Goal: Task Accomplishment & Management: Manage account settings

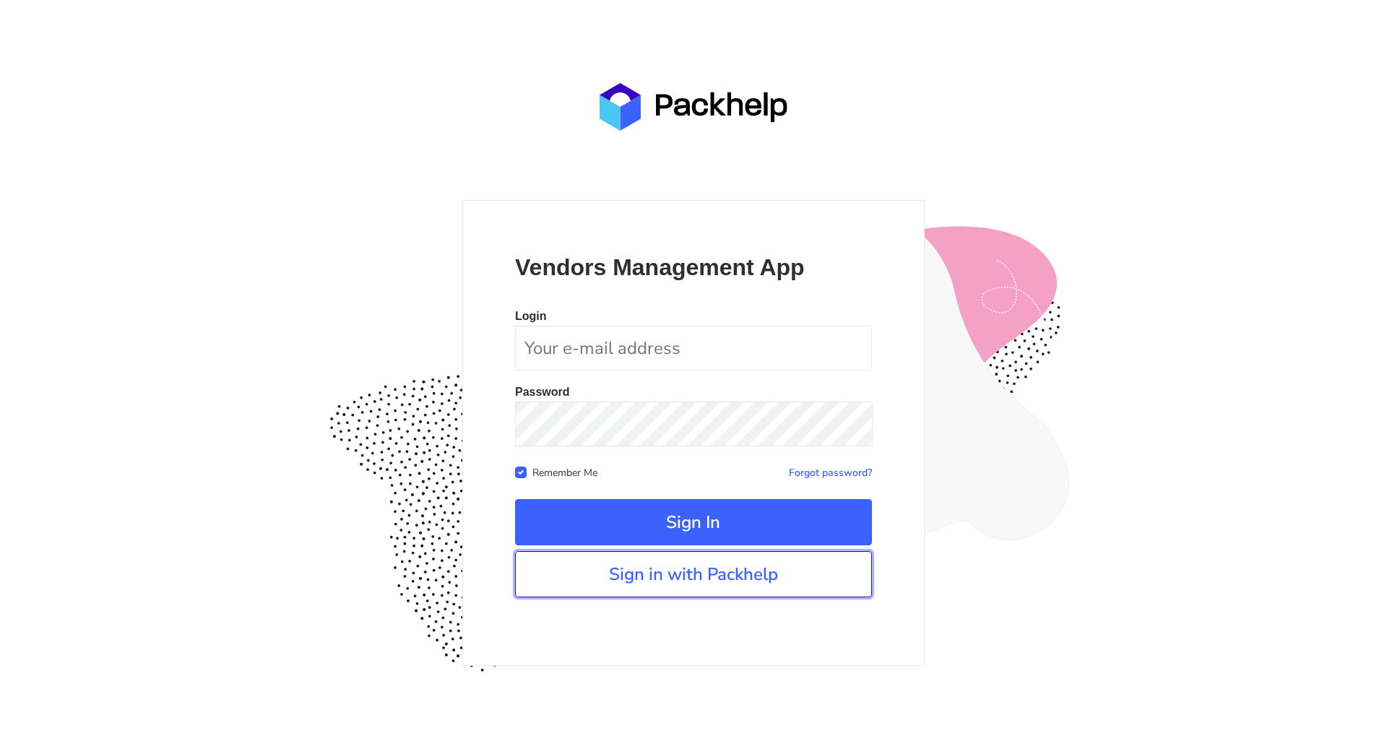
click at [791, 582] on link "Sign in with Packhelp" at bounding box center [693, 574] width 357 height 46
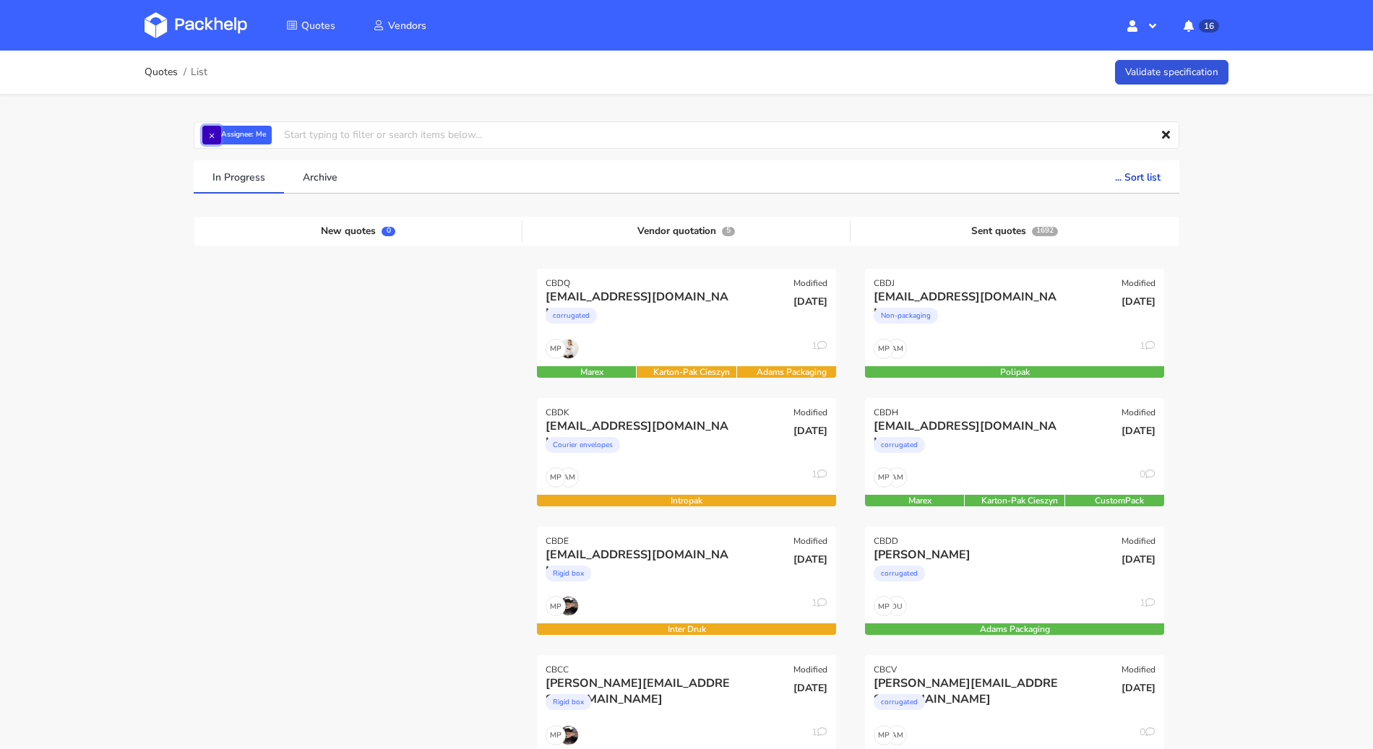
click at [208, 137] on button "×" at bounding box center [211, 135] width 19 height 19
click at [212, 137] on input "text" at bounding box center [687, 134] width 986 height 27
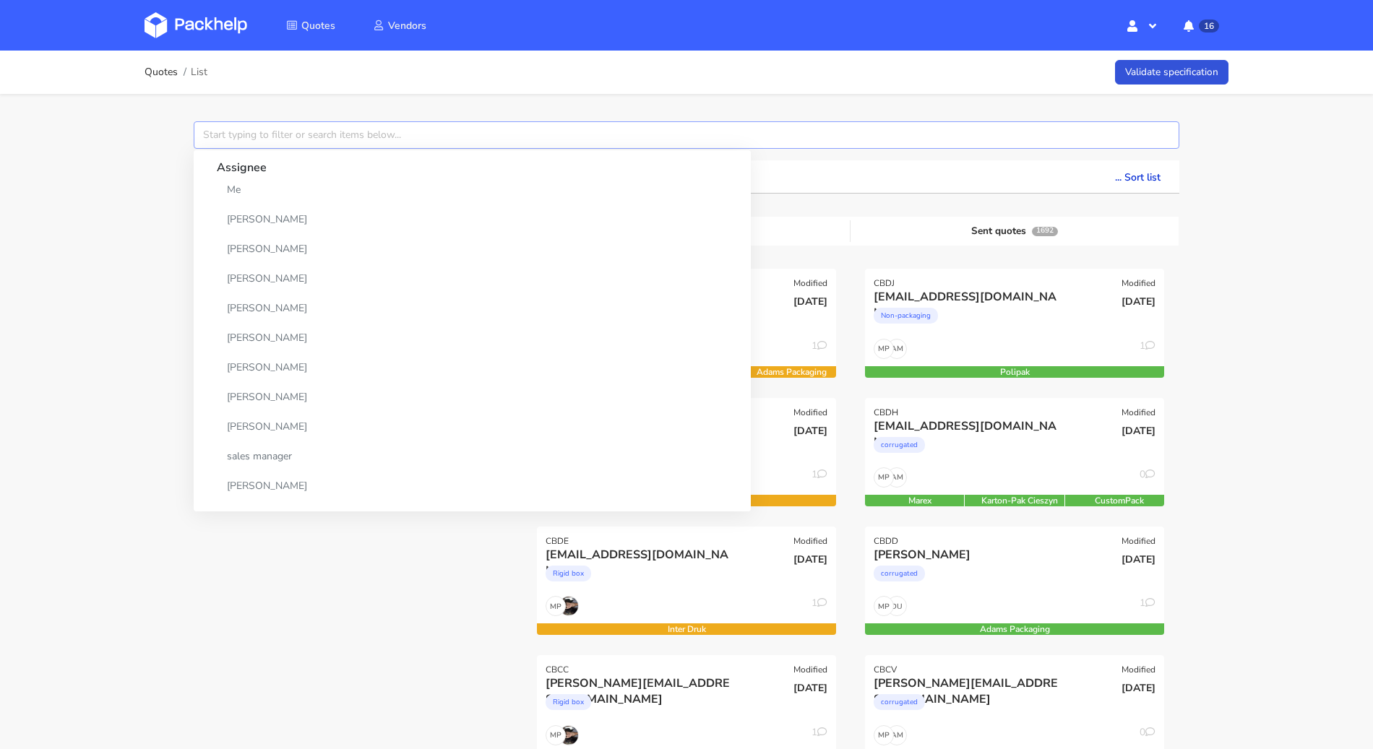
paste input "CBDT"
type input "CBDT"
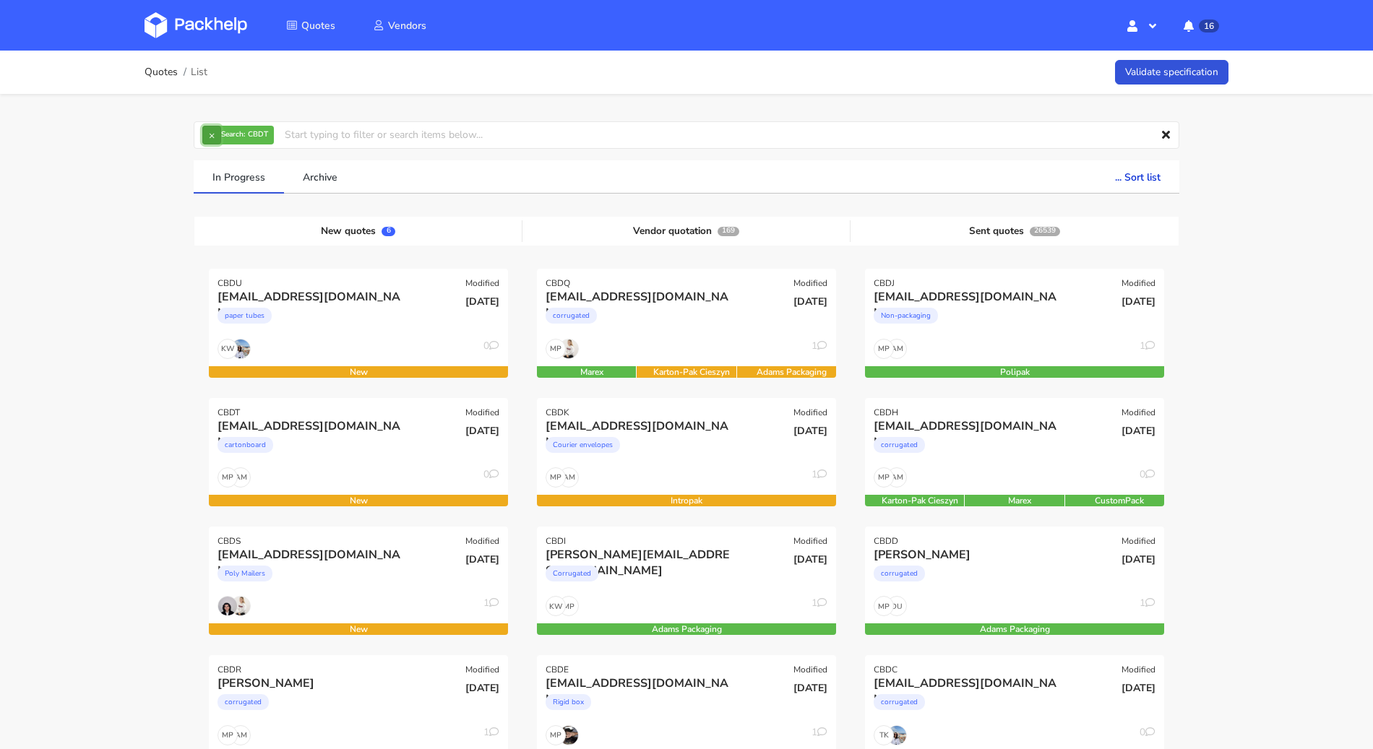
click at [215, 130] on button "×" at bounding box center [211, 135] width 19 height 19
click at [234, 143] on input "text" at bounding box center [687, 134] width 986 height 27
type input "CBDT"
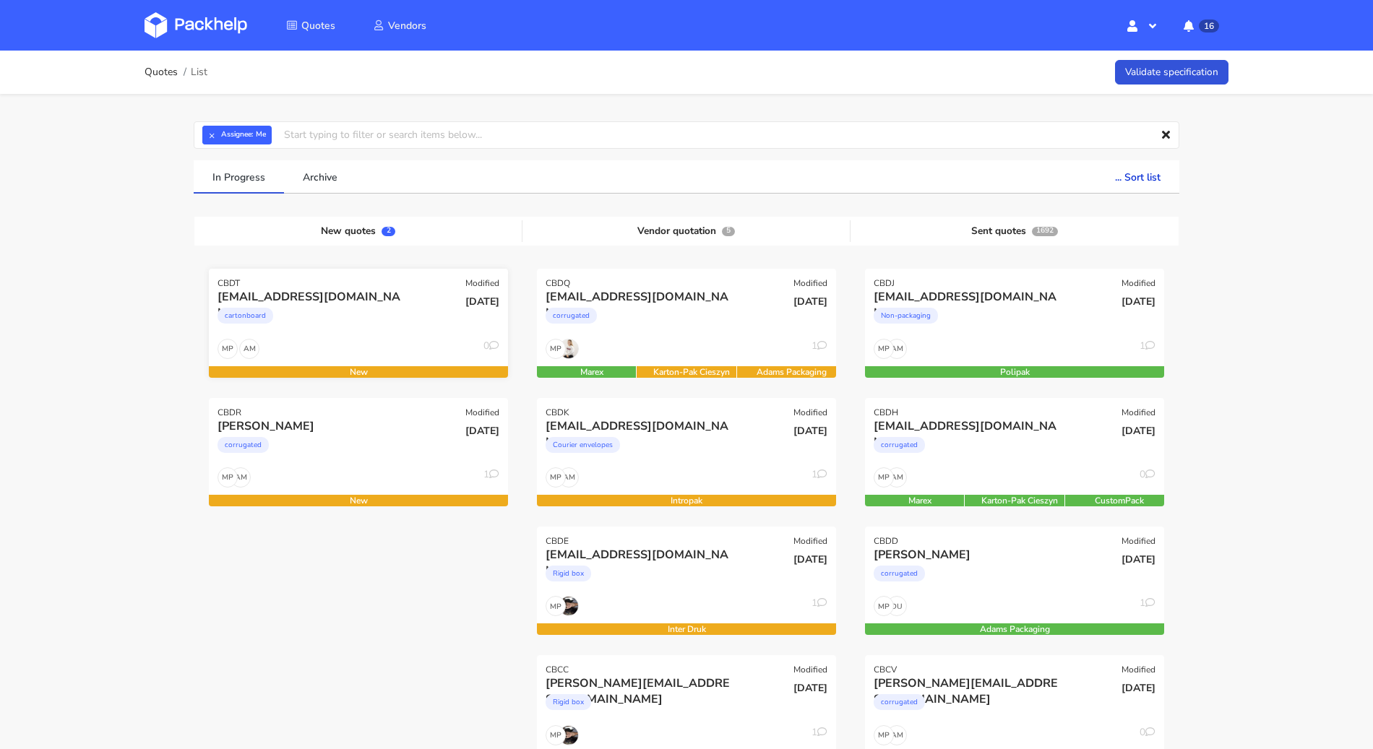
click at [353, 330] on div "cartonboard" at bounding box center [312, 319] width 191 height 29
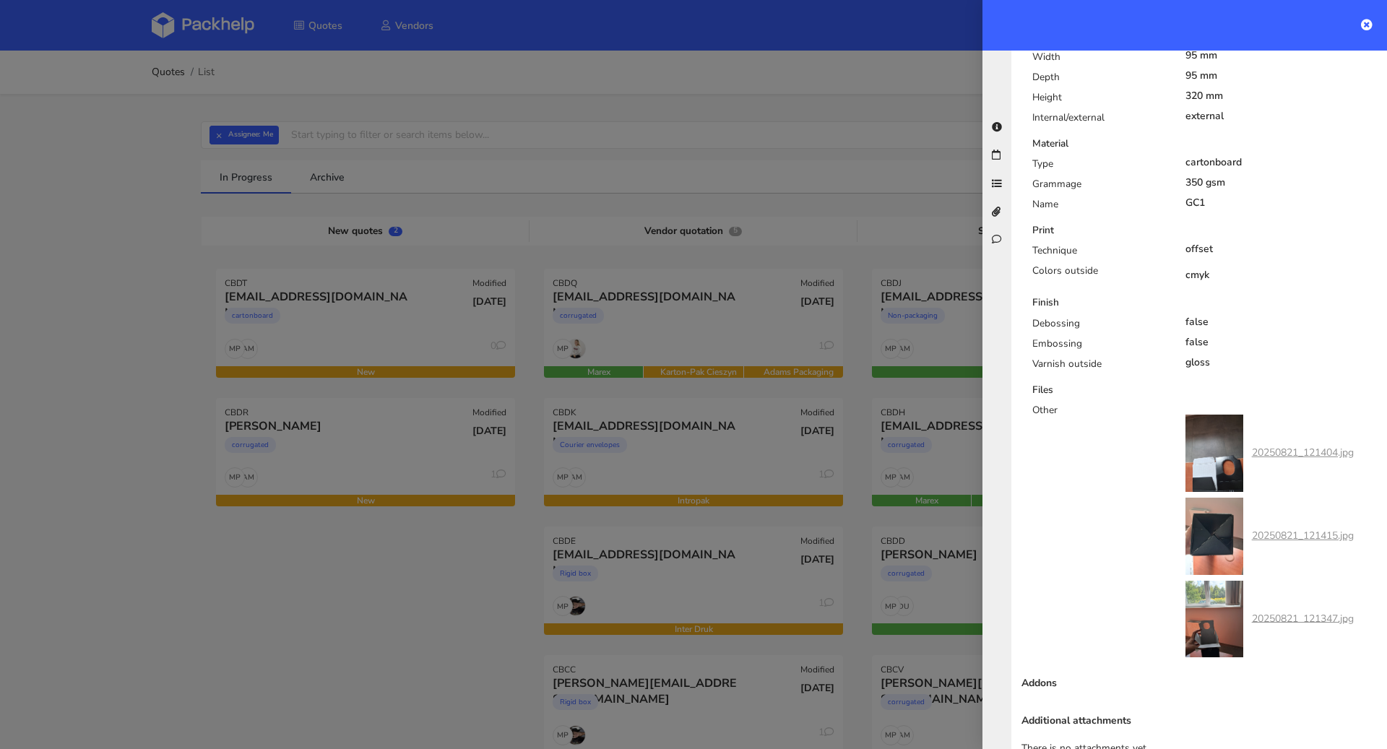
scroll to position [830, 0]
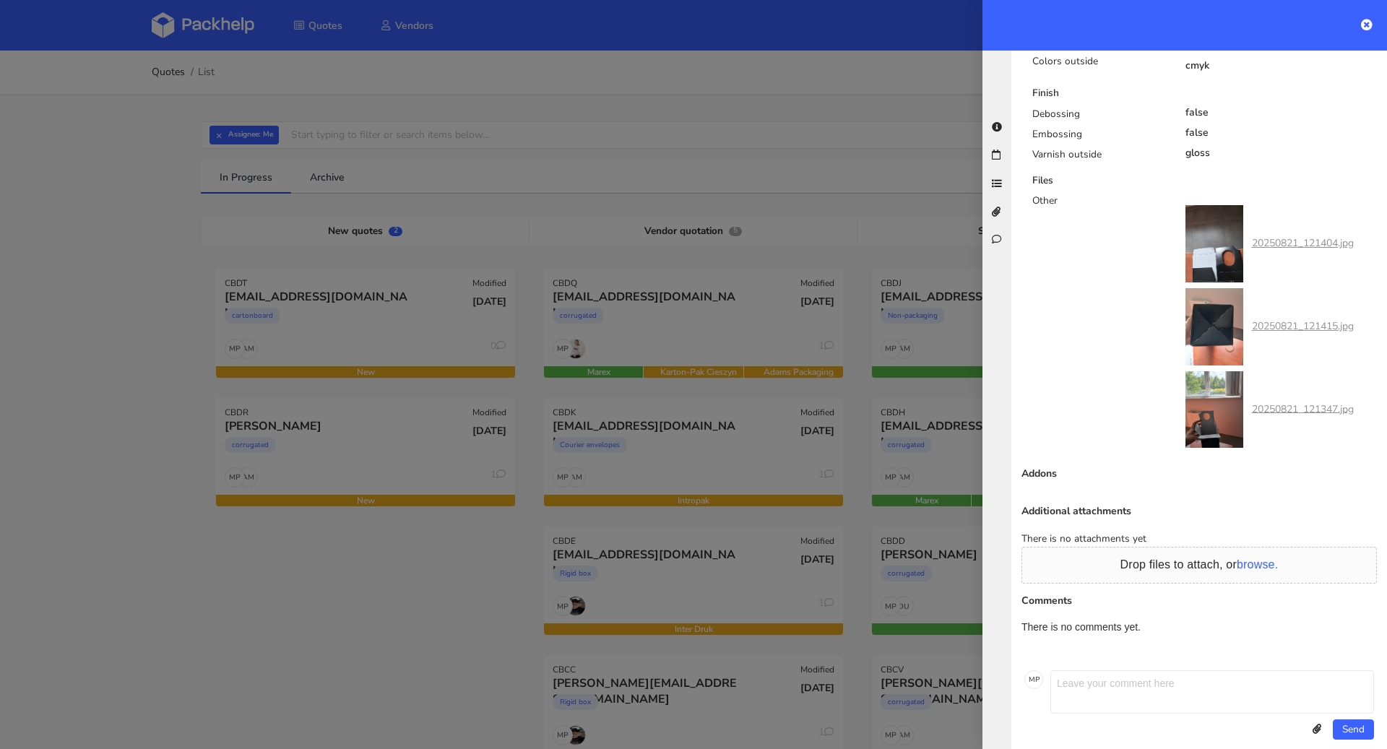
click at [1299, 236] on link "20250821_121404.jpg" at bounding box center [1303, 243] width 102 height 14
click at [1281, 319] on link "20250821_121415.jpg" at bounding box center [1303, 326] width 102 height 14
click at [1281, 402] on link "20250821_121347.jpg" at bounding box center [1303, 409] width 102 height 14
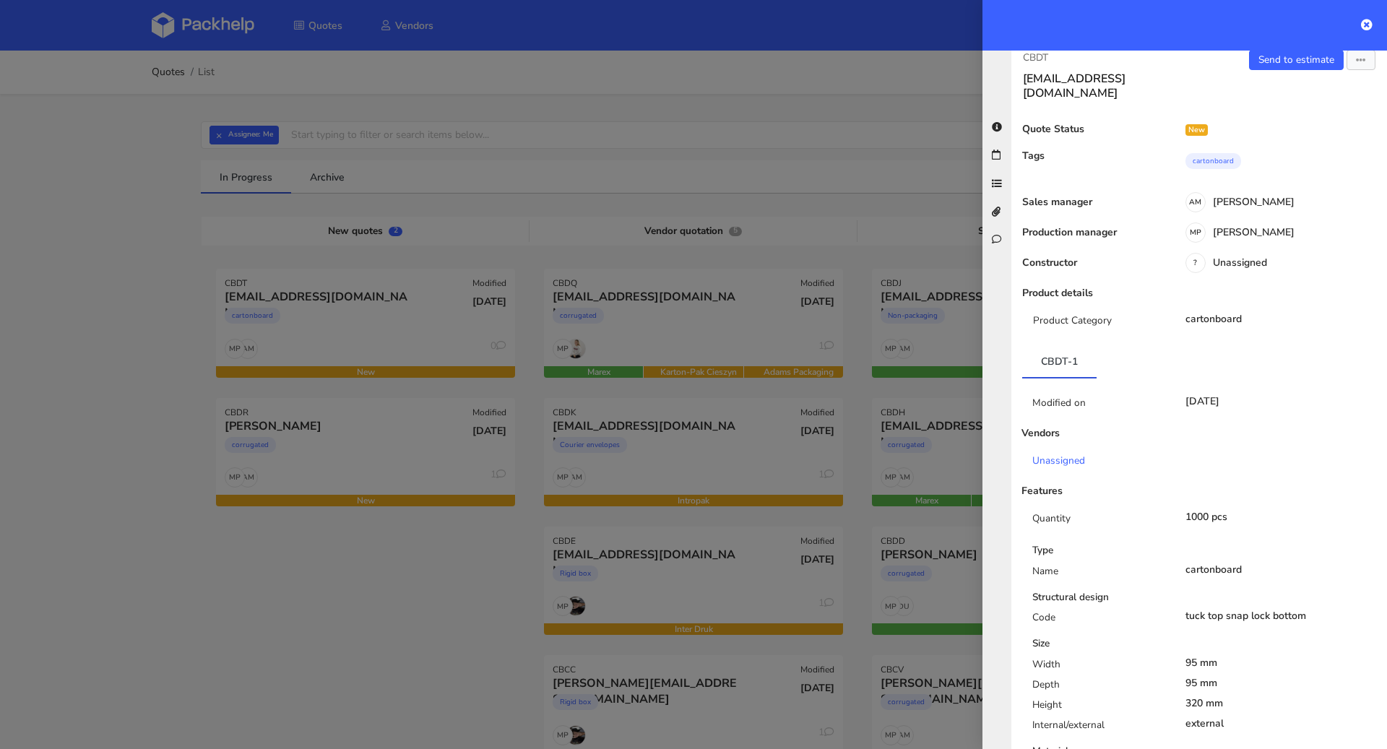
scroll to position [0, 0]
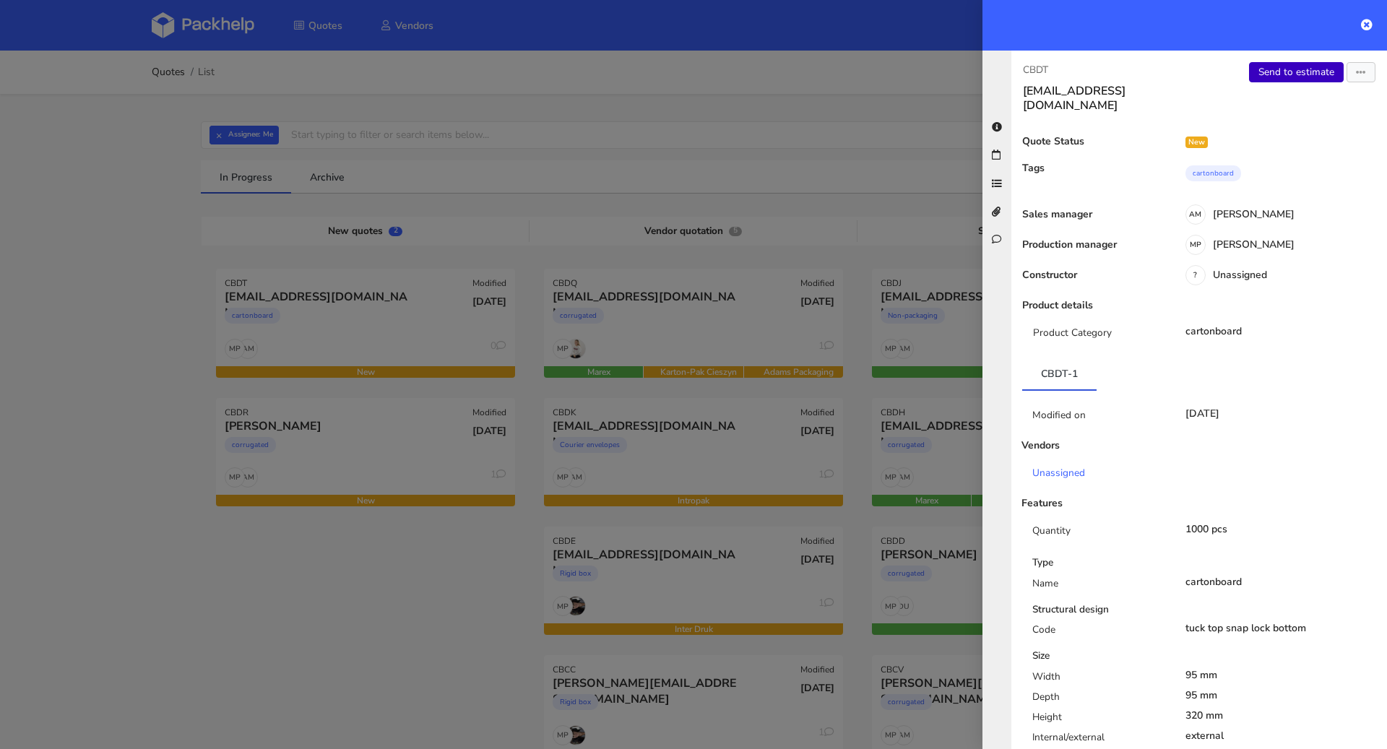
click at [1280, 79] on link "Send to estimate" at bounding box center [1296, 72] width 95 height 20
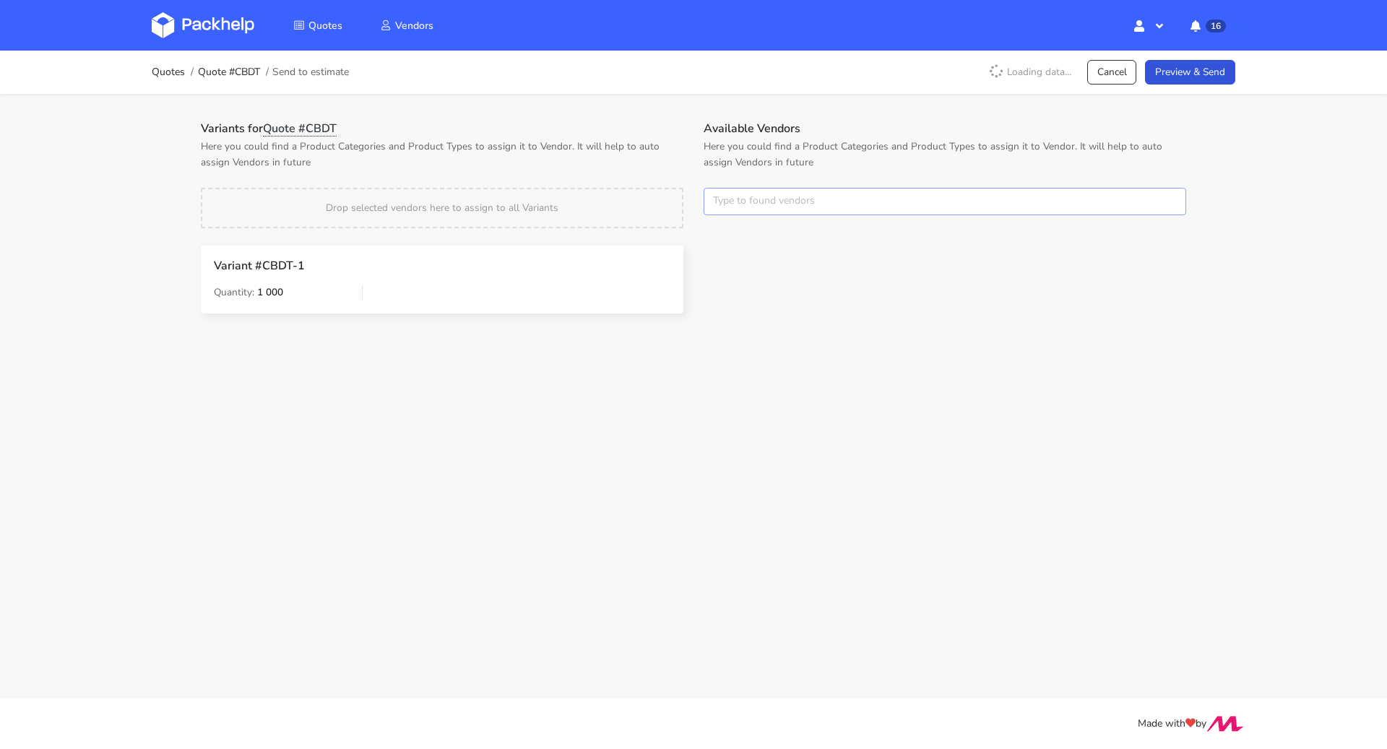
click at [795, 199] on input "text" at bounding box center [945, 201] width 483 height 27
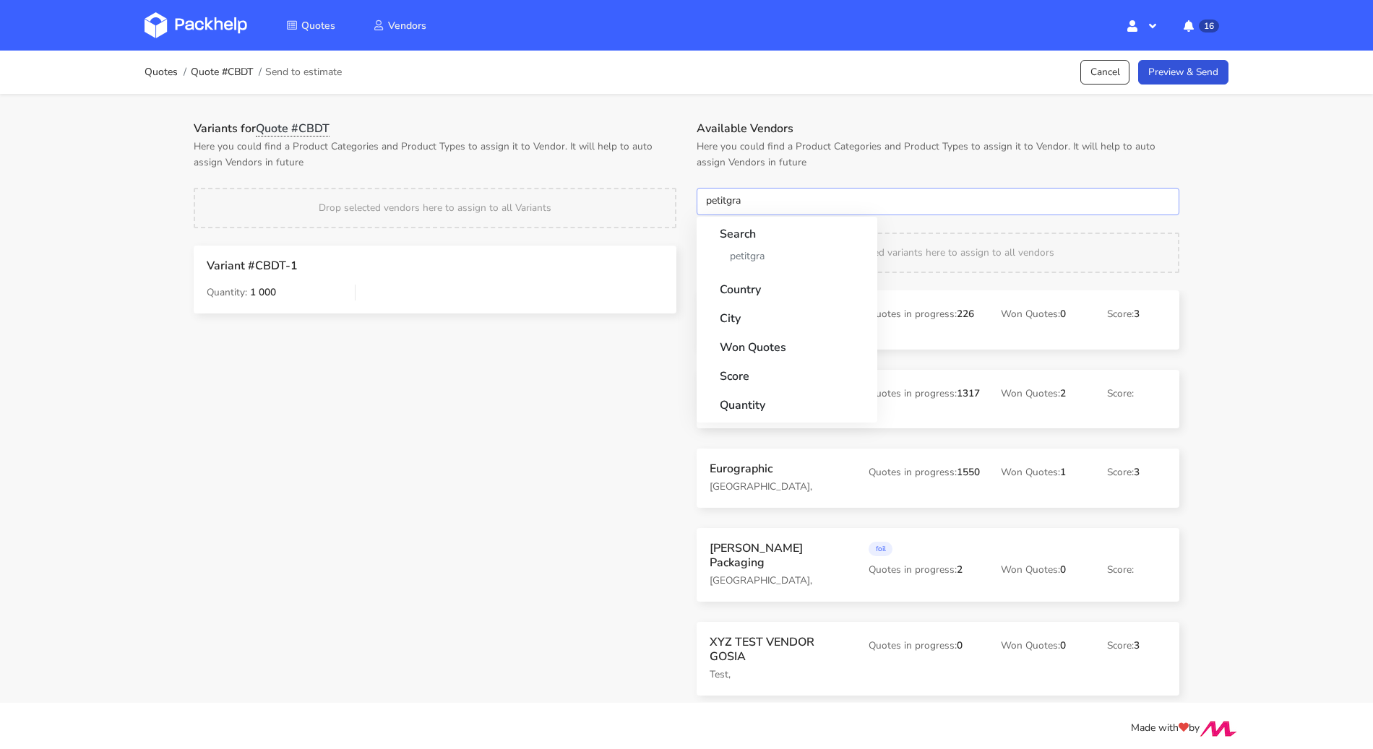
type input "petitgraf"
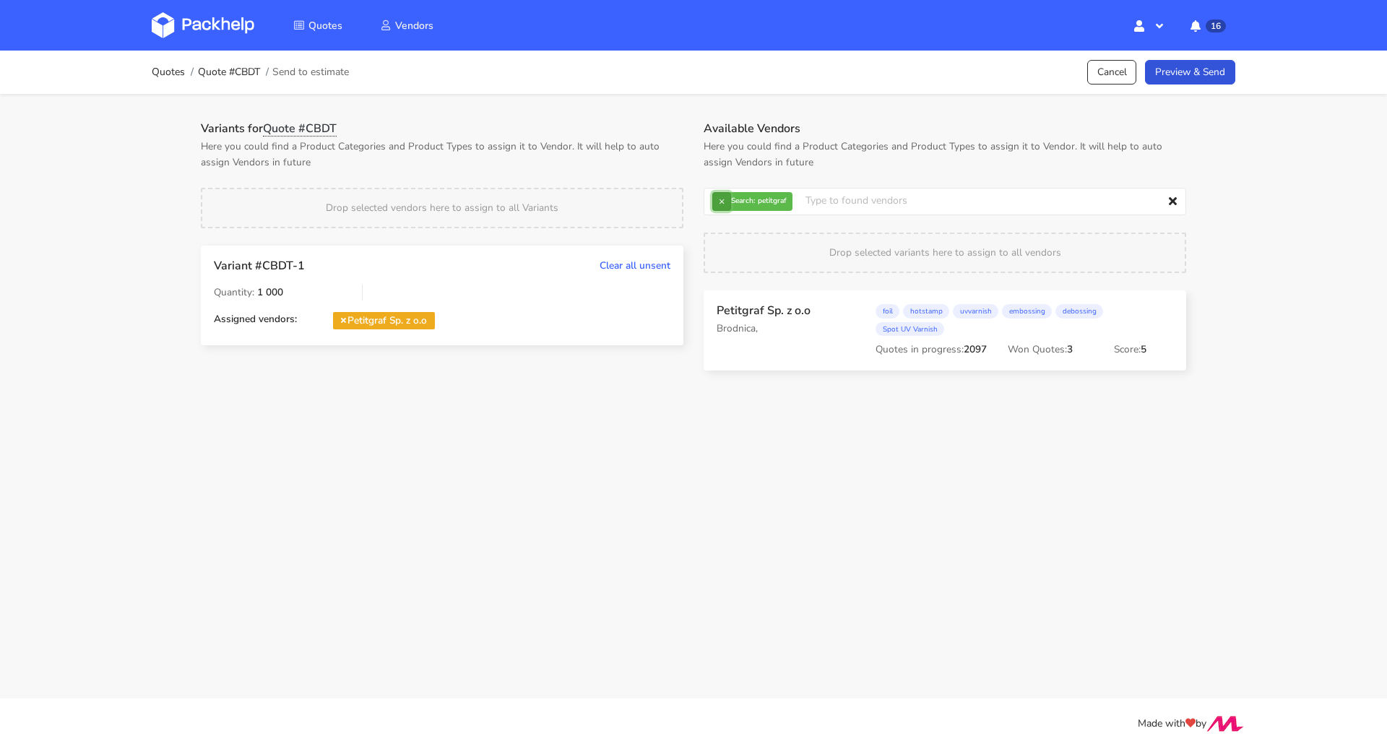
click at [725, 197] on button "×" at bounding box center [721, 201] width 19 height 19
click at [725, 199] on input "text" at bounding box center [945, 201] width 483 height 27
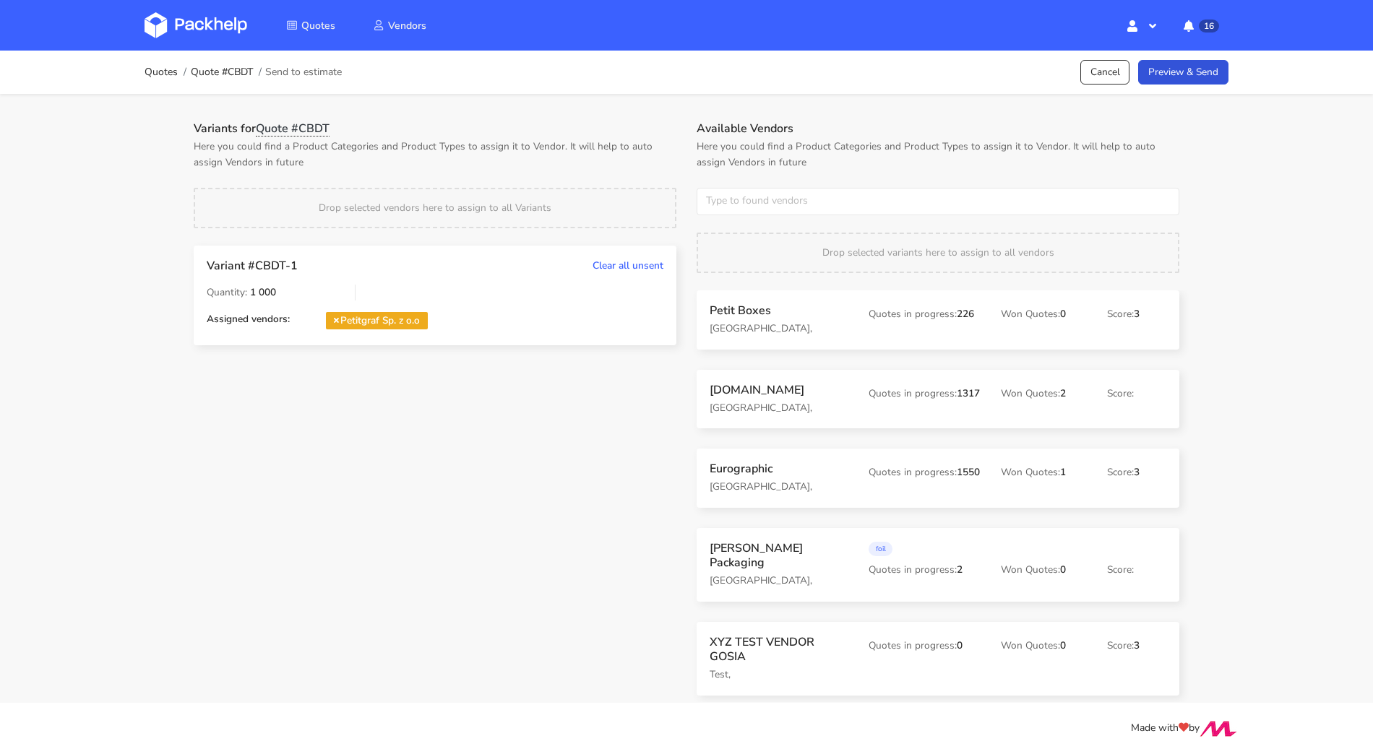
click at [551, 371] on div "Variants for Quote #CBDT Here you could find a Product Categories and Product T…" at bounding box center [435, 411] width 503 height 581
click at [730, 202] on input "text" at bounding box center [938, 201] width 483 height 27
type input "karton-pak"
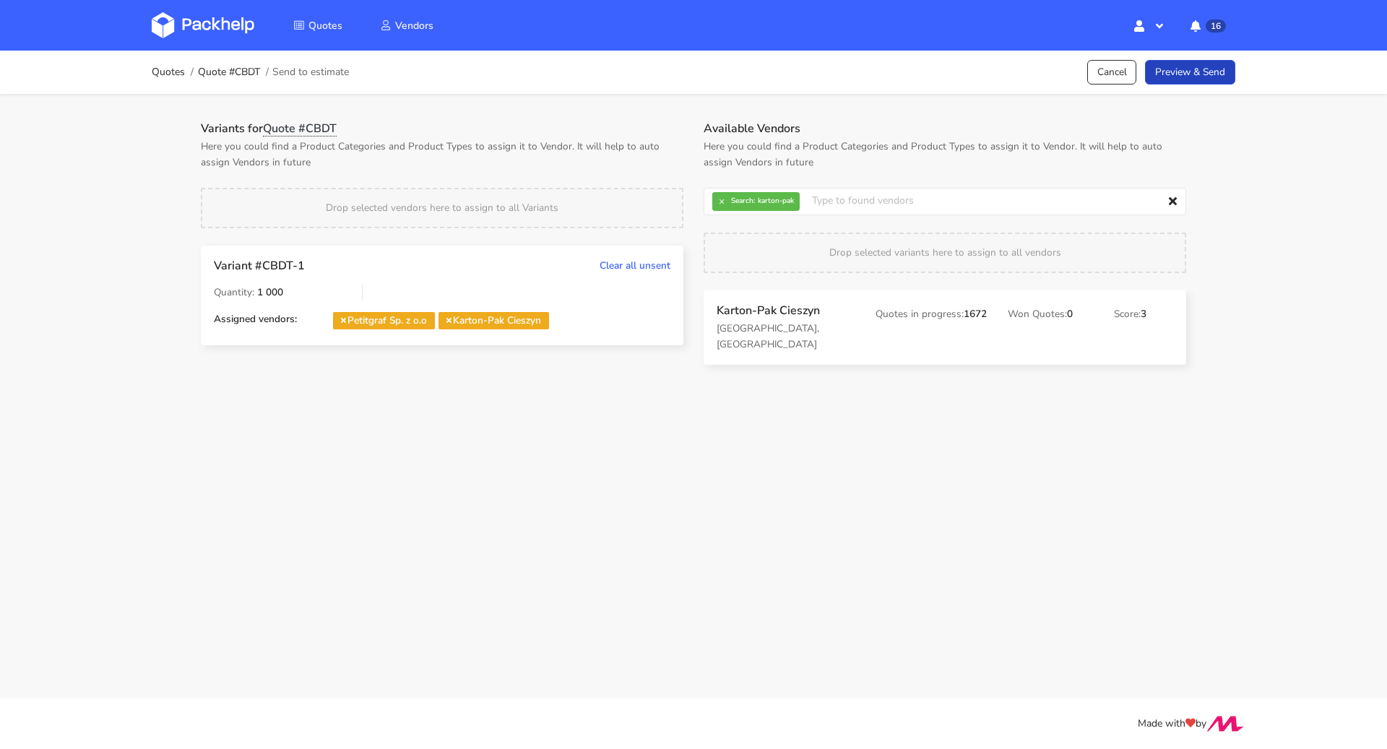
click at [1192, 78] on link "Preview & Send" at bounding box center [1190, 72] width 90 height 25
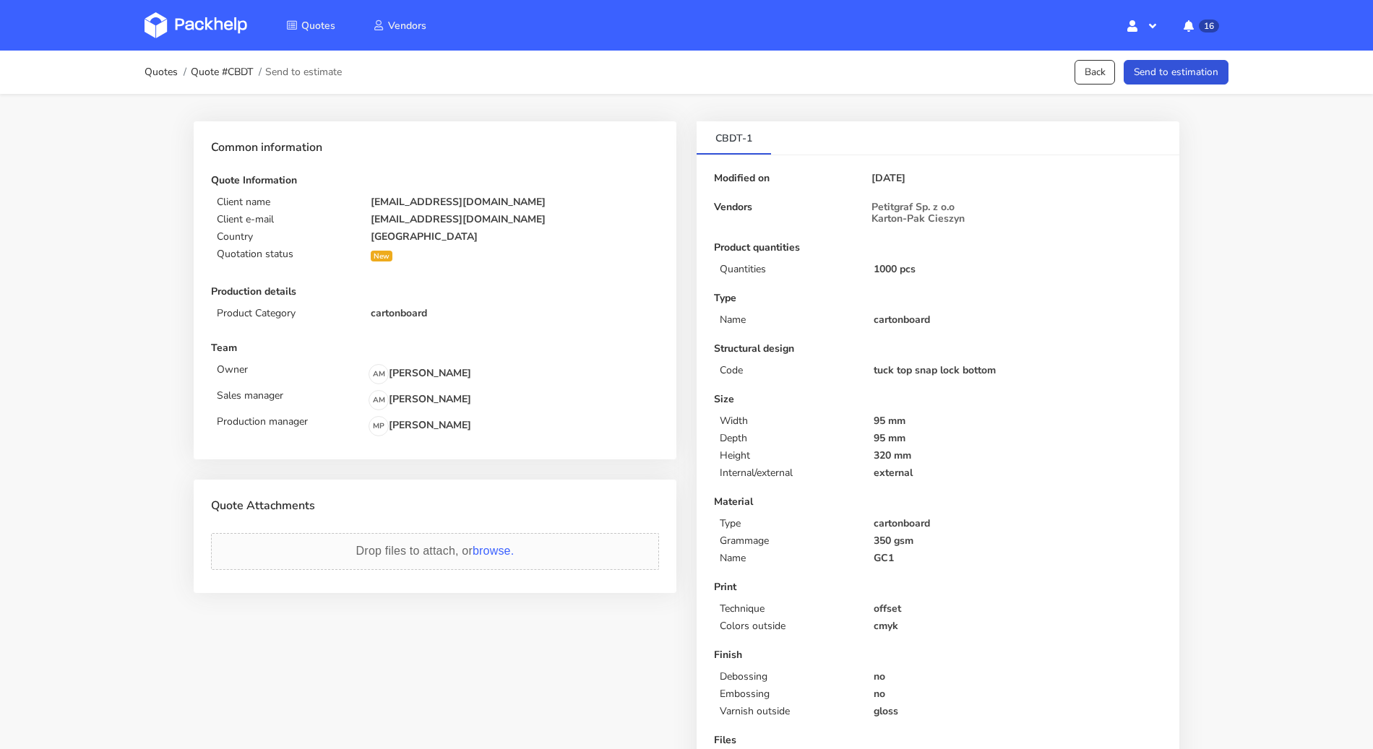
click at [1192, 78] on button "Send to estimation" at bounding box center [1176, 72] width 105 height 25
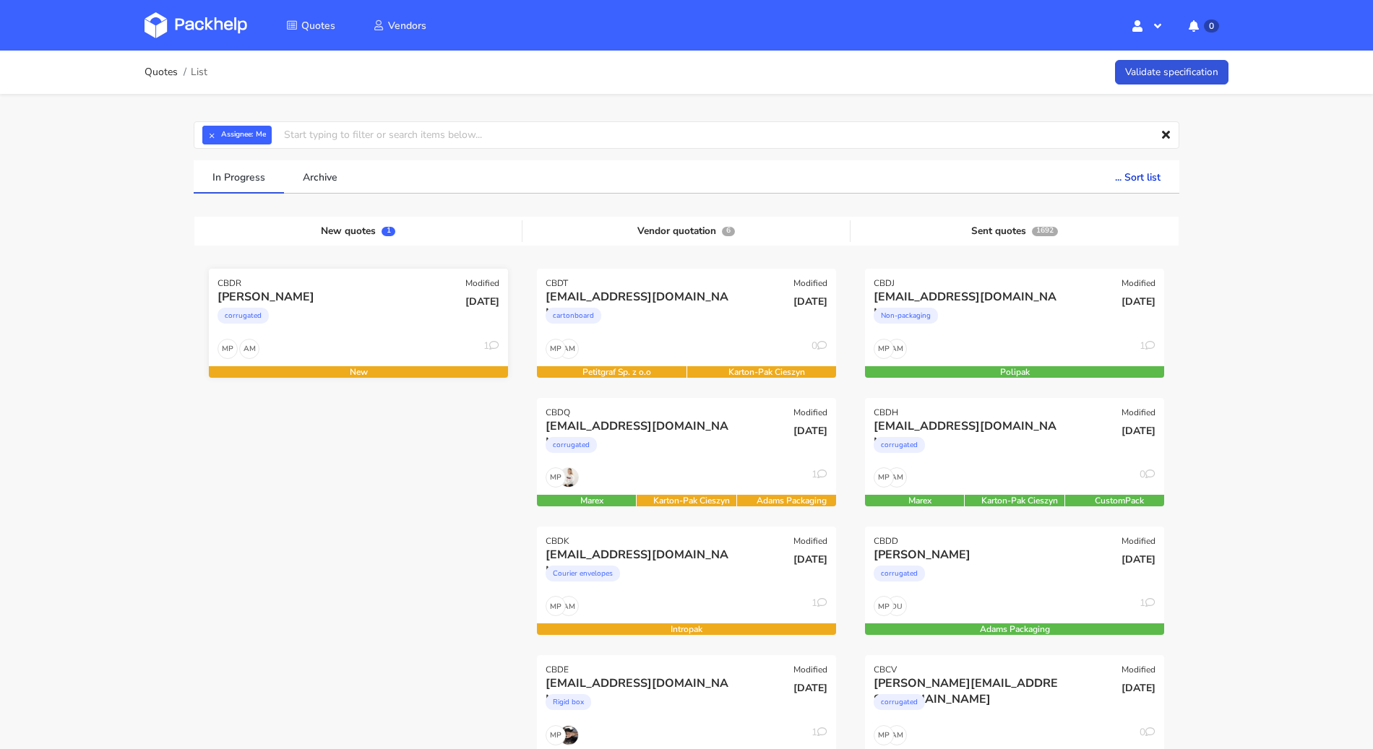
click at [391, 308] on div "corrugated" at bounding box center [312, 319] width 191 height 29
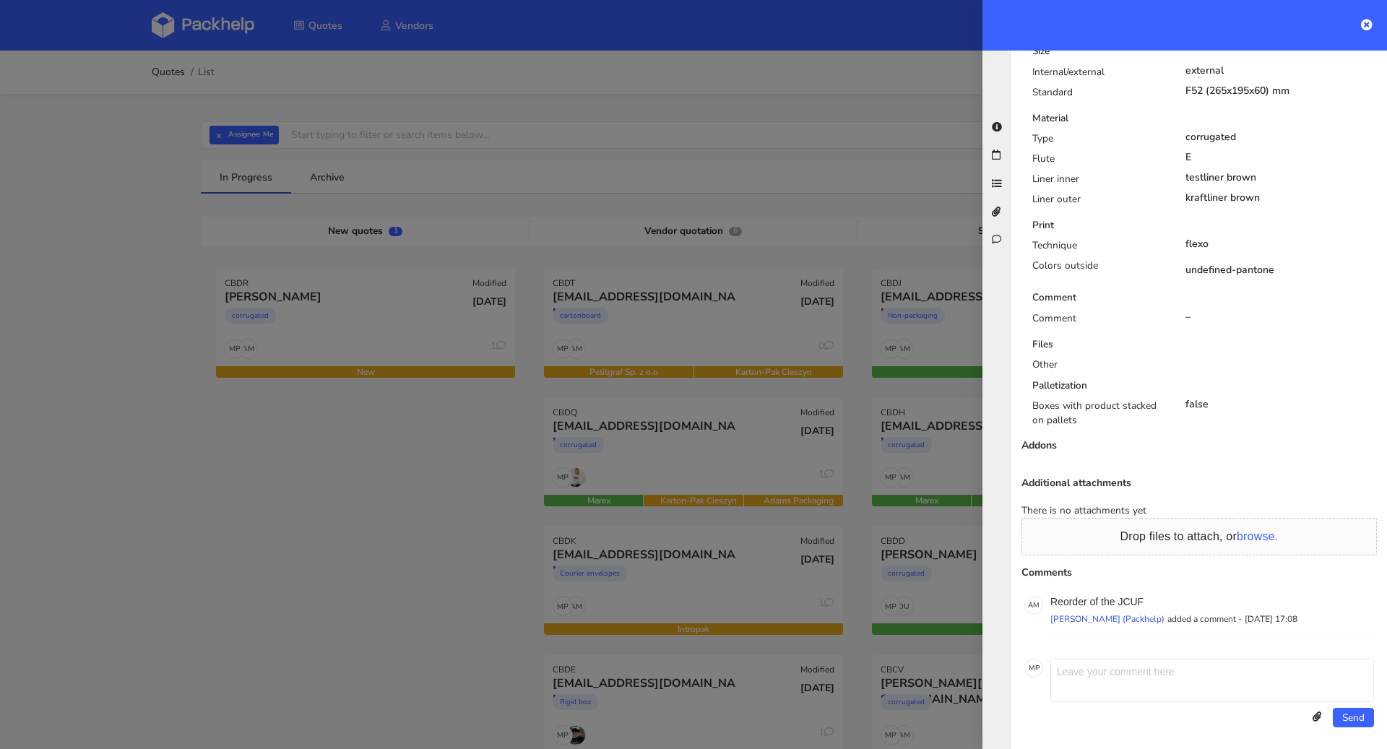
scroll to position [593, 0]
drag, startPoint x: 1169, startPoint y: 596, endPoint x: 1120, endPoint y: 598, distance: 49.2
click at [1120, 598] on p "Reorder of the JCUF" at bounding box center [1213, 600] width 324 height 12
copy p "JCUF"
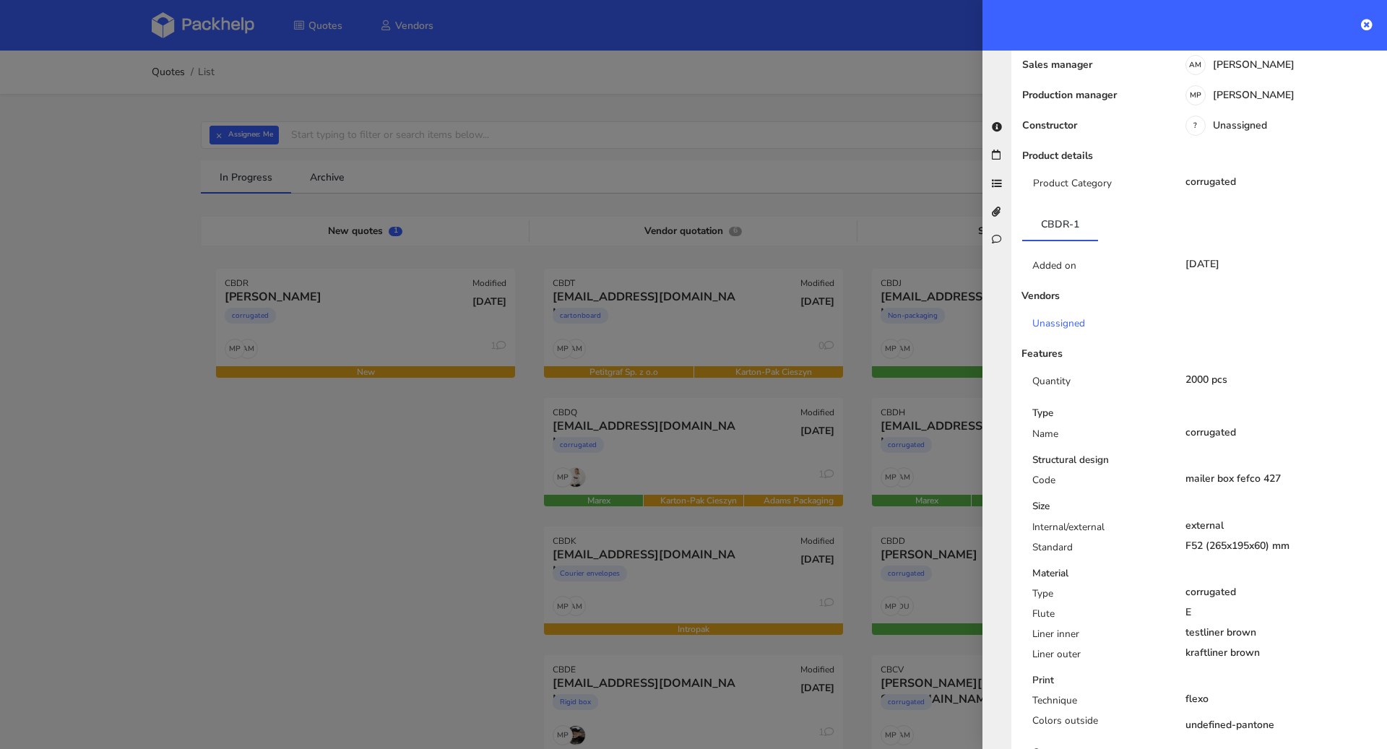
scroll to position [0, 0]
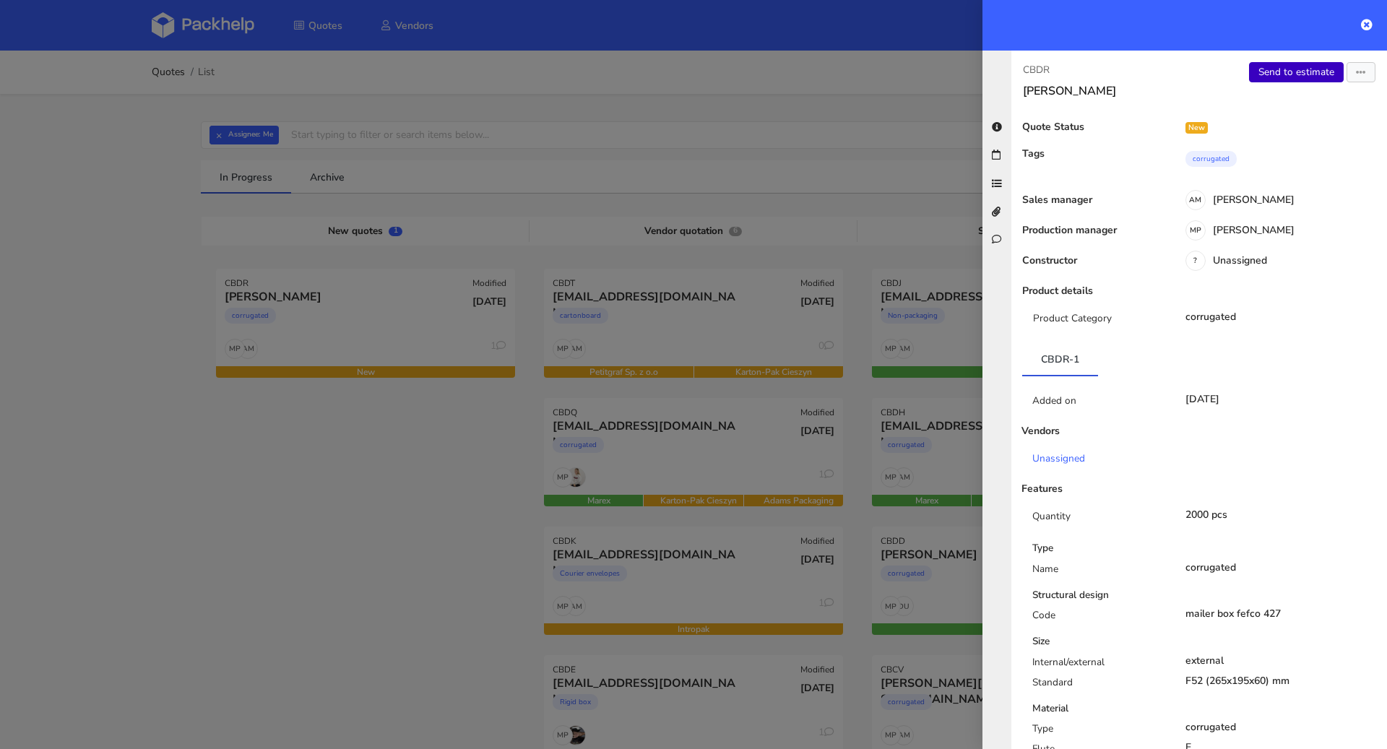
click at [1300, 78] on link "Send to estimate" at bounding box center [1296, 72] width 95 height 20
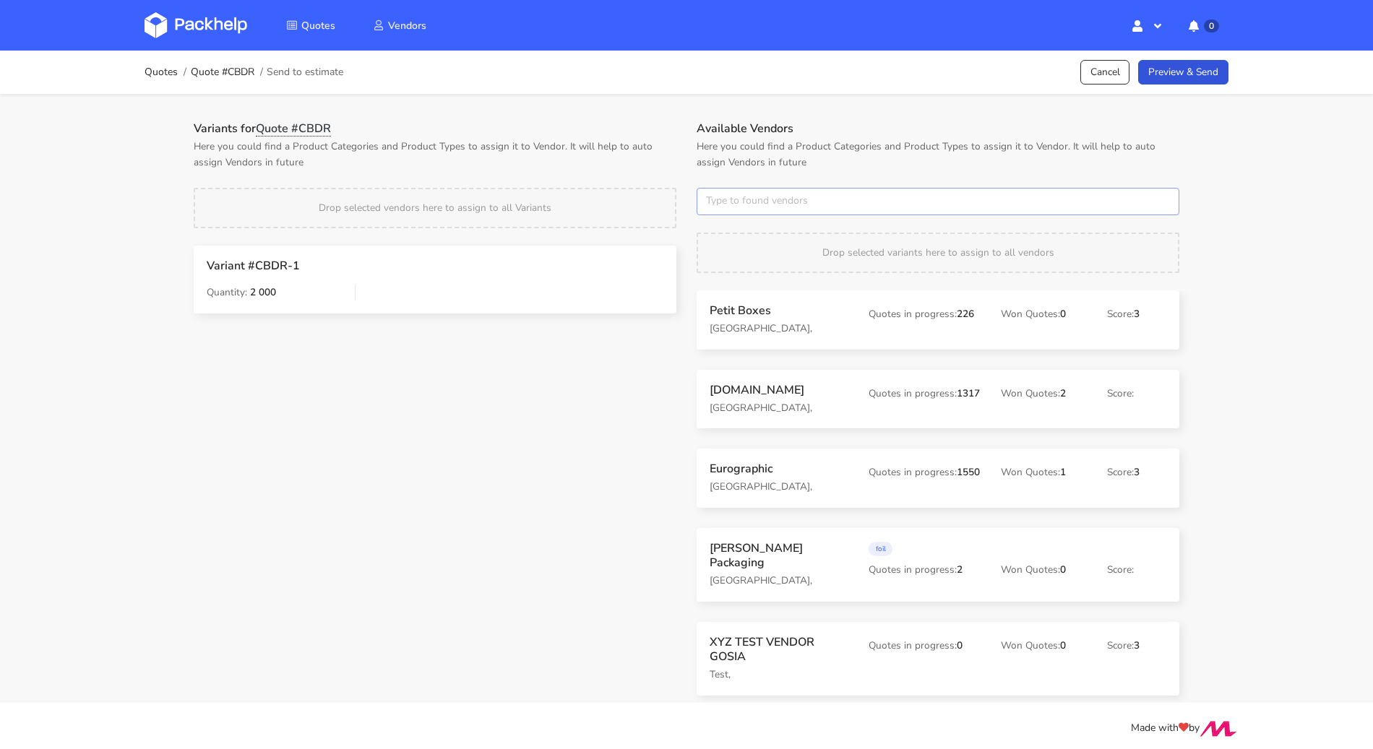
click at [771, 202] on input "text" at bounding box center [938, 201] width 483 height 27
type input "janbox"
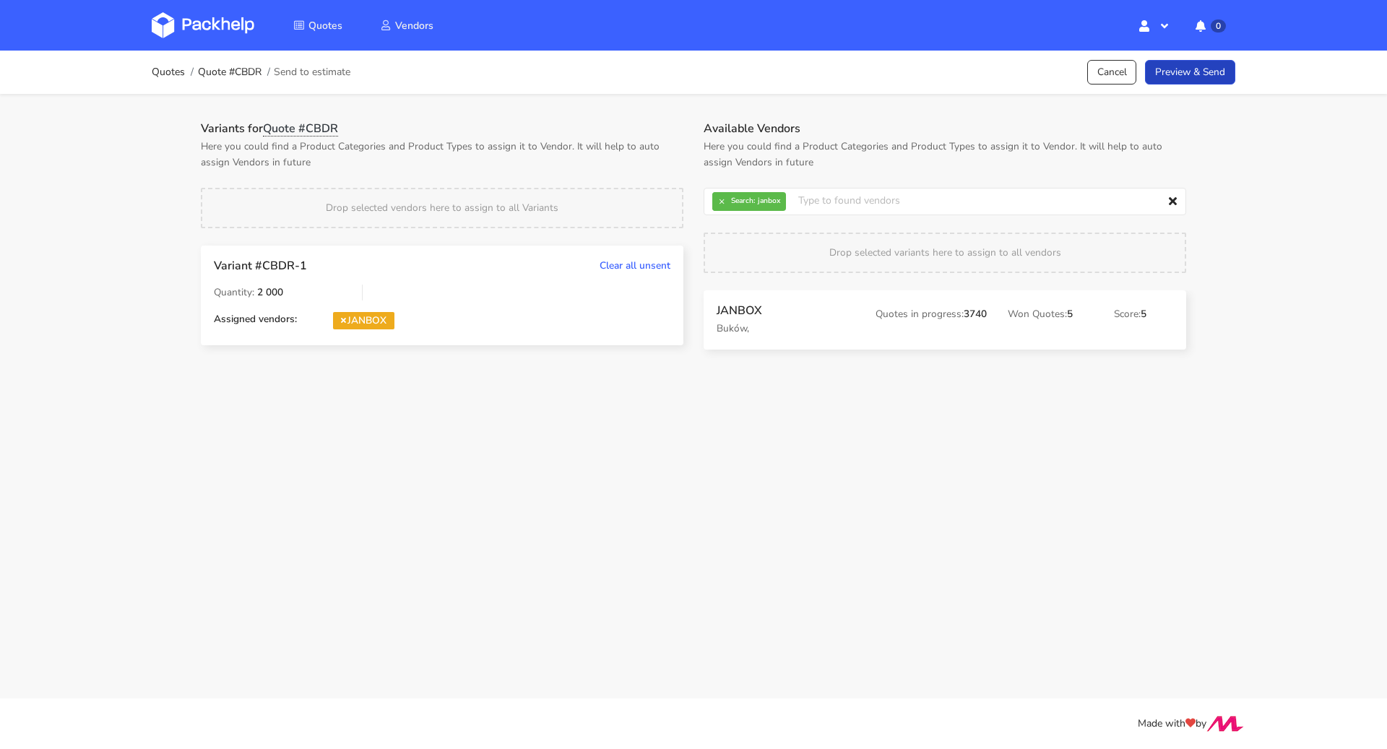
click at [1192, 75] on link "Preview & Send" at bounding box center [1190, 72] width 90 height 25
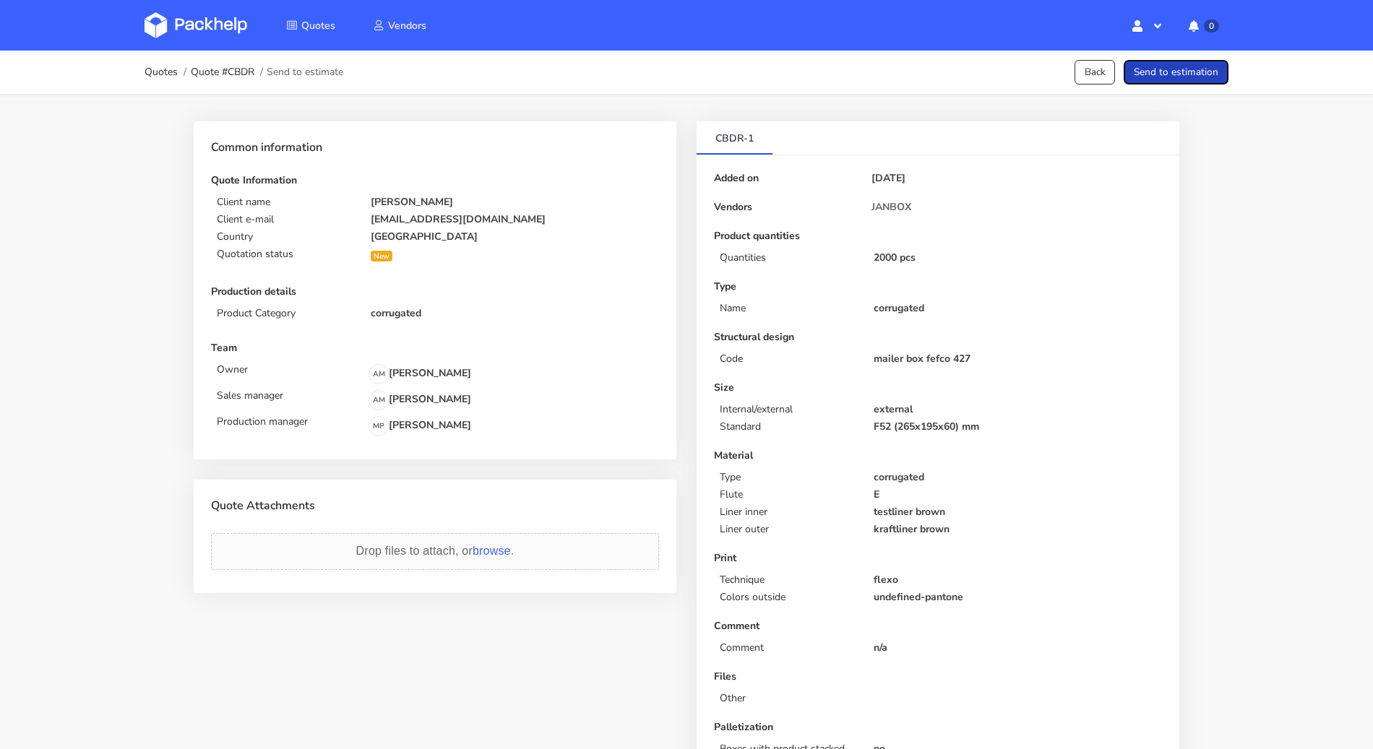
click at [1192, 75] on button "Send to estimation" at bounding box center [1176, 72] width 105 height 25
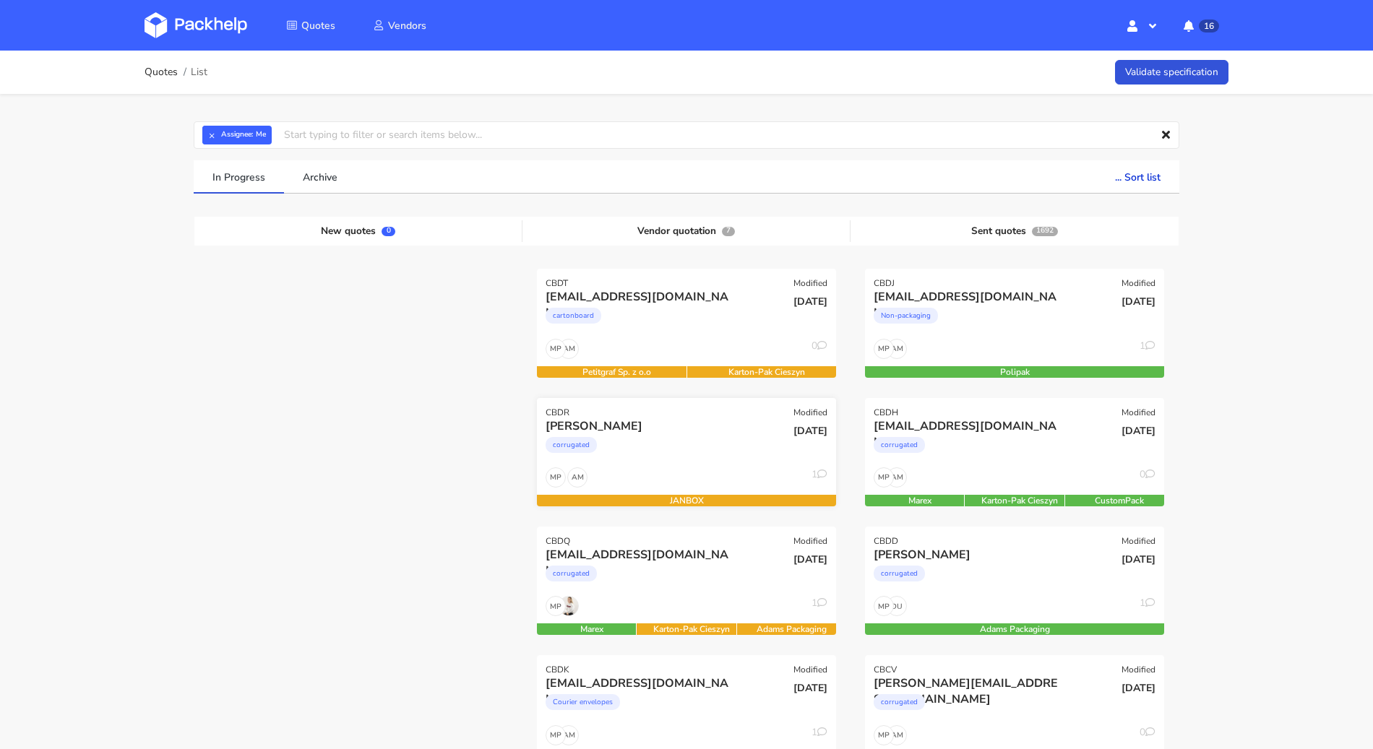
click at [681, 426] on div "[PERSON_NAME]" at bounding box center [641, 426] width 191 height 16
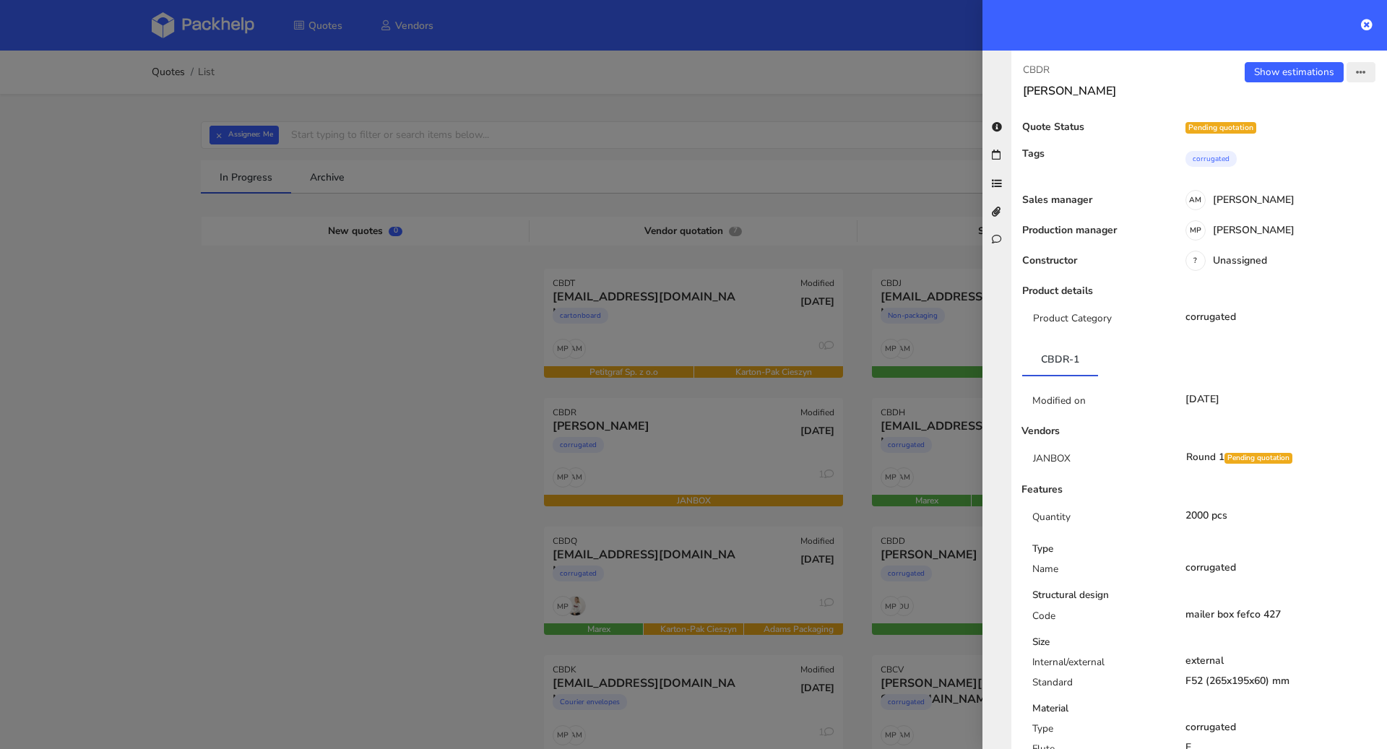
click at [1355, 72] on button "button" at bounding box center [1361, 72] width 29 height 20
click at [1290, 95] on link "Send to estimate" at bounding box center [1313, 101] width 127 height 24
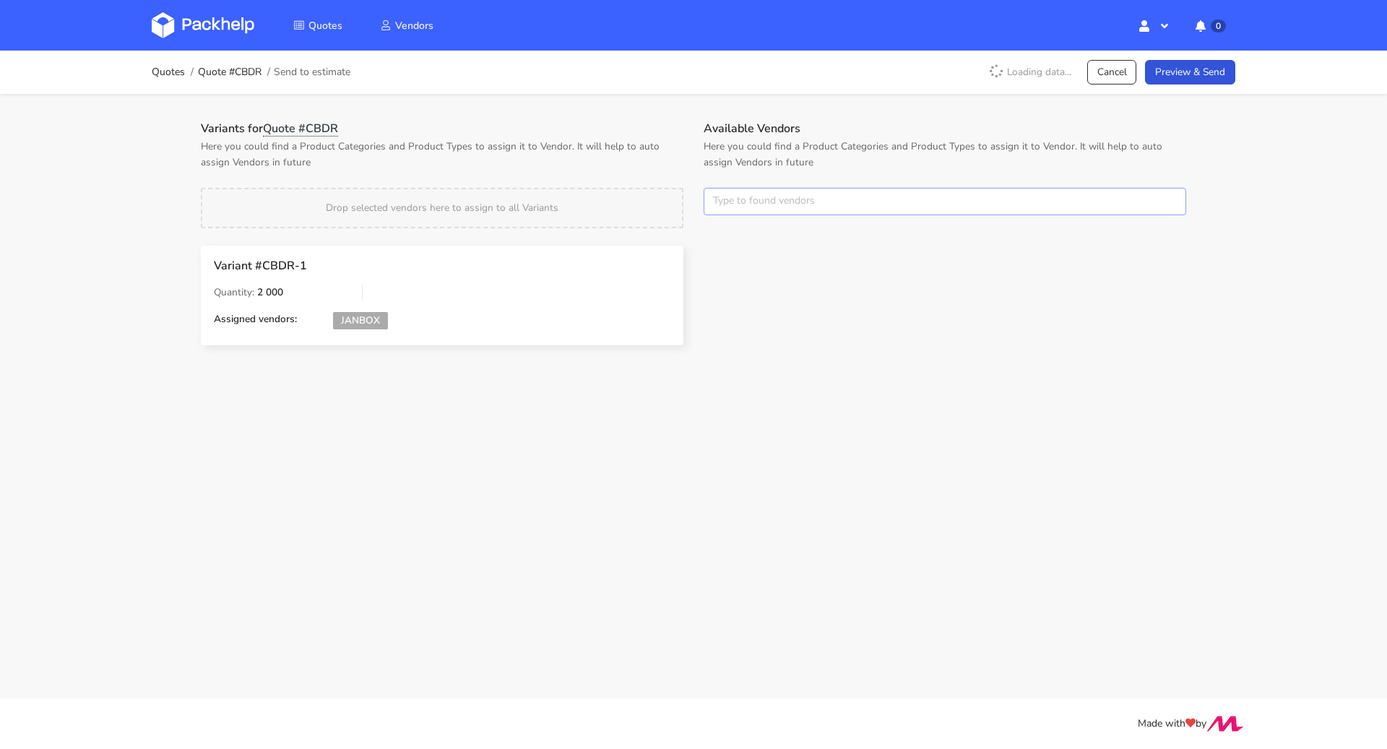
click at [767, 206] on input "text" at bounding box center [945, 201] width 483 height 27
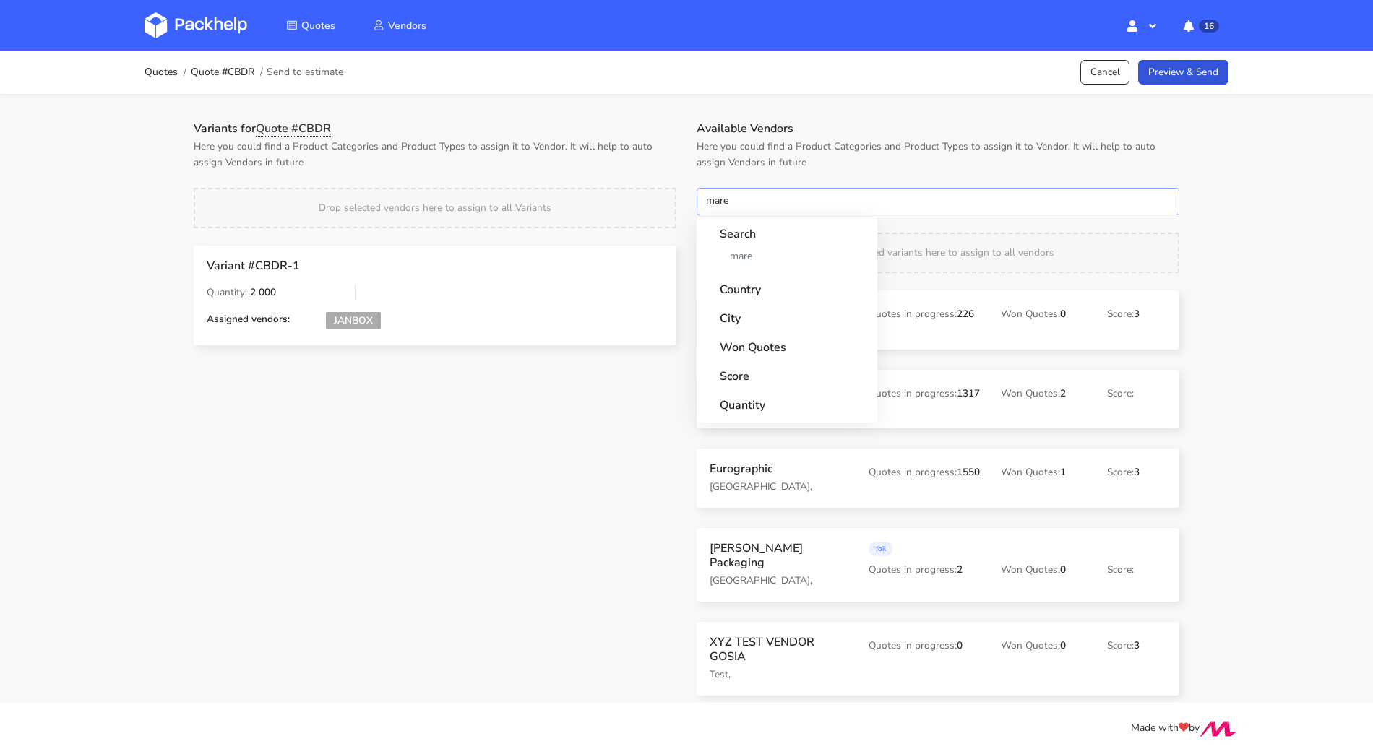
type input "marex"
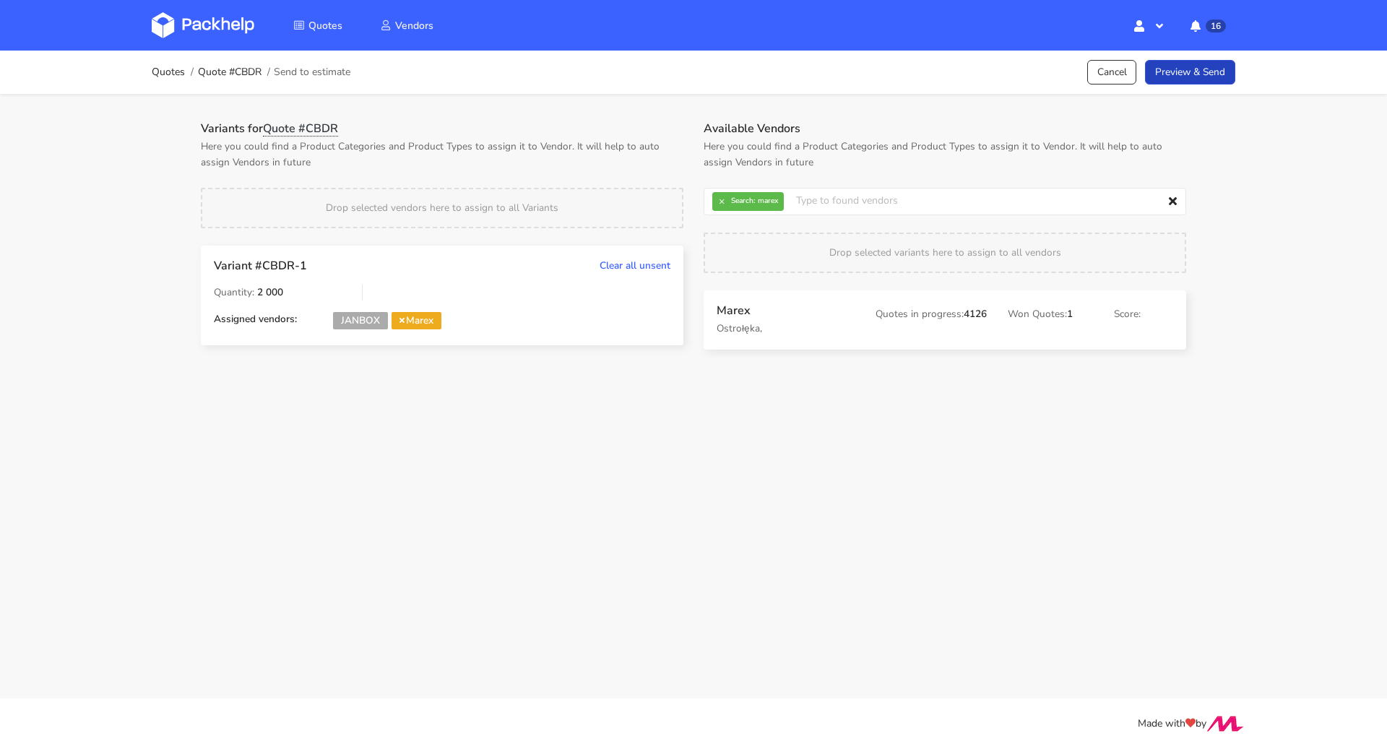
click at [1151, 78] on link "Preview & Send" at bounding box center [1190, 72] width 90 height 25
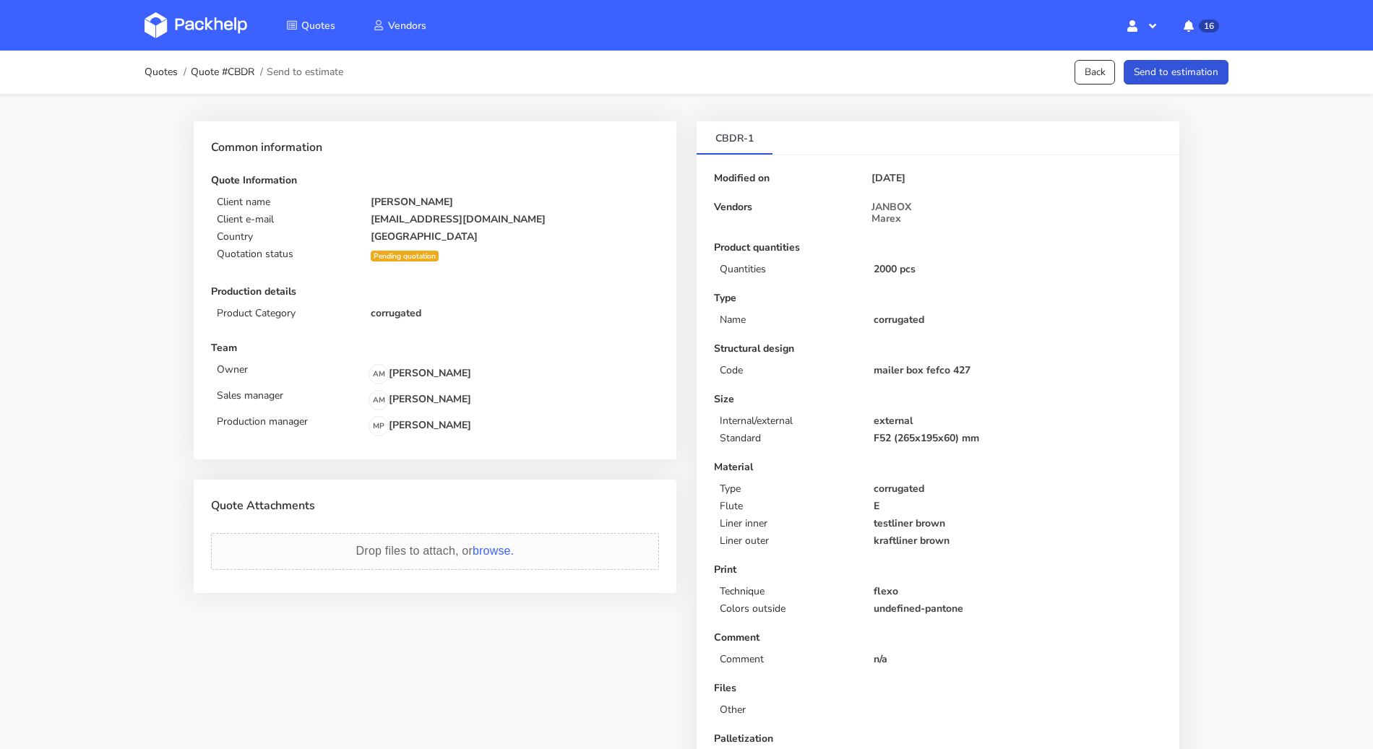
click at [1151, 78] on button "Send to estimation" at bounding box center [1176, 72] width 105 height 25
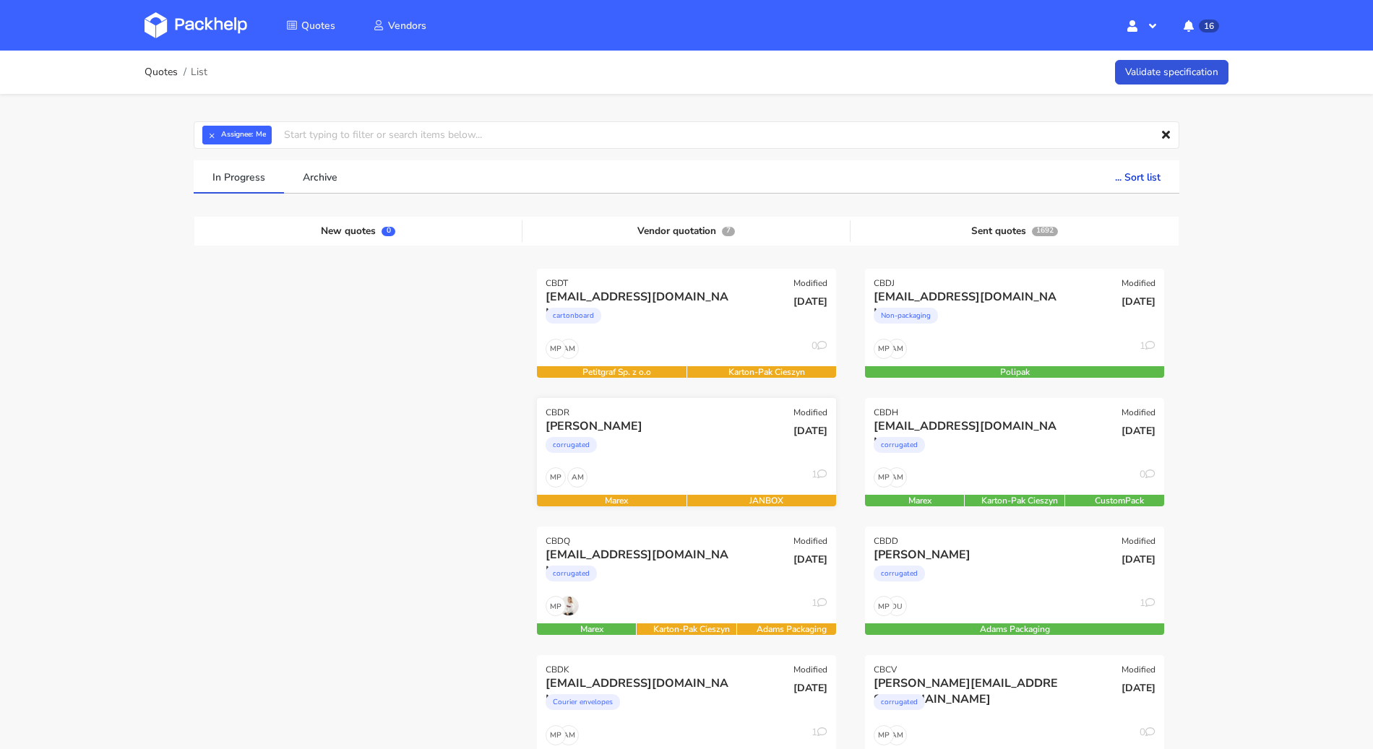
click at [658, 457] on div "corrugated" at bounding box center [641, 448] width 191 height 29
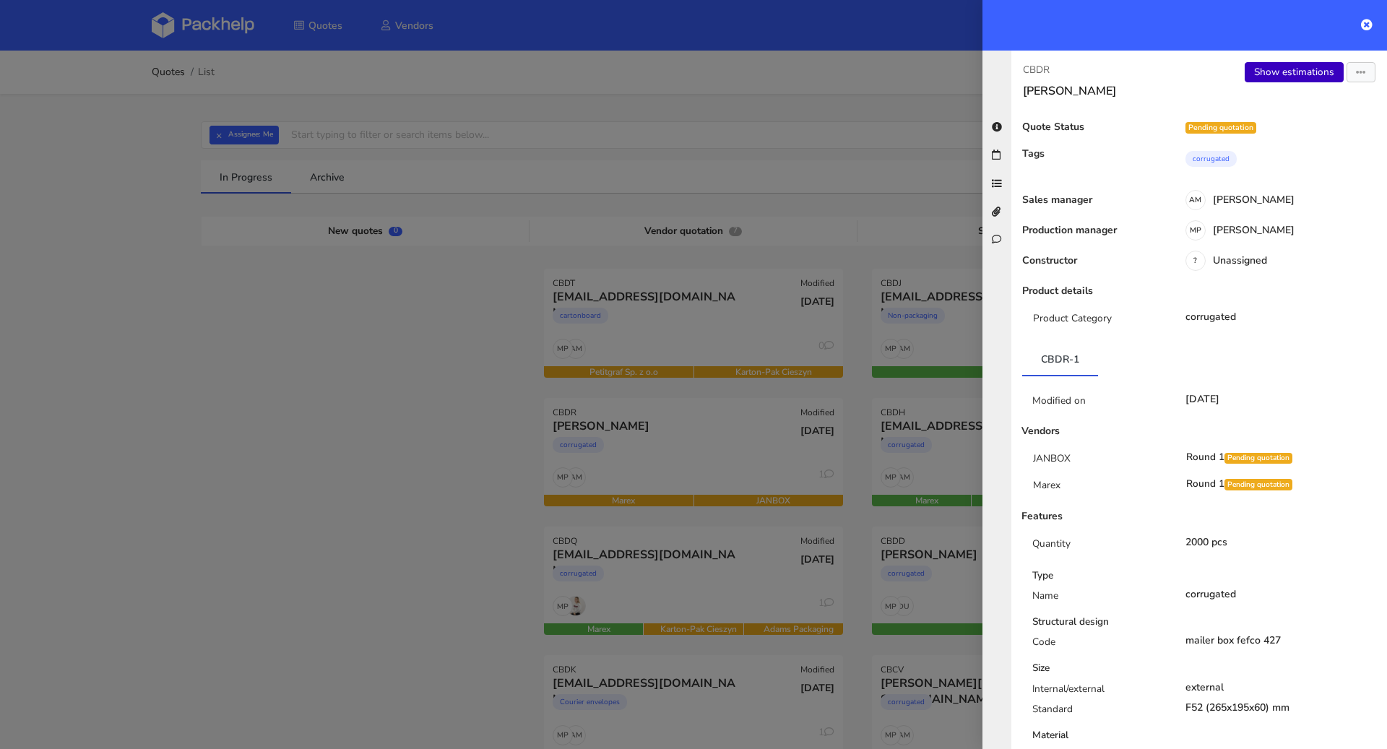
click at [1293, 69] on link "Show estimations" at bounding box center [1294, 72] width 99 height 20
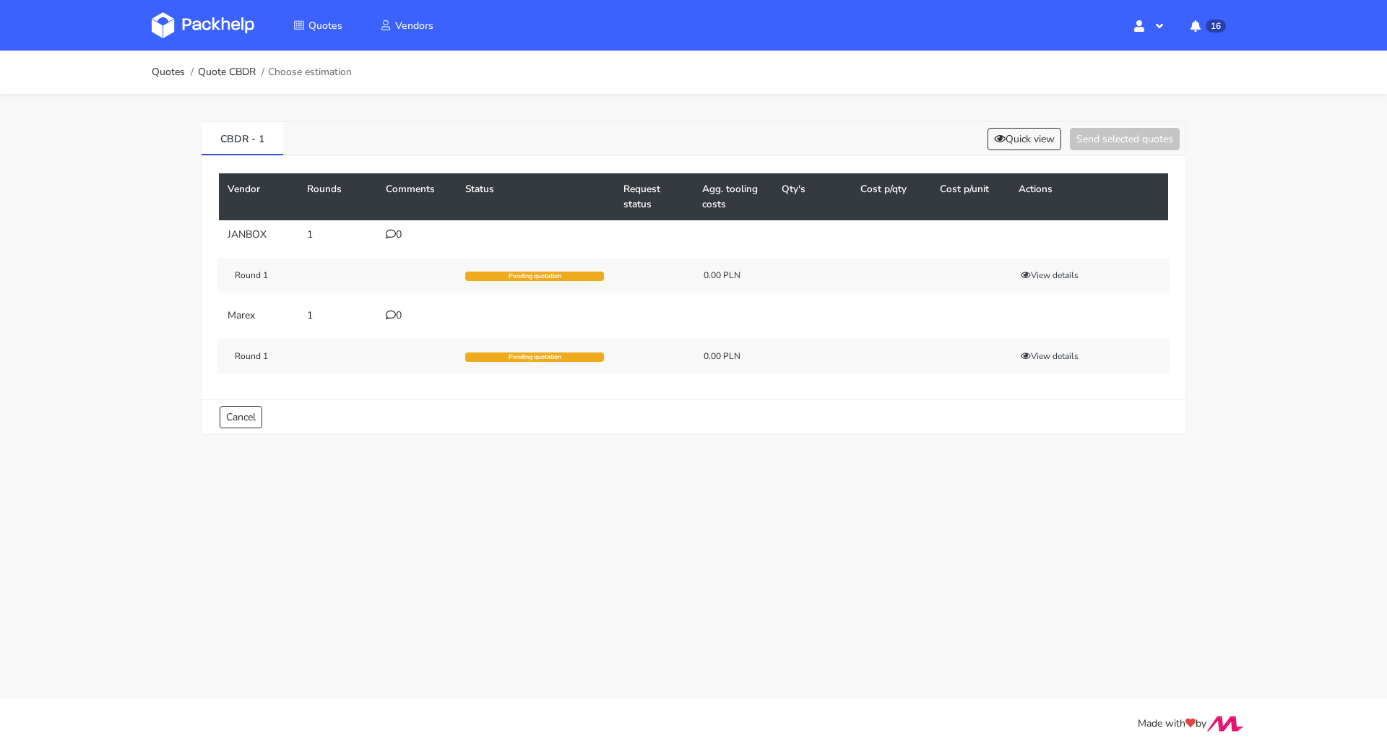
click at [396, 234] on div "0" at bounding box center [417, 235] width 62 height 12
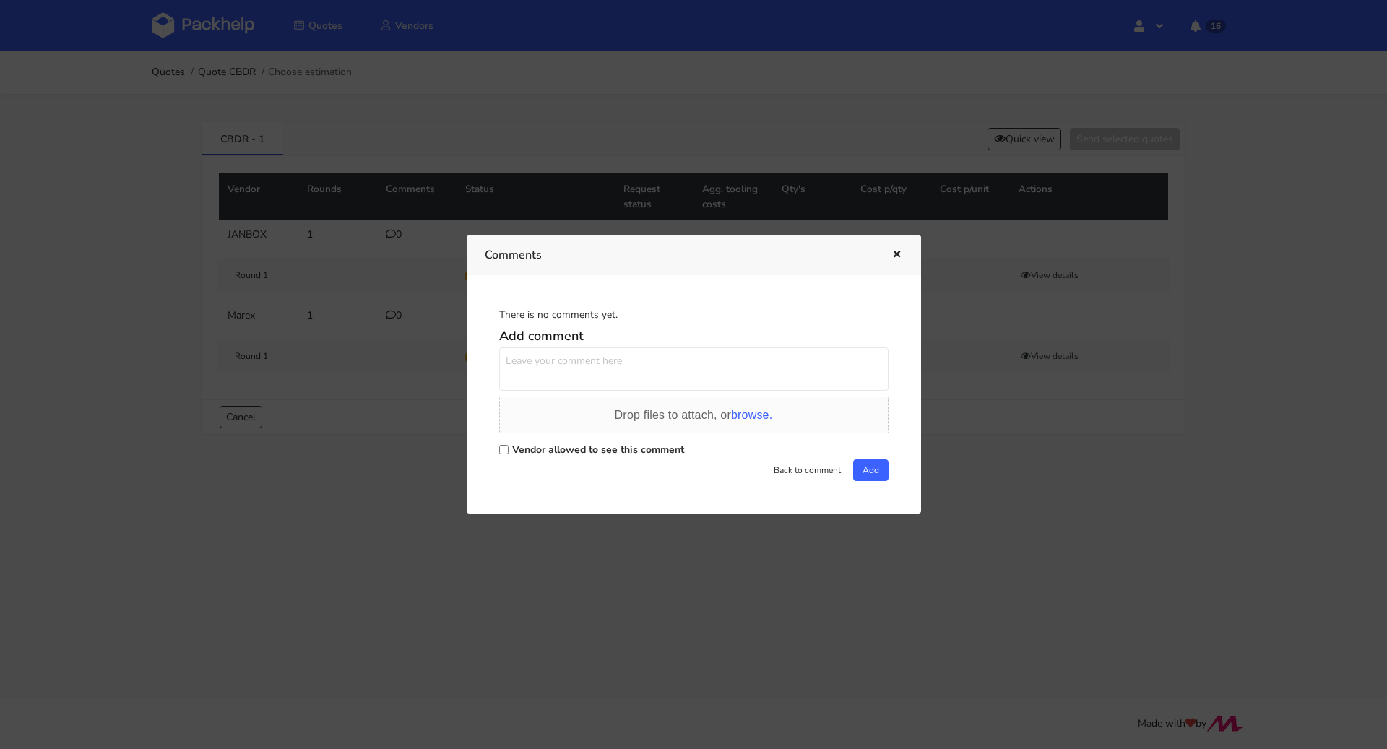
click at [564, 449] on label "Vendor allowed to see this comment" at bounding box center [598, 450] width 172 height 14
click at [509, 449] on input "Vendor allowed to see this comment" at bounding box center [503, 449] width 9 height 9
checkbox input "true"
click at [577, 371] on textarea at bounding box center [693, 369] width 389 height 43
paste textarea "R598134341JCUF"
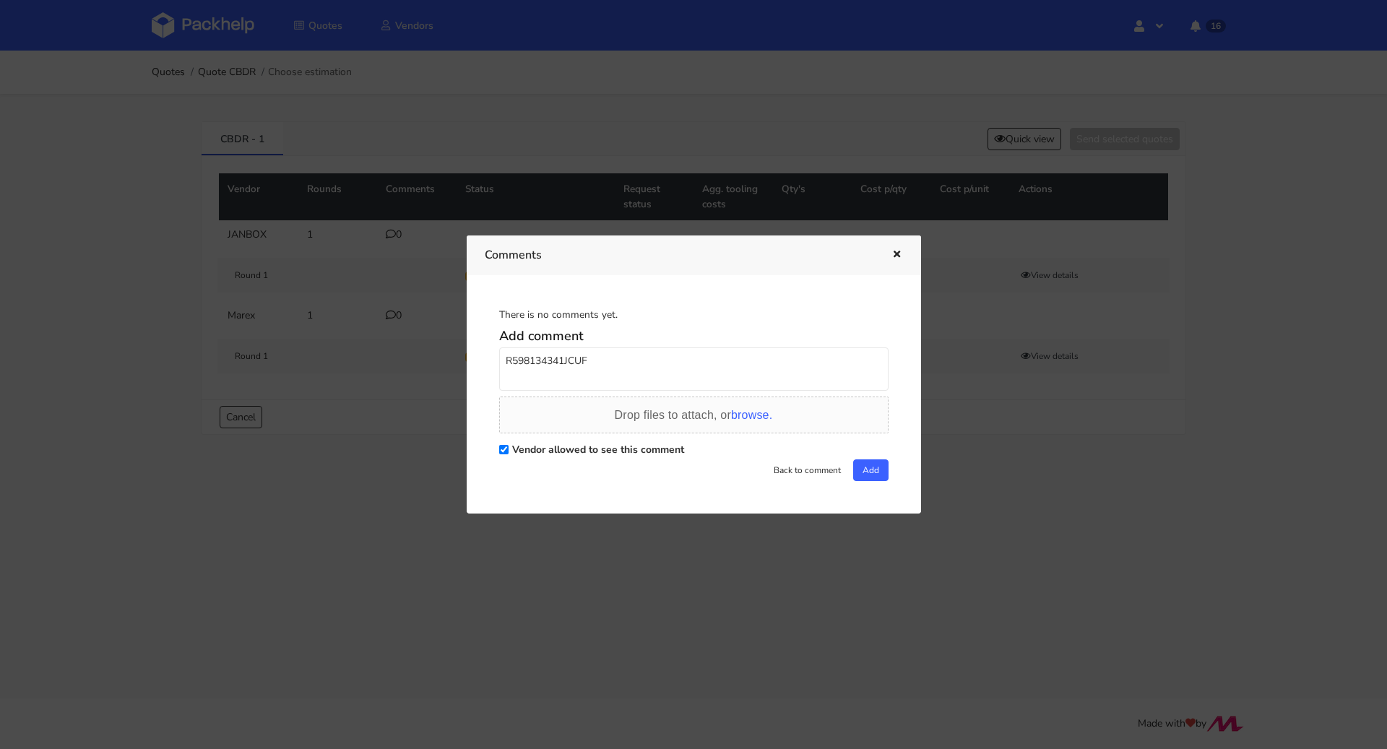
click at [506, 363] on textarea "R598134341JCUF" at bounding box center [693, 369] width 389 height 43
type textarea "Powtórka R598134341_JCUF"
click at [862, 460] on button "Add" at bounding box center [870, 471] width 35 height 22
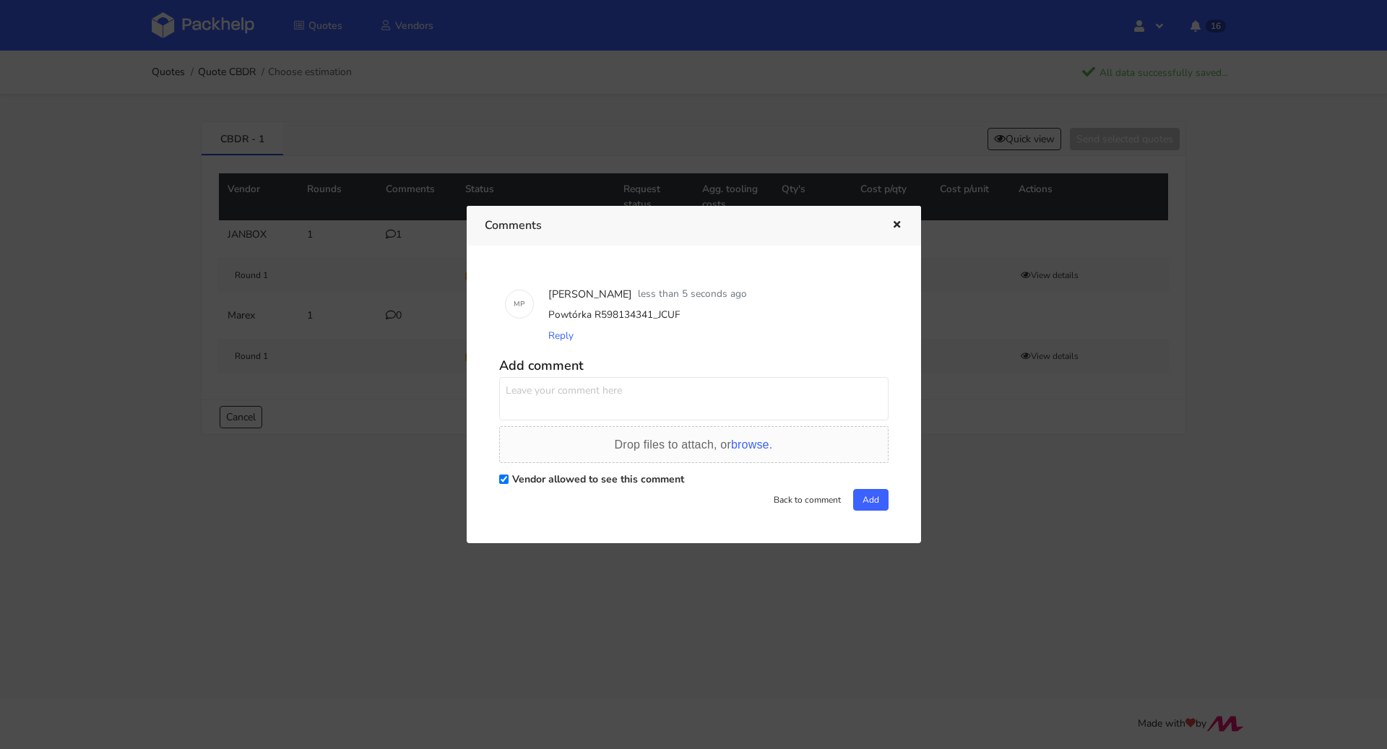
click at [897, 229] on icon "button" at bounding box center [897, 225] width 12 height 10
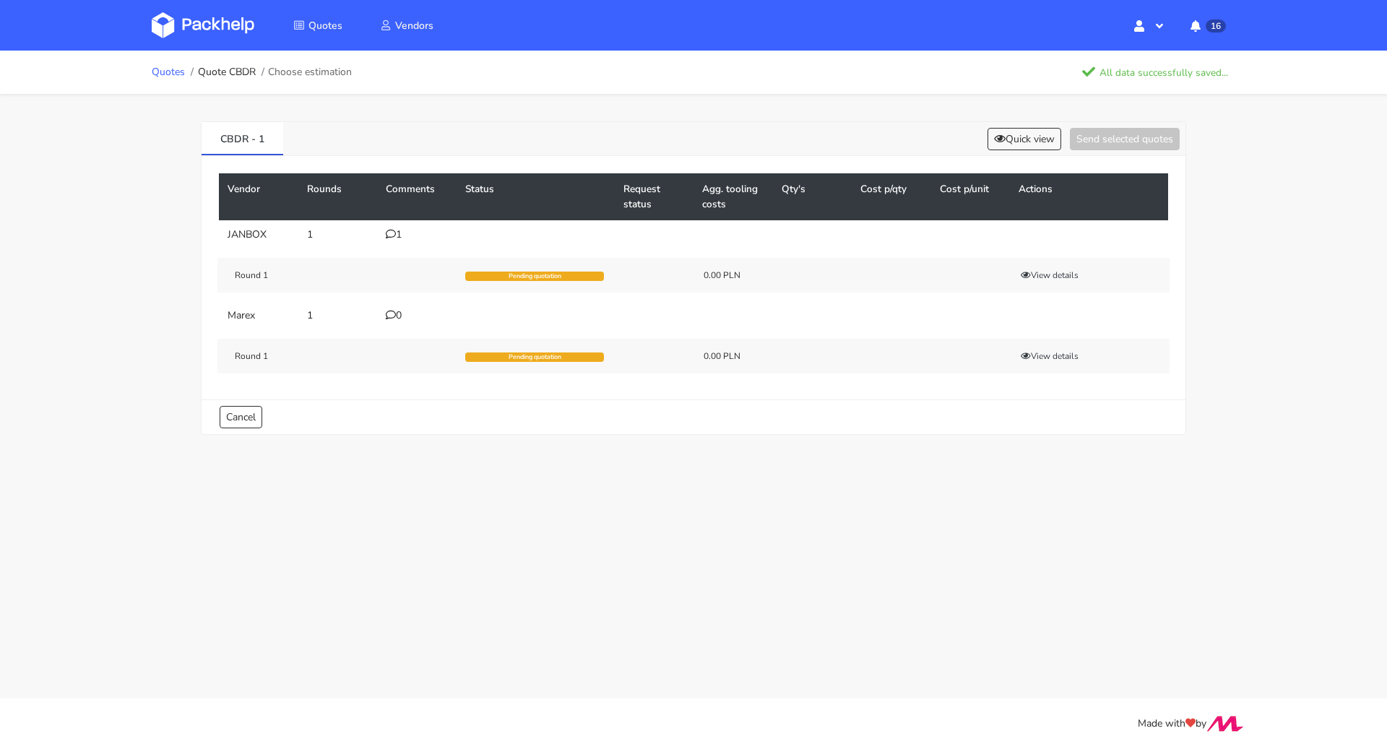
click at [168, 74] on link "Quotes" at bounding box center [168, 72] width 33 height 12
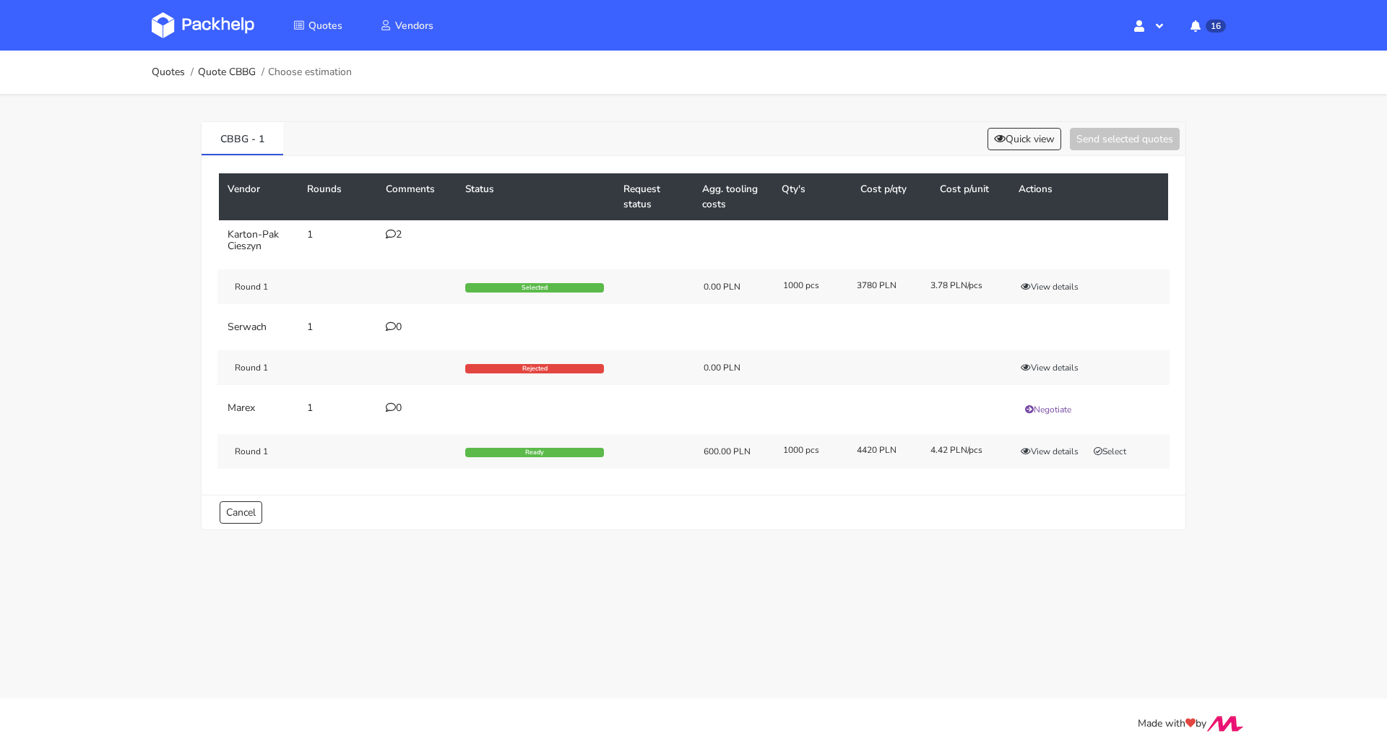
click at [386, 233] on icon at bounding box center [391, 234] width 10 height 10
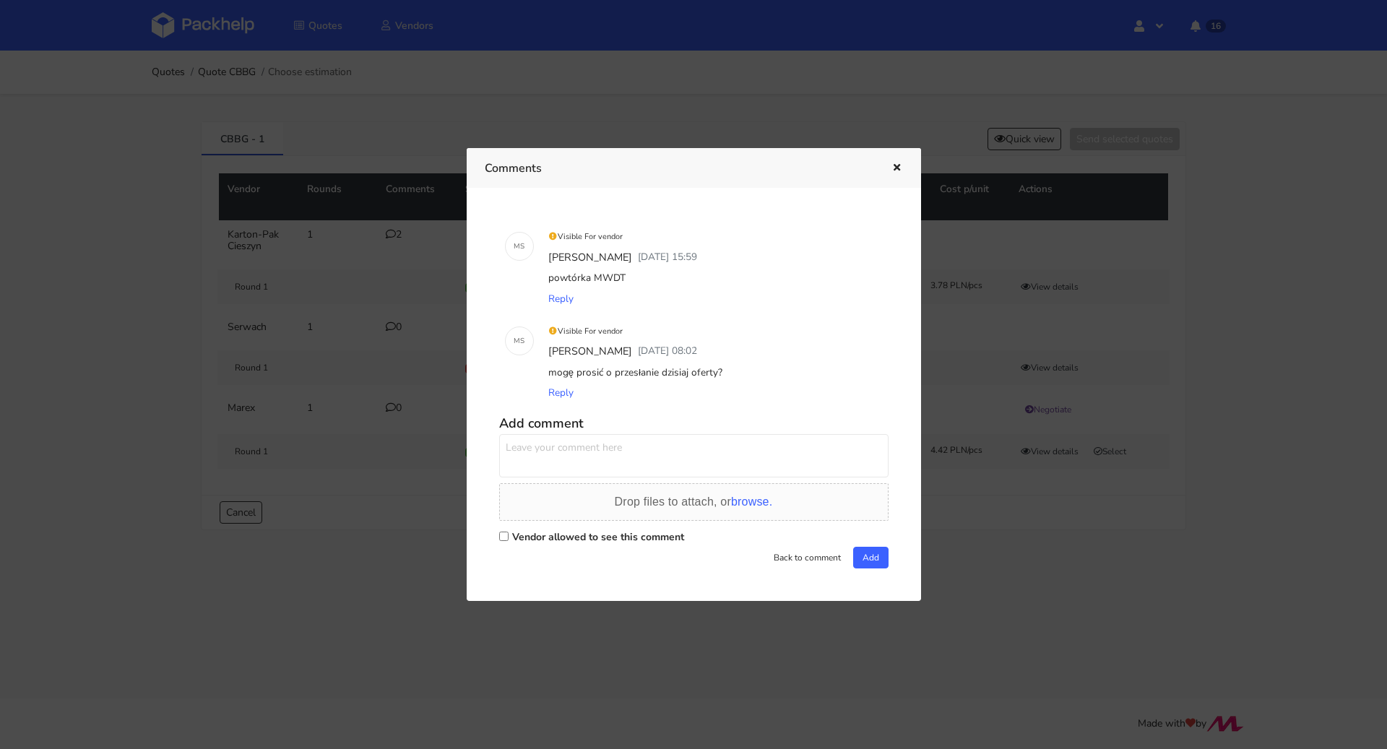
drag, startPoint x: 623, startPoint y: 275, endPoint x: 594, endPoint y: 277, distance: 29.0
click at [594, 277] on div "powtórka MWDT" at bounding box center [714, 278] width 337 height 20
copy div "MWDT"
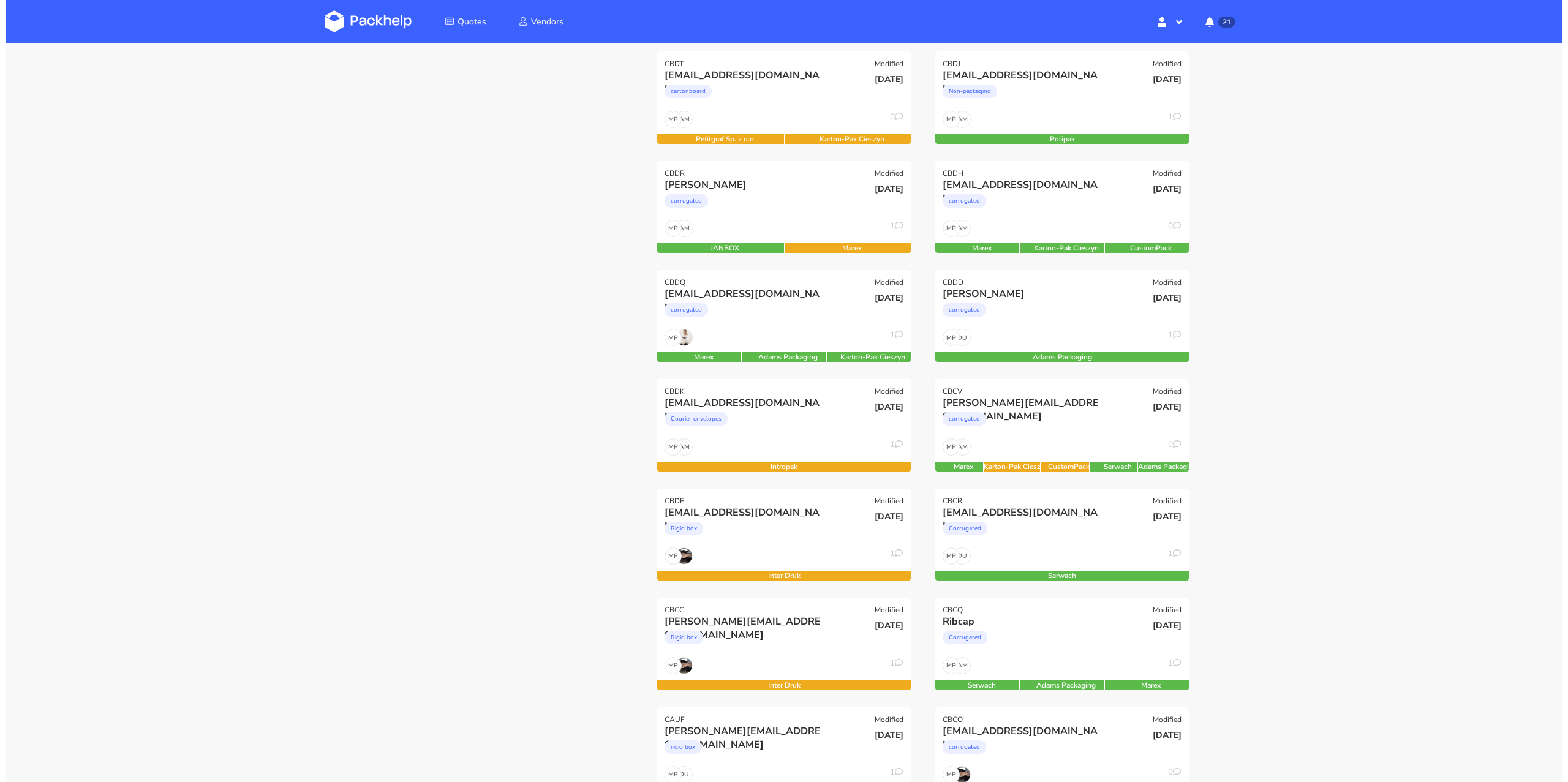
scroll to position [176, 0]
click at [754, 344] on div "MP 1" at bounding box center [777, 340] width 253 height 23
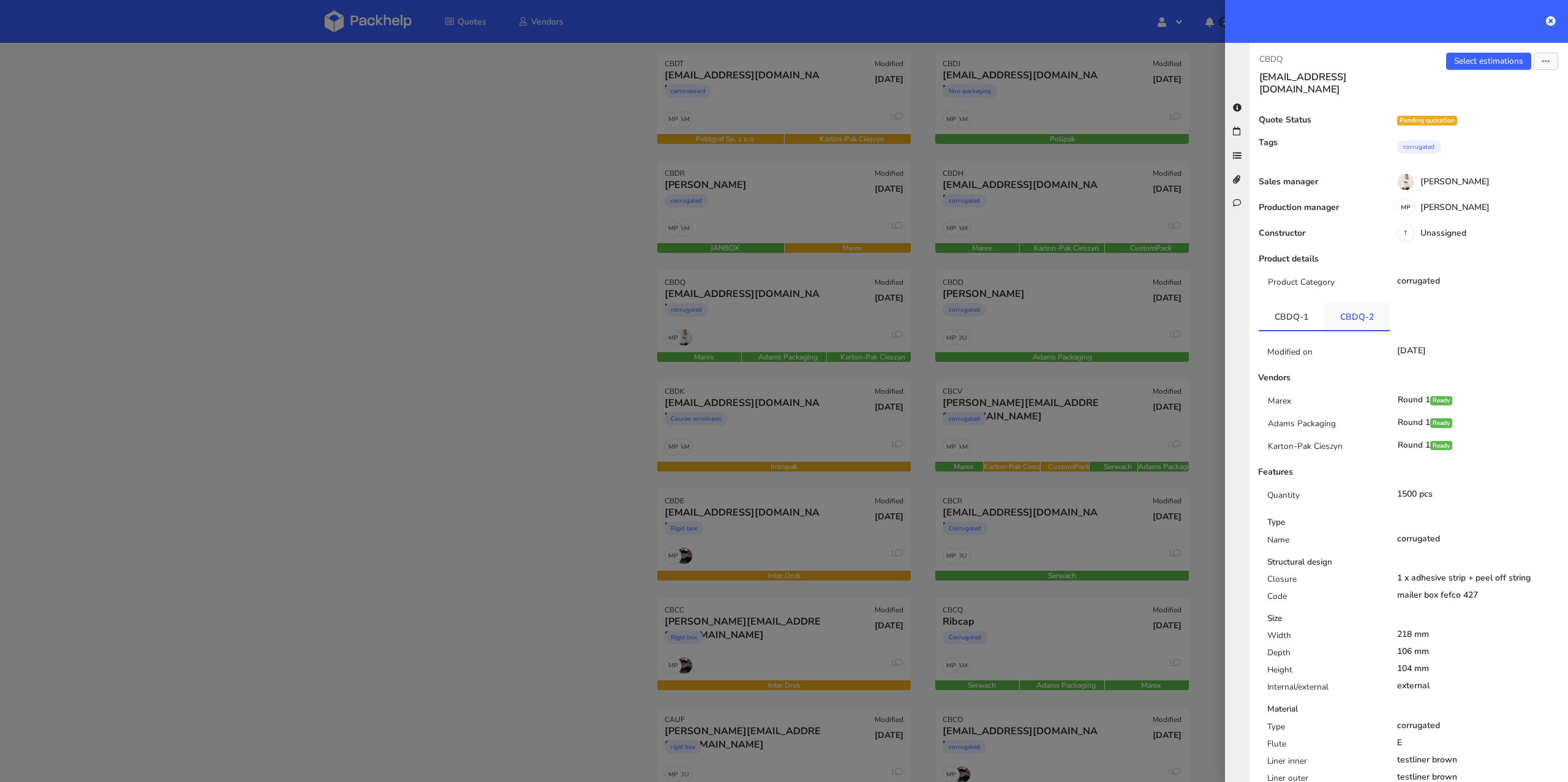
click at [1365, 309] on link "CBDQ-2" at bounding box center [1356, 317] width 65 height 27
click at [1299, 310] on link "CBDQ-1" at bounding box center [1291, 317] width 65 height 27
click at [1497, 63] on link "Select estimations" at bounding box center [1488, 61] width 85 height 17
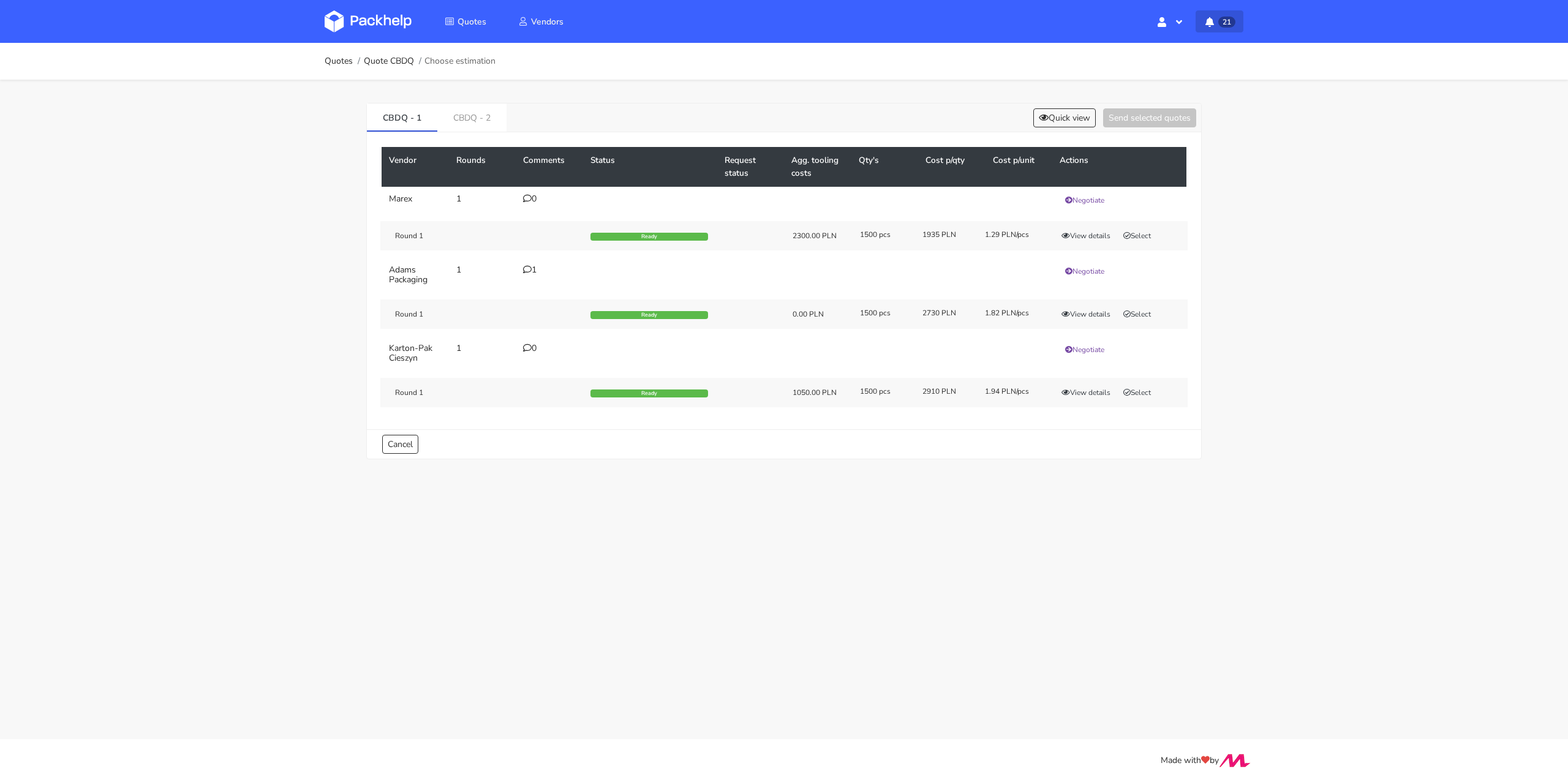
click at [1212, 29] on button "21" at bounding box center [1219, 21] width 47 height 22
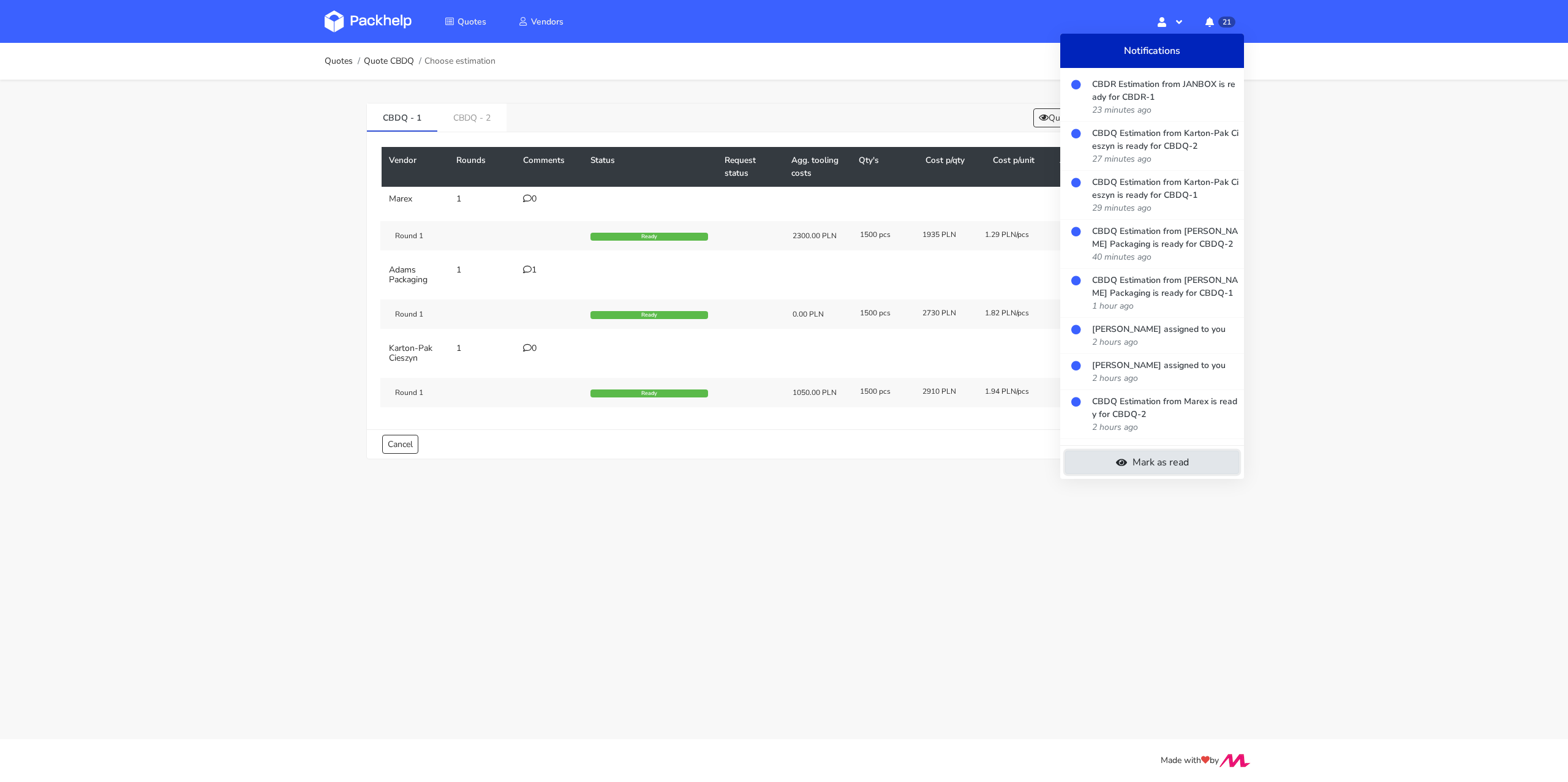
click at [1147, 463] on link "Mark as read" at bounding box center [1152, 462] width 174 height 23
click at [1157, 494] on main "Quotes Quote CBDQ Choose estimation CBDQ - 1 CBDQ - 2 Quick view Send selected …" at bounding box center [784, 369] width 1568 height 739
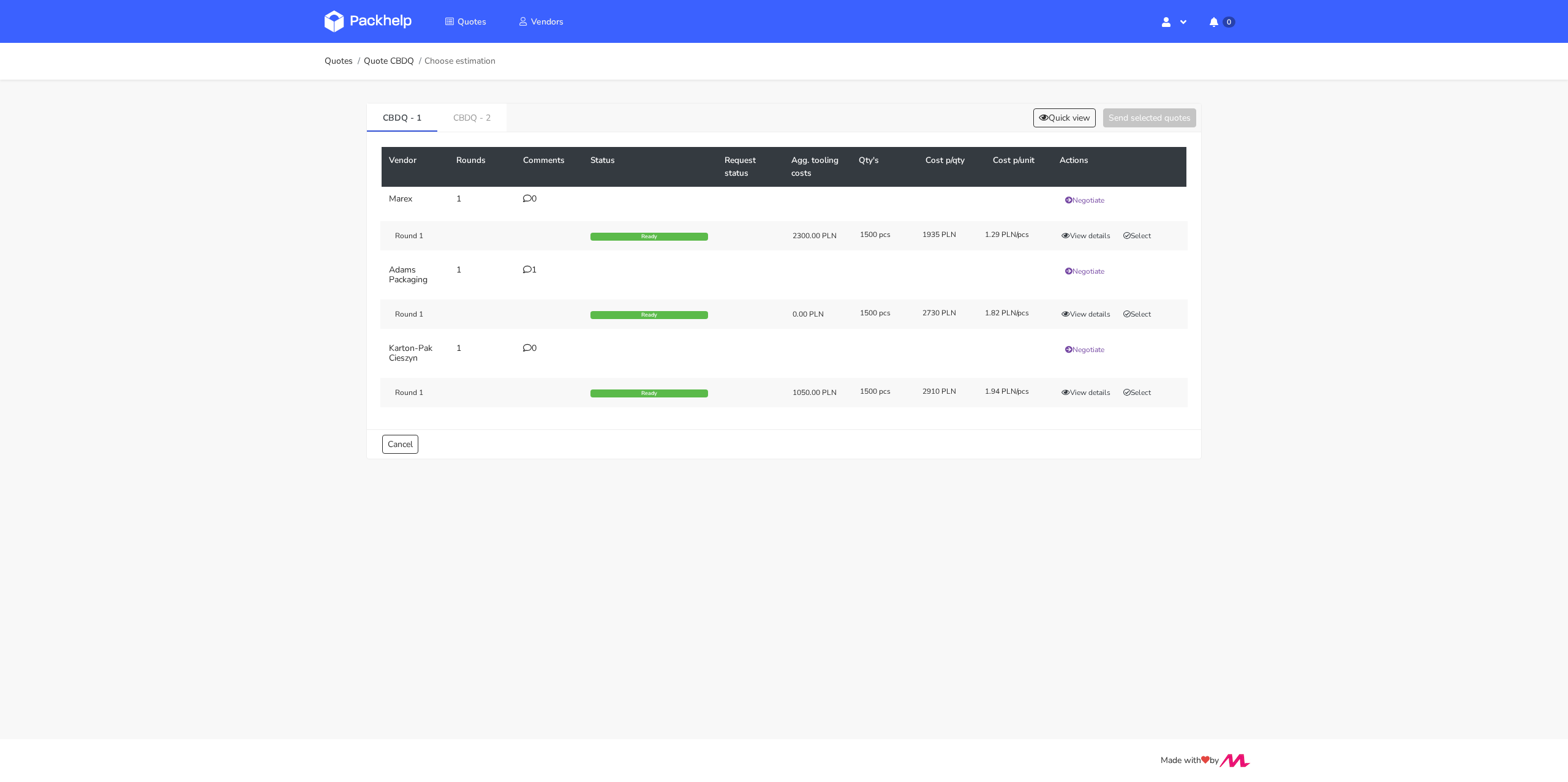
click at [526, 269] on icon at bounding box center [527, 269] width 8 height 8
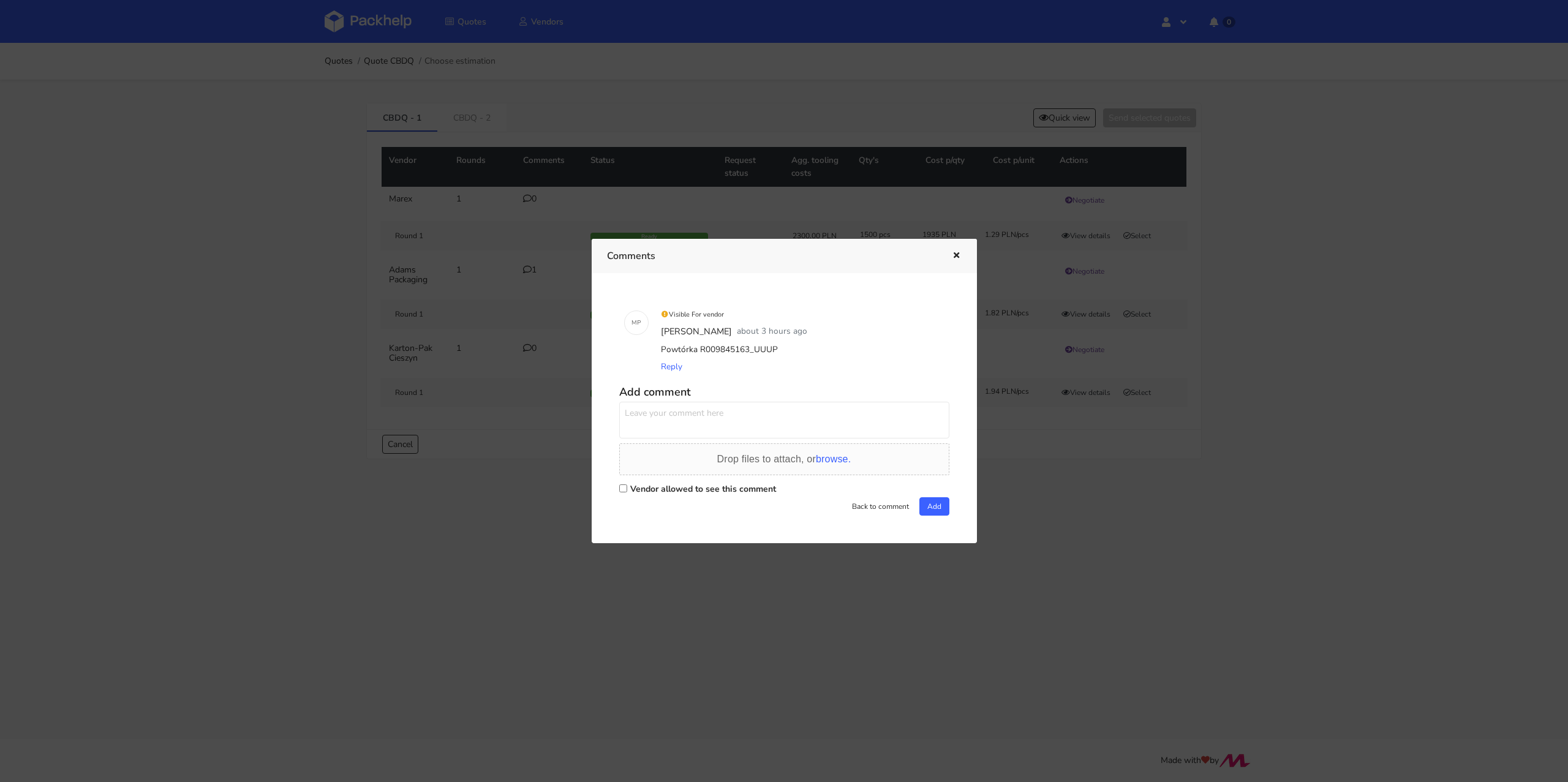
click at [521, 521] on div at bounding box center [784, 391] width 1568 height 782
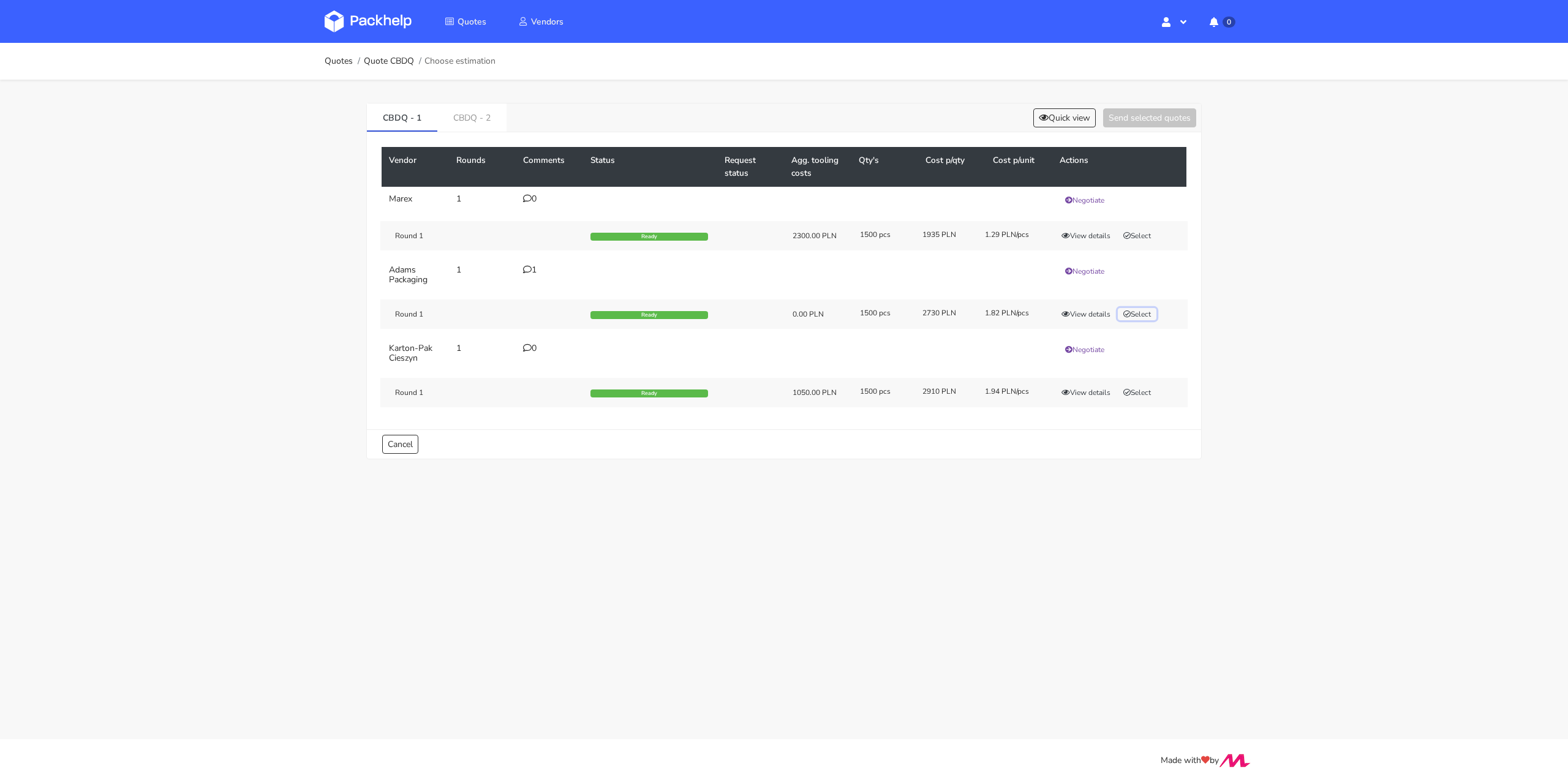
click at [1140, 311] on button "Select" at bounding box center [1137, 313] width 39 height 12
click at [485, 124] on link "CBDQ - 2" at bounding box center [472, 117] width 70 height 27
click at [414, 123] on link "CBDQ - 1" at bounding box center [402, 117] width 70 height 27
click at [453, 118] on link "CBDQ - 2" at bounding box center [472, 117] width 70 height 27
click at [419, 129] on link "CBDQ - 1" at bounding box center [402, 117] width 70 height 27
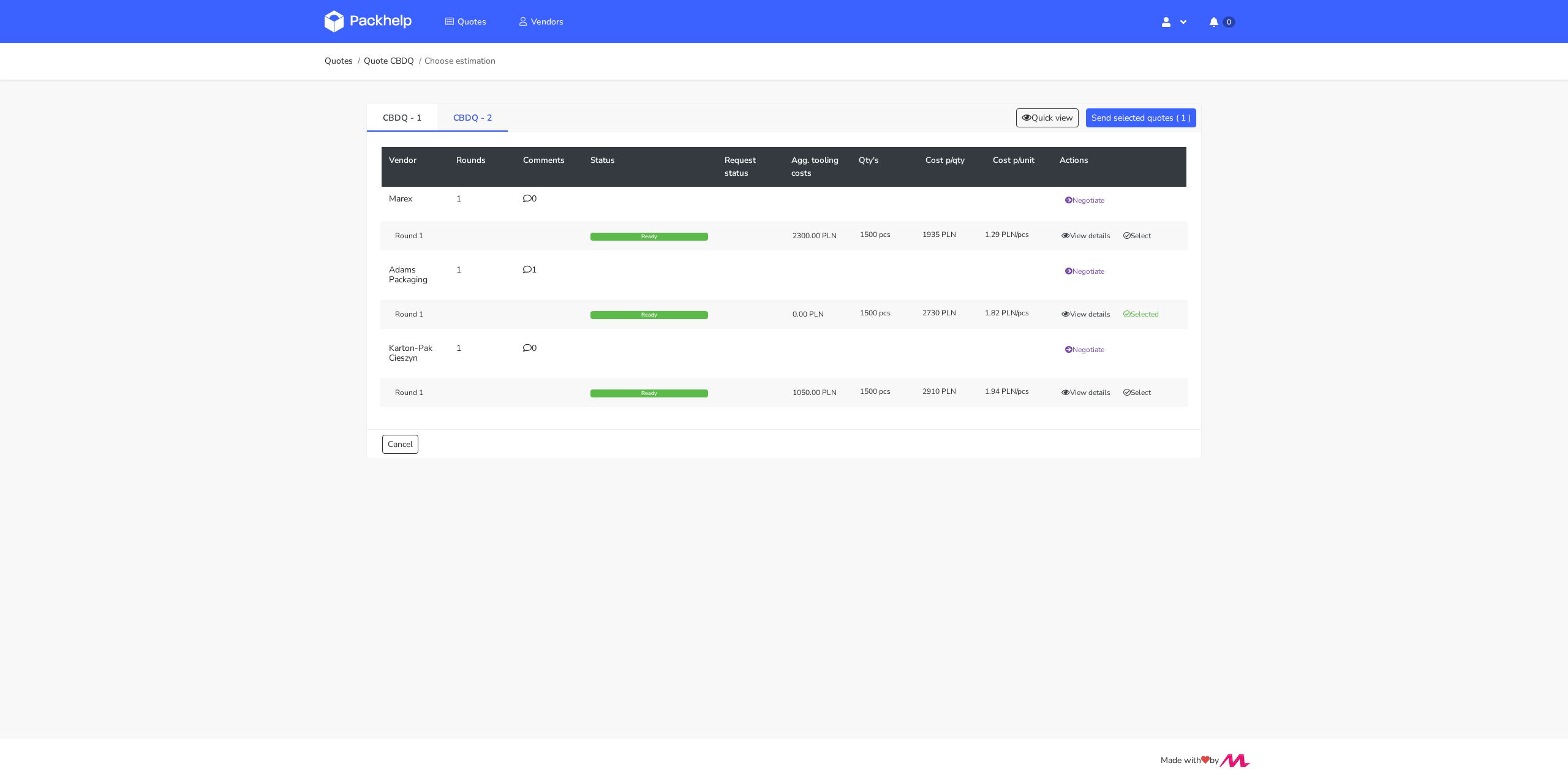
click at [448, 123] on link "CBDQ - 2" at bounding box center [472, 117] width 70 height 27
click at [428, 125] on link "CBDQ - 1" at bounding box center [402, 117] width 70 height 27
click at [448, 121] on link "CBDQ - 2" at bounding box center [472, 117] width 70 height 27
click at [1143, 246] on button "Select" at bounding box center [1137, 243] width 39 height 12
click at [1141, 107] on div "CBDQ - 1 CBDQ - 2 Quick view Send selected quotes ( 2 )" at bounding box center [784, 118] width 834 height 29
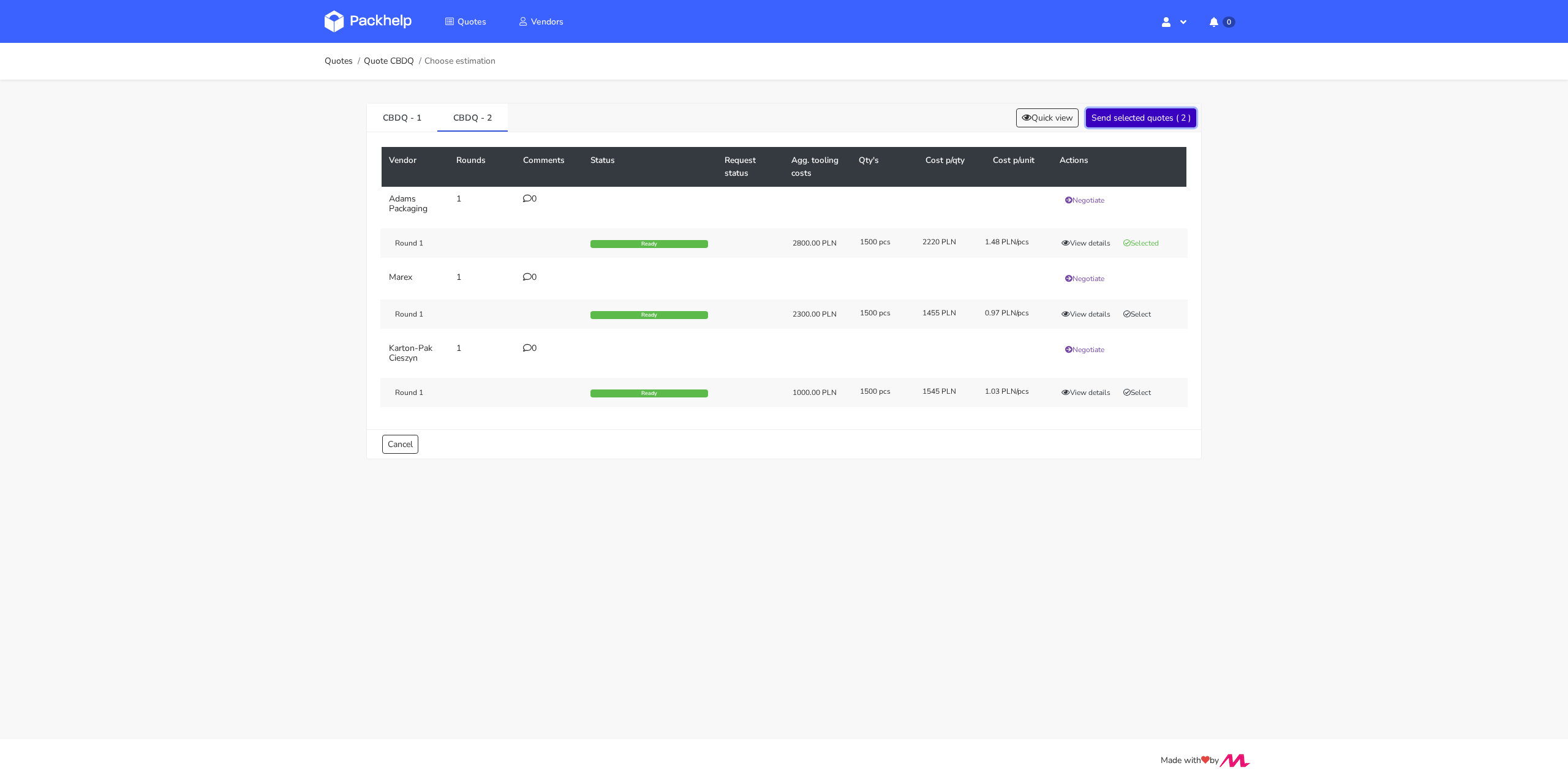
click at [1139, 113] on button "Send selected quotes ( 2 )" at bounding box center [1141, 118] width 110 height 19
click at [325, 60] on link "Quotes" at bounding box center [338, 61] width 28 height 10
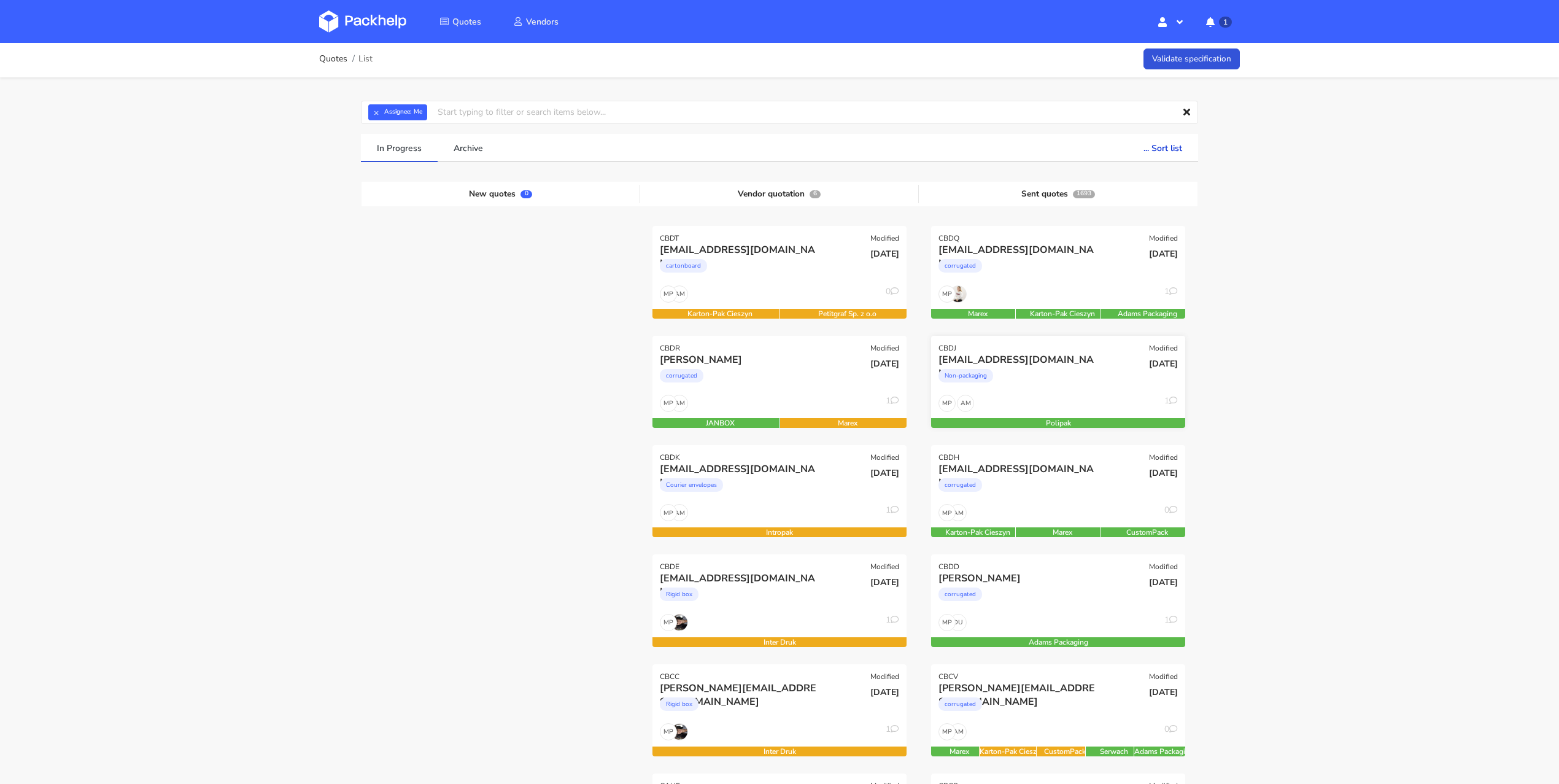
scroll to position [3, 0]
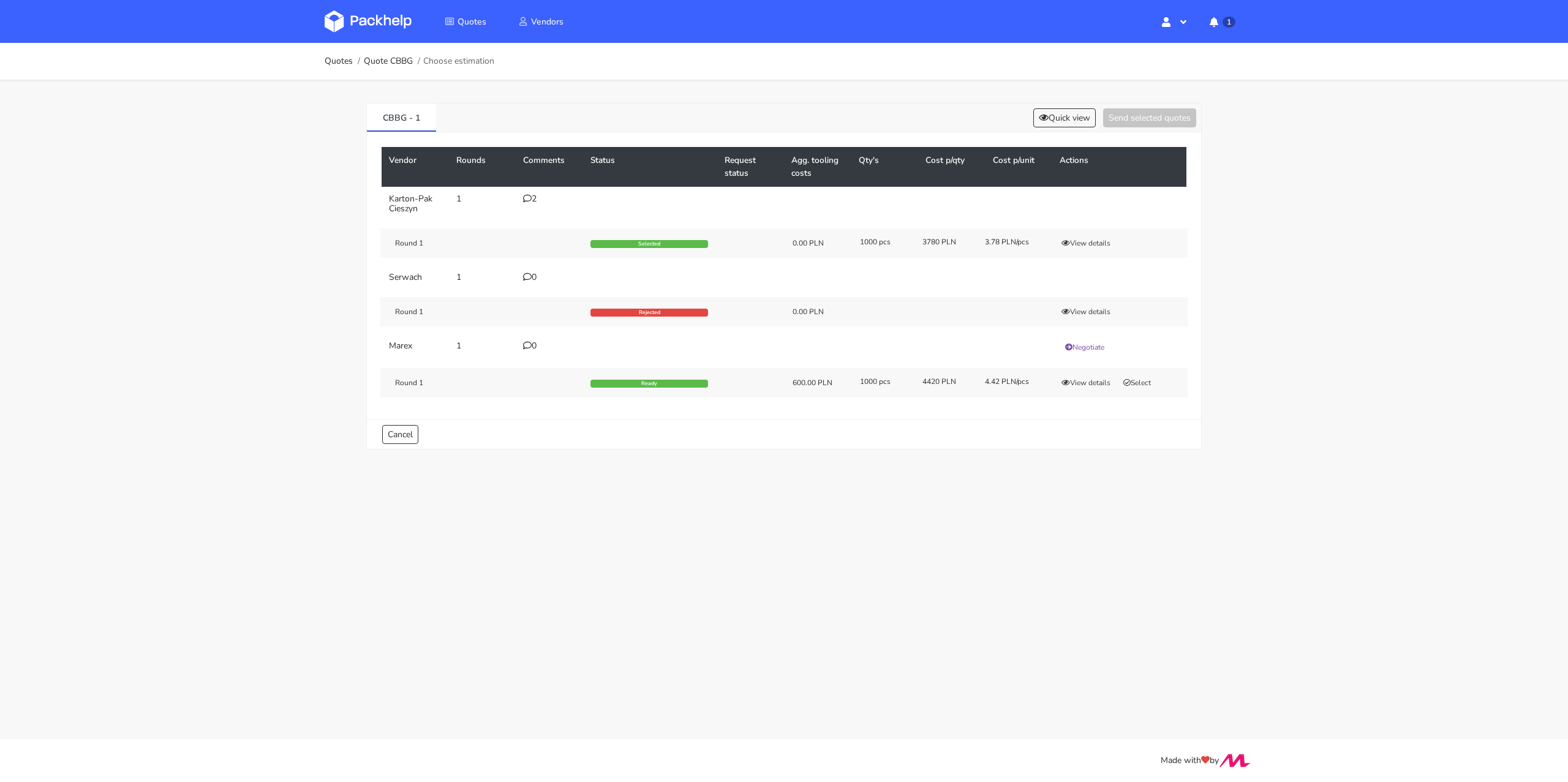
click at [526, 194] on icon at bounding box center [527, 198] width 8 height 8
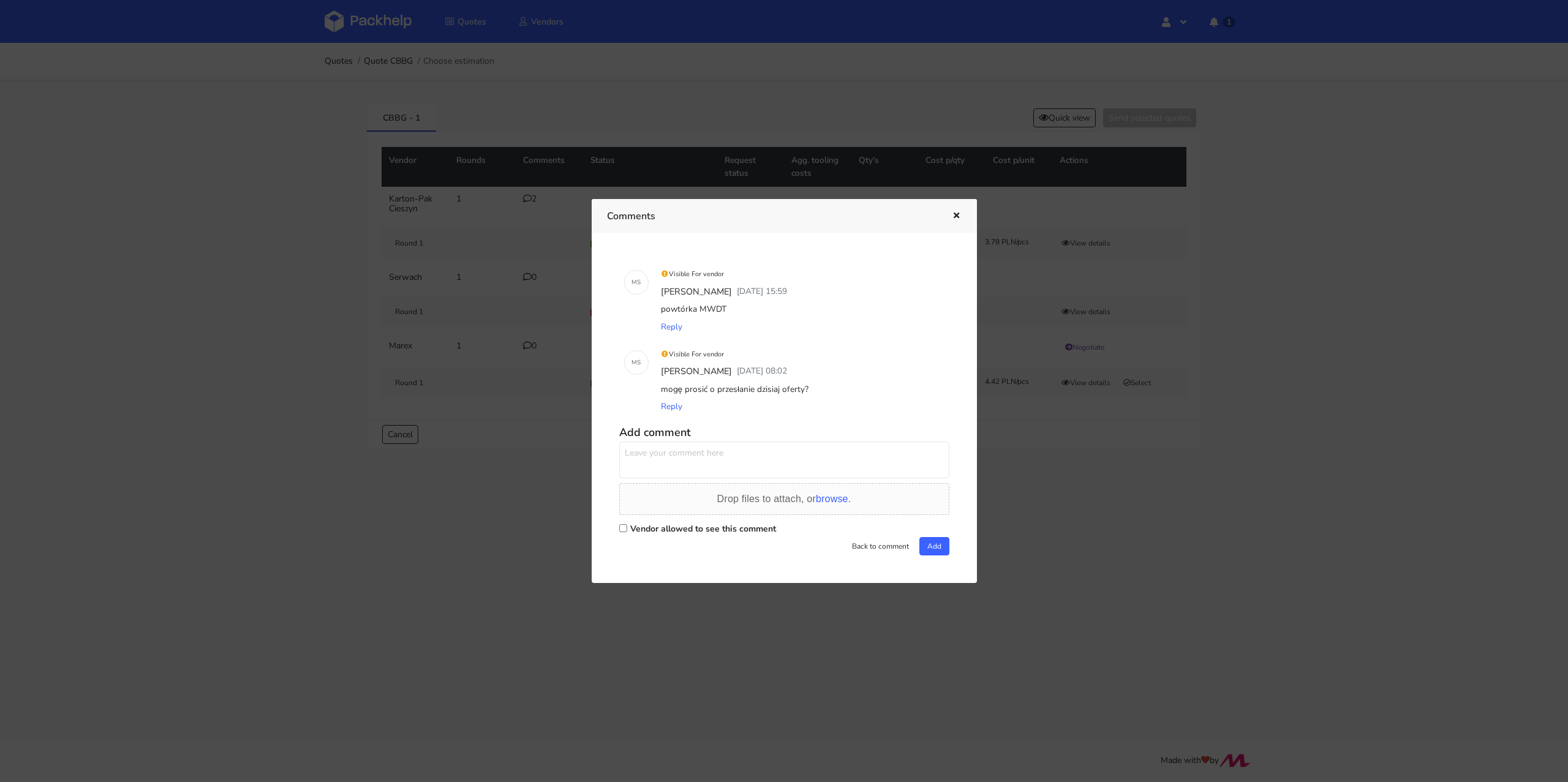
click at [518, 318] on div at bounding box center [784, 391] width 1568 height 782
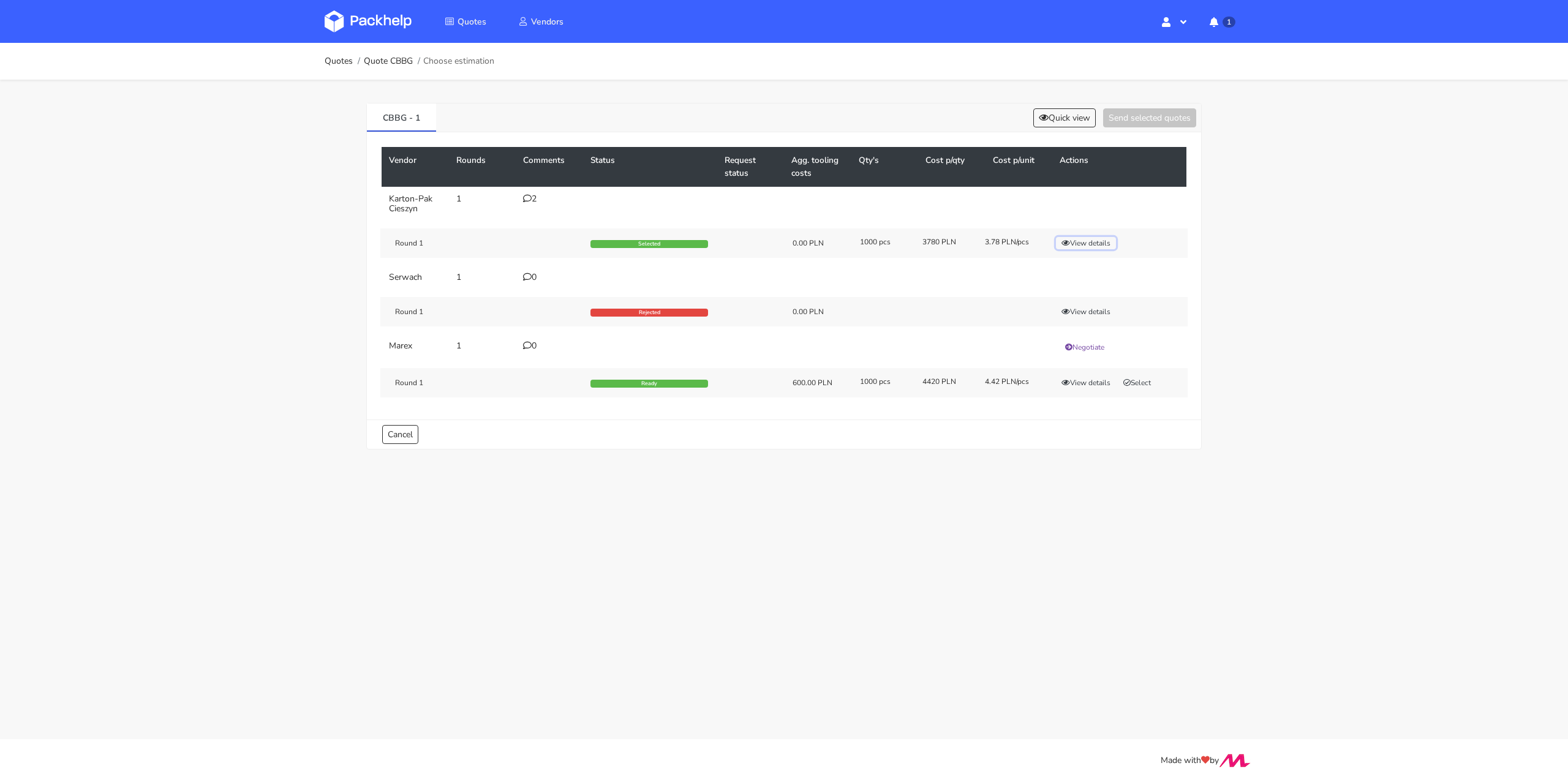
click at [1081, 241] on button "View details" at bounding box center [1086, 243] width 60 height 12
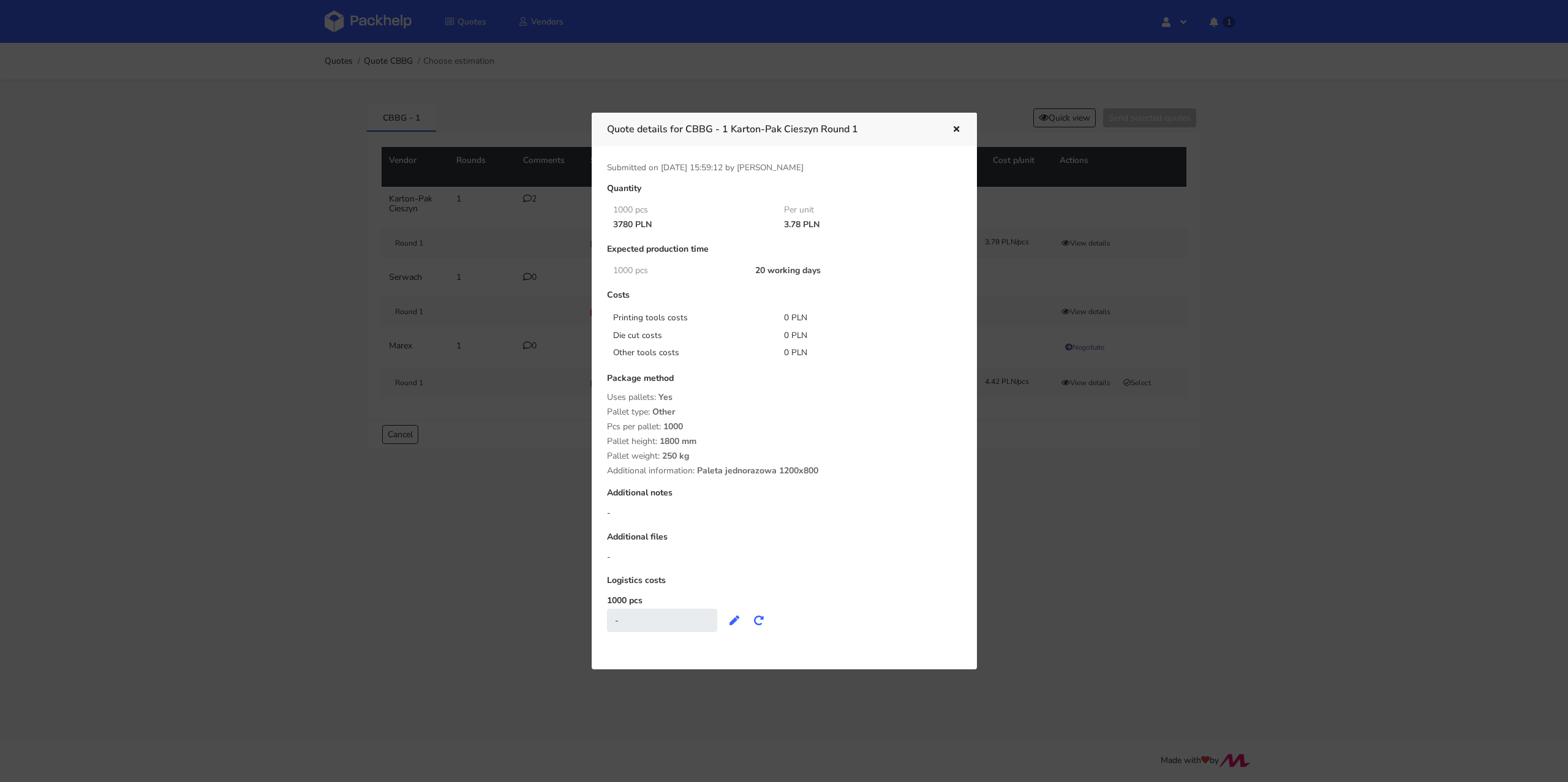
click at [328, 228] on div at bounding box center [784, 391] width 1568 height 782
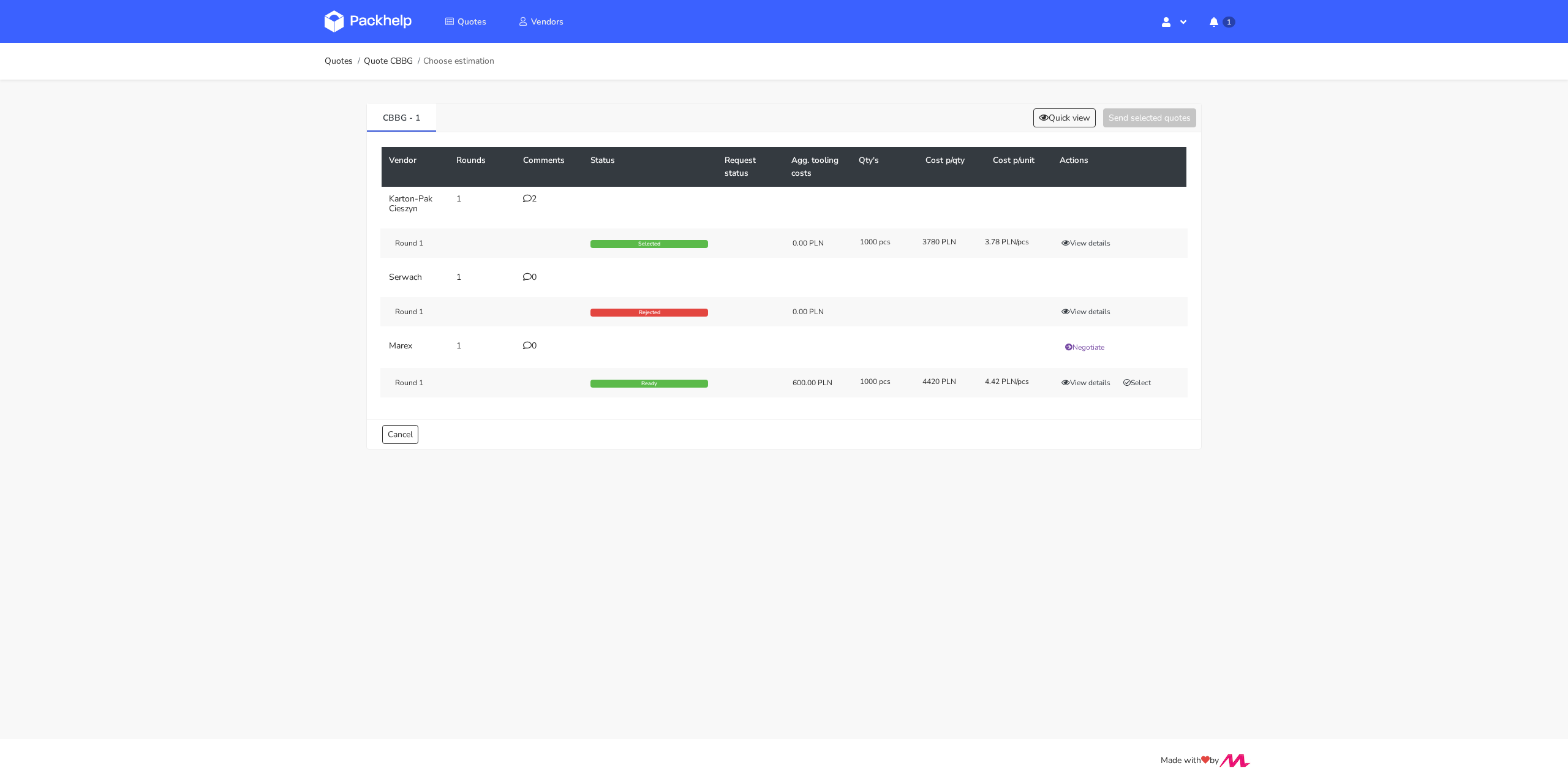
click at [525, 195] on icon at bounding box center [527, 198] width 8 height 8
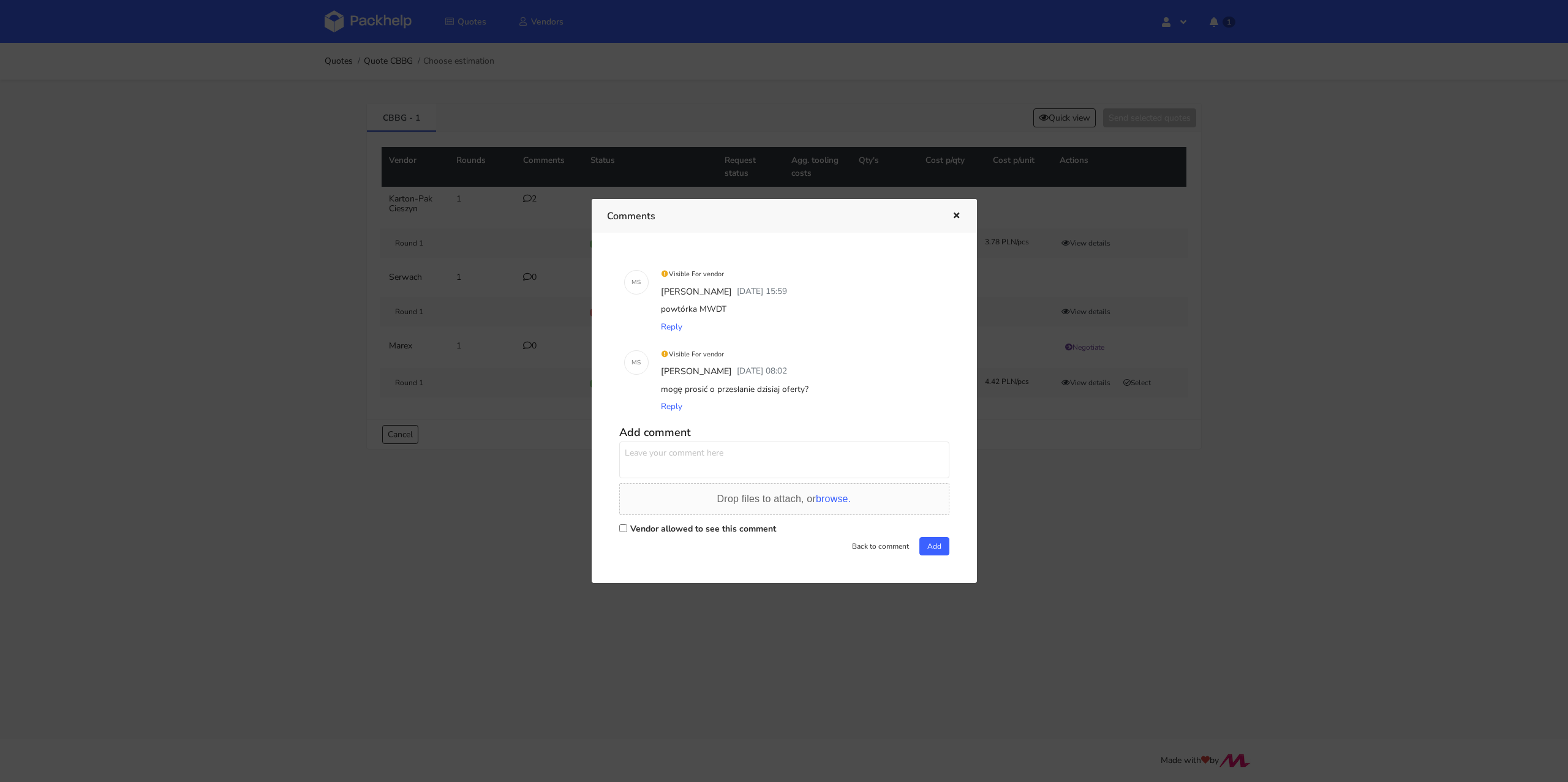
drag, startPoint x: 727, startPoint y: 308, endPoint x: 698, endPoint y: 308, distance: 29.0
click at [698, 308] on div "powtórka MWDT" at bounding box center [801, 309] width 286 height 17
copy div "MWDT"
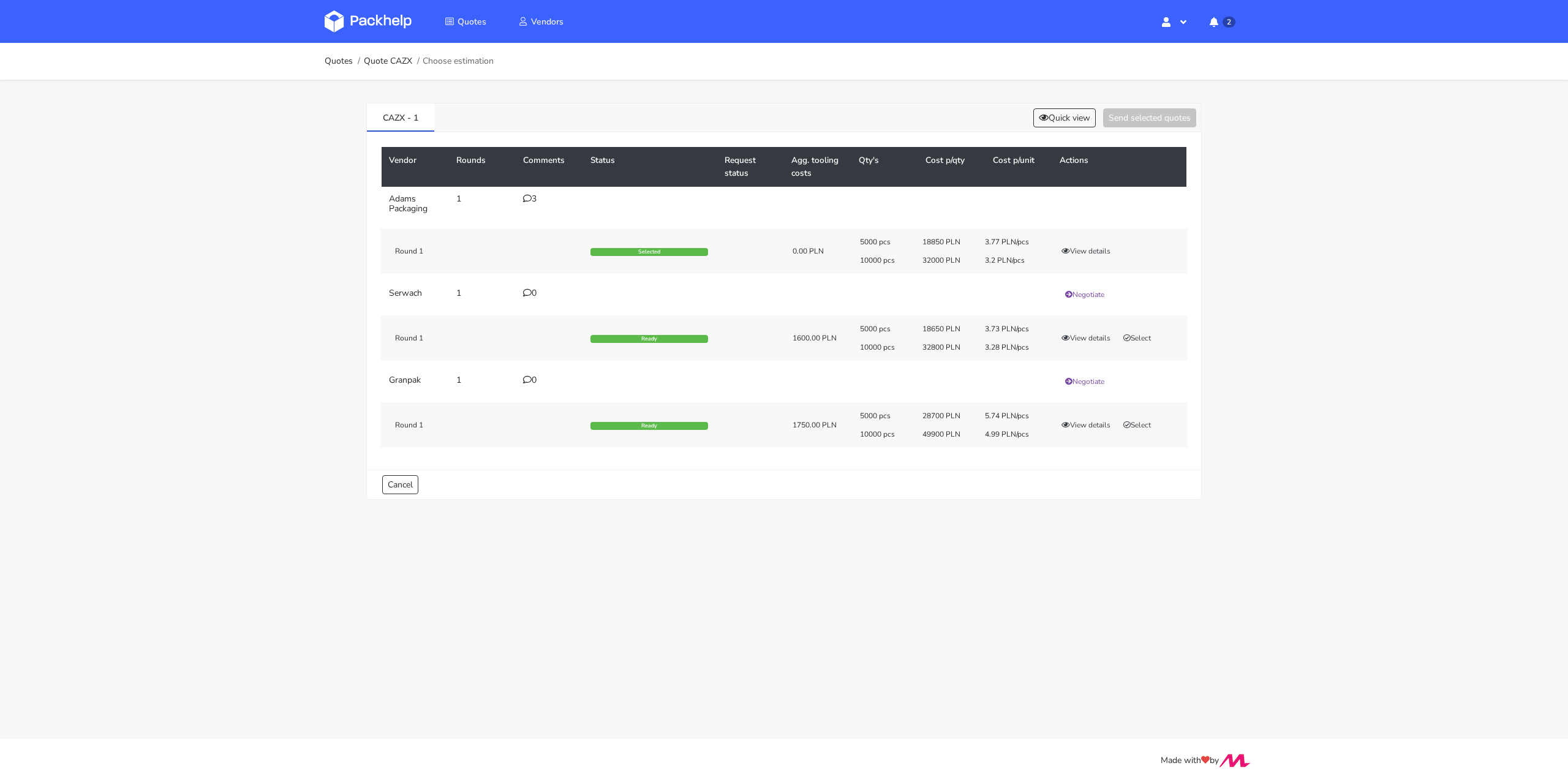
click at [541, 197] on div "3" at bounding box center [549, 199] width 53 height 10
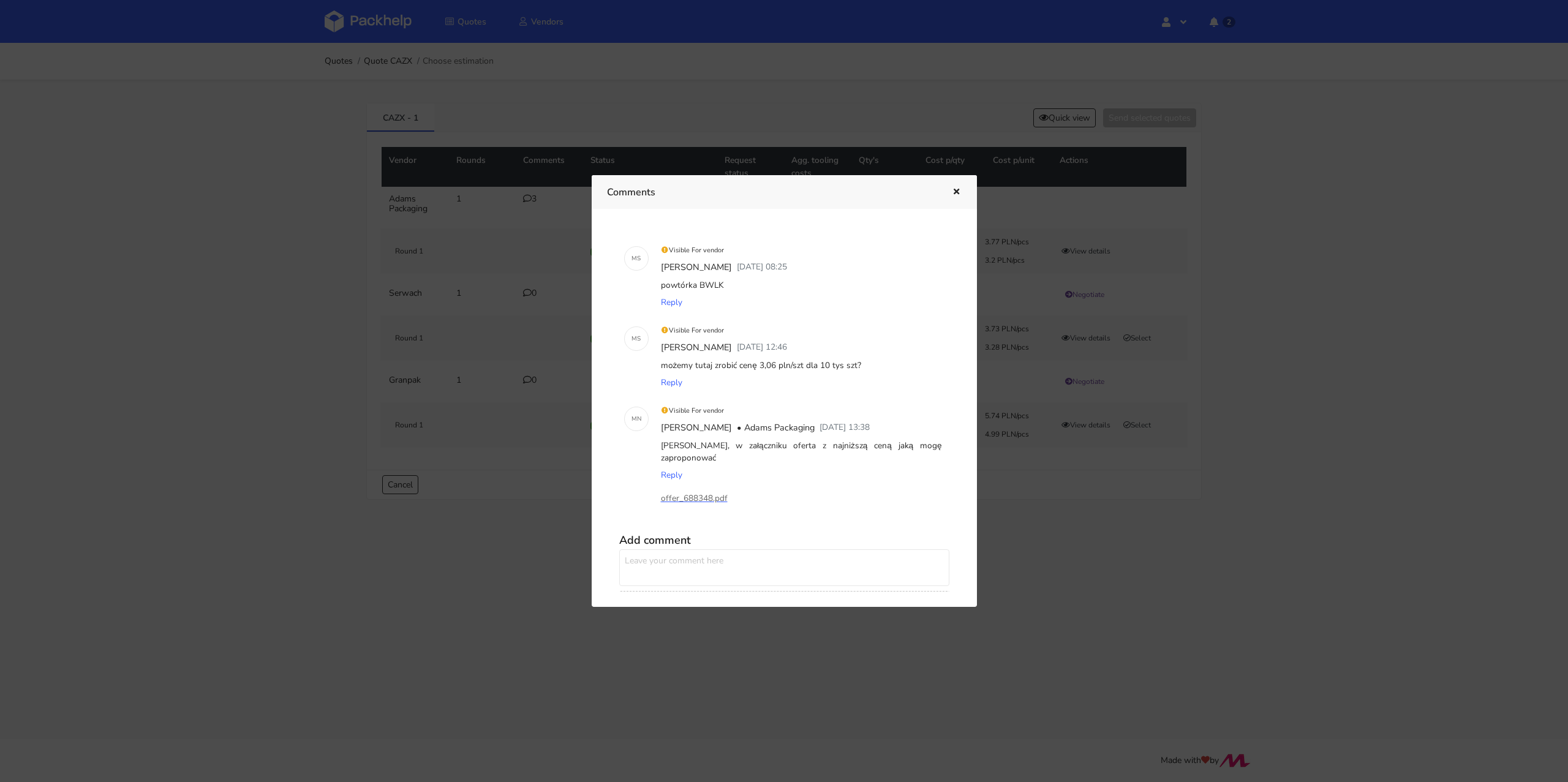
drag, startPoint x: 727, startPoint y: 281, endPoint x: 699, endPoint y: 284, distance: 28.2
click at [699, 284] on div "powtórka BWLK" at bounding box center [801, 286] width 286 height 17
copy div "BWLK"
click at [956, 191] on icon "button" at bounding box center [956, 192] width 10 height 8
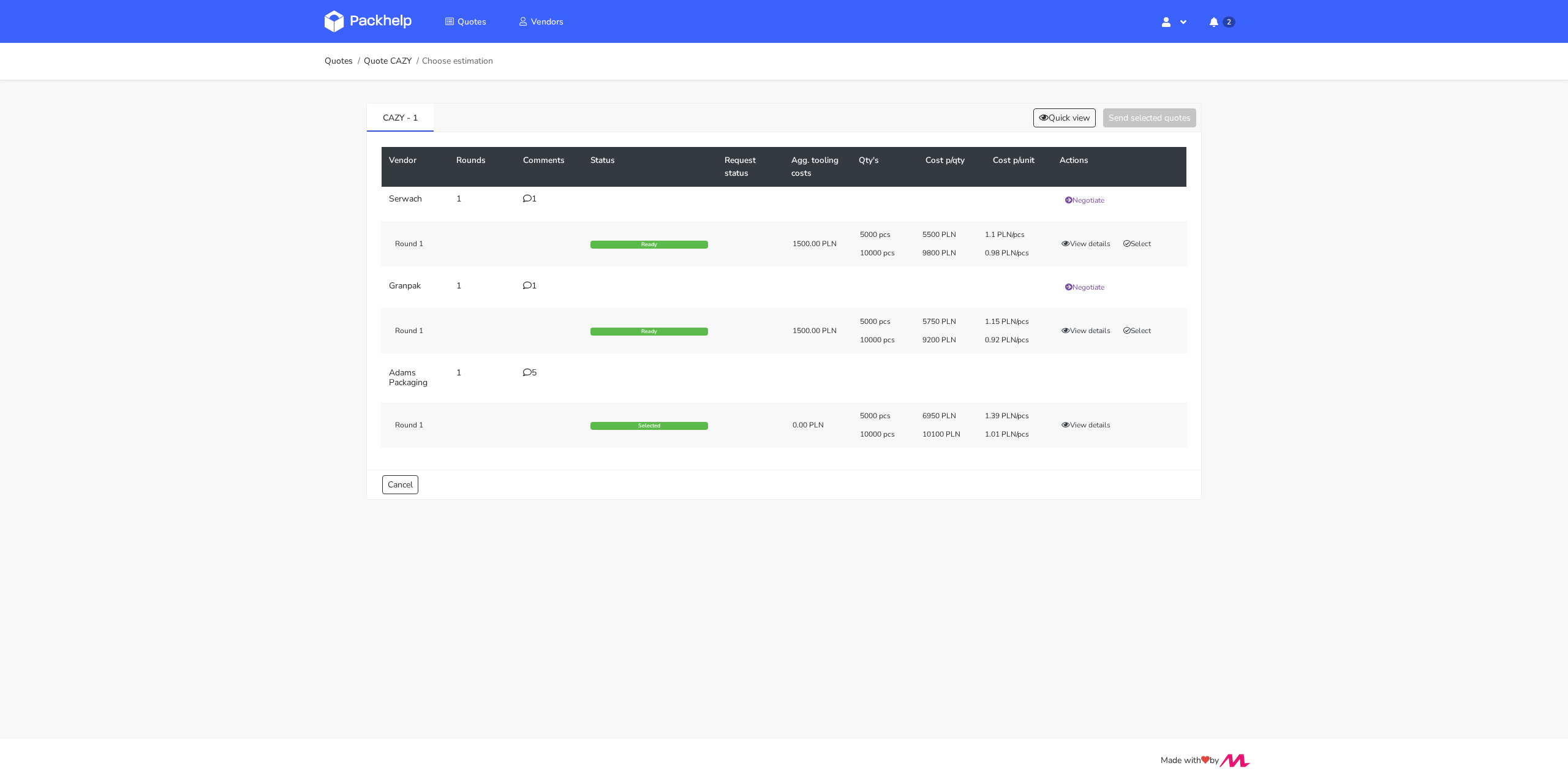
click at [532, 369] on div "5" at bounding box center [549, 373] width 53 height 10
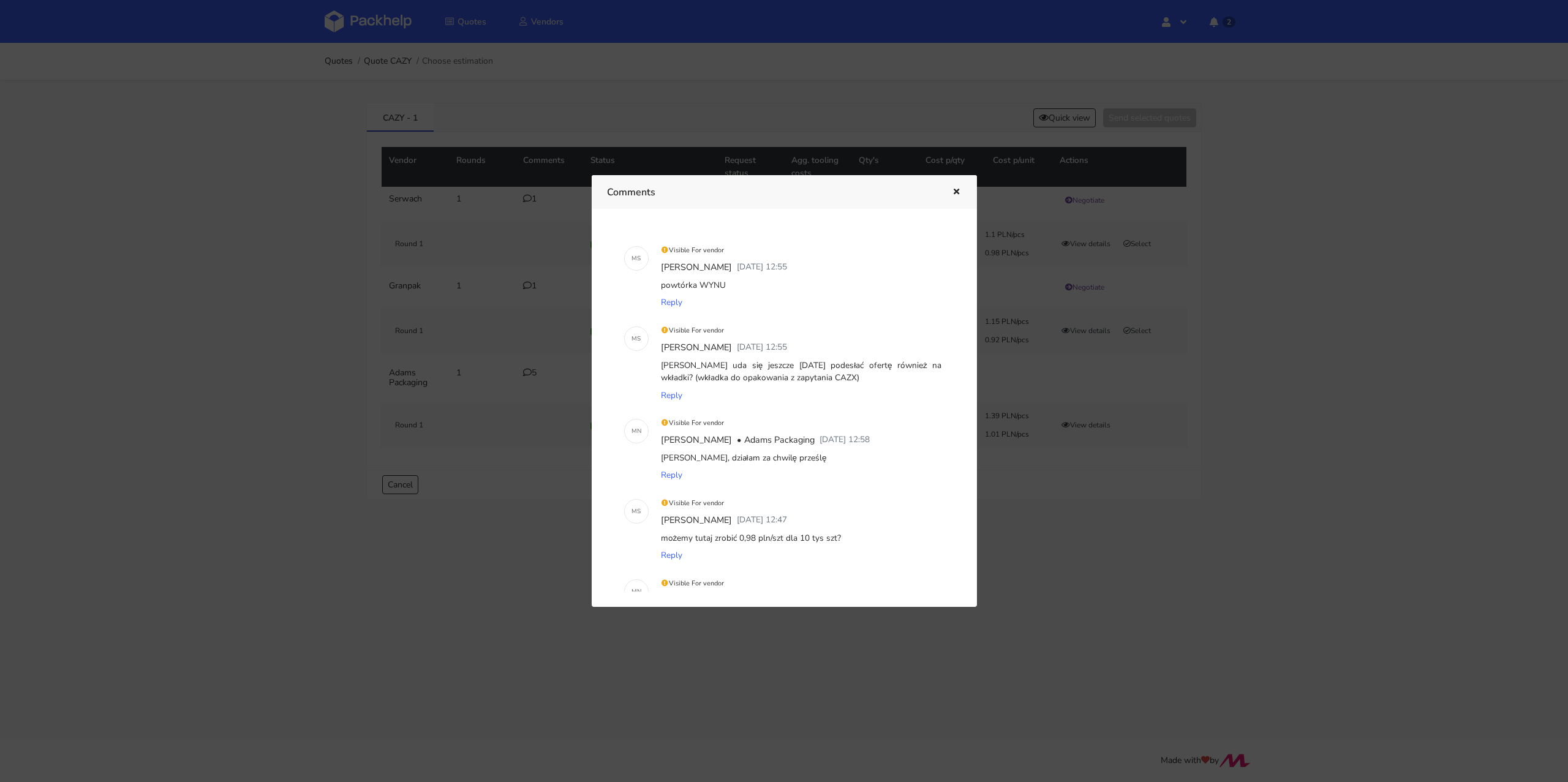
drag, startPoint x: 737, startPoint y: 284, endPoint x: 698, endPoint y: 284, distance: 39.0
click at [698, 284] on div "powtórka WYNU" at bounding box center [801, 286] width 286 height 17
copy div "WYNU"
click at [951, 192] on icon "button" at bounding box center [956, 192] width 10 height 8
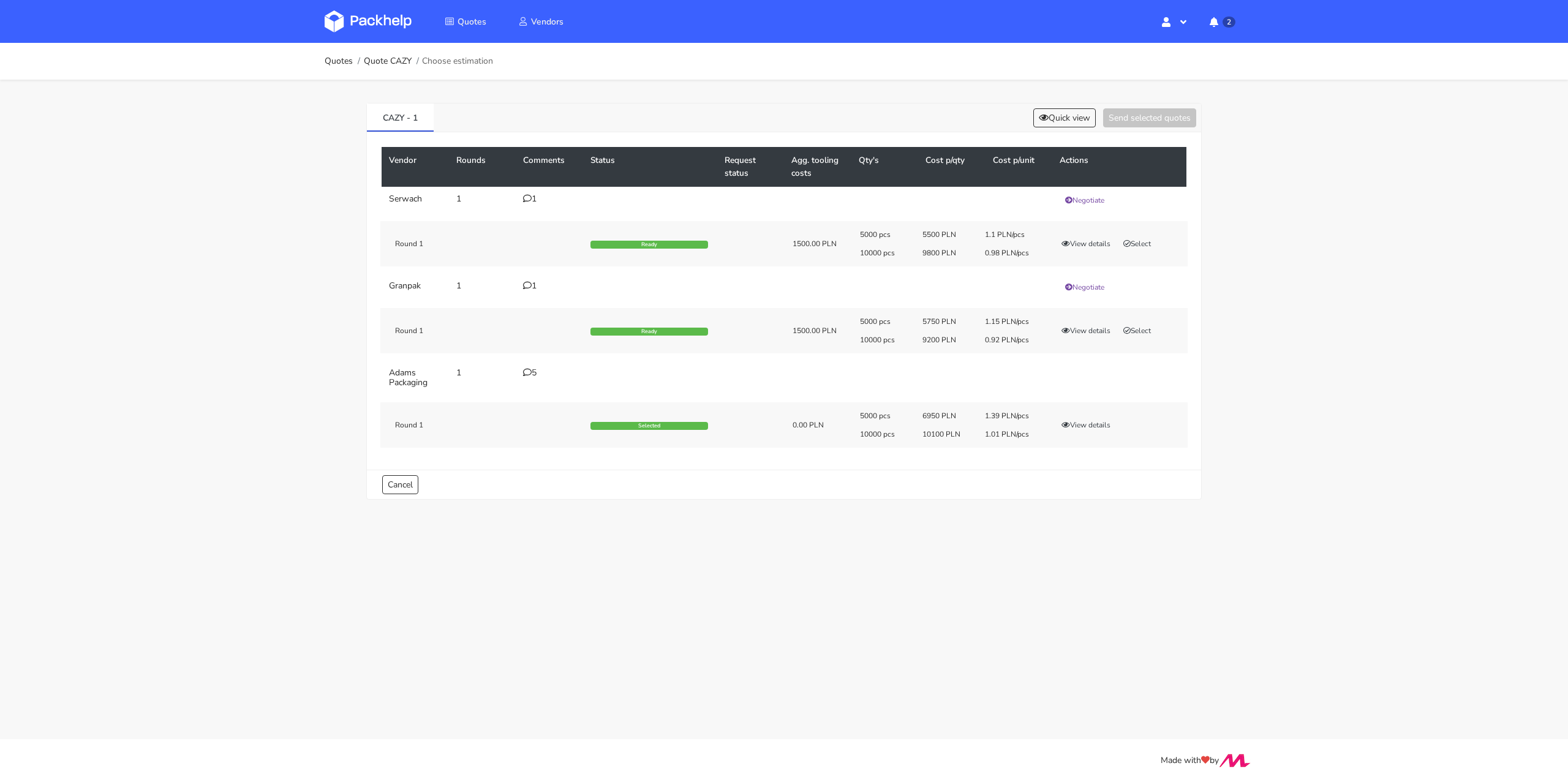
click at [531, 369] on div "5" at bounding box center [549, 373] width 53 height 10
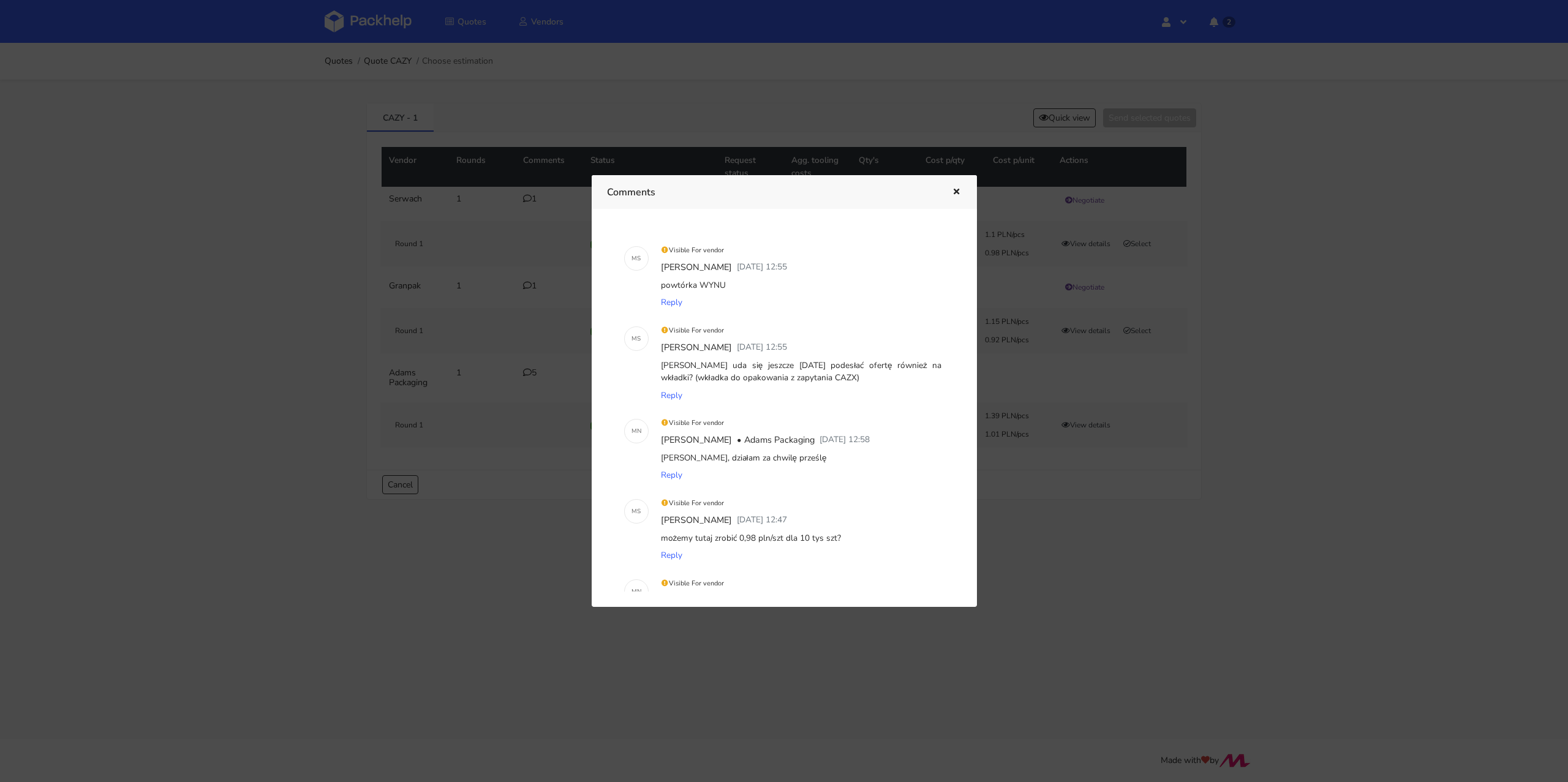
drag, startPoint x: 726, startPoint y: 282, endPoint x: 701, endPoint y: 286, distance: 25.3
click at [701, 286] on div "powtórka WYNU" at bounding box center [801, 286] width 286 height 17
copy div "WYNU"
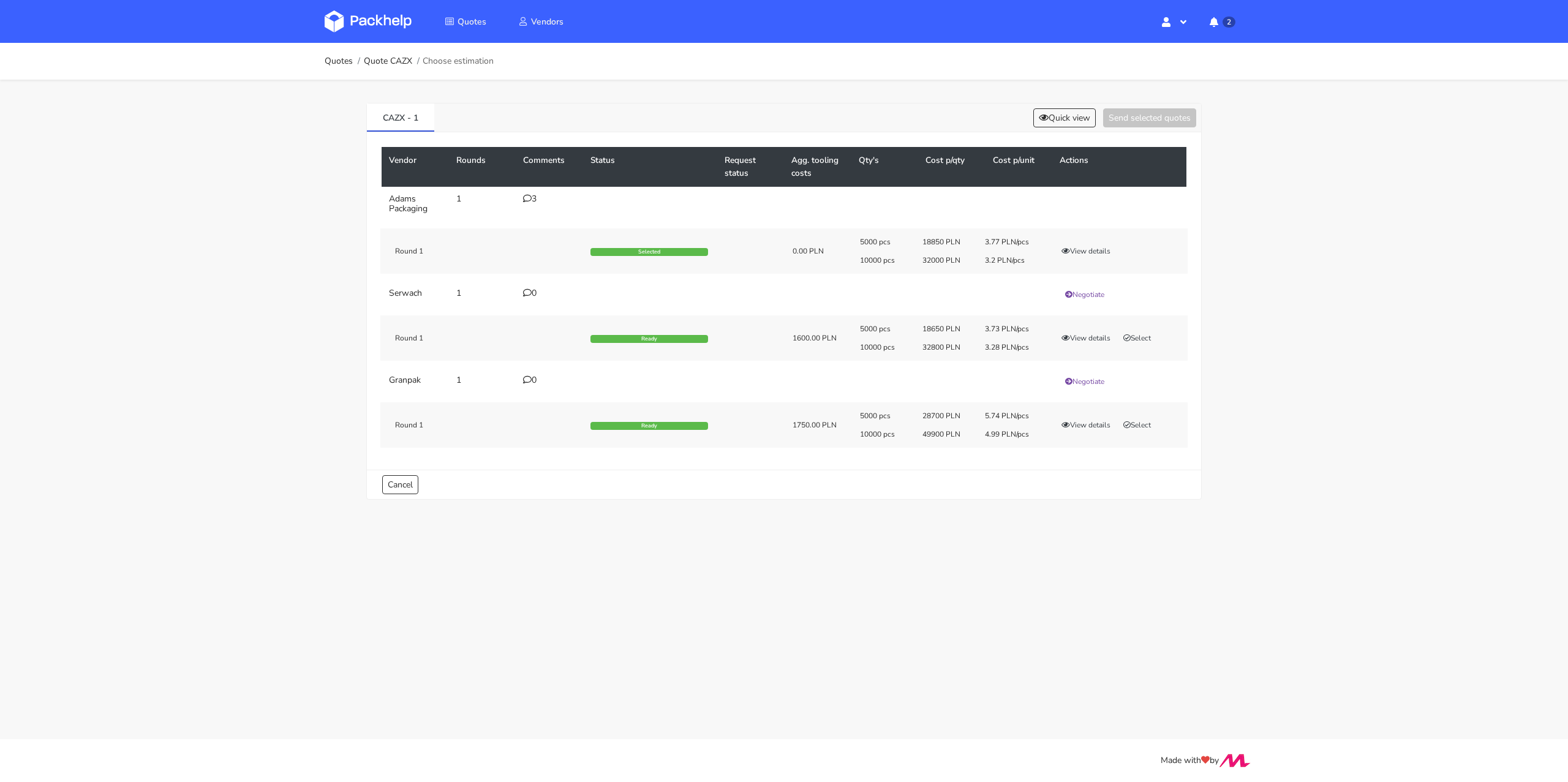
click at [542, 200] on div "3" at bounding box center [549, 199] width 53 height 10
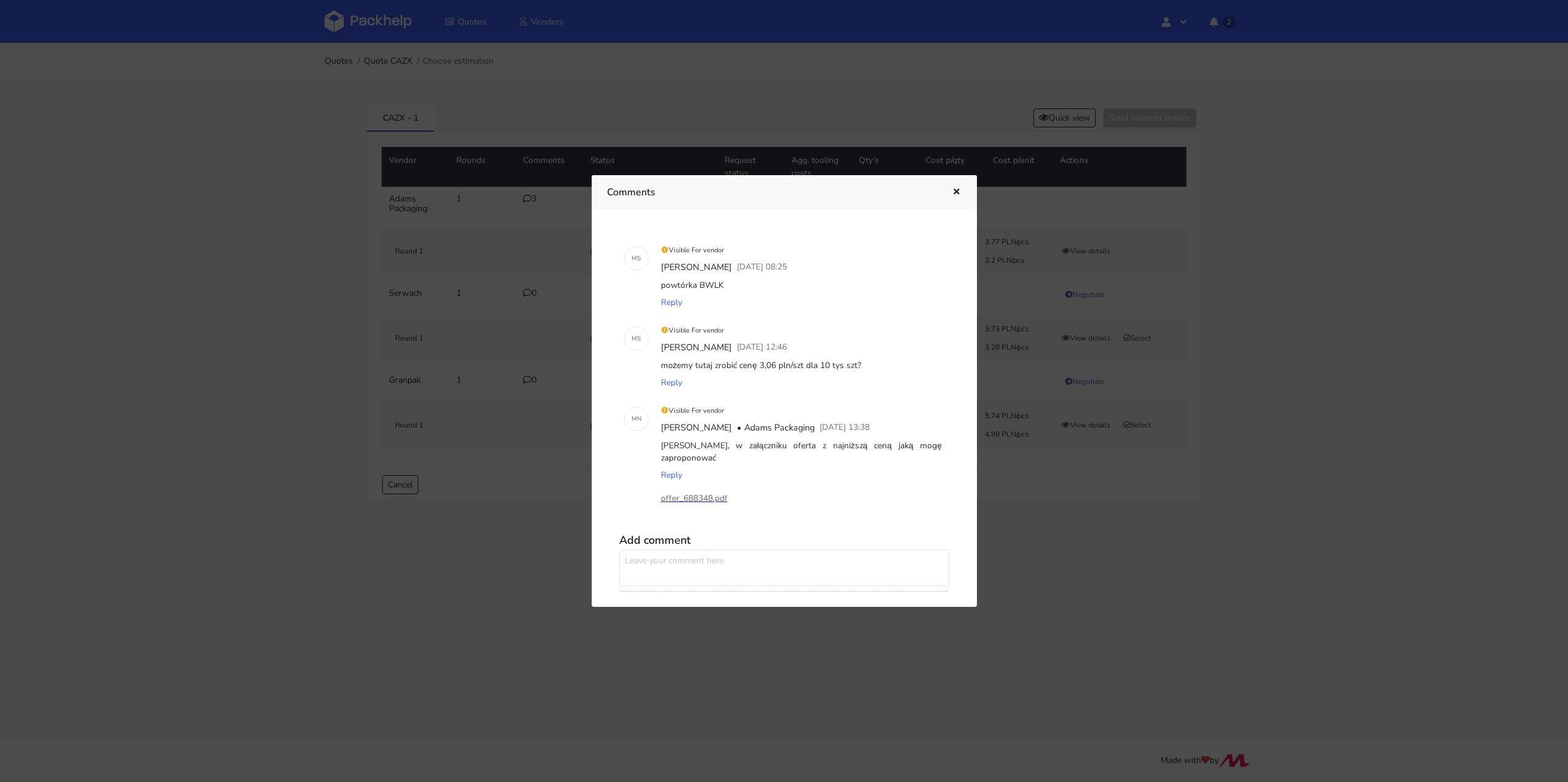
click at [695, 503] on p "offer_688348.pdf" at bounding box center [722, 498] width 123 height 14
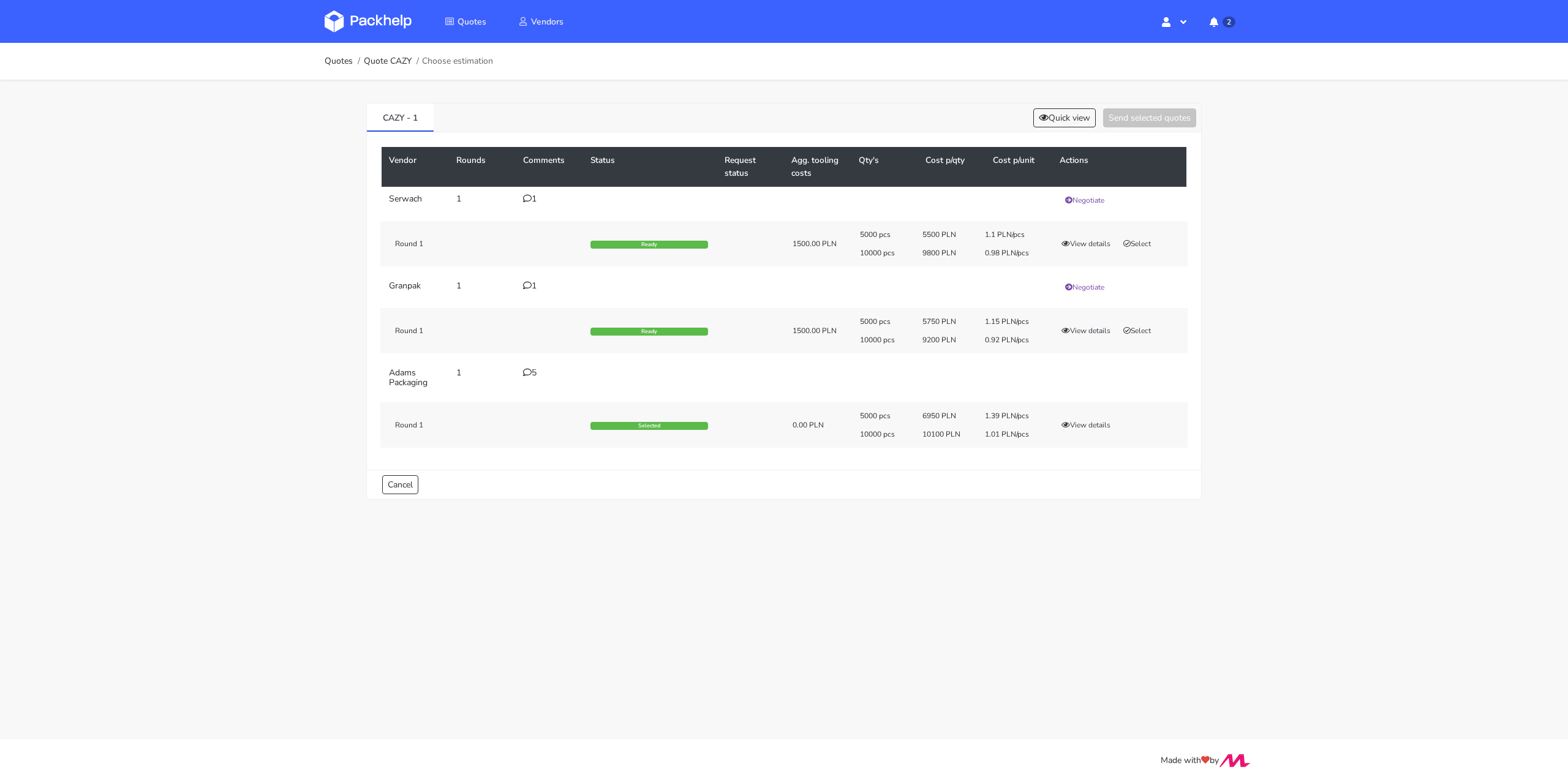
click at [534, 371] on div "5" at bounding box center [549, 373] width 53 height 10
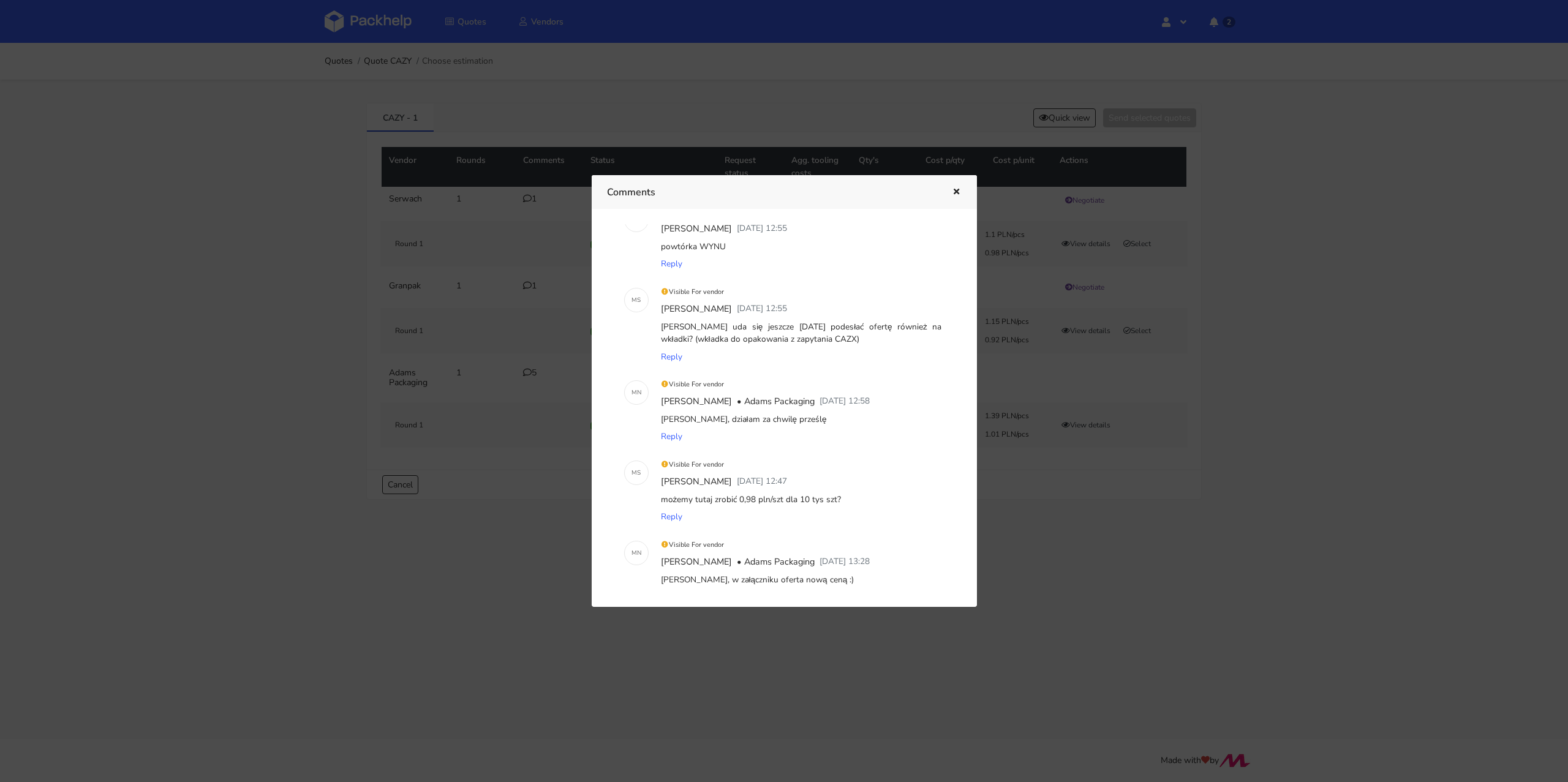
scroll to position [243, 0]
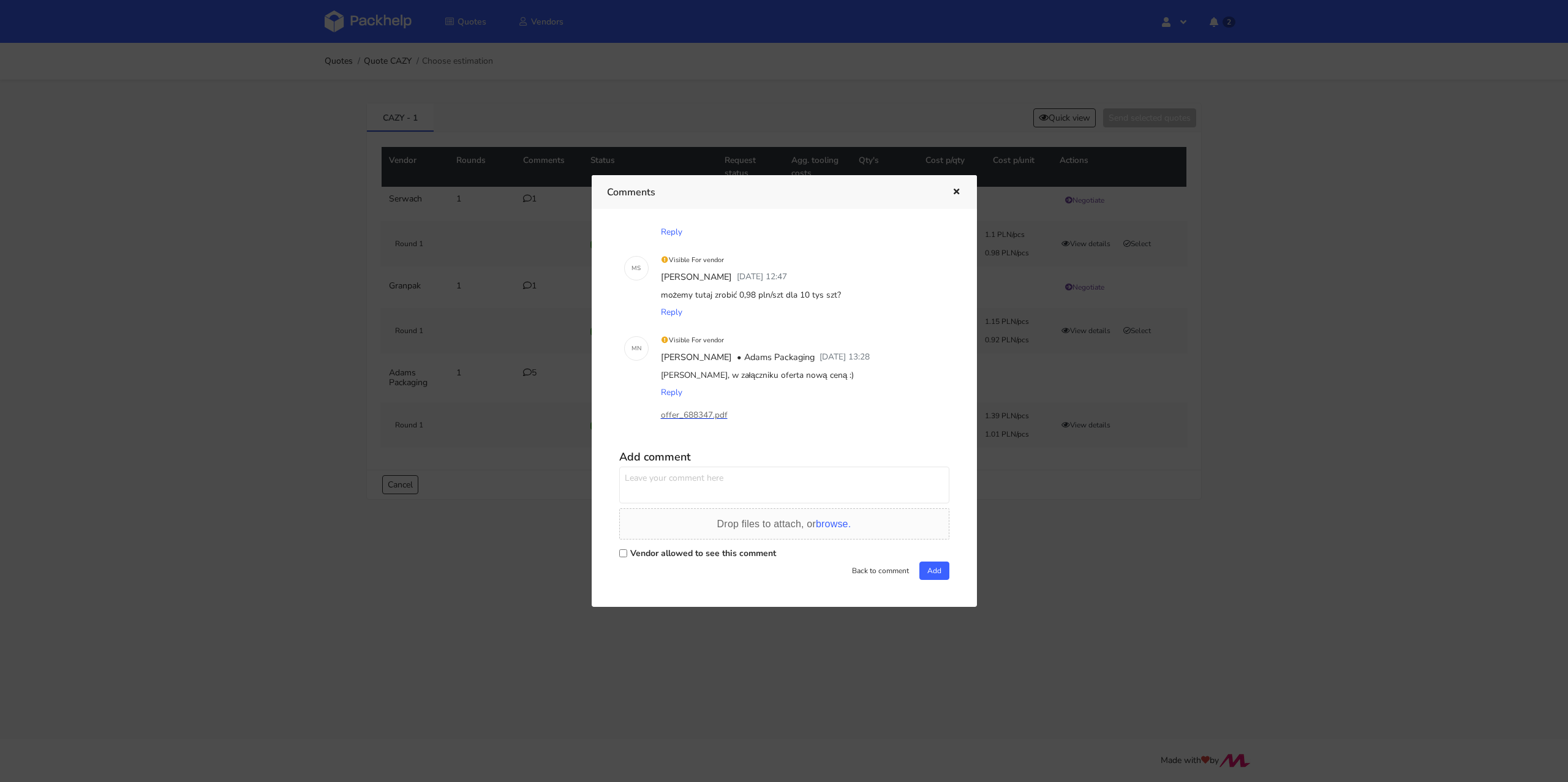
click at [701, 418] on p "offer_688347.pdf" at bounding box center [722, 415] width 123 height 14
click at [958, 186] on button "button" at bounding box center [955, 191] width 14 height 16
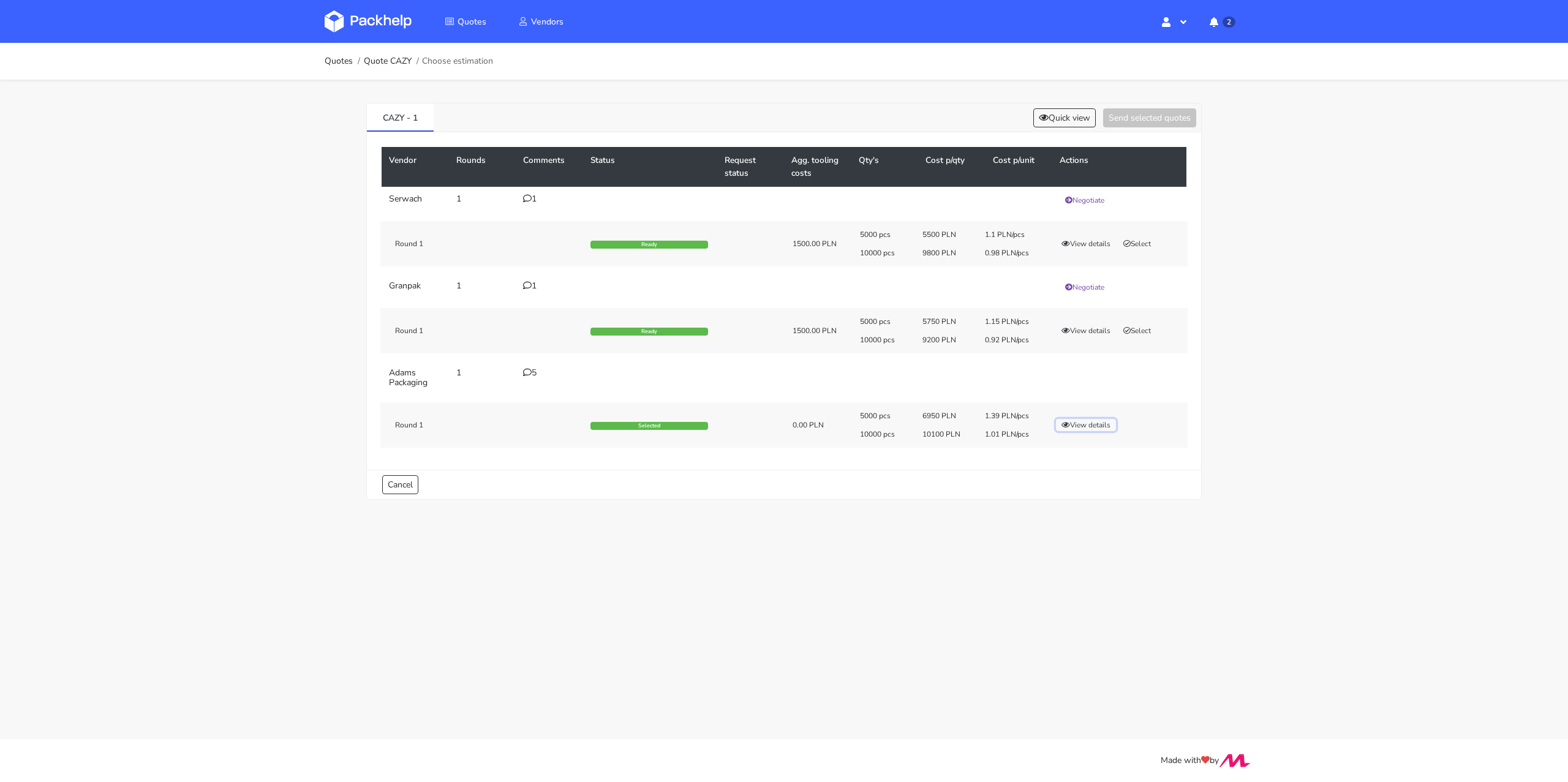
click at [1089, 426] on button "View details" at bounding box center [1086, 424] width 60 height 12
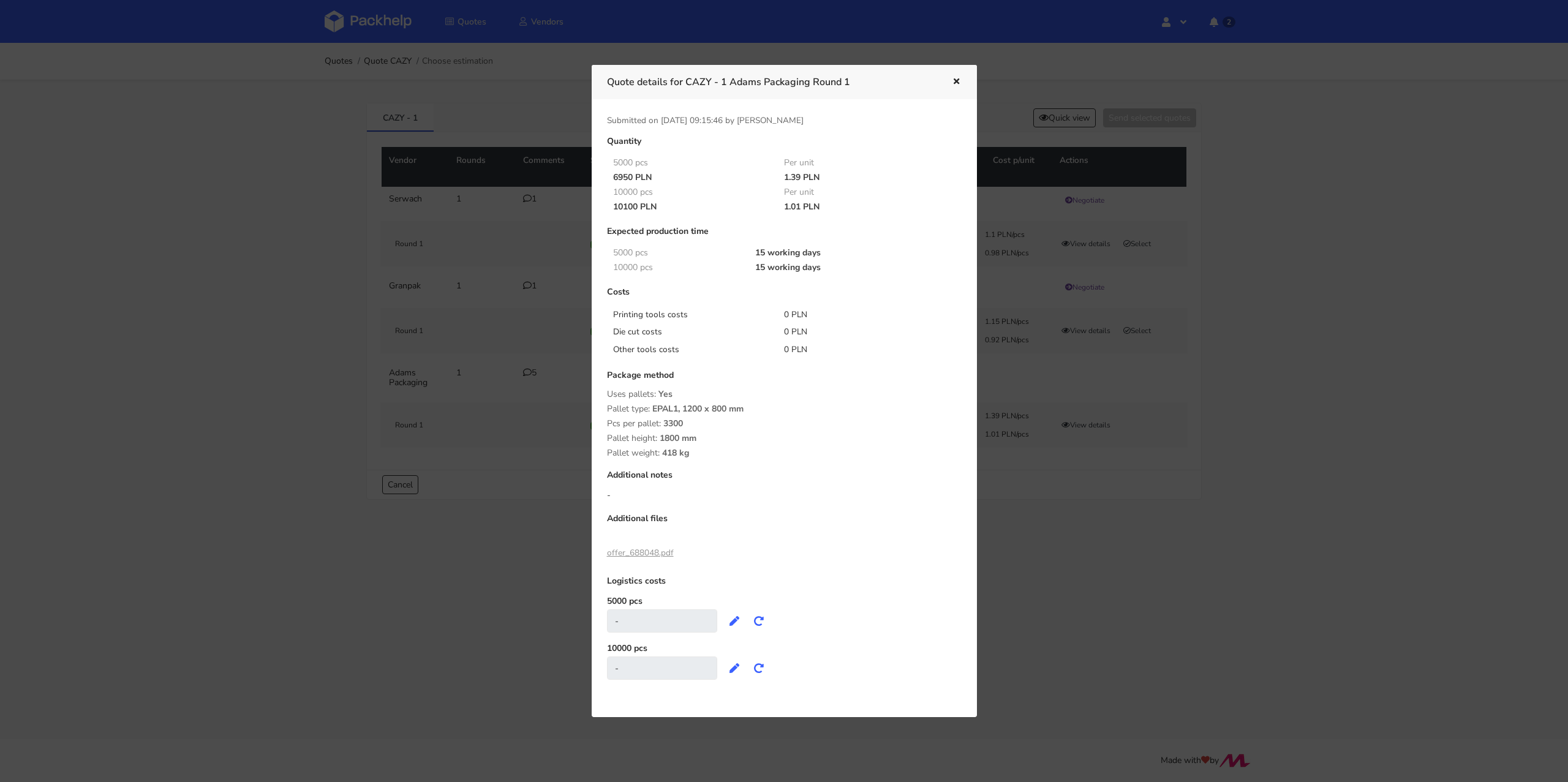
drag, startPoint x: 957, startPoint y: 80, endPoint x: 965, endPoint y: 78, distance: 8.2
click at [957, 80] on icon "button" at bounding box center [956, 82] width 10 height 8
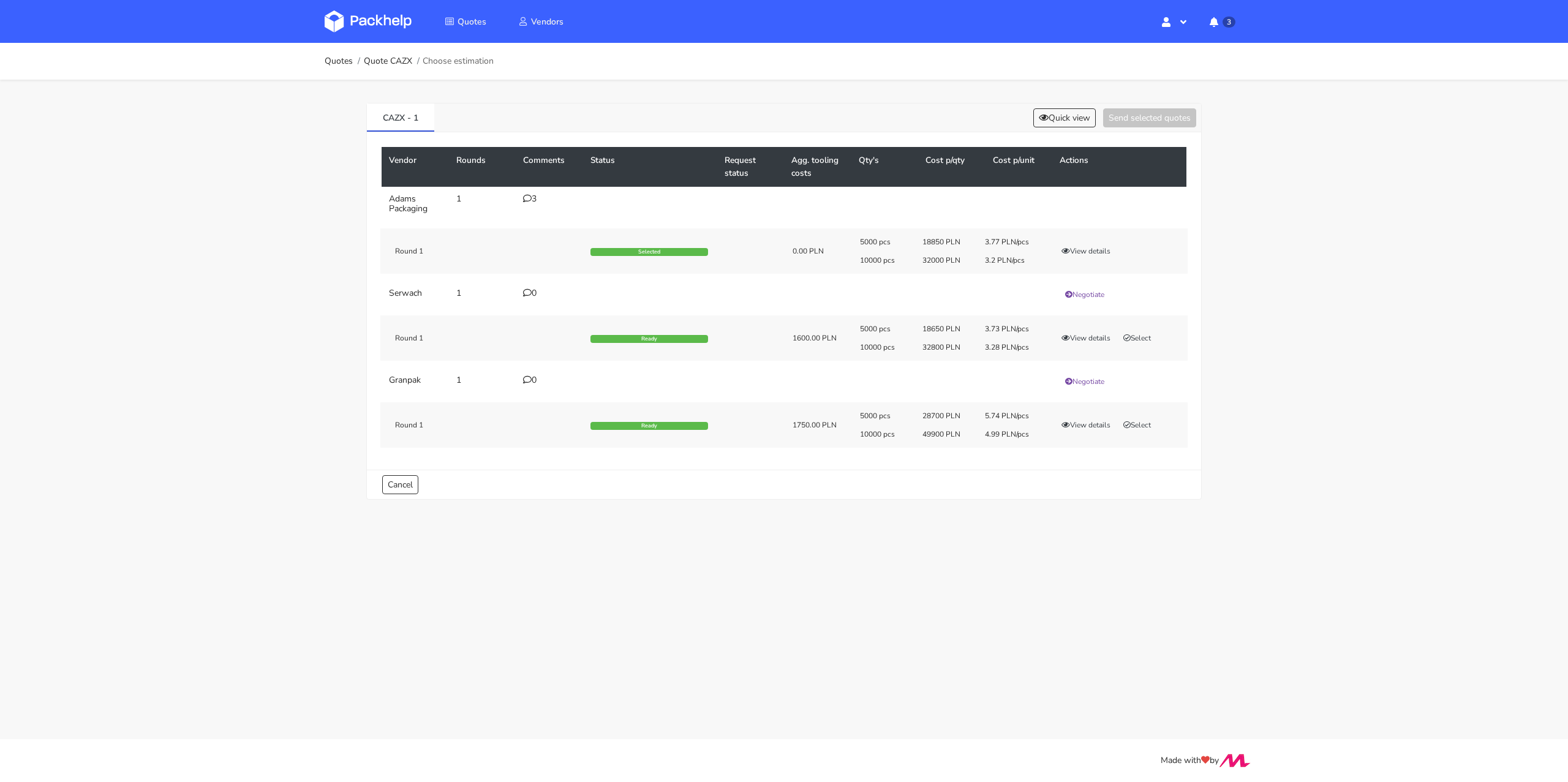
click at [531, 196] on div "3" at bounding box center [549, 199] width 53 height 10
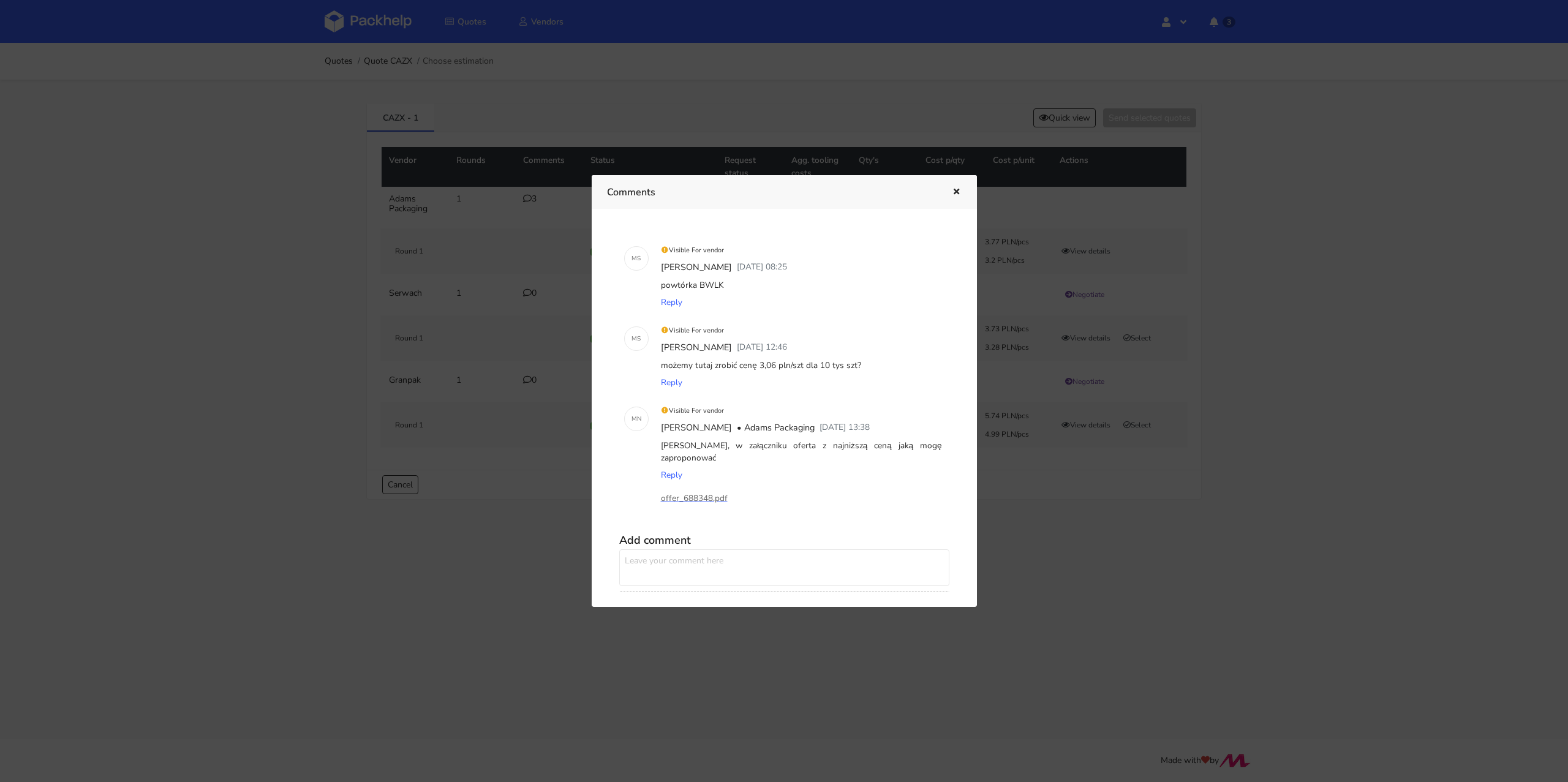
drag, startPoint x: 730, startPoint y: 279, endPoint x: 709, endPoint y: 280, distance: 21.0
click at [709, 280] on div "powtórka BWLK" at bounding box center [801, 286] width 286 height 17
click at [718, 290] on div "powtórka BWLK" at bounding box center [801, 286] width 286 height 17
drag, startPoint x: 698, startPoint y: 285, endPoint x: 722, endPoint y: 285, distance: 24.0
click at [722, 285] on div "powtórka BWLK" at bounding box center [801, 286] width 286 height 17
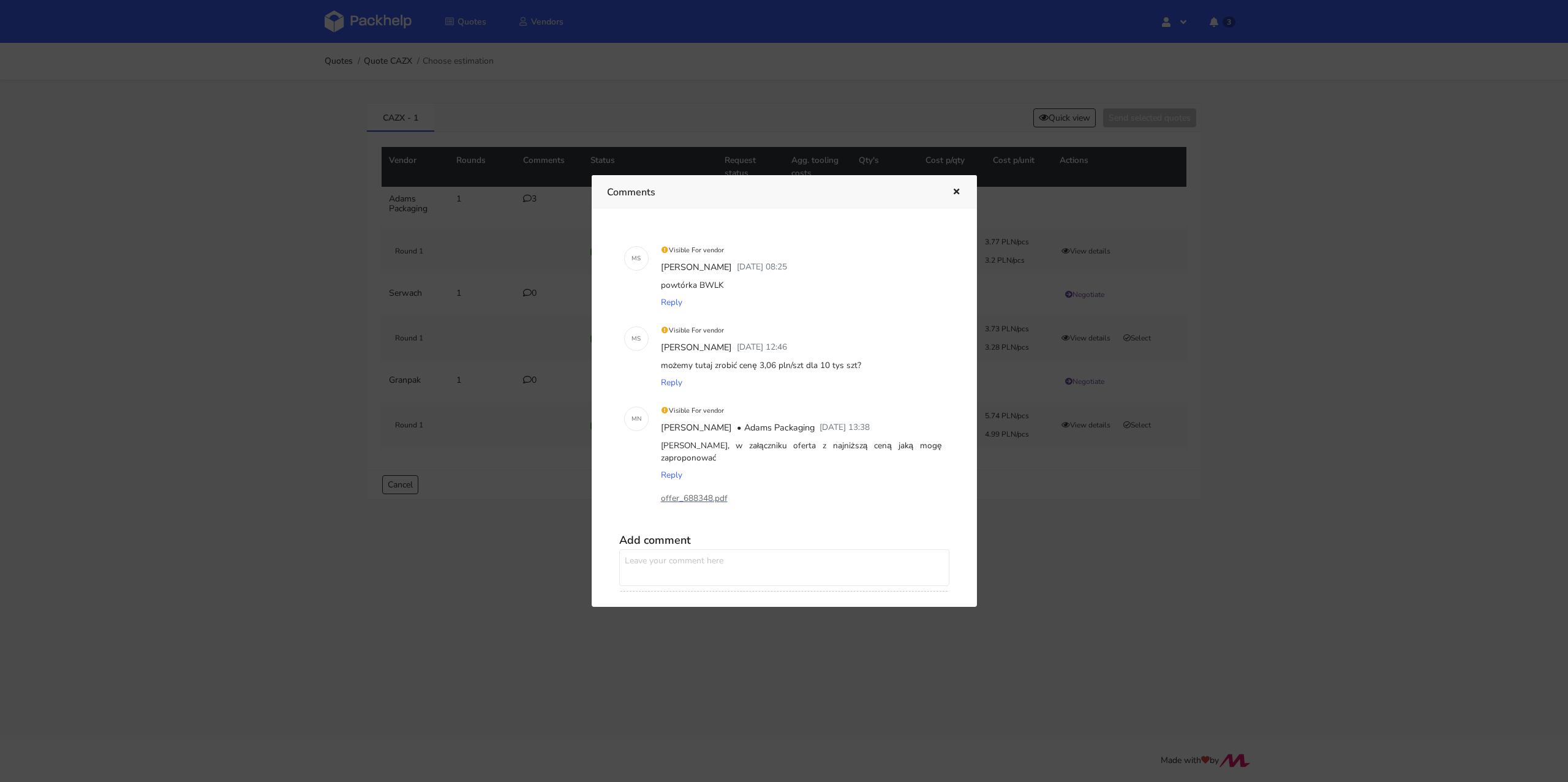
copy div "BWLK"
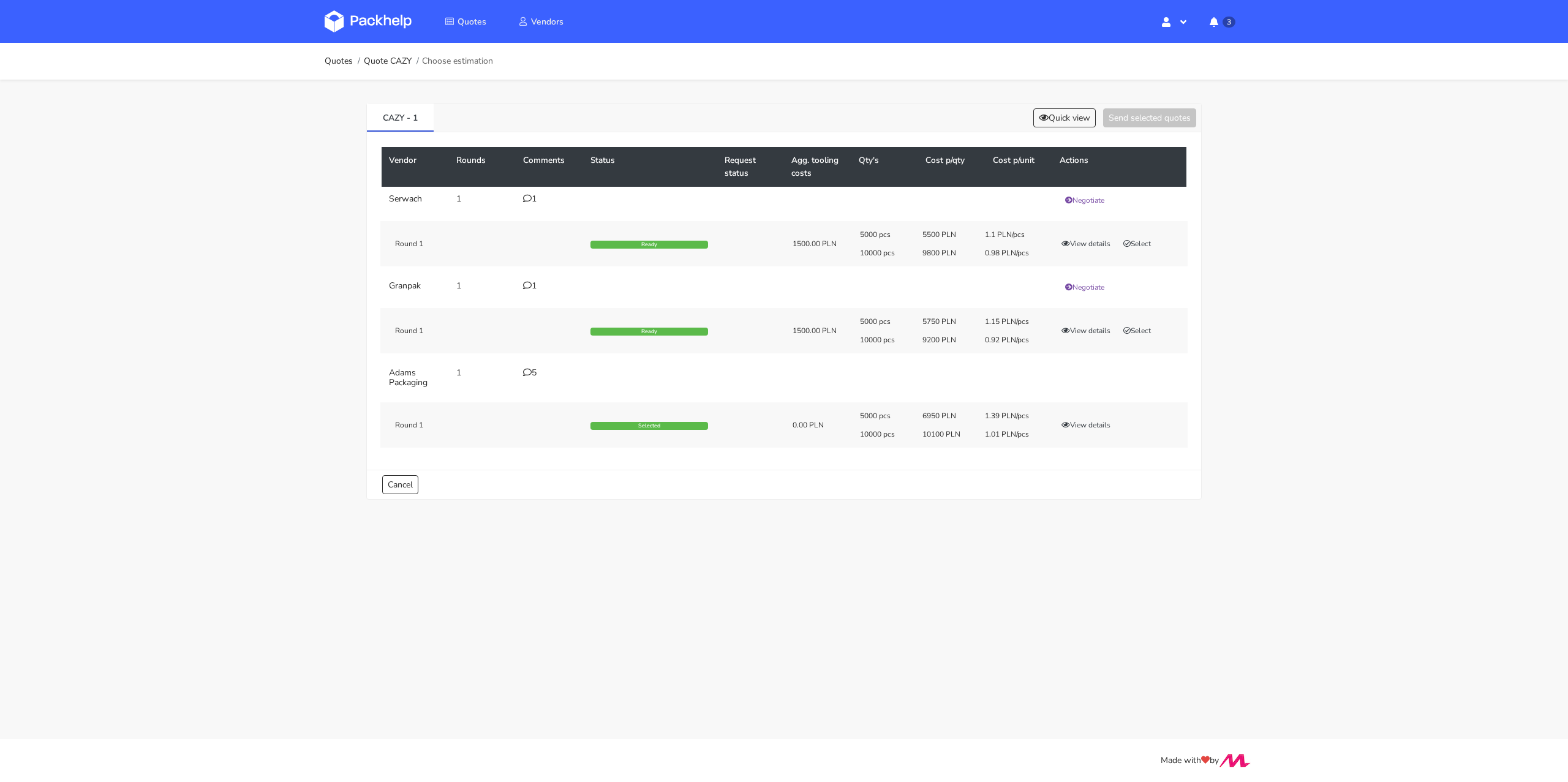
click at [530, 370] on icon at bounding box center [527, 372] width 8 height 8
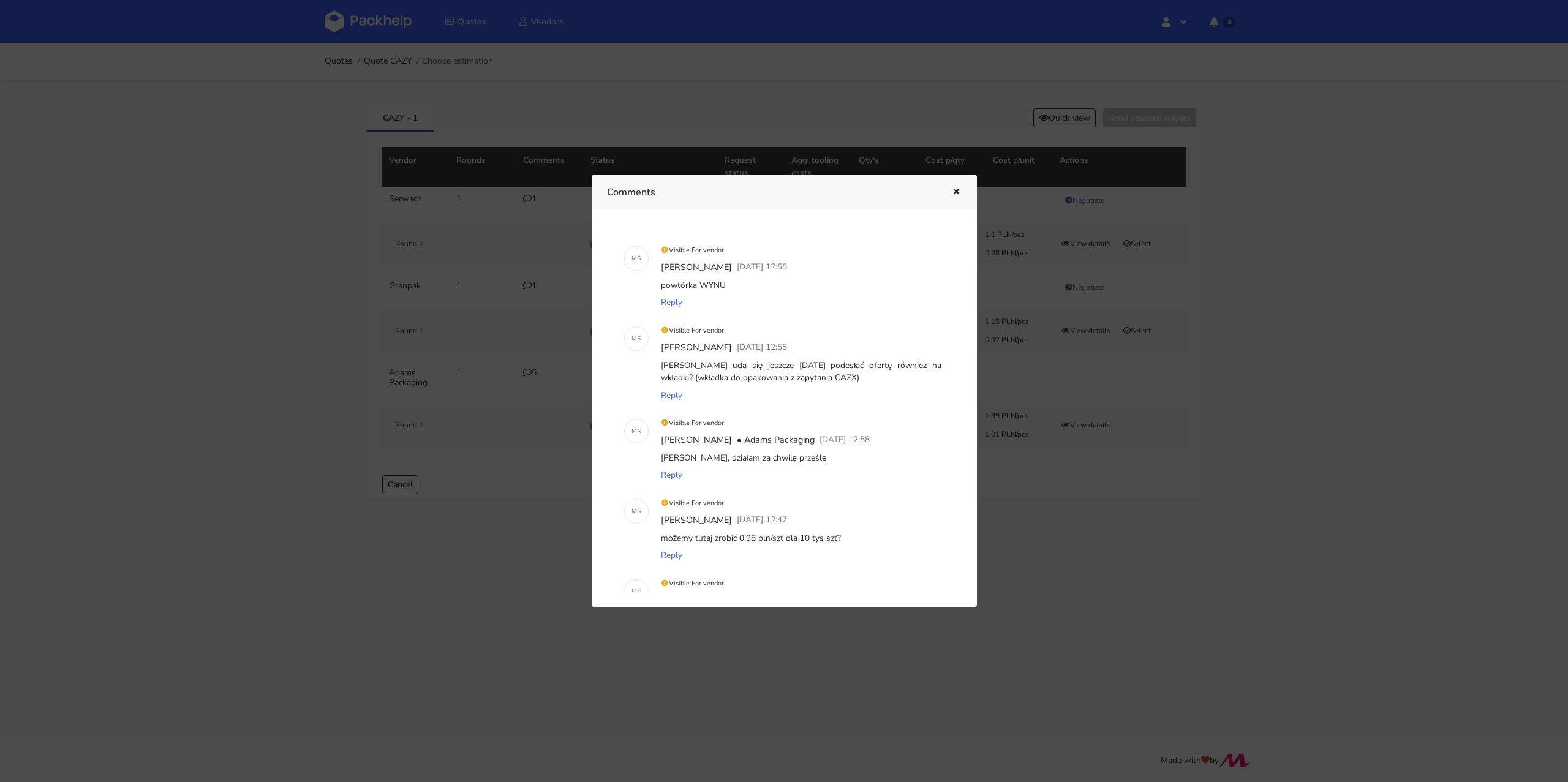
drag, startPoint x: 731, startPoint y: 285, endPoint x: 699, endPoint y: 283, distance: 32.1
click at [699, 283] on div "powtórka WYNU" at bounding box center [801, 286] width 286 height 17
copy div "WYNU"
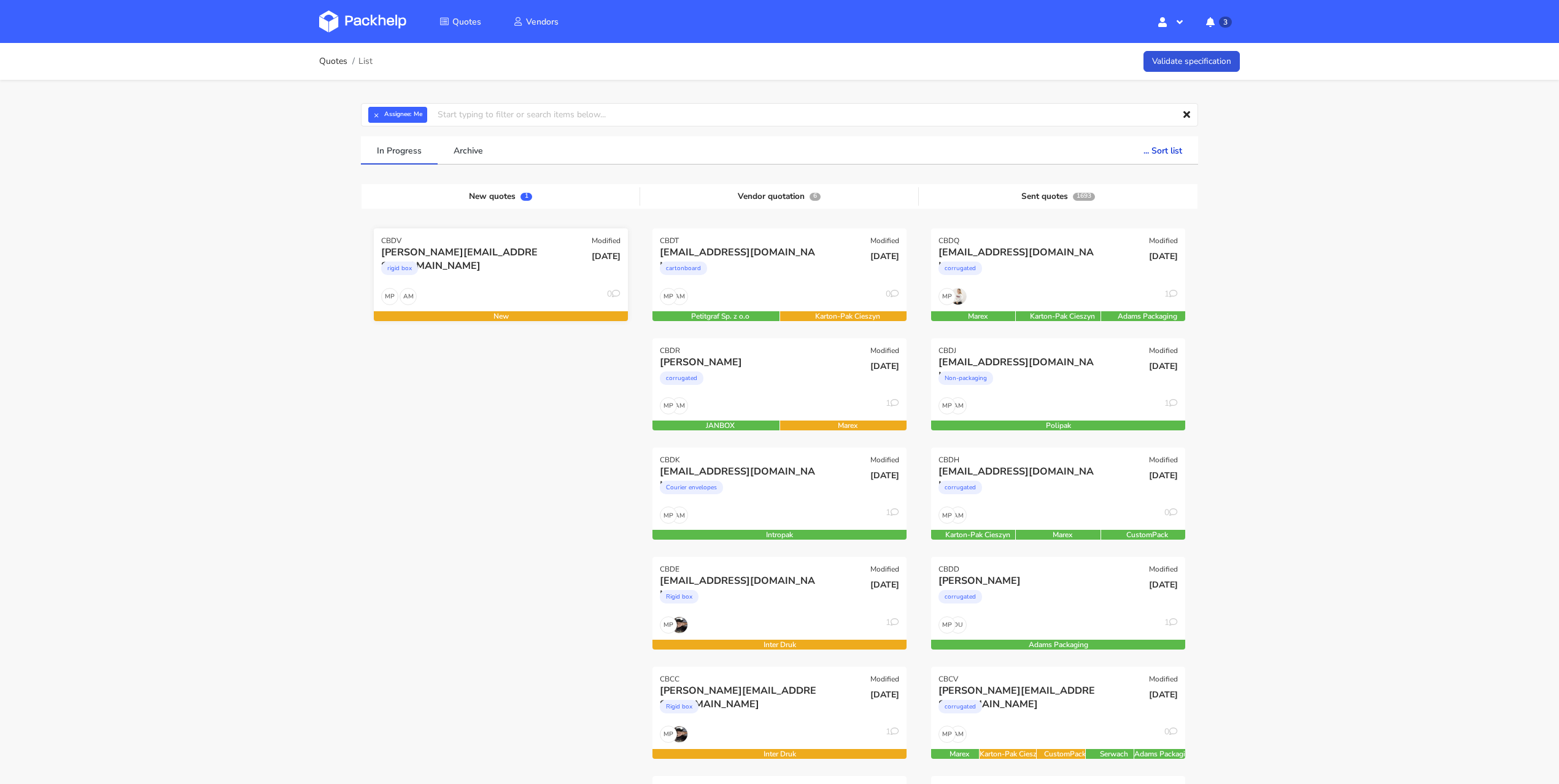
click at [528, 260] on div "rigid box" at bounding box center [462, 271] width 162 height 25
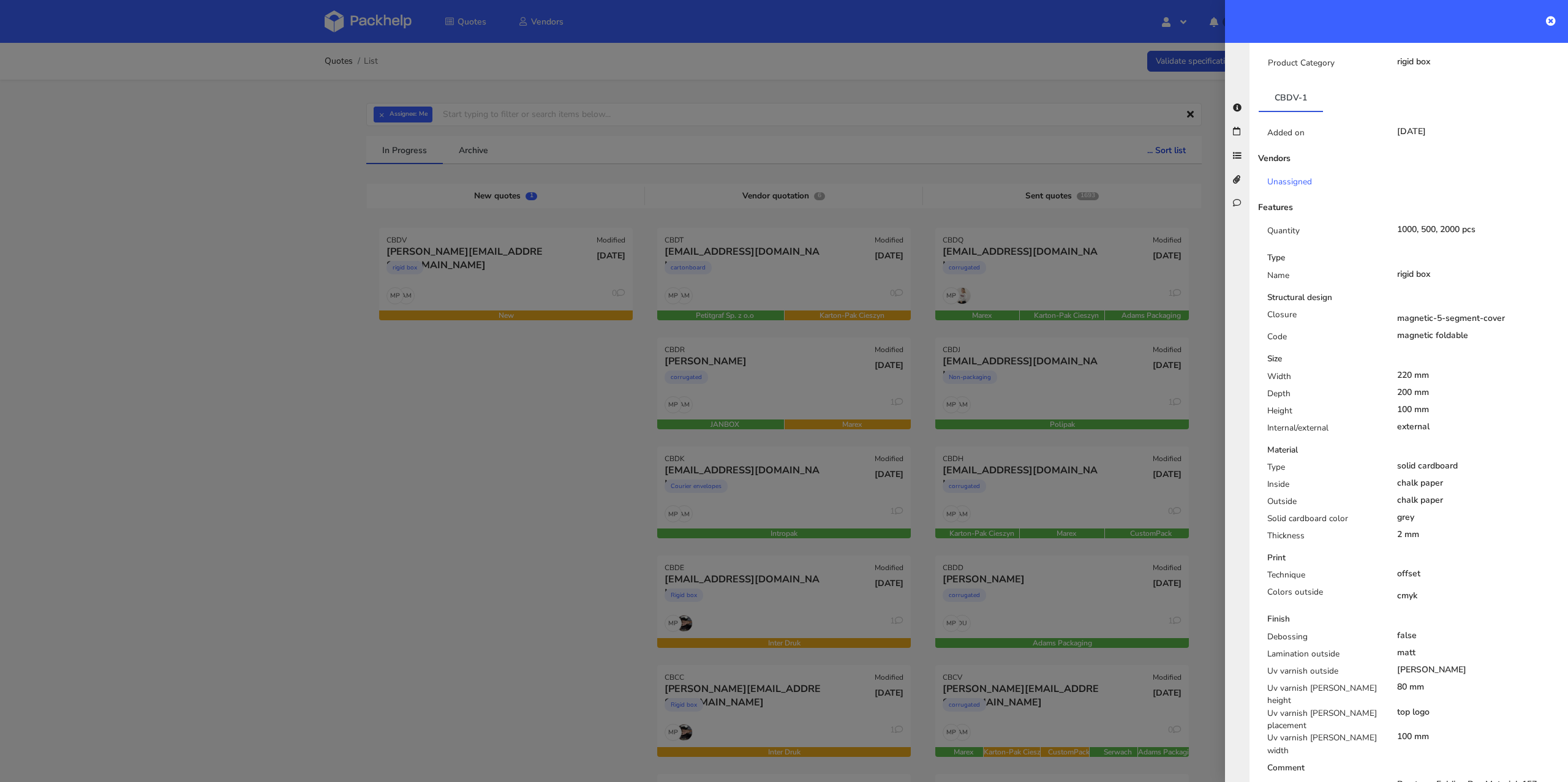
scroll to position [605, 0]
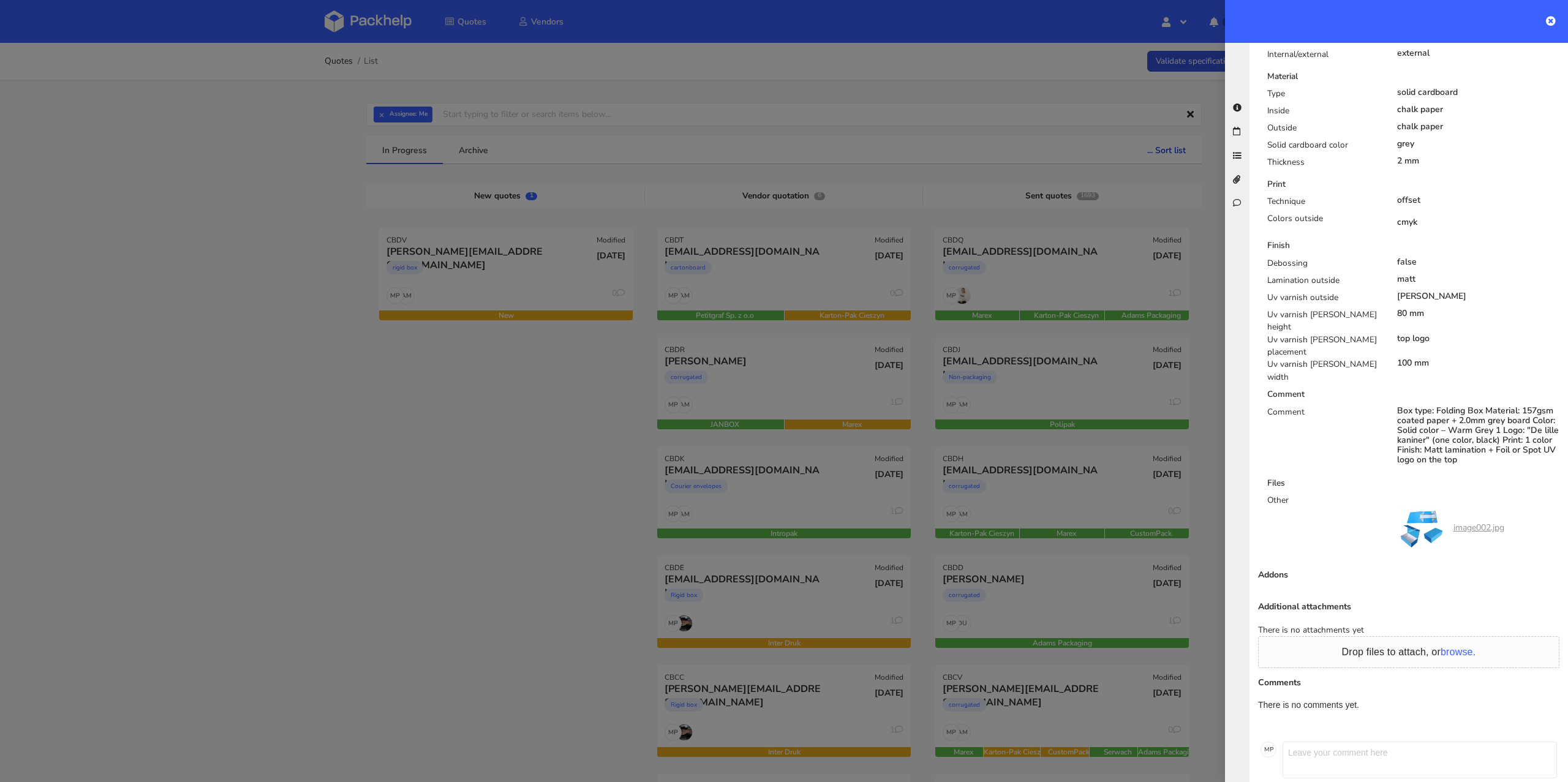
click at [1476, 522] on link "image002.jpg" at bounding box center [1479, 528] width 51 height 12
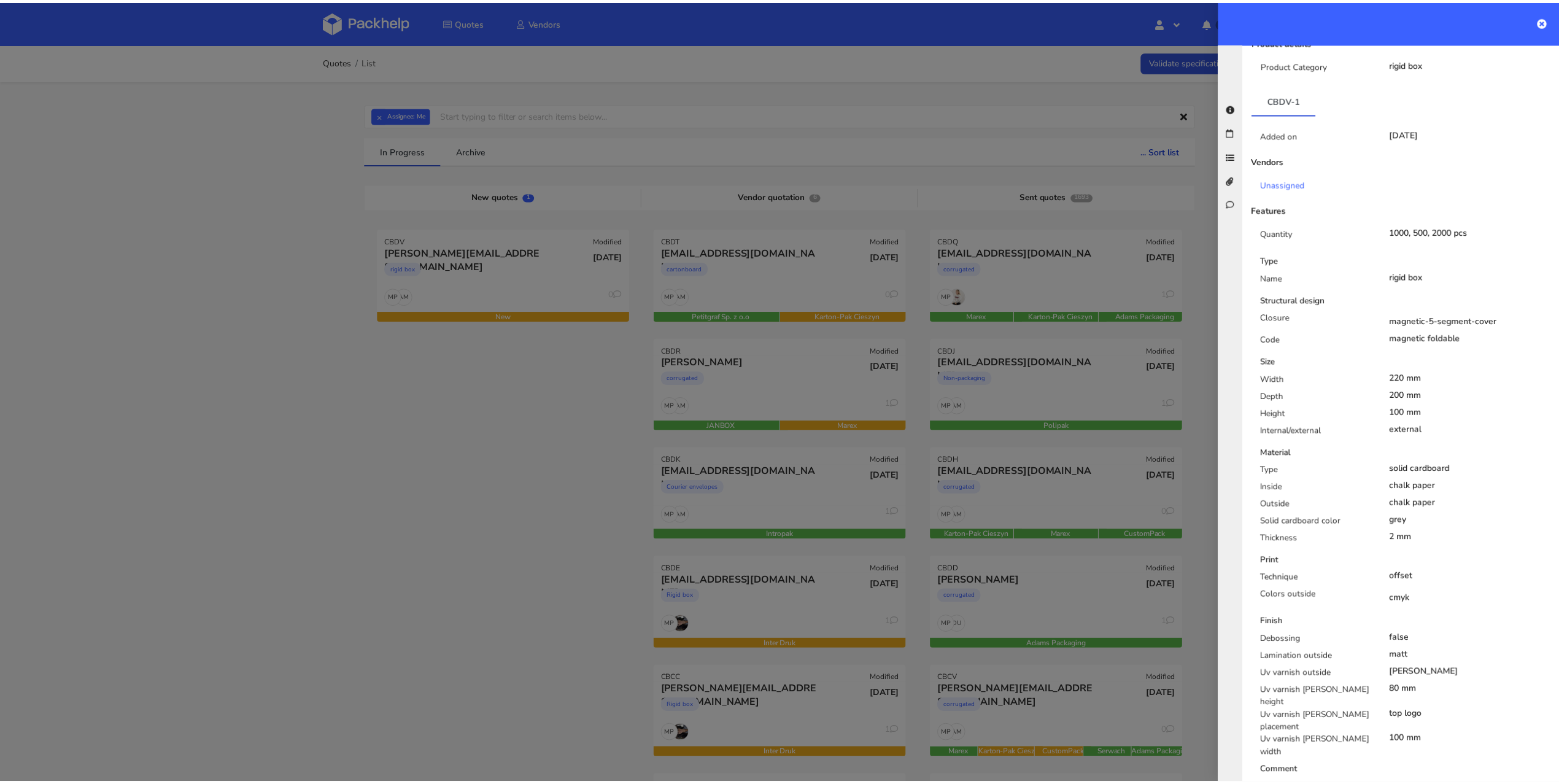
scroll to position [0, 0]
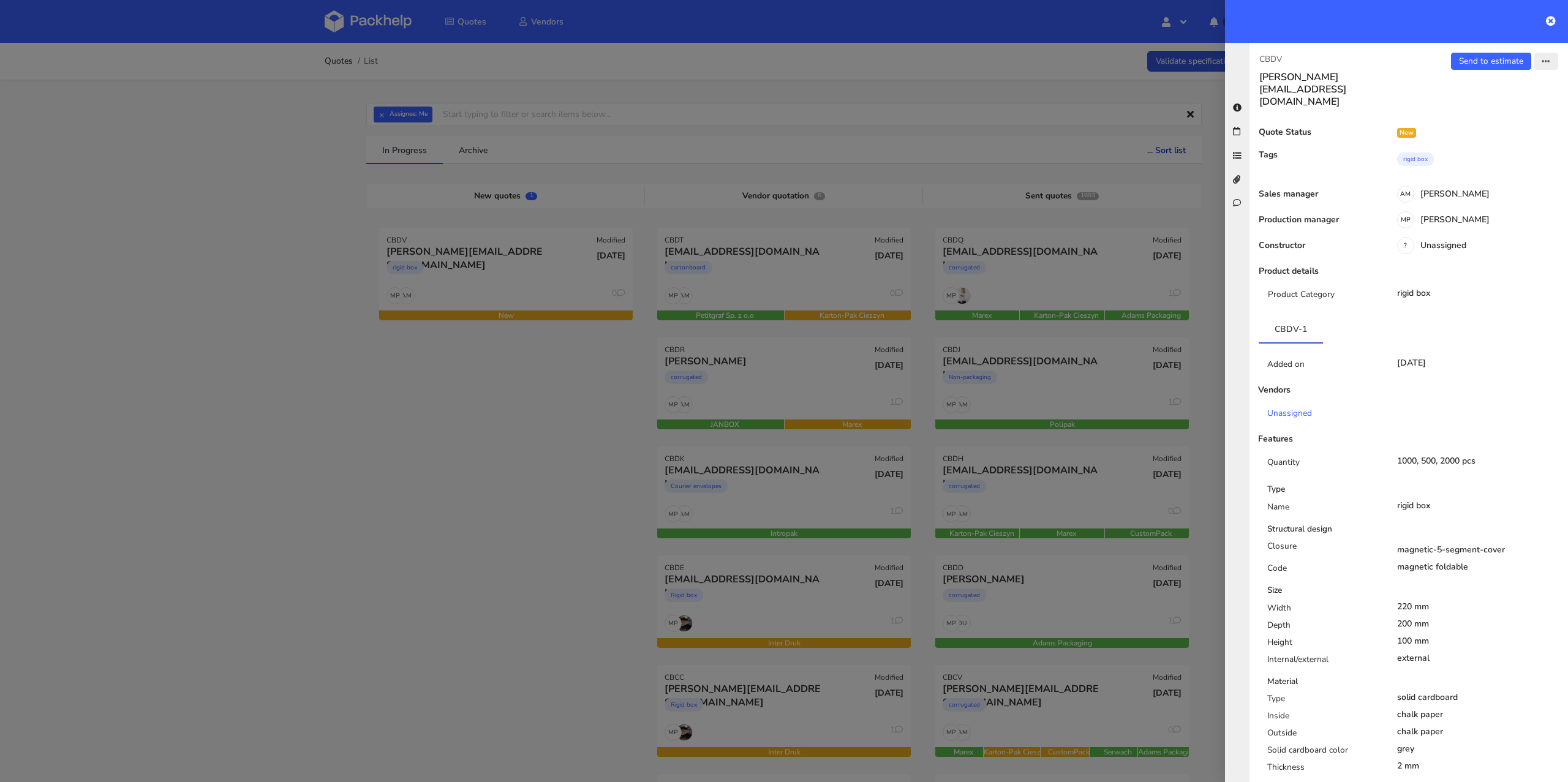
click at [1542, 58] on icon "button" at bounding box center [1546, 62] width 8 height 8
click at [1476, 157] on link "Reject quote" at bounding box center [1504, 153] width 108 height 20
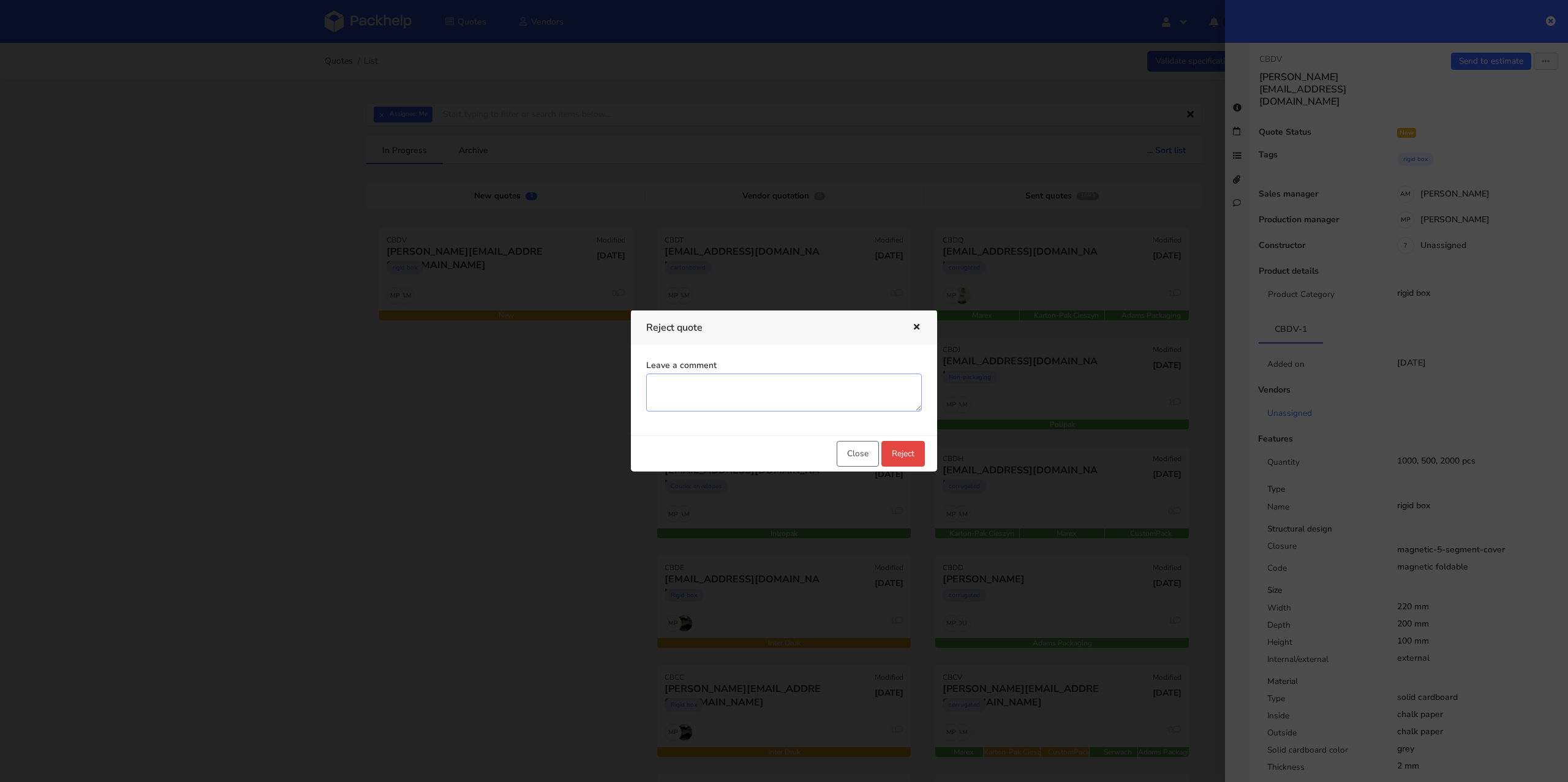
click at [716, 402] on textarea "Leave a comment" at bounding box center [783, 392] width 275 height 38
type textarea "Nie posiadamy dostawcy na składane rigid boxy. Jedyną alternatywą są pudełka z …"
click at [930, 453] on div "Close Reject" at bounding box center [783, 453] width 306 height 36
click at [906, 453] on button "Reject" at bounding box center [903, 453] width 43 height 25
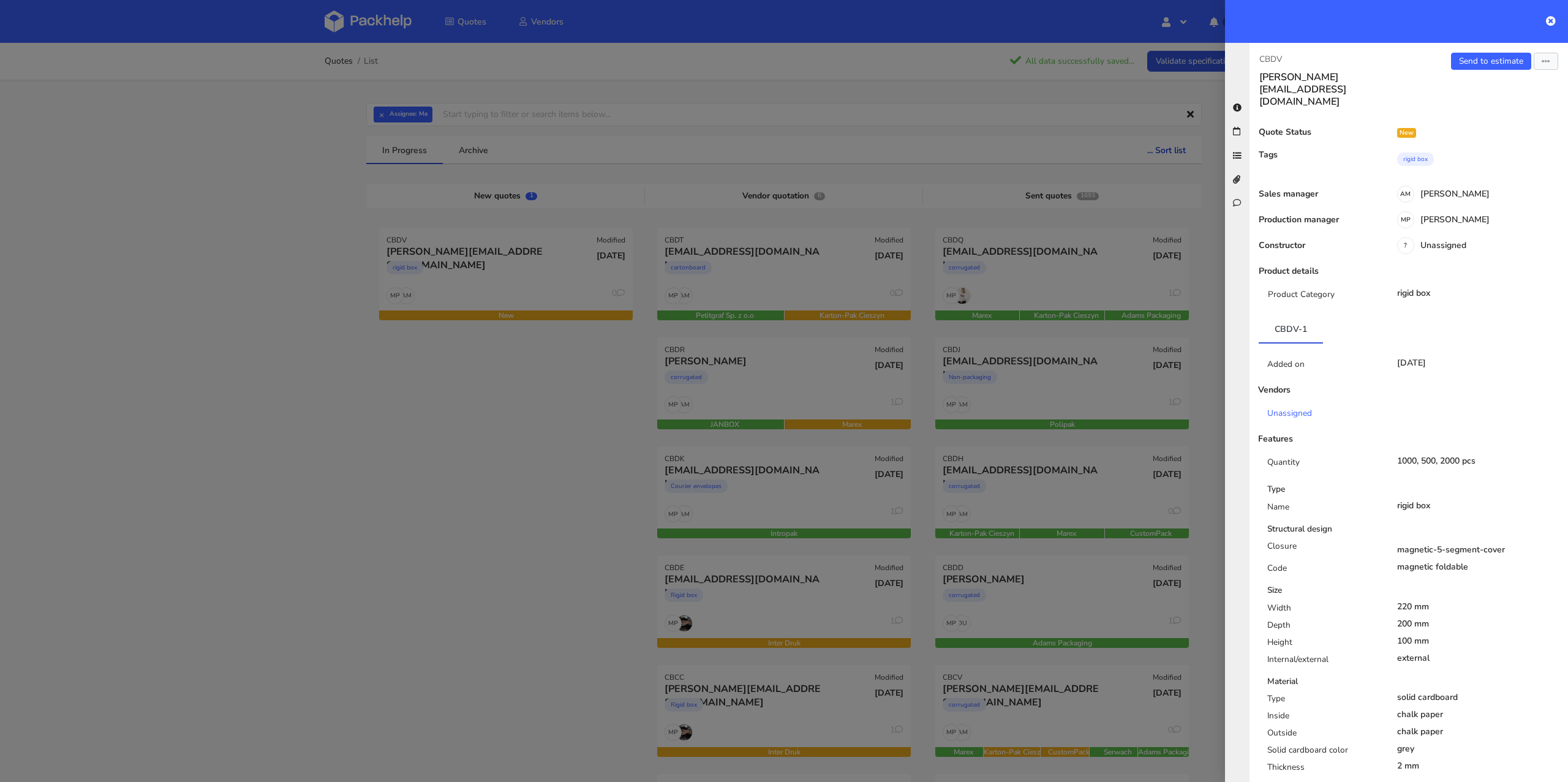
click at [624, 439] on div at bounding box center [784, 391] width 1568 height 782
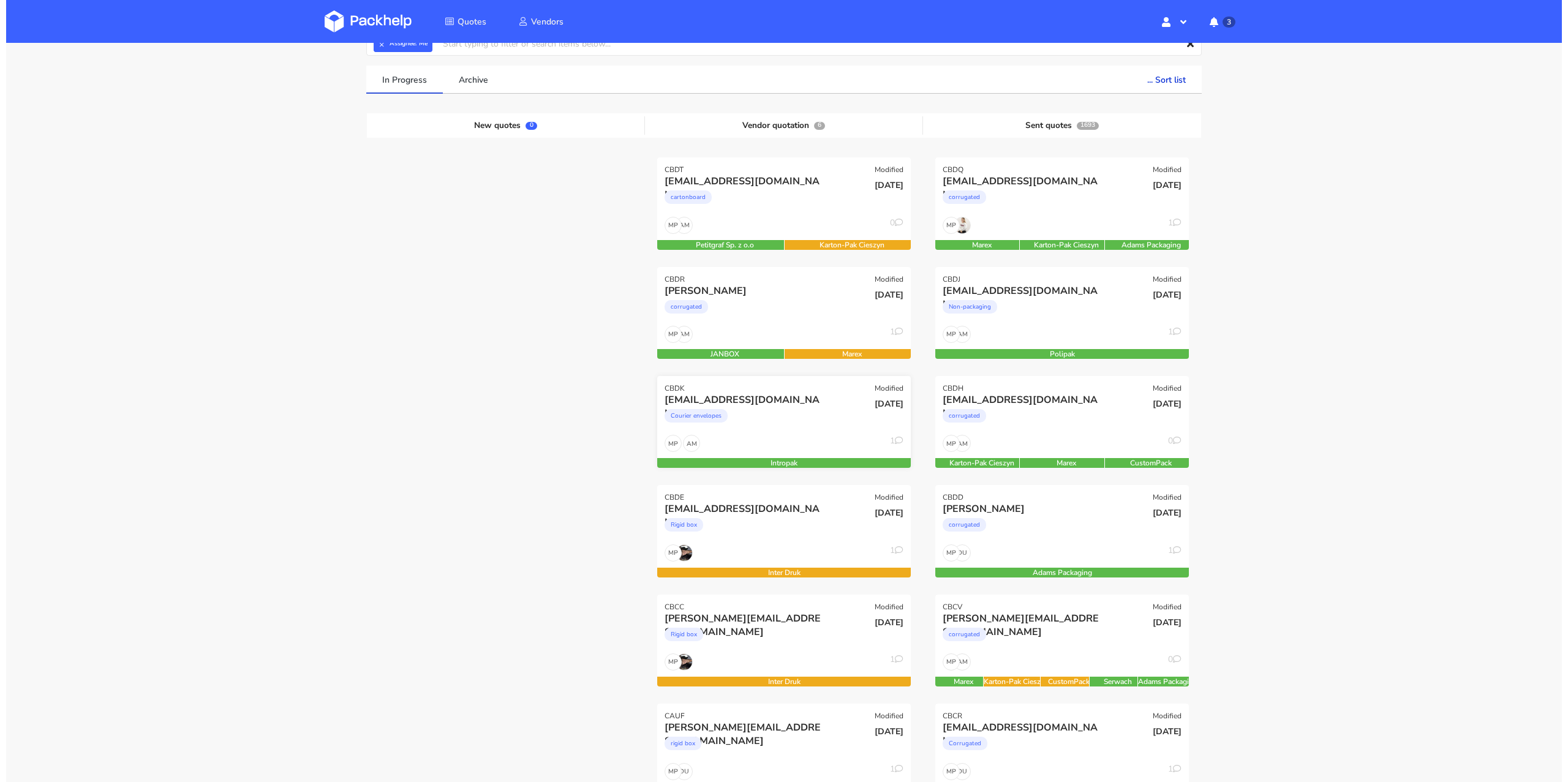
scroll to position [297, 0]
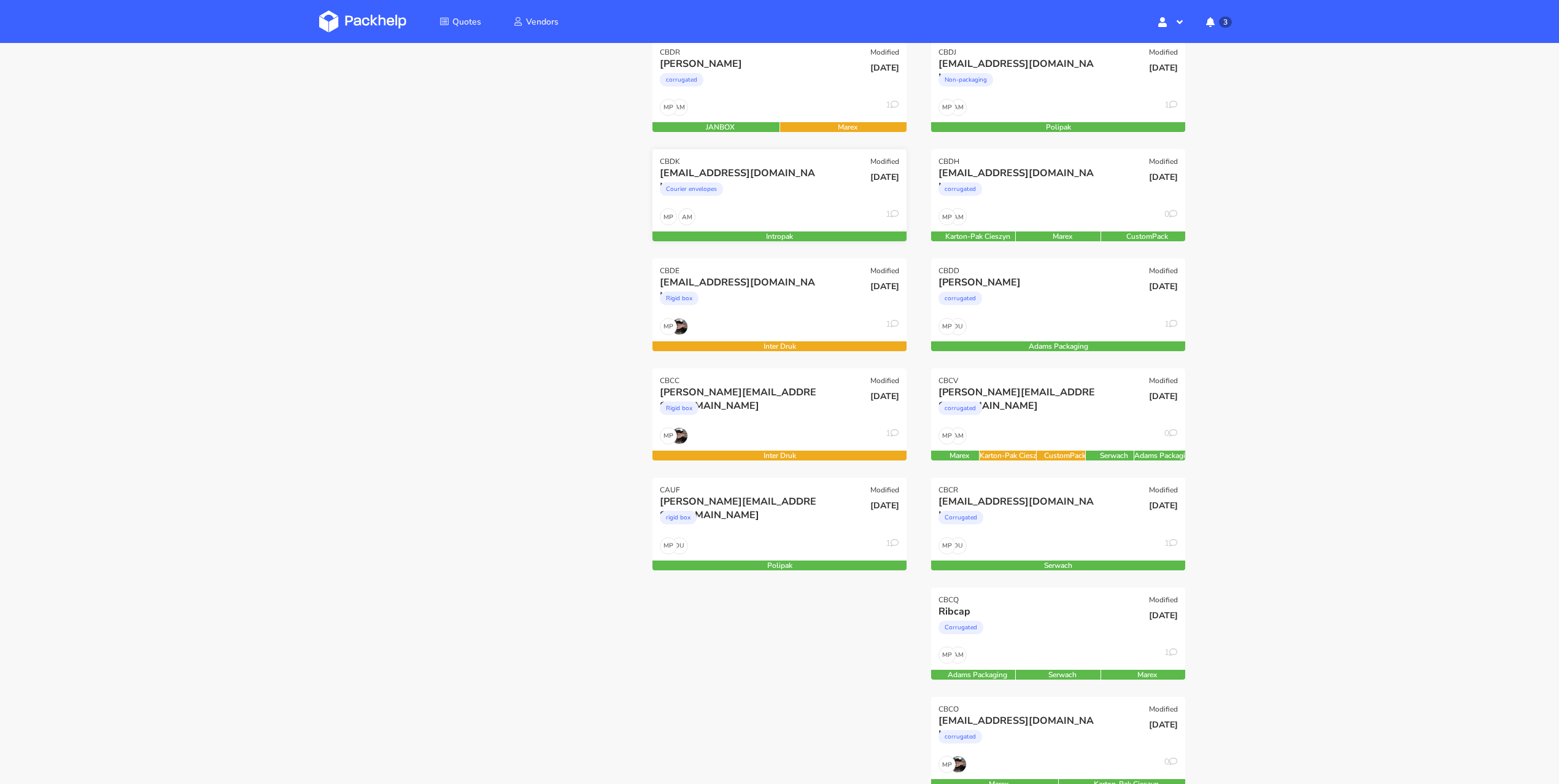
click at [758, 210] on div "AM MP 1" at bounding box center [779, 219] width 254 height 23
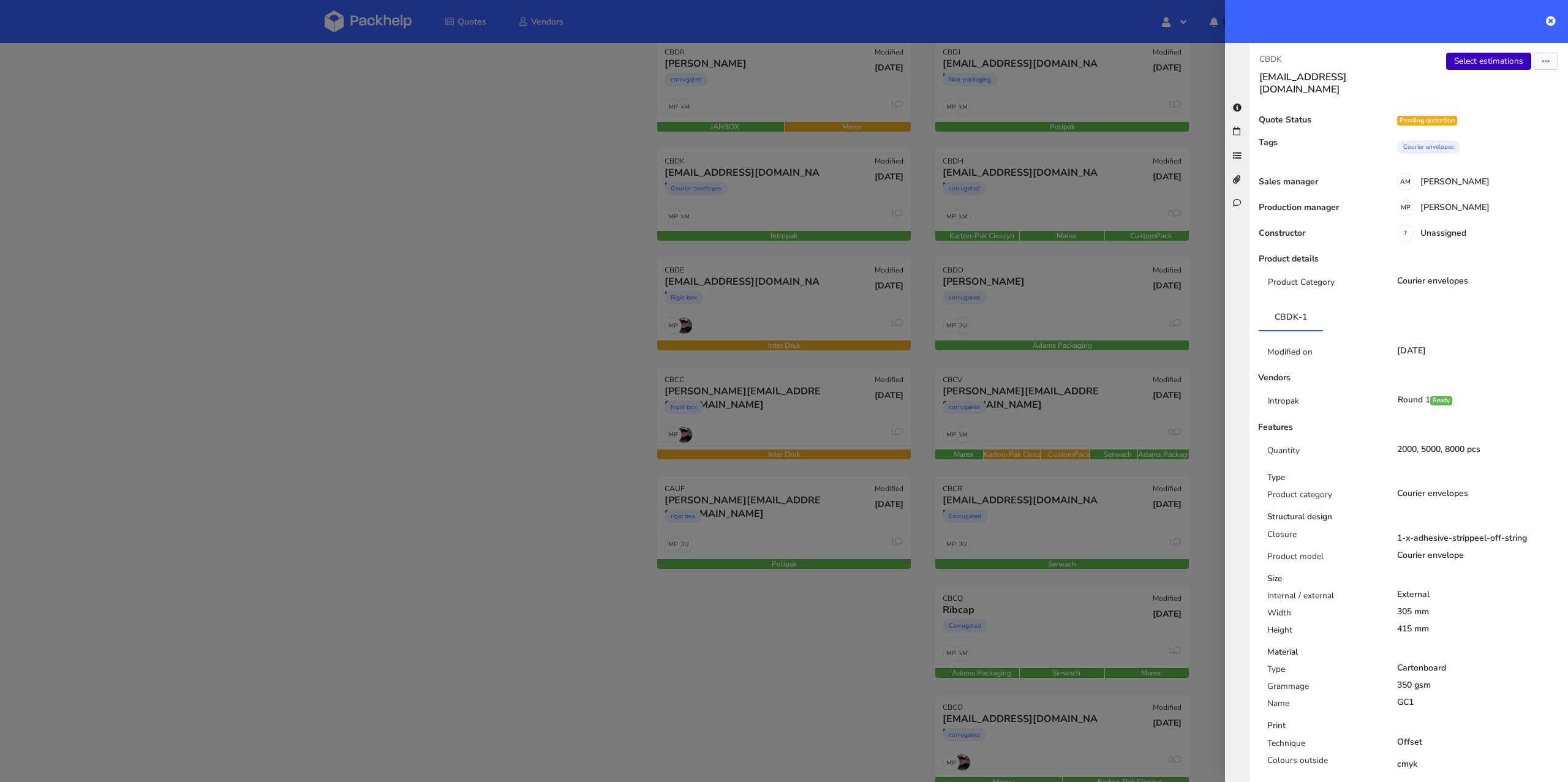
click at [1478, 55] on link "Select estimations" at bounding box center [1488, 61] width 85 height 17
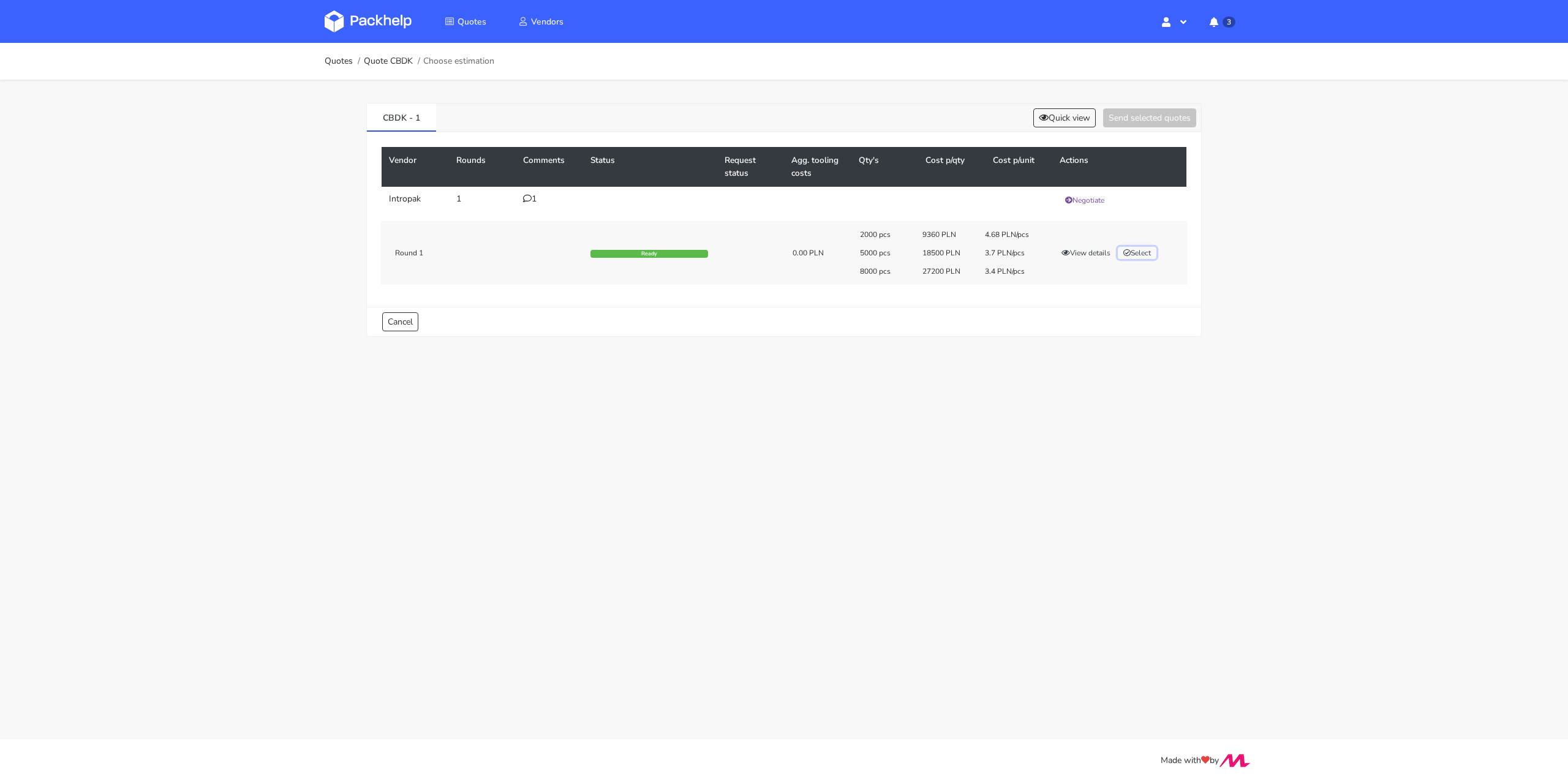
click at [1144, 252] on button "Select" at bounding box center [1137, 252] width 39 height 12
click at [1140, 121] on button "Send selected quotes ( 1 )" at bounding box center [1141, 118] width 110 height 19
click at [339, 60] on link "Quotes" at bounding box center [338, 61] width 28 height 10
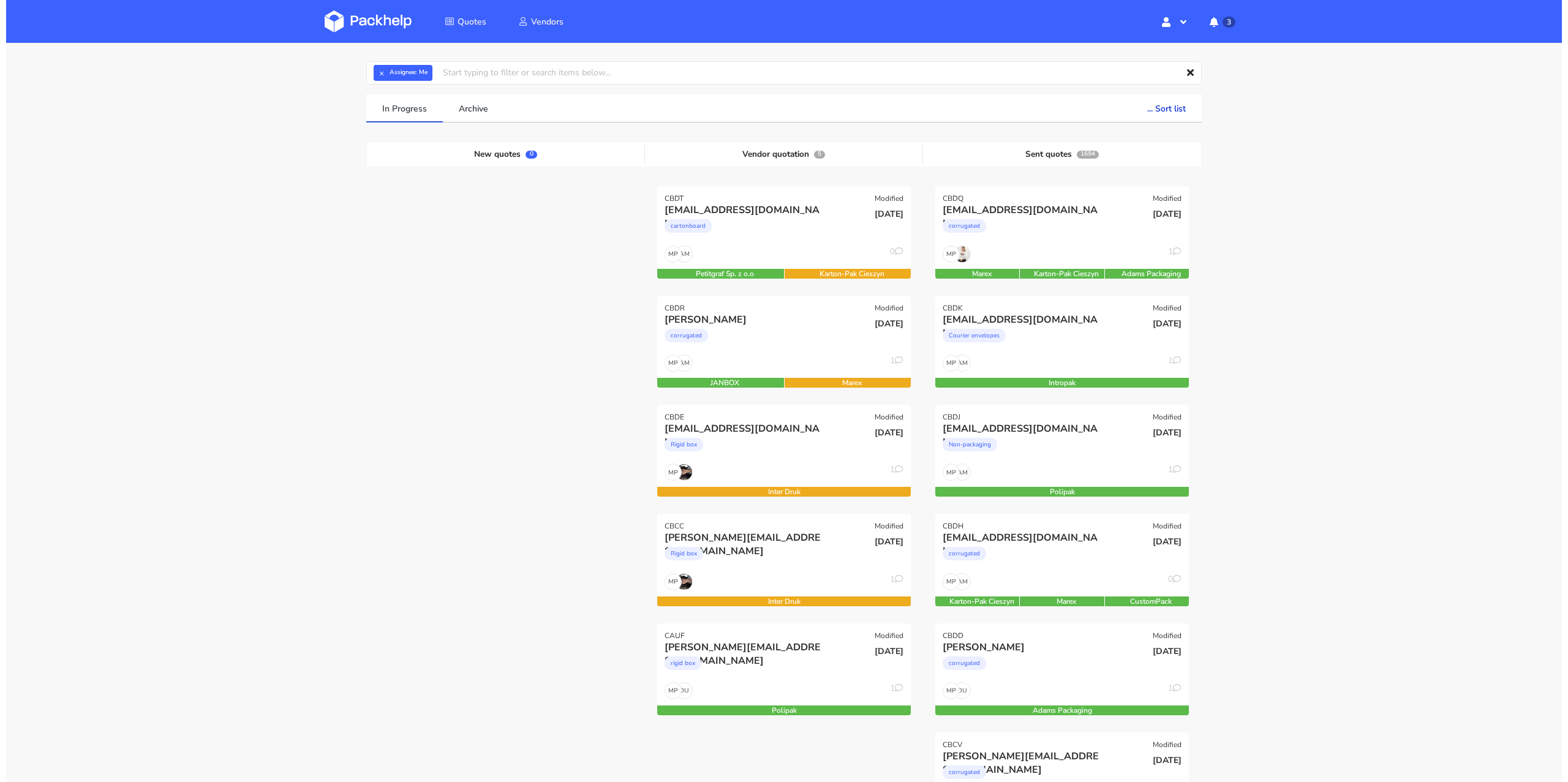
scroll to position [121, 0]
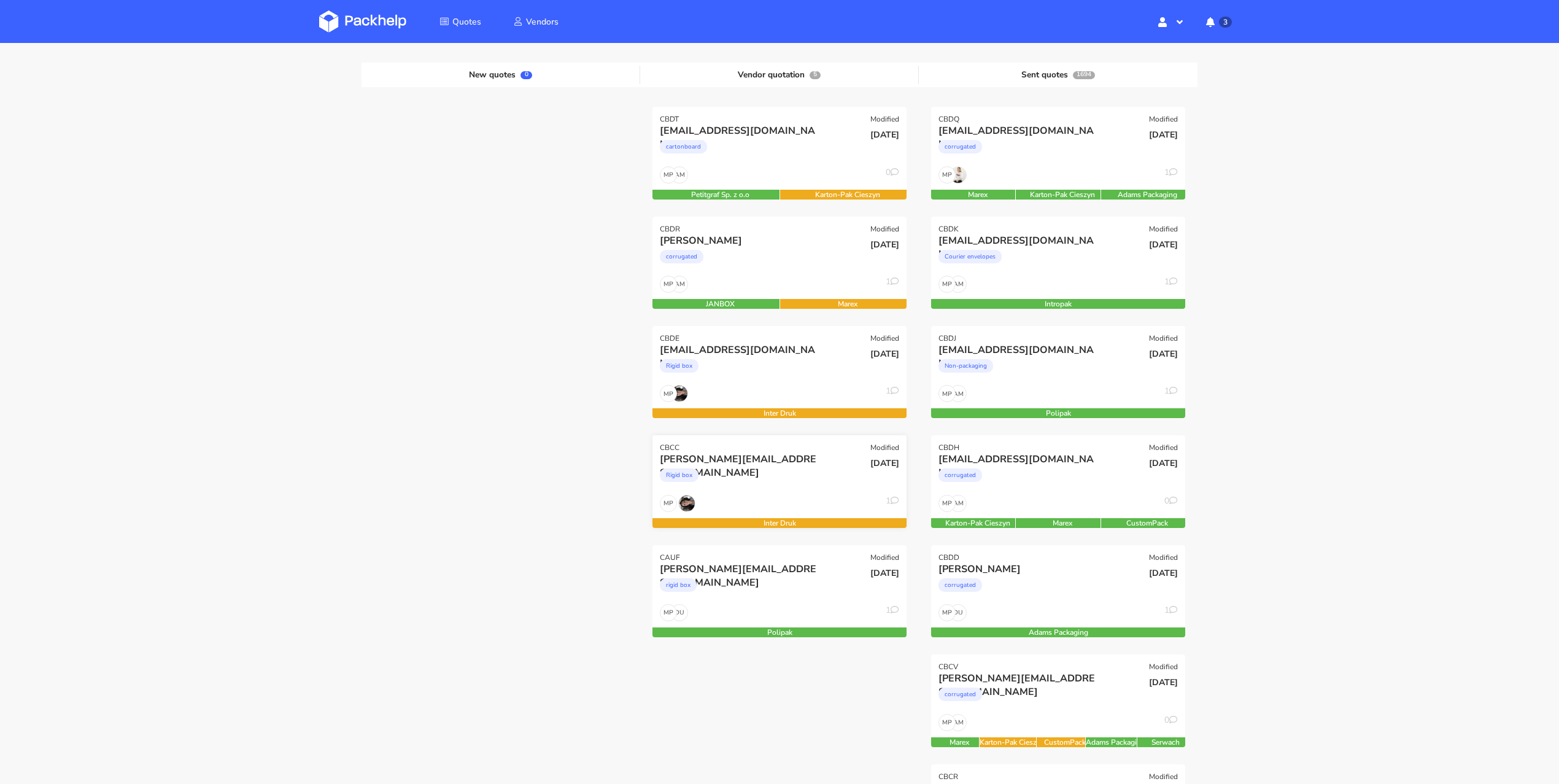
click at [825, 488] on div "[DATE]" at bounding box center [865, 473] width 85 height 42
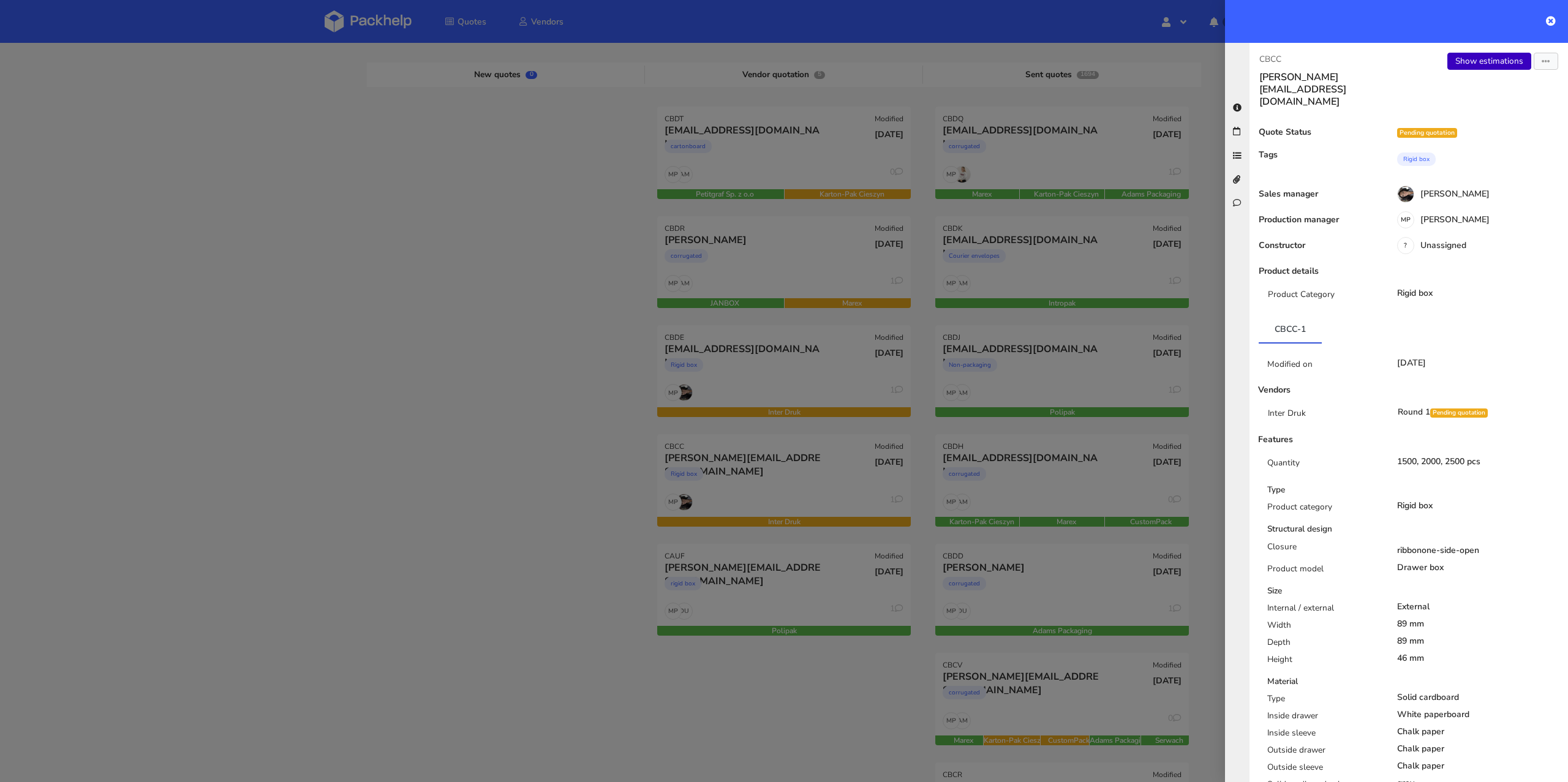
click at [1483, 64] on link "Show estimations" at bounding box center [1488, 61] width 84 height 17
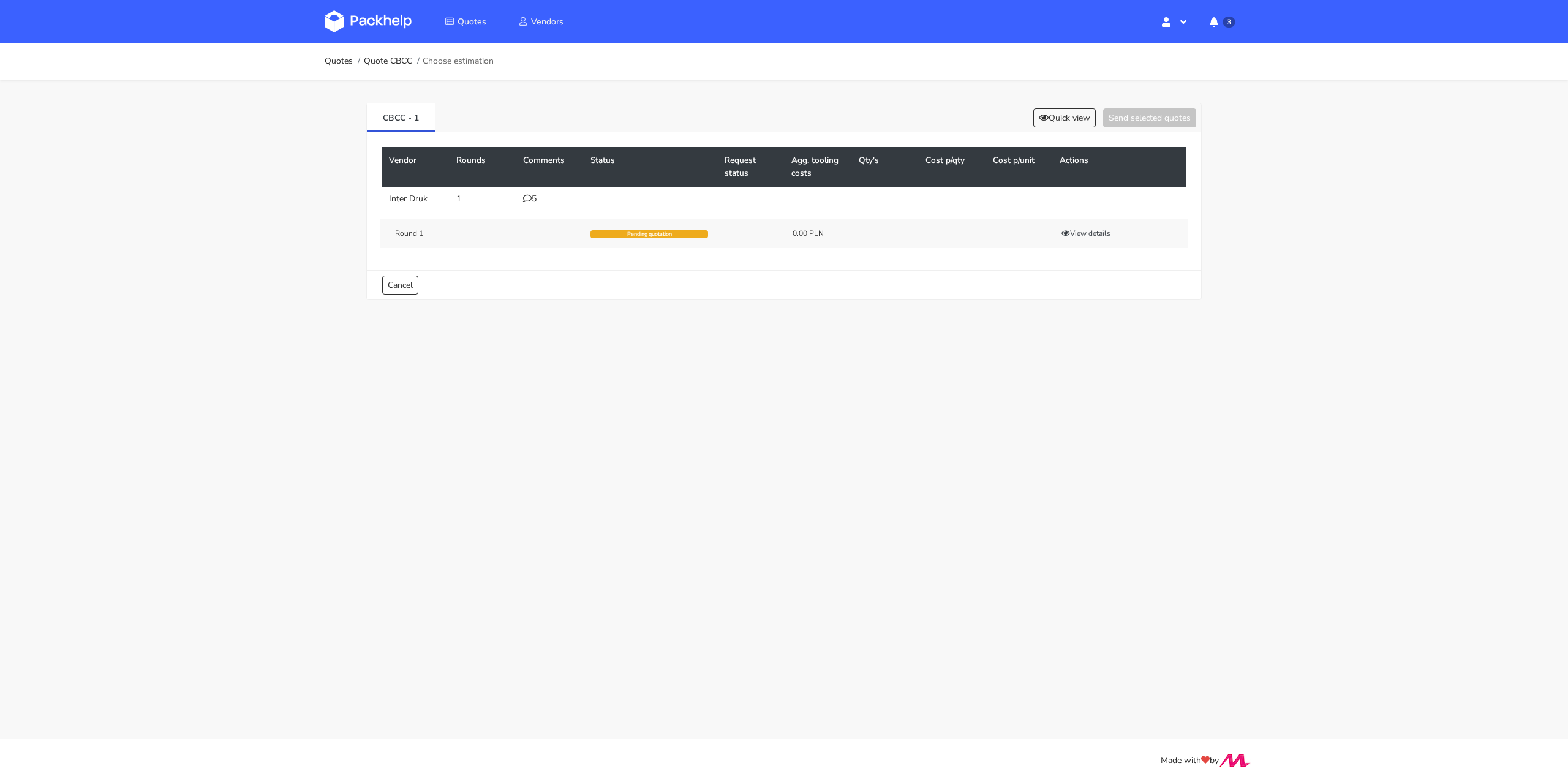
click at [537, 200] on div "5" at bounding box center [549, 199] width 53 height 10
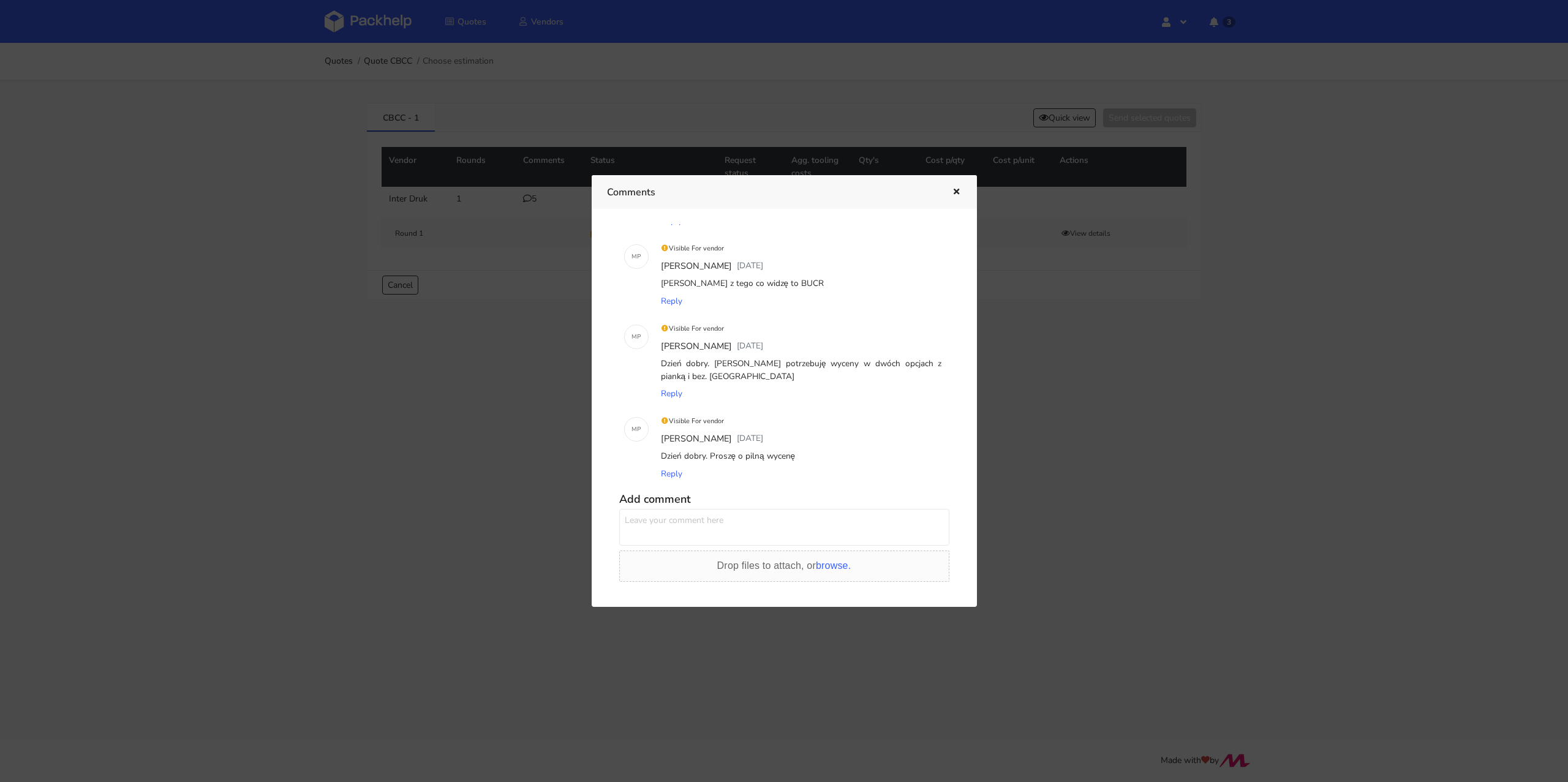
scroll to position [229, 0]
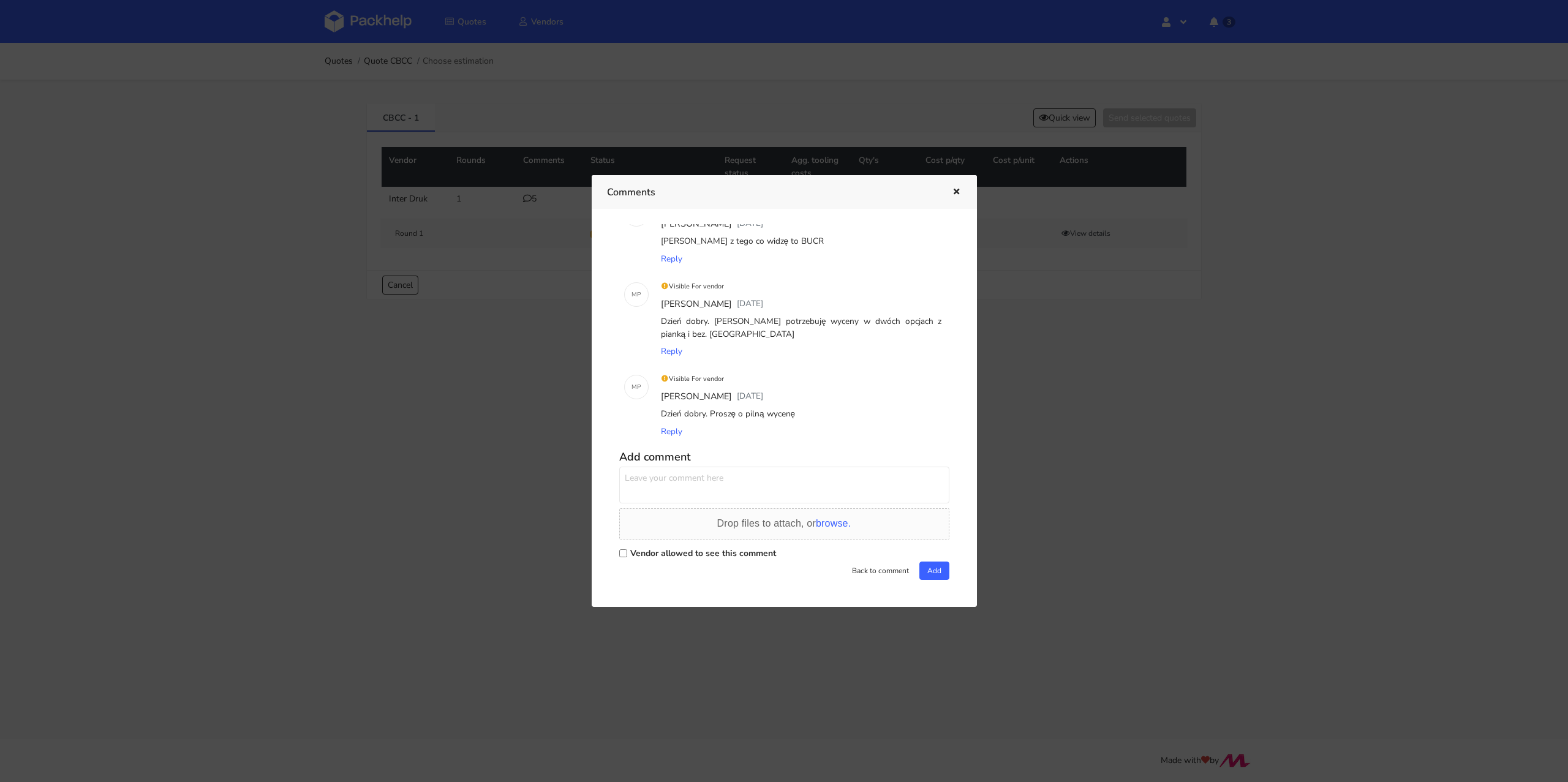
click at [957, 188] on icon "button" at bounding box center [956, 192] width 10 height 8
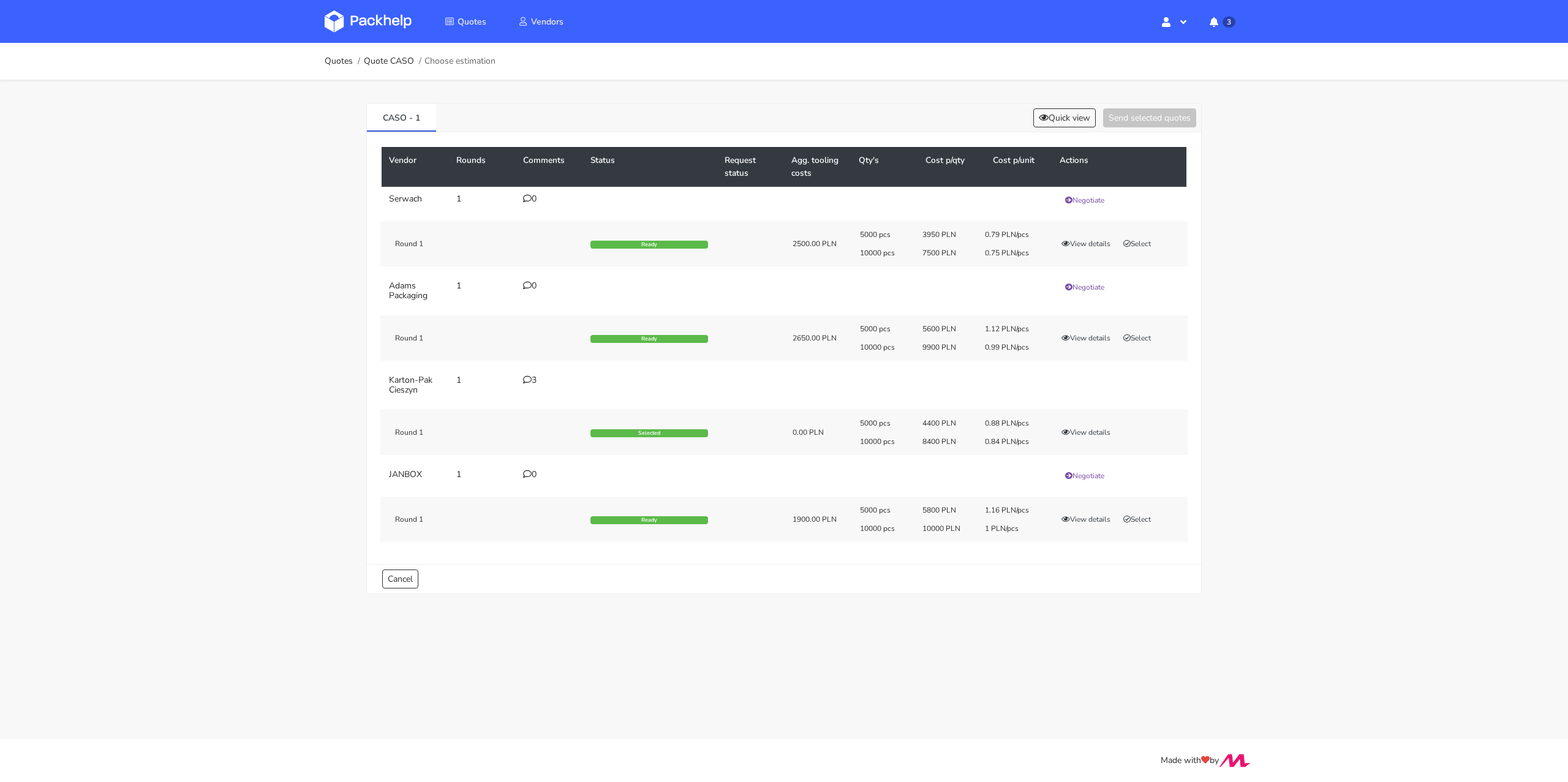
click at [531, 372] on td "3" at bounding box center [548, 385] width 67 height 34
click at [531, 376] on div "3" at bounding box center [549, 380] width 53 height 10
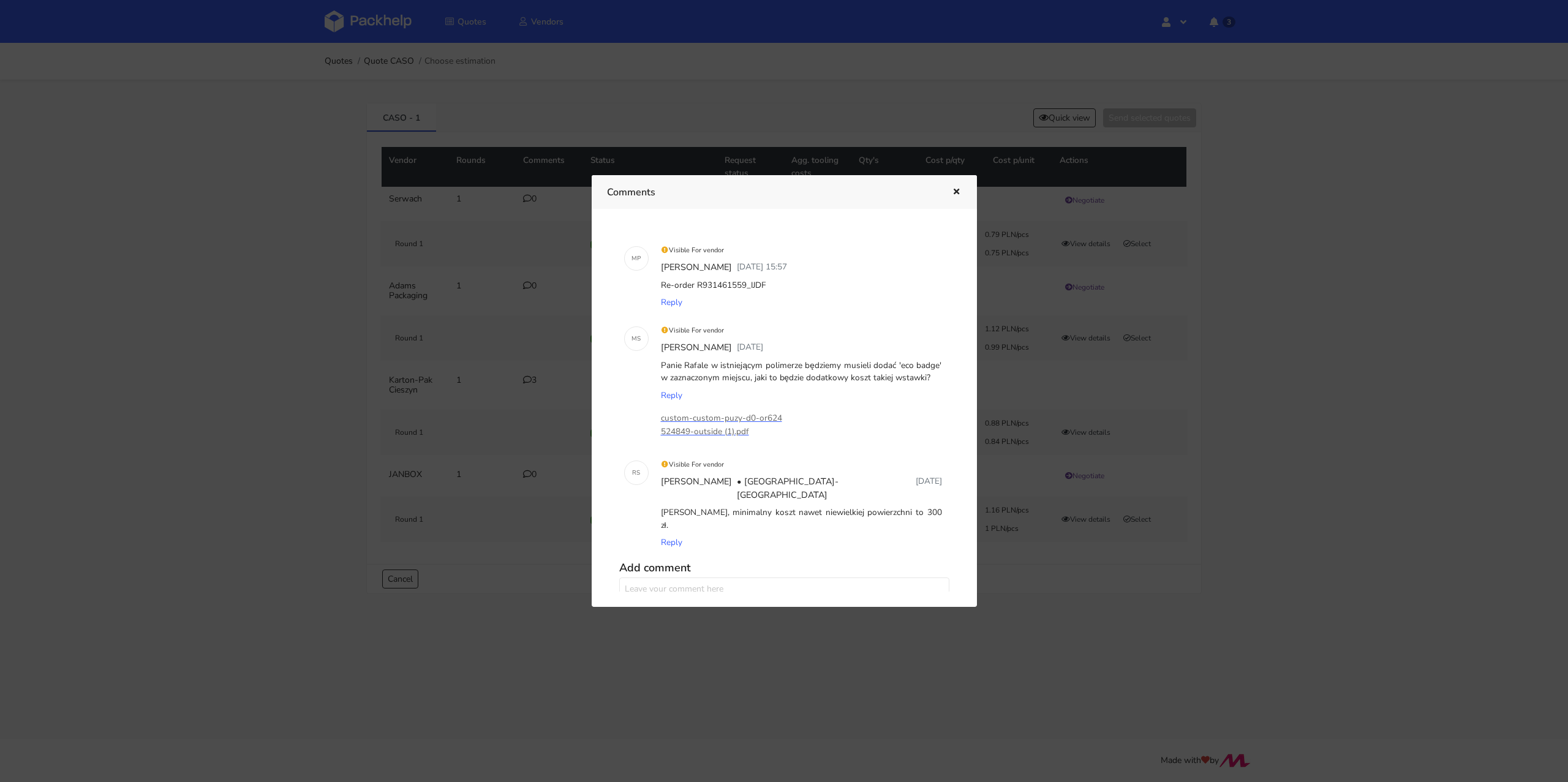
drag, startPoint x: 774, startPoint y: 284, endPoint x: 746, endPoint y: 284, distance: 28.0
click at [746, 284] on div "Re-order R931461559_IJDF" at bounding box center [801, 286] width 286 height 17
copy div "IJDF"
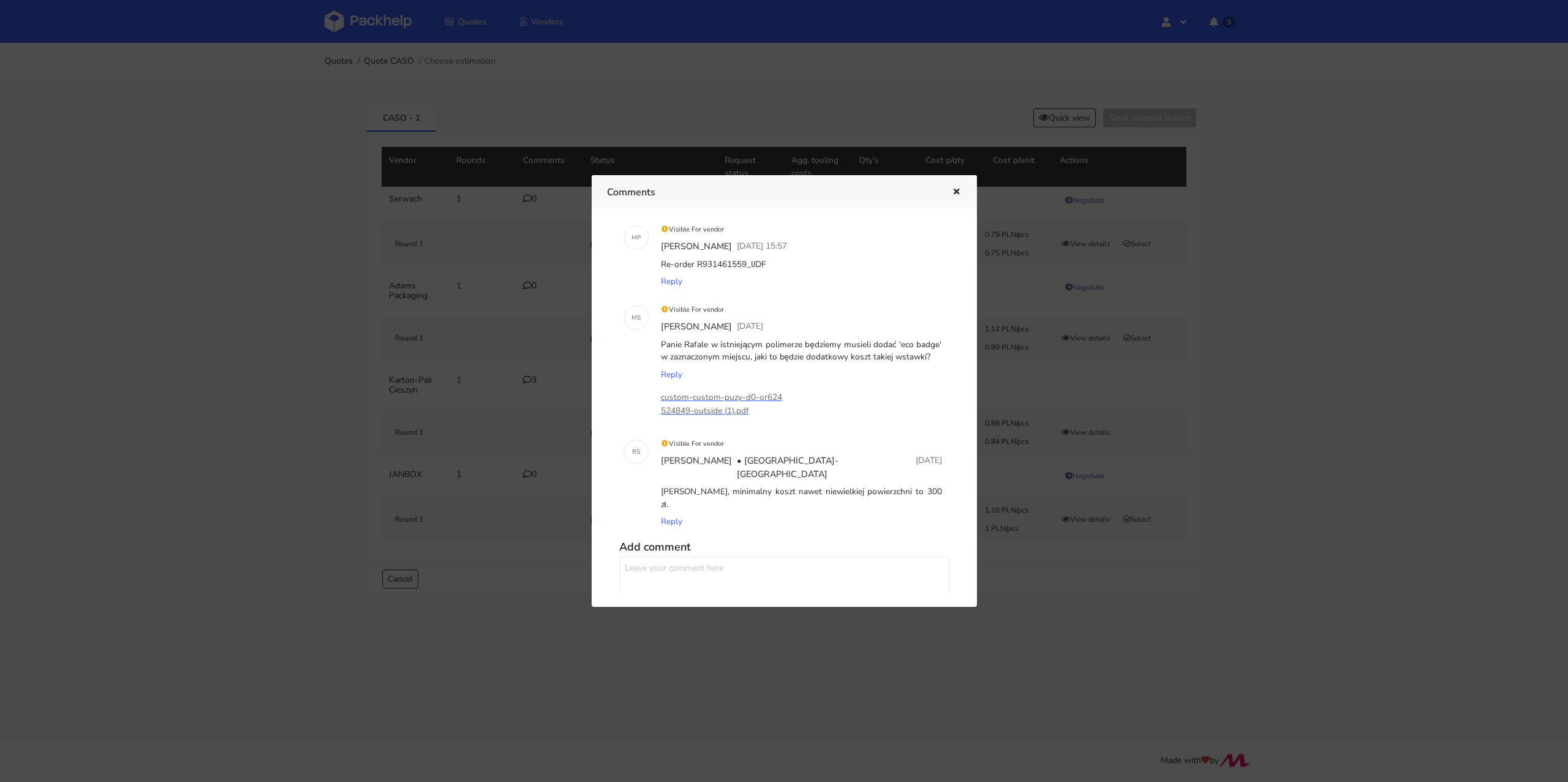
scroll to position [40, 0]
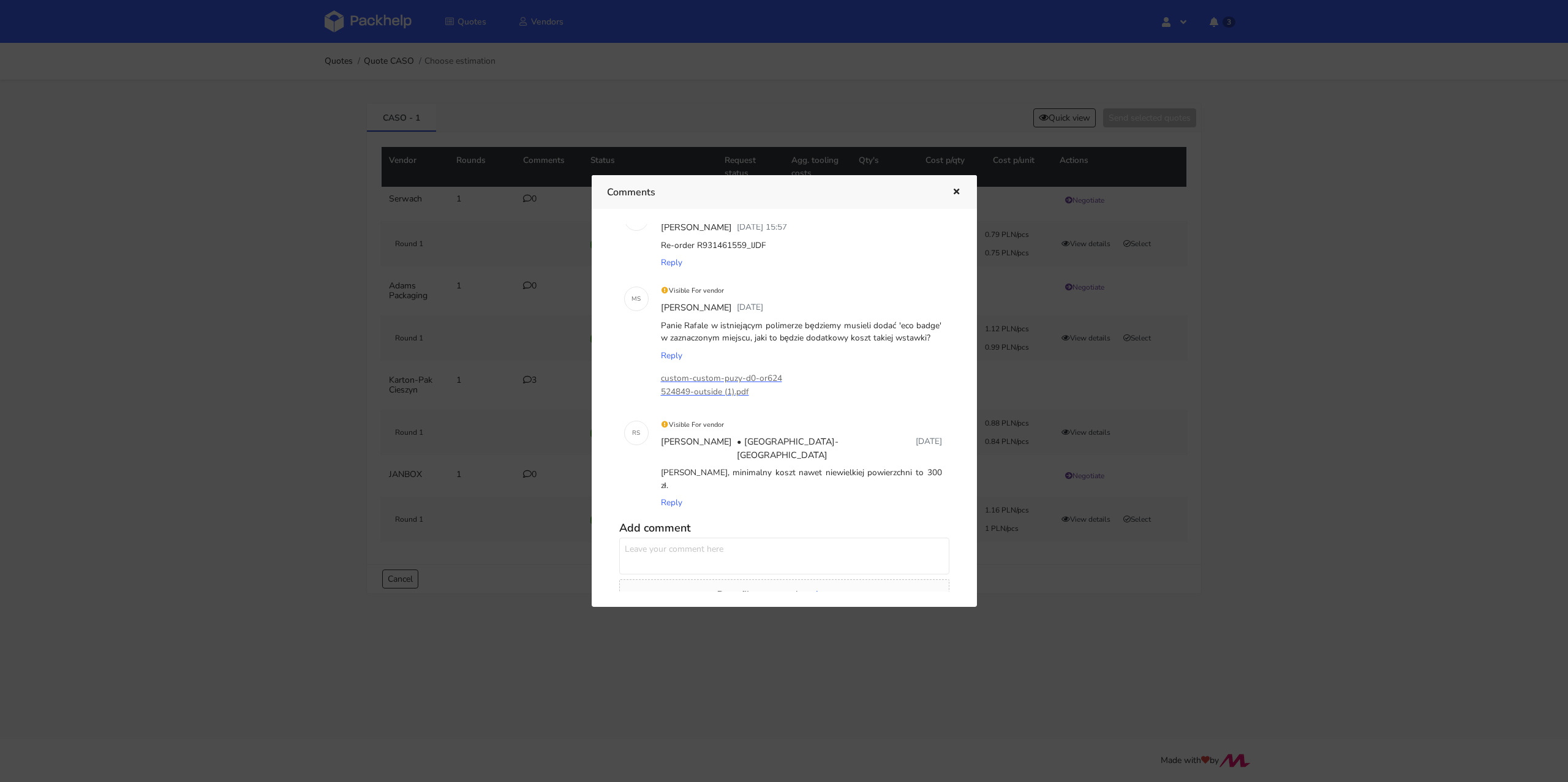
click at [953, 193] on icon "button" at bounding box center [956, 192] width 10 height 8
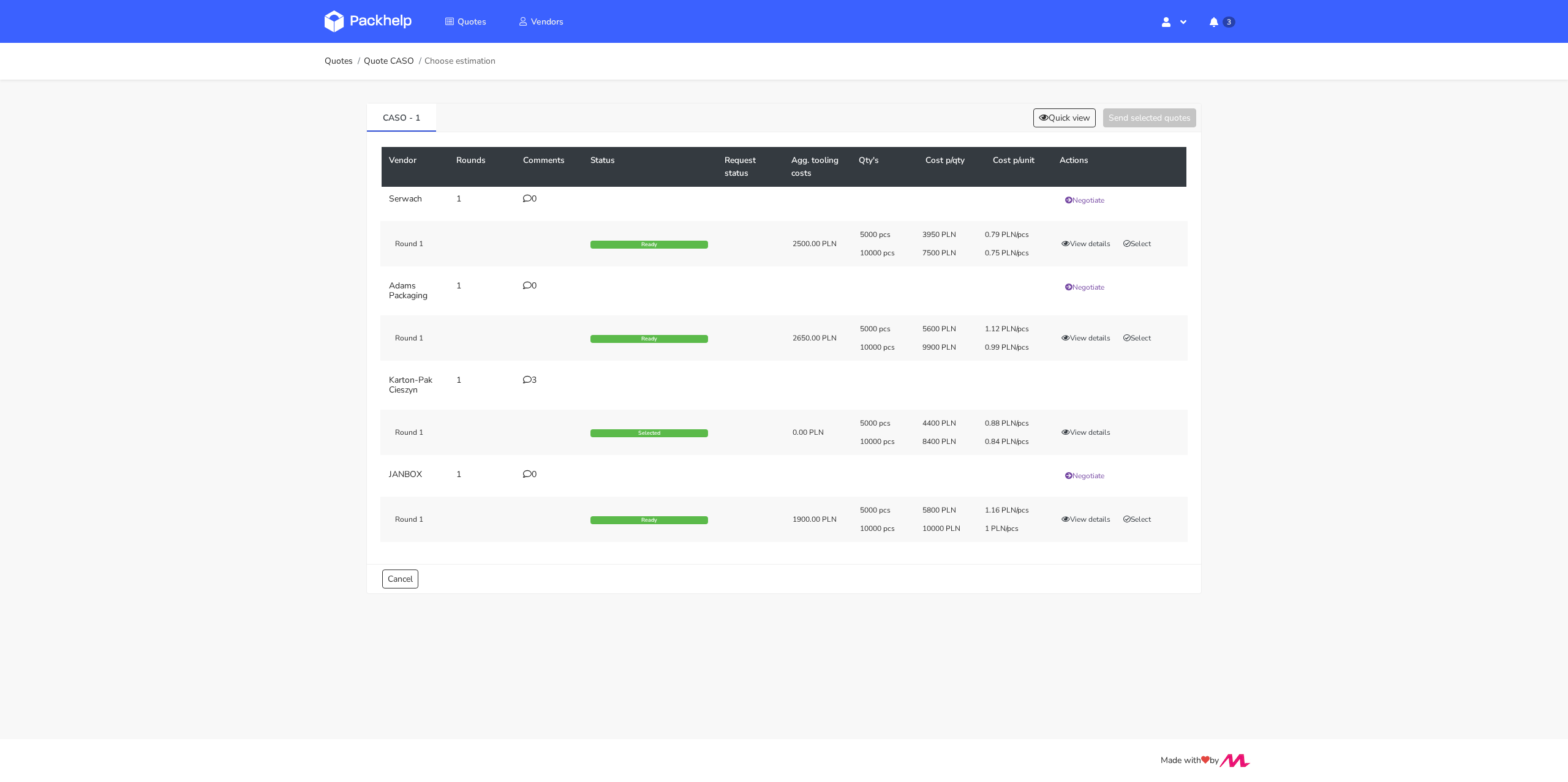
click at [525, 383] on div "3" at bounding box center [549, 380] width 53 height 10
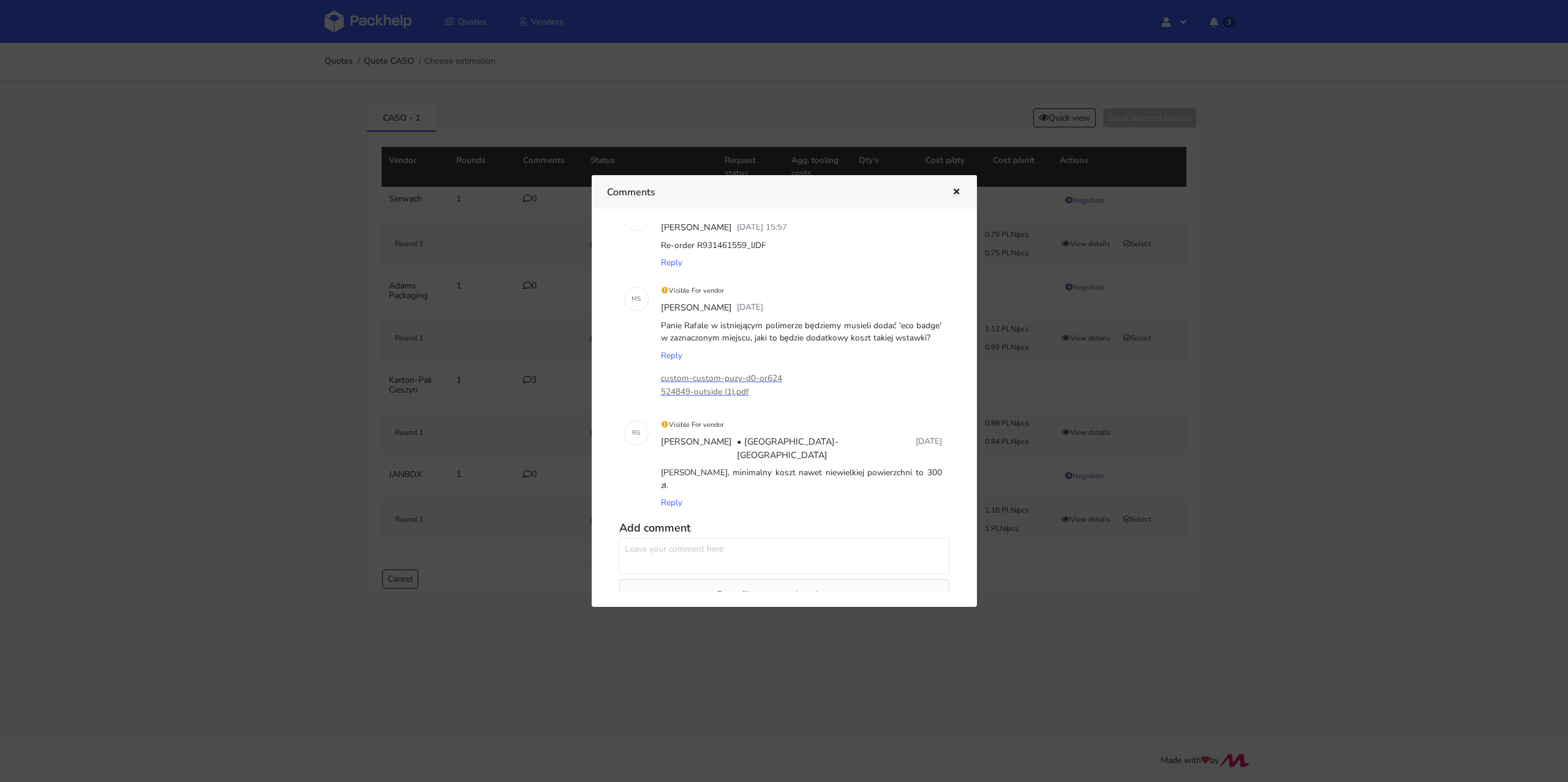
click at [958, 191] on icon "button" at bounding box center [956, 192] width 10 height 8
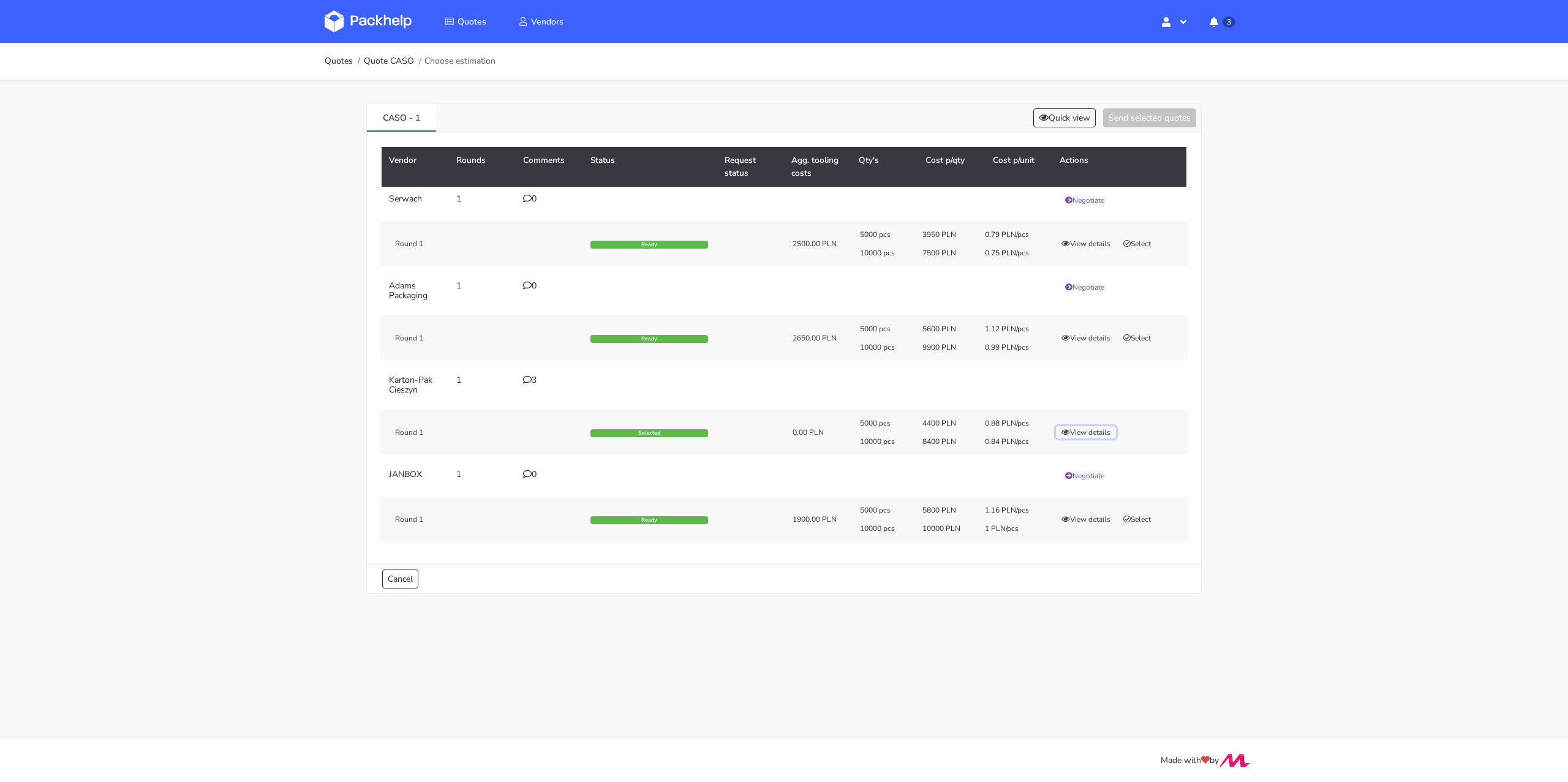
click at [1078, 427] on button "View details" at bounding box center [1086, 432] width 60 height 12
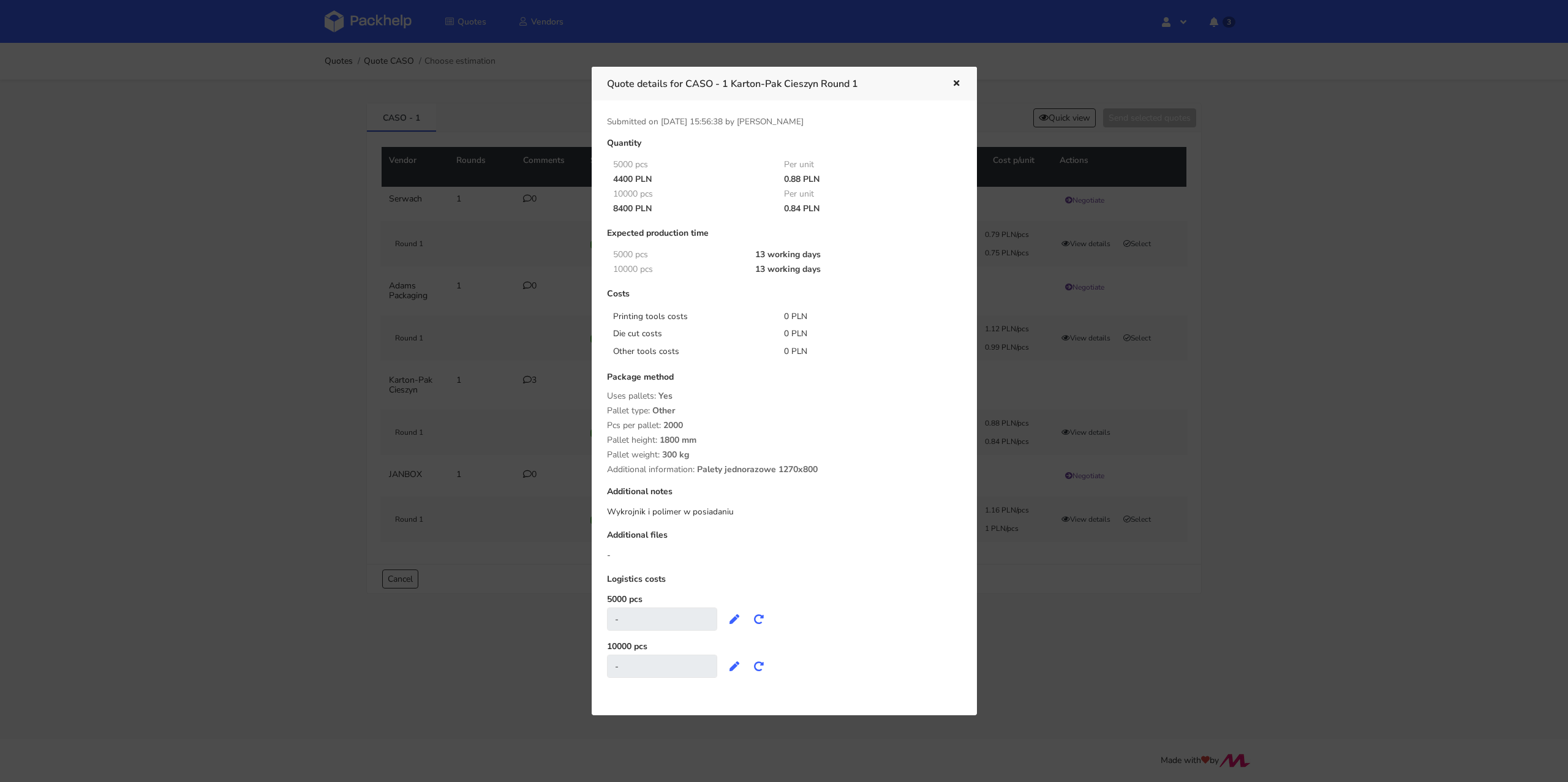
drag, startPoint x: 781, startPoint y: 205, endPoint x: 802, endPoint y: 205, distance: 21.0
click at [802, 205] on div "0.84 PLN" at bounding box center [861, 209] width 171 height 10
copy div "0.84"
drag, startPoint x: 688, startPoint y: 82, endPoint x: 730, endPoint y: 78, distance: 42.2
click at [730, 78] on h3 "Quote details for CASO - 1 Karton-Pak Cieszyn Round 1" at bounding box center [770, 84] width 326 height 17
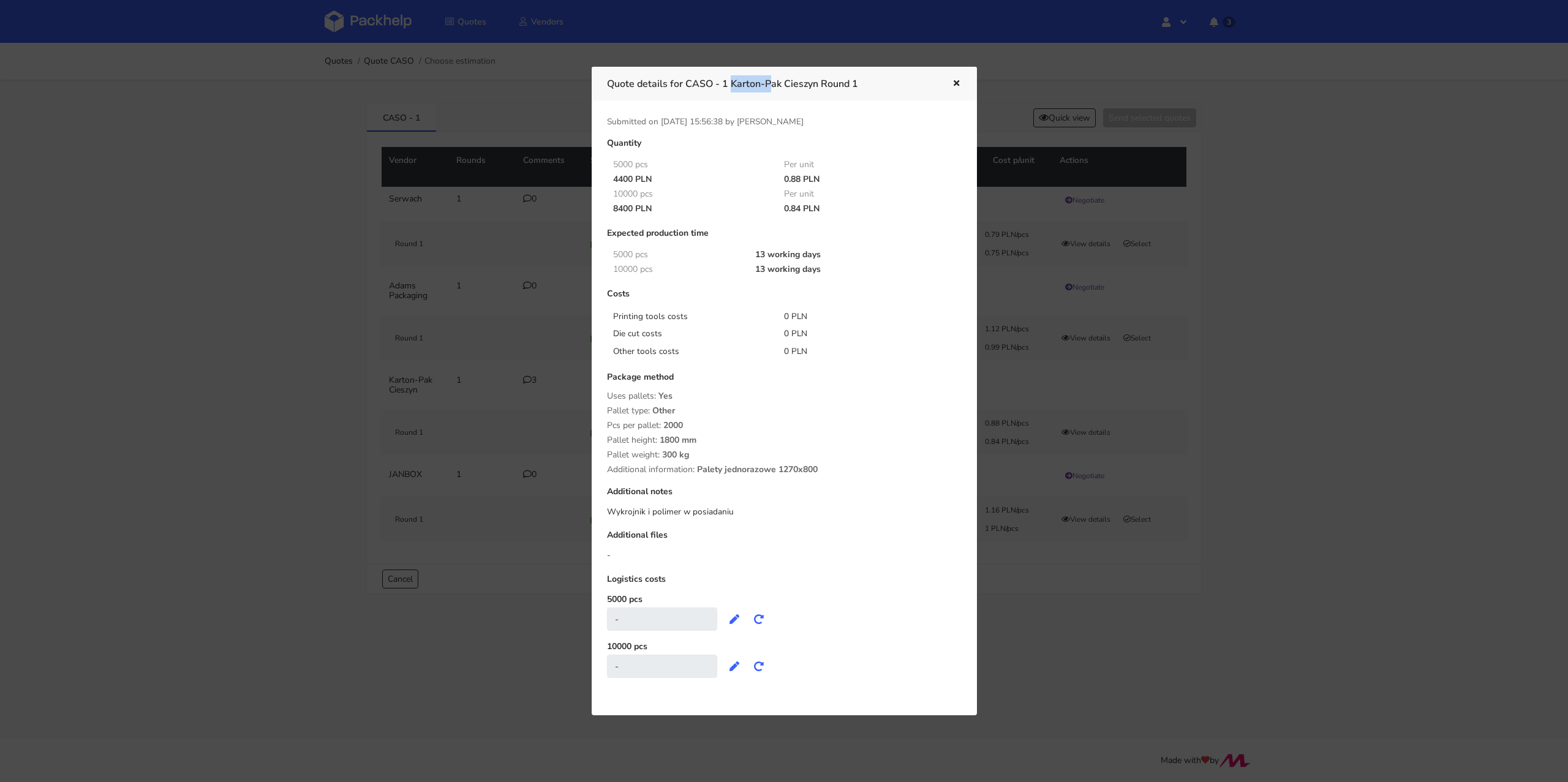
copy h3 "CASO - 1"
click at [954, 81] on icon "button" at bounding box center [956, 84] width 10 height 8
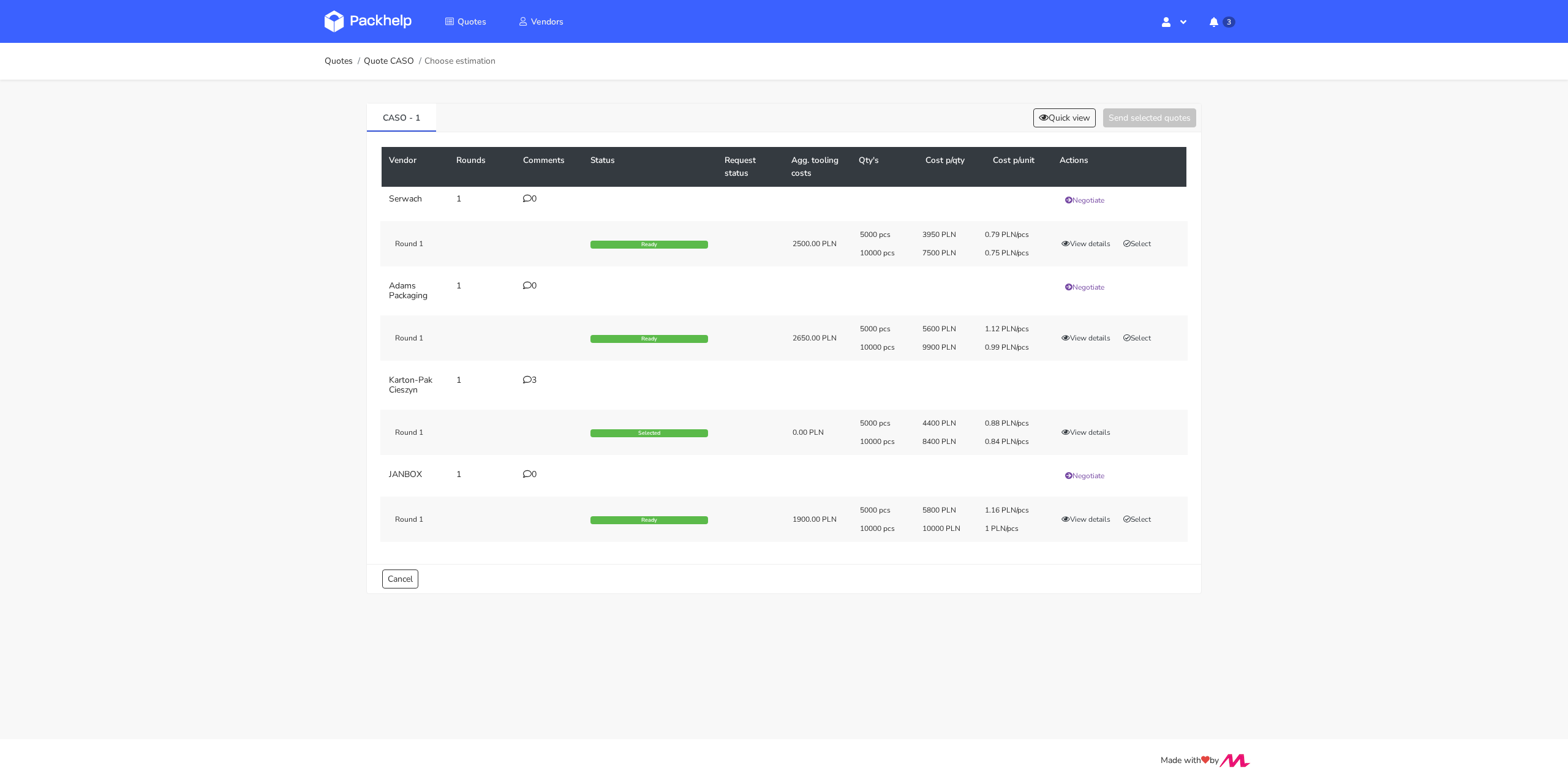
click at [529, 380] on icon at bounding box center [527, 380] width 8 height 8
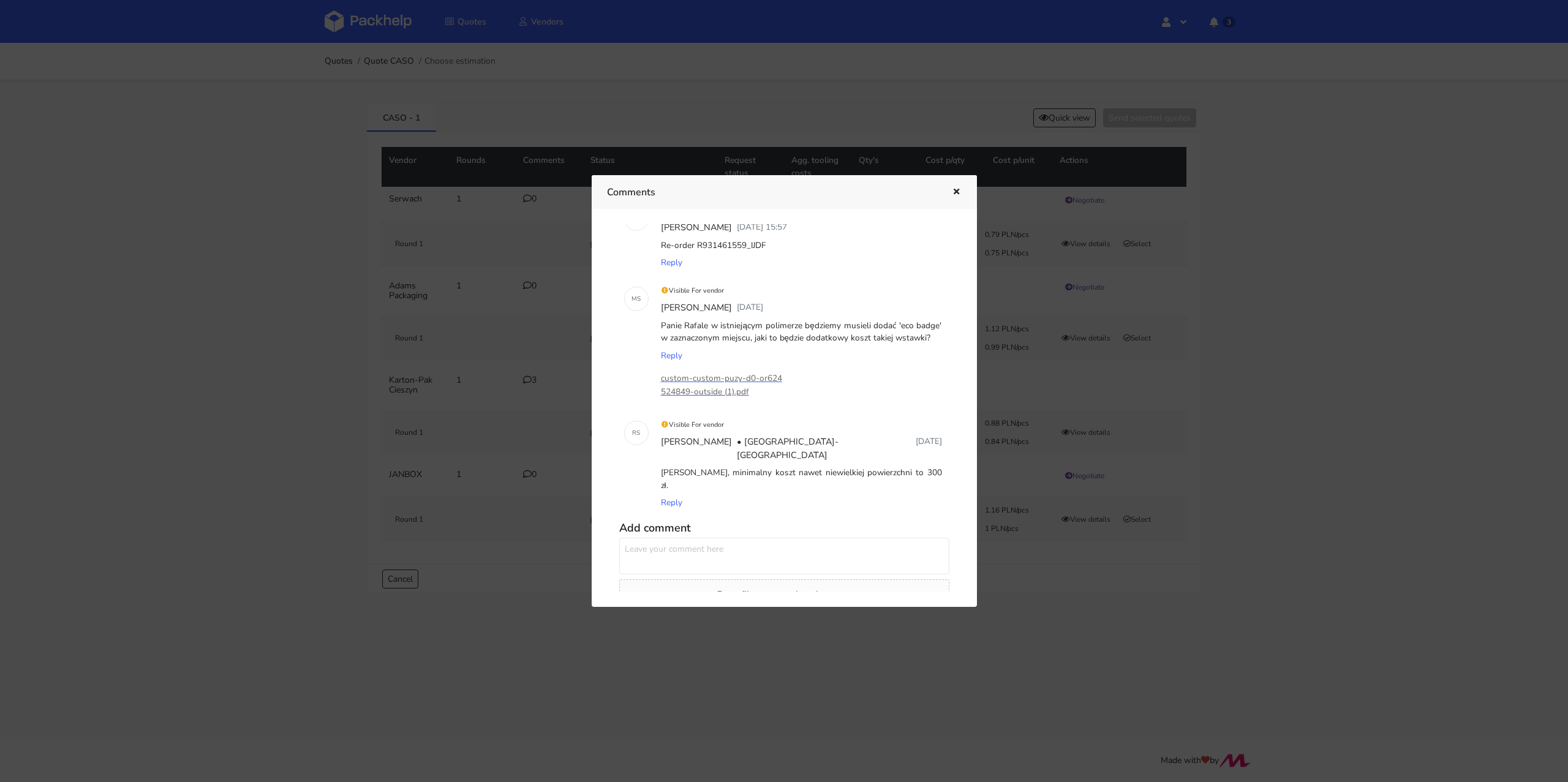
scroll to position [36, 0]
drag, startPoint x: 770, startPoint y: 247, endPoint x: 697, endPoint y: 248, distance: 73.0
click at [697, 248] on div "Re-order R931461559_IJDF" at bounding box center [801, 248] width 286 height 17
copy div "R931461559_IJDF"
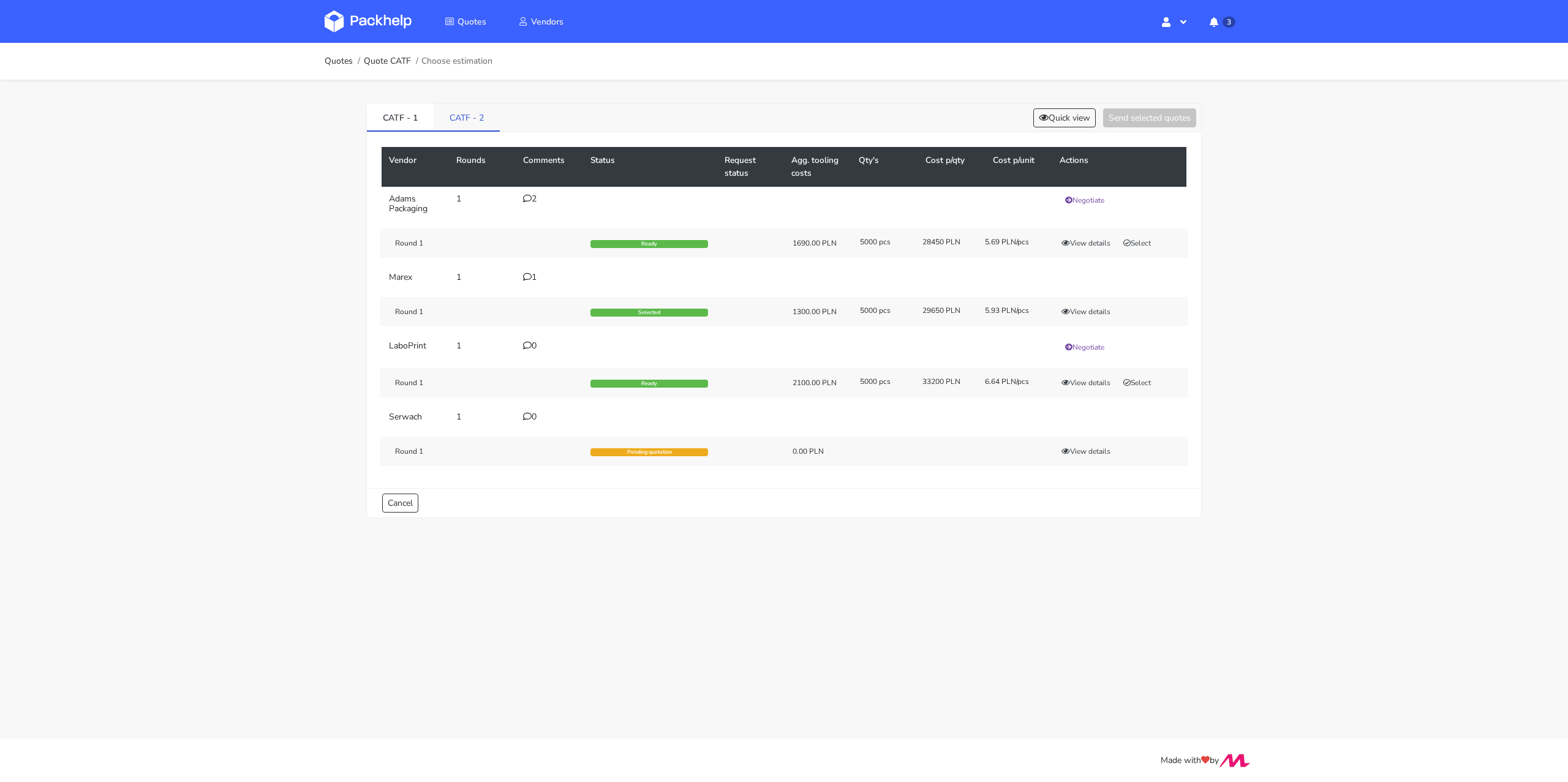
click at [485, 121] on link "CATF - 2" at bounding box center [467, 117] width 66 height 27
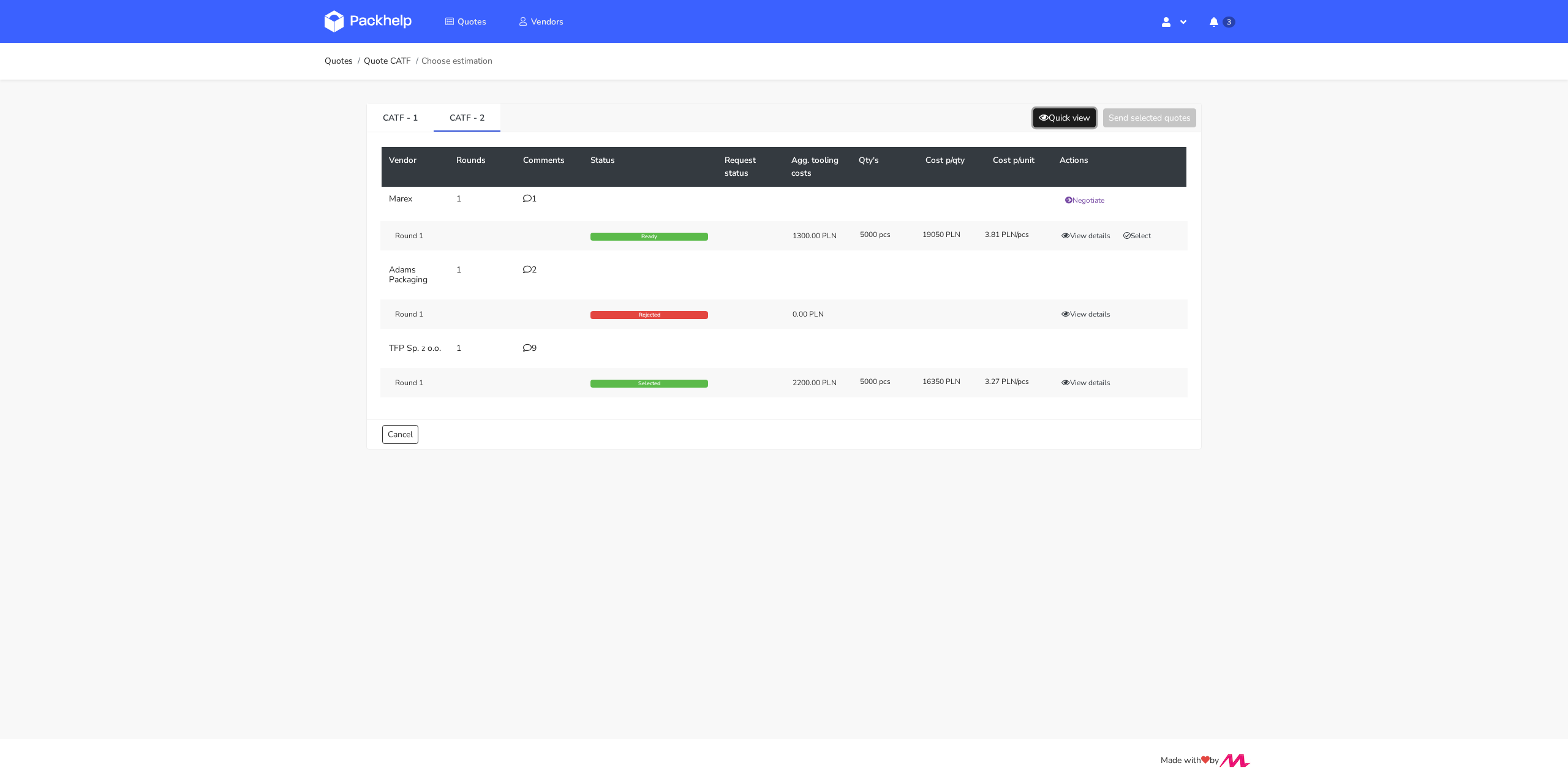
click at [1062, 119] on button "Quick view" at bounding box center [1065, 118] width 63 height 19
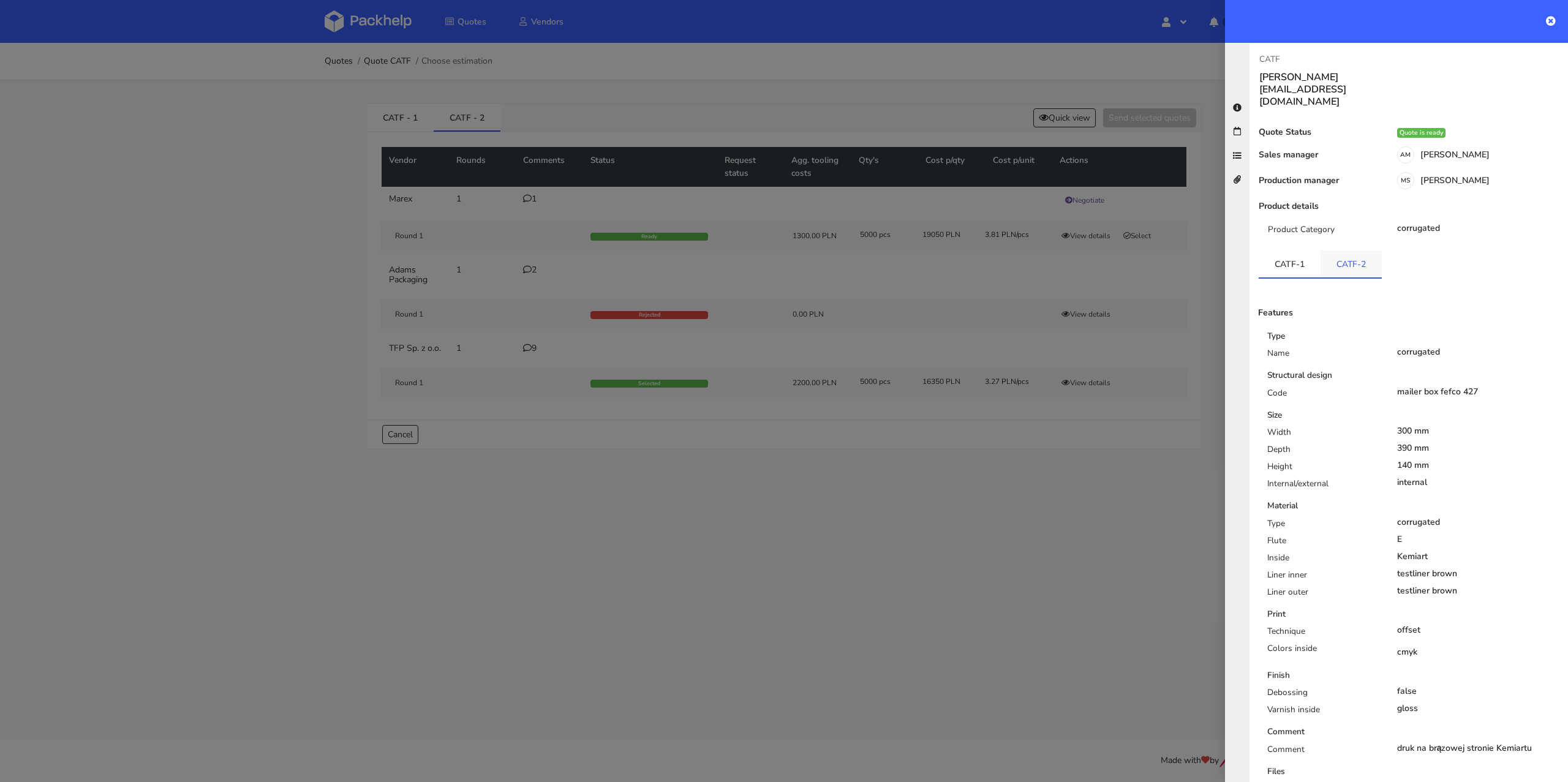
click at [1354, 251] on link "CATF-2" at bounding box center [1351, 264] width 61 height 27
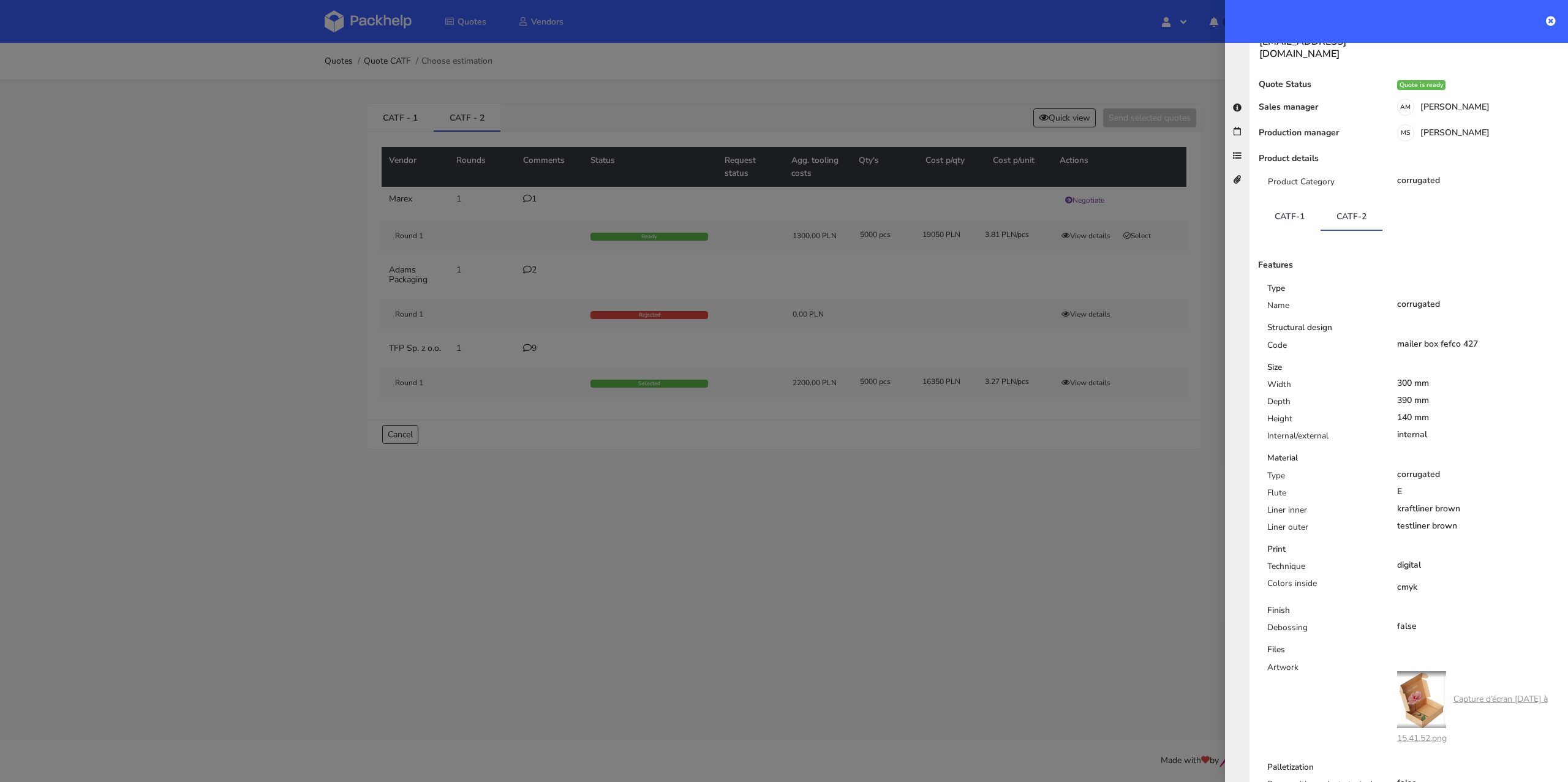
scroll to position [162, 0]
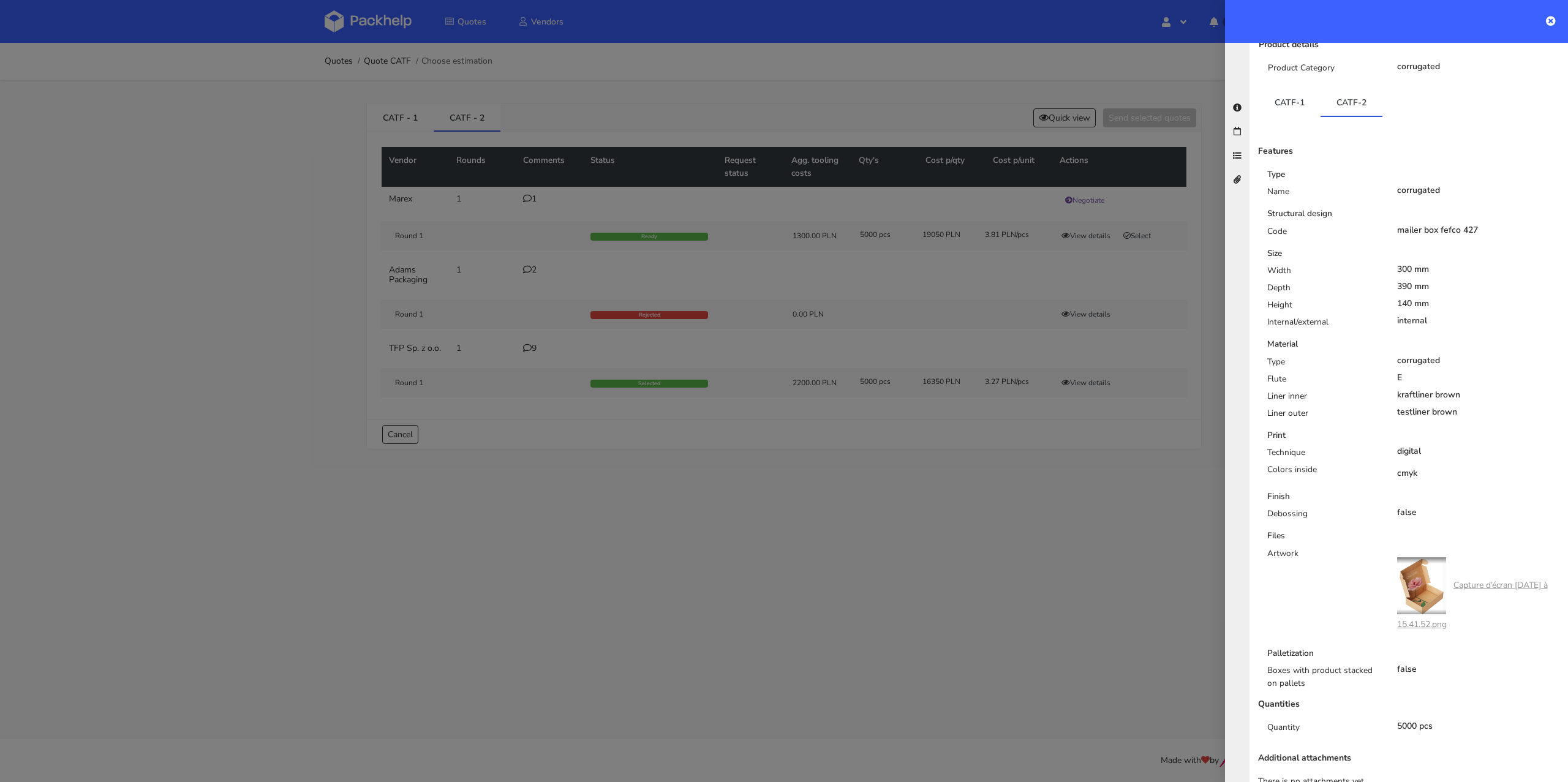
click at [1513, 580] on link "Capture d’écran 2025-07-18 à 15.41.52.png" at bounding box center [1472, 605] width 151 height 51
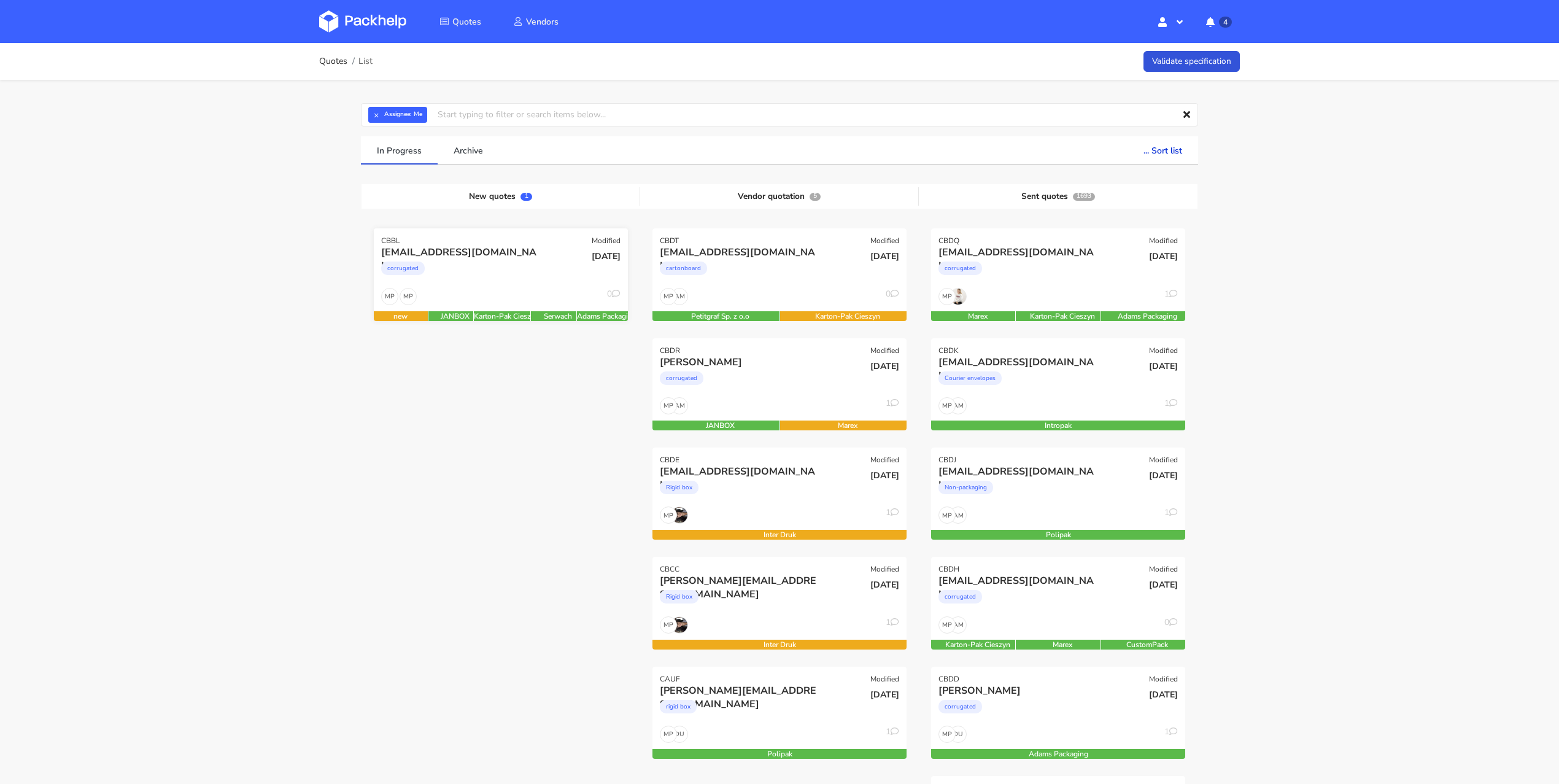
click at [504, 286] on div "[EMAIL_ADDRESS][DOMAIN_NAME] corrugated" at bounding box center [459, 266] width 172 height 42
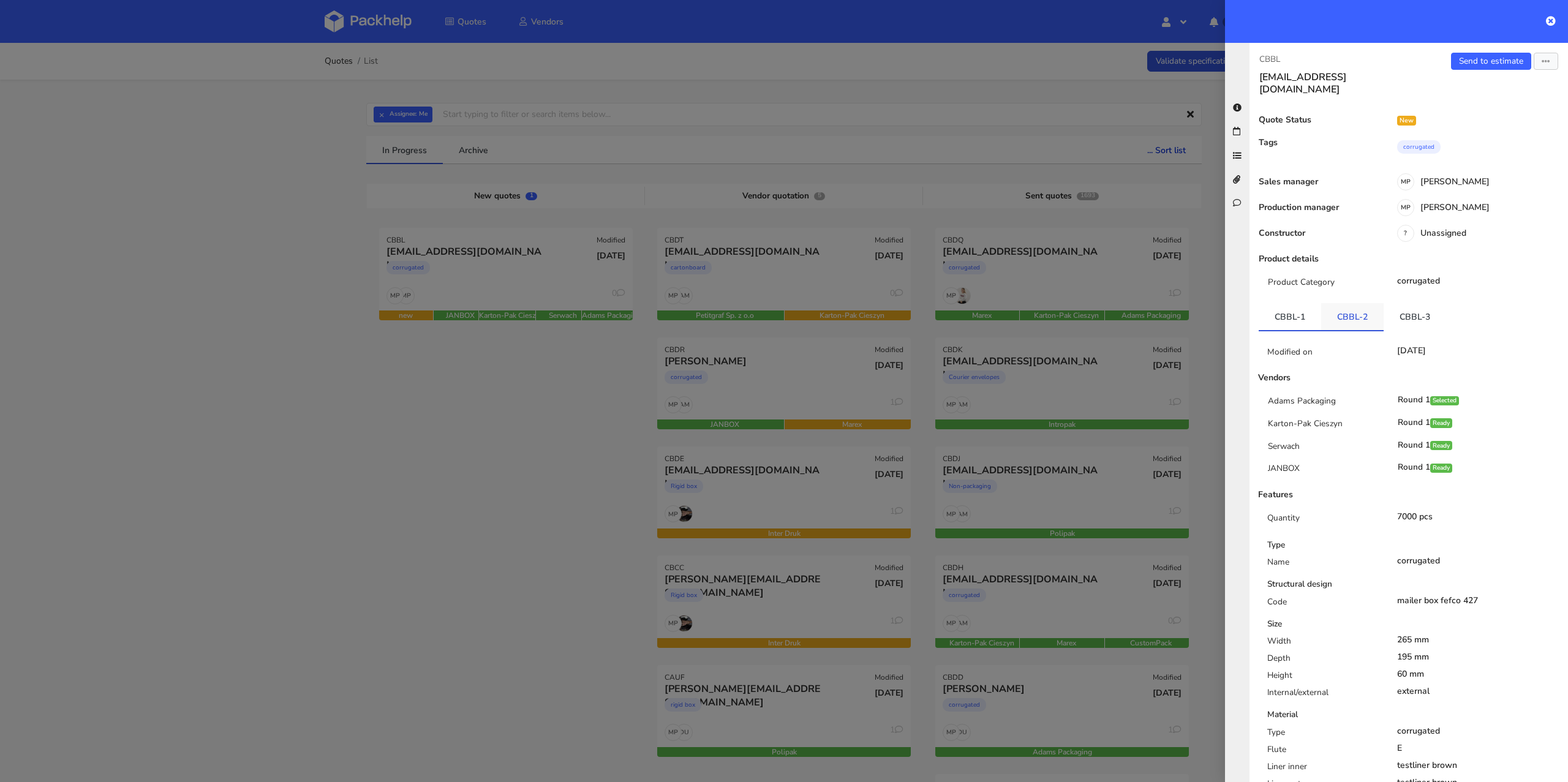
click at [1367, 306] on link "CBBL-2" at bounding box center [1353, 317] width 63 height 27
click at [1406, 303] on link "CBBL-3" at bounding box center [1415, 317] width 63 height 27
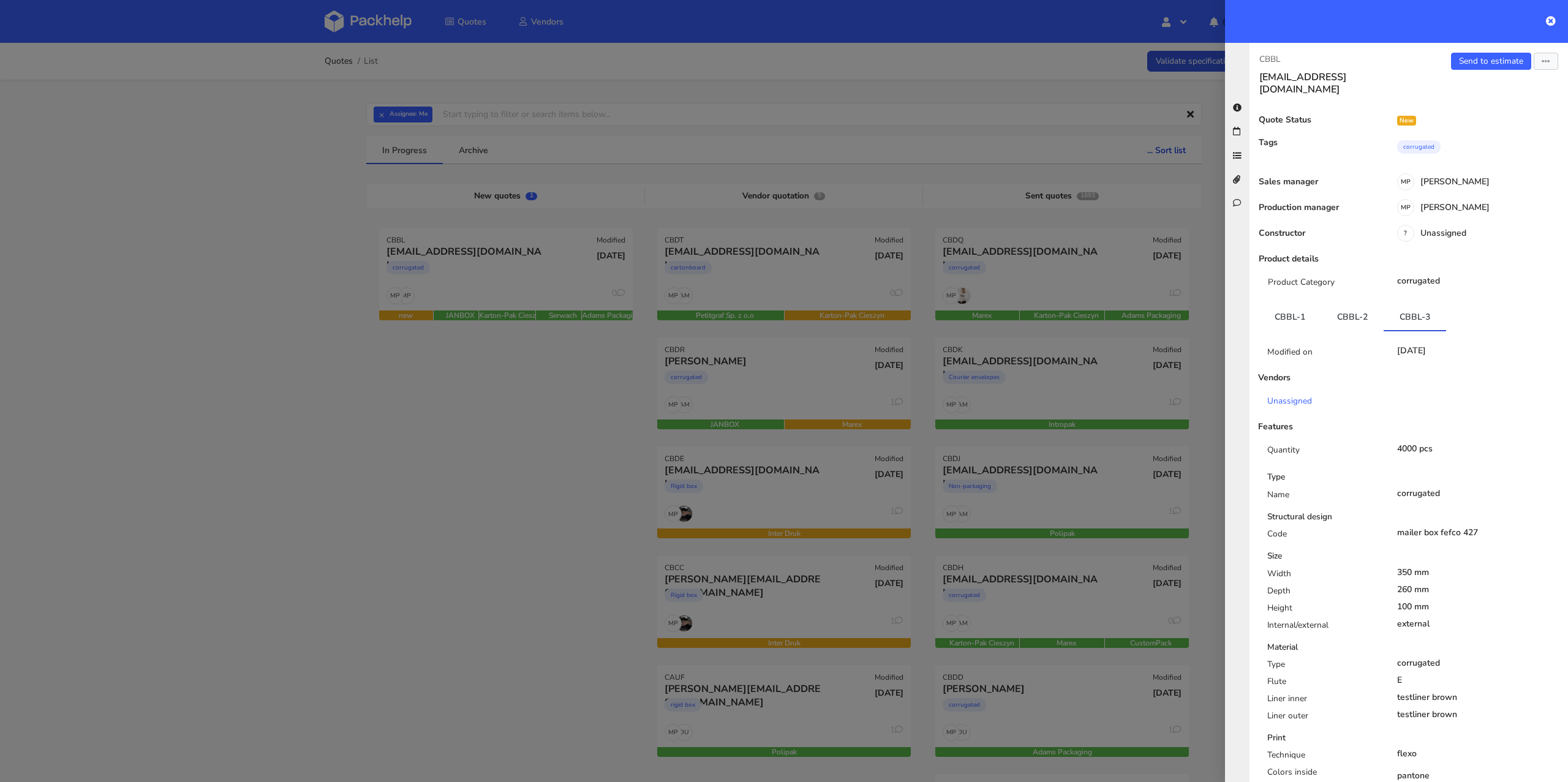
click at [475, 302] on div at bounding box center [784, 391] width 1568 height 782
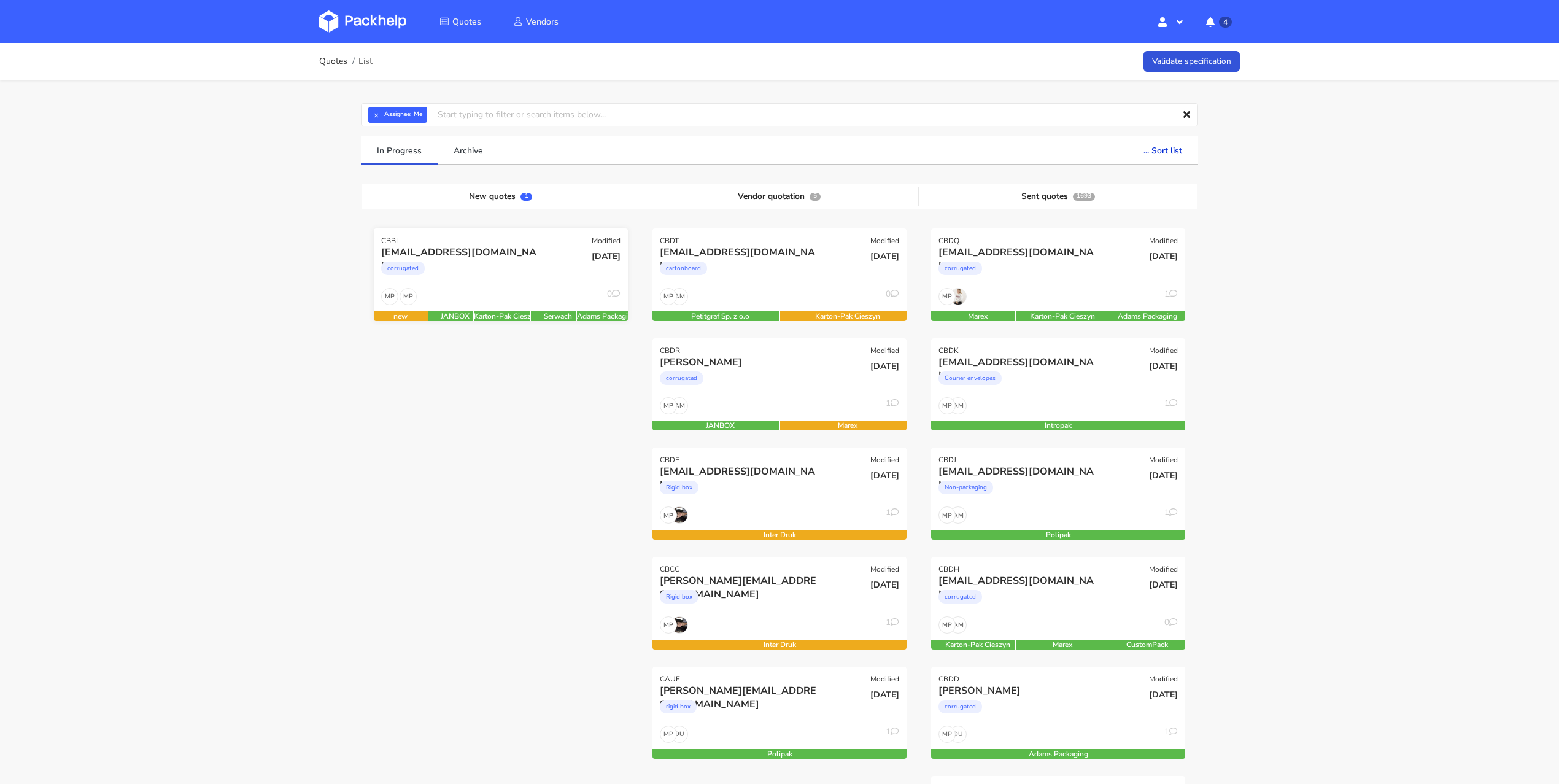
click at [543, 278] on div "corrugated" at bounding box center [462, 271] width 162 height 25
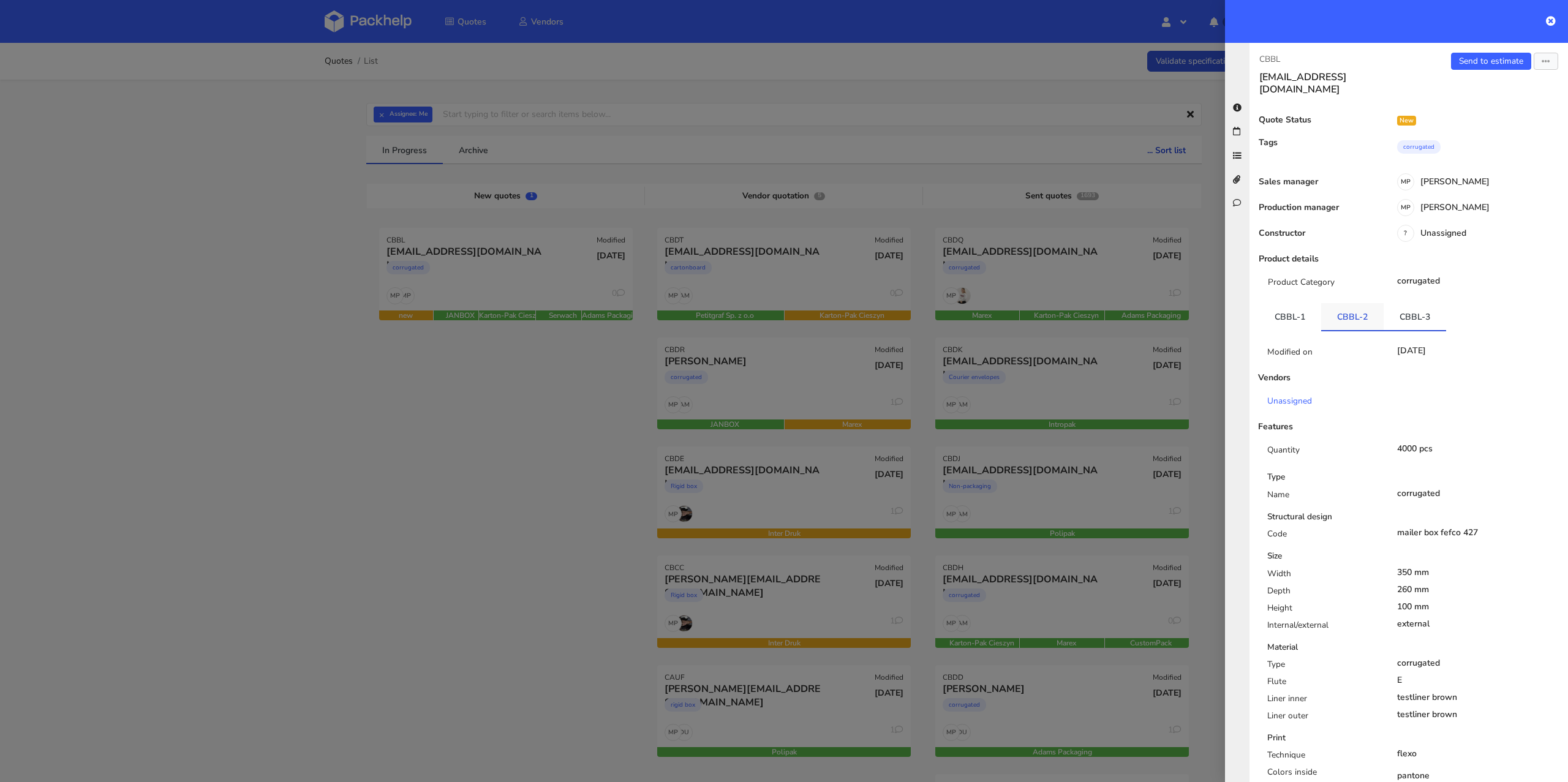
click at [1321, 310] on link "CBBL-2" at bounding box center [1353, 317] width 63 height 27
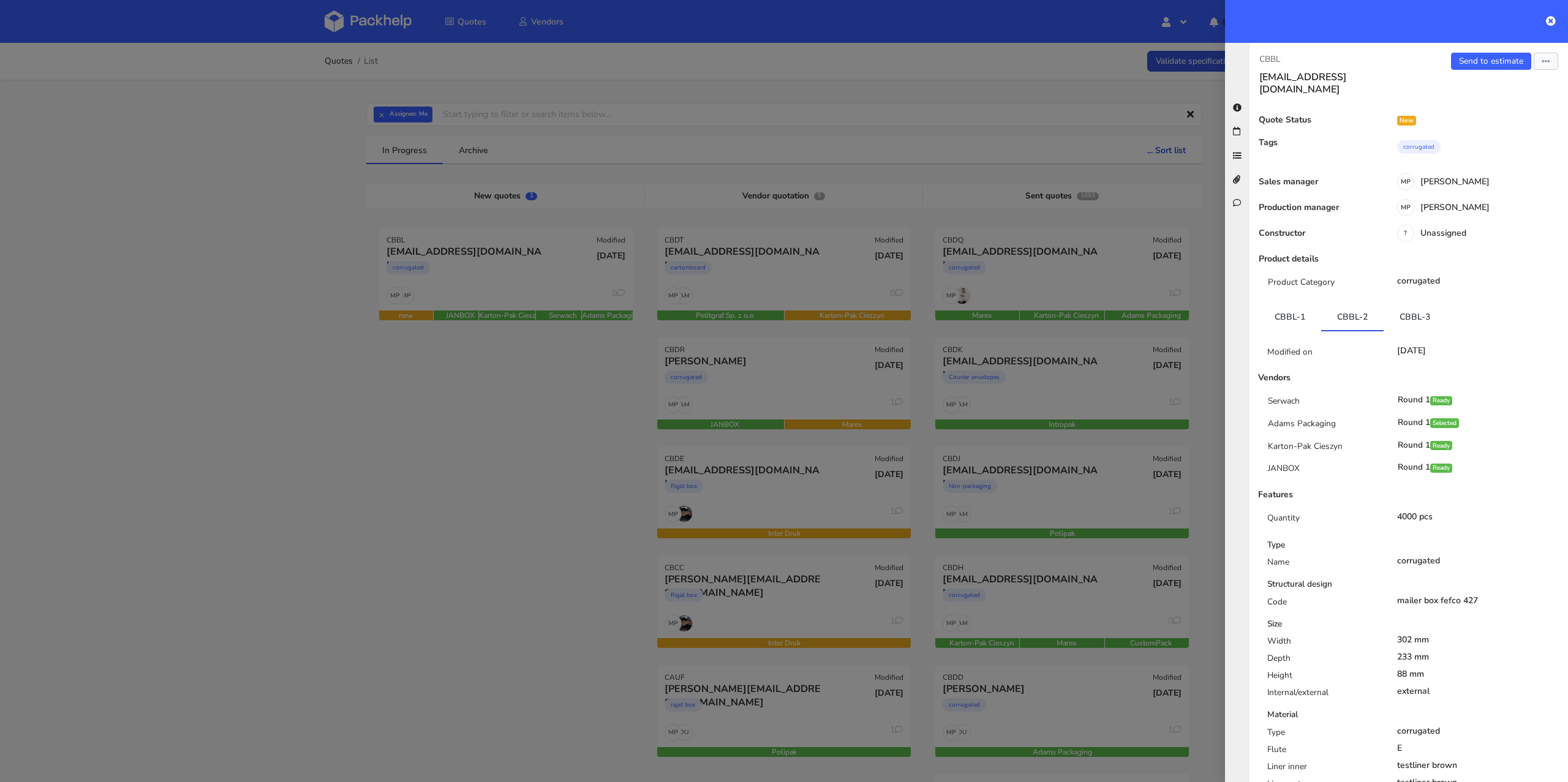
click at [529, 372] on div at bounding box center [784, 391] width 1568 height 782
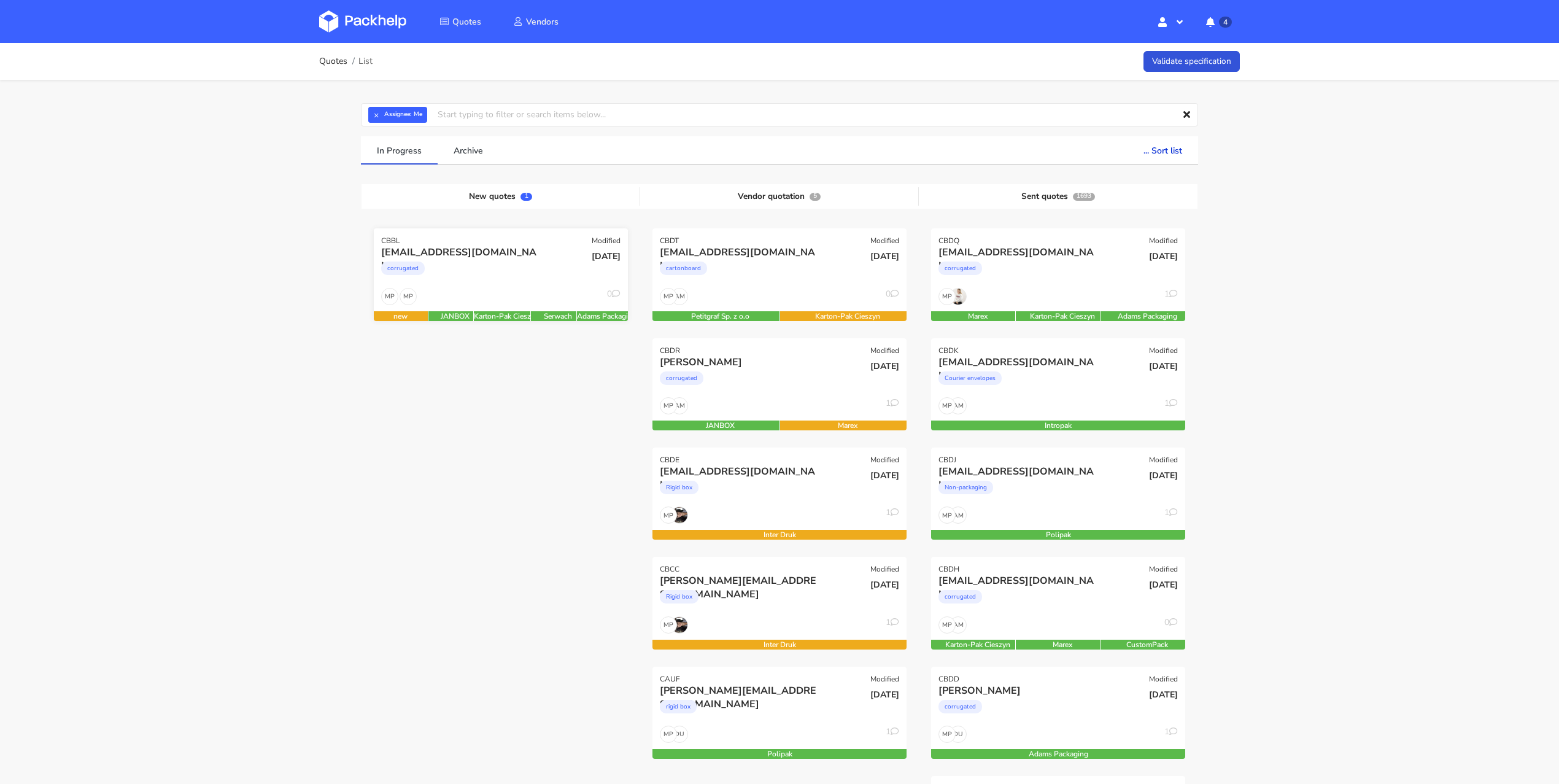
click at [525, 276] on div "corrugated" at bounding box center [462, 271] width 162 height 25
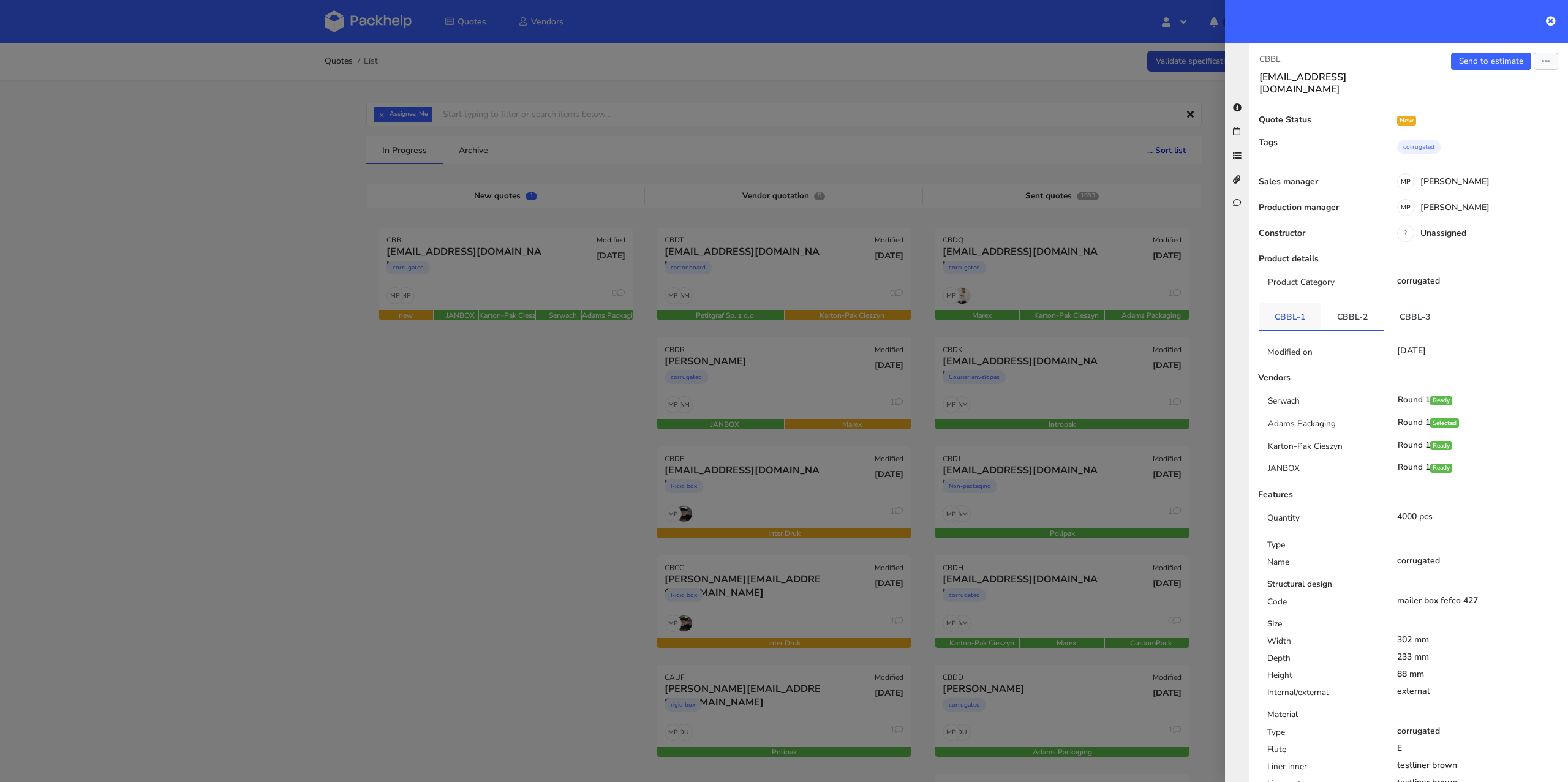
click at [1292, 312] on link "CBBL-1" at bounding box center [1290, 317] width 63 height 27
click at [1348, 303] on link "CBBL-2" at bounding box center [1353, 317] width 63 height 27
click at [1412, 307] on link "CBBL-3" at bounding box center [1415, 317] width 63 height 27
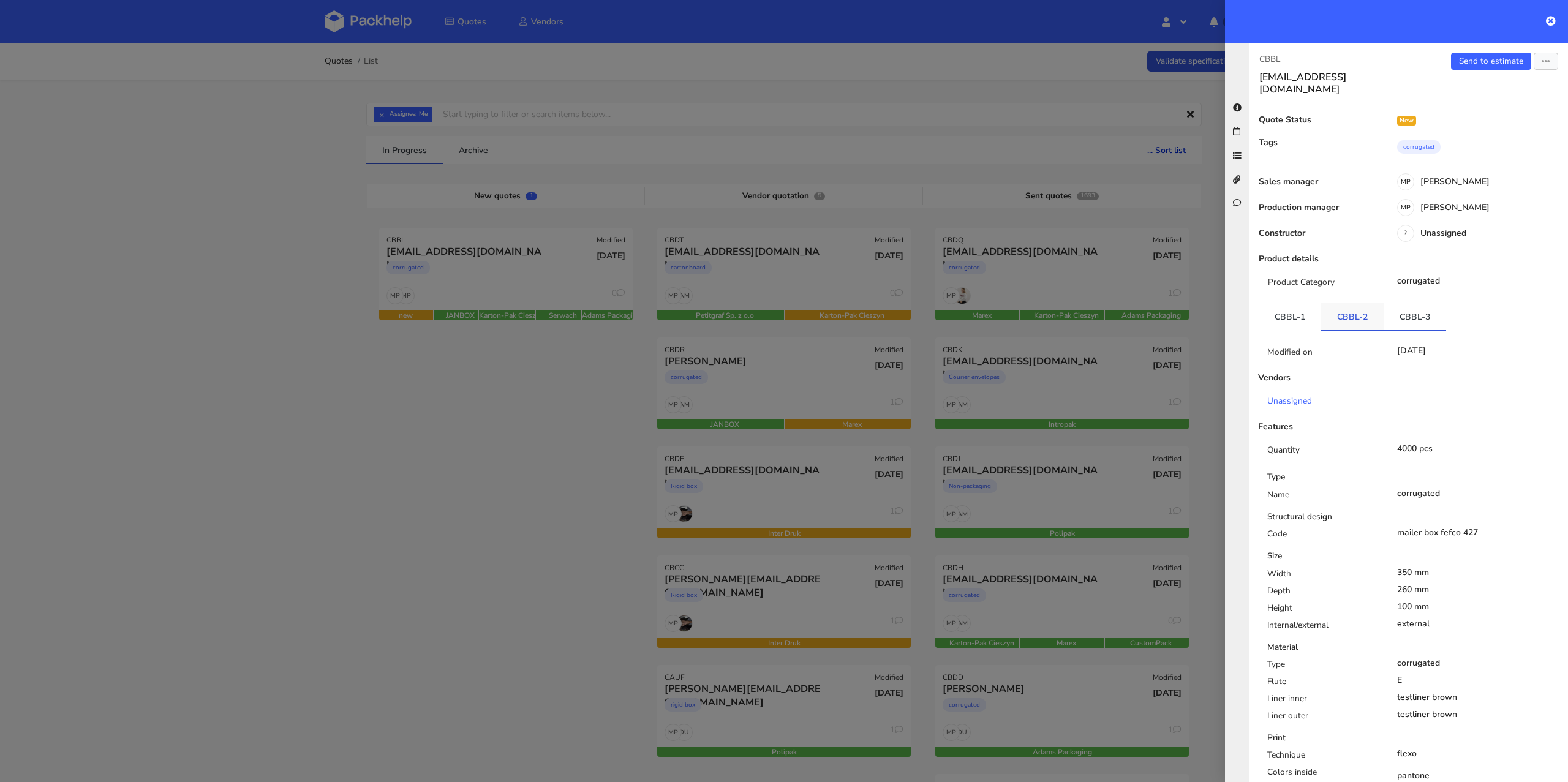
click at [1366, 307] on link "CBBL-2" at bounding box center [1353, 317] width 63 height 27
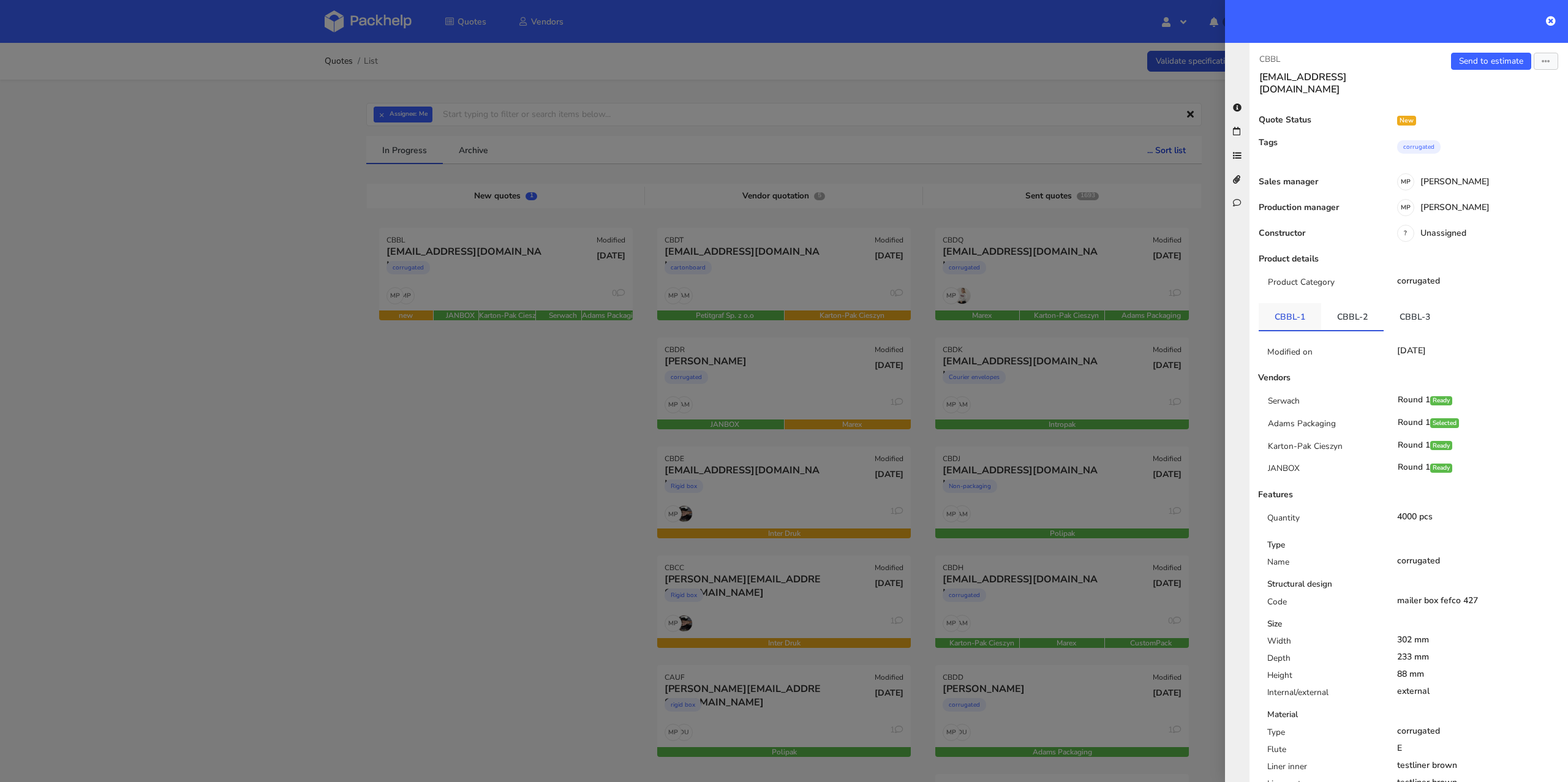
click at [1277, 306] on link "CBBL-1" at bounding box center [1290, 317] width 63 height 27
click at [1366, 306] on link "CBBL-2" at bounding box center [1353, 317] width 63 height 27
click at [1408, 306] on link "CBBL-3" at bounding box center [1415, 317] width 63 height 27
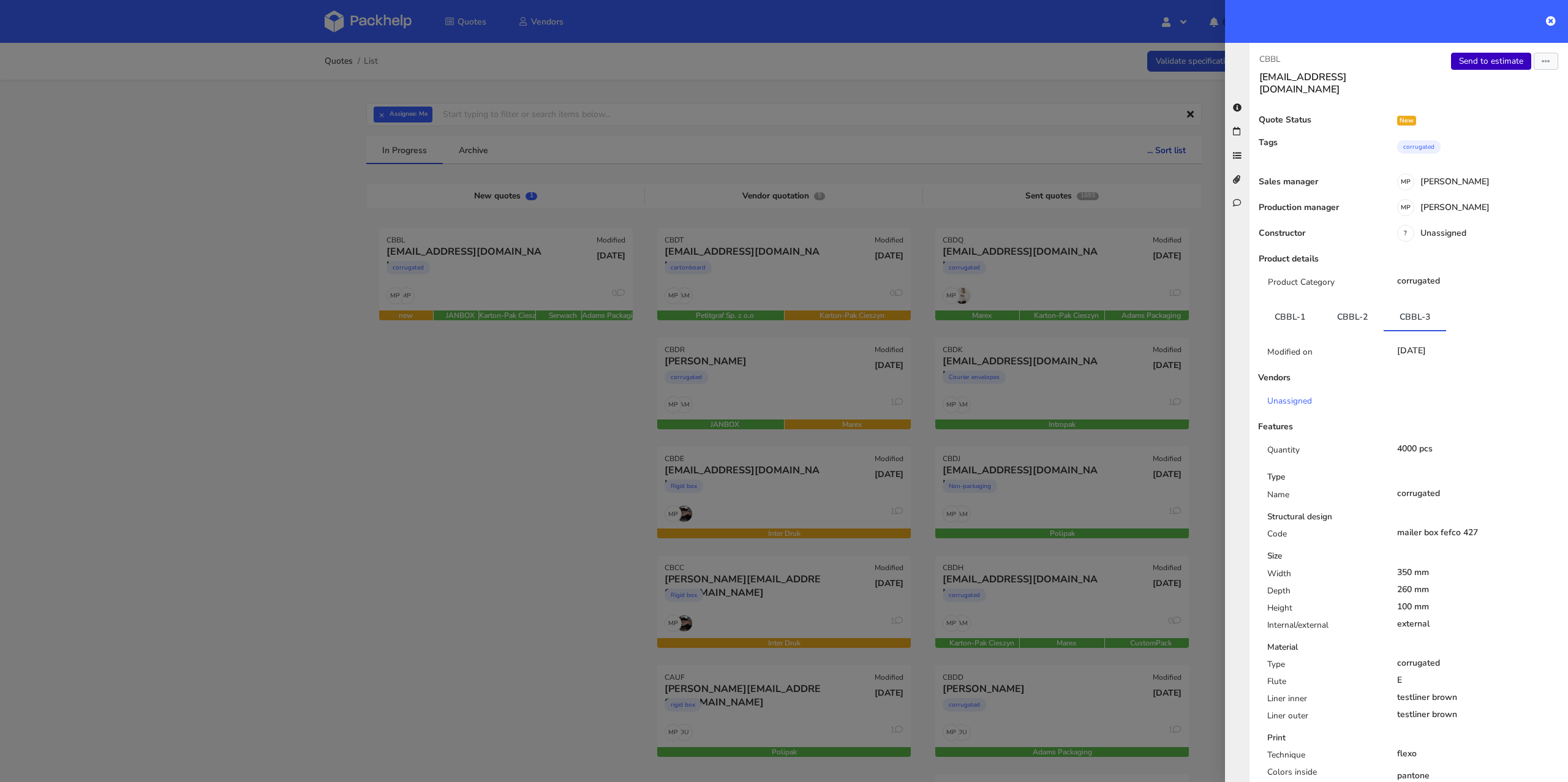
click at [1485, 61] on link "Send to estimate" at bounding box center [1491, 61] width 81 height 17
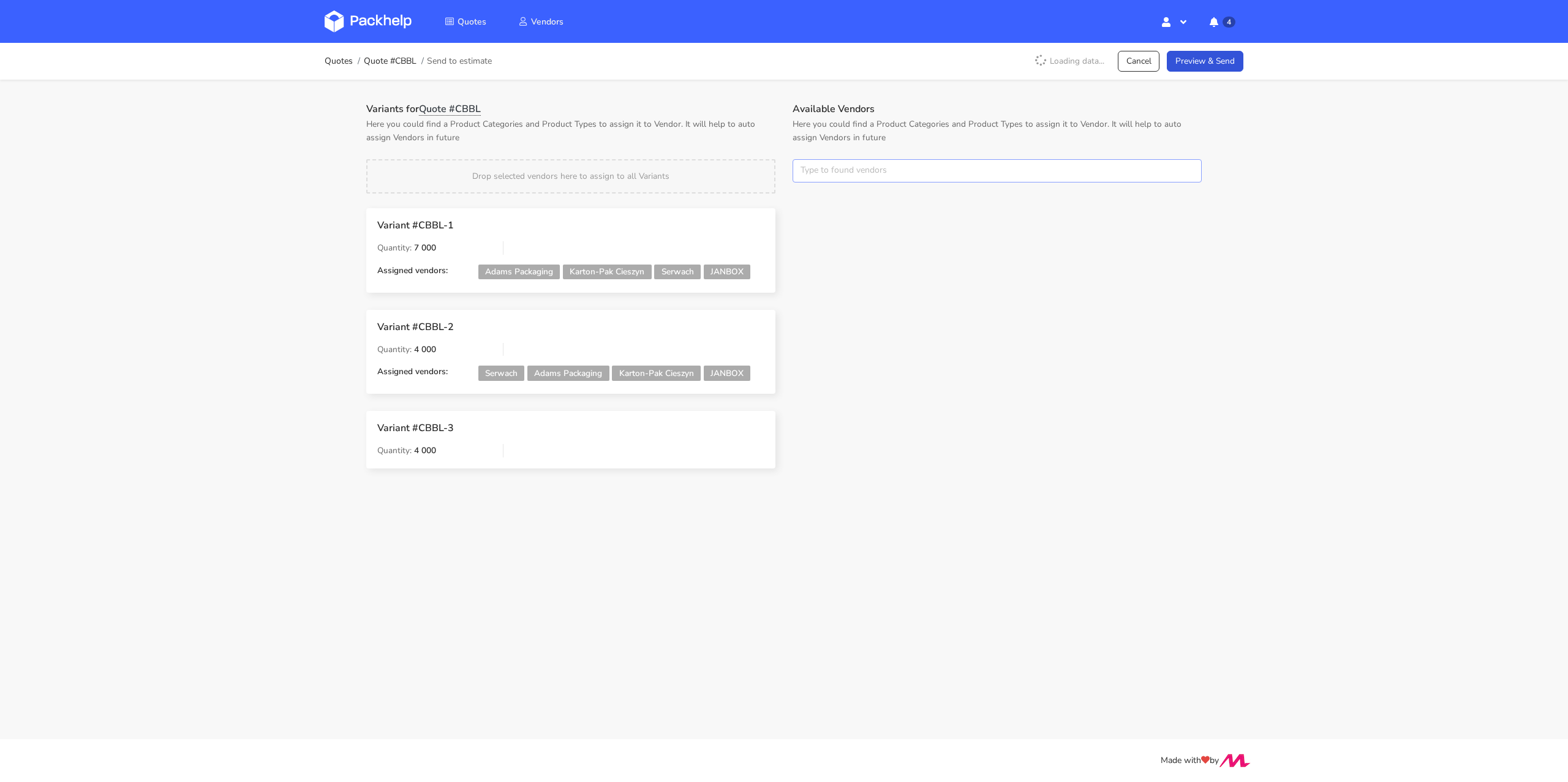
click at [921, 169] on input "text" at bounding box center [997, 170] width 409 height 23
type input "[PERSON_NAME]"
click at [814, 169] on button "×" at bounding box center [808, 170] width 16 height 16
click at [814, 169] on input "text" at bounding box center [997, 170] width 409 height 23
type input "karton-pak"
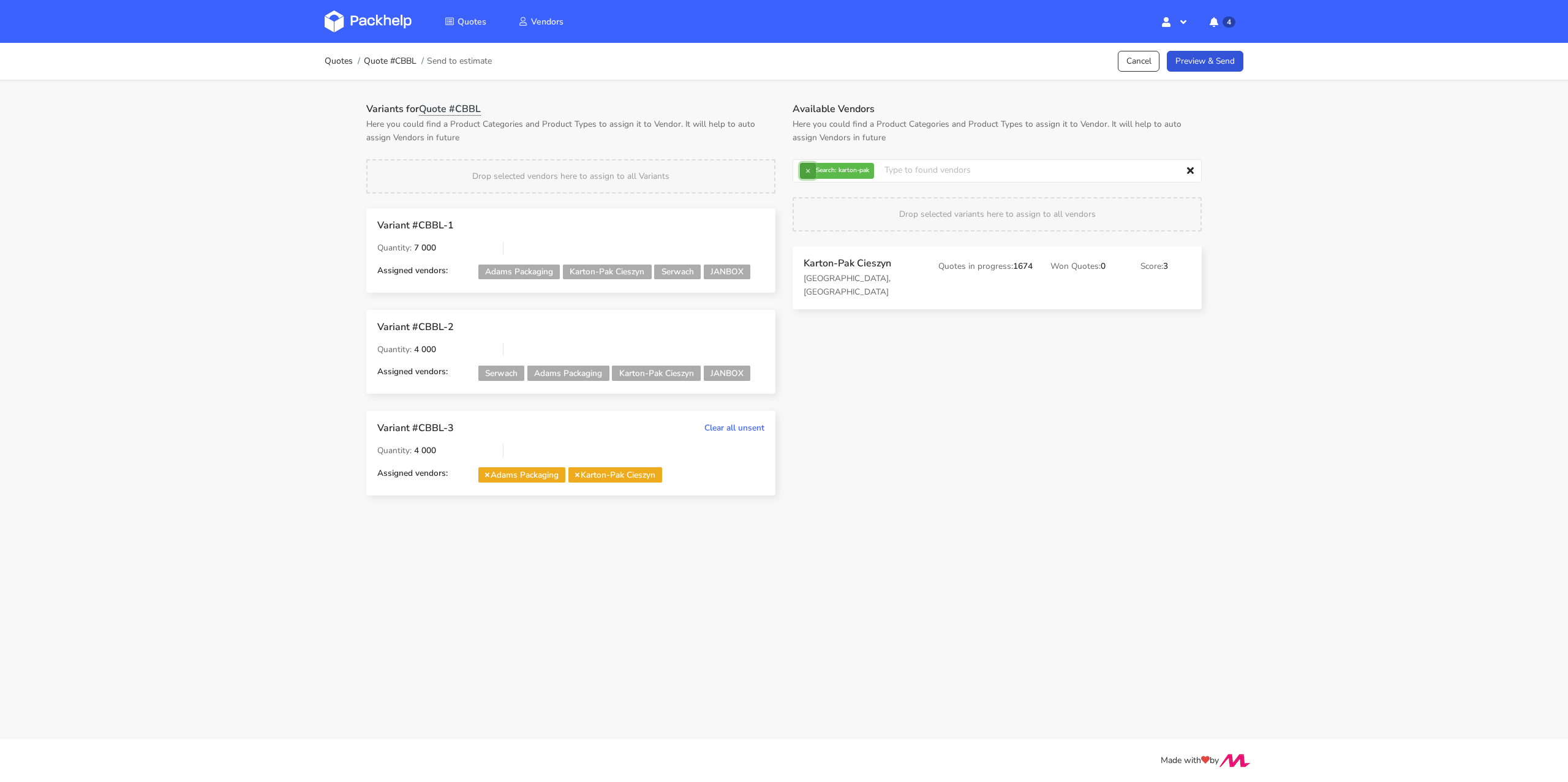
click at [806, 172] on button "×" at bounding box center [808, 170] width 16 height 16
click at [806, 172] on input "text" at bounding box center [997, 170] width 409 height 23
type input "[PERSON_NAME]"
click at [1229, 52] on link "Preview & Send" at bounding box center [1204, 61] width 76 height 21
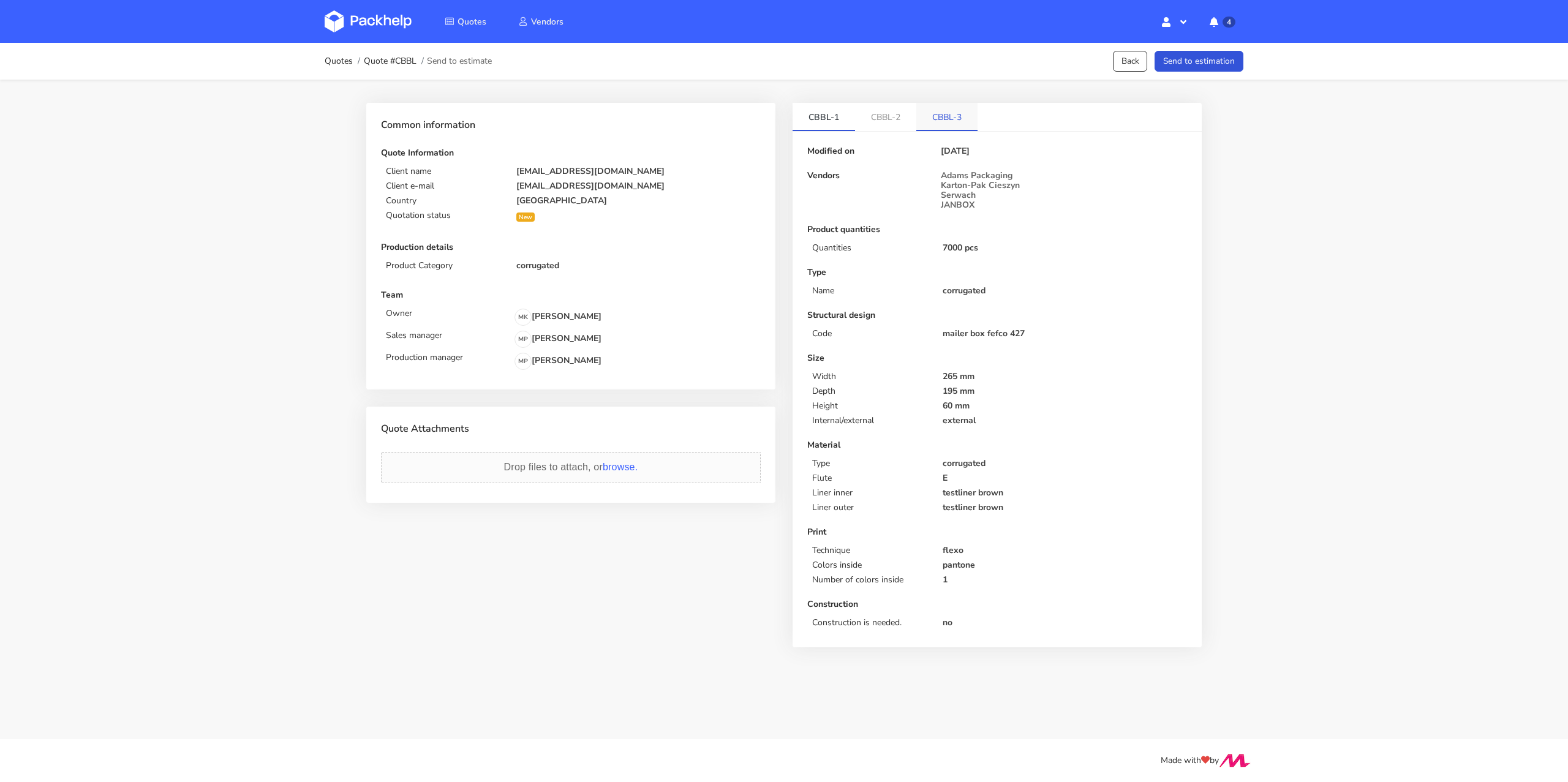
click at [929, 112] on link "CBBL-3" at bounding box center [947, 116] width 61 height 27
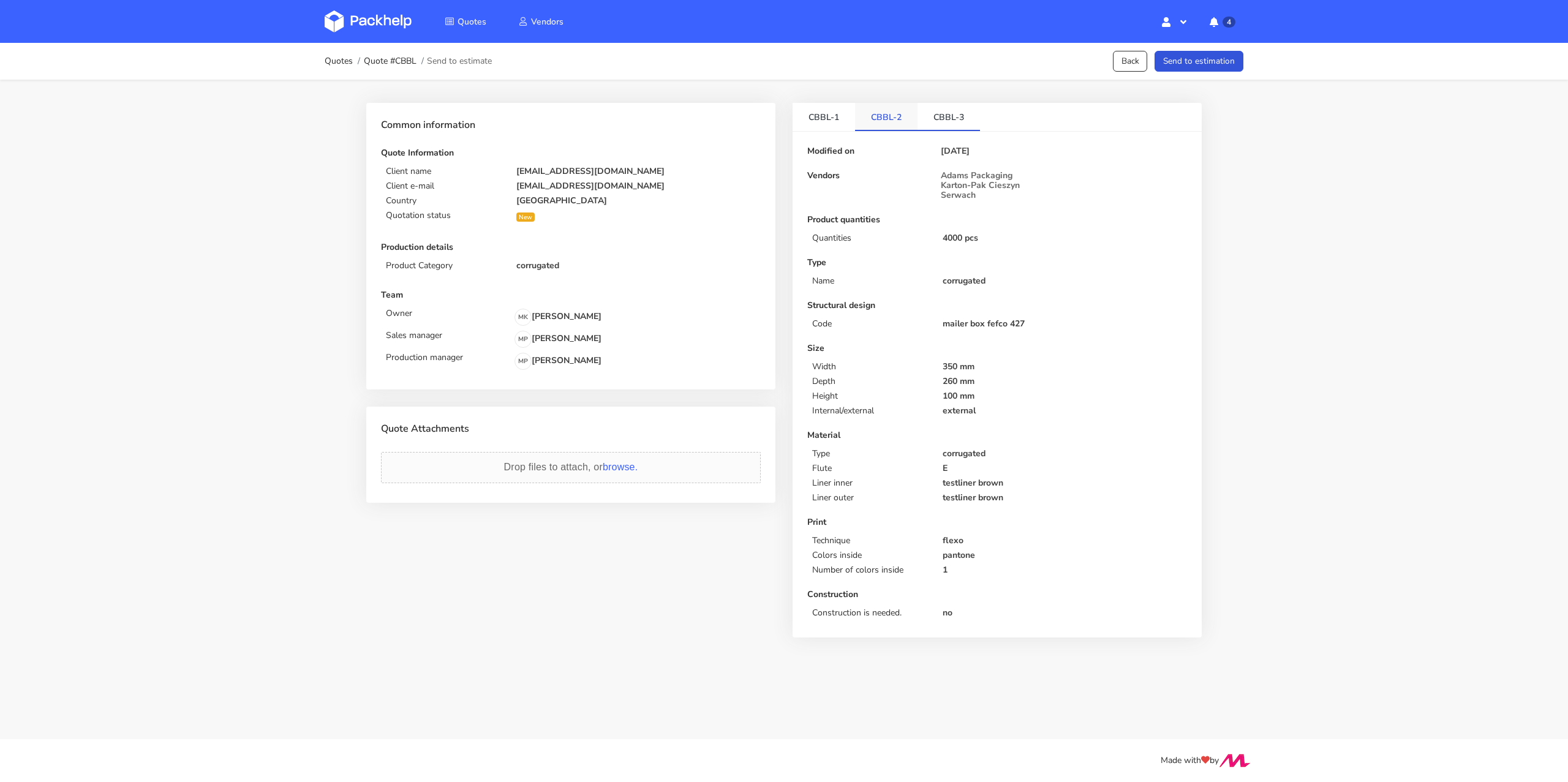
click at [878, 112] on link "CBBL-2" at bounding box center [887, 116] width 63 height 27
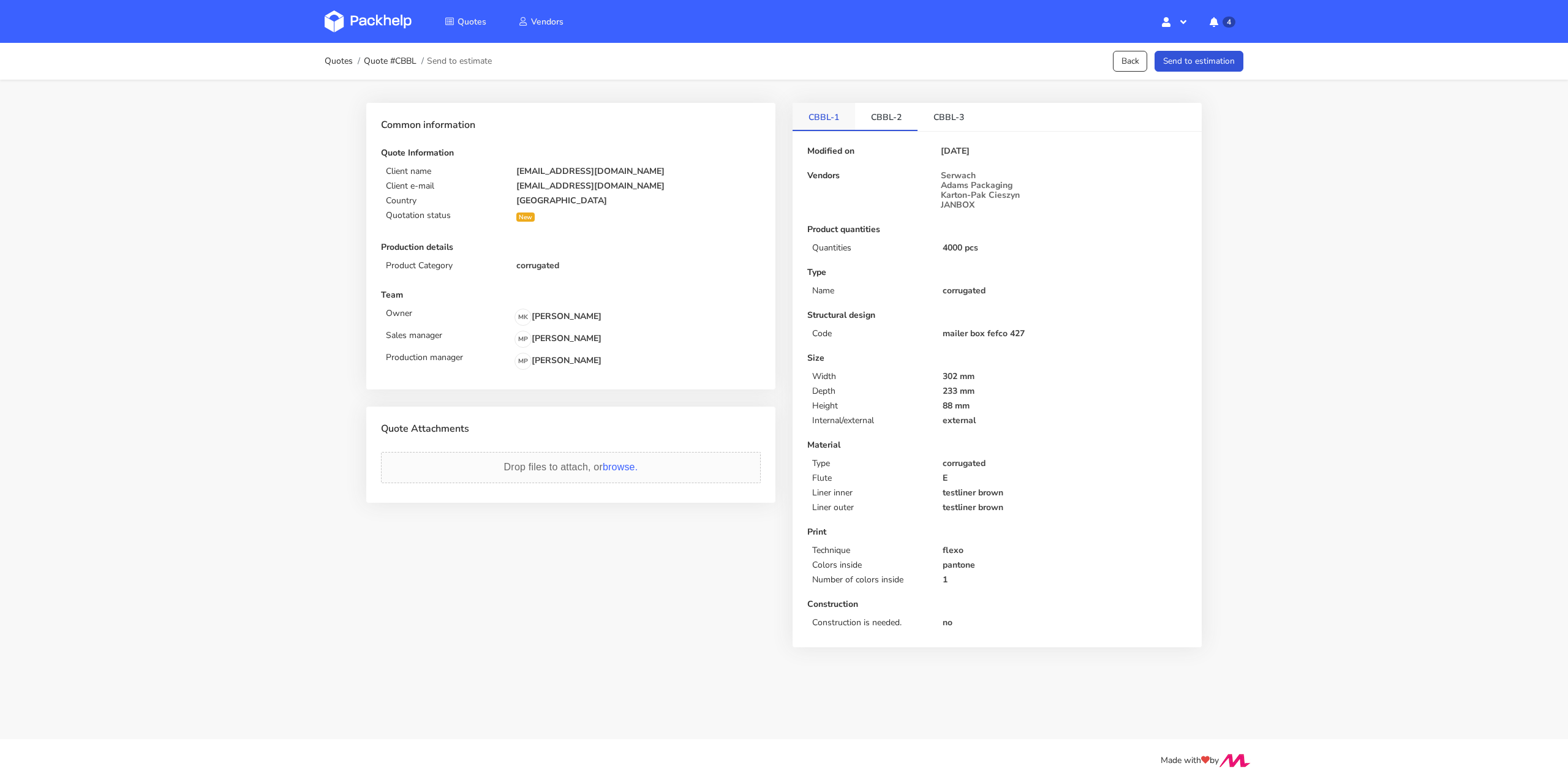
click at [809, 115] on link "CBBL-1" at bounding box center [824, 116] width 63 height 27
click at [881, 117] on link "CBBL-2" at bounding box center [887, 116] width 63 height 27
click at [917, 115] on link "CBBL-3" at bounding box center [948, 116] width 63 height 27
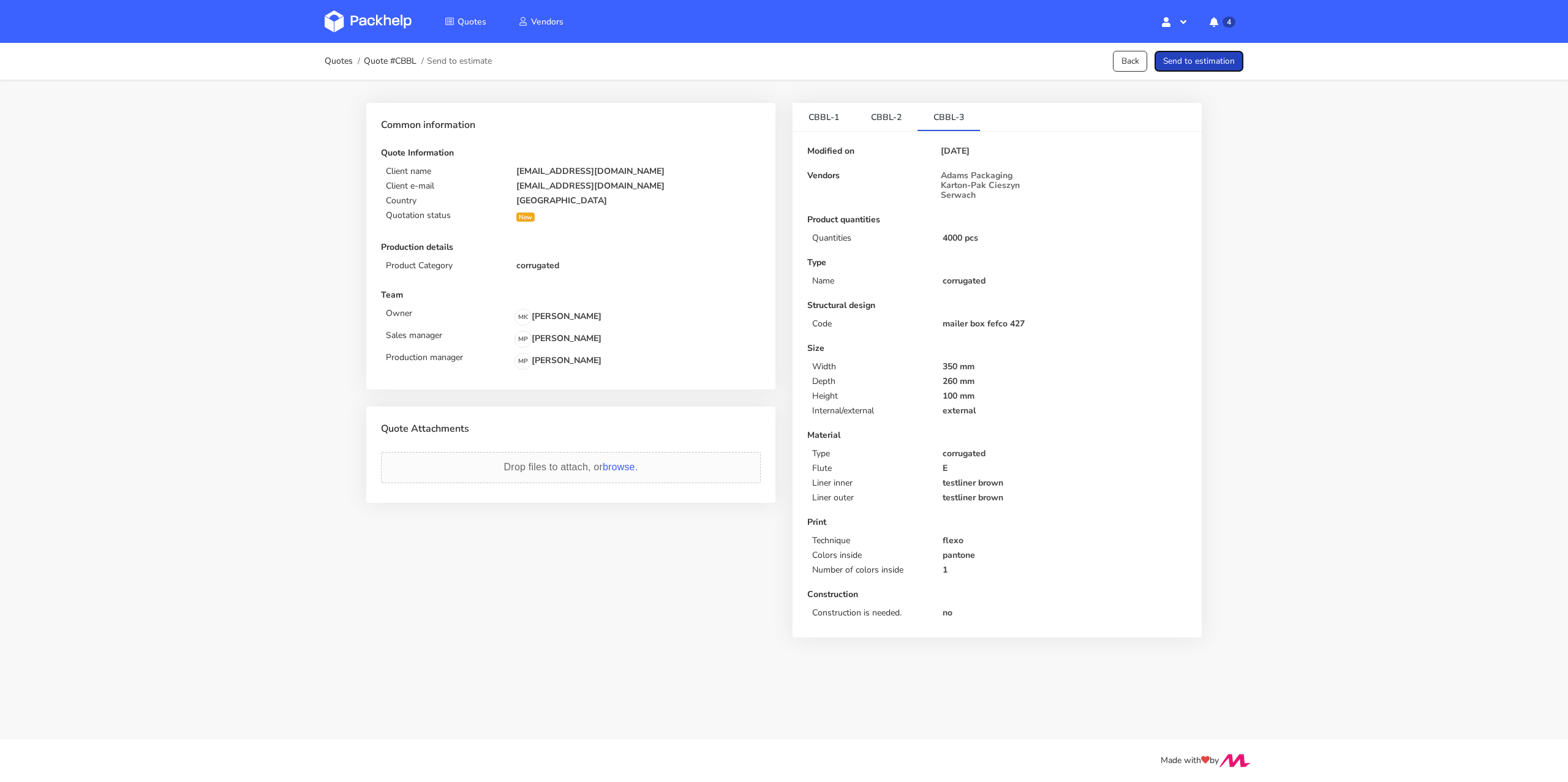
click at [1207, 65] on button "Send to estimation" at bounding box center [1198, 61] width 89 height 21
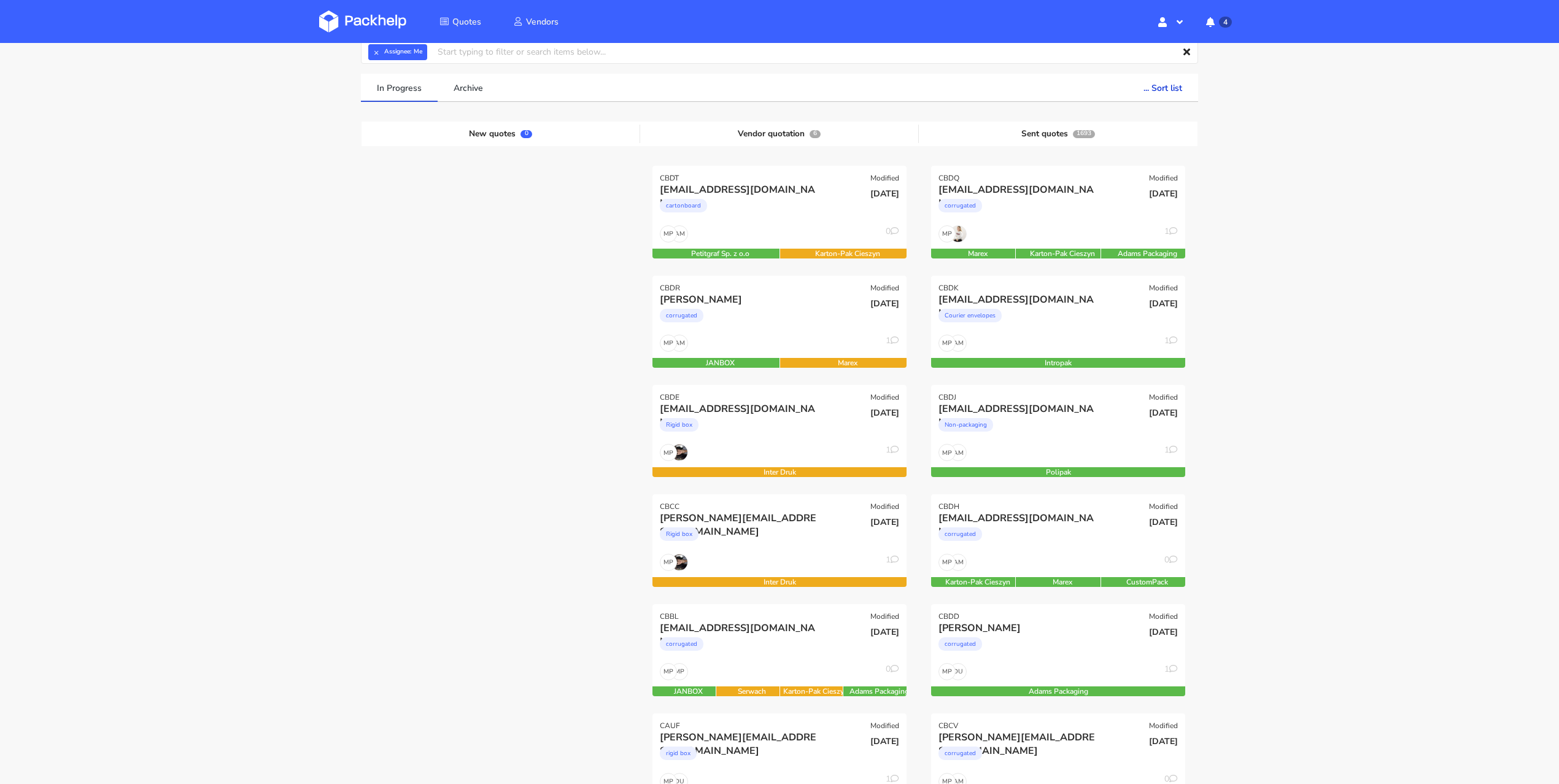
scroll to position [302, 0]
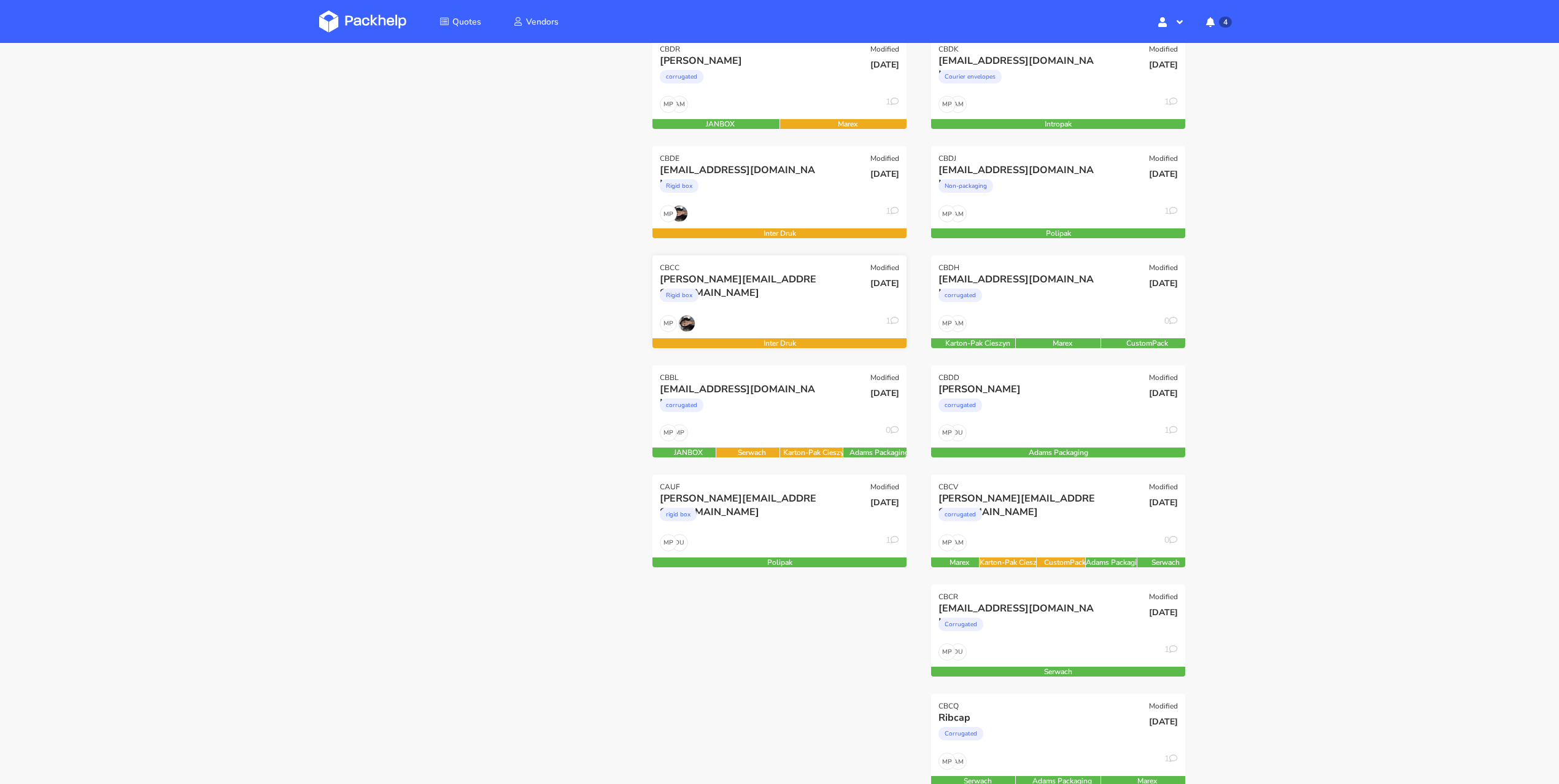
click at [697, 260] on div "CBCC Modified" at bounding box center [779, 264] width 254 height 17
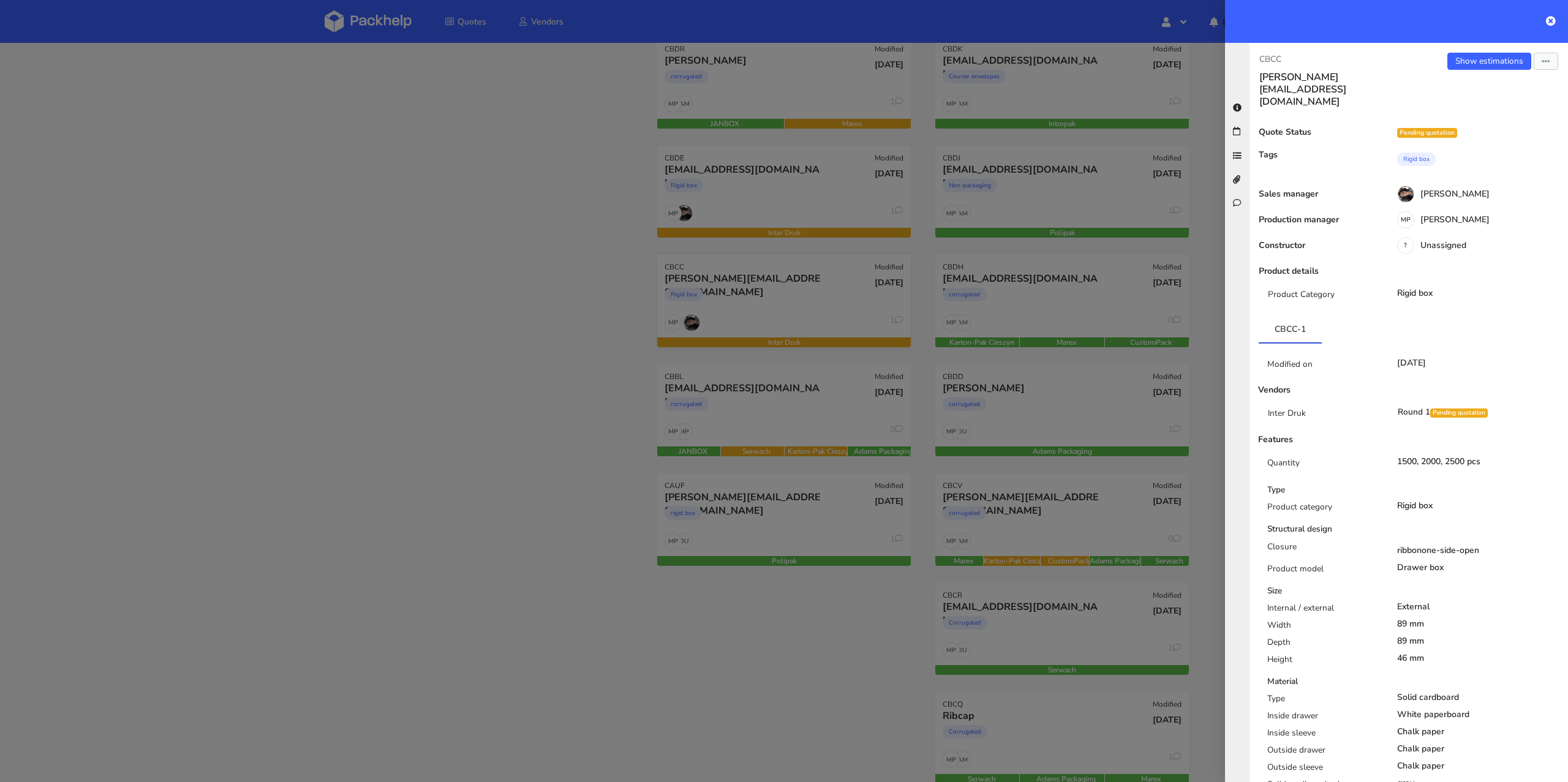
drag, startPoint x: 659, startPoint y: 265, endPoint x: 676, endPoint y: 266, distance: 17.0
click at [672, 264] on div at bounding box center [784, 391] width 1568 height 782
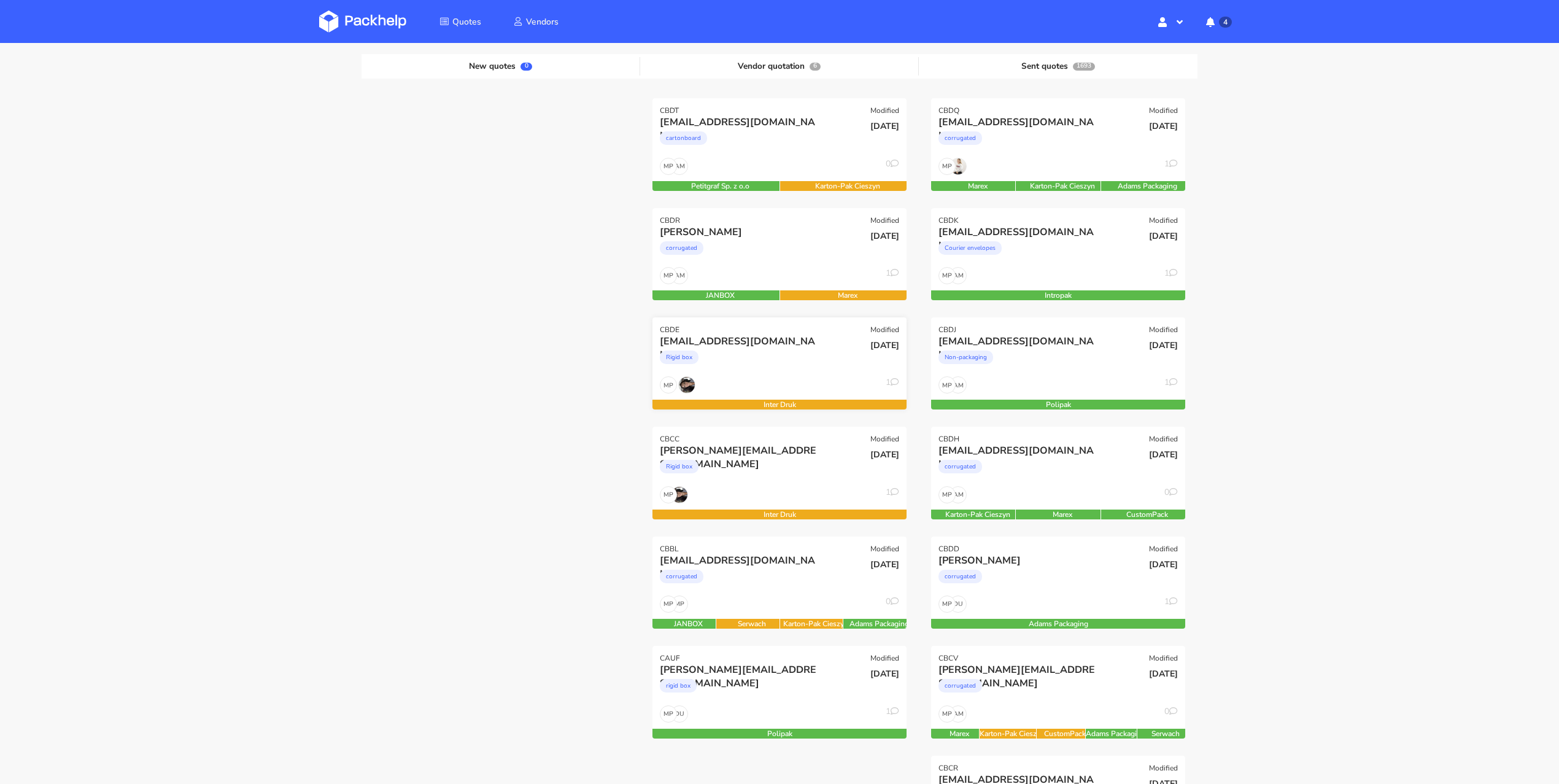
scroll to position [40, 0]
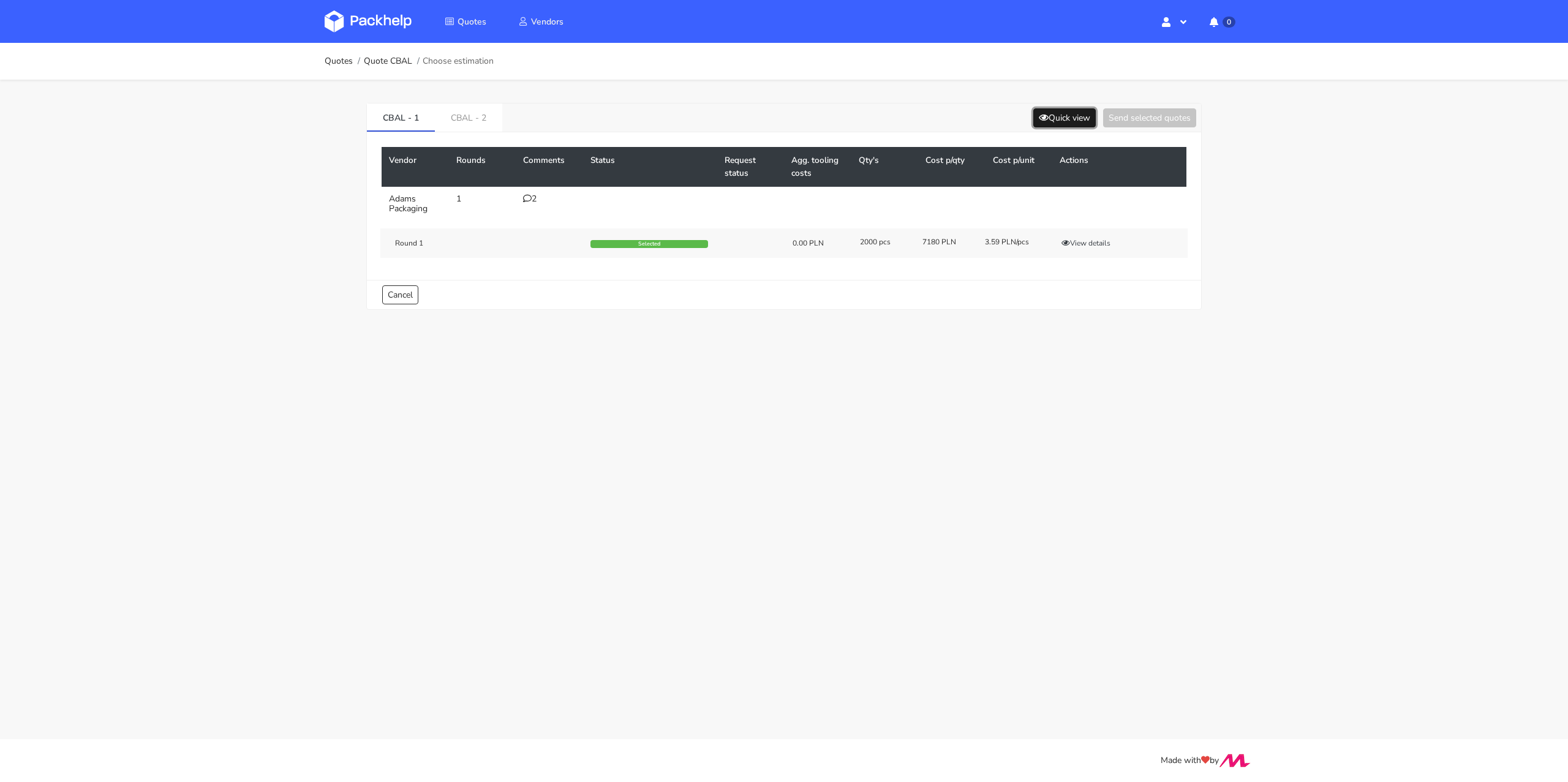
click at [1076, 117] on button "Quick view" at bounding box center [1065, 118] width 63 height 19
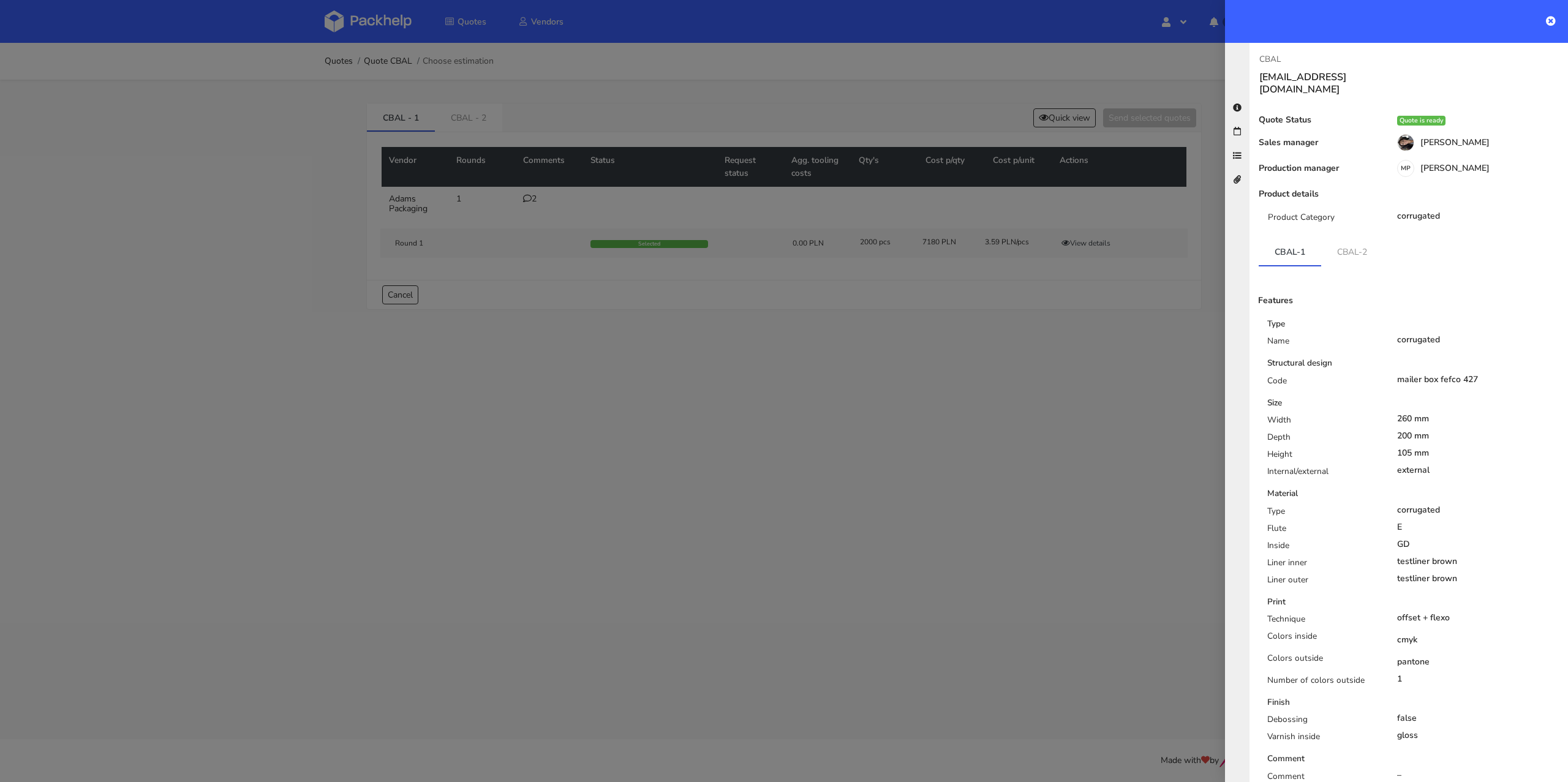
click at [812, 116] on div at bounding box center [784, 391] width 1568 height 782
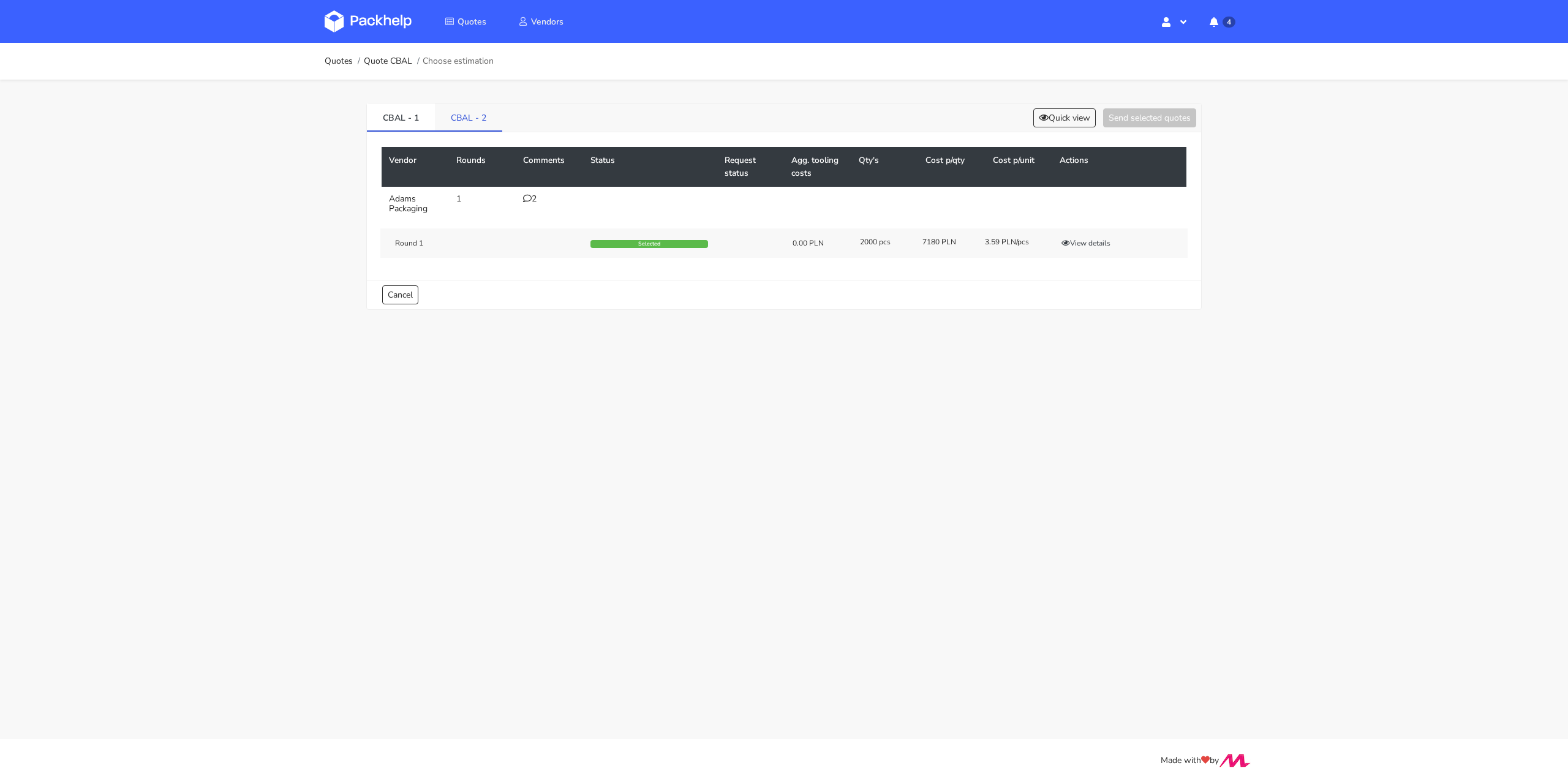
click at [476, 118] on link "CBAL - 2" at bounding box center [468, 117] width 67 height 27
click at [1091, 247] on button "View details" at bounding box center [1086, 243] width 60 height 12
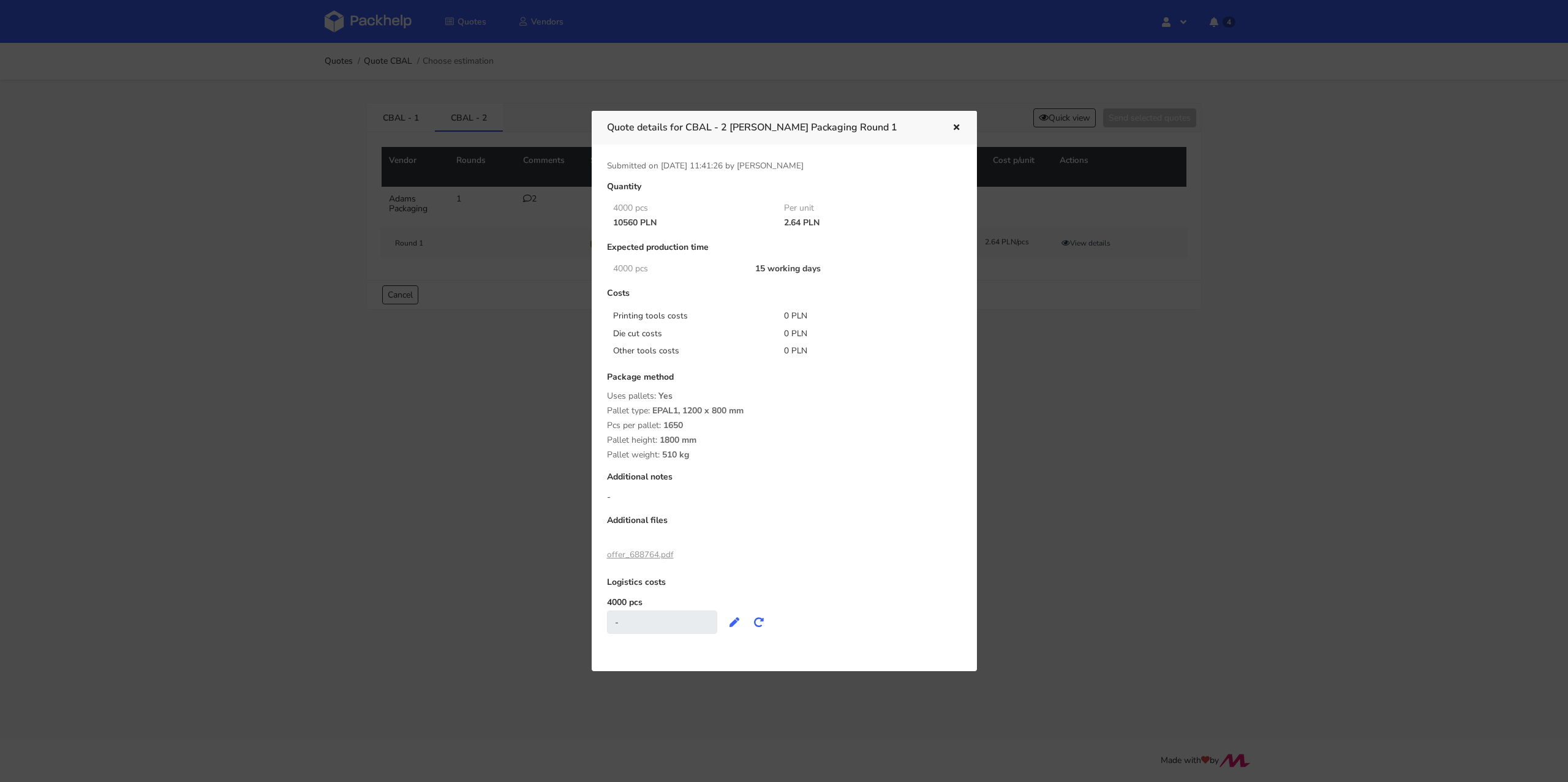
click at [553, 326] on div at bounding box center [784, 391] width 1568 height 782
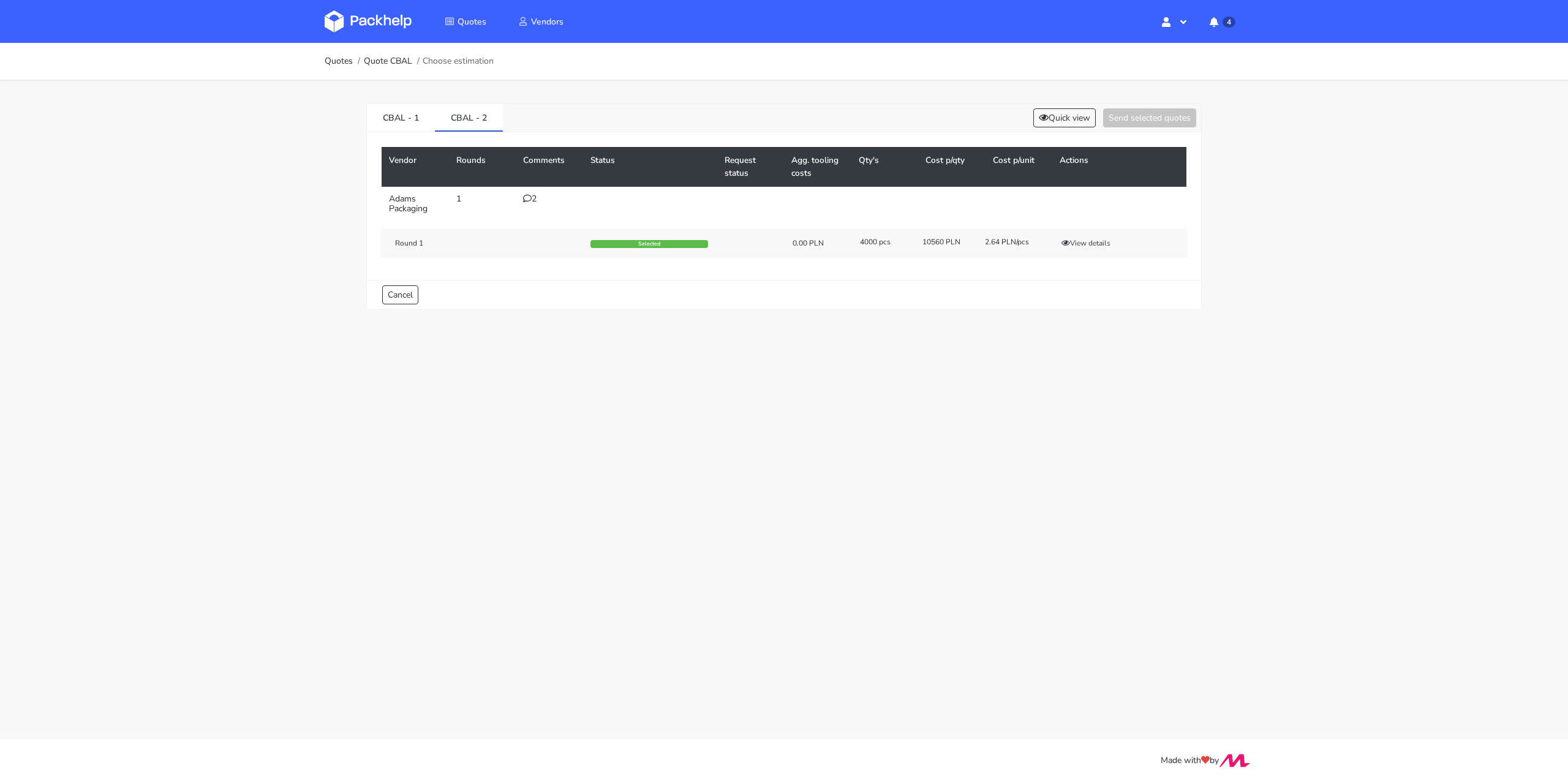
click at [530, 202] on div "2" at bounding box center [549, 199] width 53 height 10
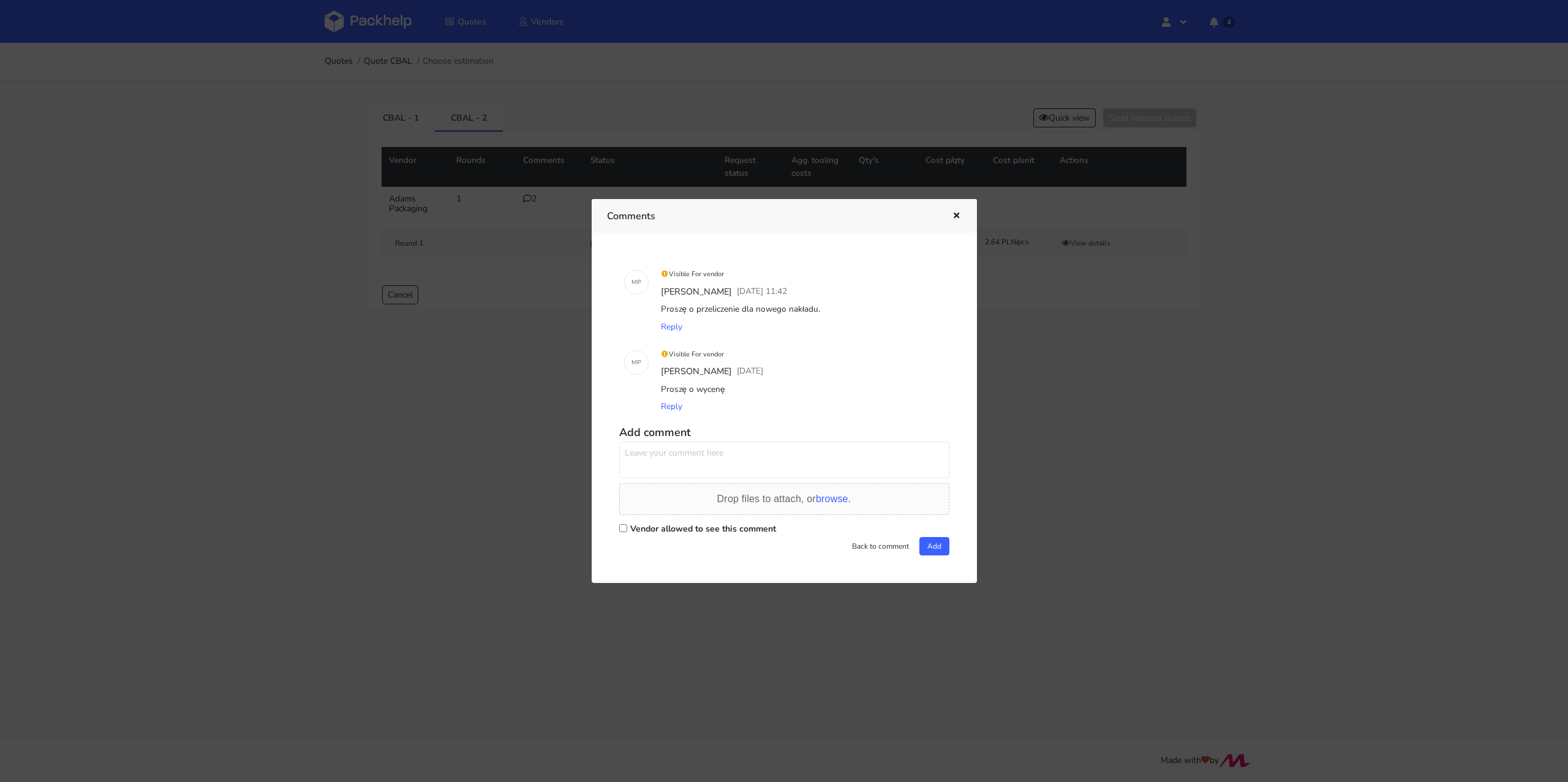
click at [953, 218] on icon "button" at bounding box center [956, 216] width 10 height 8
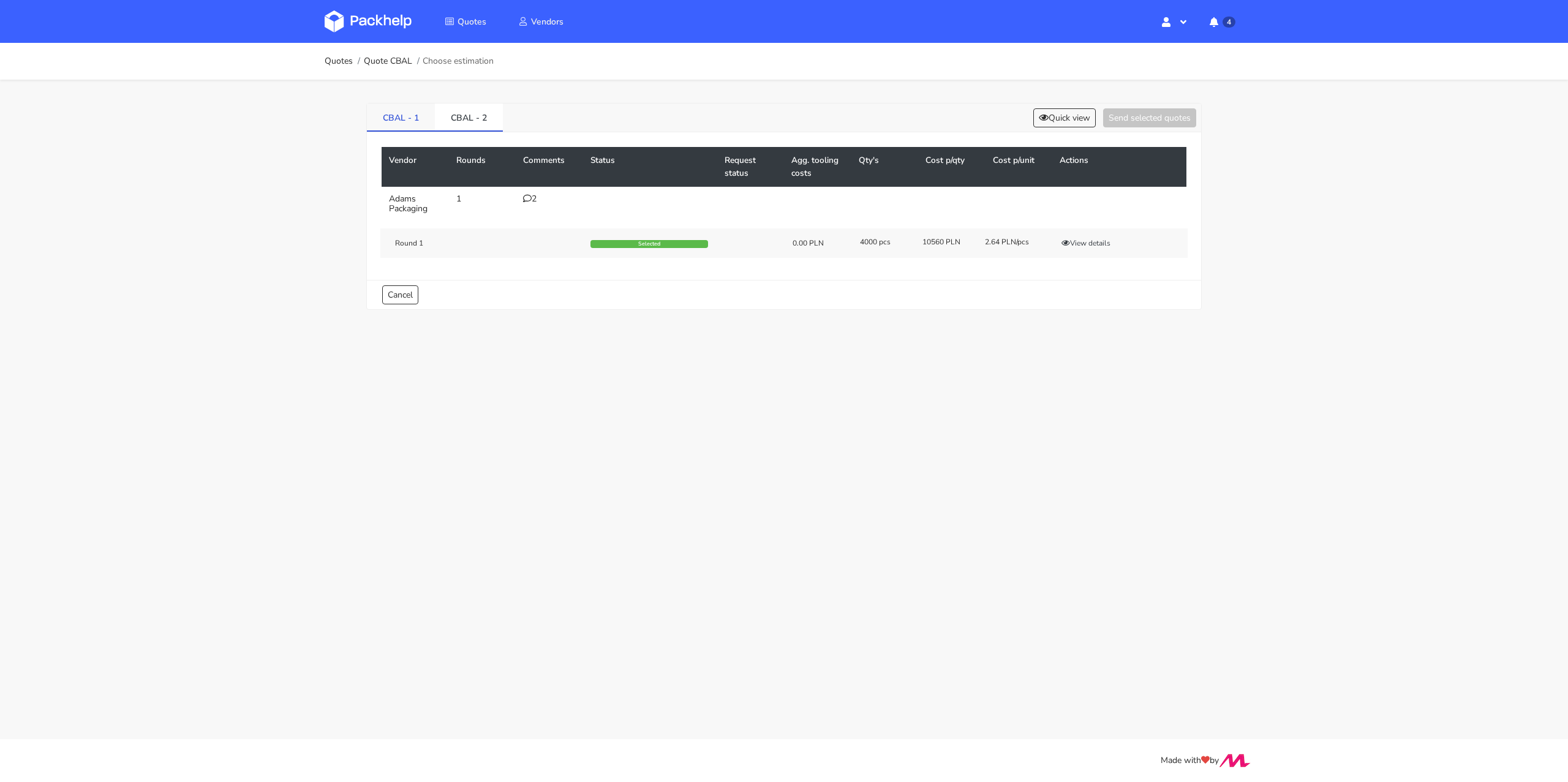
click at [376, 120] on link "CBAL - 1" at bounding box center [401, 117] width 68 height 27
click at [536, 197] on div "2" at bounding box center [549, 199] width 53 height 10
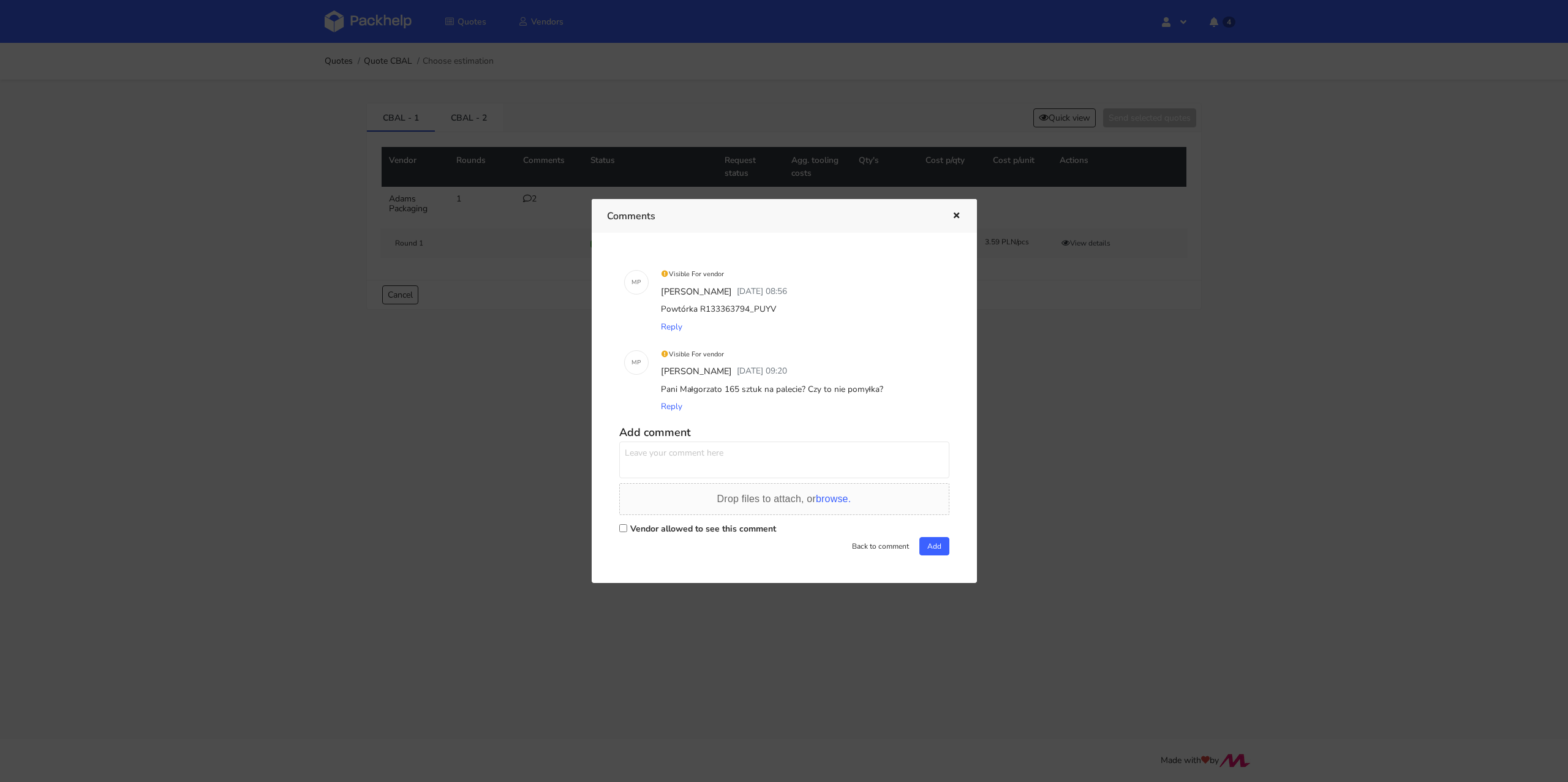
drag, startPoint x: 785, startPoint y: 308, endPoint x: 748, endPoint y: 308, distance: 37.0
click at [748, 308] on div "Powtórka R133363794_PUYV" at bounding box center [801, 309] width 286 height 17
copy div "PUYV"
click at [804, 334] on div "Reply" at bounding box center [801, 327] width 286 height 17
drag, startPoint x: 774, startPoint y: 305, endPoint x: 745, endPoint y: 306, distance: 29.0
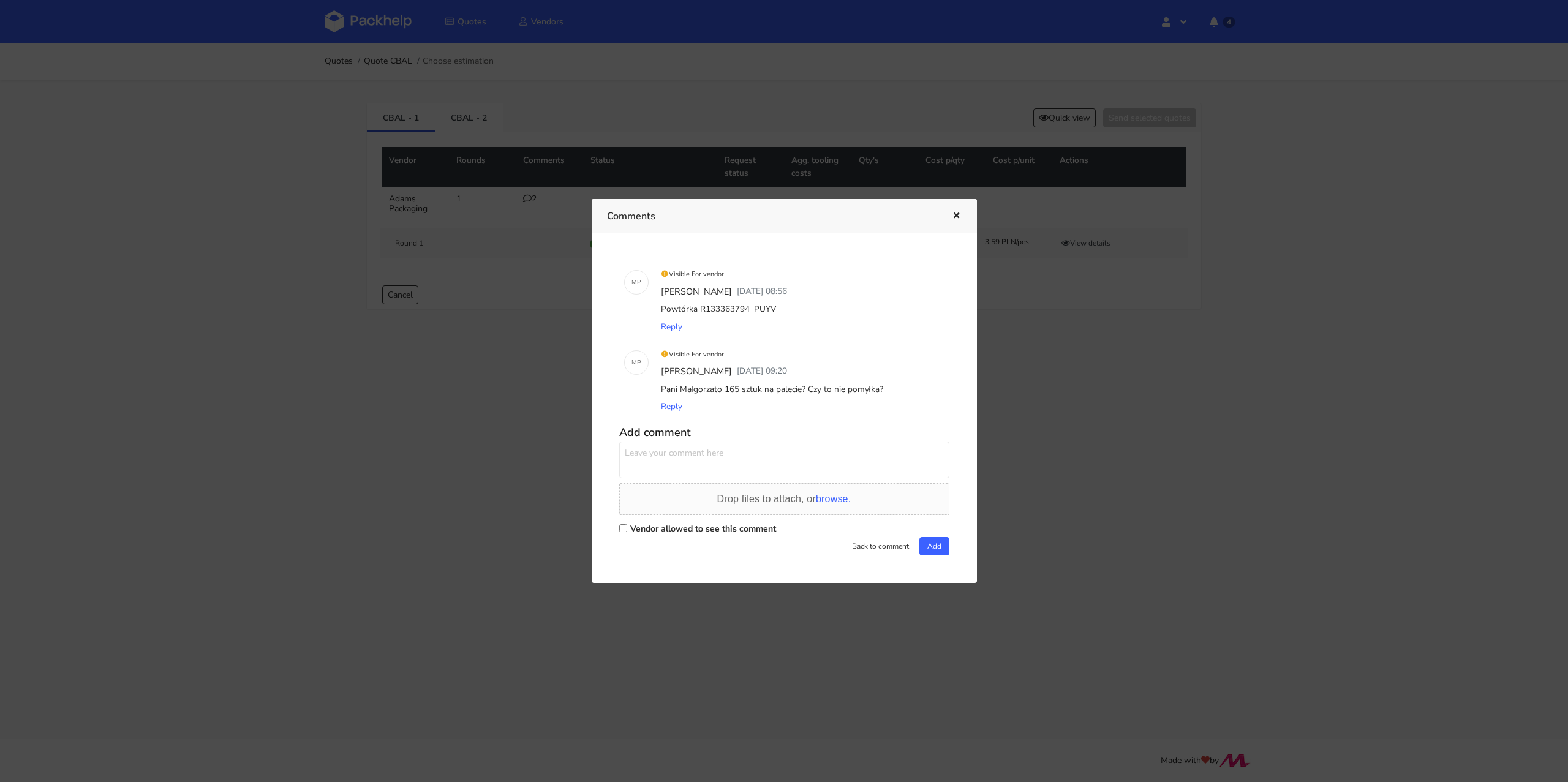
click at [745, 306] on div "Powtórka R133363794_PUYV" at bounding box center [801, 309] width 286 height 17
click at [746, 306] on div "Powtórka R133363794_PUYV" at bounding box center [801, 309] width 286 height 17
click at [828, 317] on div "Powtórka R133363794_PUYV" at bounding box center [801, 309] width 286 height 17
drag, startPoint x: 798, startPoint y: 312, endPoint x: 748, endPoint y: 308, distance: 50.2
click at [748, 308] on div "Powtórka R133363794_PUYV" at bounding box center [801, 309] width 286 height 17
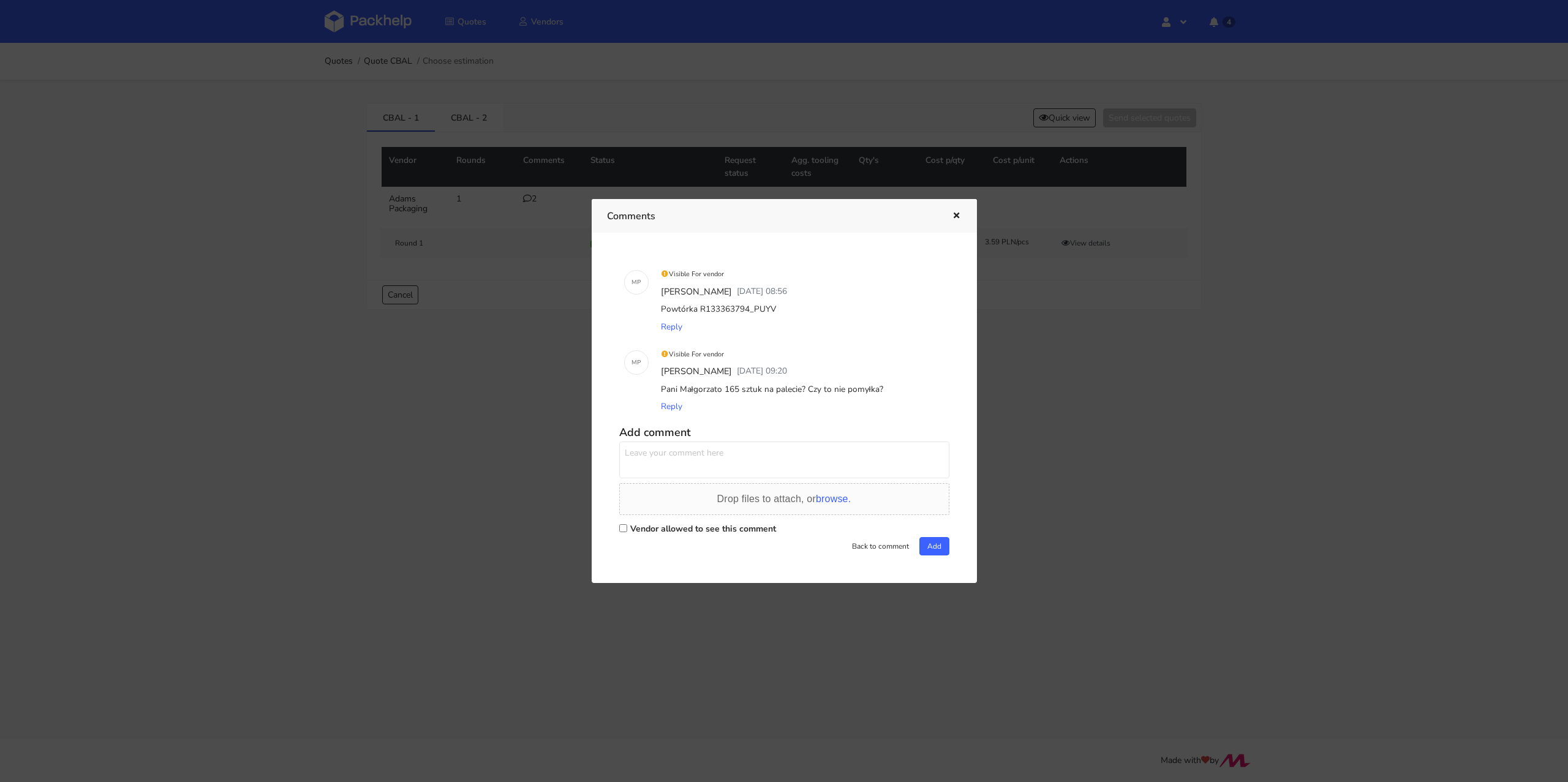
copy div "PUYV"
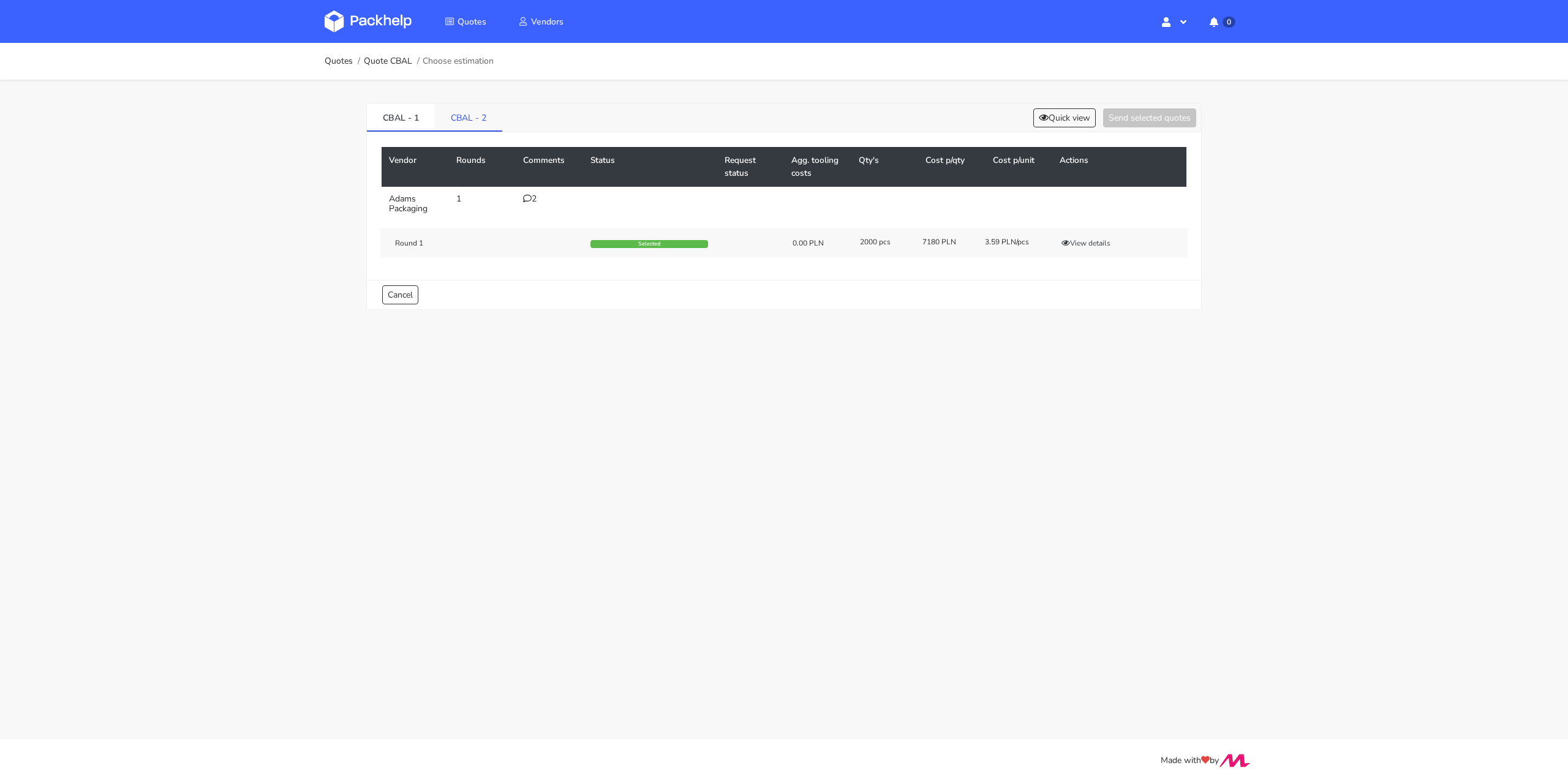
click at [470, 121] on link "CBAL - 2" at bounding box center [468, 117] width 67 height 27
click at [1086, 246] on button "View details" at bounding box center [1086, 243] width 60 height 12
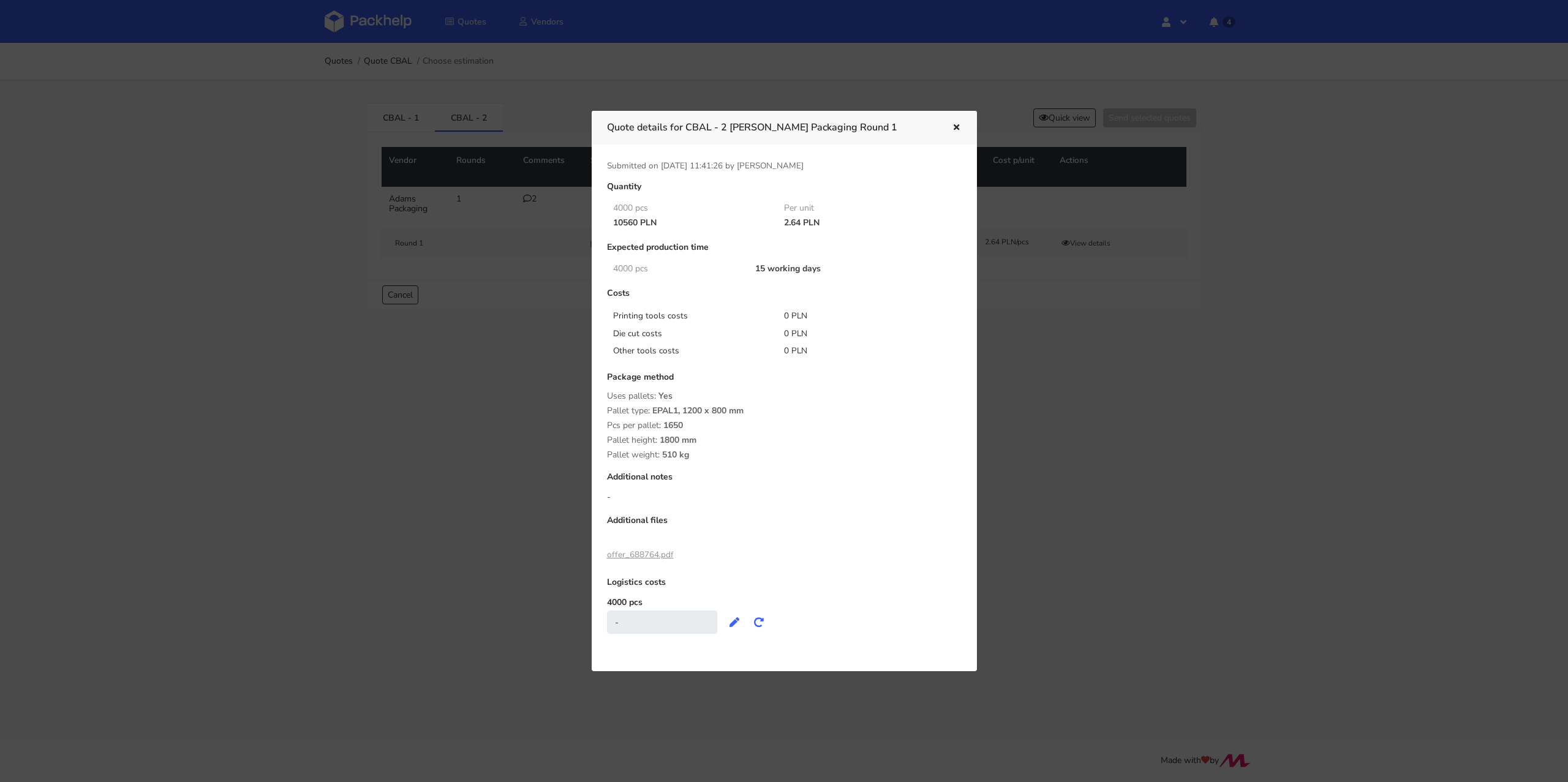
drag, startPoint x: 781, startPoint y: 219, endPoint x: 801, endPoint y: 219, distance: 20.0
click at [801, 219] on div "2.64 PLN" at bounding box center [861, 223] width 171 height 10
copy div "2.64"
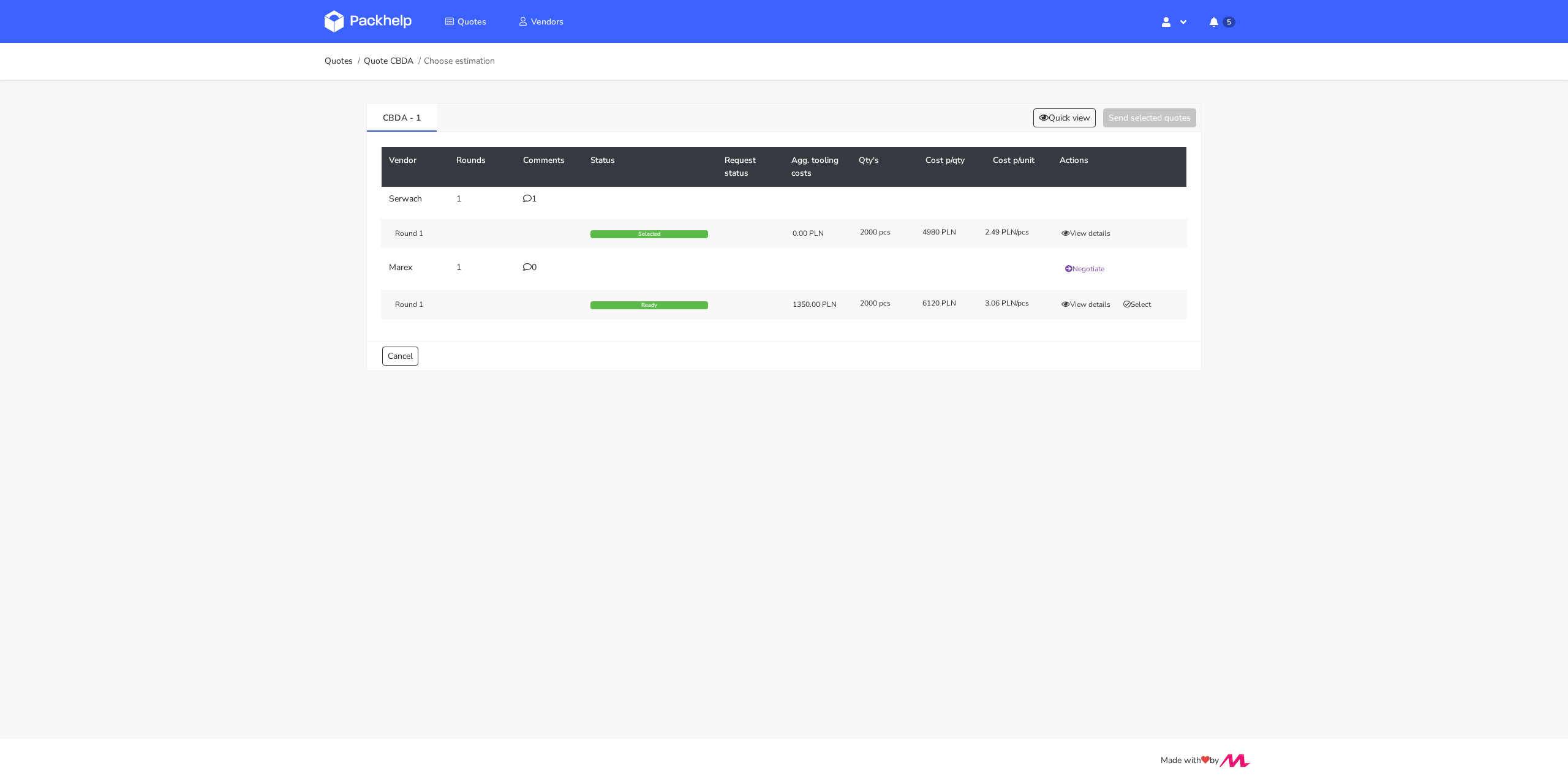
click at [526, 196] on icon at bounding box center [527, 198] width 8 height 8
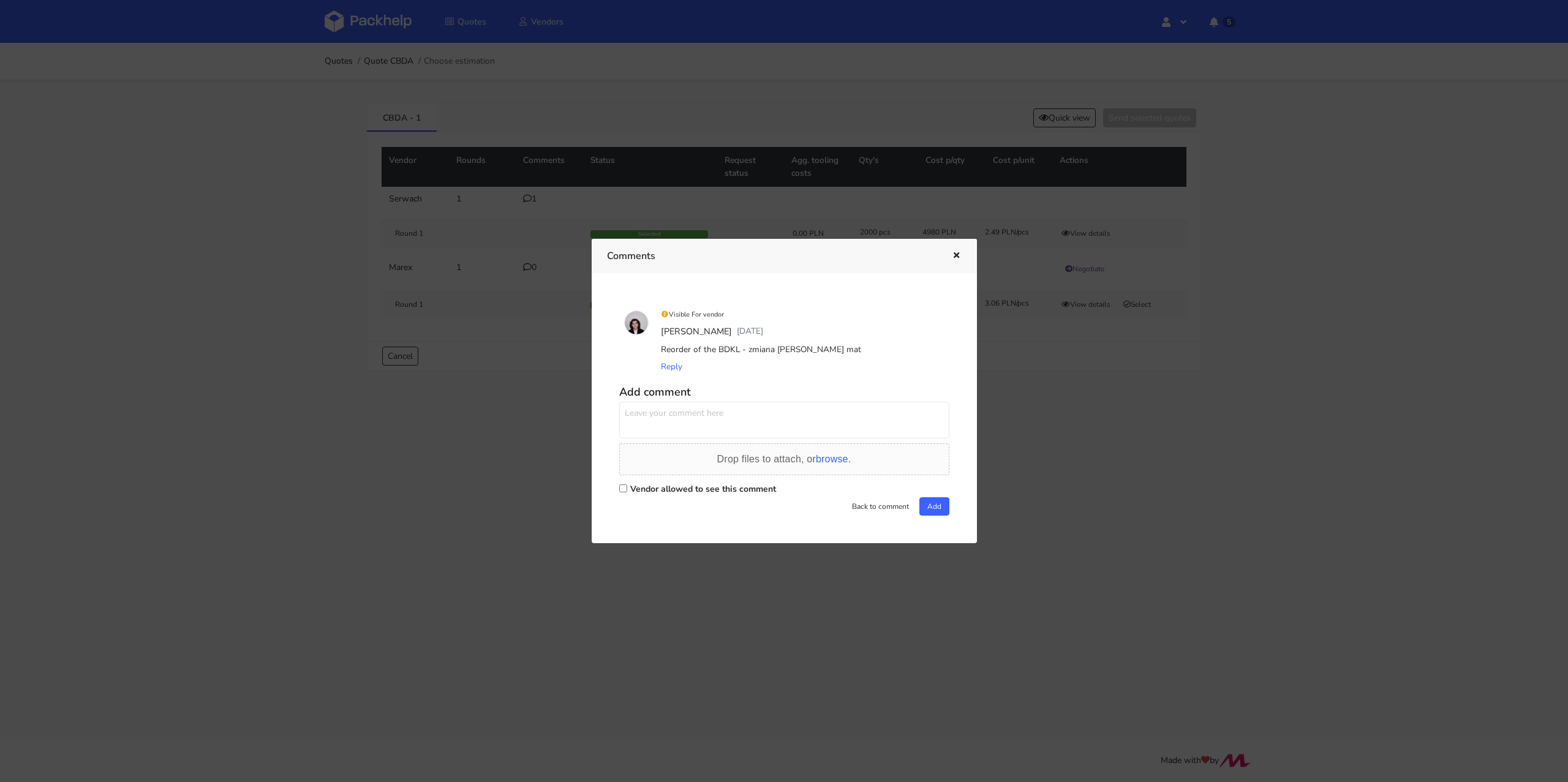
click at [724, 347] on div "Reorder of the BDKL - zmiana [PERSON_NAME] mat" at bounding box center [801, 349] width 286 height 17
click at [718, 347] on div "Reorder of the BDKL - zmiana [PERSON_NAME] mat" at bounding box center [801, 349] width 286 height 17
drag, startPoint x: 717, startPoint y: 348, endPoint x: 737, endPoint y: 350, distance: 20.1
click at [737, 350] on div "Reorder of the BDKL - zmiana [PERSON_NAME] mat" at bounding box center [801, 349] width 286 height 17
copy div "BDKL"
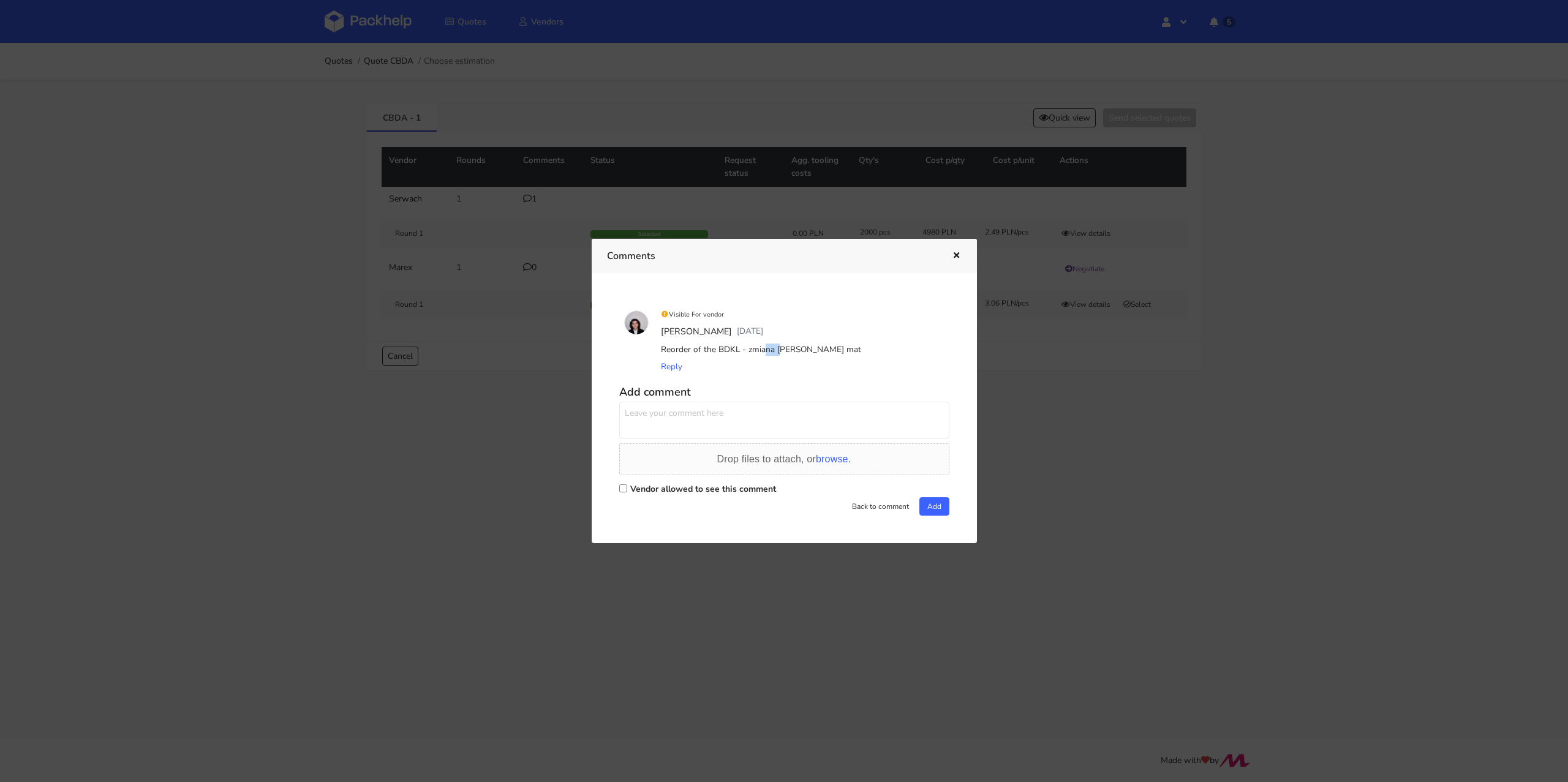
click at [957, 259] on icon "button" at bounding box center [956, 256] width 10 height 8
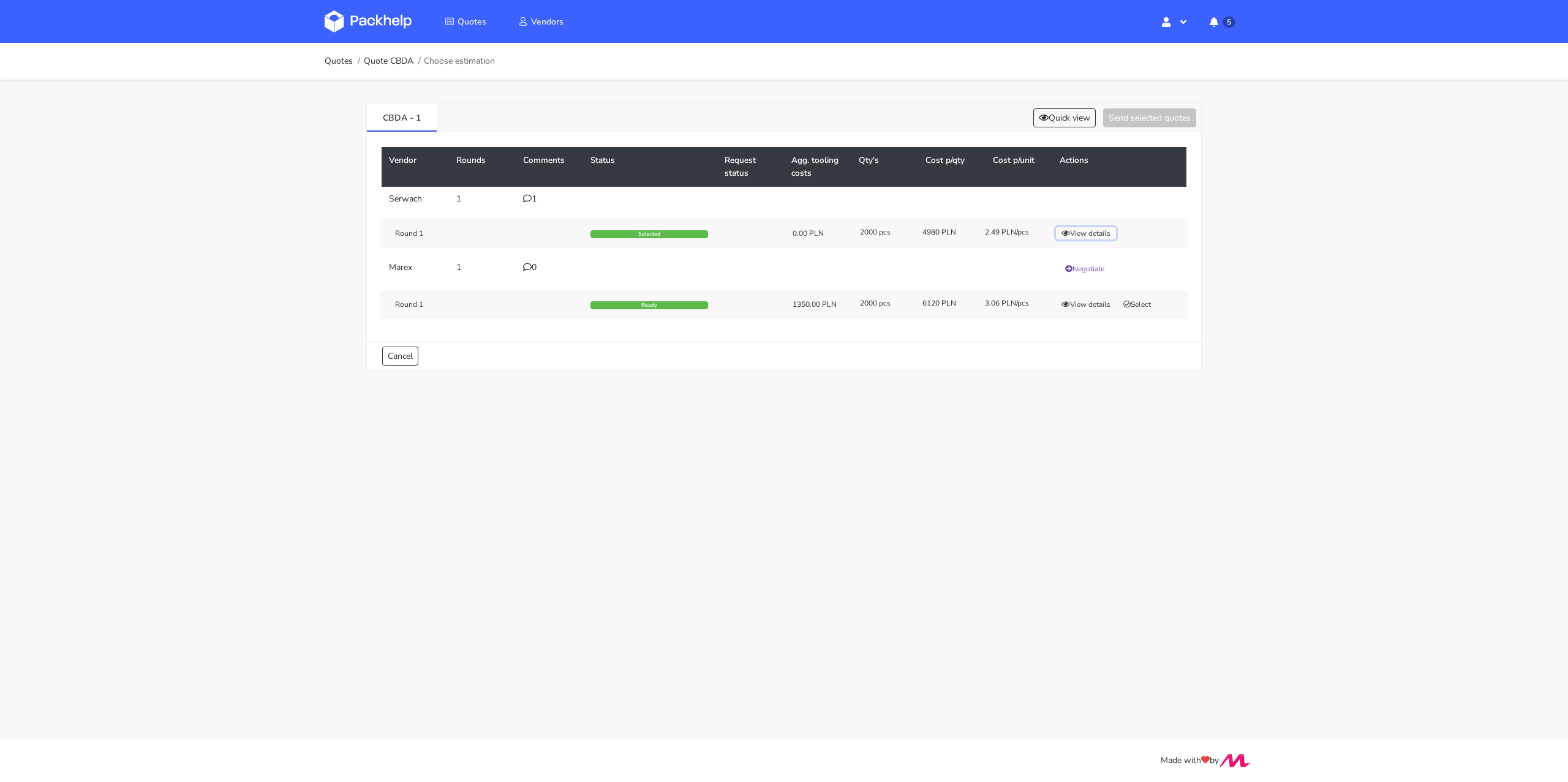
click at [1094, 230] on button "View details" at bounding box center [1086, 233] width 60 height 12
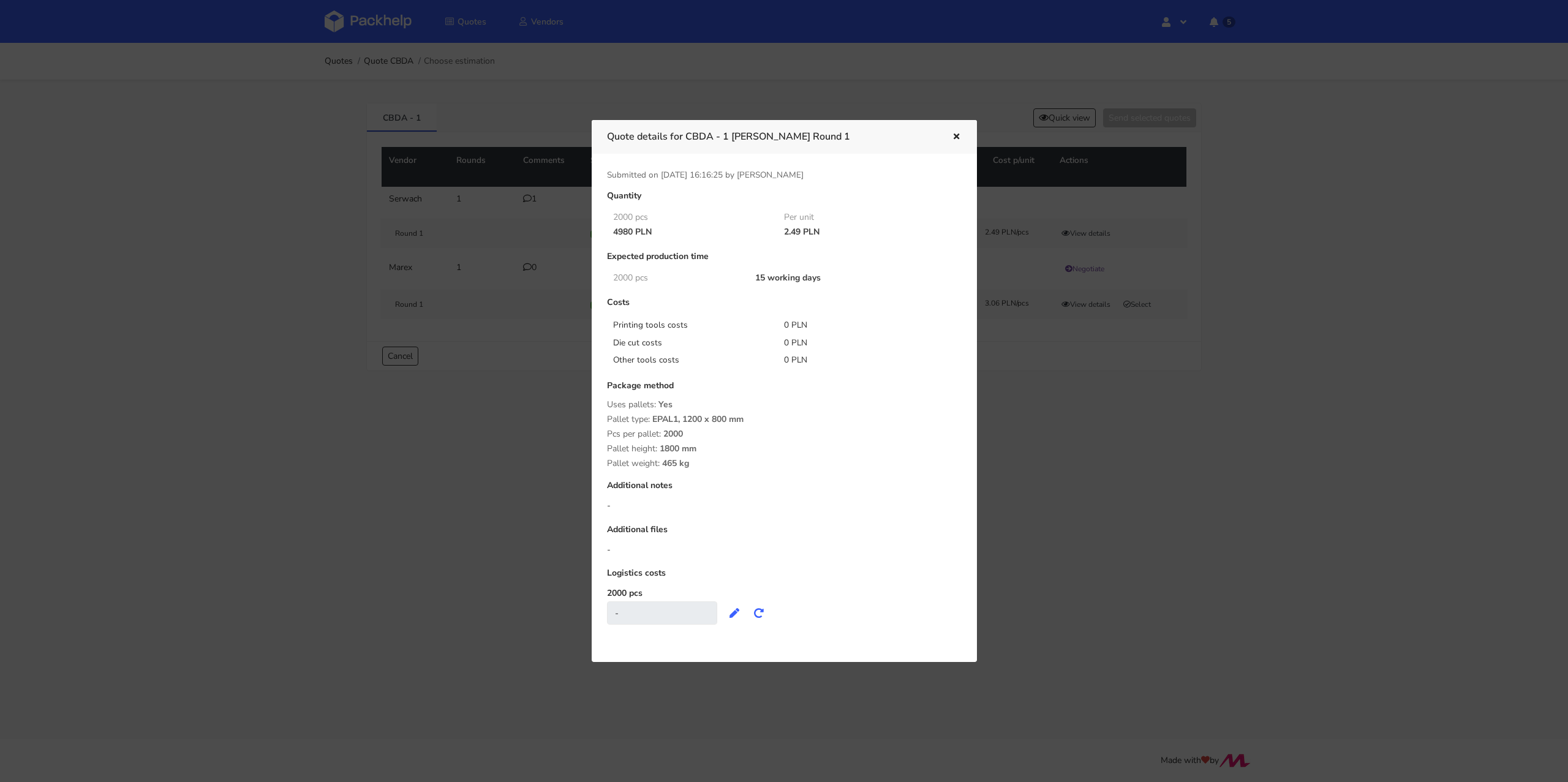
drag, startPoint x: 784, startPoint y: 230, endPoint x: 800, endPoint y: 232, distance: 16.1
click at [800, 232] on div "2.49 PLN" at bounding box center [861, 232] width 171 height 10
copy div "2.49"
click at [820, 261] on div "Expected production time" at bounding box center [784, 261] width 354 height 19
drag, startPoint x: 690, startPoint y: 136, endPoint x: 728, endPoint y: 137, distance: 38.0
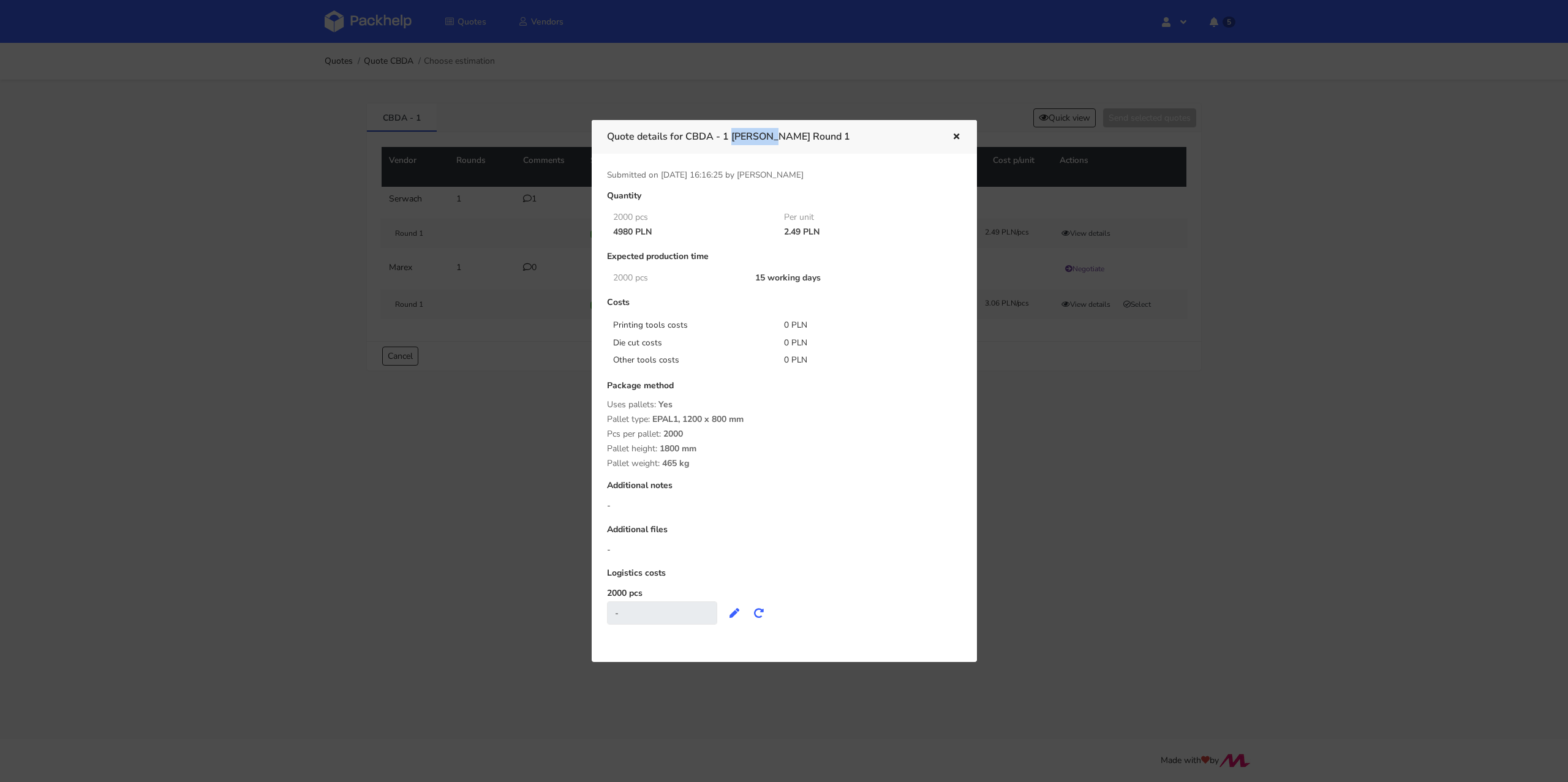
click at [728, 137] on h3 "Quote details for CBDA - 1 [PERSON_NAME] Round 1" at bounding box center [770, 136] width 326 height 17
copy h3 "CBDA - 1"
click at [956, 135] on icon "button" at bounding box center [956, 137] width 10 height 8
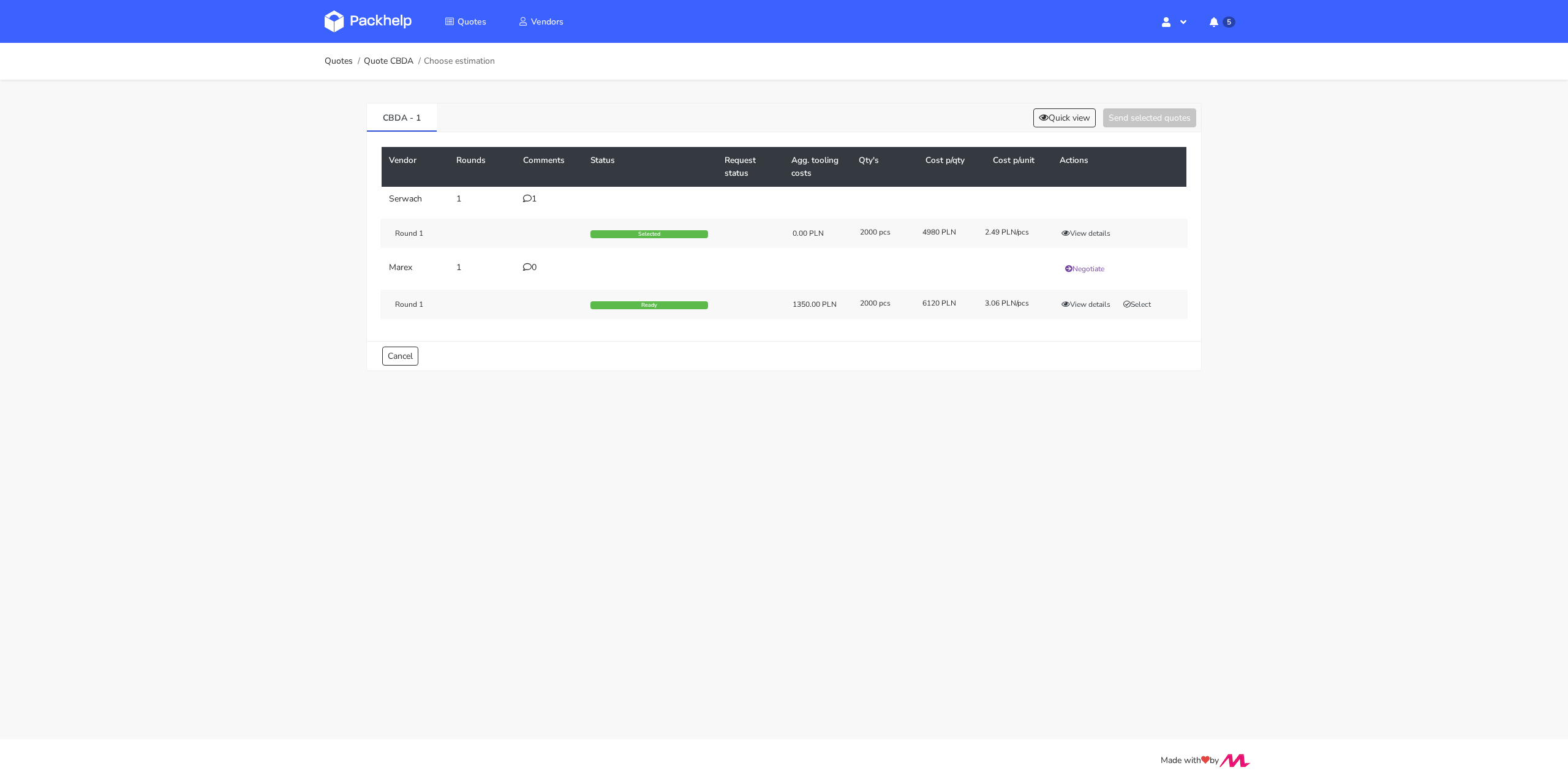
click at [535, 197] on div "1" at bounding box center [549, 199] width 53 height 10
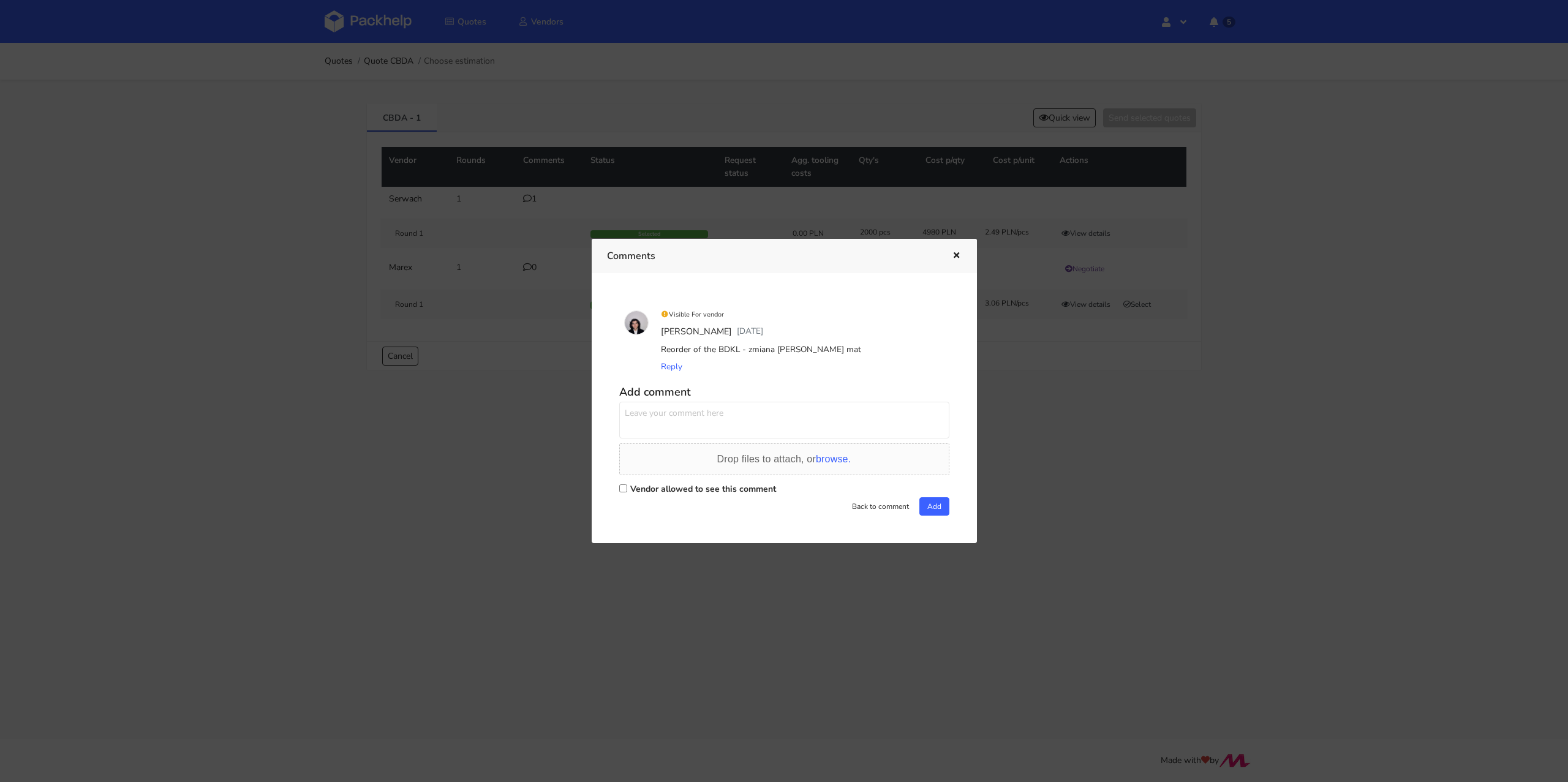
click at [958, 255] on icon "button" at bounding box center [956, 256] width 10 height 8
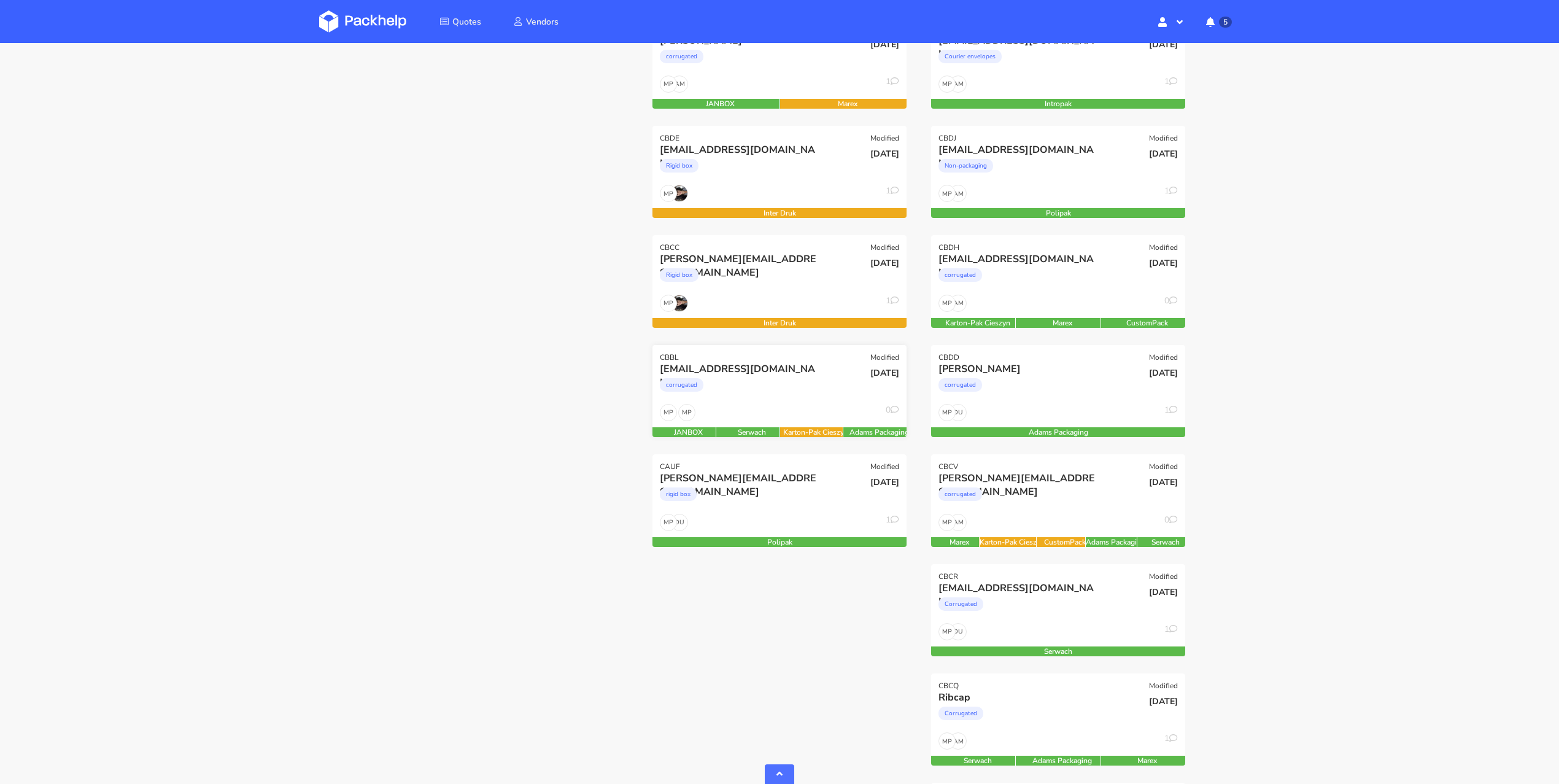
scroll to position [313, 0]
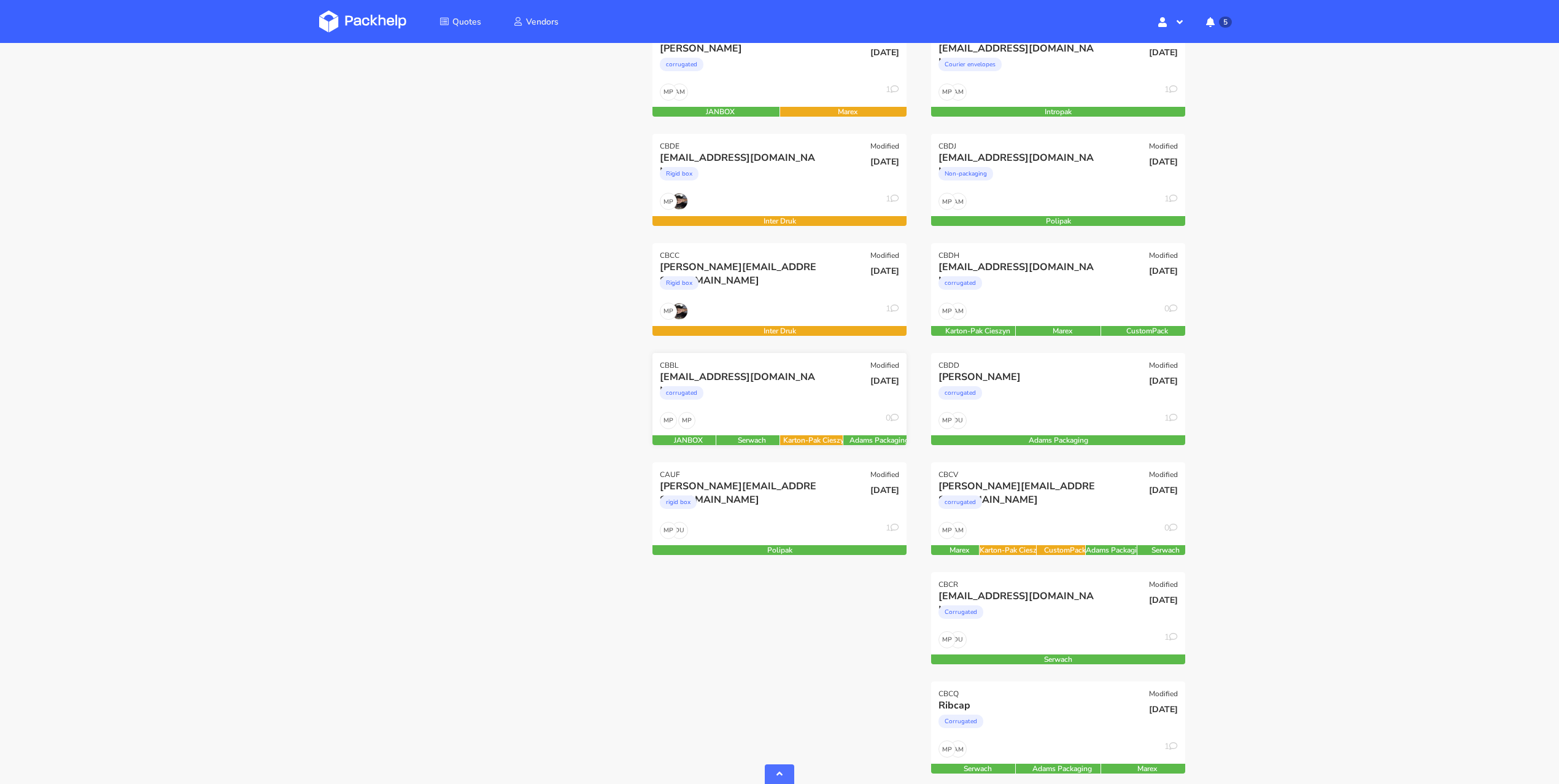
click at [758, 412] on div "MP MP 0" at bounding box center [779, 423] width 254 height 23
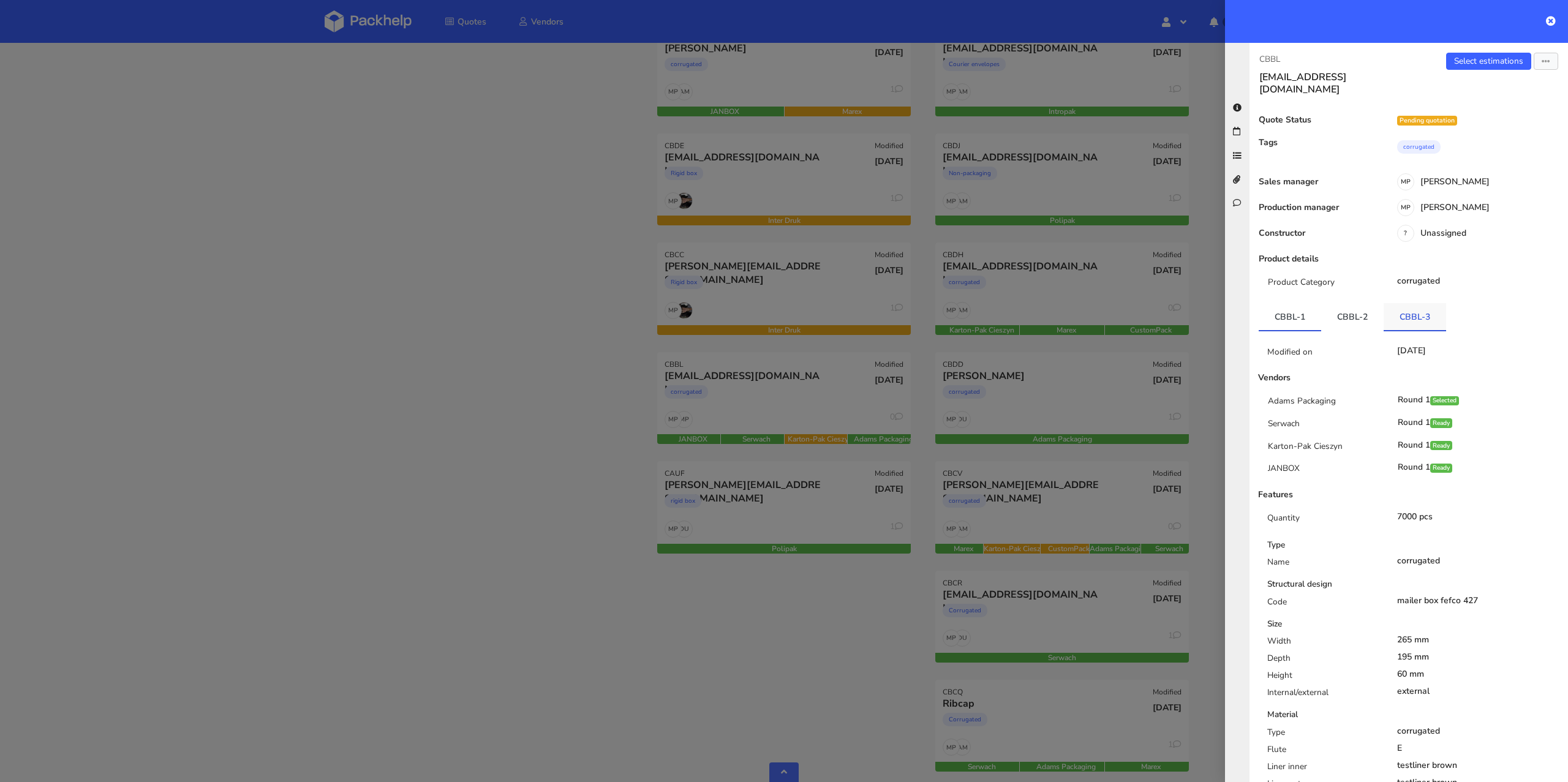
click at [1397, 303] on link "CBBL-3" at bounding box center [1415, 317] width 63 height 27
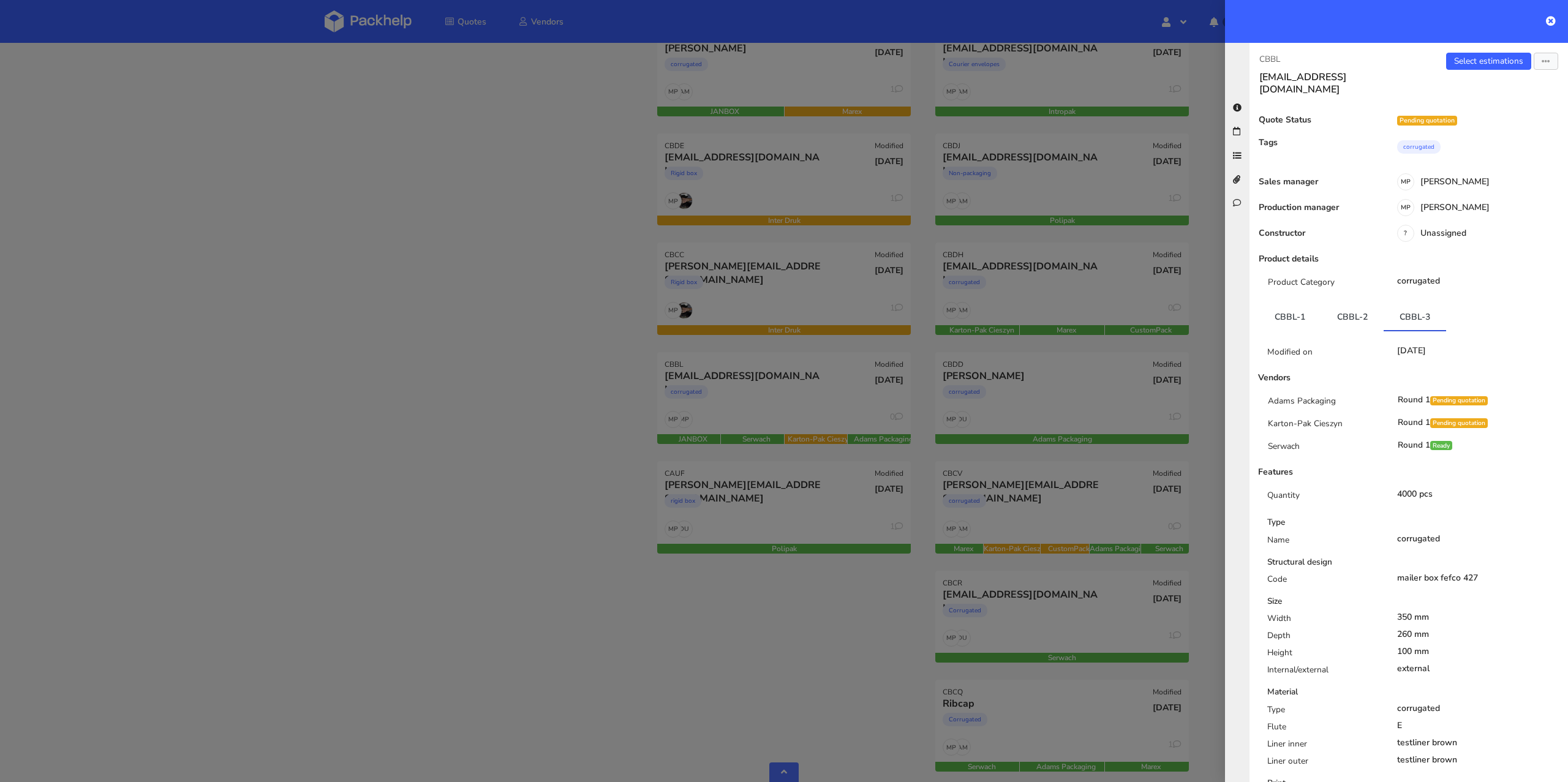
click at [456, 347] on div at bounding box center [784, 391] width 1568 height 782
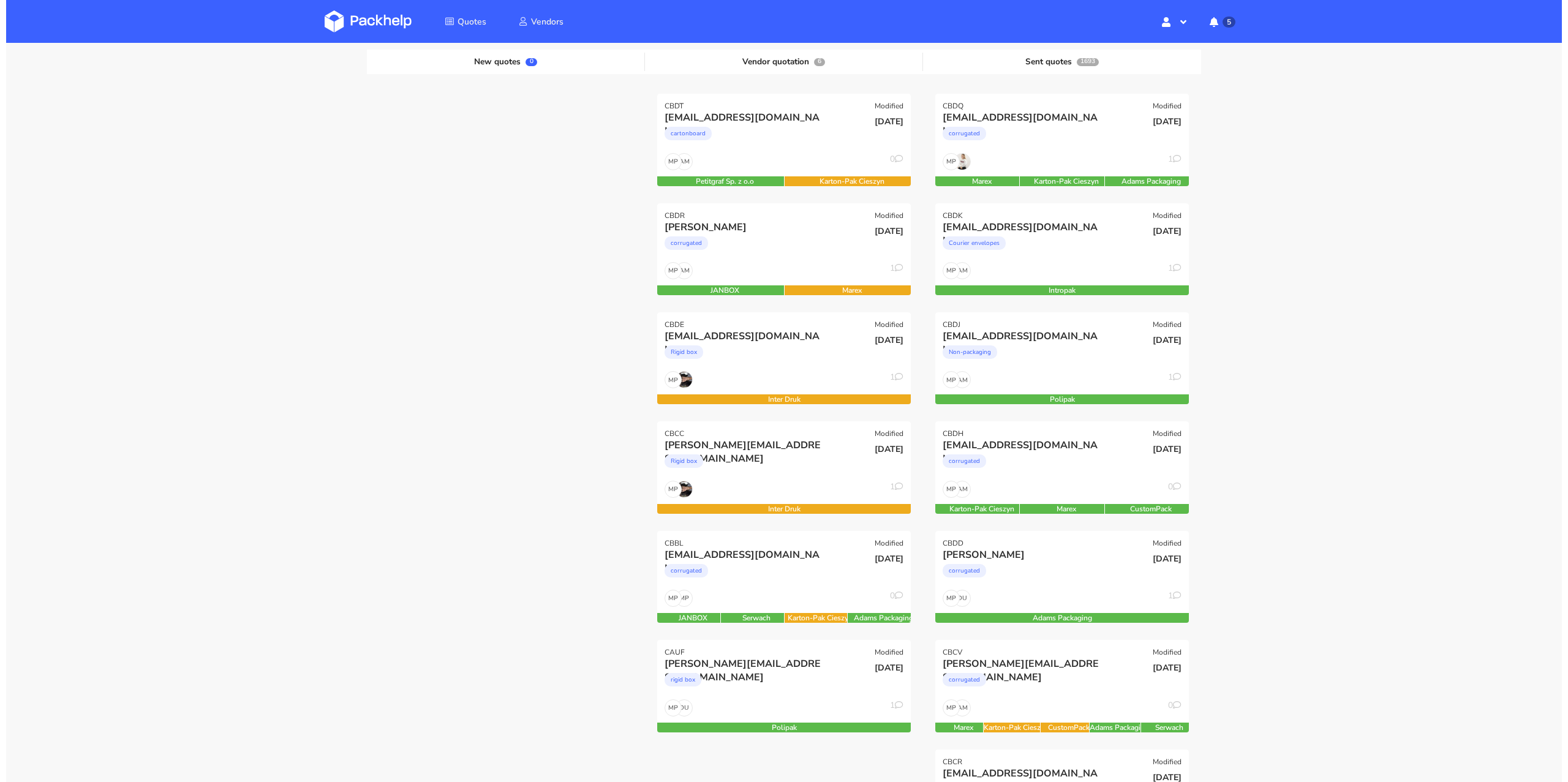
scroll to position [0, 0]
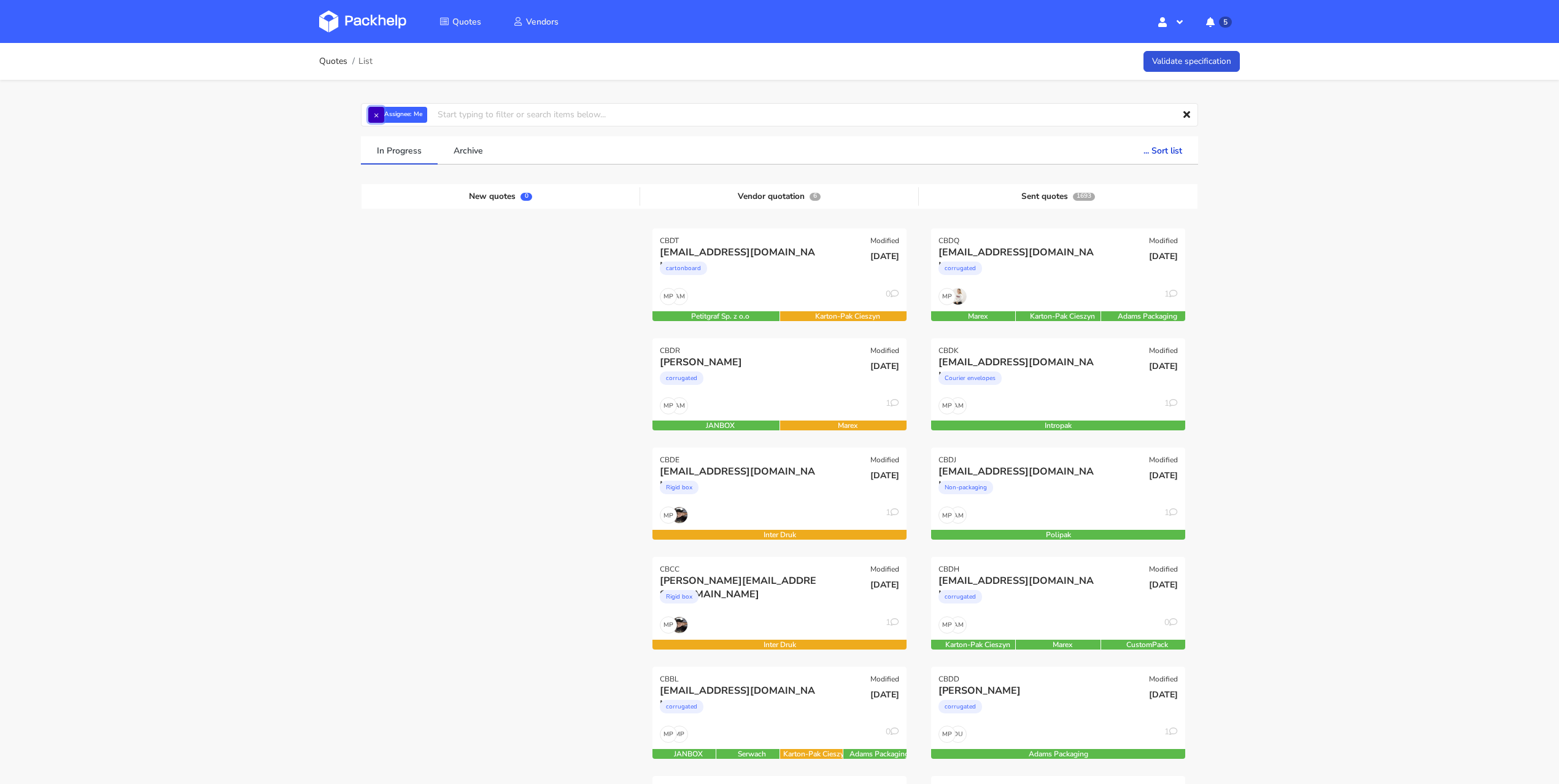
click at [375, 121] on button "×" at bounding box center [376, 115] width 16 height 16
click at [377, 115] on input "text" at bounding box center [780, 114] width 838 height 23
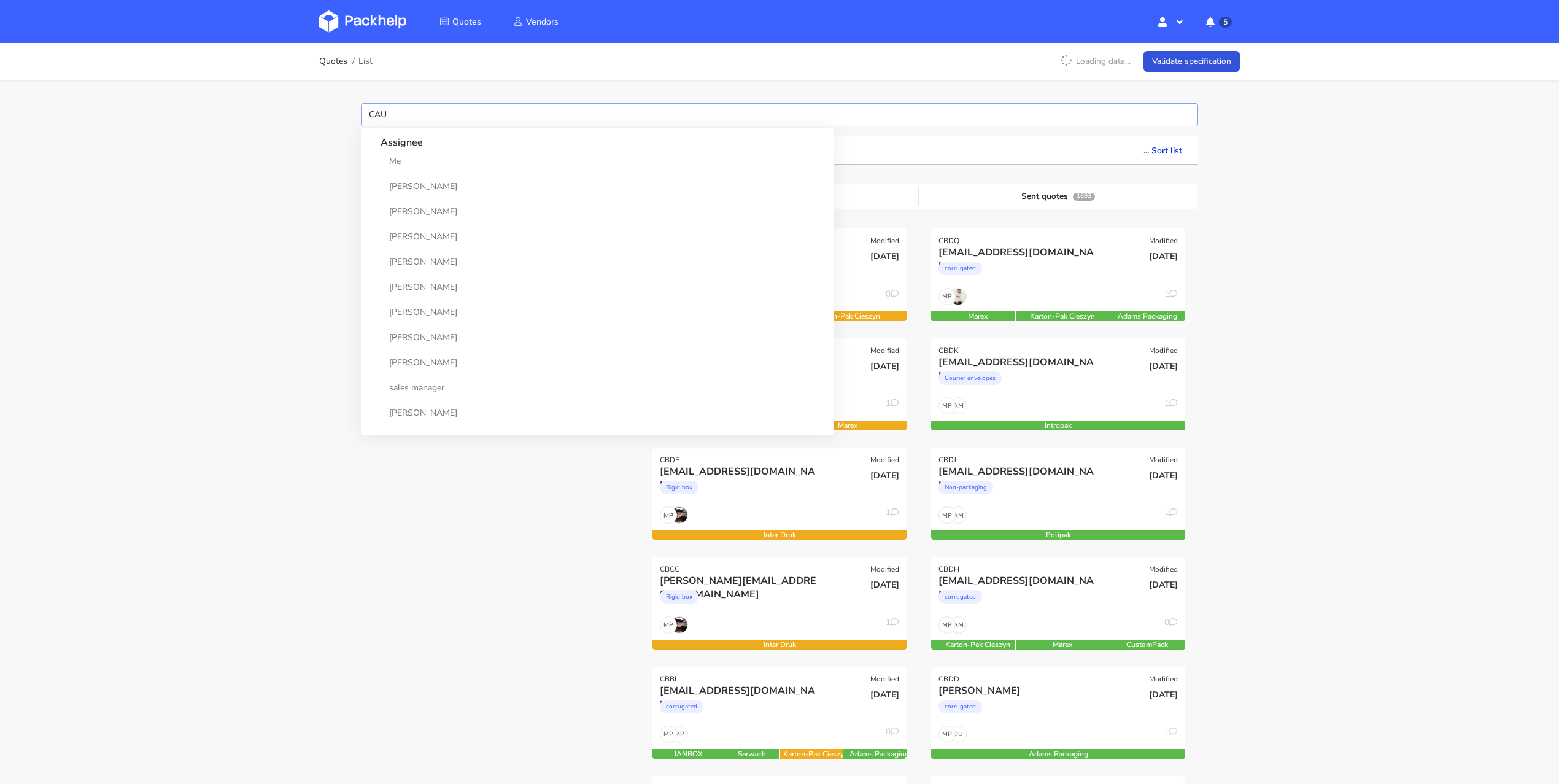
type input "CAUF"
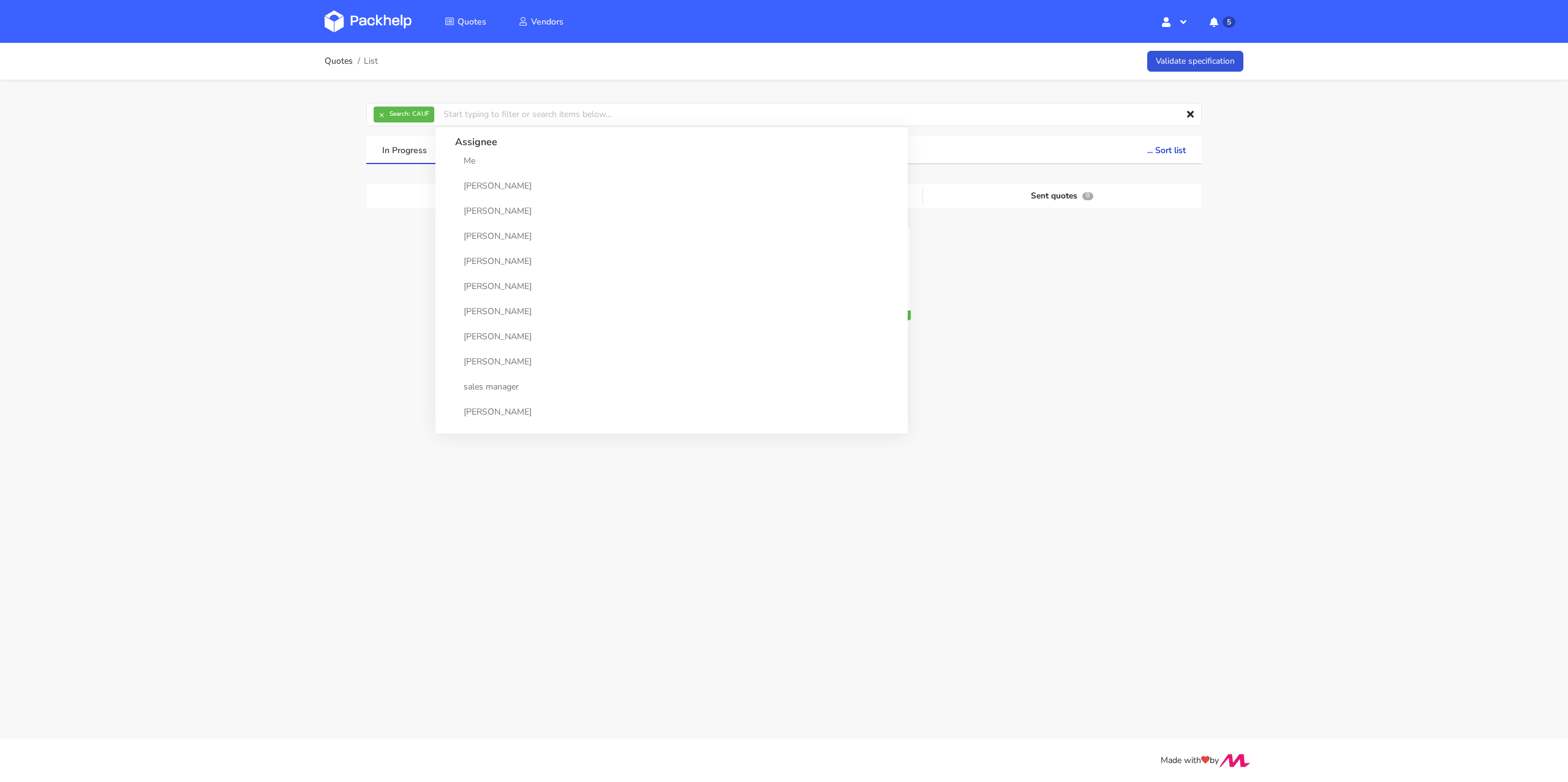
click at [173, 288] on div "Quotes List Validate specification × Search: CAUF Assignee Me Dylan Dewit Natal…" at bounding box center [784, 235] width 1568 height 383
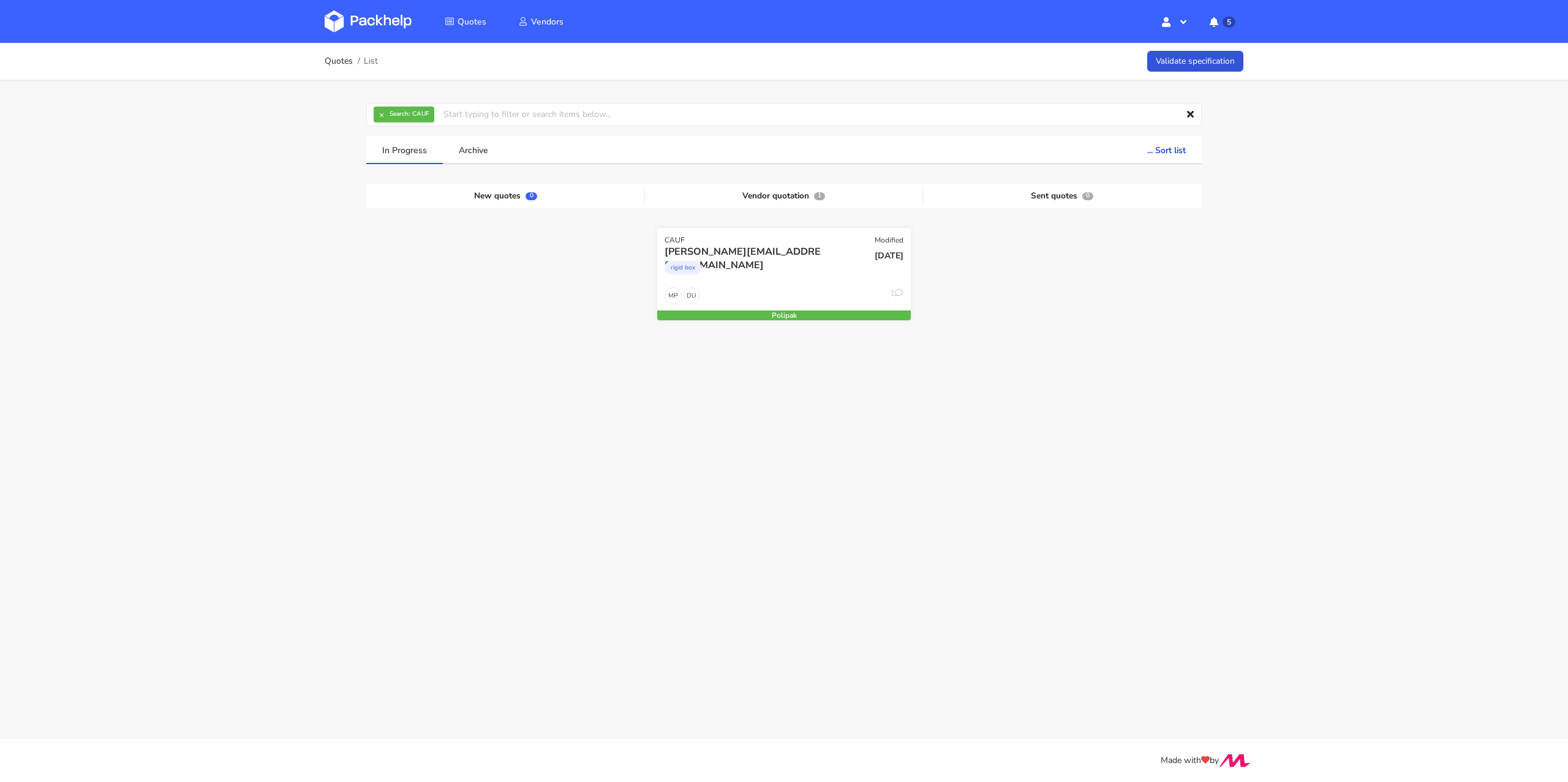
click at [781, 268] on div "rigid box" at bounding box center [745, 270] width 162 height 25
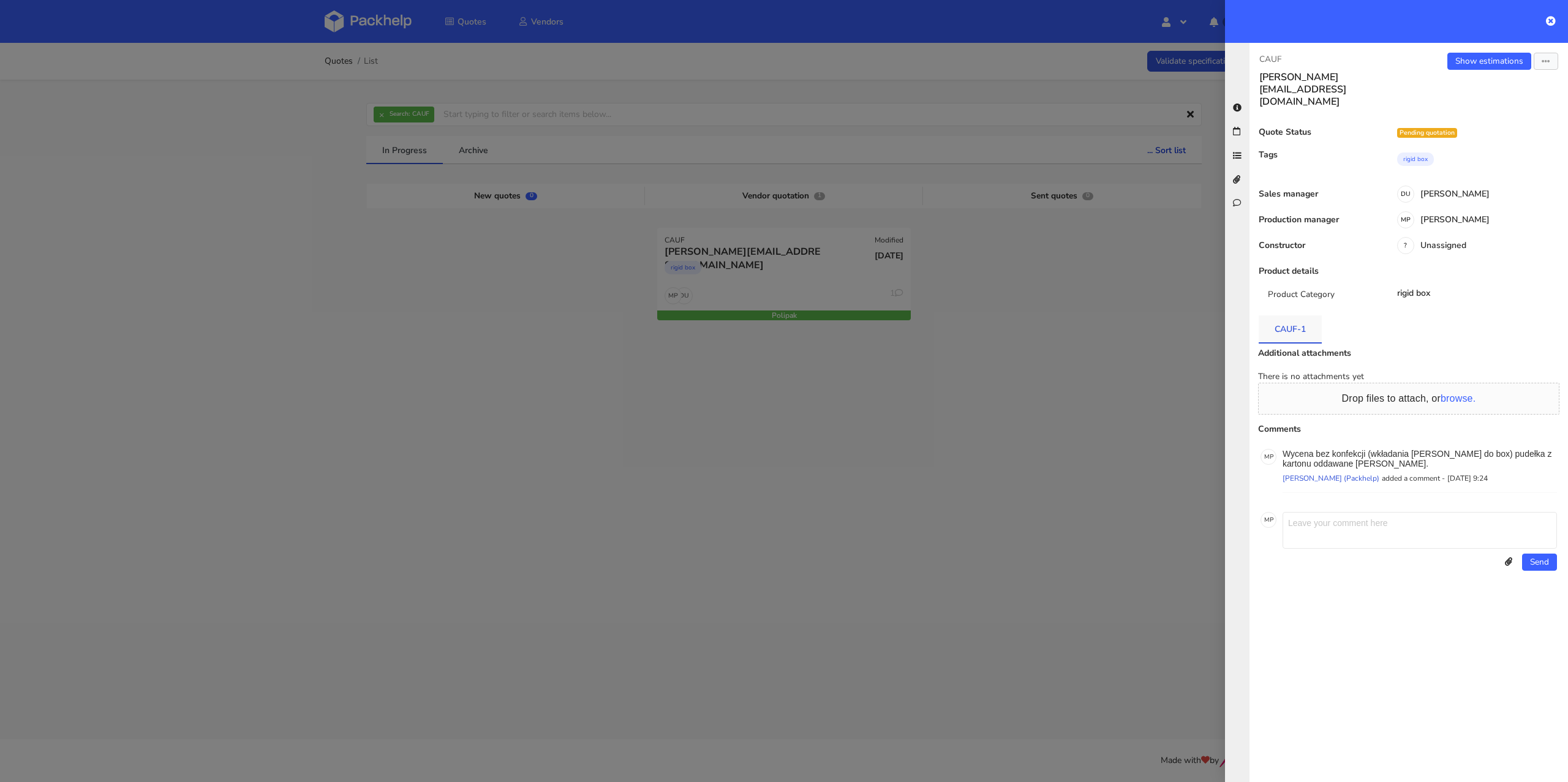
click at [1279, 315] on link "CAUF-1" at bounding box center [1290, 329] width 63 height 27
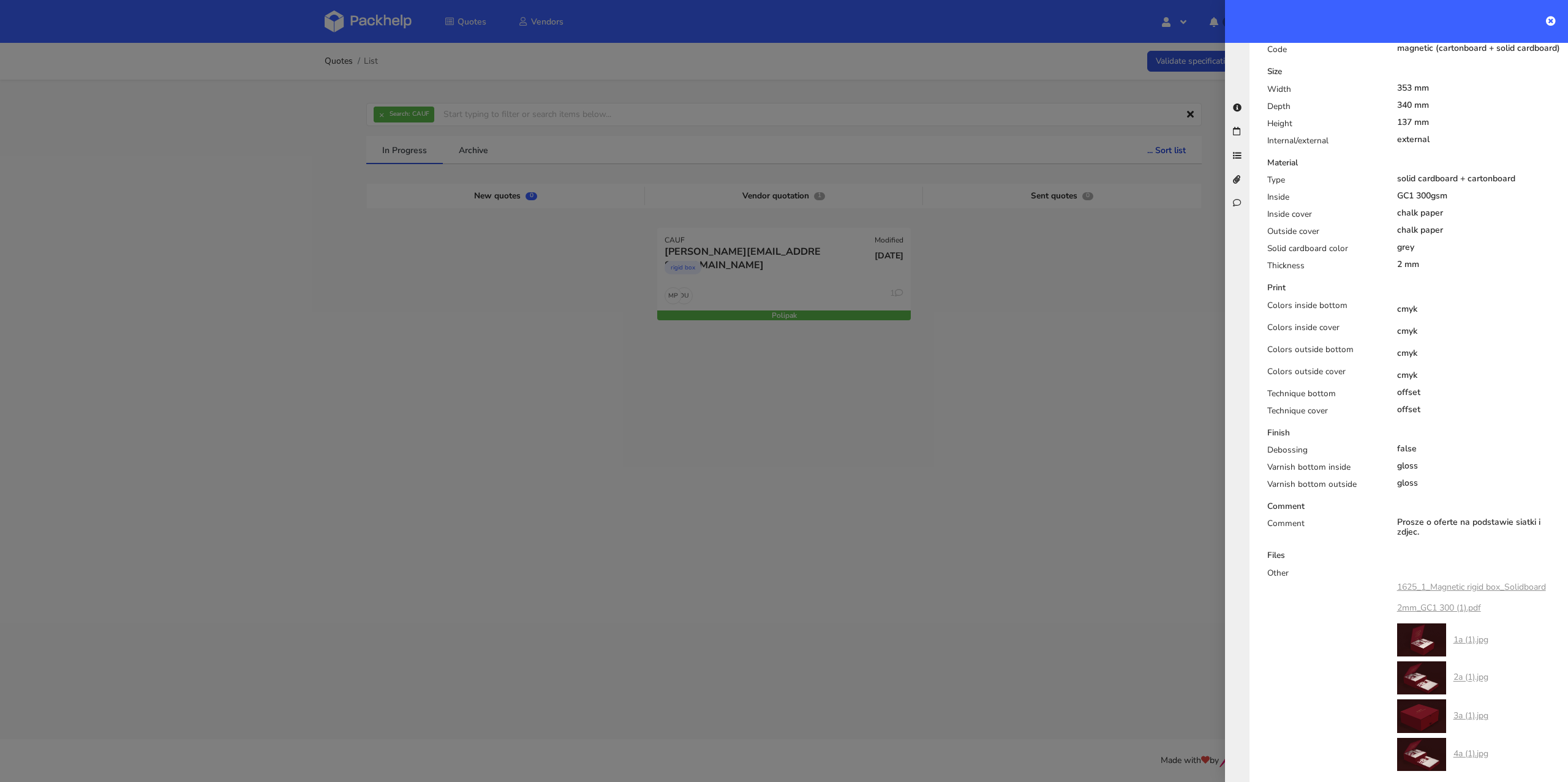
scroll to position [714, 0]
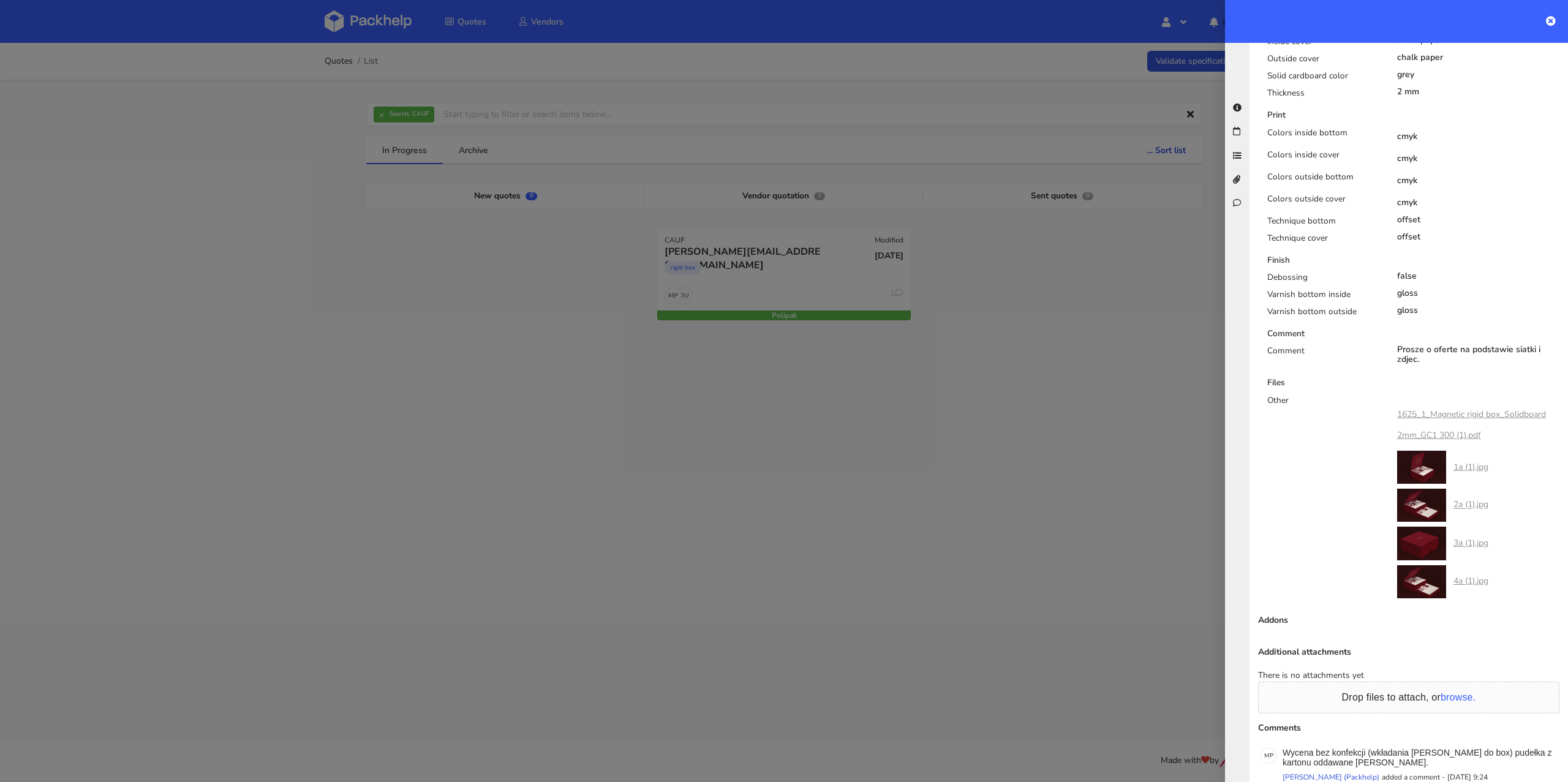
click at [1491, 408] on link "1625_1_Magnetic rigid box_Solidboard 2mm_GC1 300 (1).pdf" at bounding box center [1471, 424] width 149 height 32
click at [0, 43] on div "Quotes List Validate specification × Search: CAUF Assignee Me Dylan Dewit Natal…" at bounding box center [784, 235] width 1568 height 383
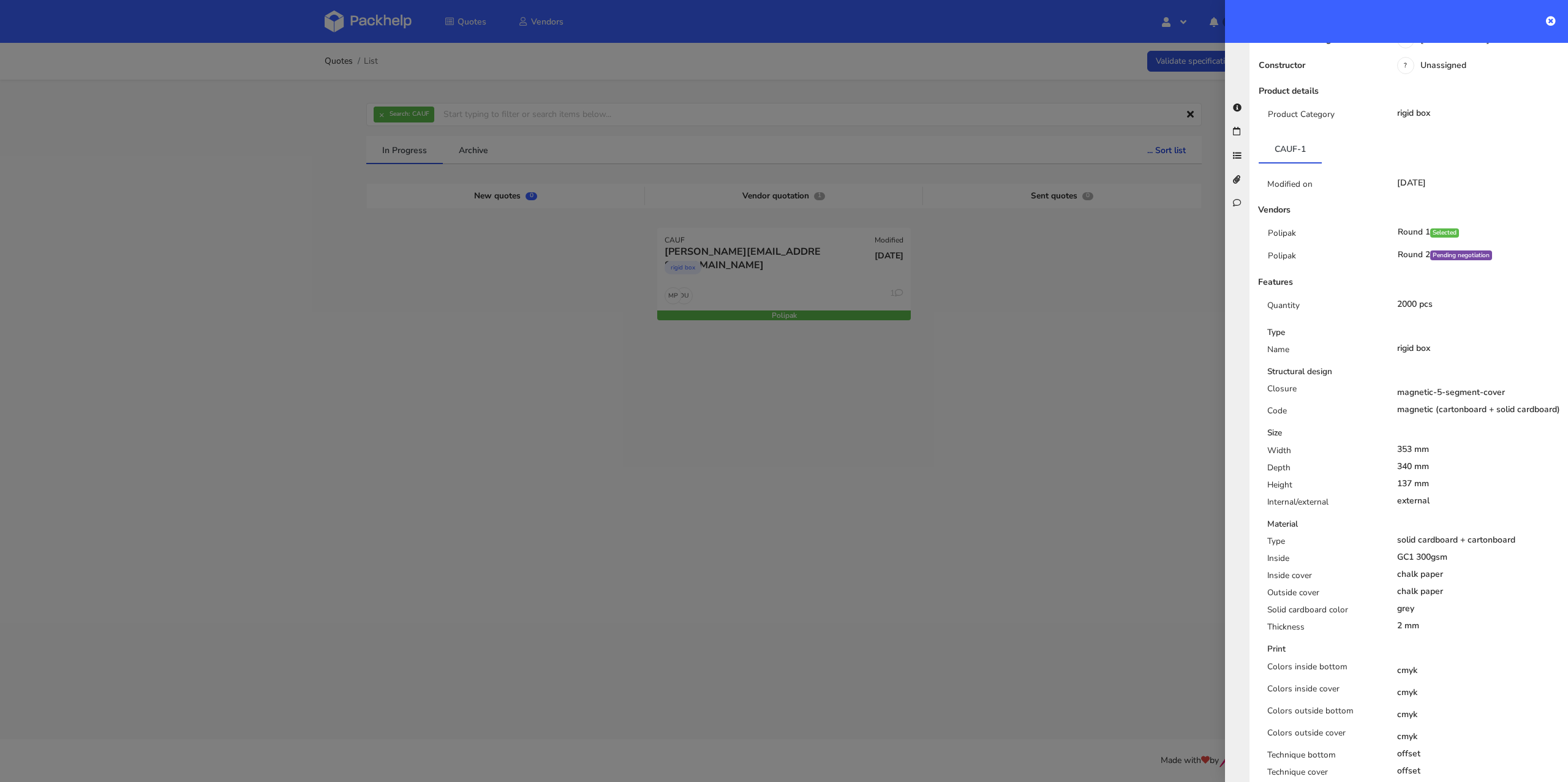
scroll to position [0, 0]
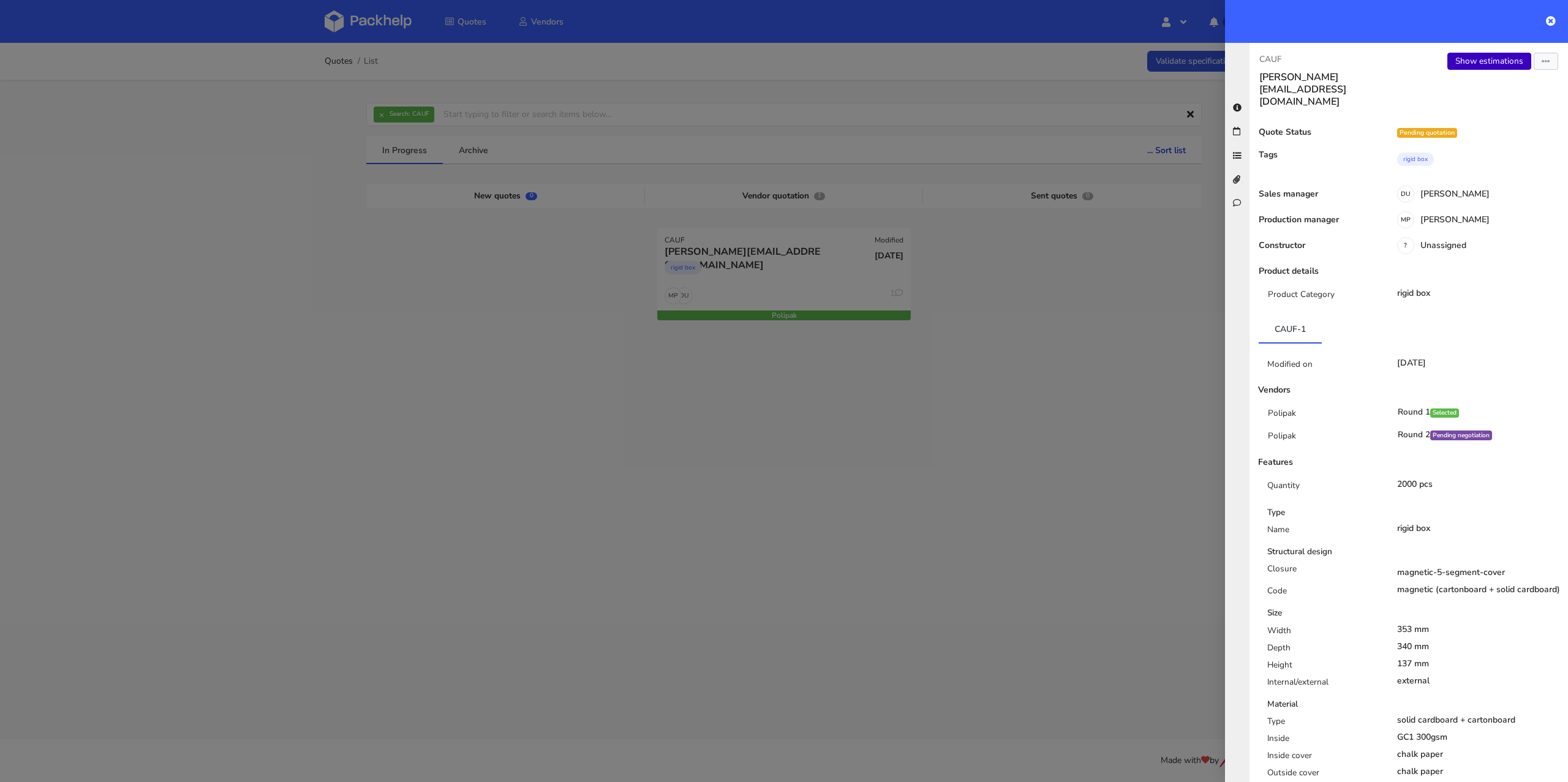
click at [1485, 53] on link "Show estimations" at bounding box center [1488, 61] width 84 height 17
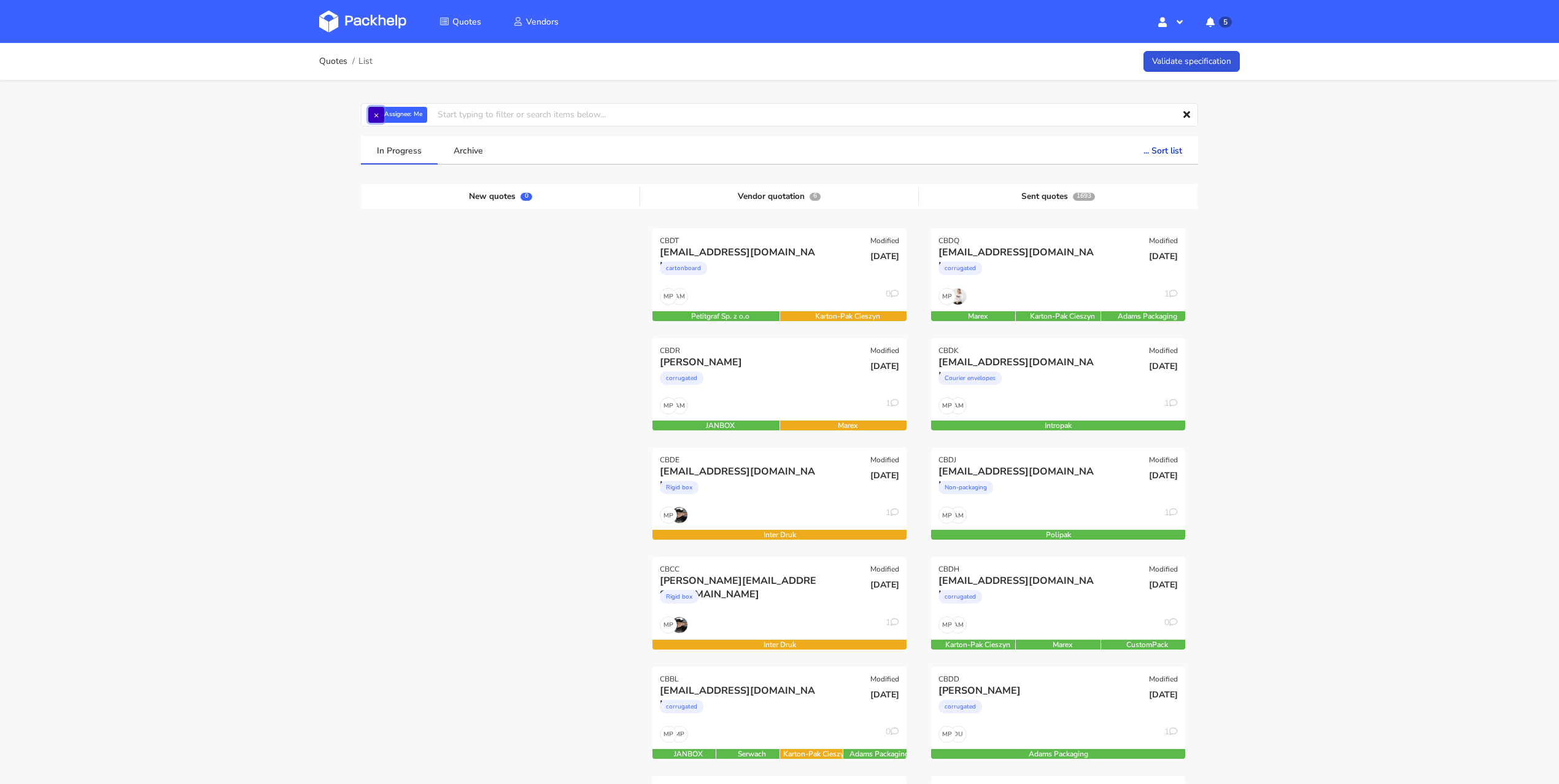
click at [376, 116] on button "×" at bounding box center [376, 115] width 16 height 16
click at [376, 116] on input "text" at bounding box center [780, 114] width 838 height 23
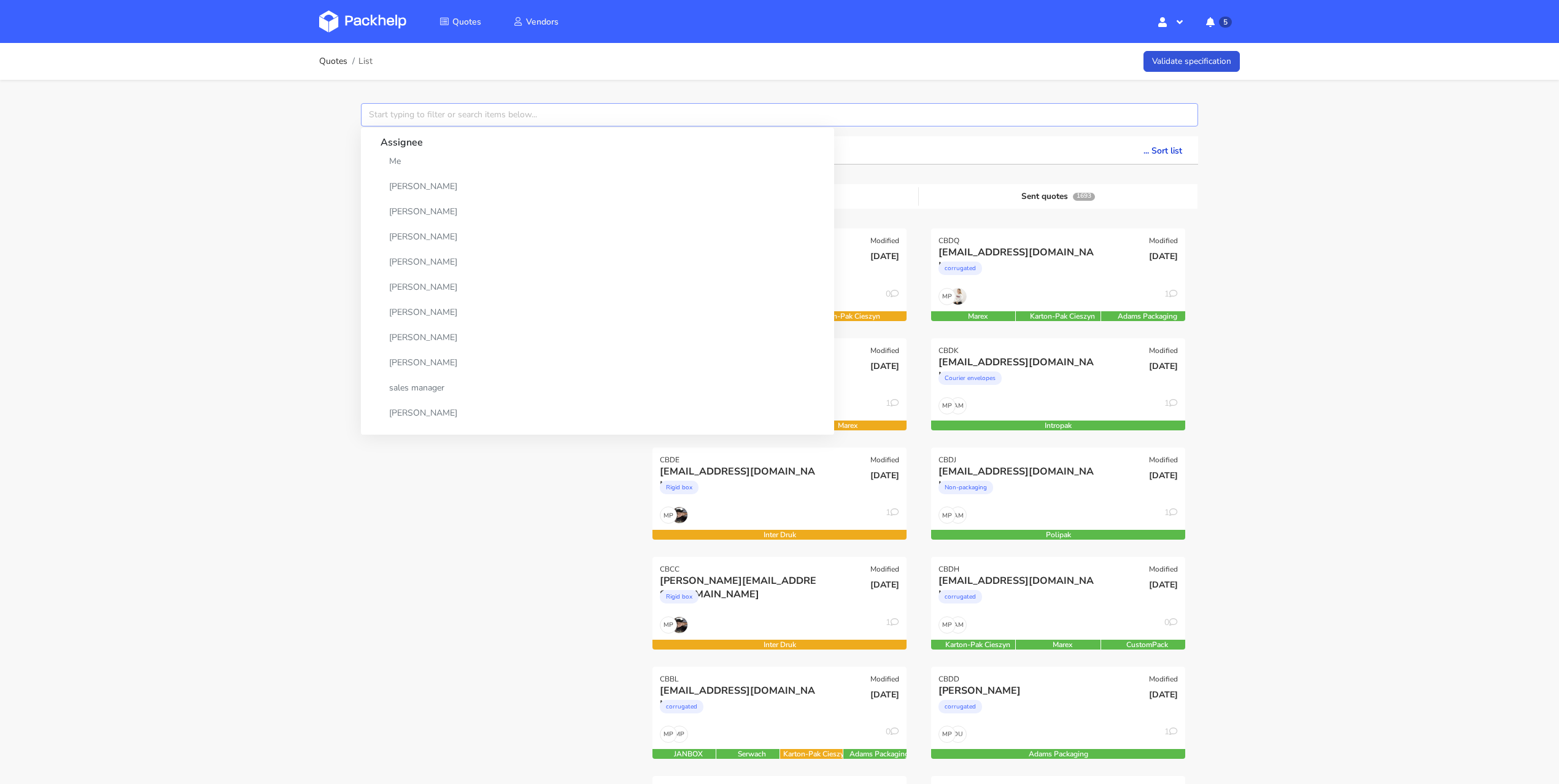
click at [376, 116] on input "text" at bounding box center [780, 114] width 838 height 23
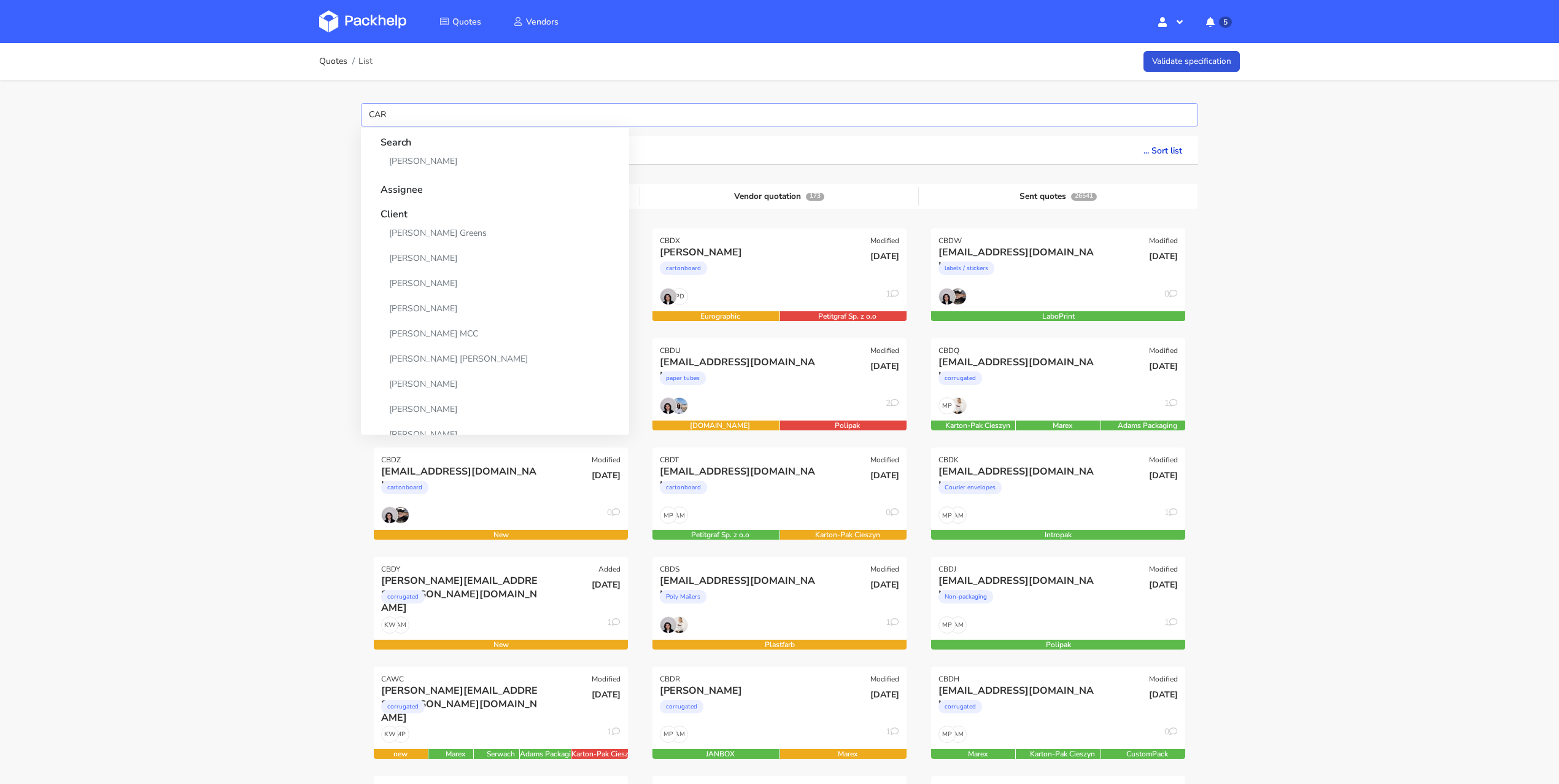
type input "CARR"
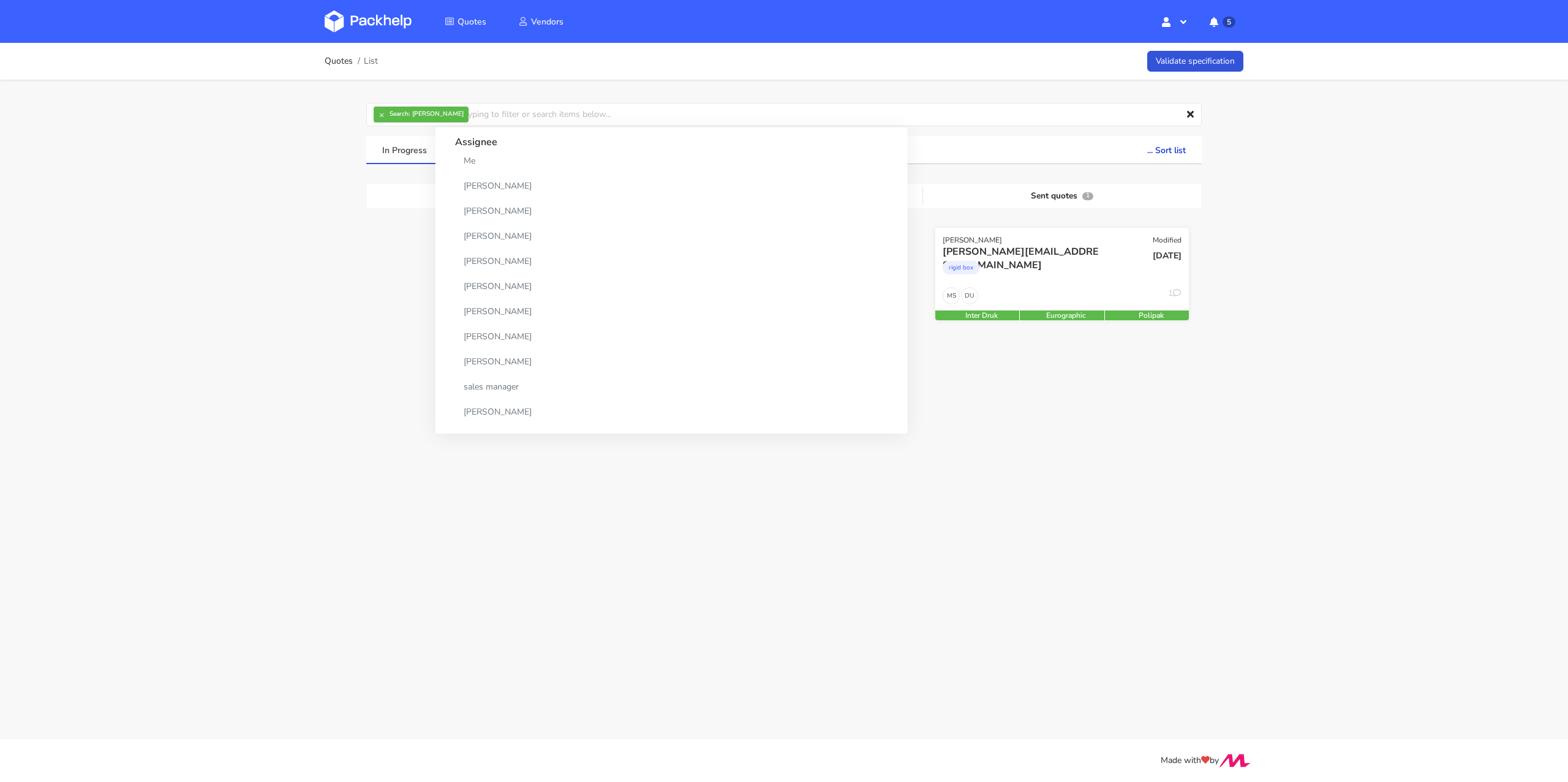
click at [1034, 259] on div "rigid box" at bounding box center [1023, 270] width 162 height 25
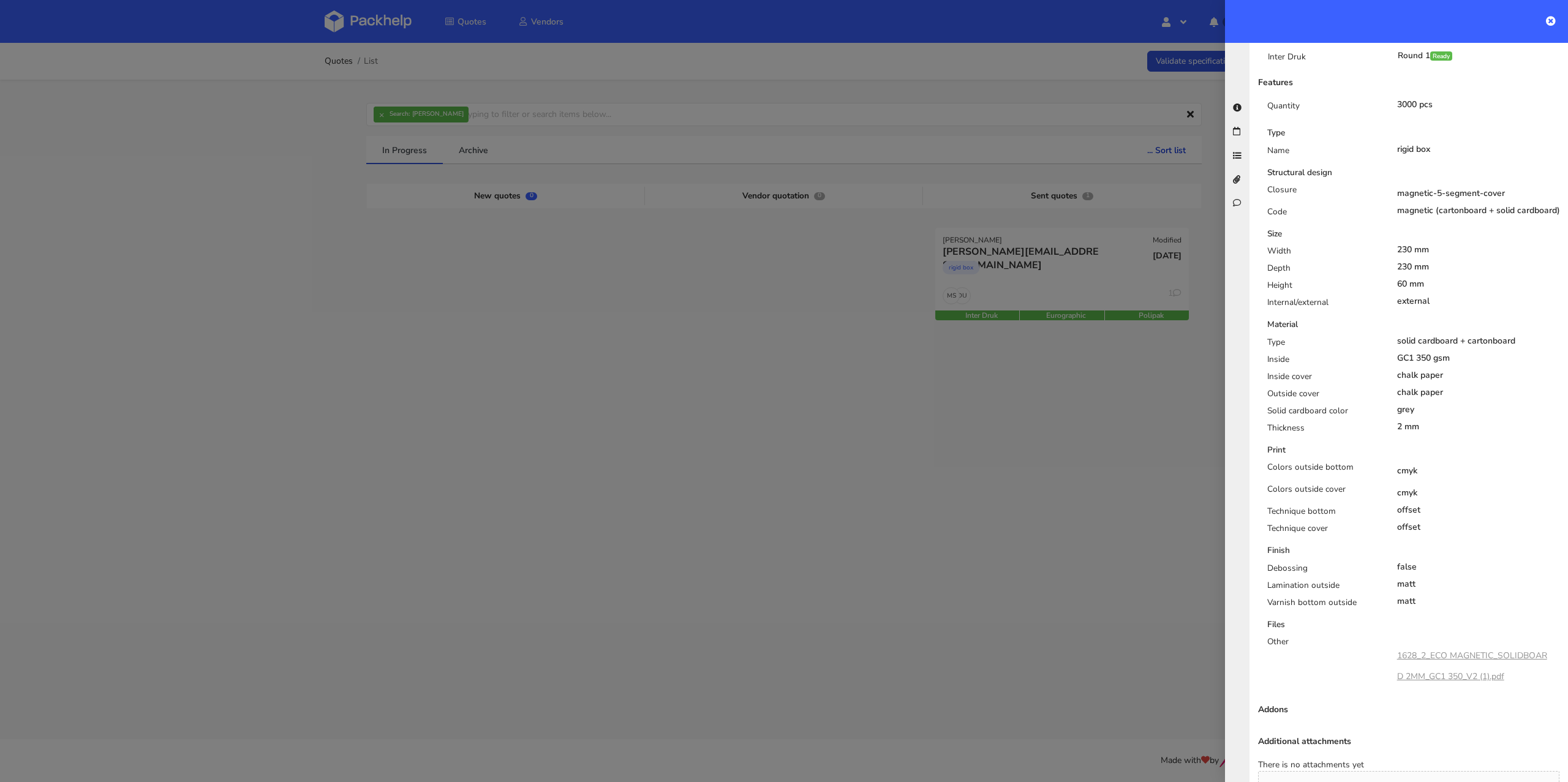
scroll to position [474, 0]
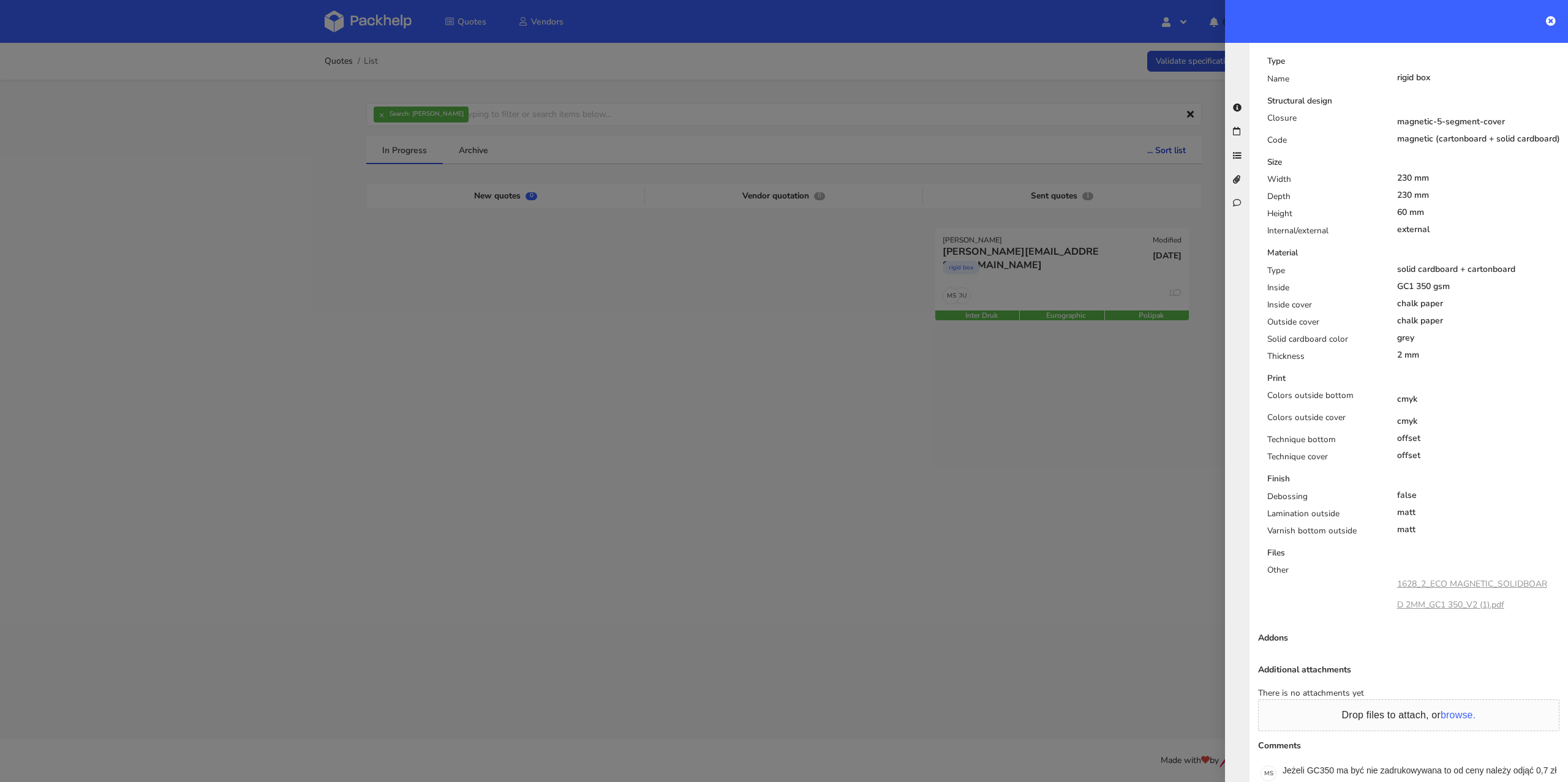
click at [1456, 578] on link "1628_2_ECO MAGNETIC_SOLIDBOARD 2MM_GC1 350_V2 (1).pdf" at bounding box center [1471, 594] width 150 height 32
click at [0, 43] on div "Quotes List Validate specification × Search: CARR Assignee Me Dylan Dewit Natal…" at bounding box center [784, 235] width 1568 height 383
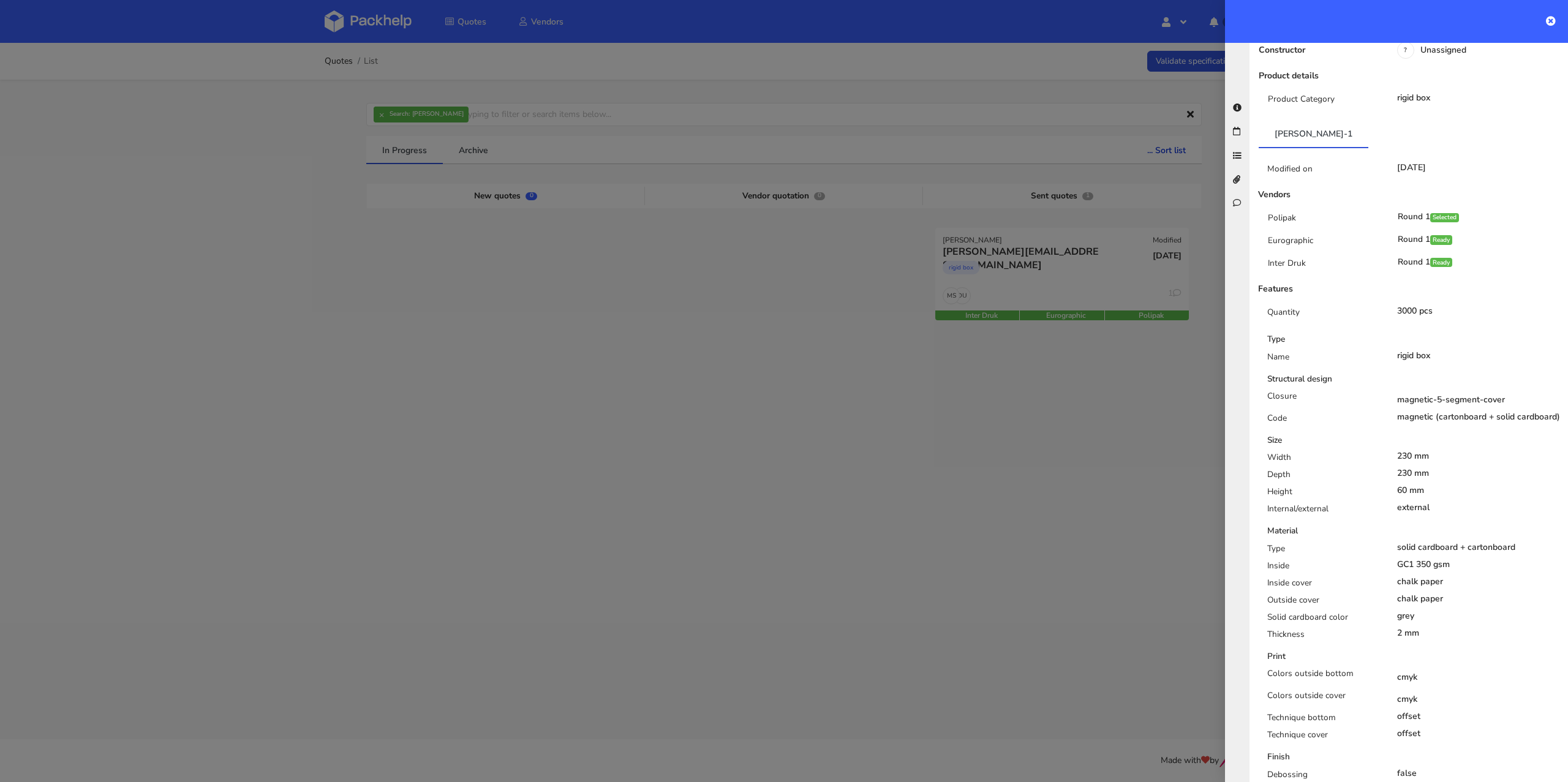
scroll to position [0, 0]
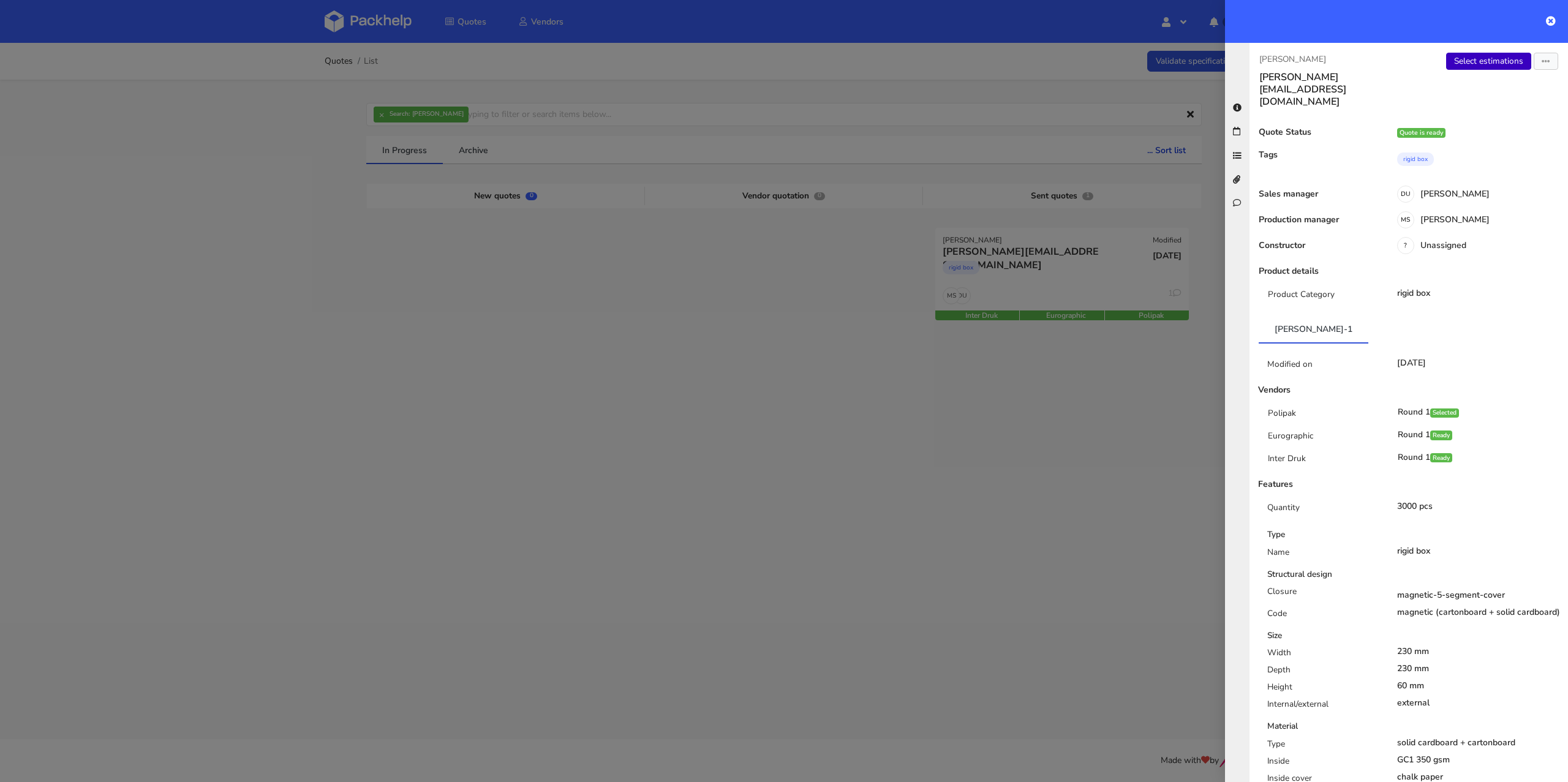
click at [1478, 64] on link "Select estimations" at bounding box center [1488, 61] width 85 height 17
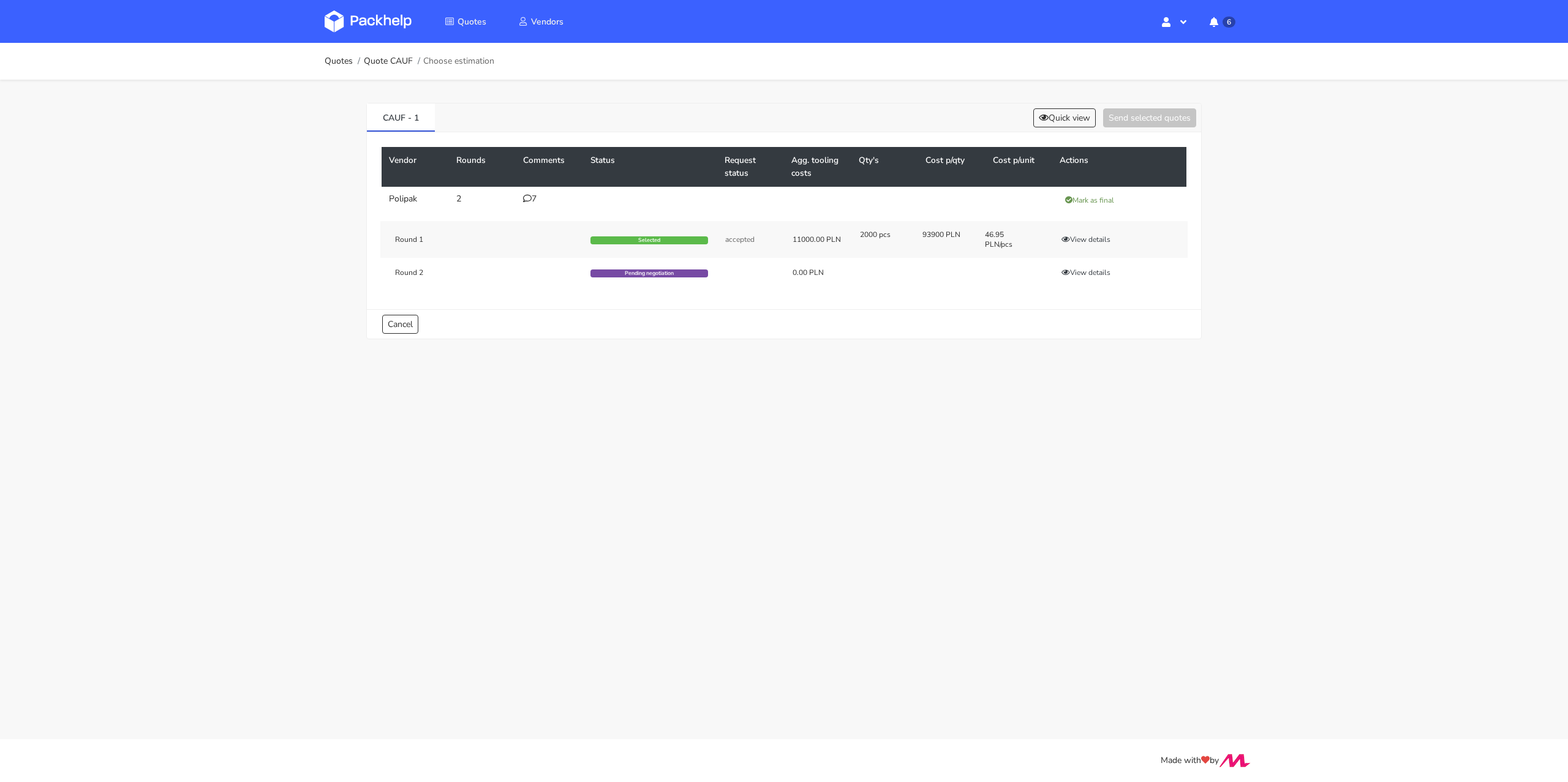
click at [534, 197] on div "7" at bounding box center [549, 199] width 53 height 10
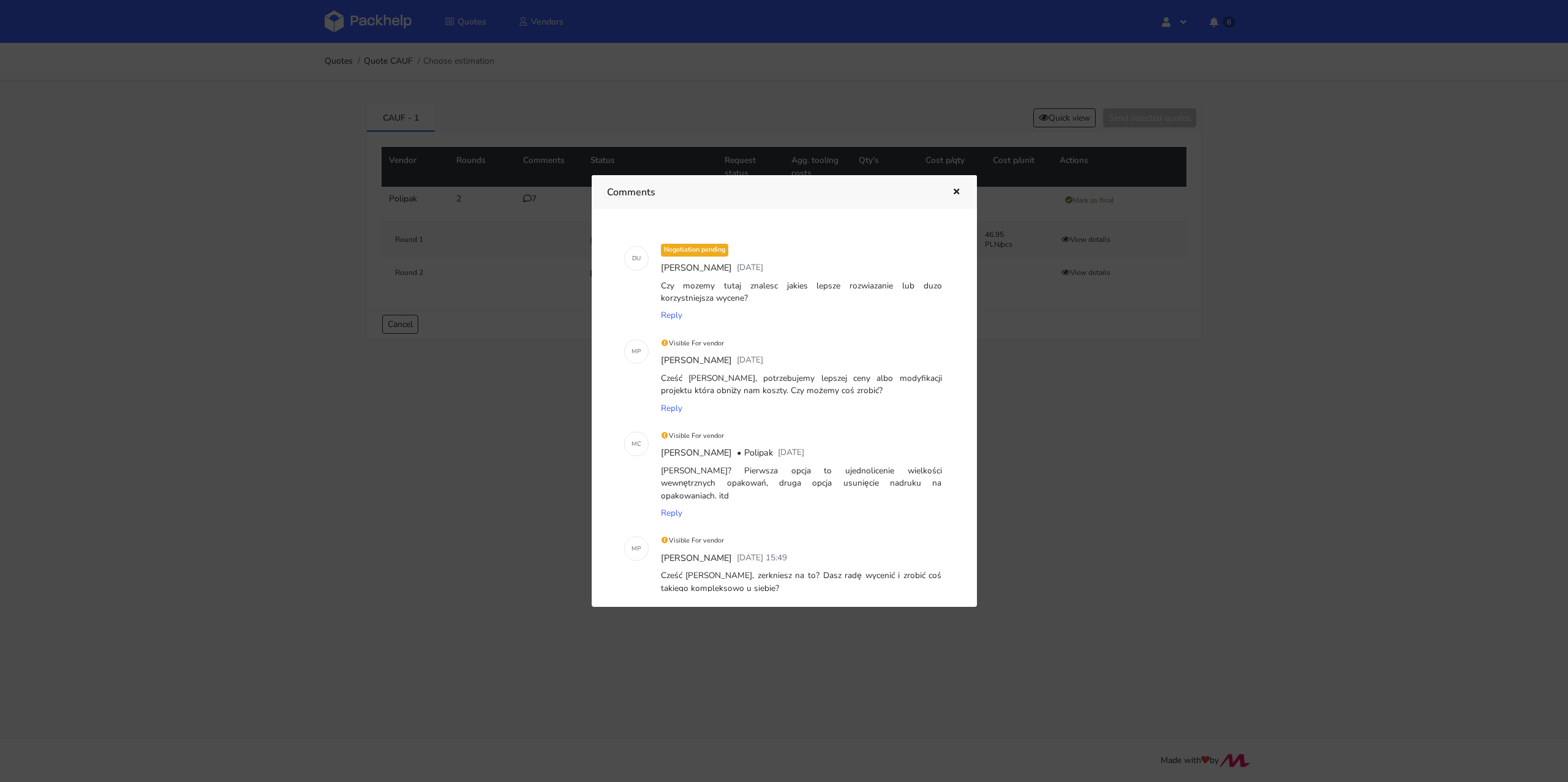
scroll to position [427, 0]
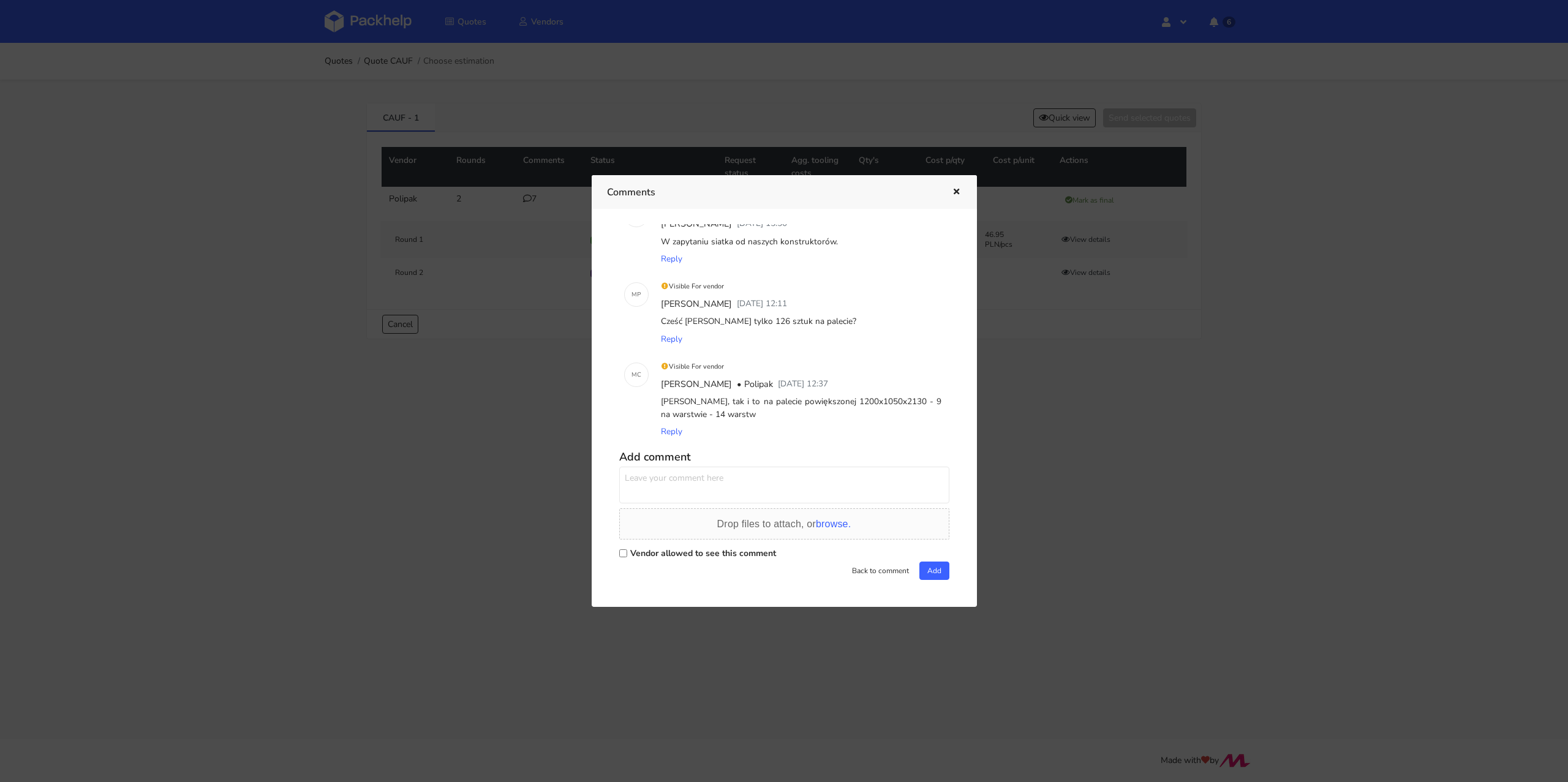
click at [626, 552] on input "Vendor allowed to see this comment" at bounding box center [623, 552] width 8 height 8
checkbox input "true"
click at [676, 475] on textarea at bounding box center [784, 485] width 330 height 36
type textarea "M"
type textarea "Cześć Marcin, podjąłbyś się przygotowania dla klienta sampla konstrukcji (bez z…"
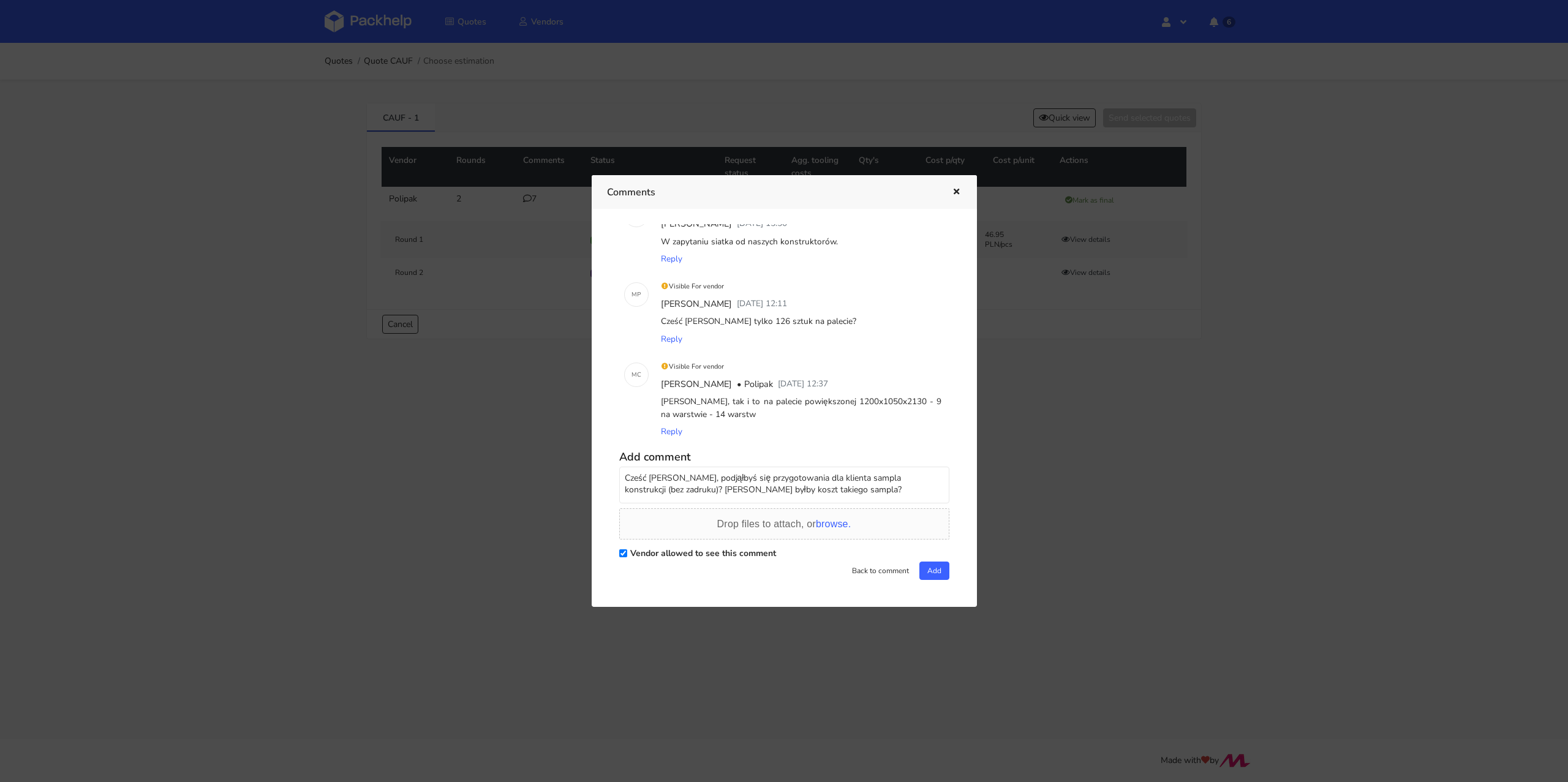
drag, startPoint x: 796, startPoint y: 488, endPoint x: 624, endPoint y: 473, distance: 172.7
click at [624, 473] on textarea "Cześć Marcin, podjąłbyś się przygotowania dla klienta sampla konstrukcji (bez z…" at bounding box center [784, 485] width 330 height 36
click at [929, 574] on button "Add" at bounding box center [934, 571] width 30 height 19
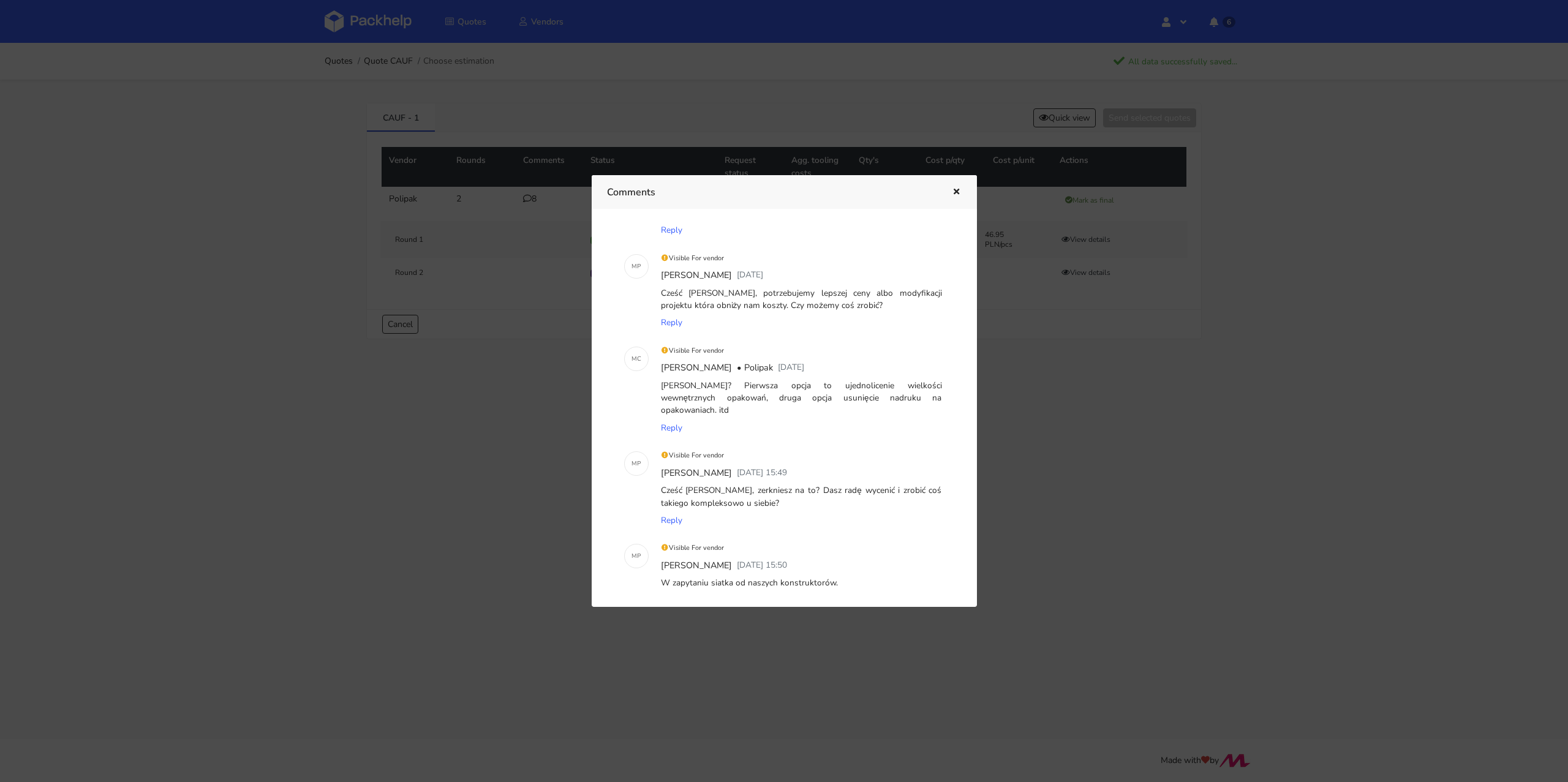
scroll to position [0, 0]
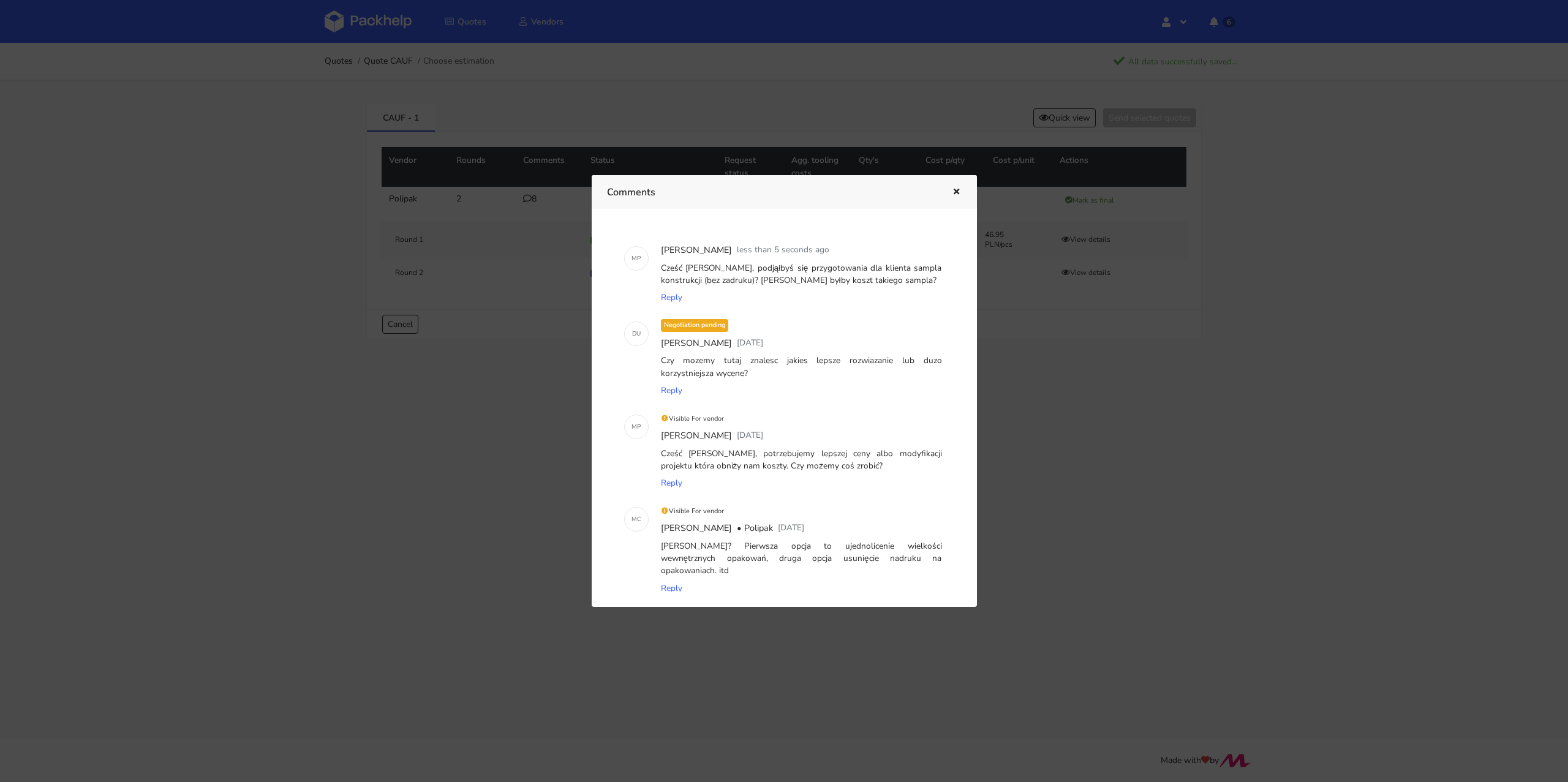
click at [957, 189] on icon "button" at bounding box center [956, 192] width 10 height 8
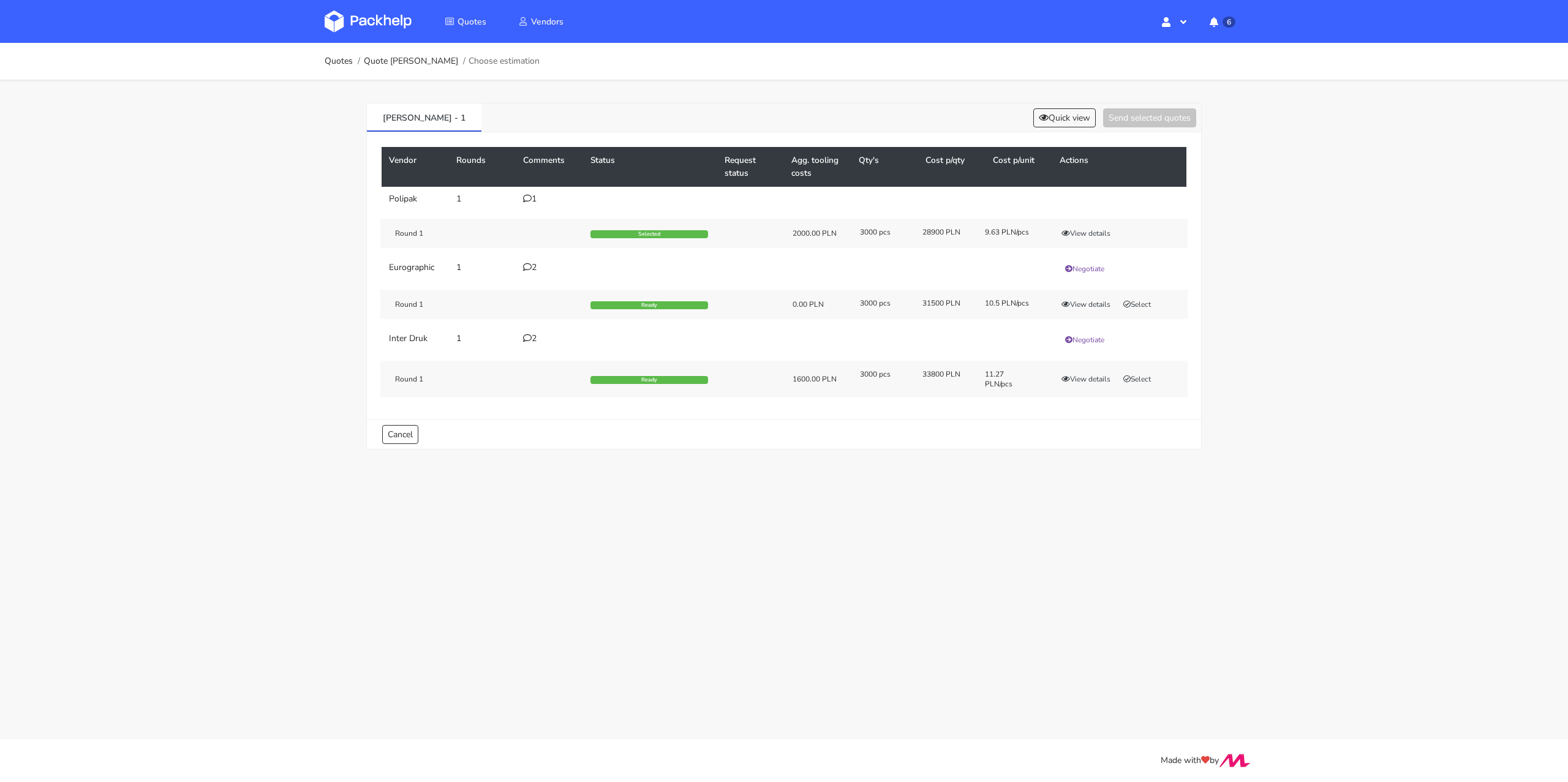
click at [526, 197] on icon at bounding box center [527, 198] width 8 height 8
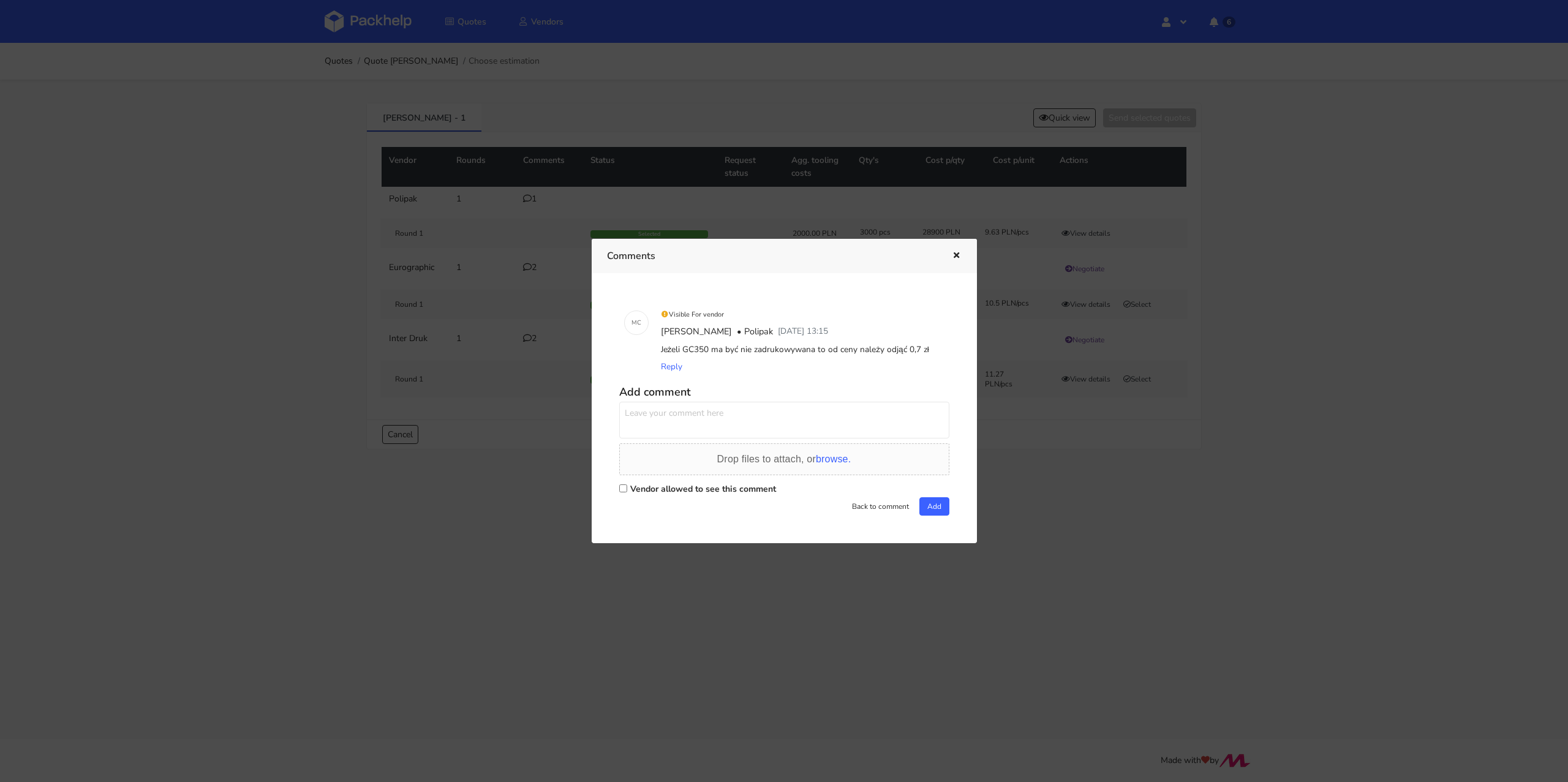
click at [635, 488] on label "Vendor allowed to see this comment" at bounding box center [703, 489] width 146 height 12
click at [627, 488] on input "Vendor allowed to see this comment" at bounding box center [623, 488] width 8 height 8
checkbox input "true"
click at [642, 422] on textarea at bounding box center [784, 419] width 330 height 36
paste textarea "Cześć [PERSON_NAME], podjąłbyś się przygotowania dla klienta sampla konstrukcji…"
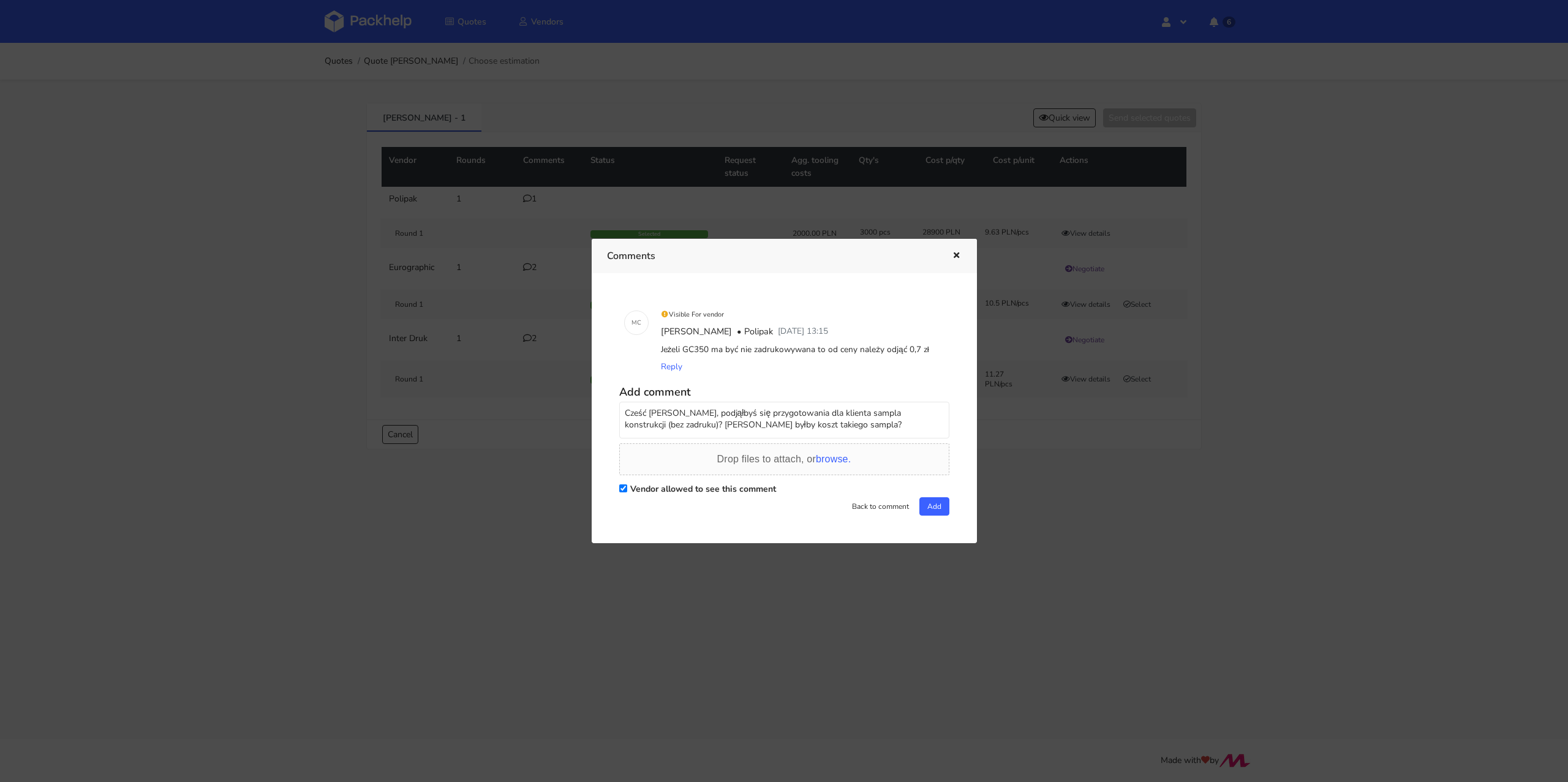
click at [650, 413] on textarea "Cześć [PERSON_NAME], podjąłbyś się przygotowania dla klienta sampla konstrukcji…" at bounding box center [784, 419] width 330 height 36
drag, startPoint x: 801, startPoint y: 429, endPoint x: 656, endPoint y: 413, distance: 145.9
click at [656, 413] on textarea "[PERSON_NAME], podjąłbyś się przygotowania dla klienta sampla konstrukcji (bez …" at bounding box center [784, 419] width 330 height 36
type textarea "[PERSON_NAME], jaki koszt i czas przygotowania sampla konstrukcji dla klienta?"
click at [926, 507] on button "Add" at bounding box center [934, 507] width 30 height 19
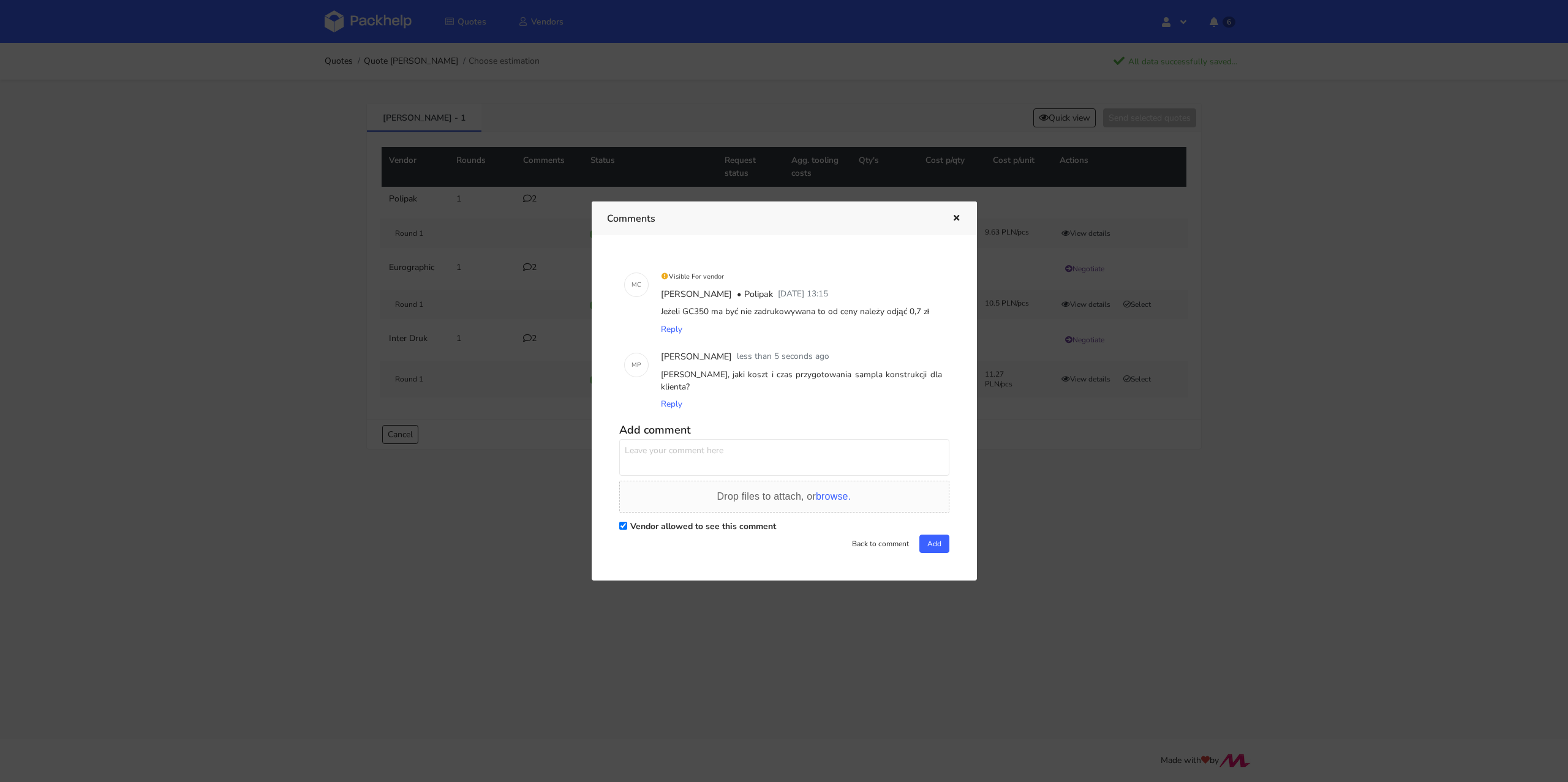
click at [952, 226] on button "button" at bounding box center [955, 219] width 14 height 16
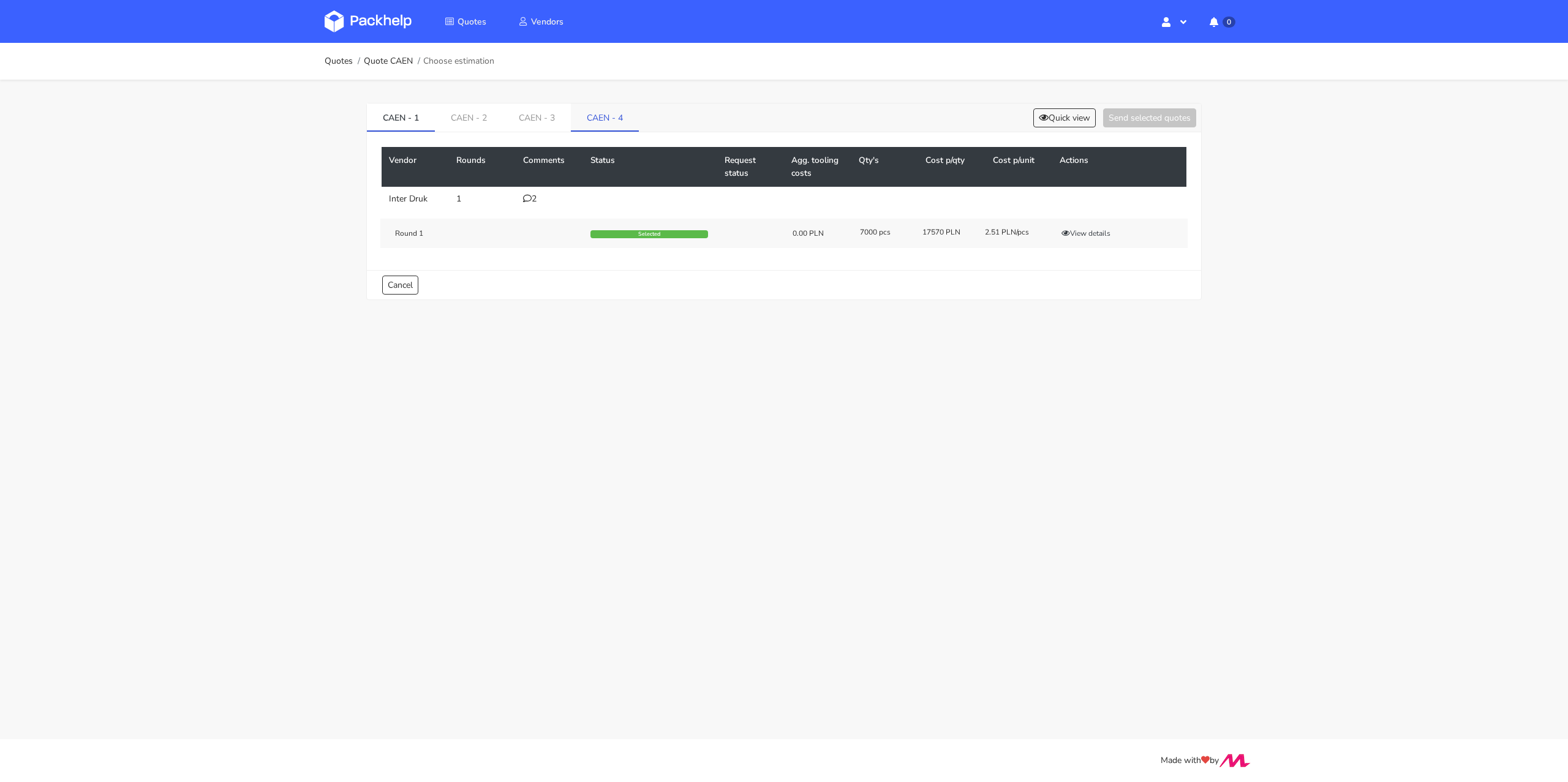
click at [617, 112] on link "CAEN - 4" at bounding box center [604, 117] width 68 height 27
click at [1081, 233] on button "View details" at bounding box center [1086, 233] width 60 height 12
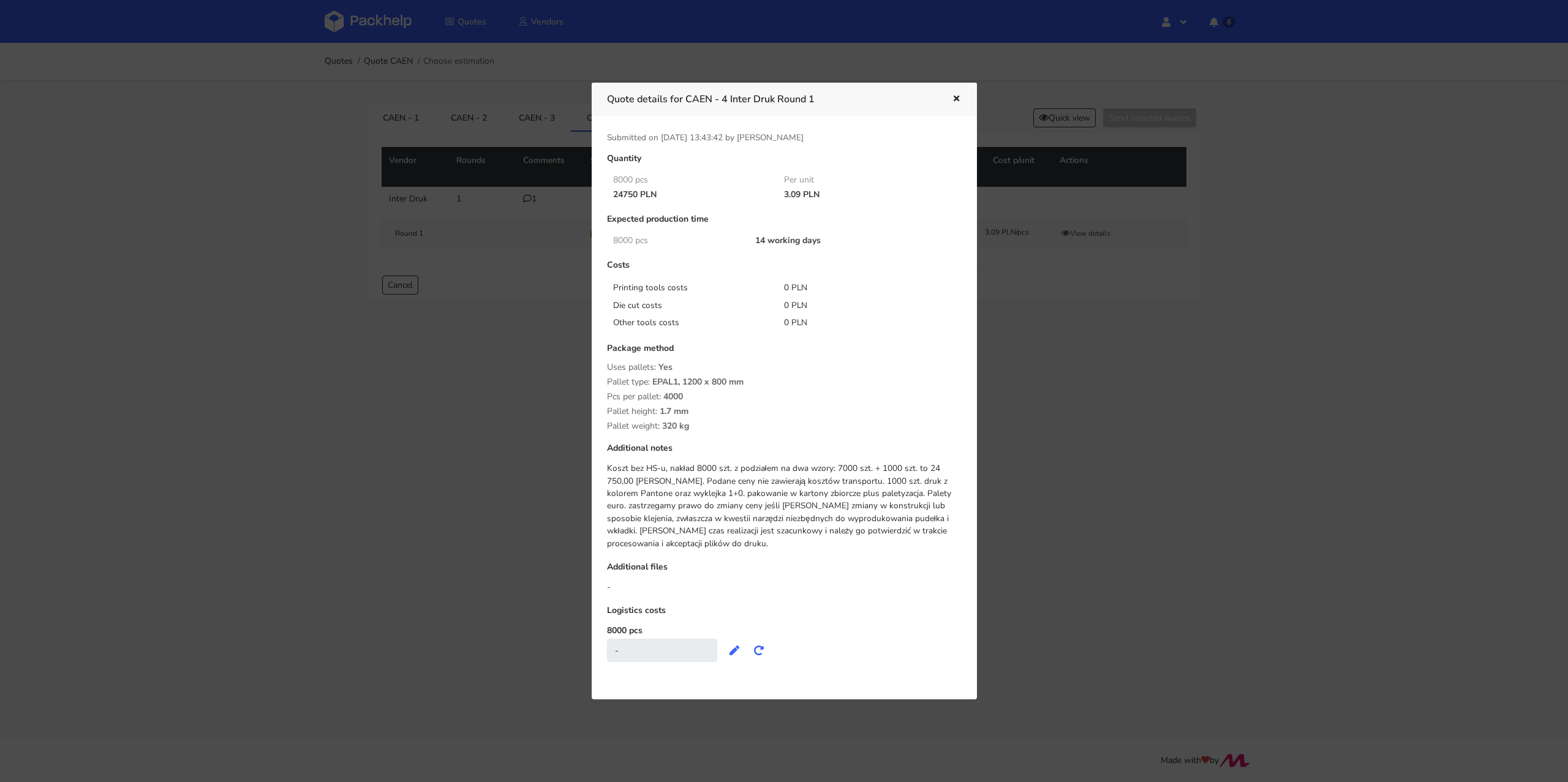
drag, startPoint x: 605, startPoint y: 387, endPoint x: 744, endPoint y: 387, distance: 139.0
click at [744, 387] on div "Quantity 8000 pcs Per unit 24750 PLN 3.09 PLN Expected production time 8000 pcs…" at bounding box center [784, 413] width 372 height 520
click at [743, 387] on span "EPAL1, 1200 x 800 mm" at bounding box center [698, 386] width 92 height 21
drag, startPoint x: 753, startPoint y: 396, endPoint x: 607, endPoint y: 390, distance: 146.1
click at [607, 390] on div "Package method Uses pallets: Yes Pallet type: EPAL1, 1200 x 800 mm Pcs per pall…" at bounding box center [784, 386] width 354 height 87
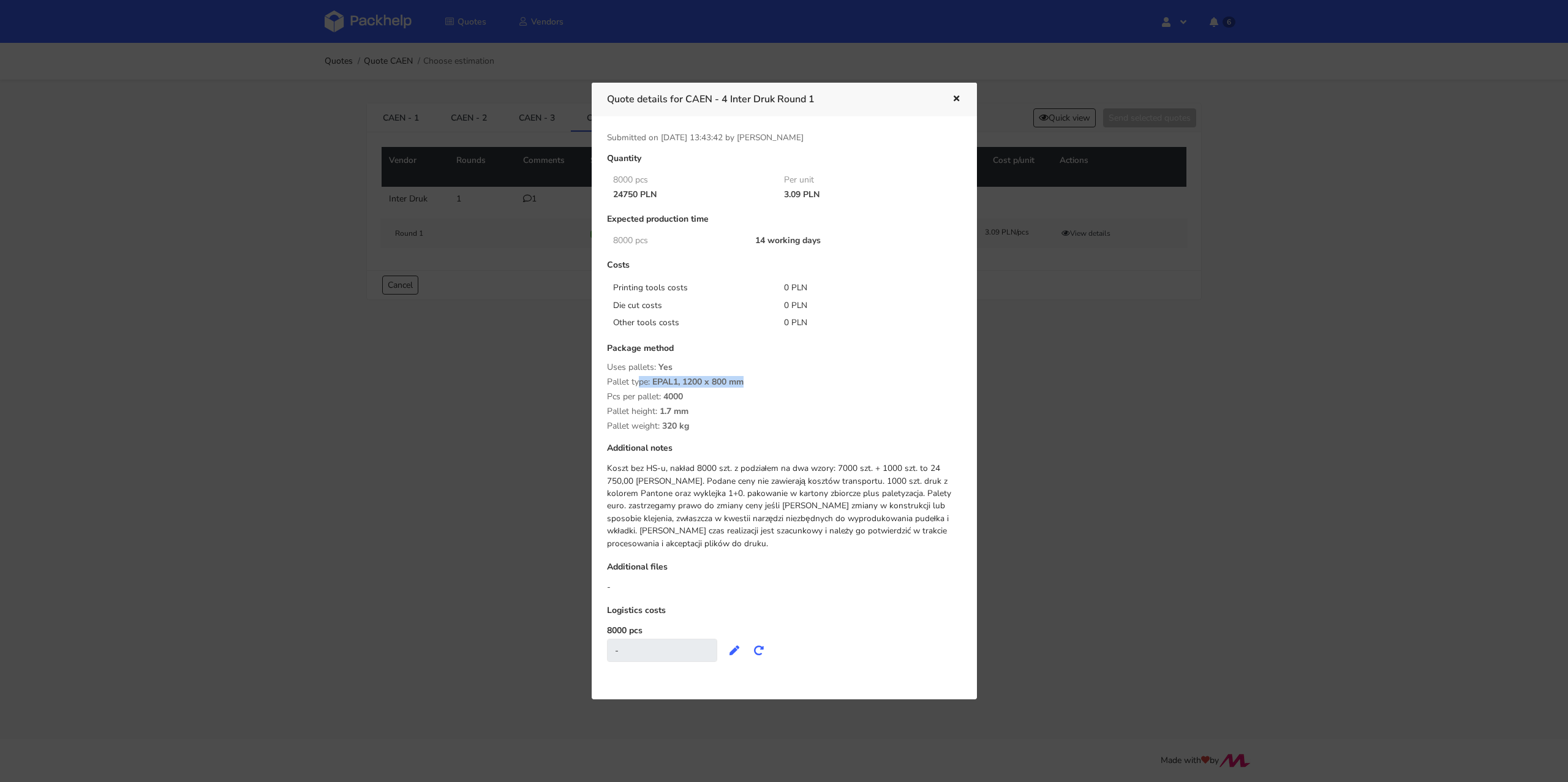
copy div "Pallet type: EPAL1, 1200 x 800 mm"
drag, startPoint x: 687, startPoint y: 402, endPoint x: 682, endPoint y: 400, distance: 5.4
click at [682, 400] on div "Package method Uses pallets: Yes Pallet type: EPAL1, 1200 x 800 mm Pcs per pall…" at bounding box center [784, 386] width 354 height 87
copy div "Pcs per pallet: 4000"
drag, startPoint x: 697, startPoint y: 415, endPoint x: 604, endPoint y: 421, distance: 93.2
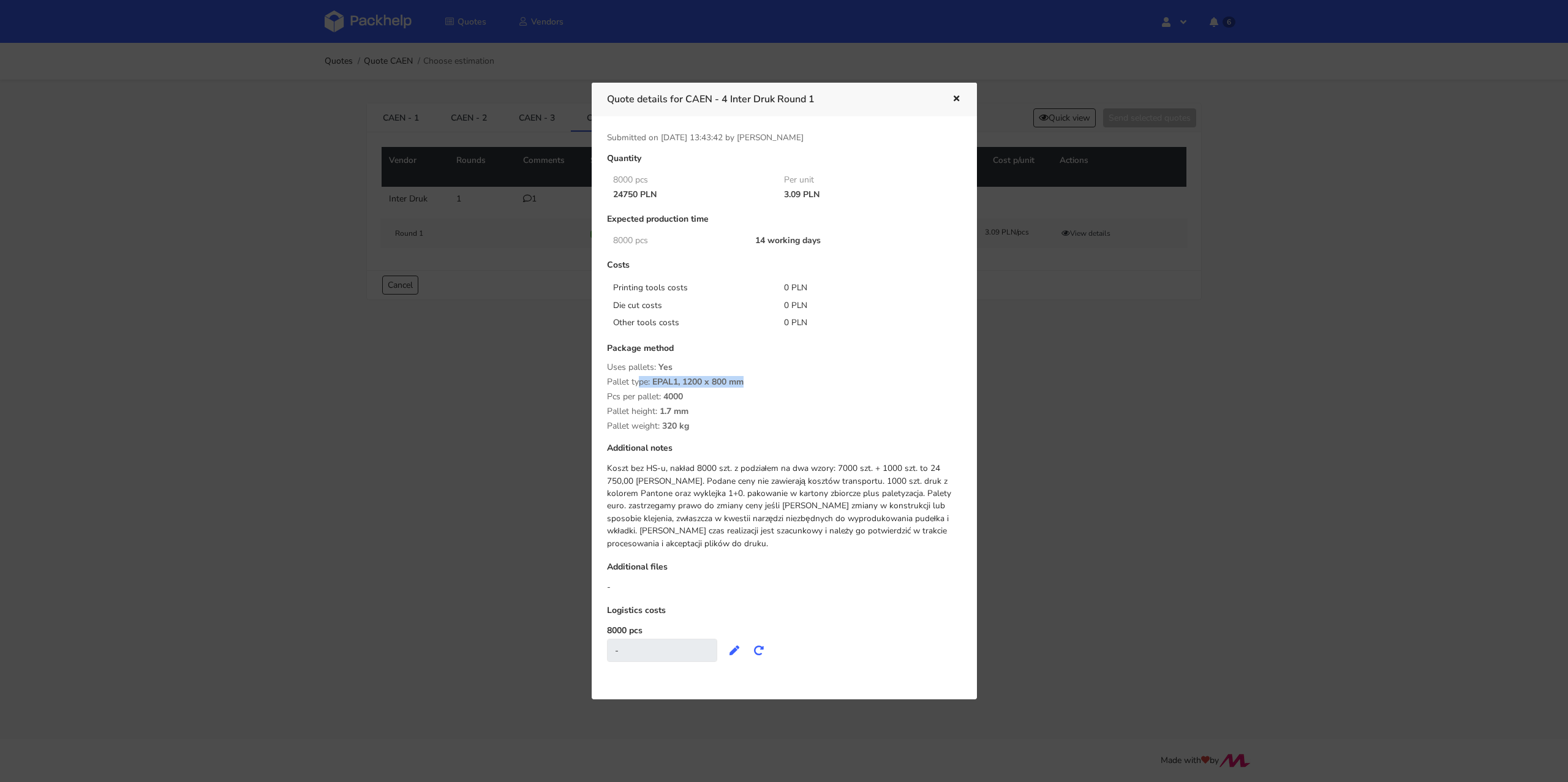
click at [604, 421] on div "Quantity 8000 pcs Per unit 24750 PLN 3.09 PLN Expected production time 8000 pcs…" at bounding box center [784, 413] width 372 height 520
copy div "Pallet height: 1.7 mm"
drag, startPoint x: 711, startPoint y: 433, endPoint x: 604, endPoint y: 431, distance: 107.0
click at [604, 431] on div "Quantity 8000 pcs Per unit 24750 PLN 3.09 PLN Expected production time 8000 pcs…" at bounding box center [784, 413] width 372 height 520
copy div "Pallet weight: 320 kg"
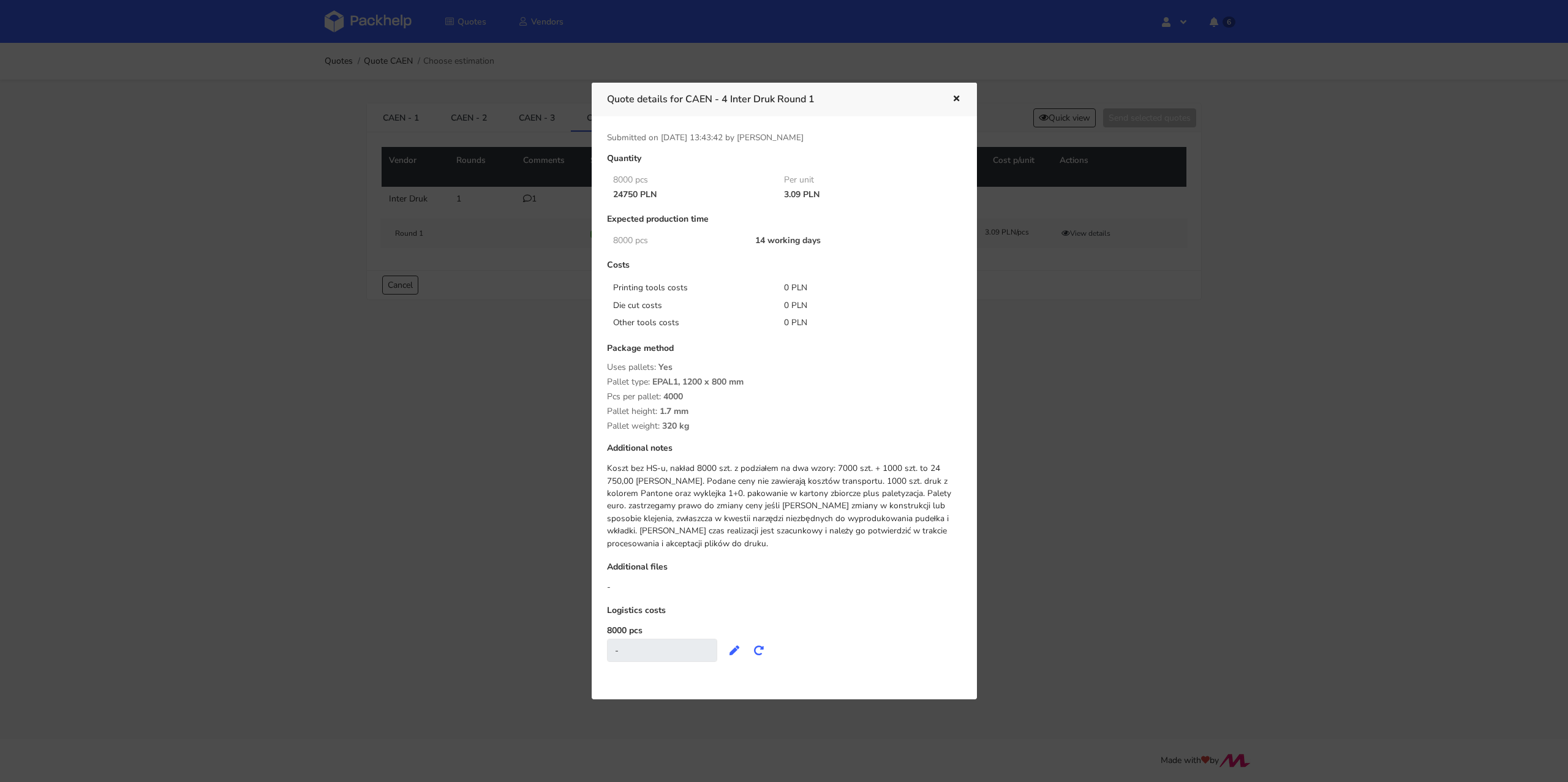
click at [961, 109] on div "Quote details for CAEN - 4 Inter Druk Round 1" at bounding box center [784, 100] width 385 height 34
click at [958, 103] on icon "button" at bounding box center [956, 99] width 10 height 8
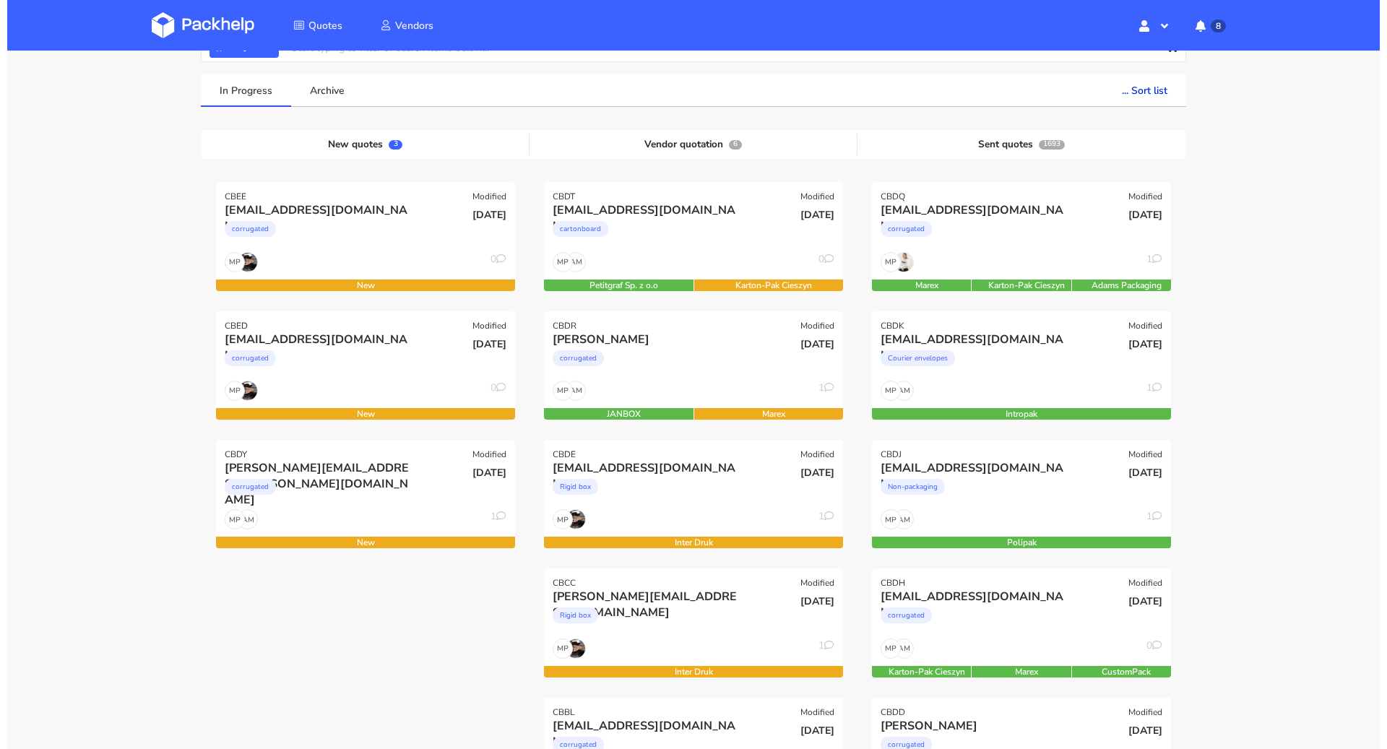
scroll to position [160, 0]
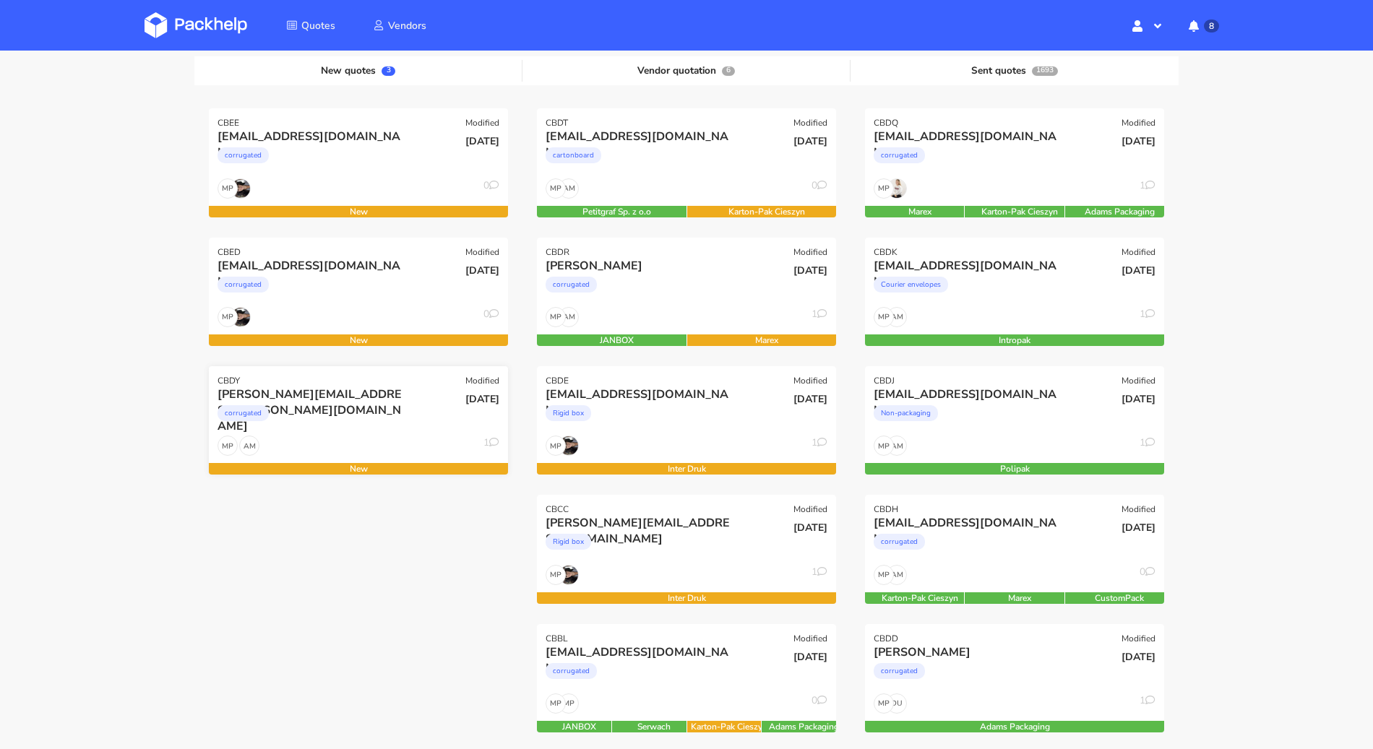
click at [322, 447] on div "AM MP 1" at bounding box center [358, 449] width 299 height 27
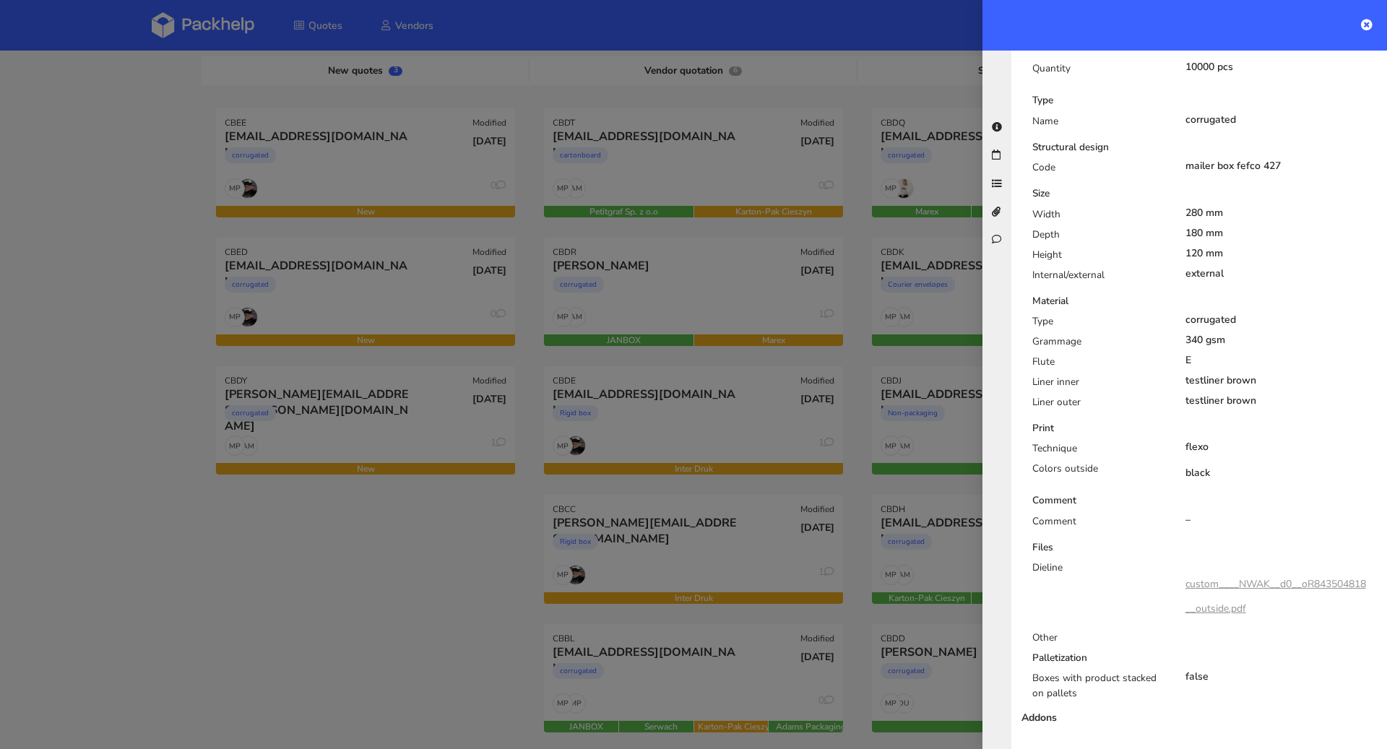
scroll to position [723, 0]
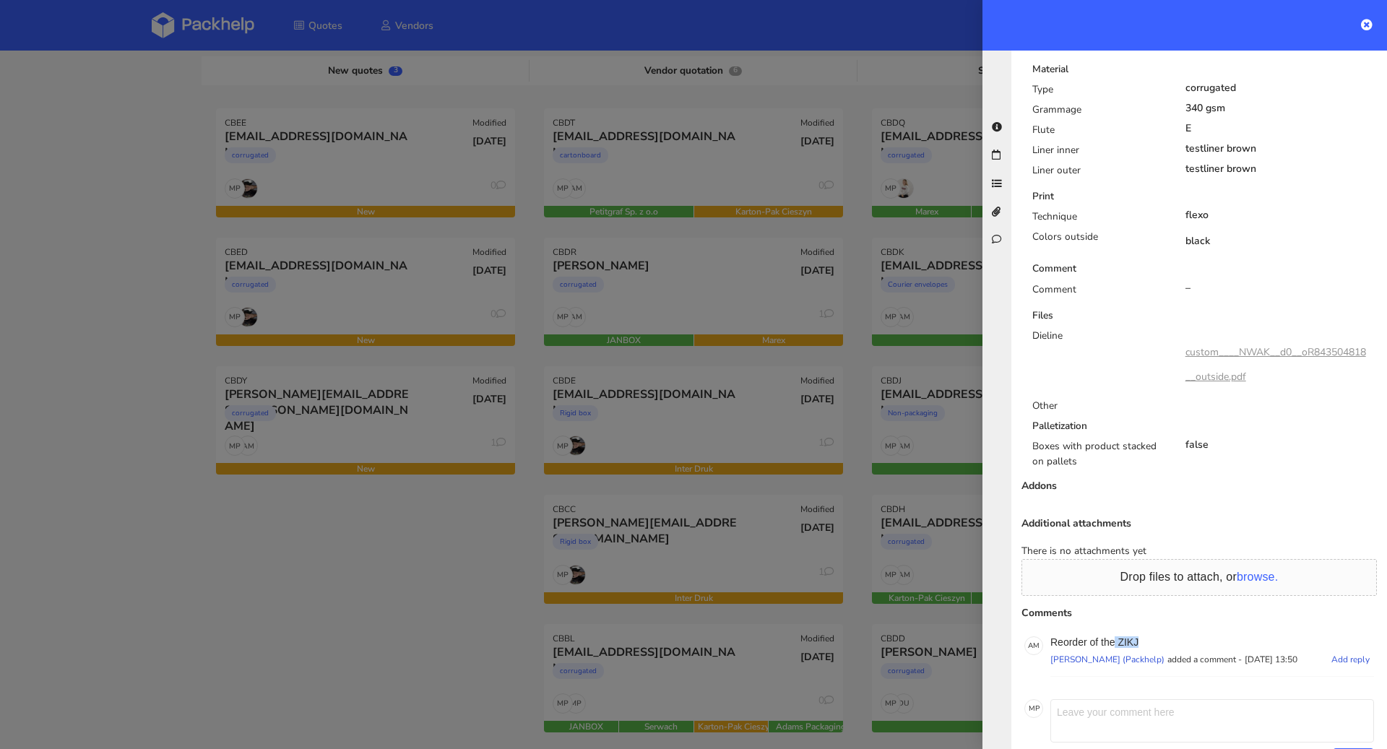
drag, startPoint x: 1150, startPoint y: 599, endPoint x: 1116, endPoint y: 598, distance: 33.2
click at [1116, 637] on p "Reorder of the ZIKJ" at bounding box center [1213, 643] width 324 height 12
copy p "ZIKJ"
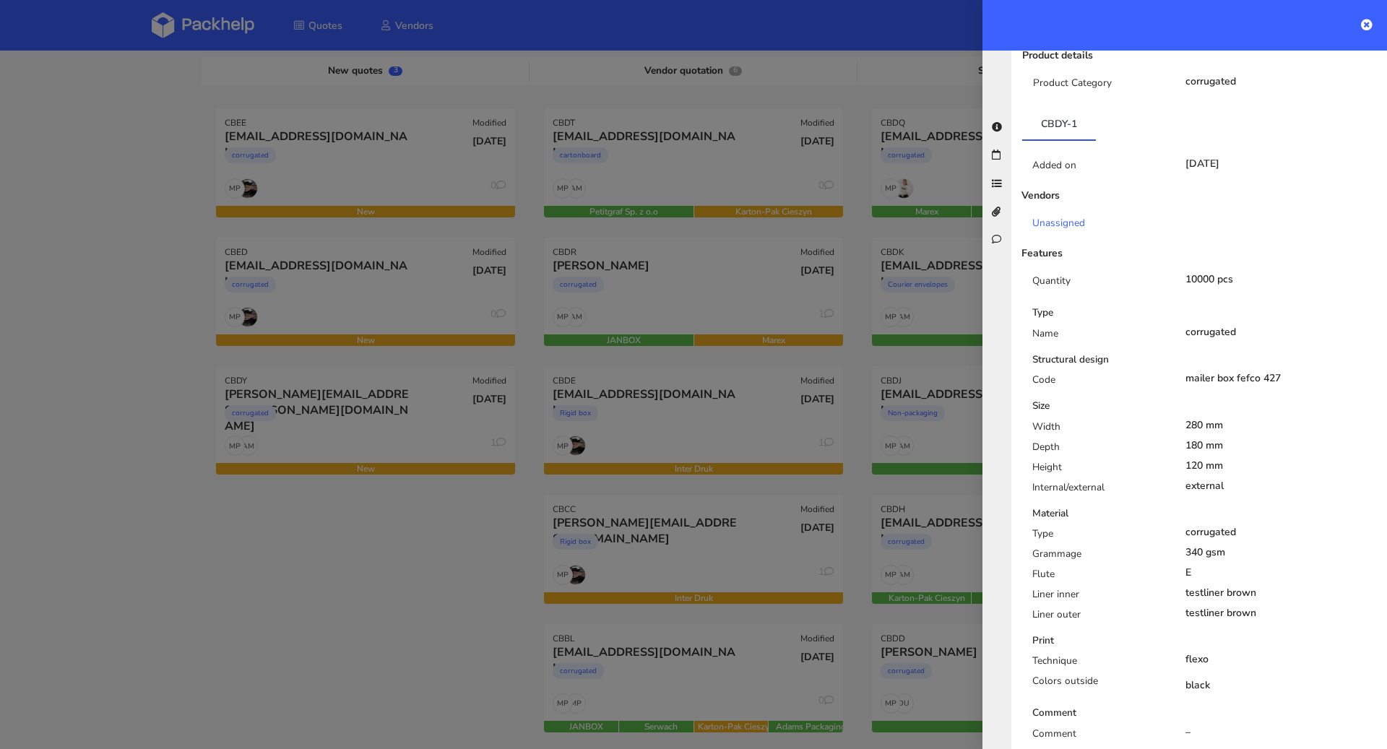
scroll to position [569, 0]
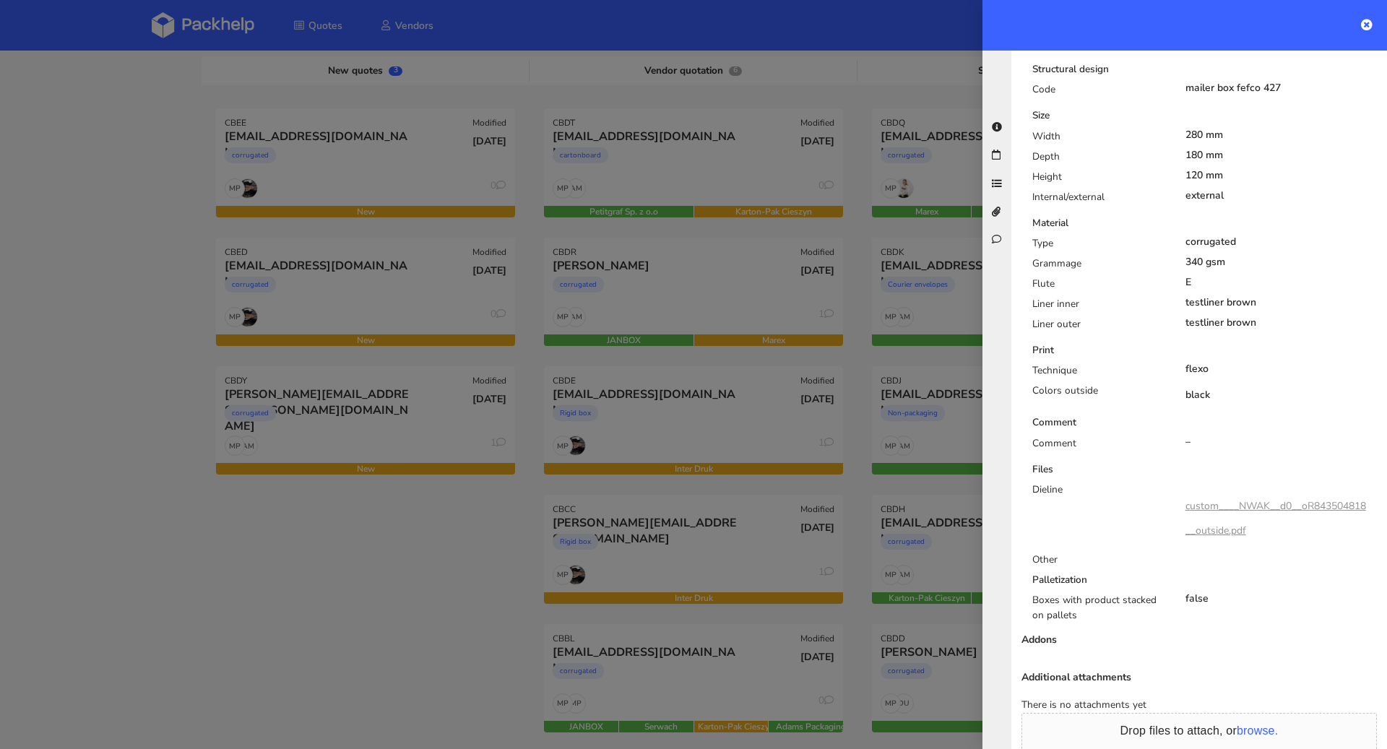
click at [1282, 494] on div "custom____NWAK__d0__oR843504818__outside.pdf" at bounding box center [1278, 518] width 184 height 49
click at [1285, 499] on link "custom____NWAK__d0__oR843504818__outside.pdf" at bounding box center [1276, 518] width 181 height 38
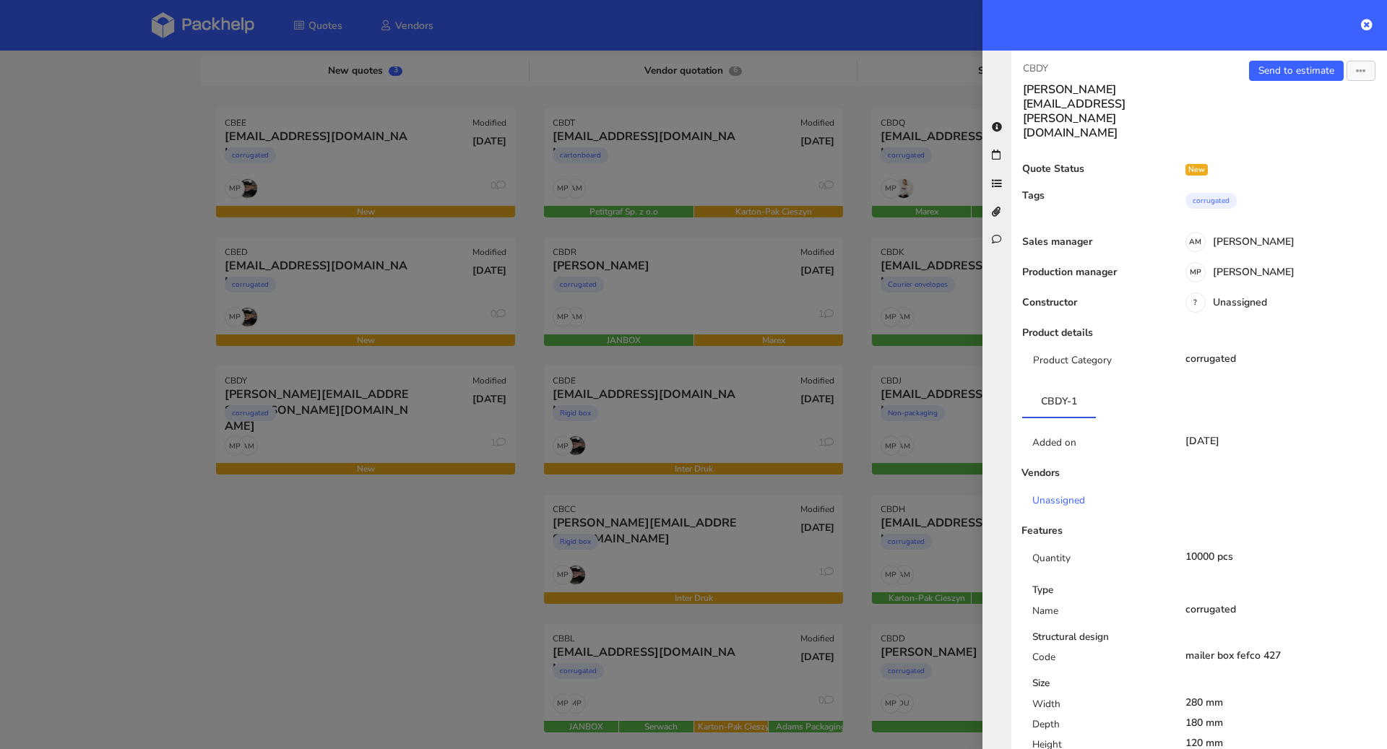
scroll to position [0, 0]
click at [1274, 72] on link "Send to estimate" at bounding box center [1296, 72] width 95 height 20
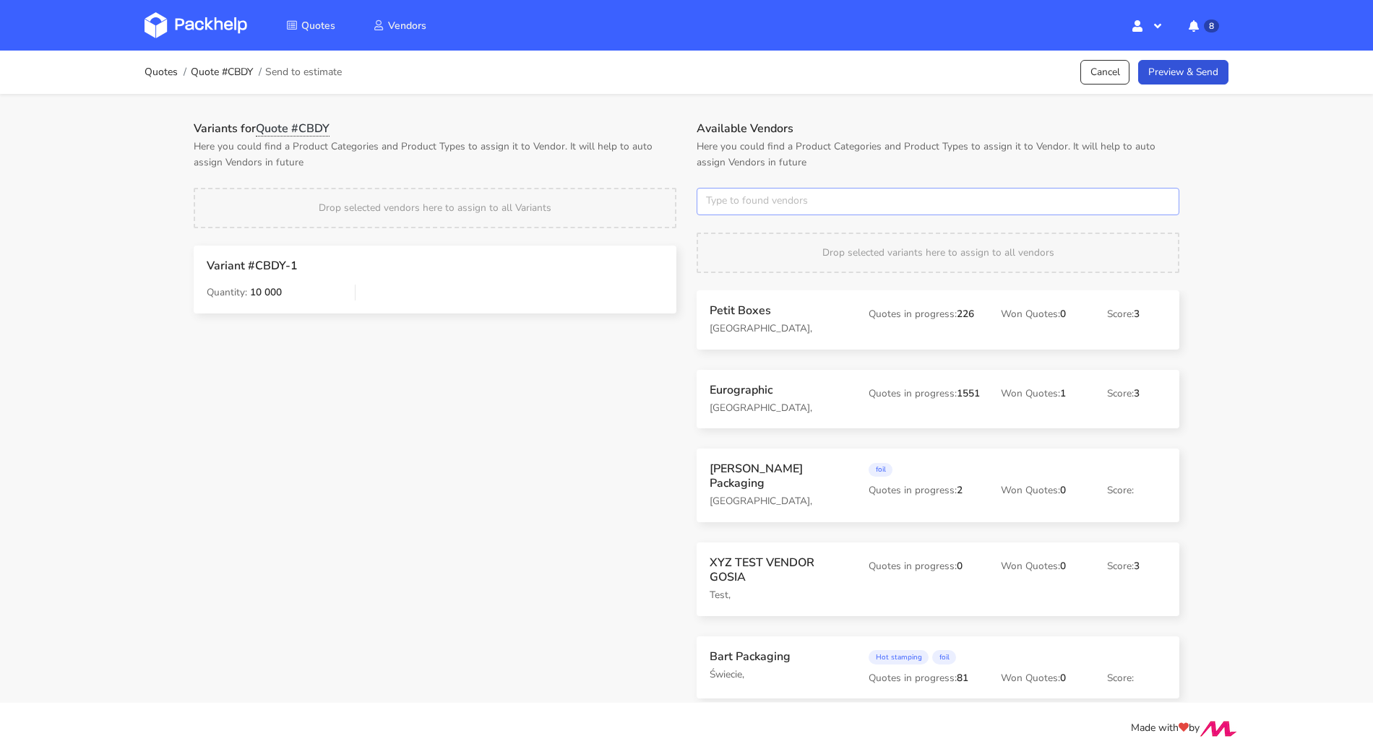
click at [749, 202] on input "text" at bounding box center [938, 201] width 483 height 27
type input "karton-pak"
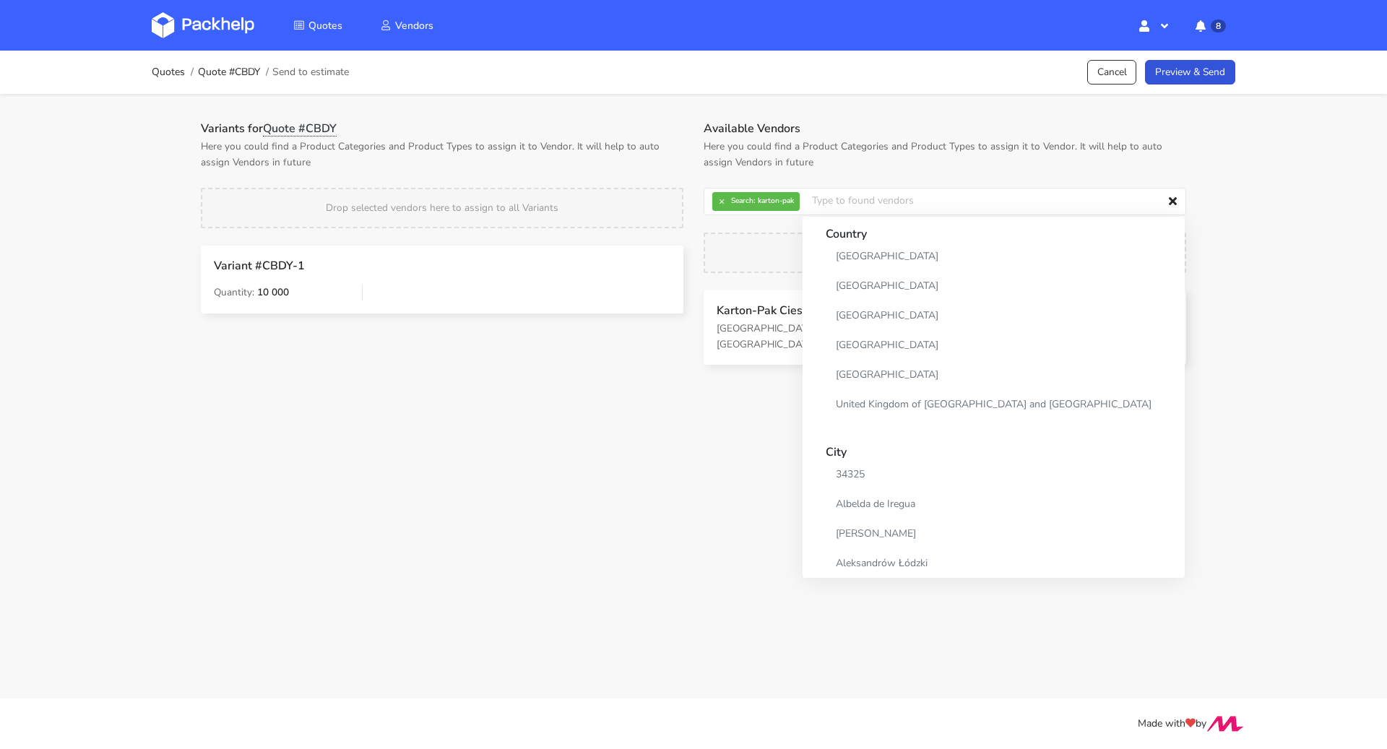
click at [668, 380] on main "Quotes Quote #CBDY Send to estimate Cancel Preview & Send Variants for Quote #C…" at bounding box center [693, 349] width 1387 height 699
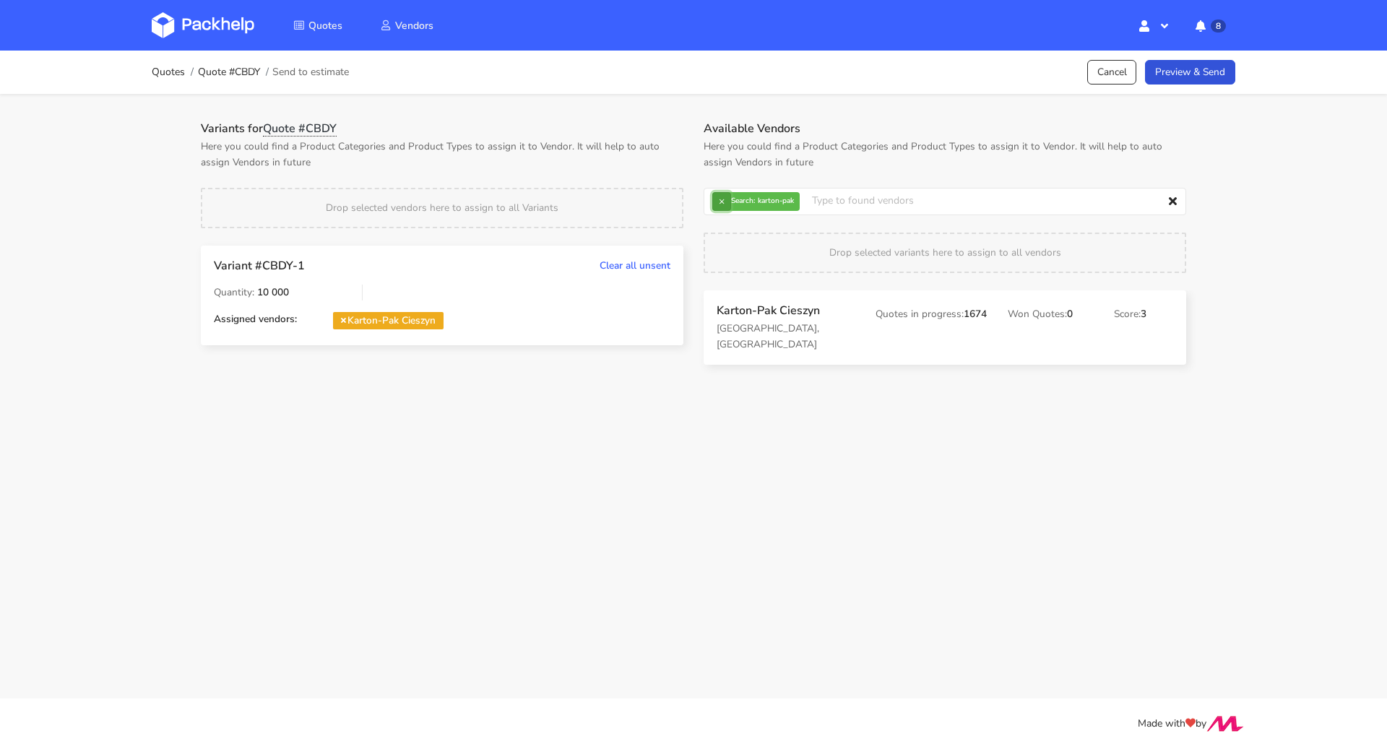
click at [723, 200] on button "×" at bounding box center [721, 201] width 19 height 19
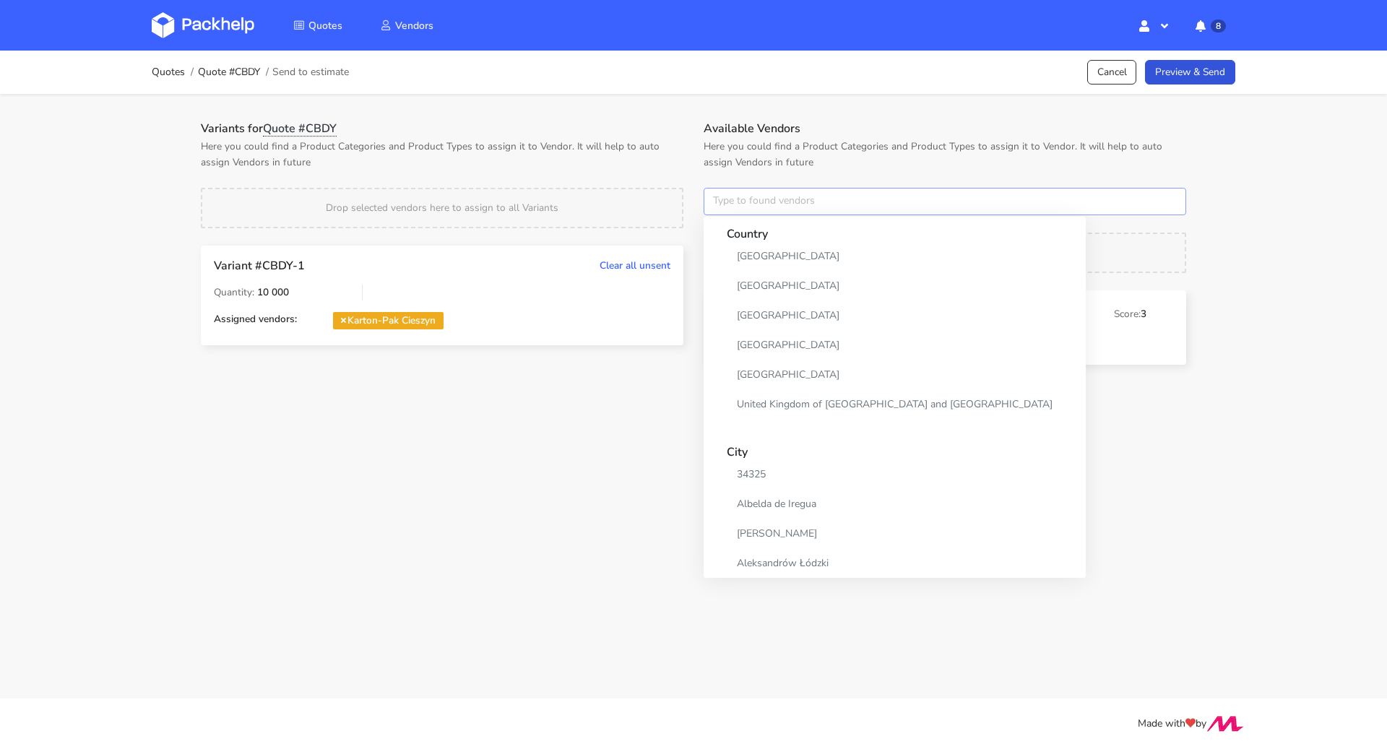
click at [724, 200] on input "text" at bounding box center [945, 201] width 483 height 27
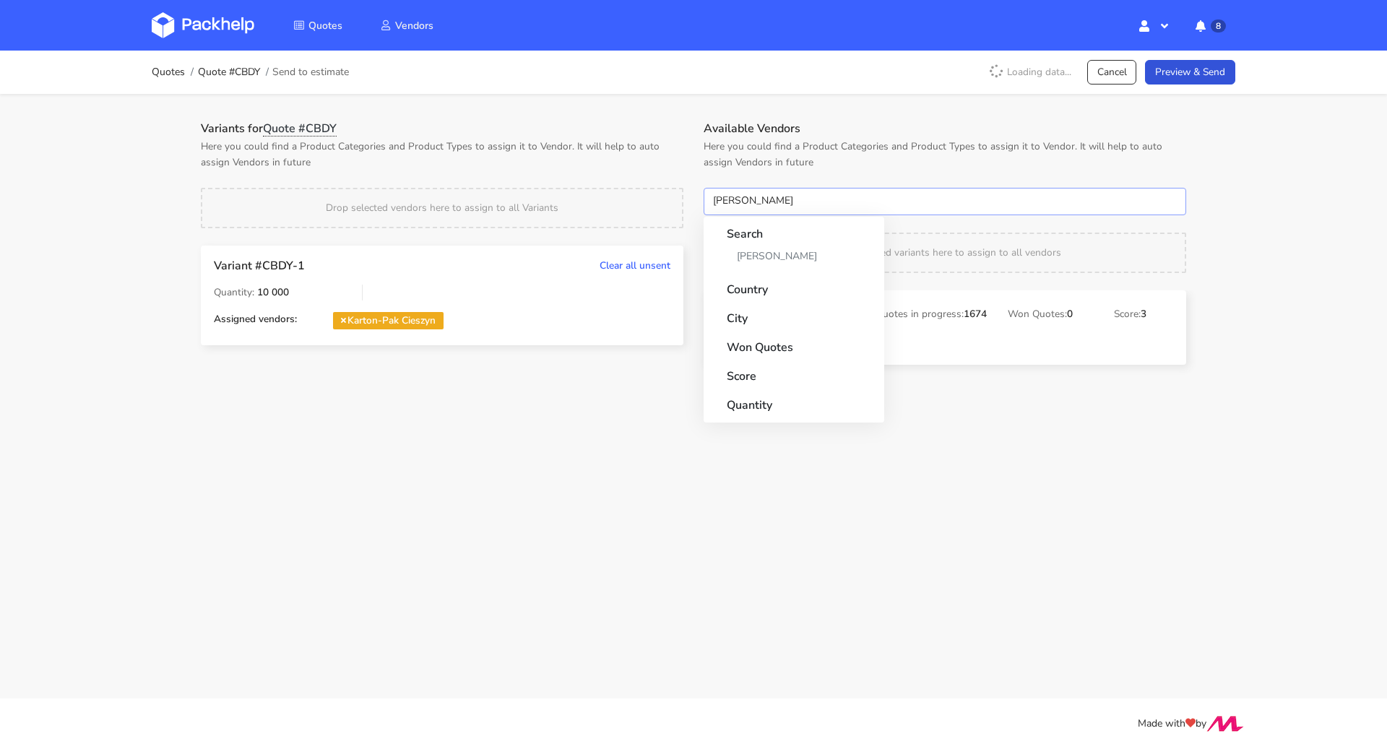
type input "adams"
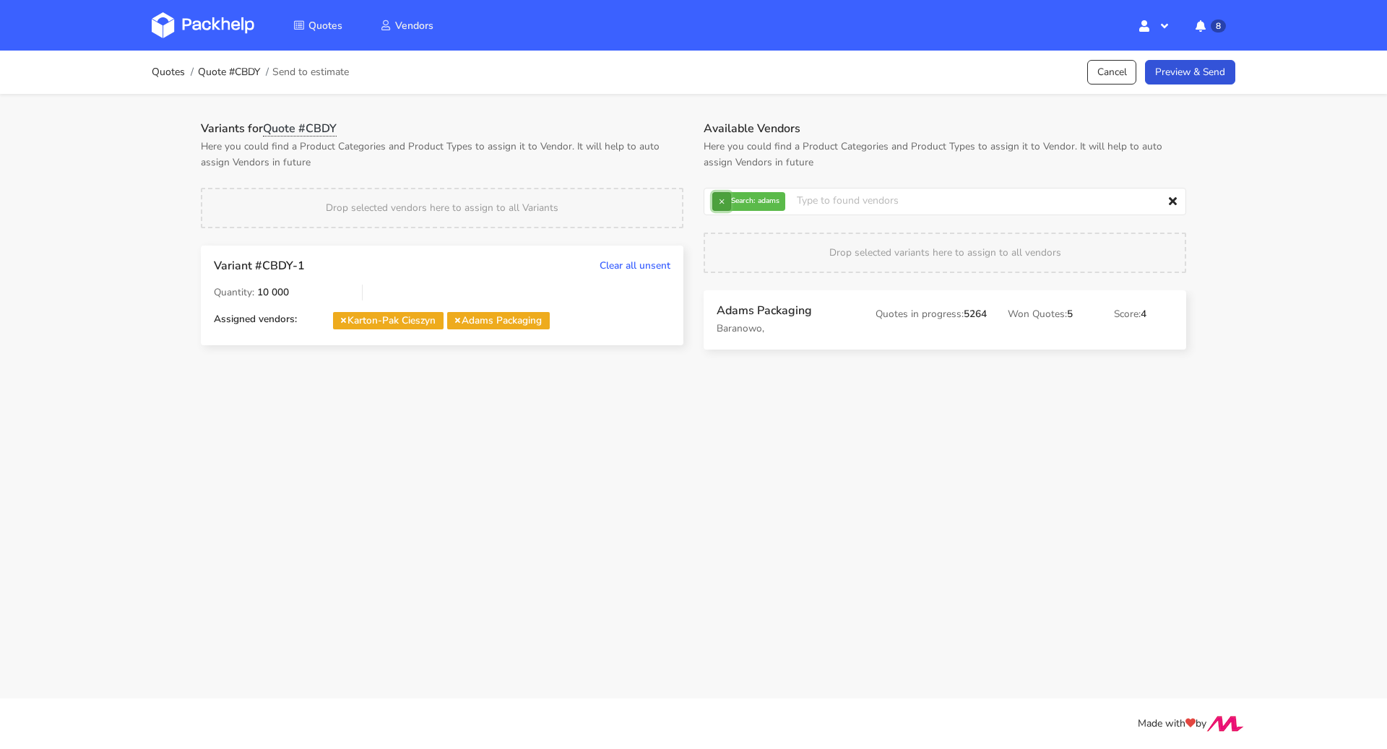
click at [724, 204] on button "×" at bounding box center [721, 201] width 19 height 19
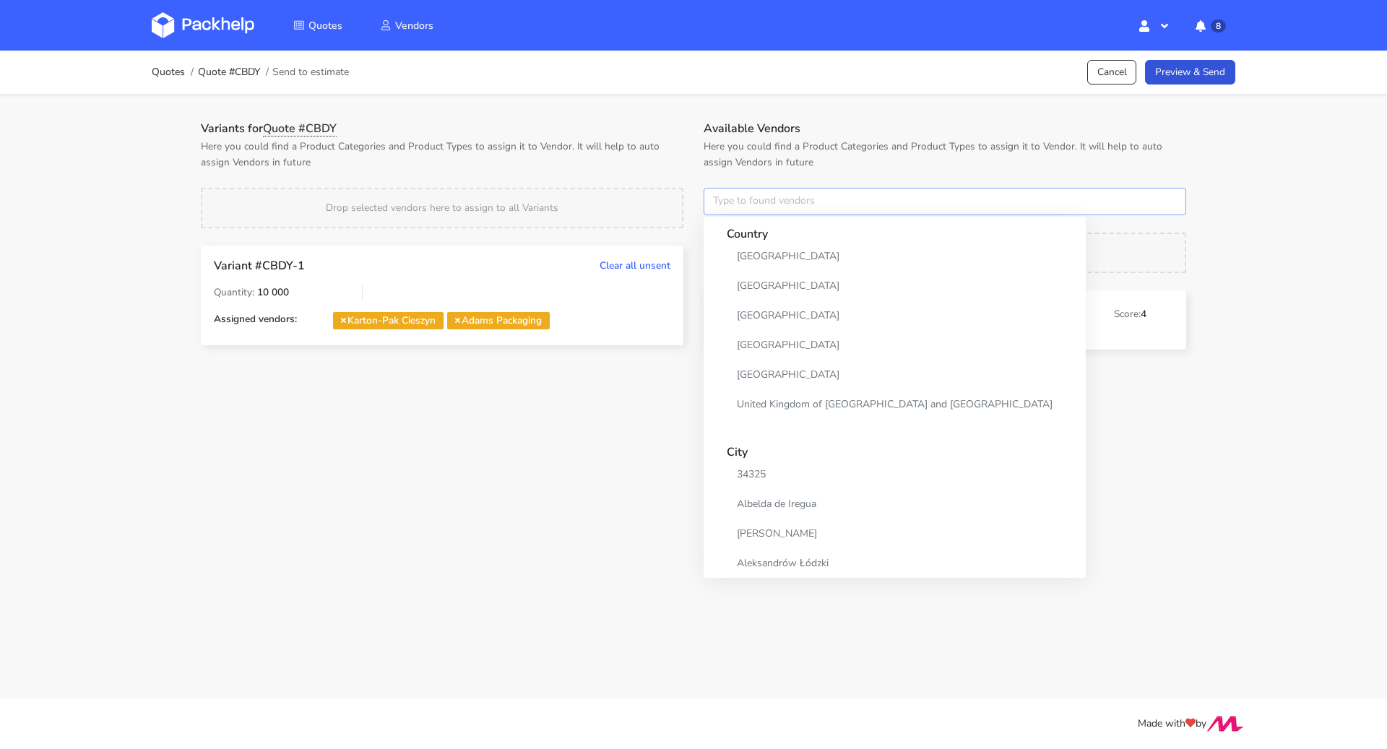
click at [728, 202] on input "text" at bounding box center [945, 201] width 483 height 27
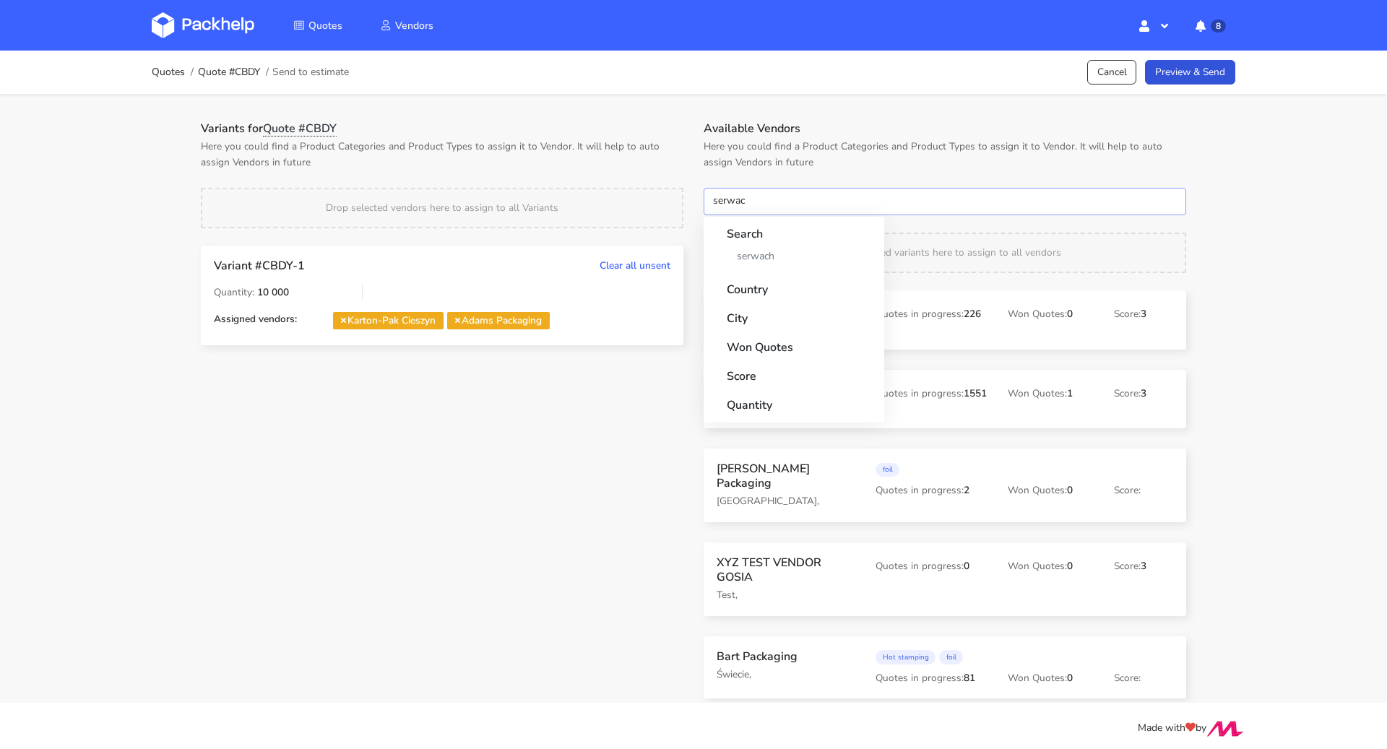
type input "serwach"
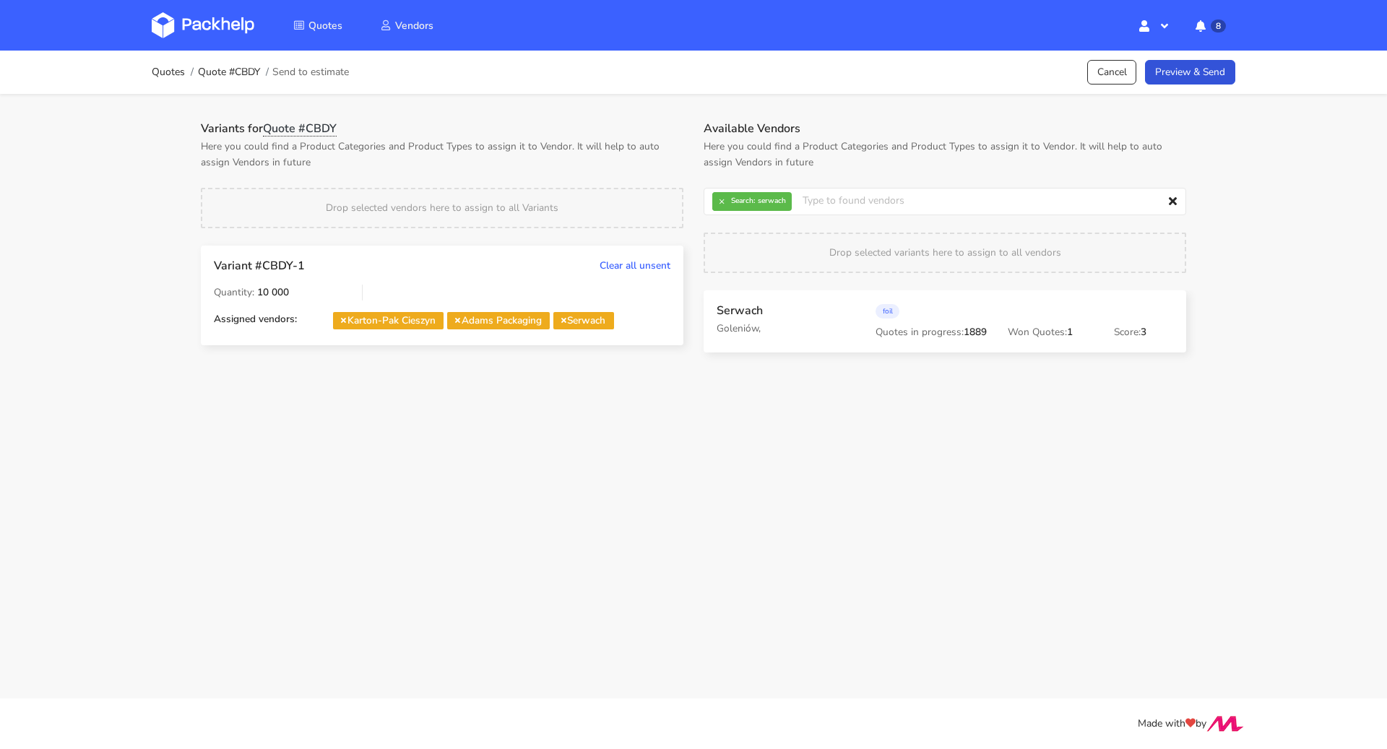
click at [731, 204] on strong "Search:" at bounding box center [743, 200] width 24 height 7
click at [724, 202] on button "×" at bounding box center [721, 201] width 19 height 19
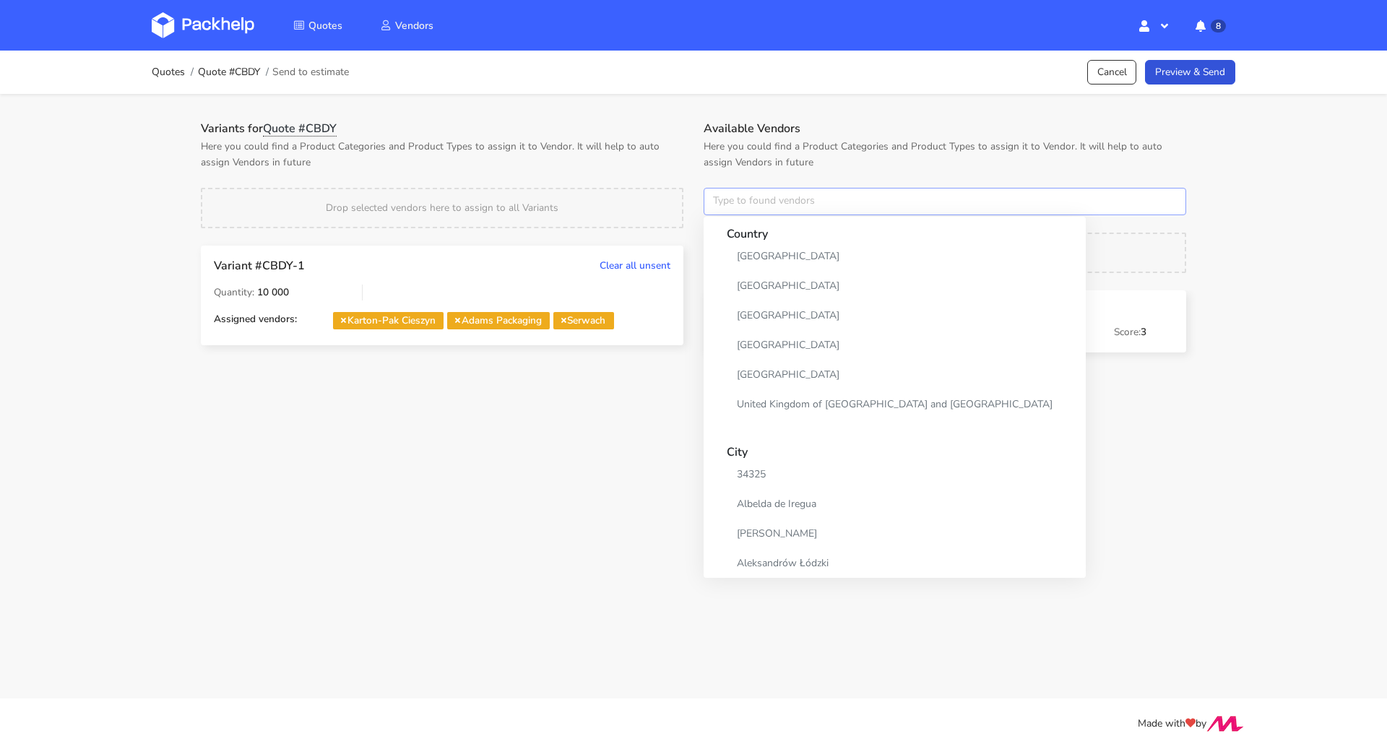
click at [724, 202] on input "text" at bounding box center [945, 201] width 483 height 27
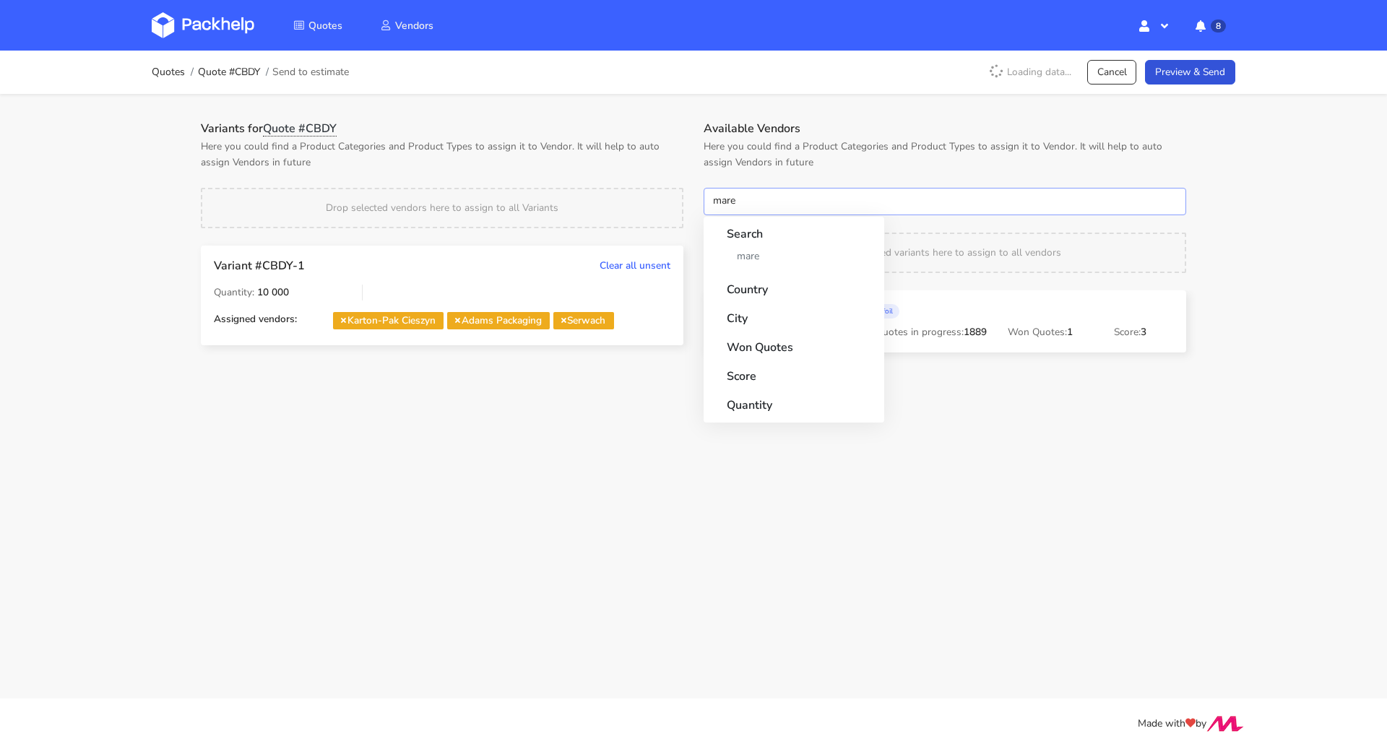
type input "marex"
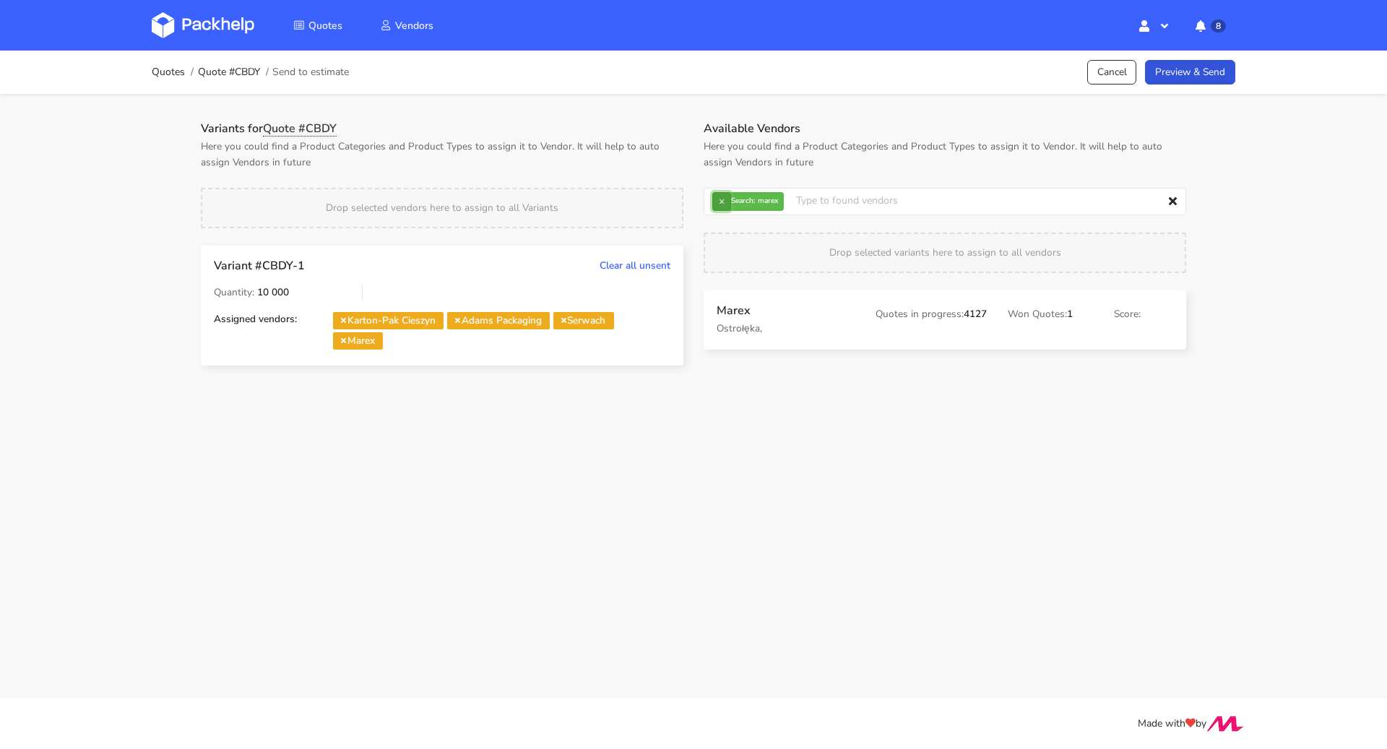
click at [720, 203] on button "×" at bounding box center [721, 201] width 19 height 19
click at [723, 204] on input "text" at bounding box center [945, 201] width 483 height 27
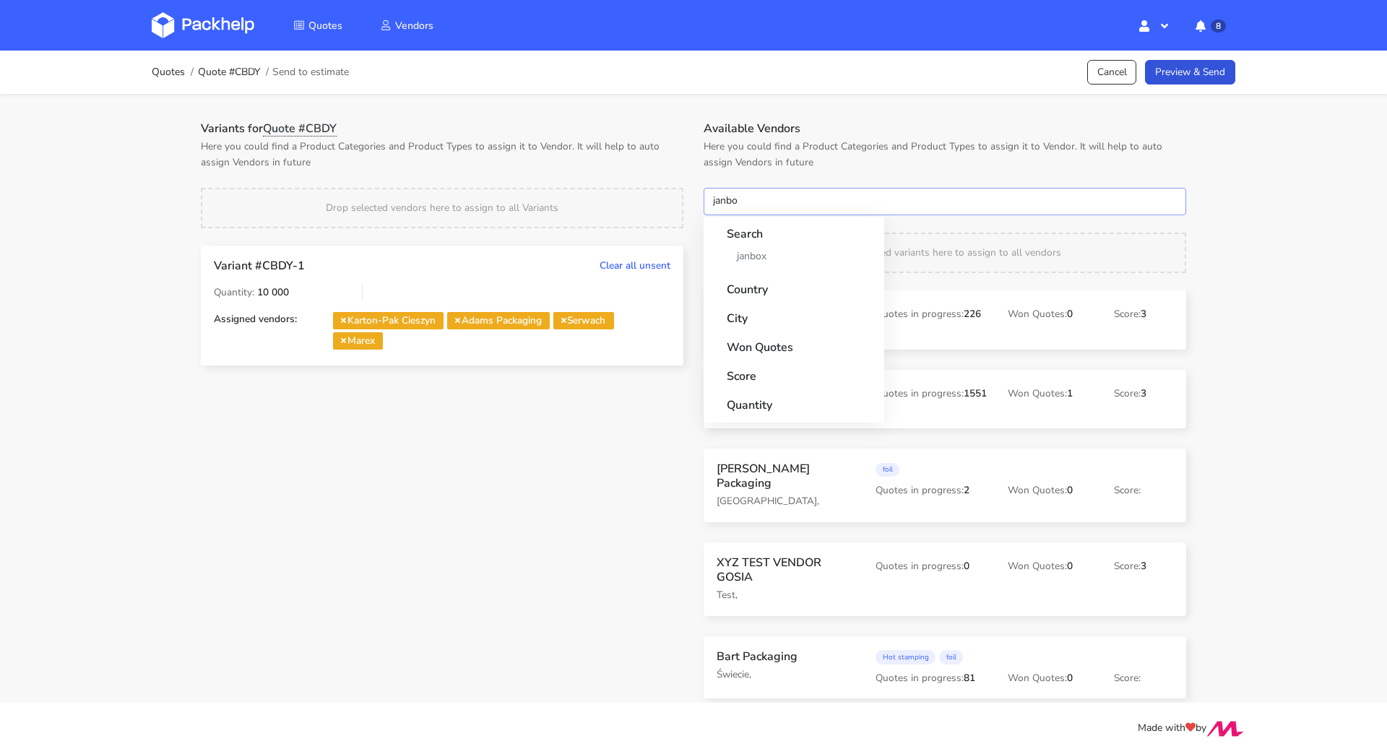
type input "janbox"
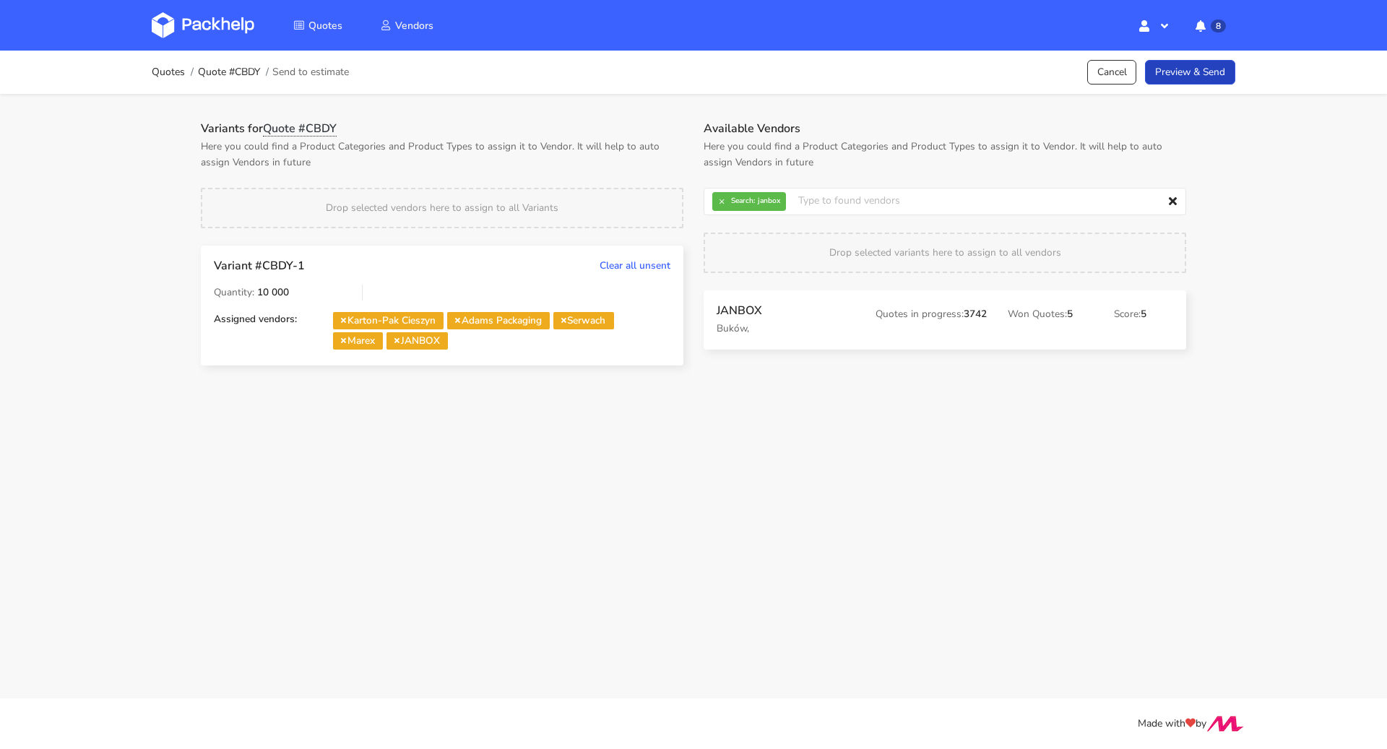
click at [1188, 61] on link "Preview & Send" at bounding box center [1190, 72] width 90 height 25
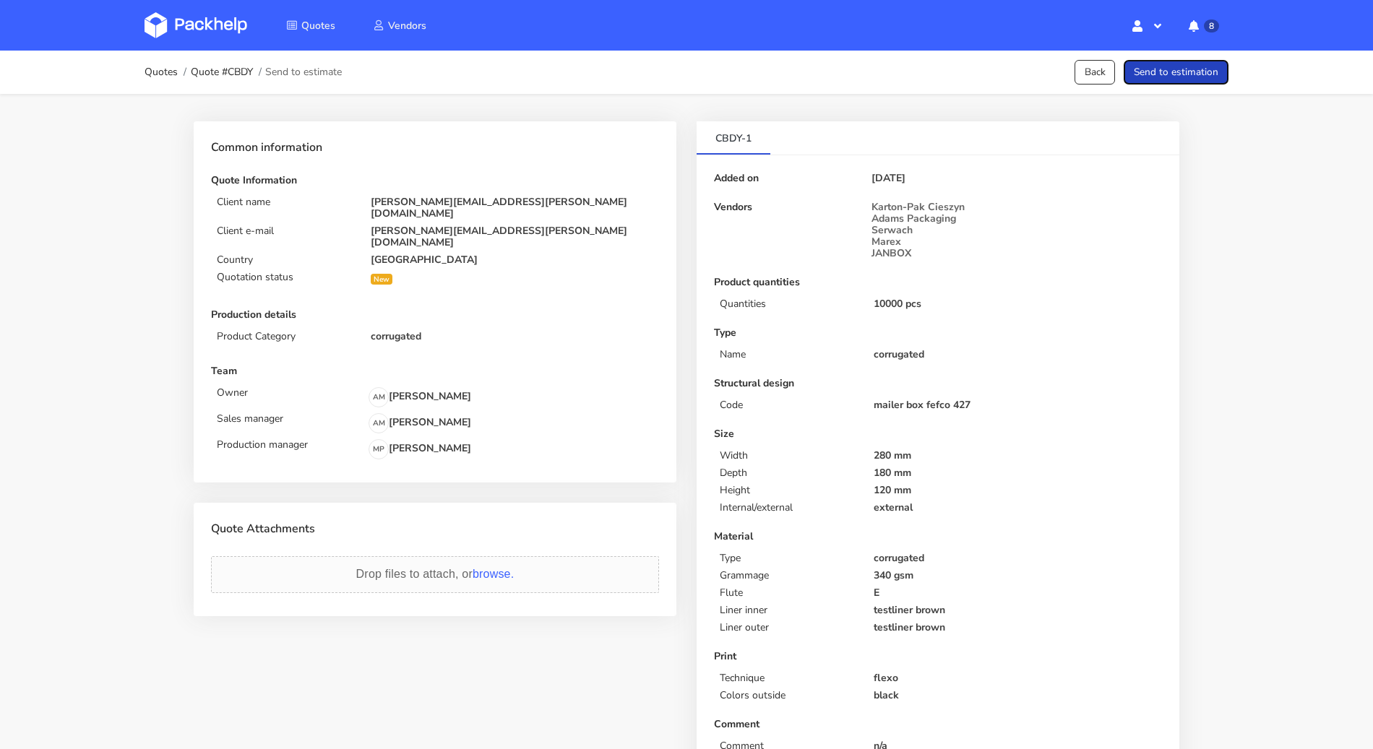
click at [1188, 61] on button "Send to estimation" at bounding box center [1176, 72] width 105 height 25
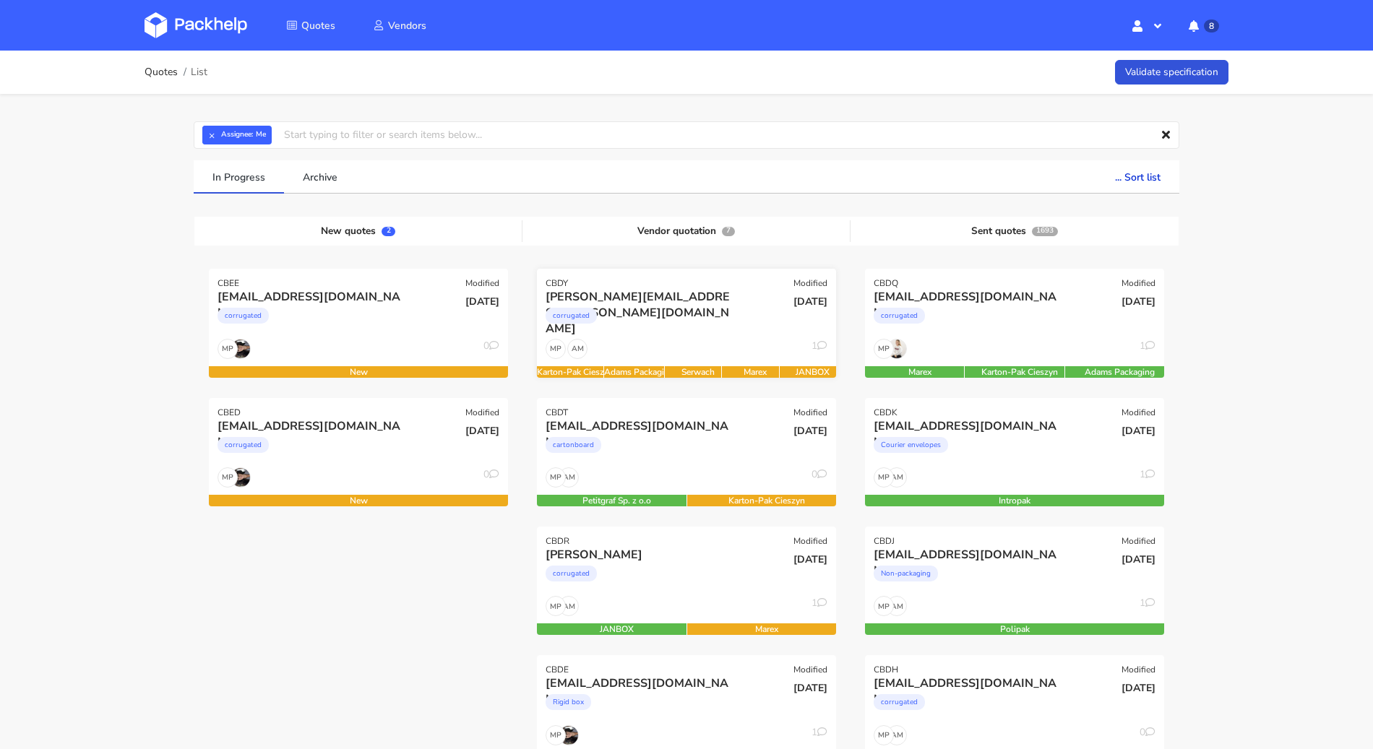
click at [636, 334] on div "[PERSON_NAME][EMAIL_ADDRESS][PERSON_NAME][DOMAIN_NAME] corrugated" at bounding box center [636, 313] width 202 height 49
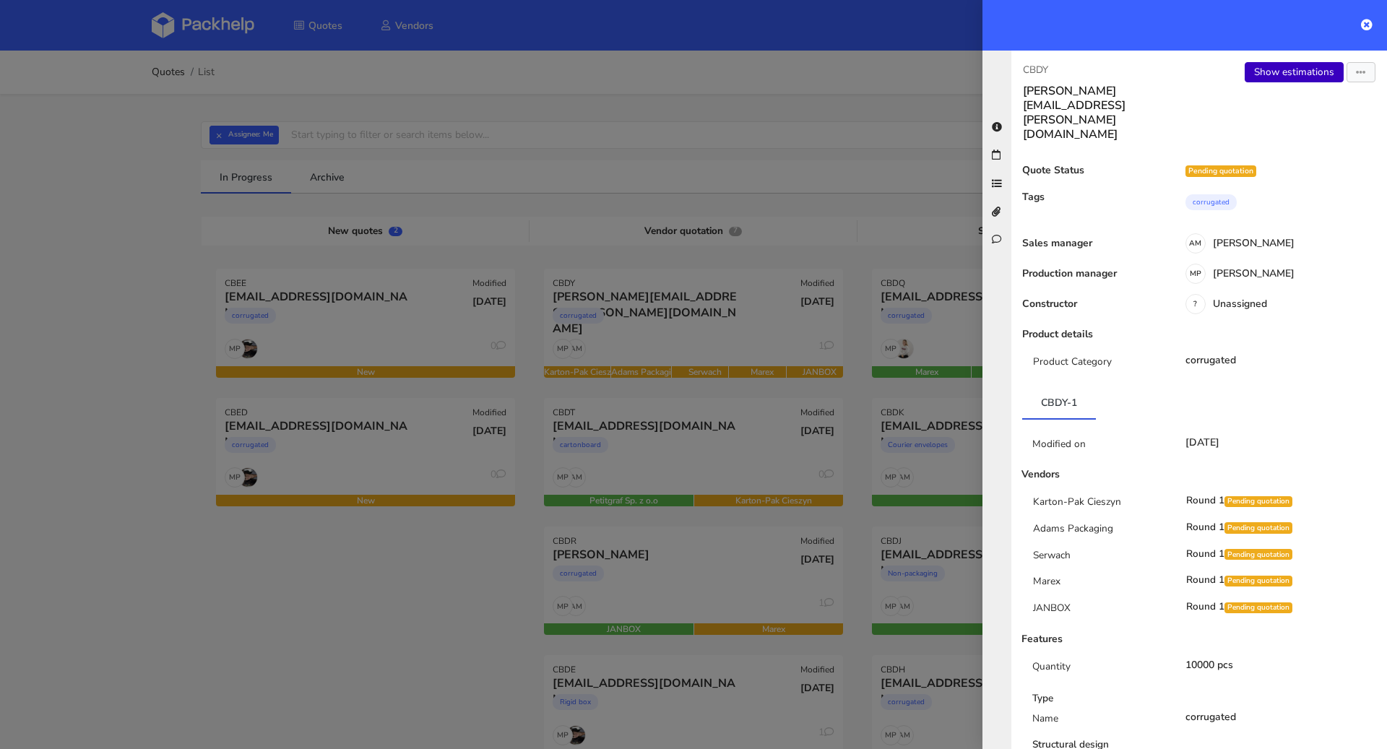
click at [1272, 73] on link "Show estimations" at bounding box center [1294, 72] width 99 height 20
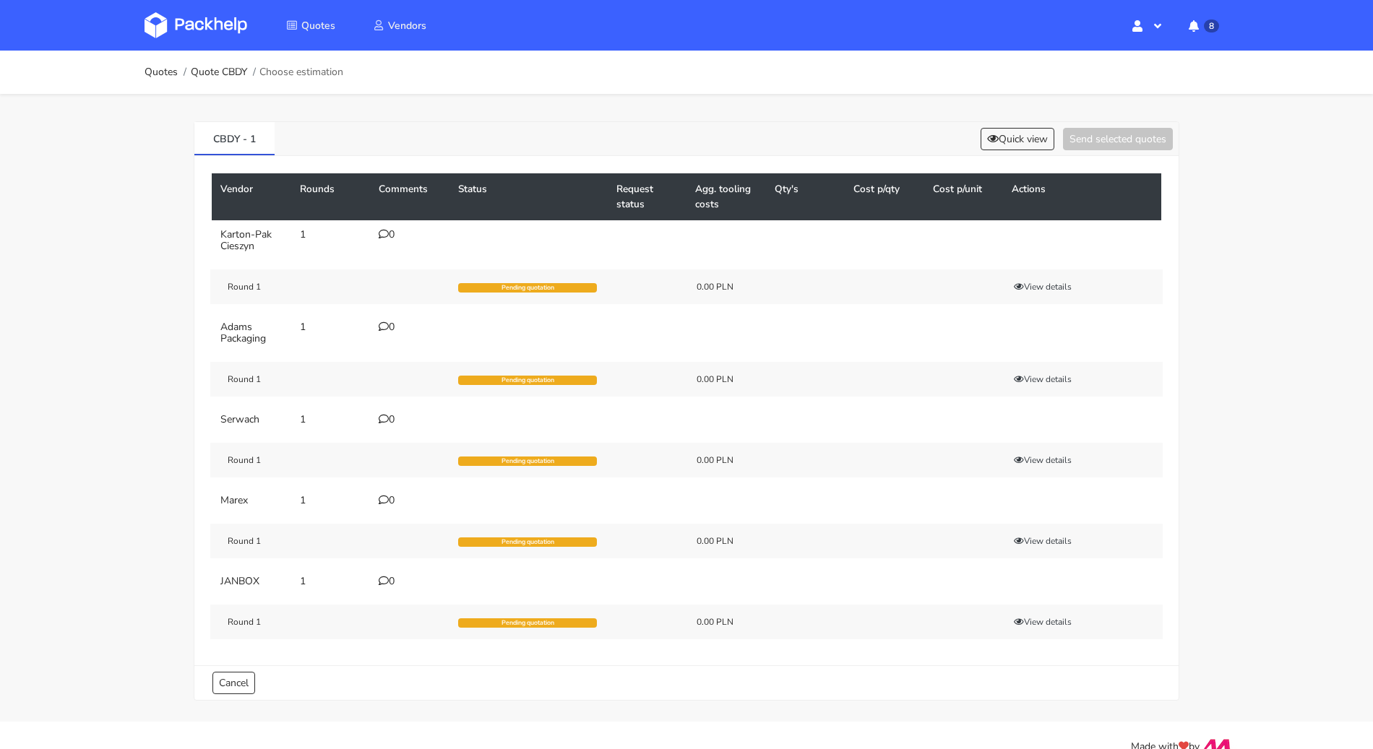
click at [382, 233] on icon at bounding box center [384, 234] width 10 height 10
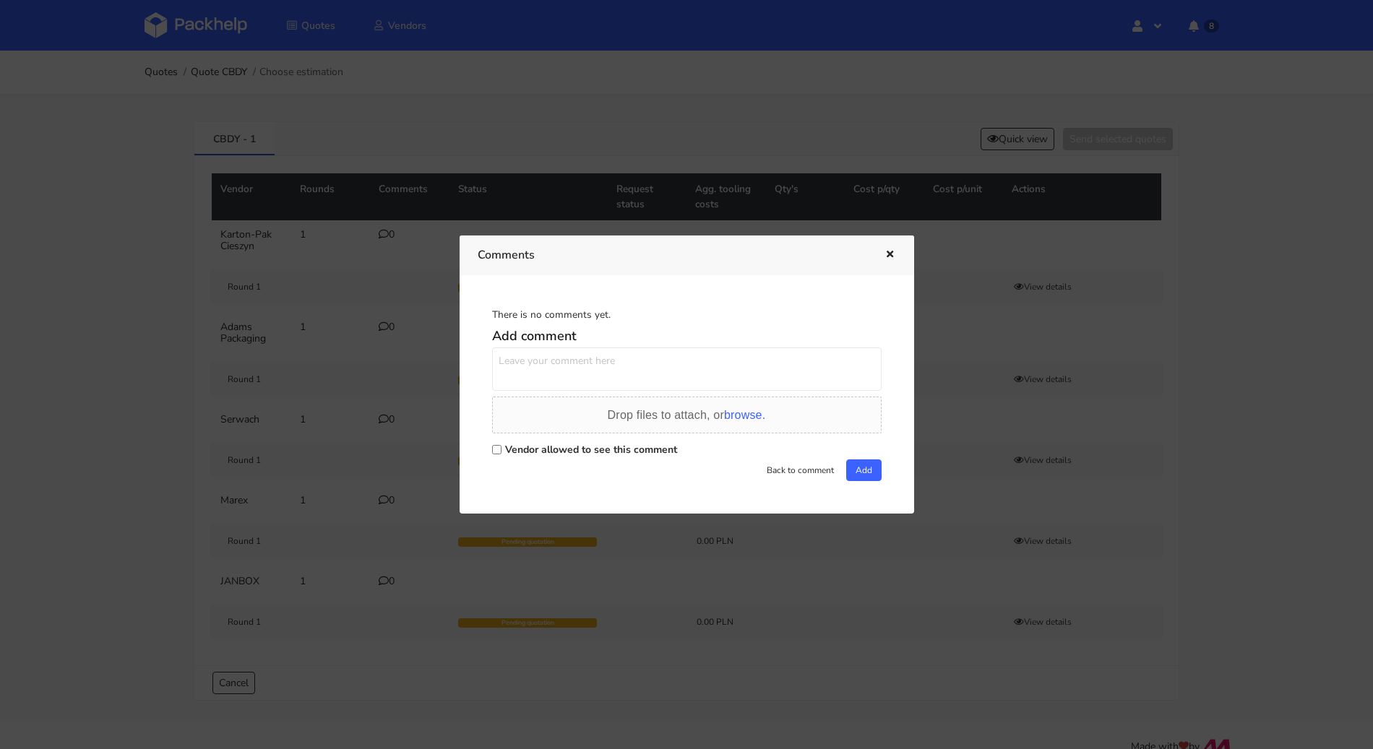
click at [579, 450] on label "Vendor allowed to see this comment" at bounding box center [591, 450] width 172 height 14
click at [501, 450] on input "Vendor allowed to see this comment" at bounding box center [496, 449] width 9 height 9
checkbox input "true"
click at [571, 379] on textarea at bounding box center [686, 369] width 389 height 43
paste textarea "R124358998ZIKJ"
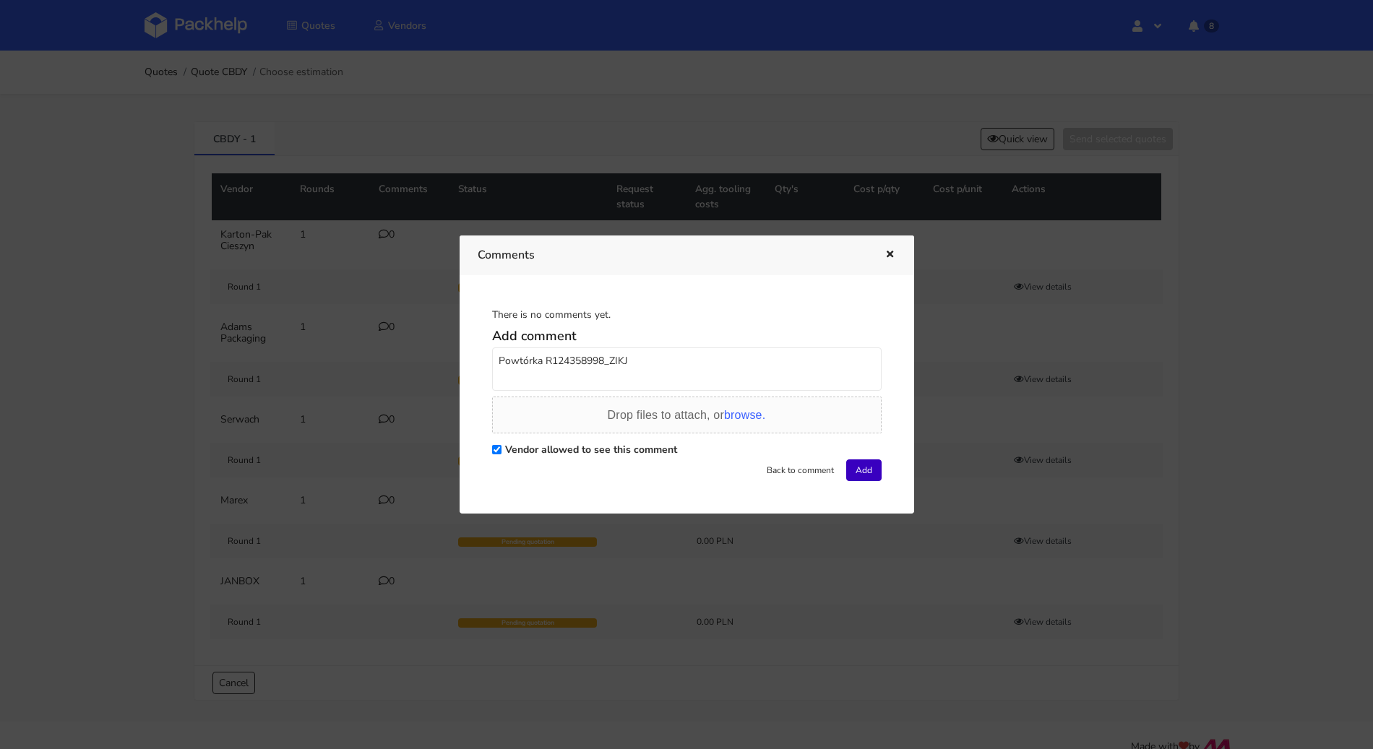
type textarea "Powtórka R124358998_ZIKJ"
click at [865, 479] on button "Add" at bounding box center [863, 471] width 35 height 22
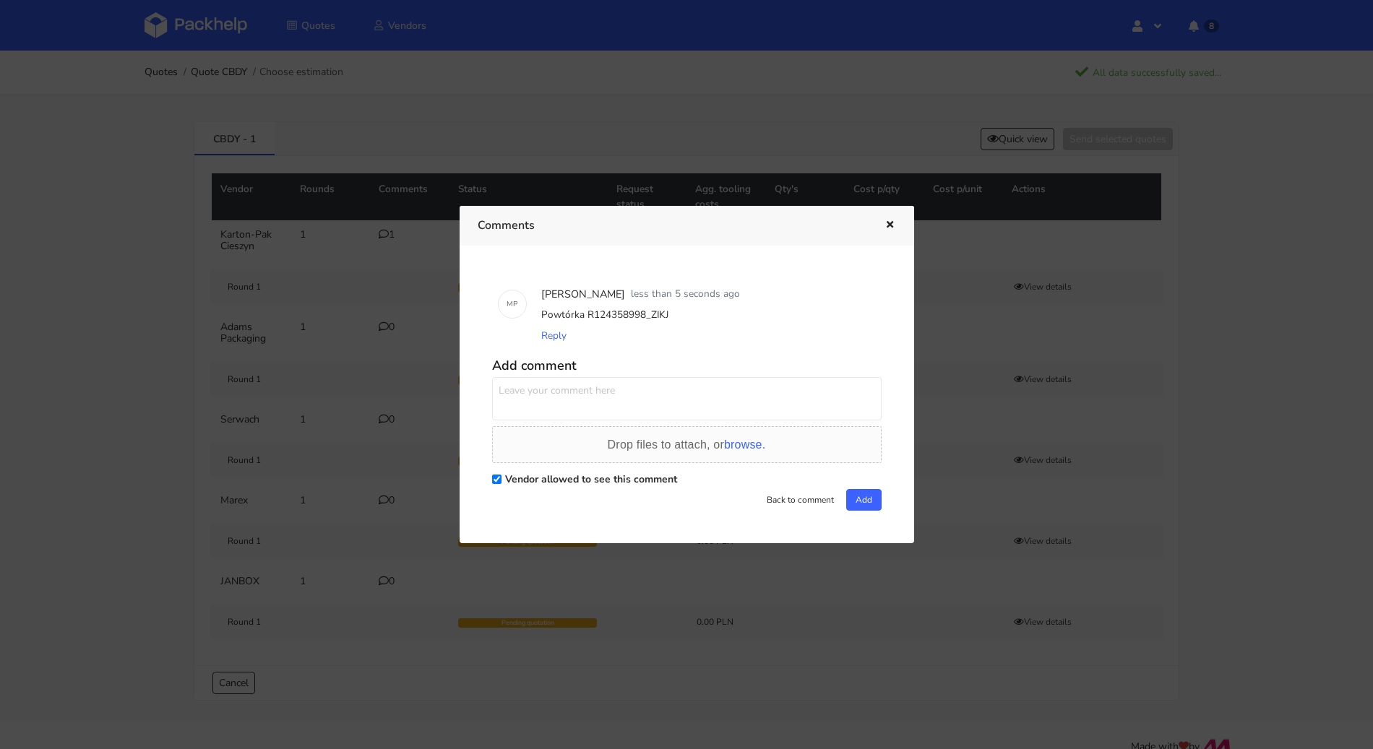
click at [892, 225] on icon "button" at bounding box center [890, 225] width 12 height 10
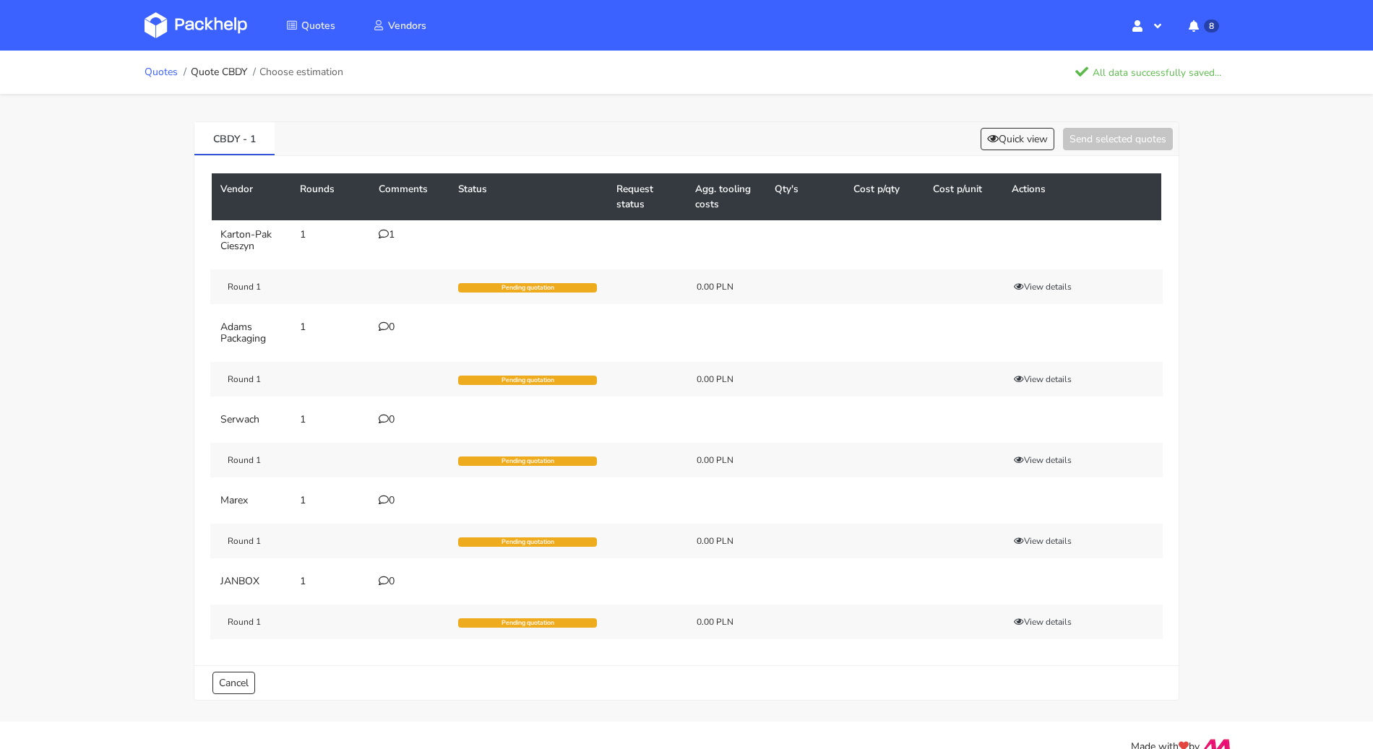
click at [171, 71] on link "Quotes" at bounding box center [161, 72] width 33 height 12
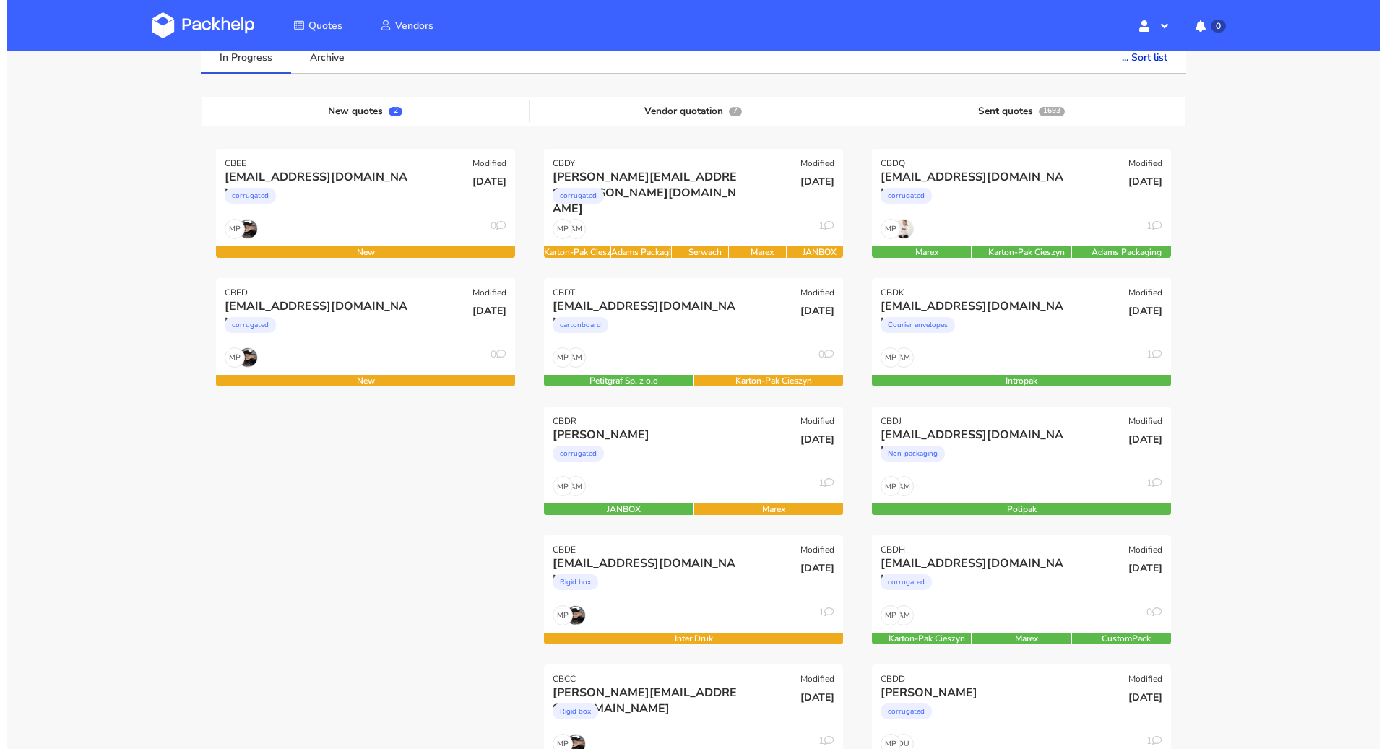
scroll to position [116, 0]
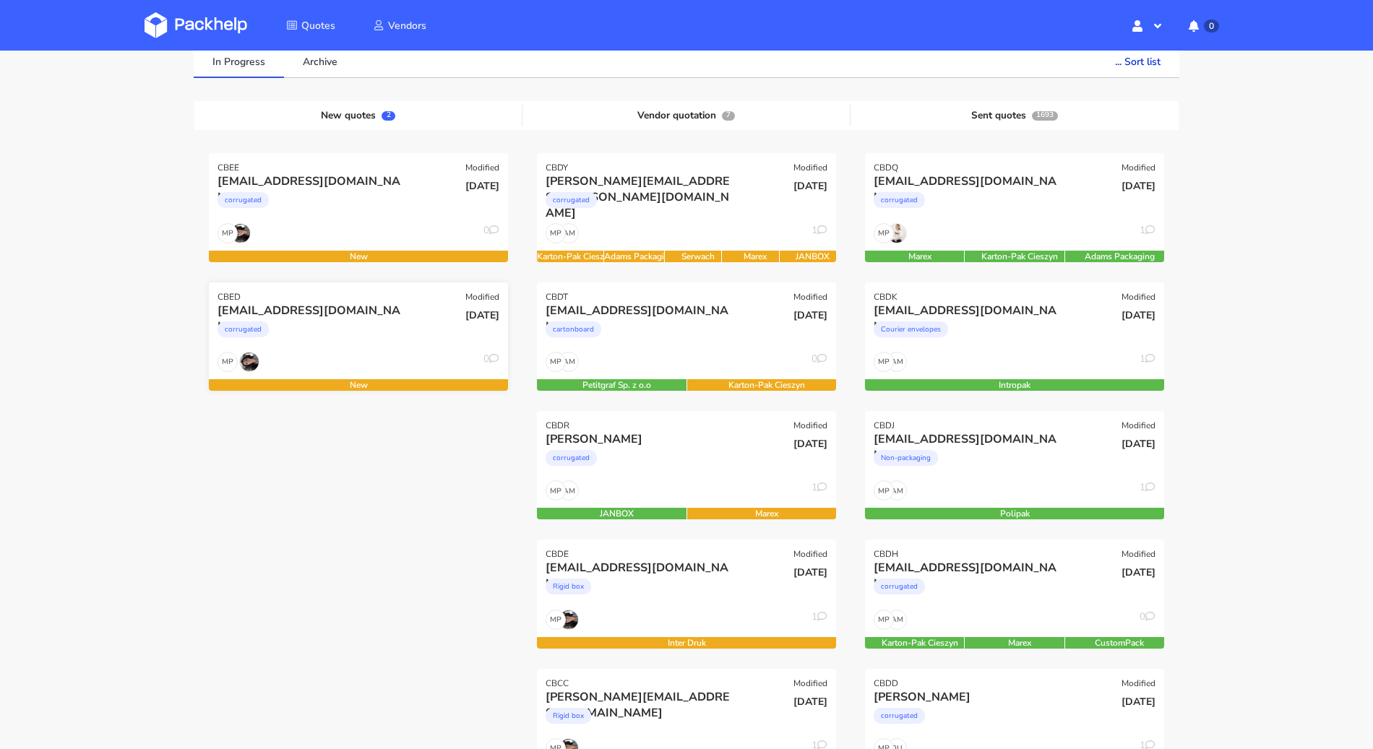
click at [375, 331] on div "corrugated" at bounding box center [312, 333] width 191 height 29
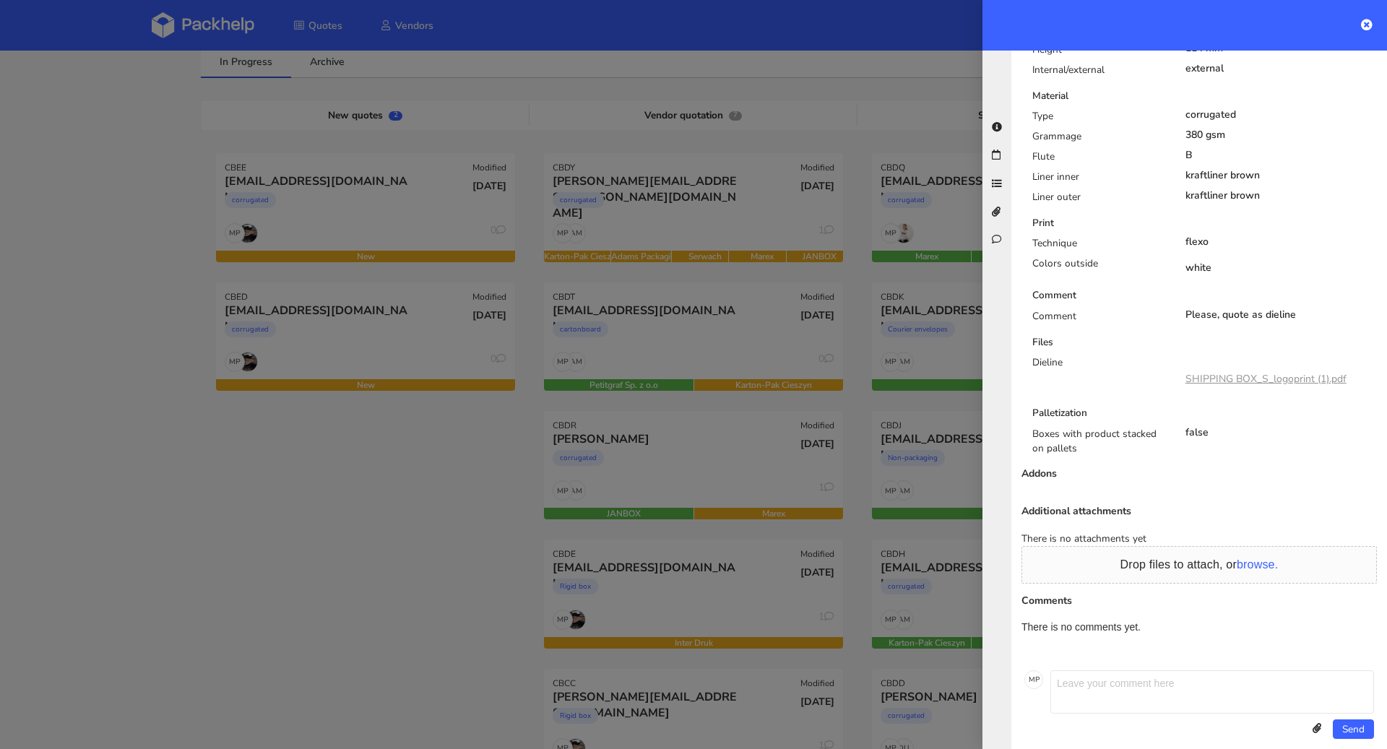
scroll to position [633, 0]
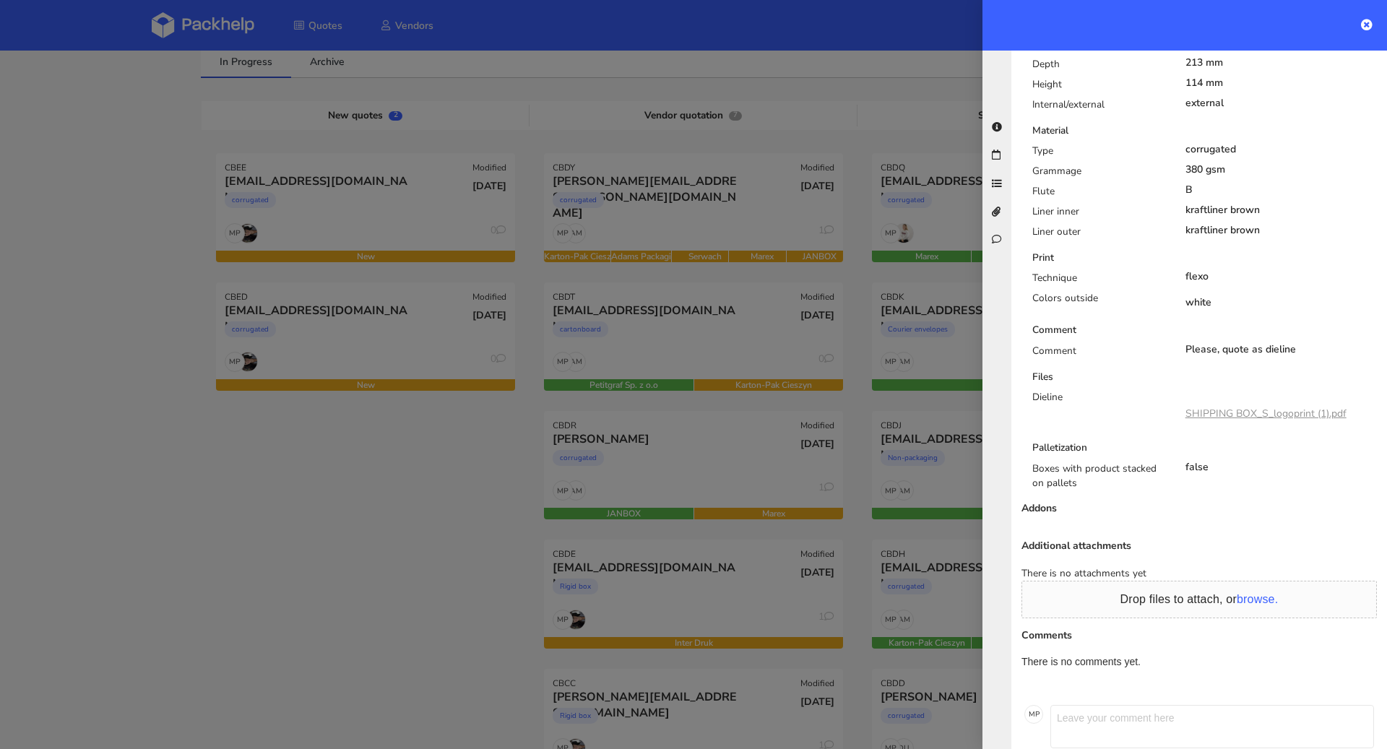
click at [1235, 407] on link "SHIPPING BOX_S_logoprint (1).pdf" at bounding box center [1266, 414] width 161 height 14
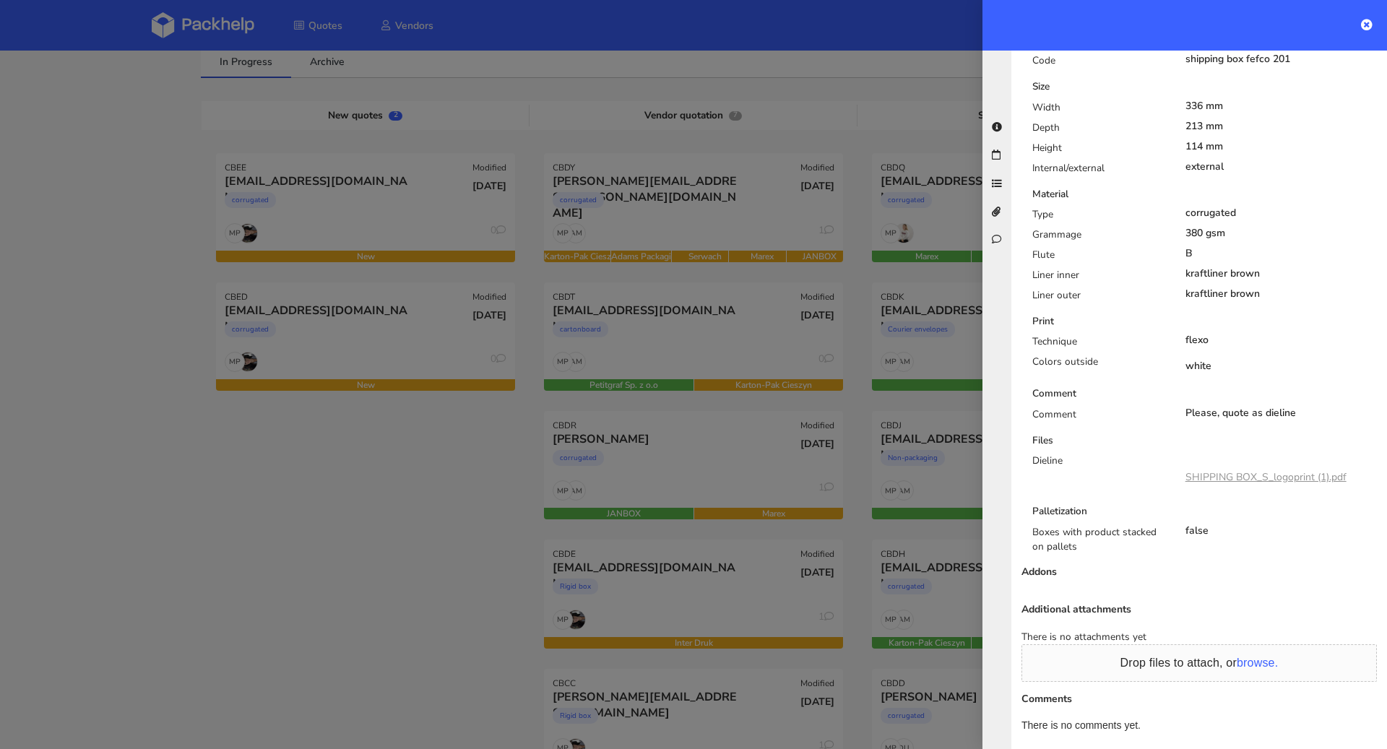
scroll to position [272, 0]
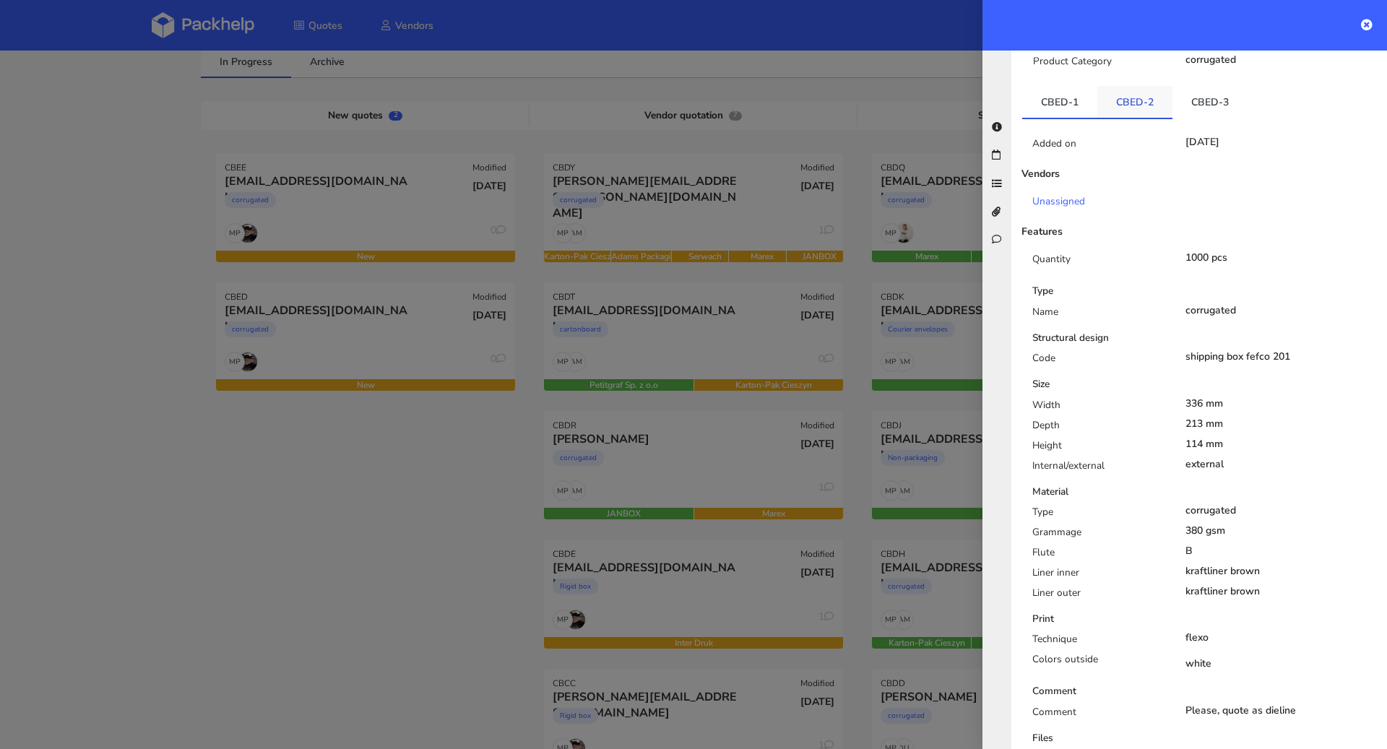
click at [1116, 90] on link "CBED-2" at bounding box center [1135, 102] width 75 height 32
click at [1168, 93] on link "CBED-2" at bounding box center [1135, 102] width 75 height 32
click at [1218, 92] on link "CBED-3" at bounding box center [1210, 102] width 75 height 32
click at [1064, 94] on link "CBED-1" at bounding box center [1059, 102] width 75 height 32
click at [1131, 94] on link "CBED-2" at bounding box center [1135, 102] width 75 height 32
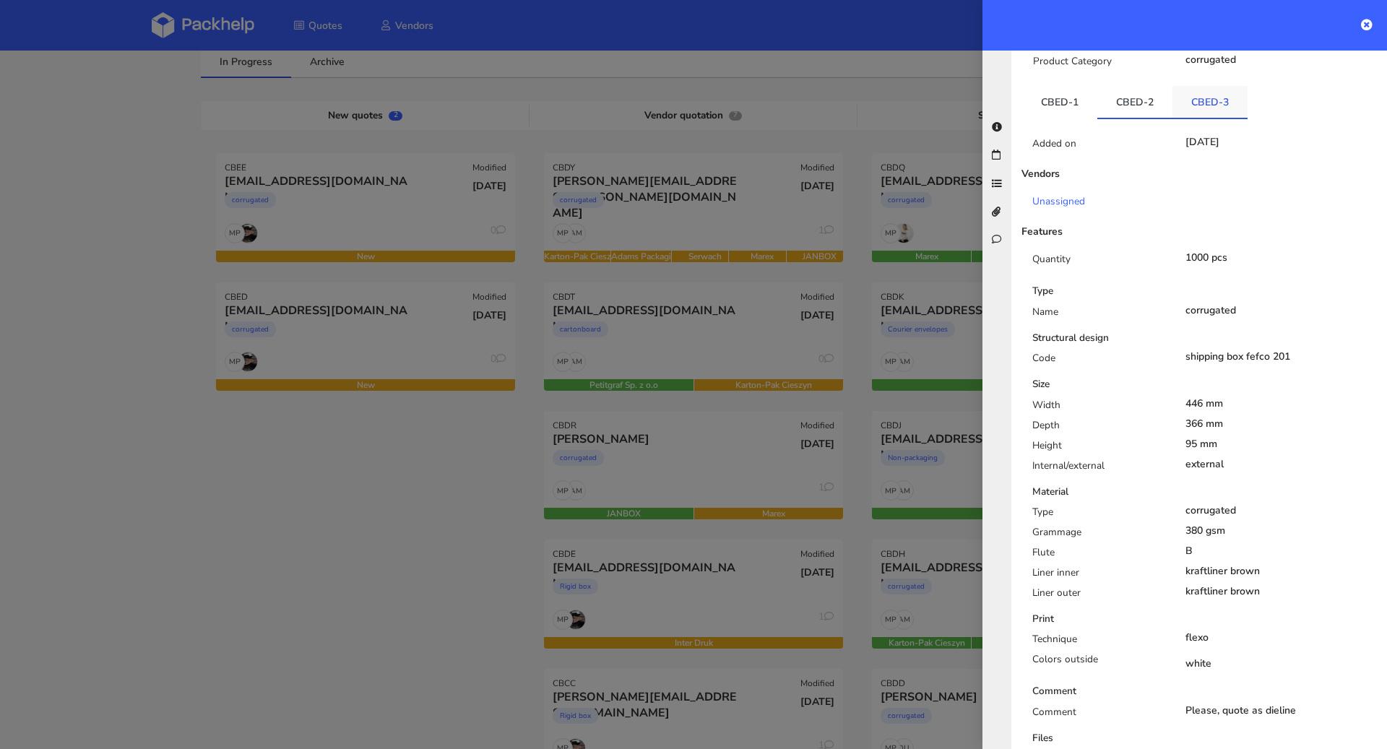
click at [1186, 97] on link "CBED-3" at bounding box center [1210, 102] width 75 height 32
click at [1155, 91] on link "CBED-2" at bounding box center [1135, 102] width 75 height 32
click at [1091, 90] on link "CBED-1" at bounding box center [1059, 102] width 75 height 32
click at [1132, 92] on link "CBED-2" at bounding box center [1135, 102] width 75 height 32
click at [1187, 87] on link "CBED-3" at bounding box center [1210, 102] width 75 height 32
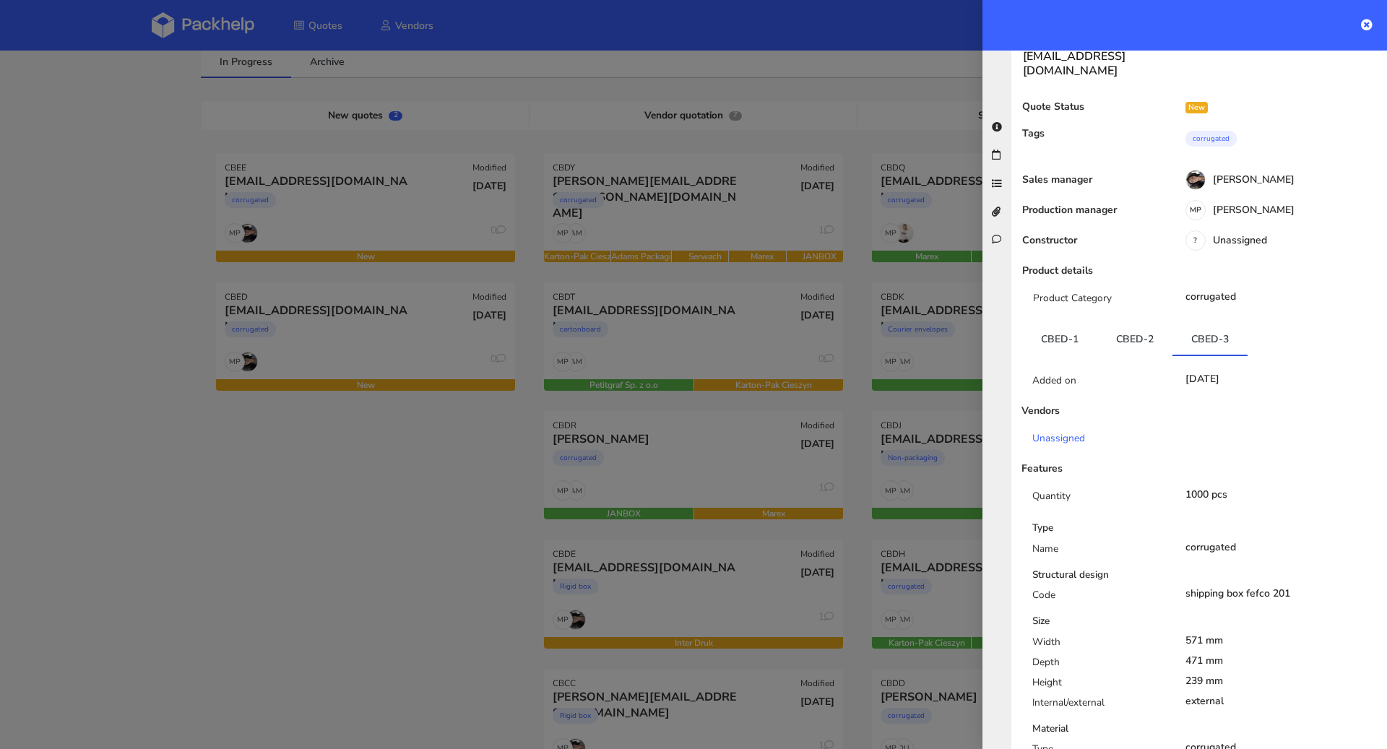
scroll to position [0, 0]
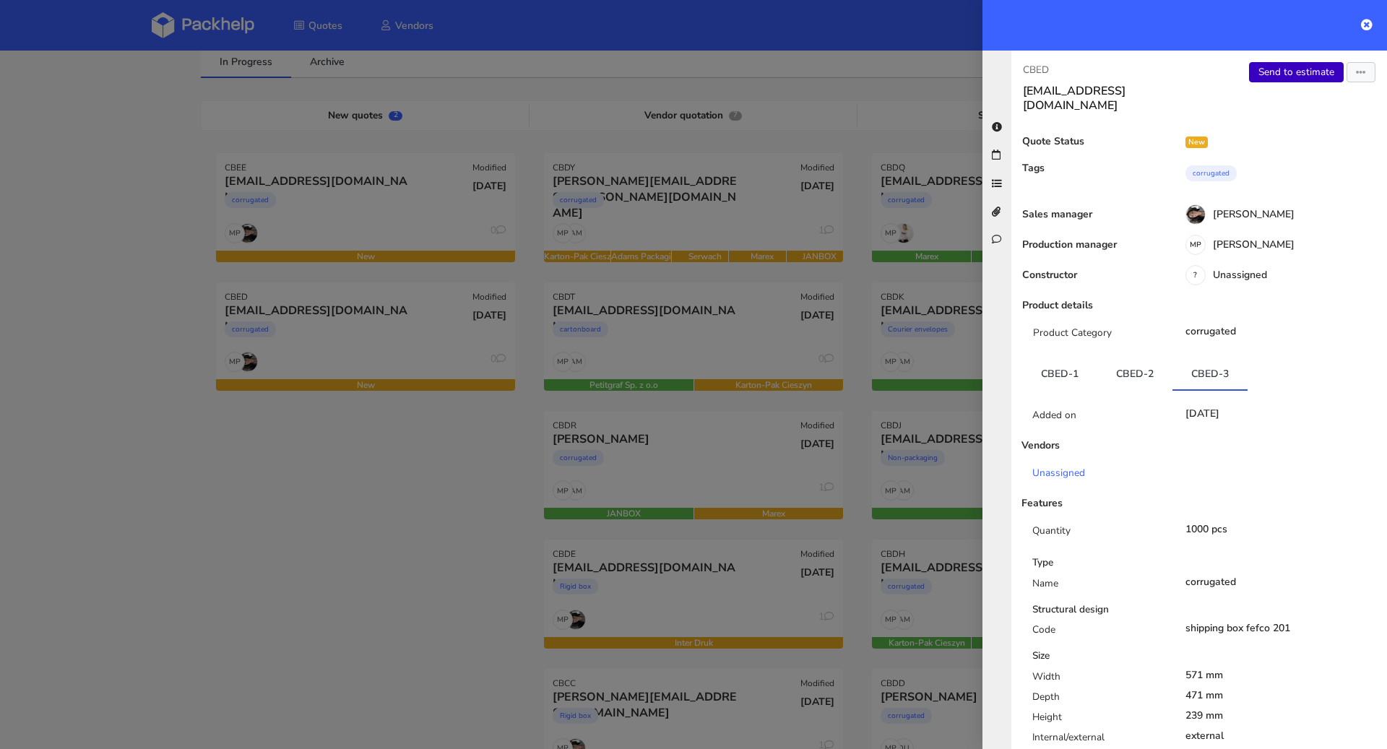
click at [1275, 79] on link "Send to estimate" at bounding box center [1296, 72] width 95 height 20
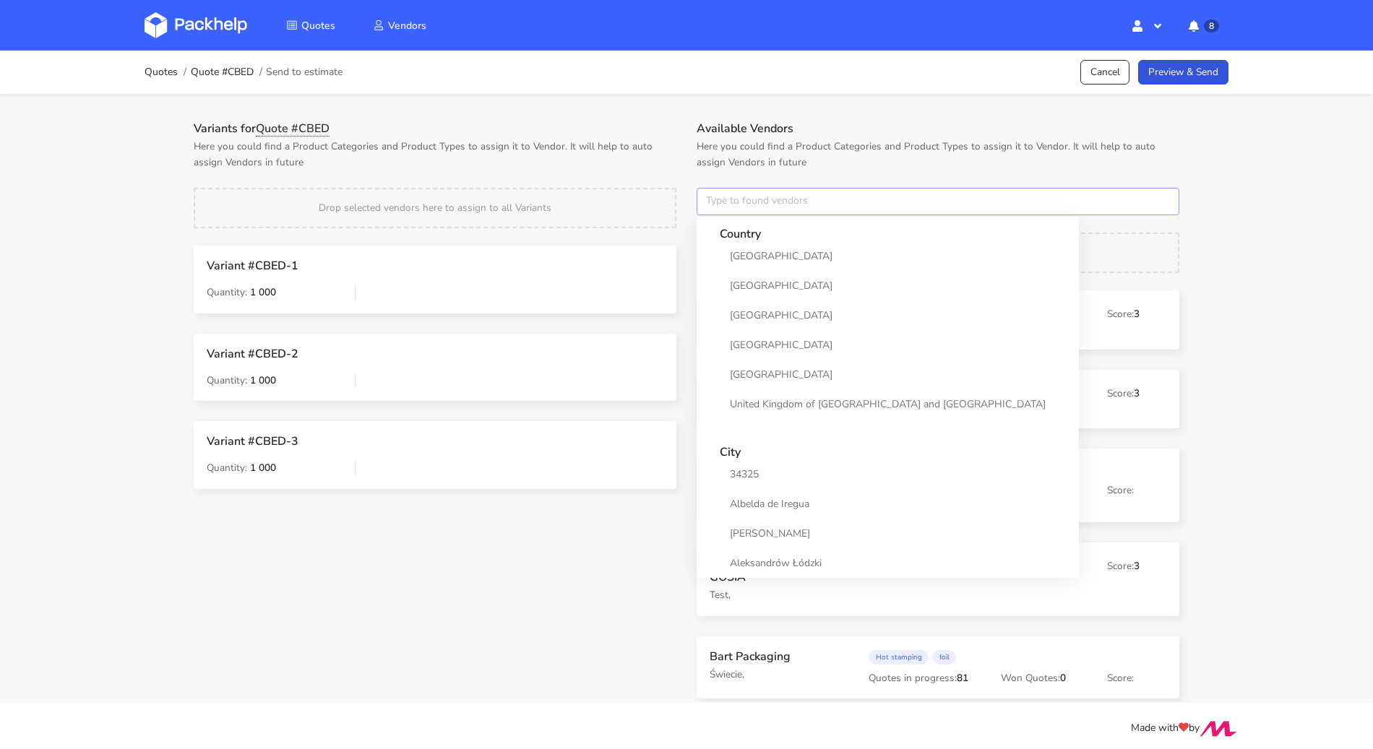
click at [776, 205] on input "text" at bounding box center [938, 201] width 483 height 27
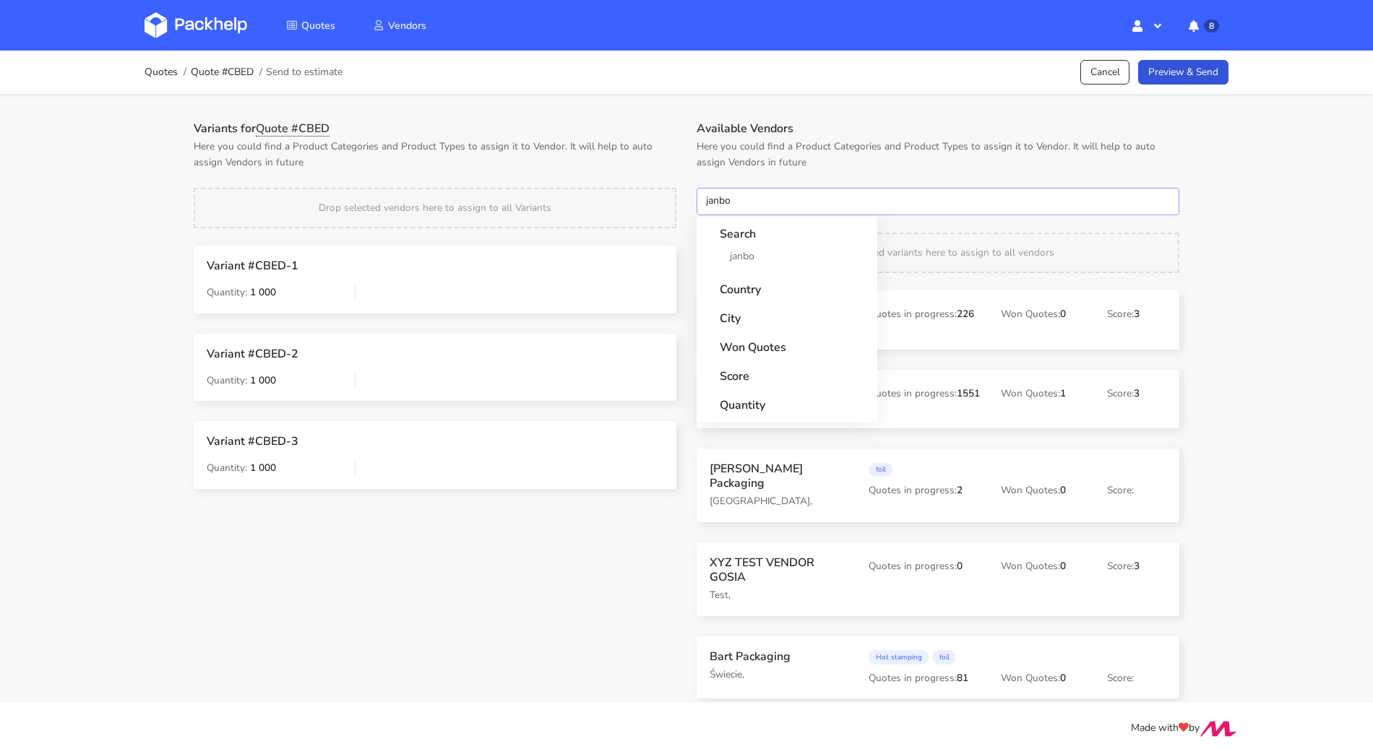
type input "janbox"
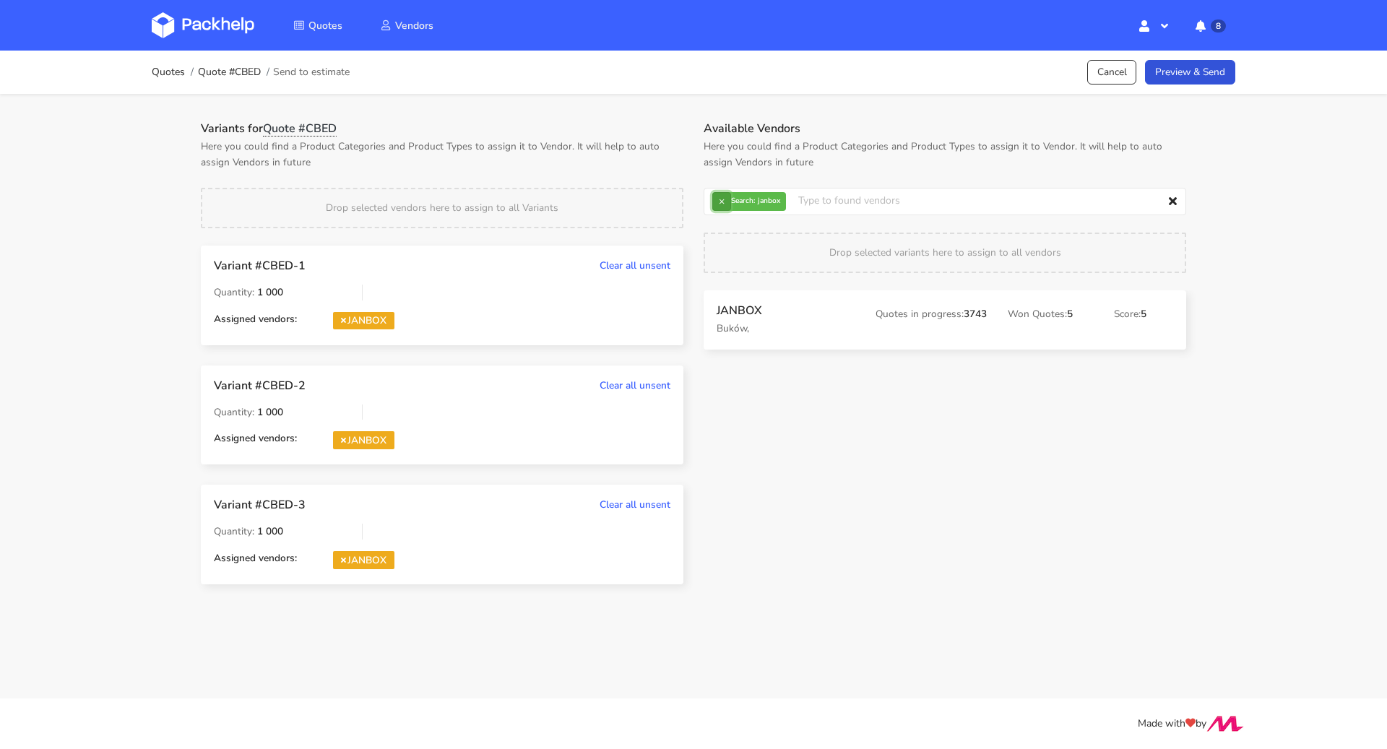
click at [719, 199] on button "×" at bounding box center [721, 201] width 19 height 19
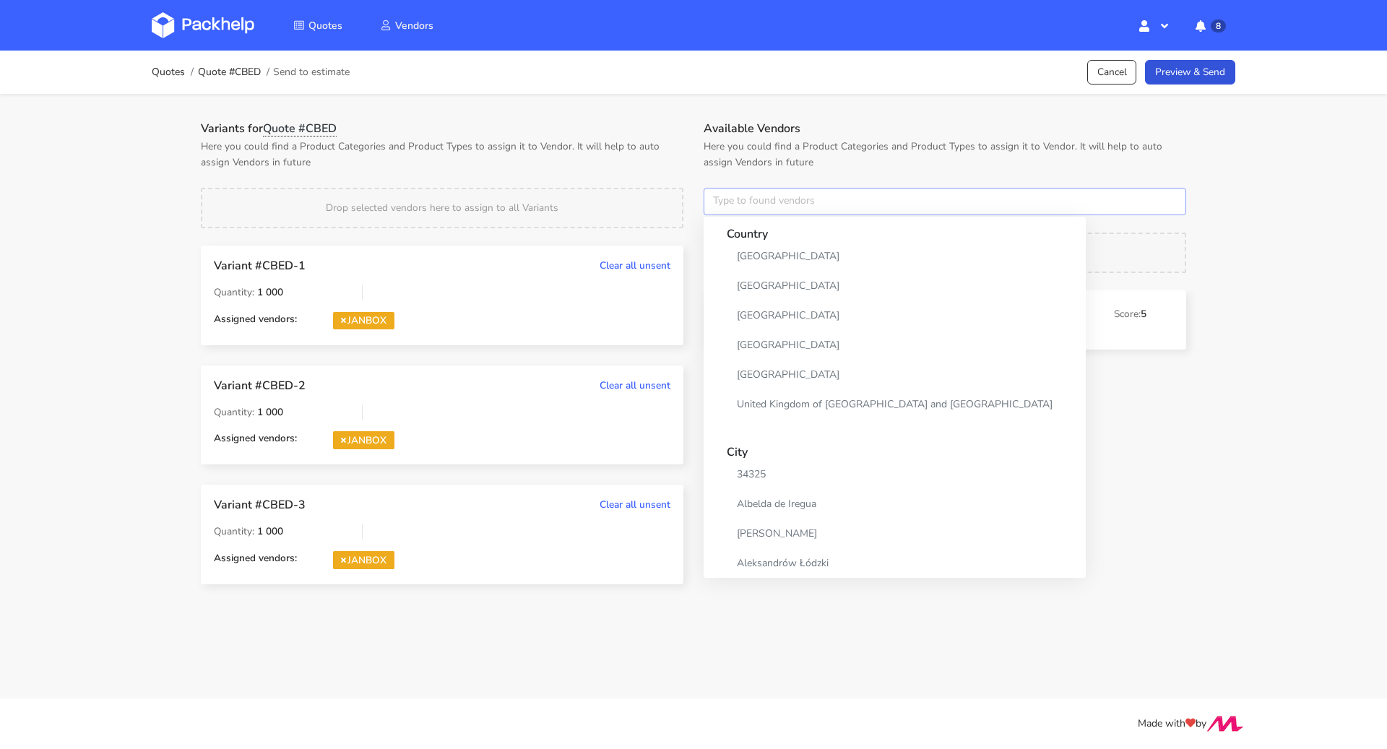
click at [719, 199] on input "text" at bounding box center [945, 201] width 483 height 27
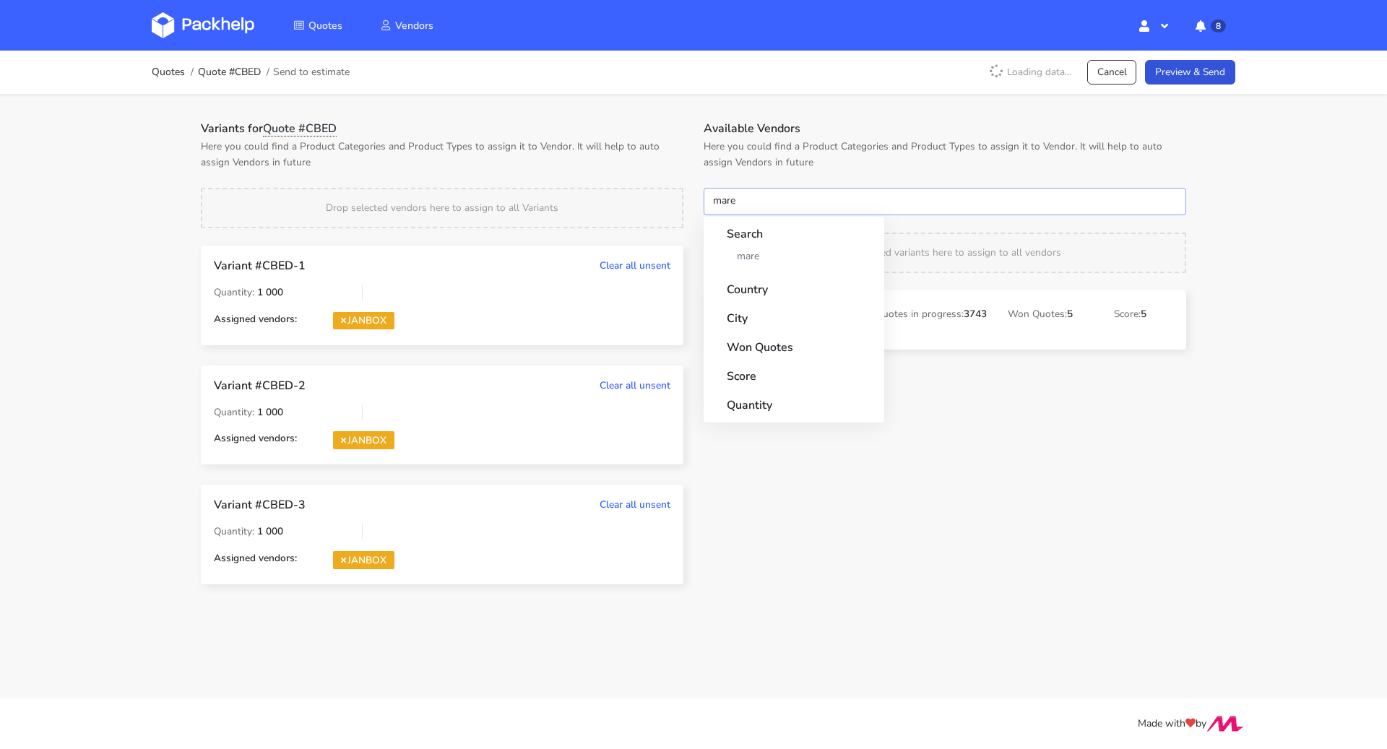
type input "marex"
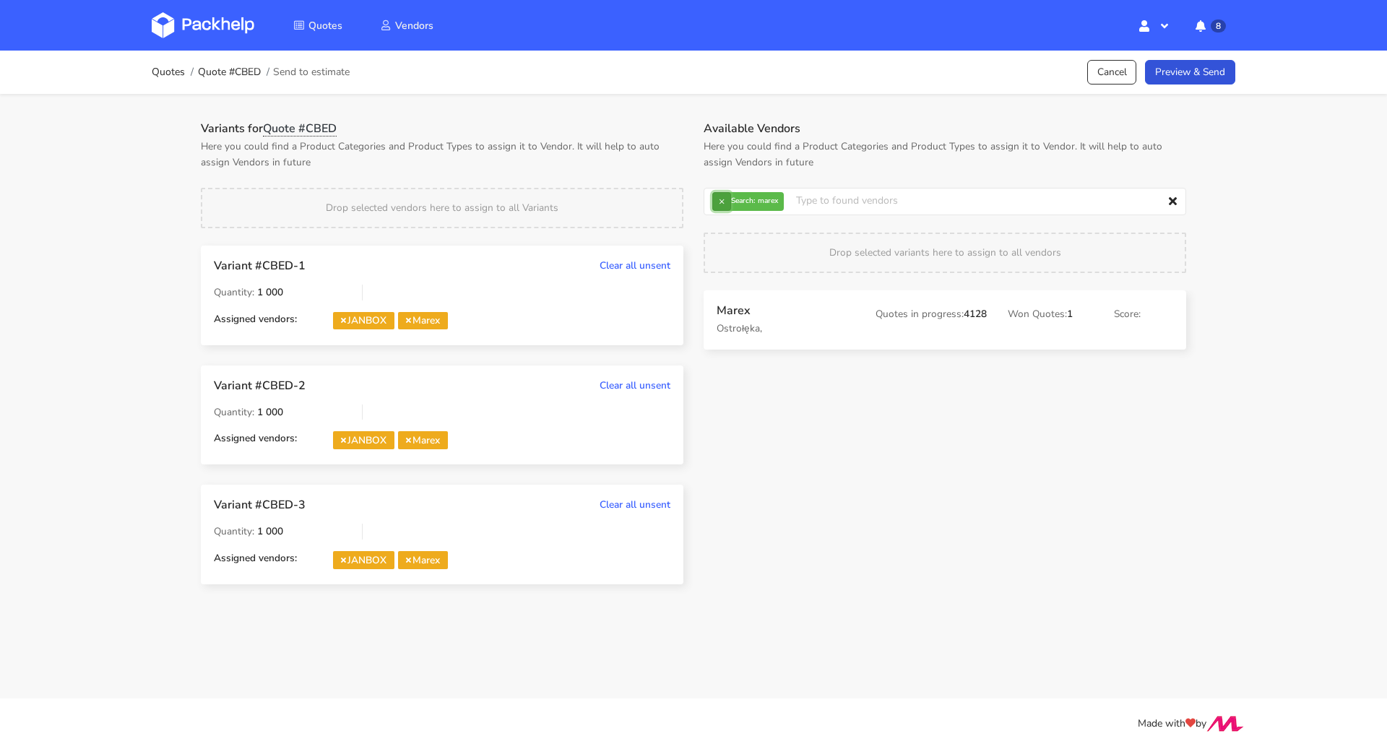
click at [713, 208] on button "×" at bounding box center [721, 201] width 19 height 19
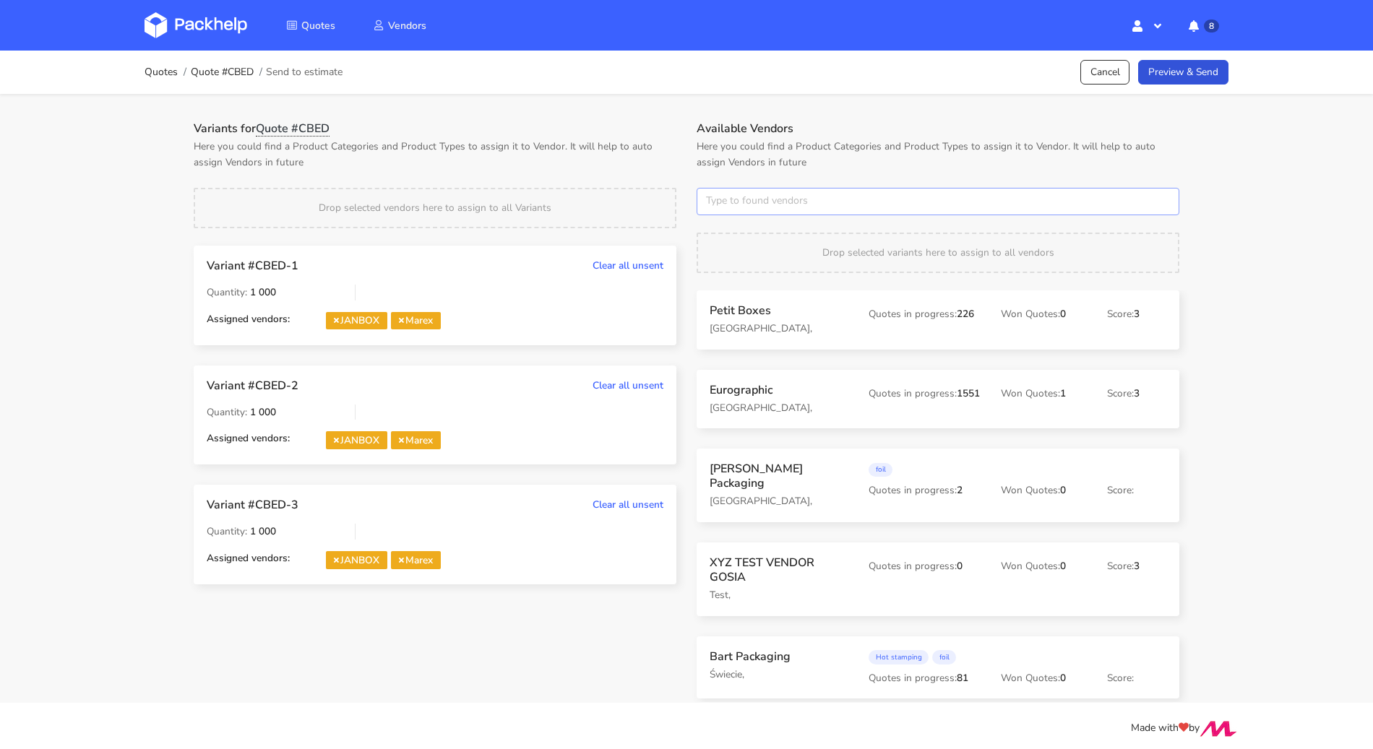
click at [713, 208] on input "text" at bounding box center [938, 201] width 483 height 27
type input "karton-pak"
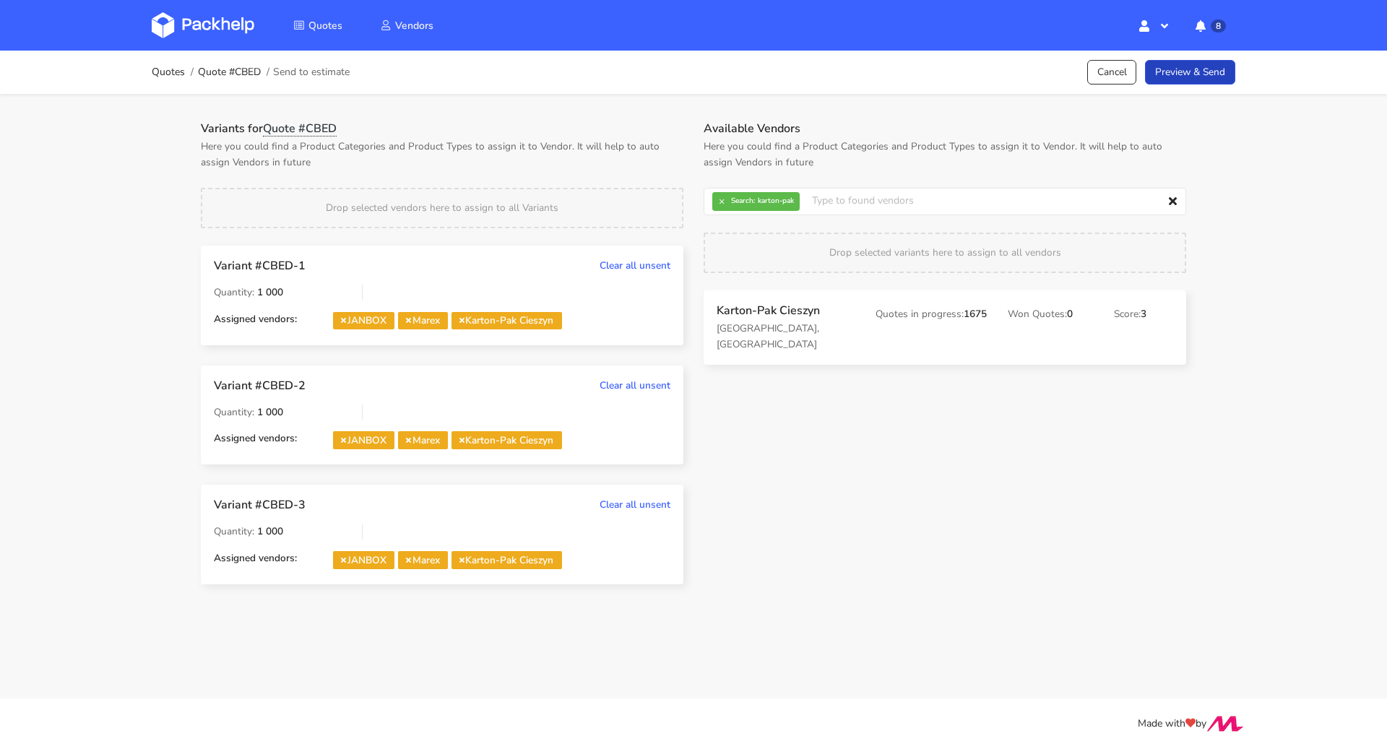
click at [1180, 79] on link "Preview & Send" at bounding box center [1190, 72] width 90 height 25
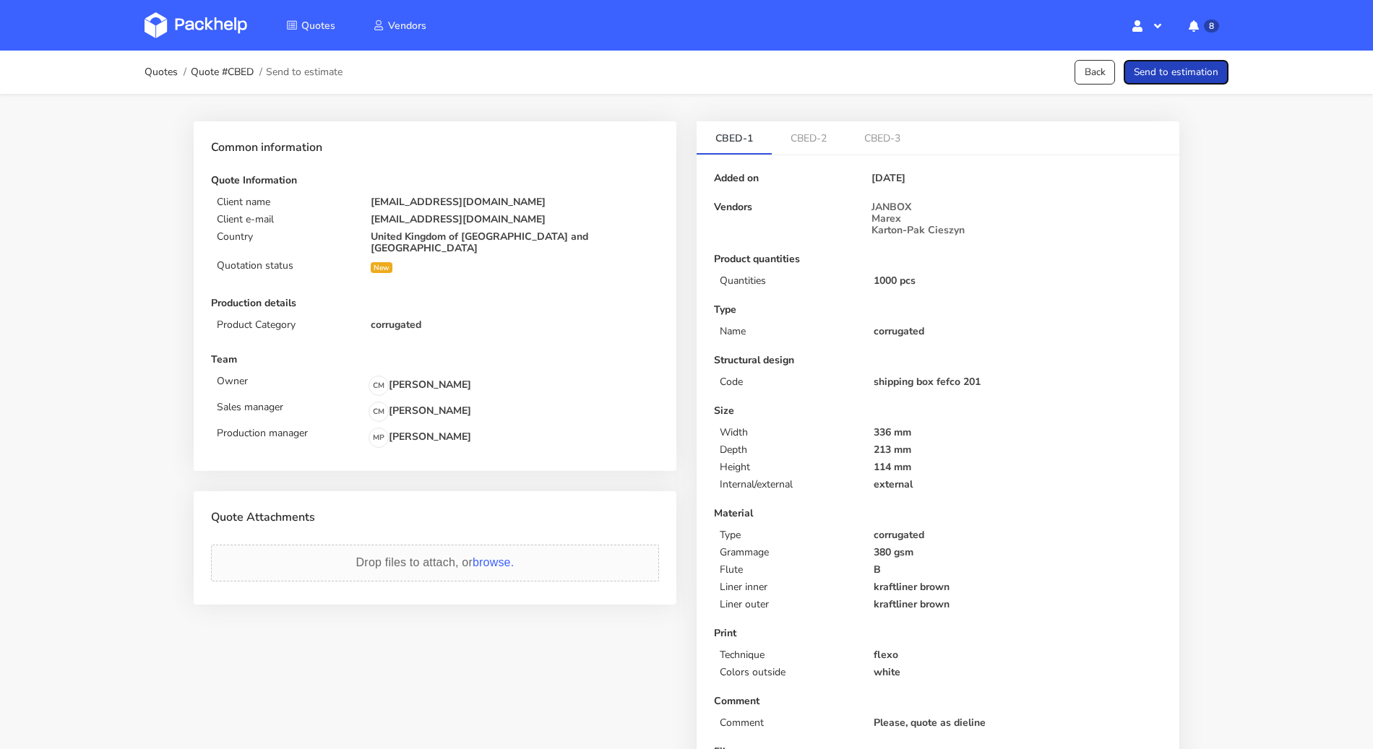
click at [1180, 79] on button "Send to estimation" at bounding box center [1176, 72] width 105 height 25
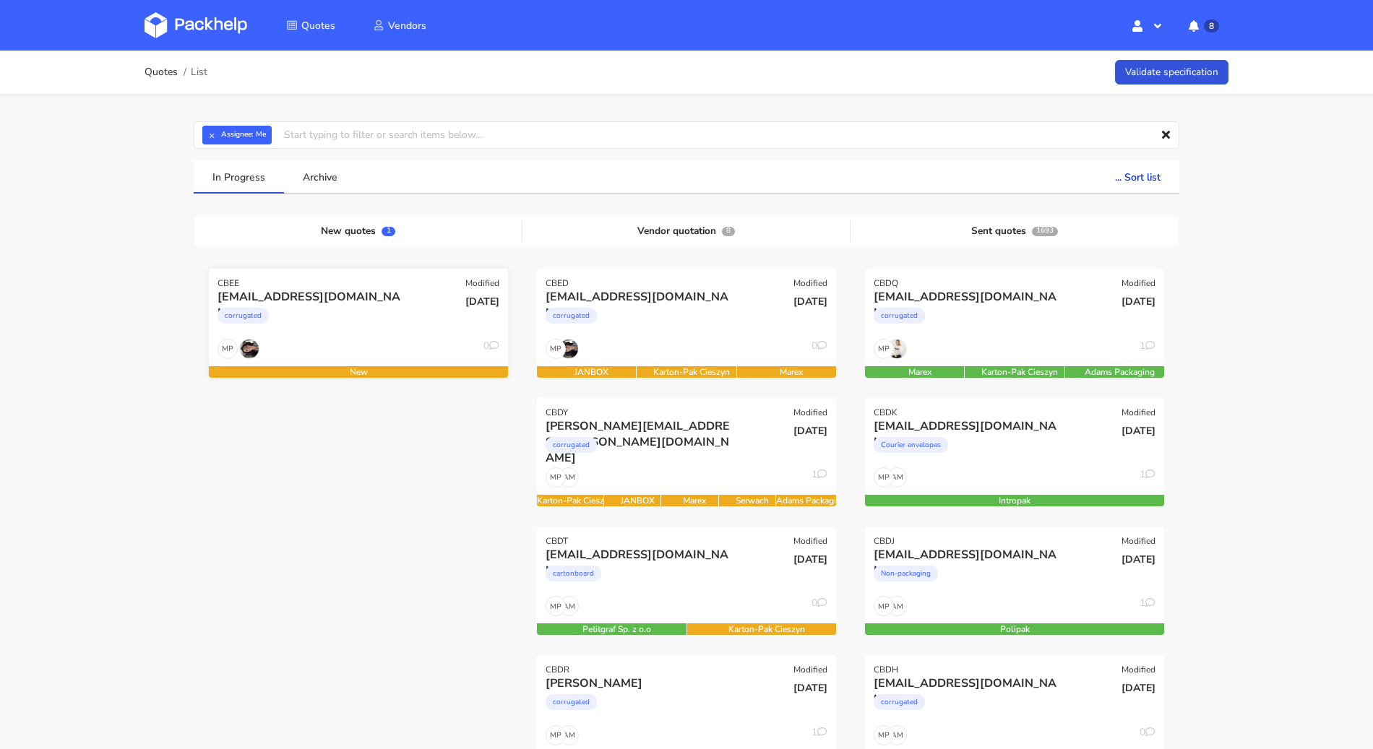
click at [356, 303] on div "[EMAIL_ADDRESS][DOMAIN_NAME]" at bounding box center [312, 297] width 191 height 16
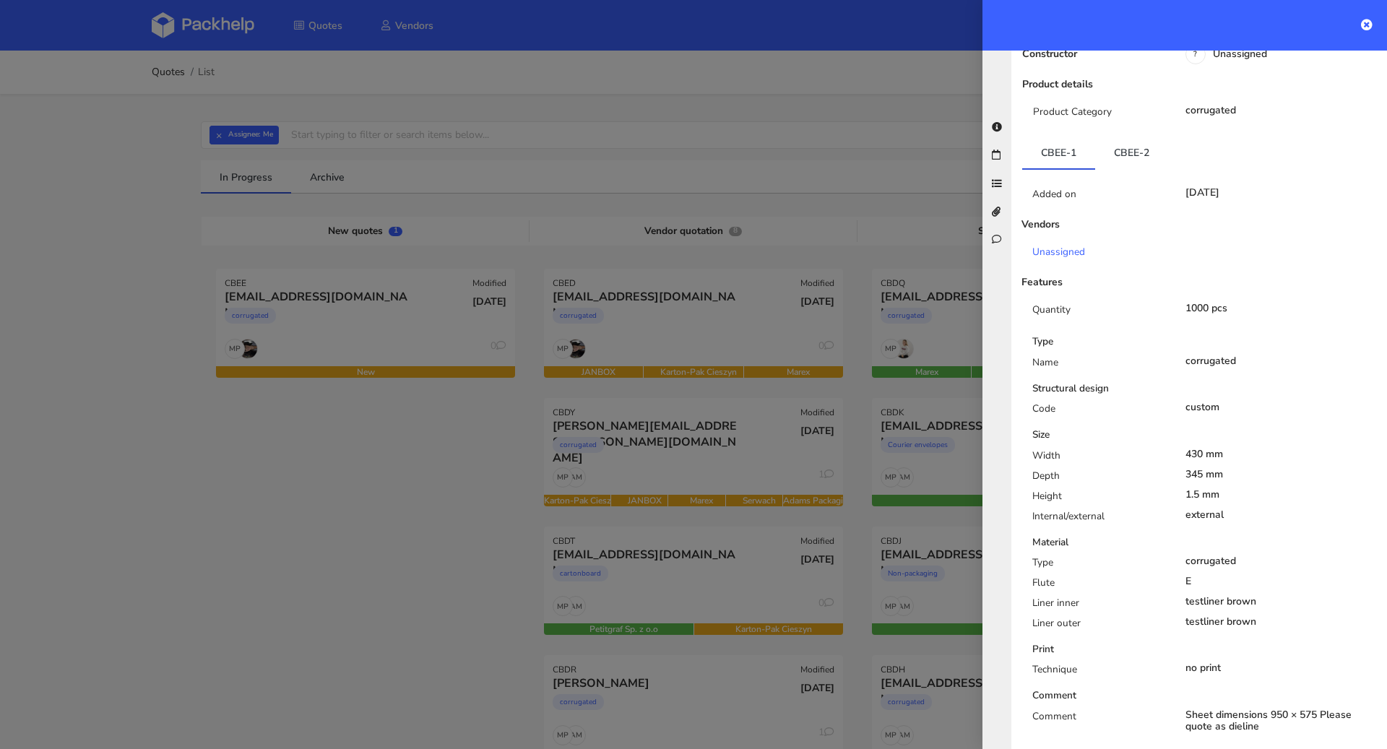
scroll to position [561, 0]
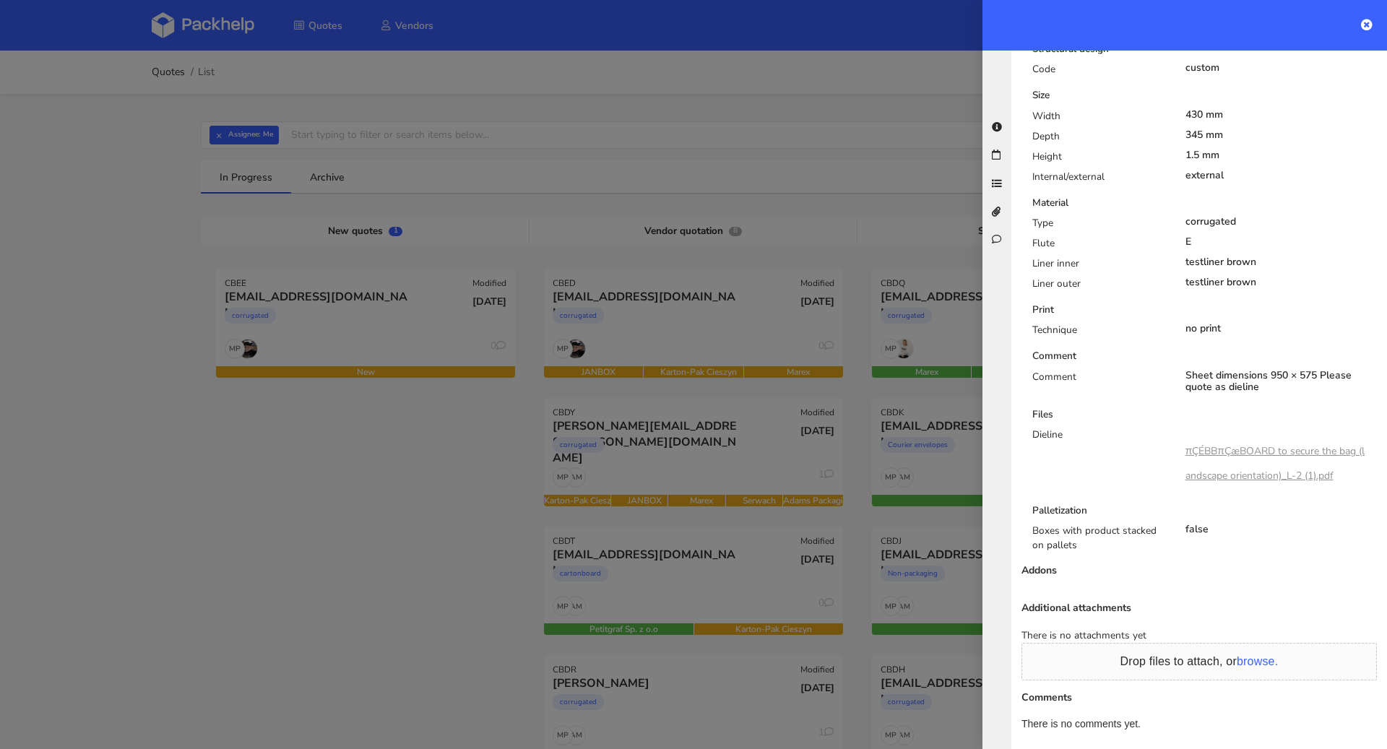
click at [1269, 444] on link "πÇÉBBπÇæBOARD to secure the bag (landscape orientation)_L-2 (1).pdf" at bounding box center [1275, 463] width 179 height 38
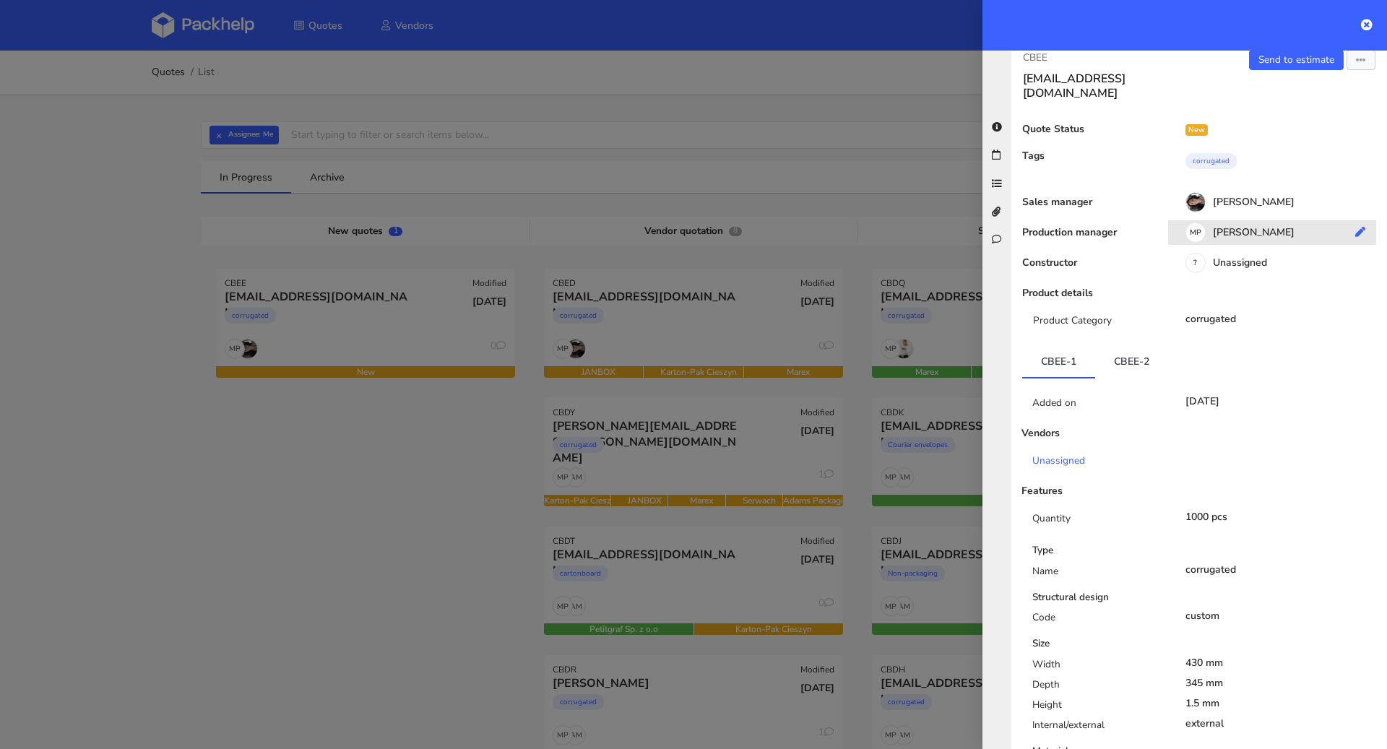
scroll to position [0, 0]
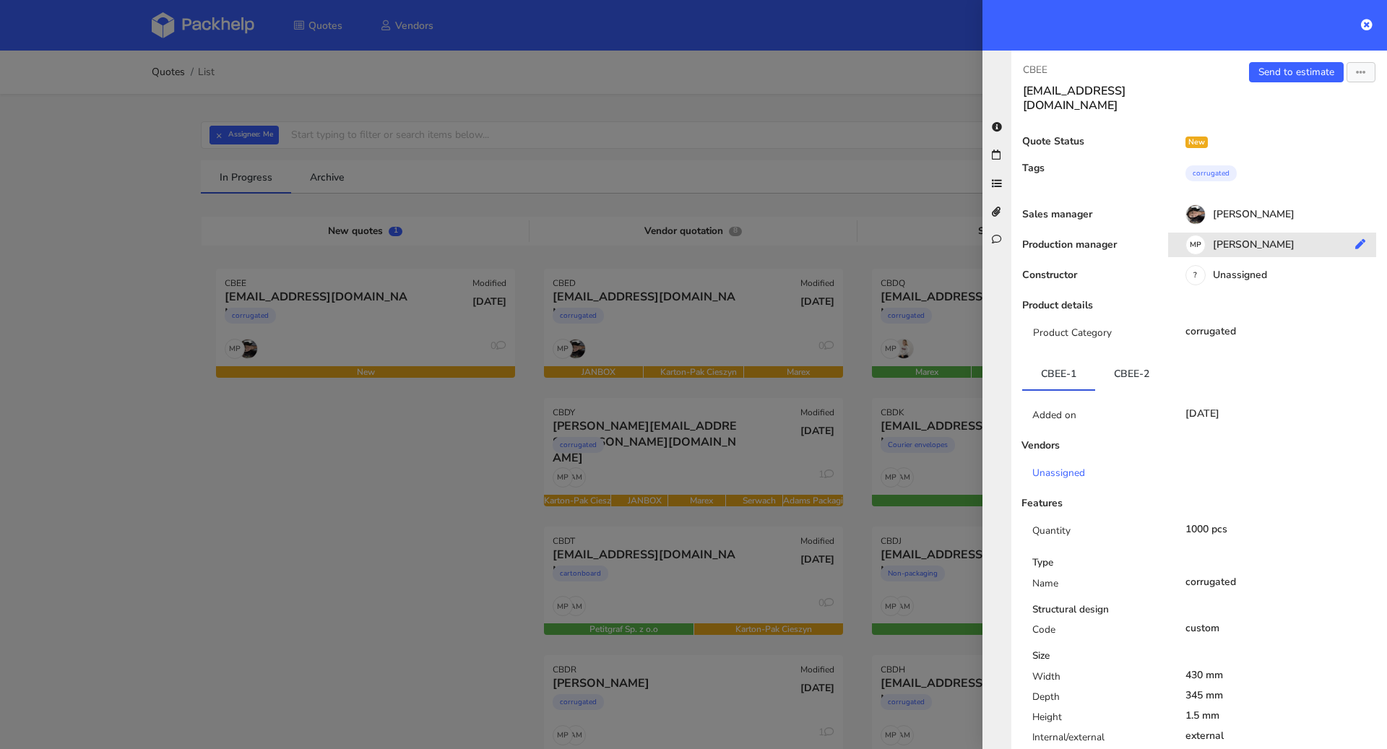
click at [1360, 239] on div "MP [PERSON_NAME]" at bounding box center [1277, 247] width 219 height 16
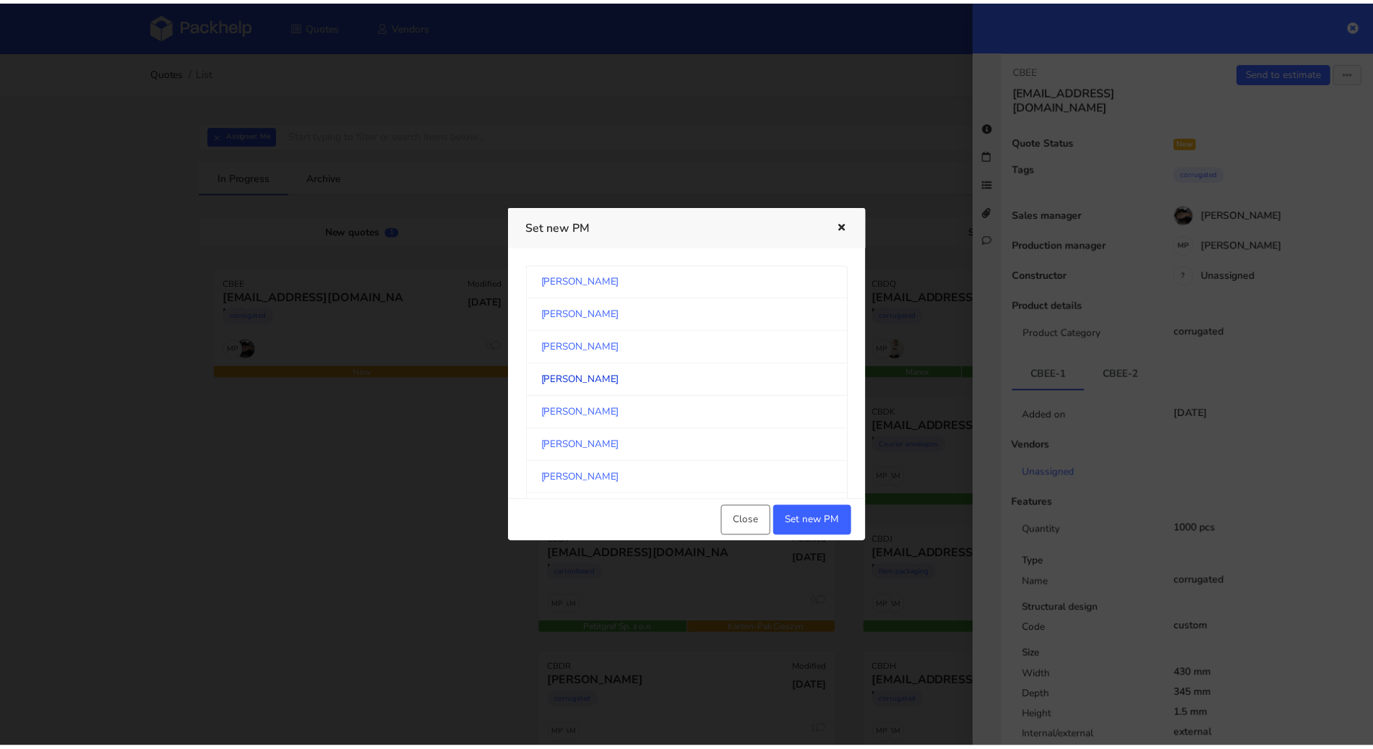
scroll to position [1308, 0]
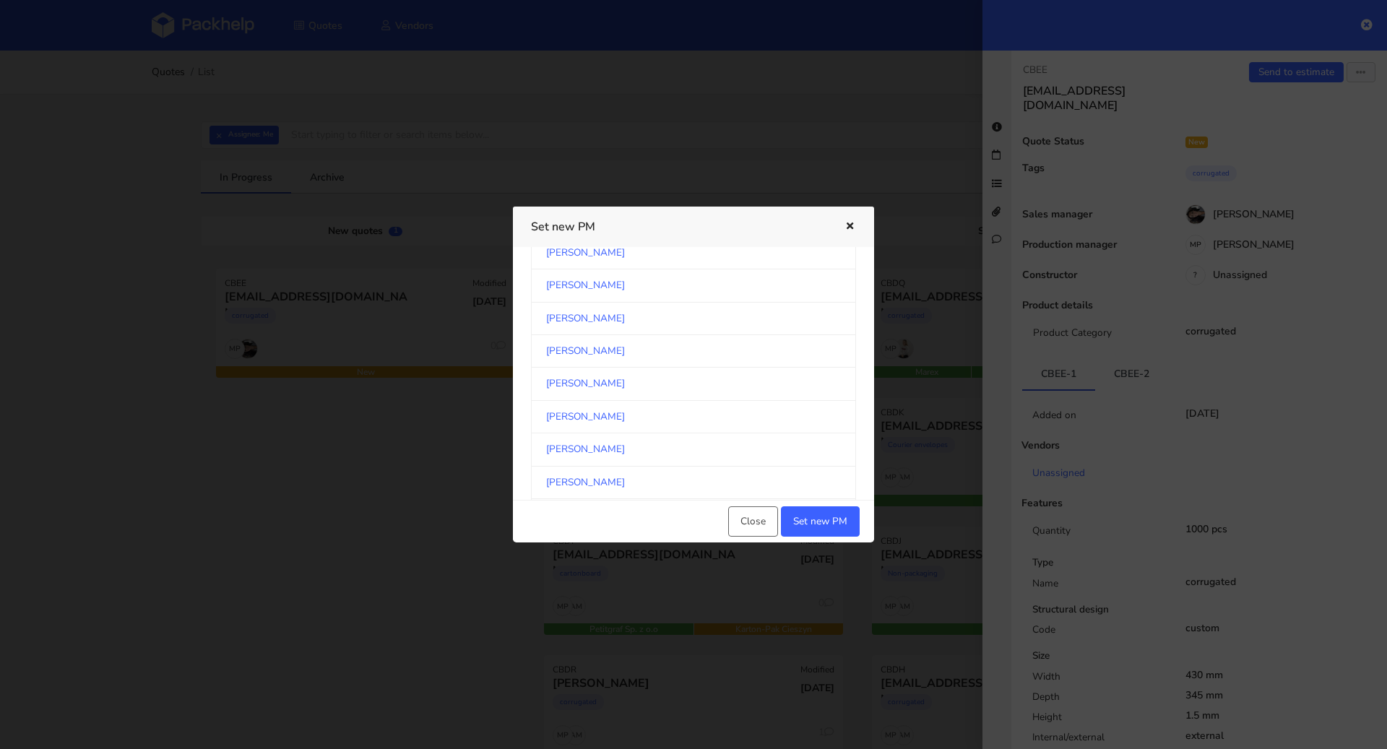
click at [690, 380] on link "[PERSON_NAME]" at bounding box center [693, 384] width 325 height 33
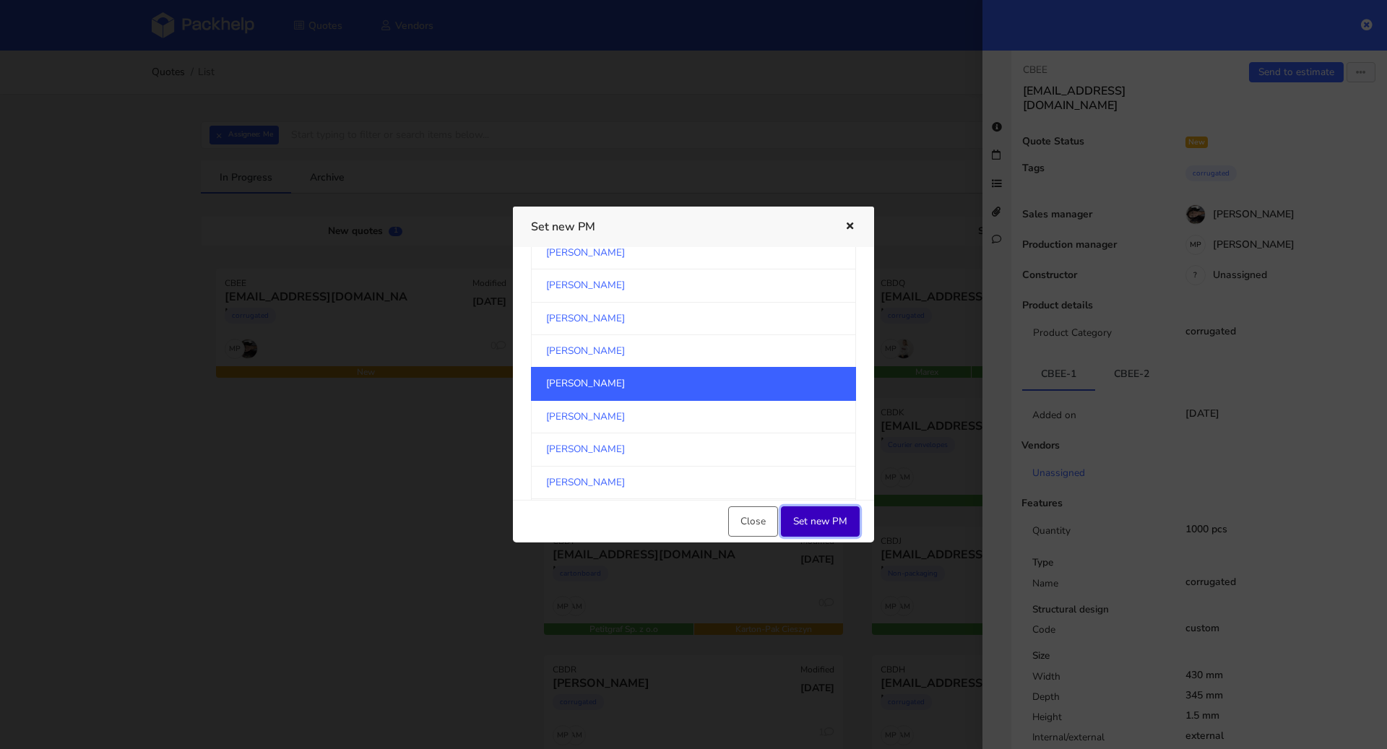
click at [837, 520] on button "Set new PM" at bounding box center [820, 522] width 79 height 30
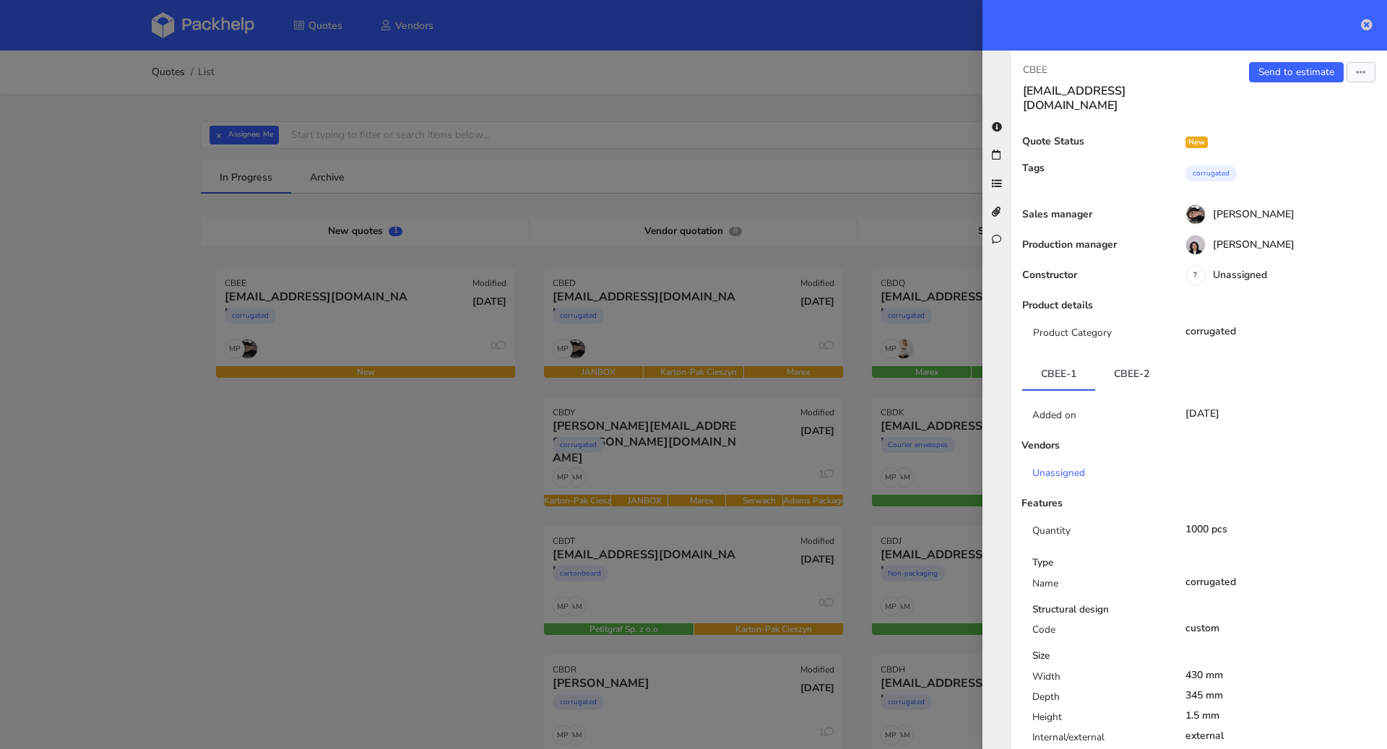
click at [1369, 17] on link at bounding box center [1367, 25] width 12 height 17
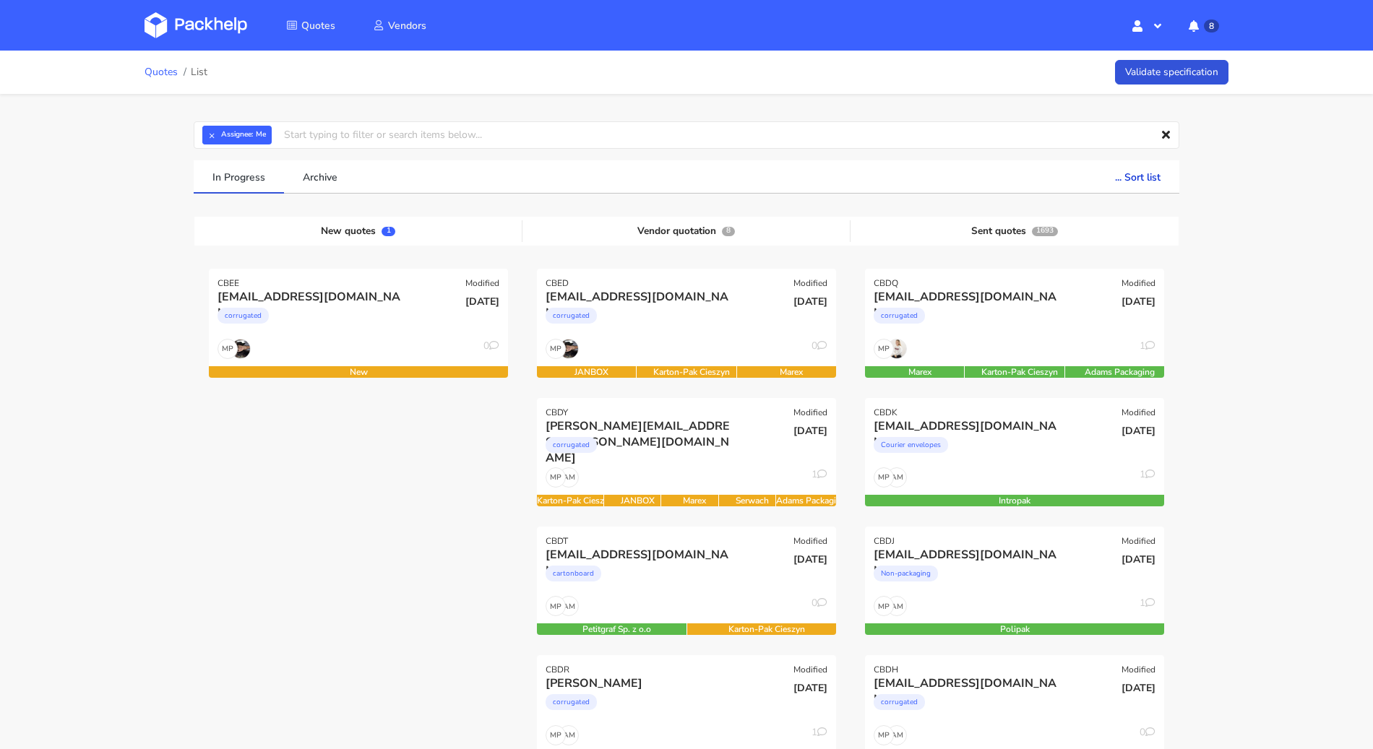
click at [164, 75] on link "Quotes" at bounding box center [161, 72] width 33 height 12
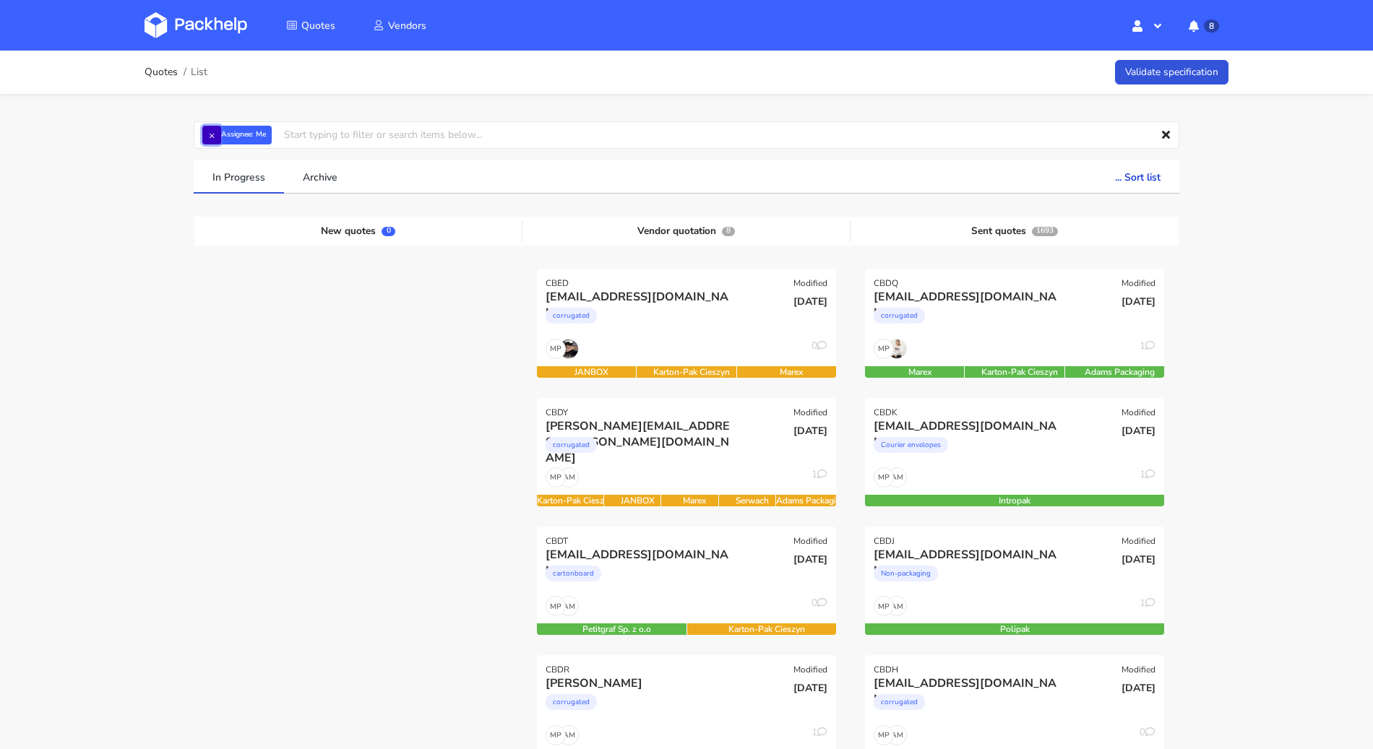
click at [210, 139] on button "×" at bounding box center [211, 135] width 19 height 19
click at [210, 139] on input "text" at bounding box center [687, 134] width 986 height 27
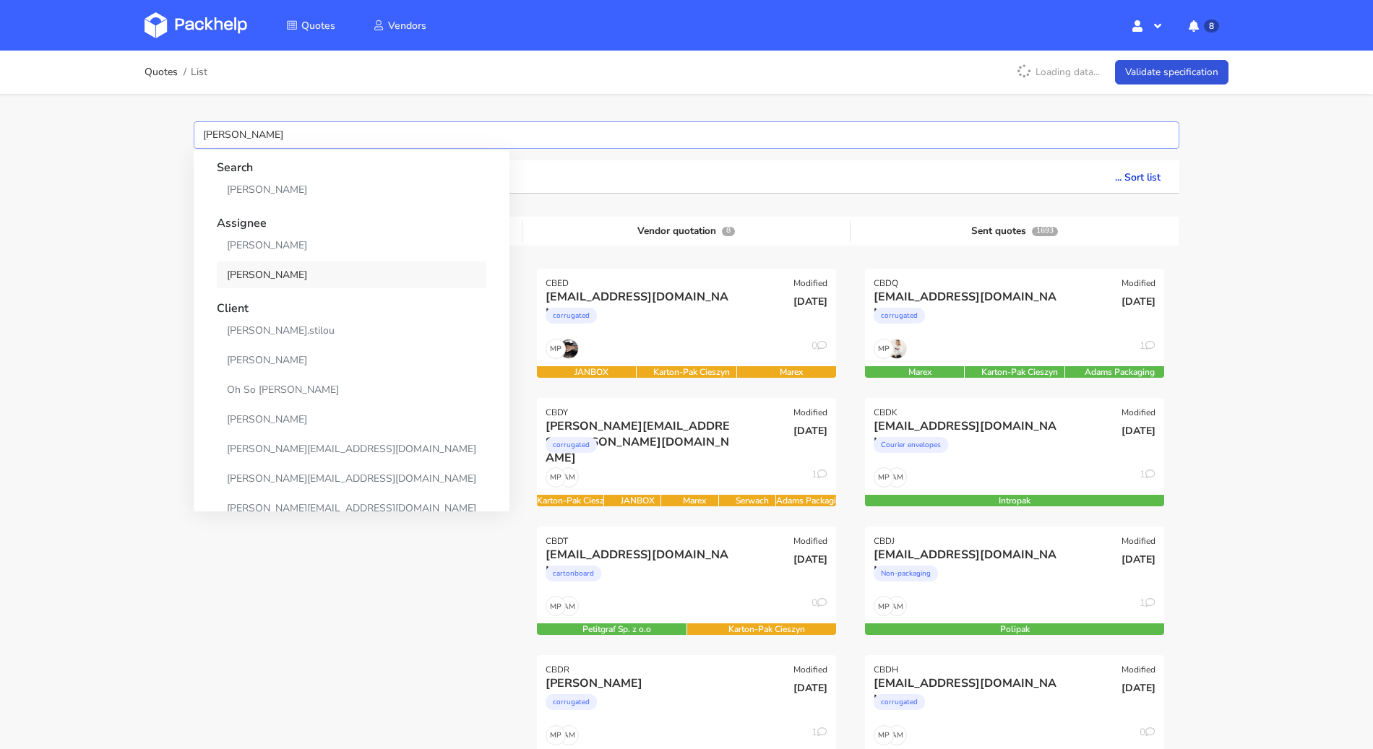
type input "sebastian"
click at [293, 270] on link "Sebastian Markut" at bounding box center [352, 275] width 270 height 27
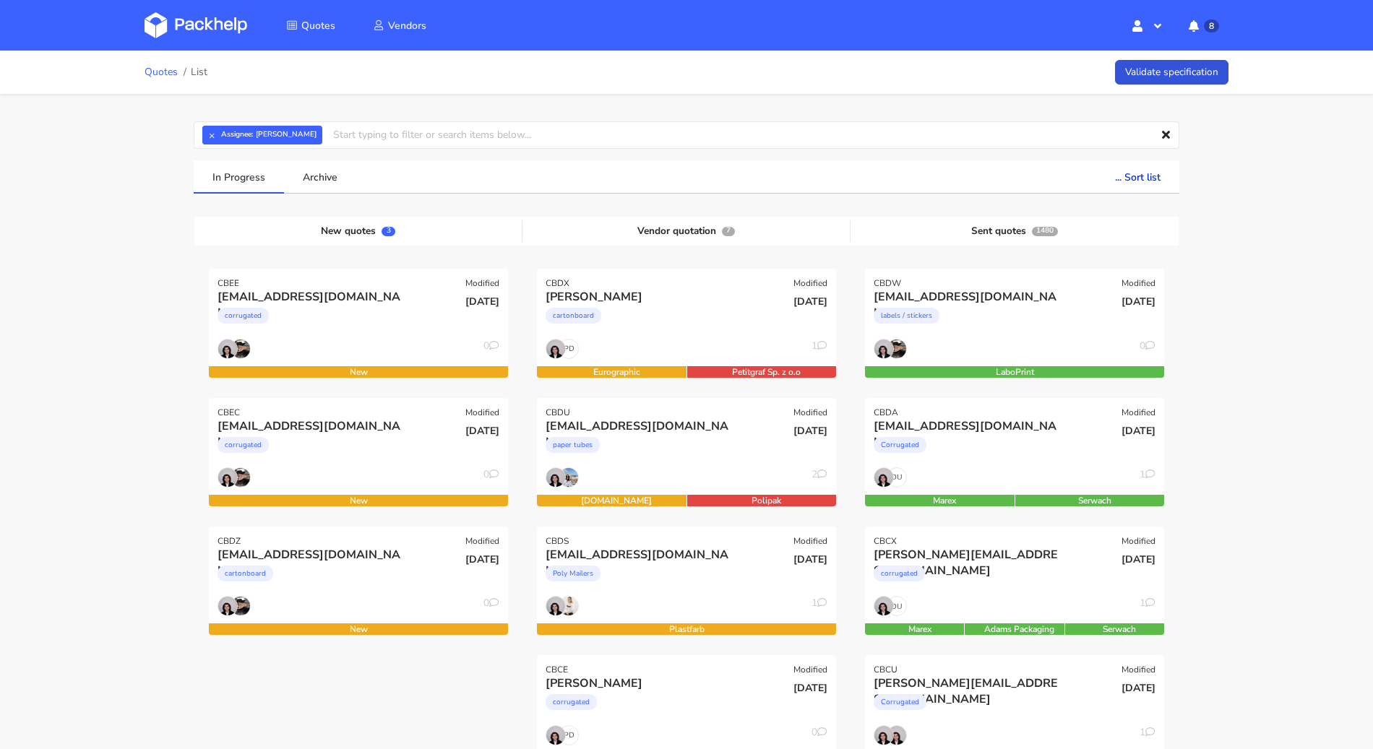
click at [145, 67] on link "Quotes" at bounding box center [161, 72] width 33 height 12
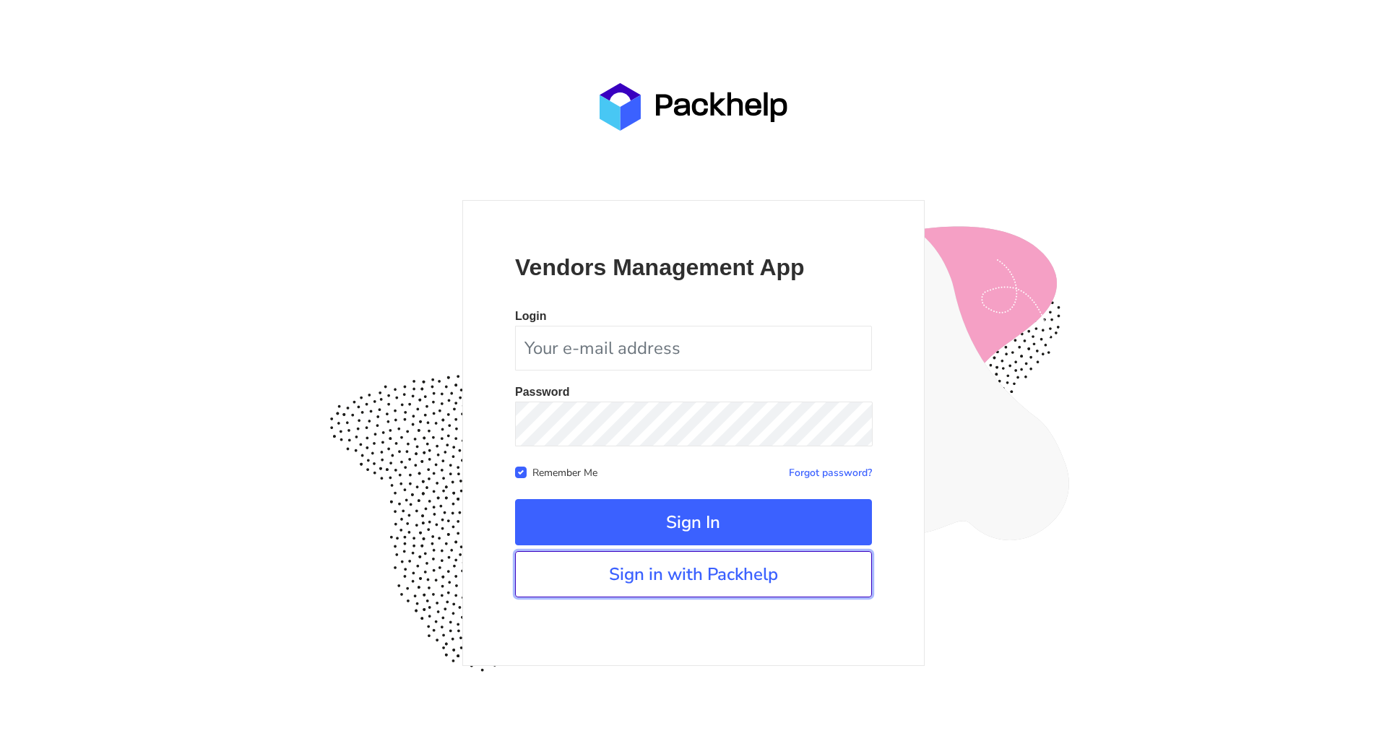
click at [684, 590] on link "Sign in with Packhelp" at bounding box center [693, 574] width 357 height 46
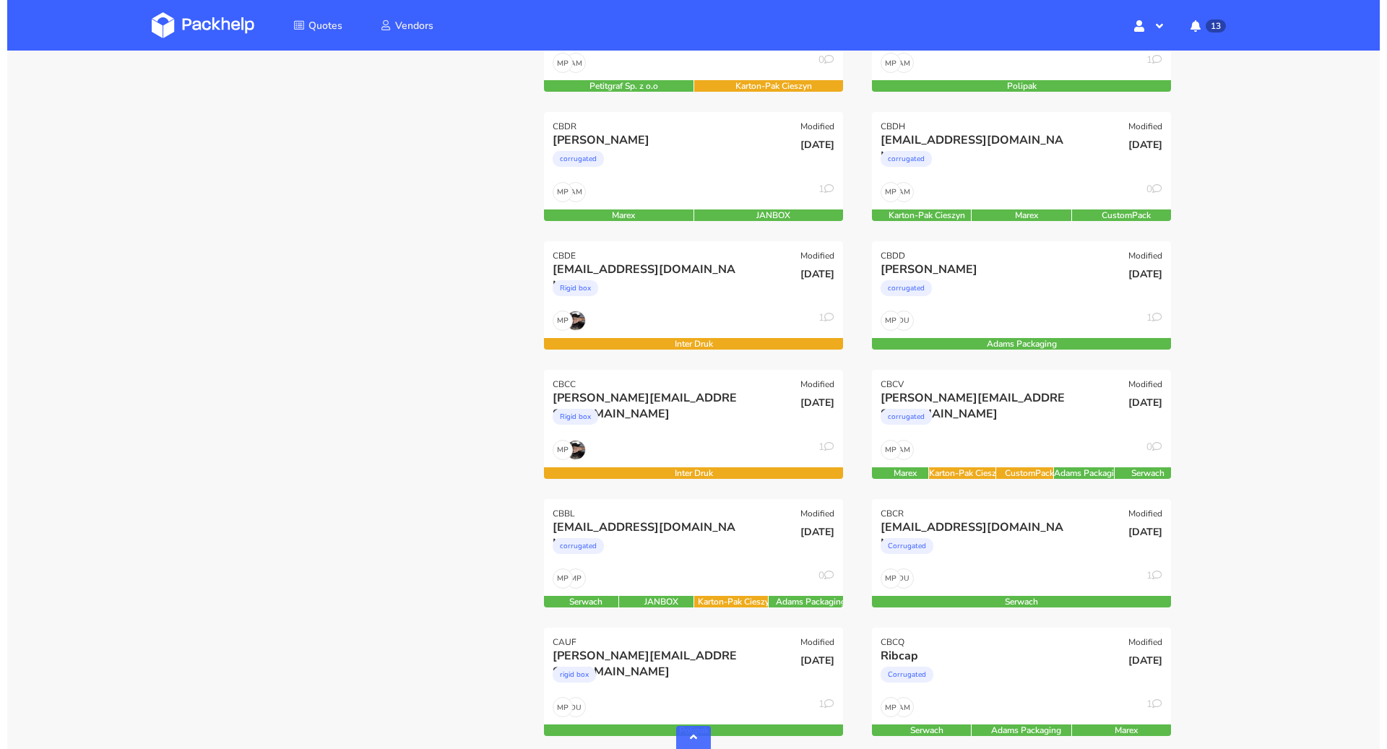
scroll to position [559, 0]
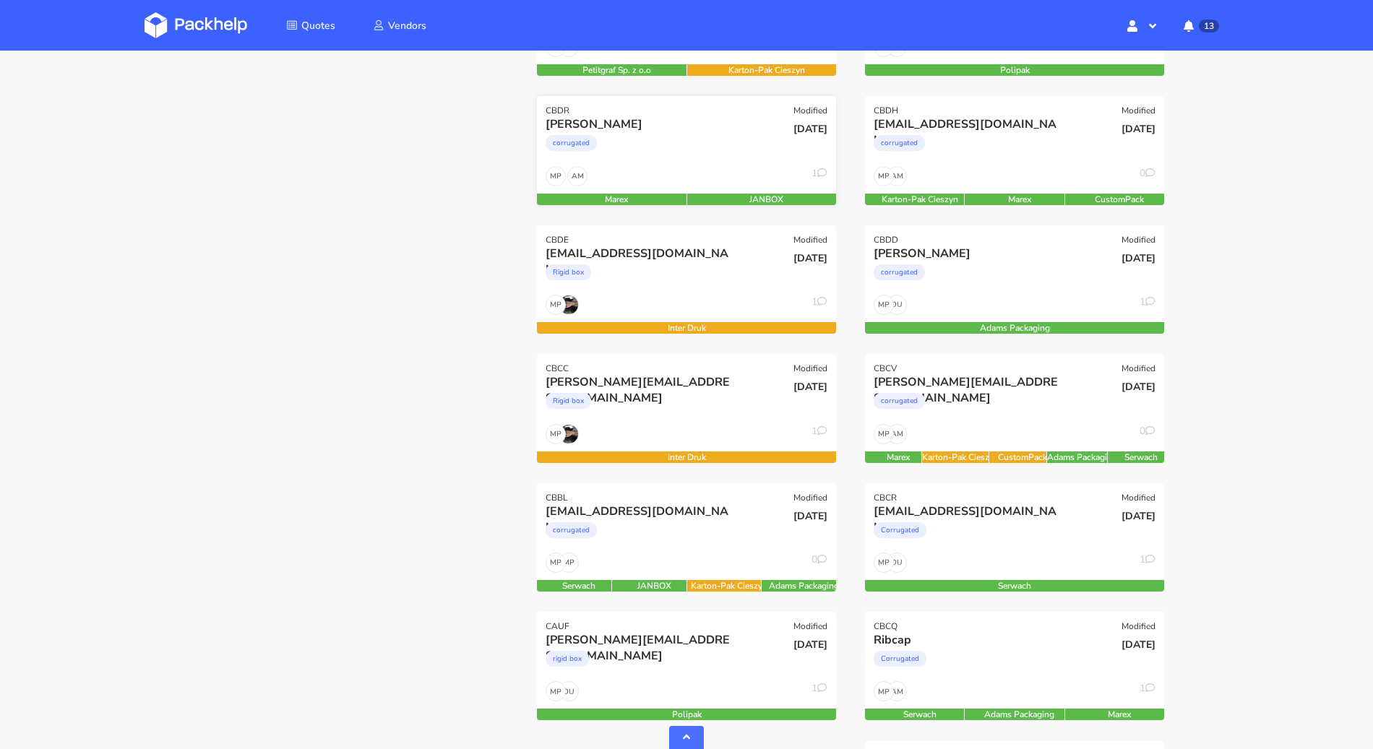
click at [669, 148] on div "corrugated" at bounding box center [641, 146] width 191 height 29
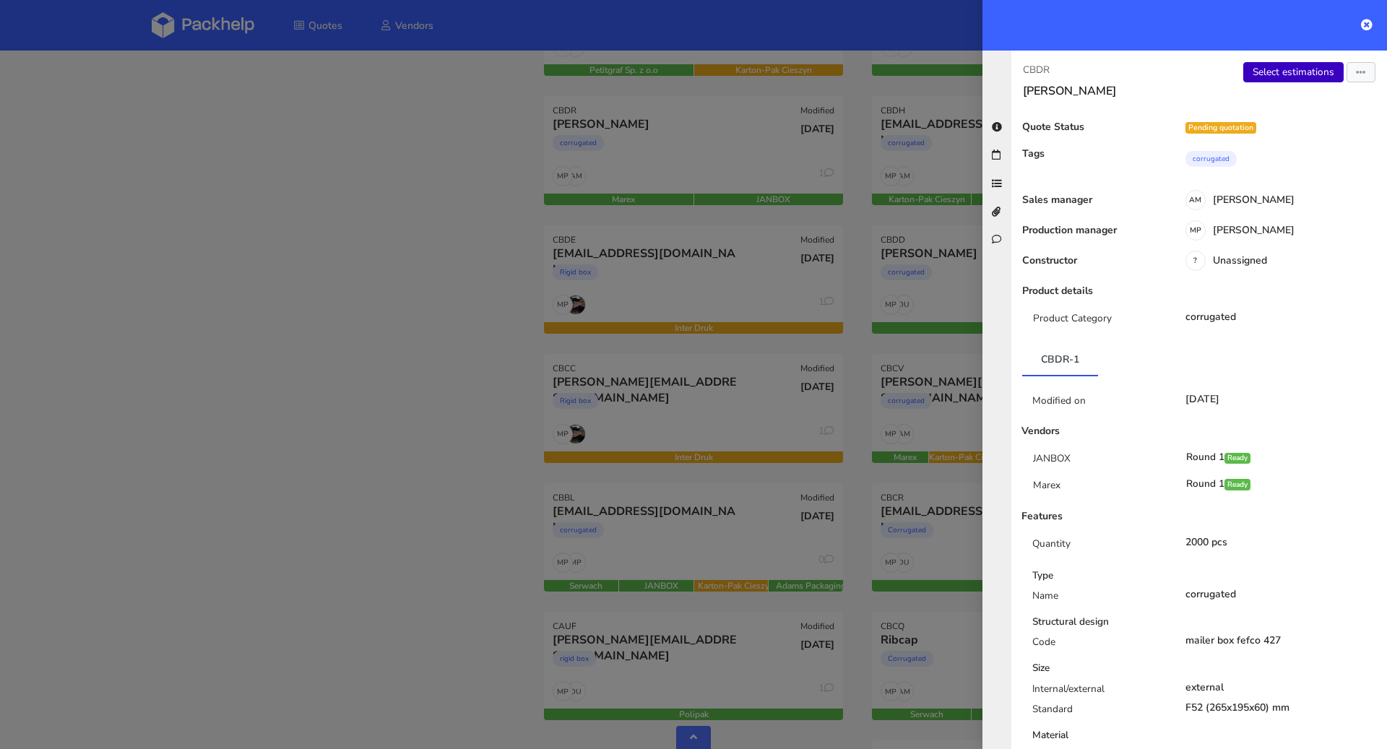
click at [1284, 66] on link "Select estimations" at bounding box center [1294, 72] width 100 height 20
